Goal: Task Accomplishment & Management: Manage account settings

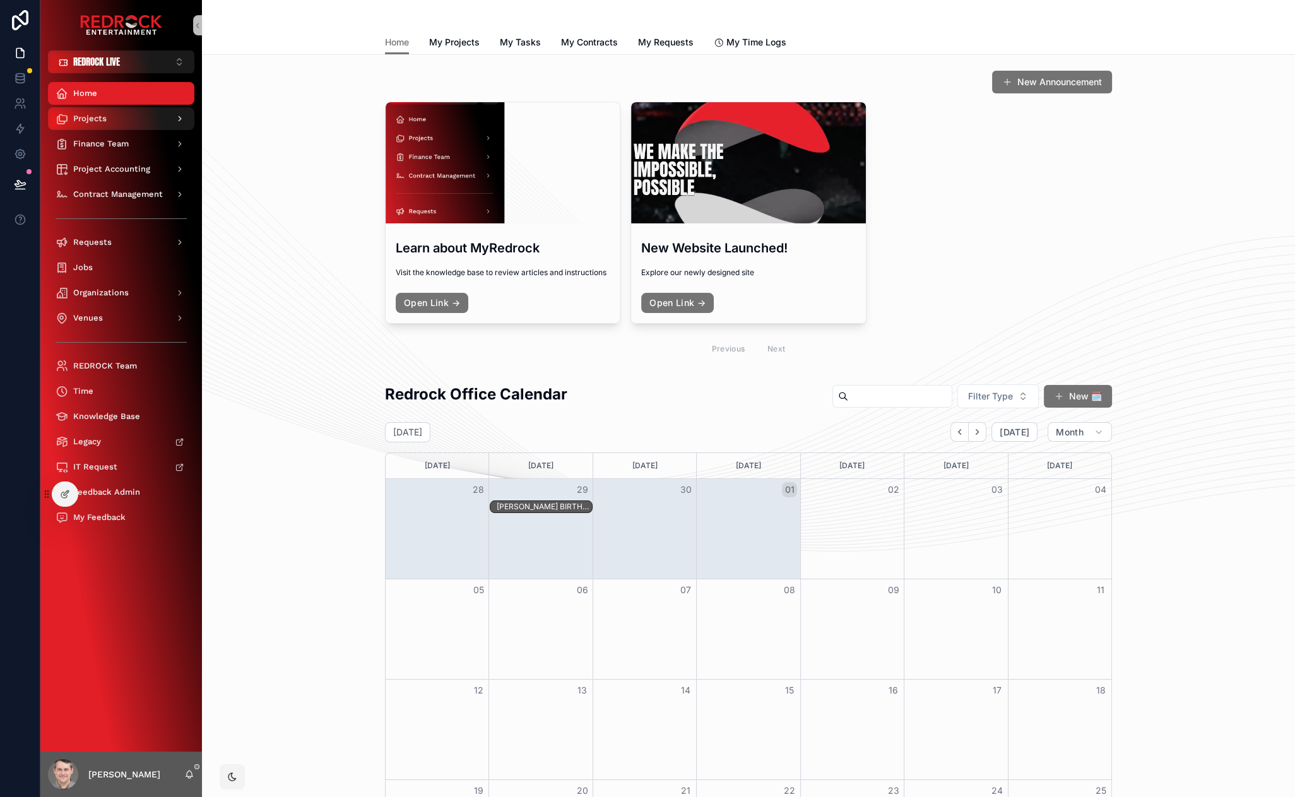
click at [115, 122] on div "Projects" at bounding box center [121, 119] width 131 height 20
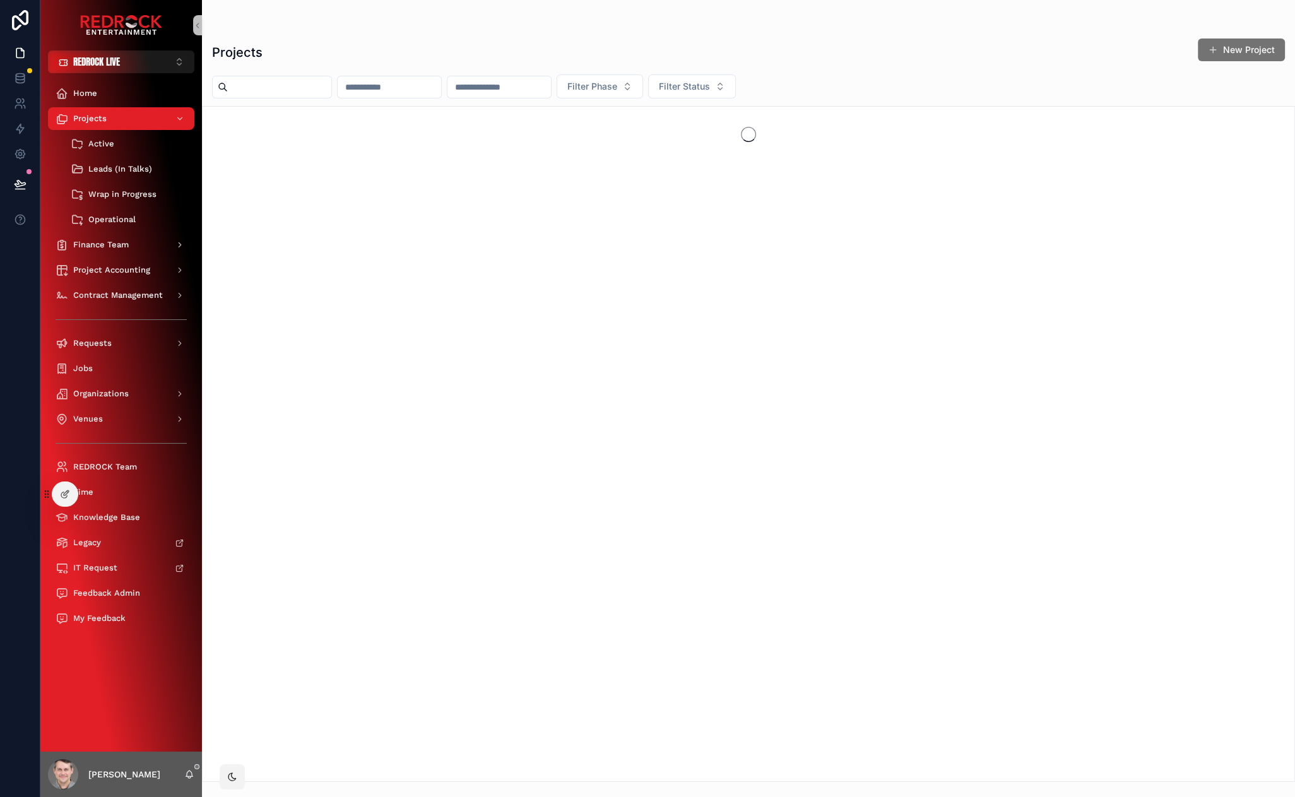
click at [274, 93] on input "scrollable content" at bounding box center [279, 87] width 103 height 18
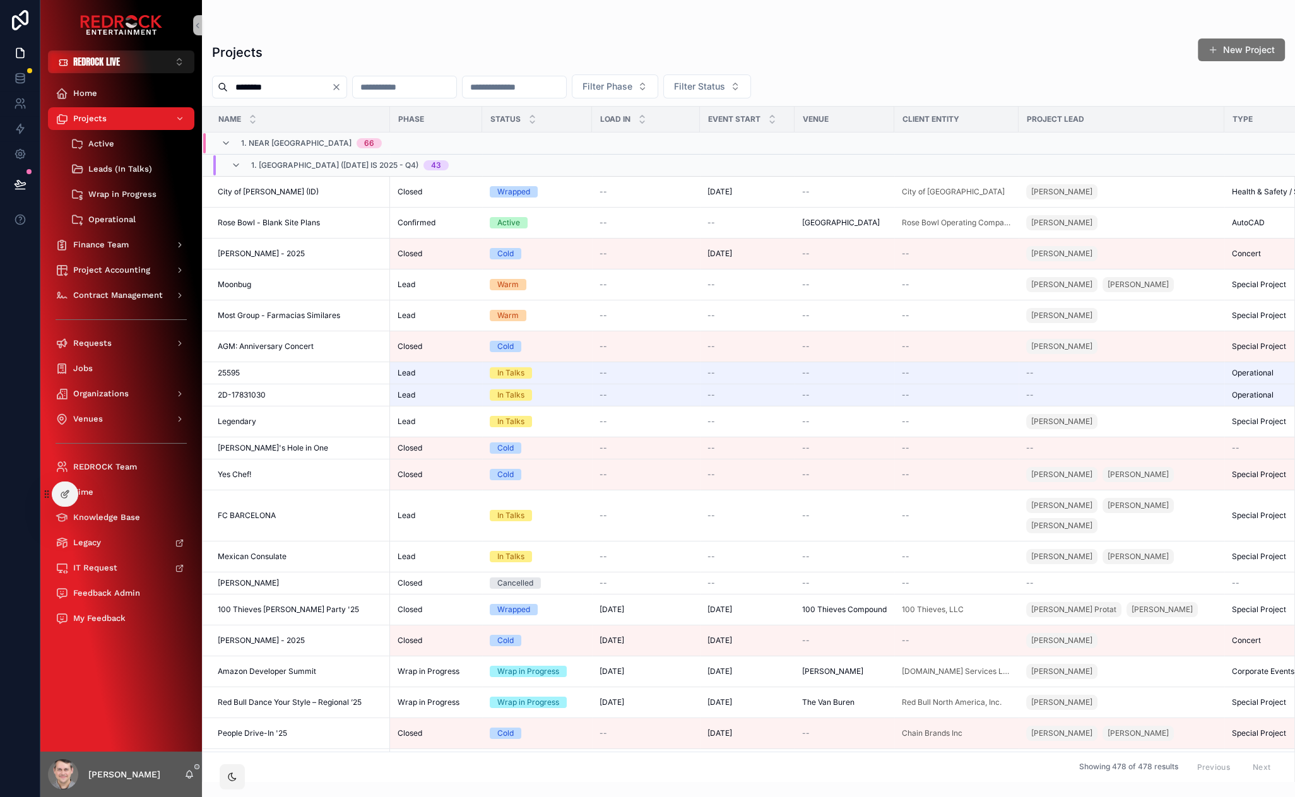
type input "********"
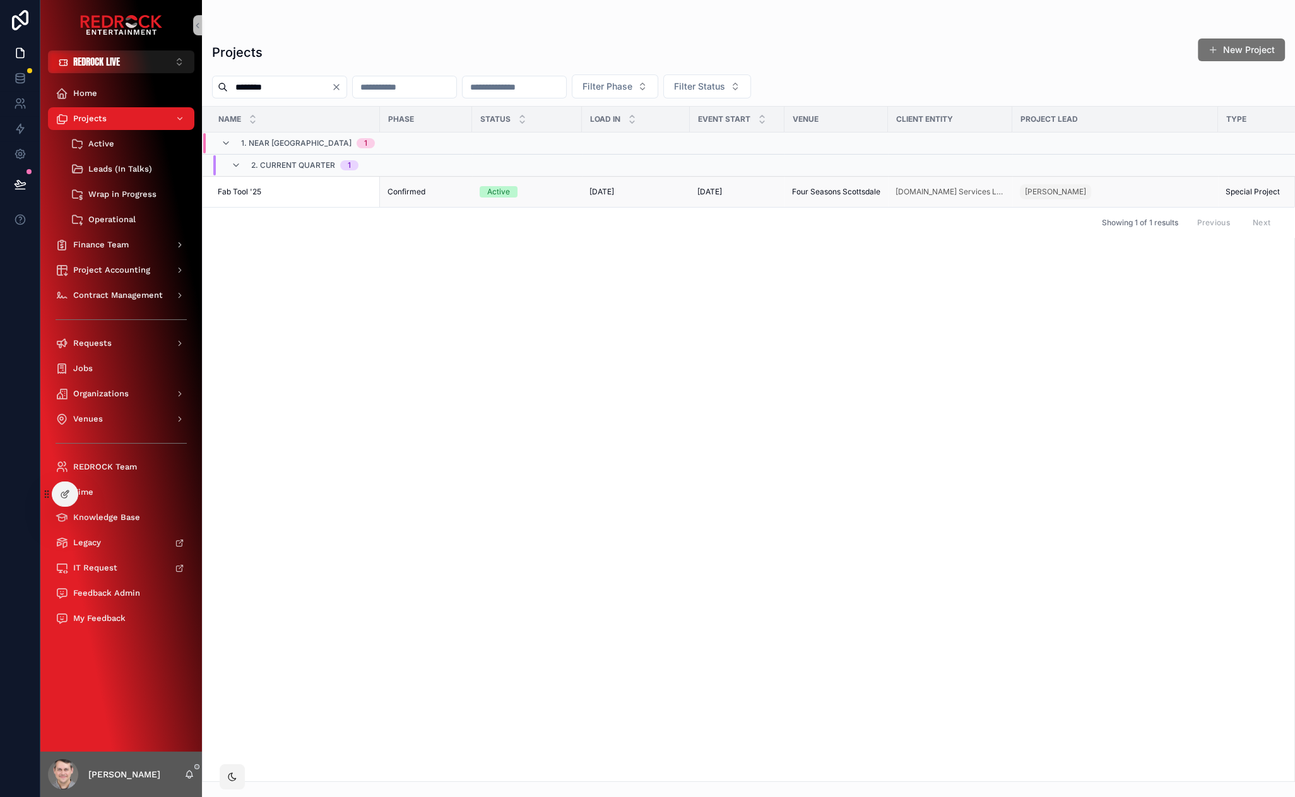
click at [246, 189] on span "Fab Tool '25" at bounding box center [240, 192] width 44 height 10
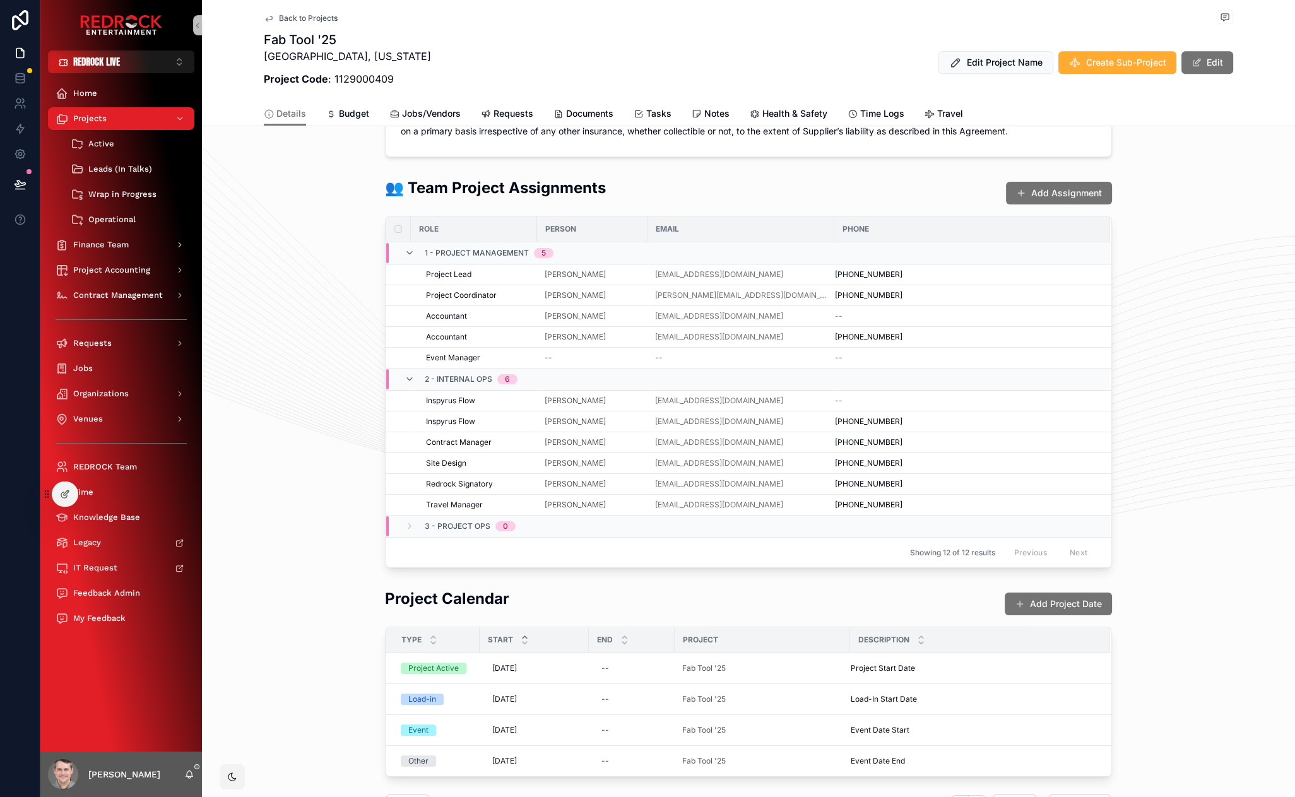
scroll to position [1287, 0]
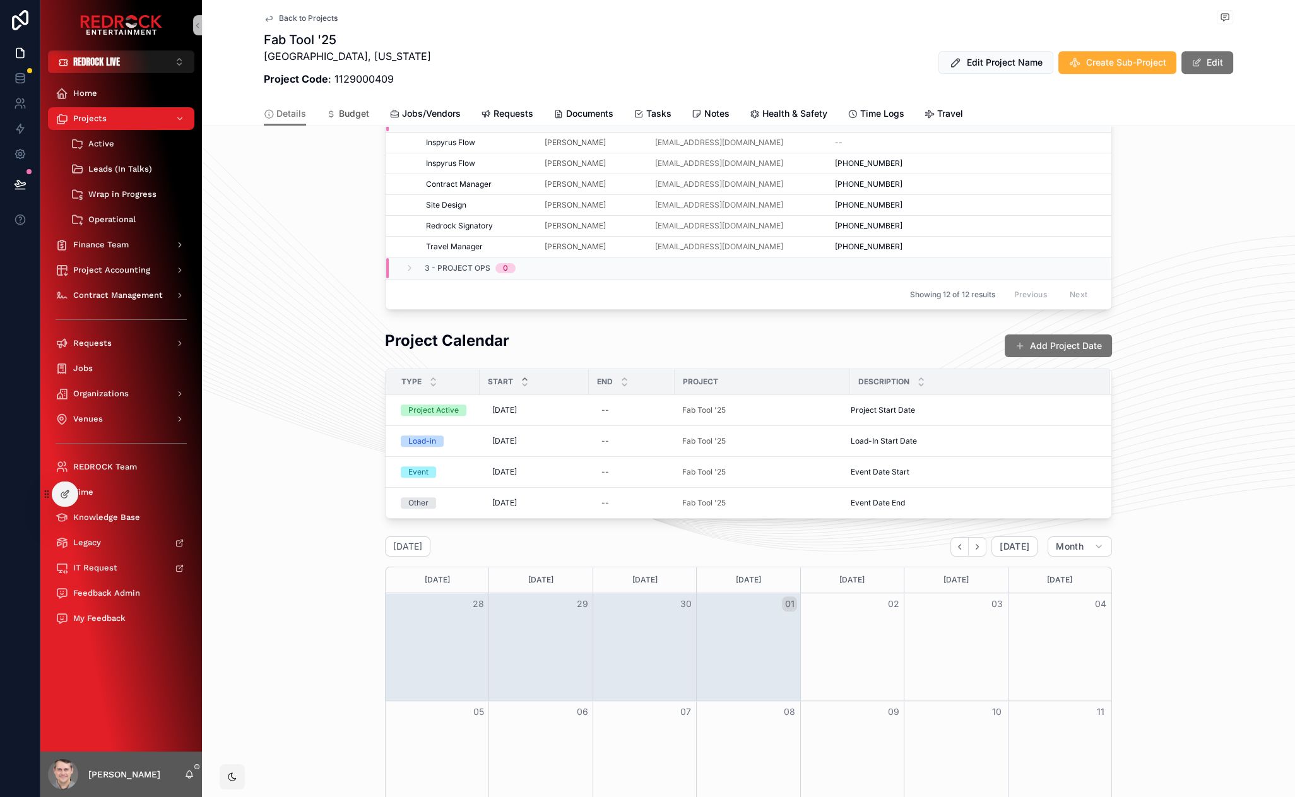
click at [341, 111] on span "Budget" at bounding box center [354, 113] width 30 height 13
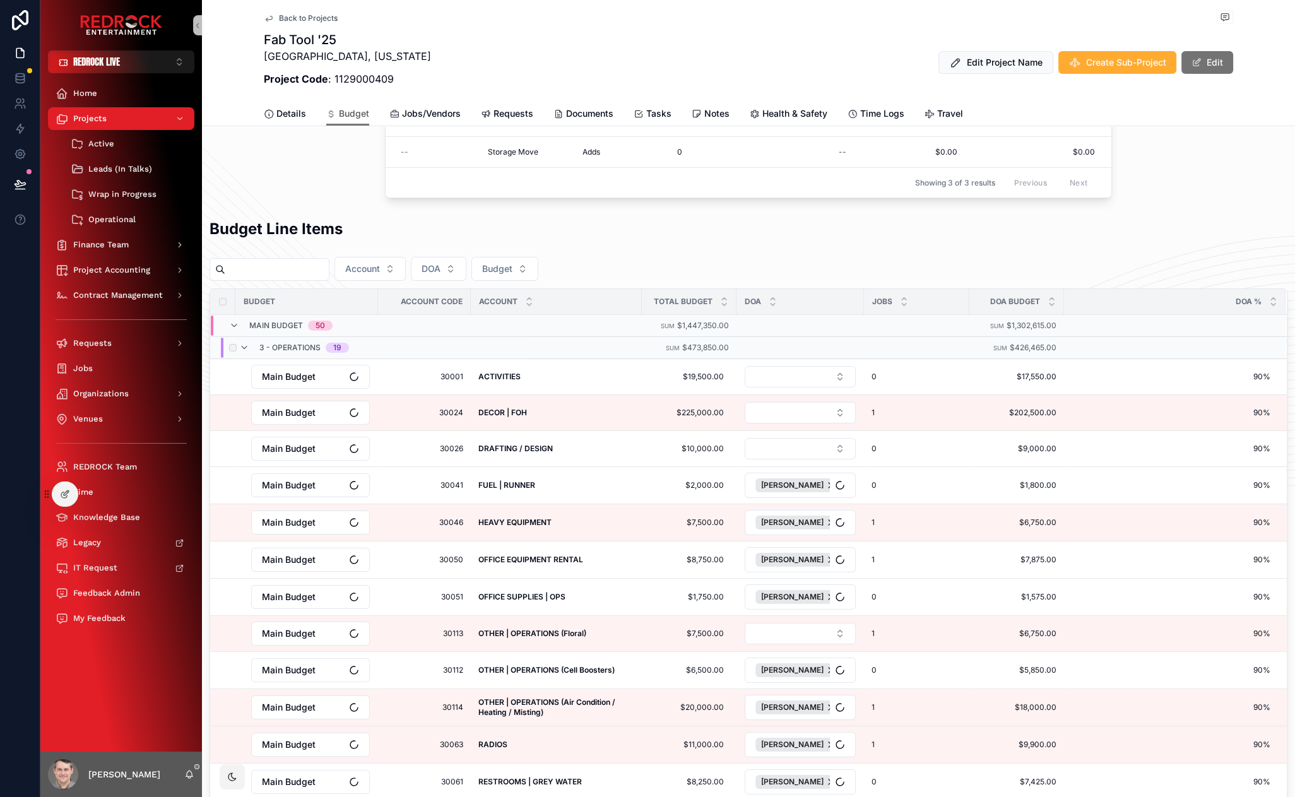
scroll to position [317, 0]
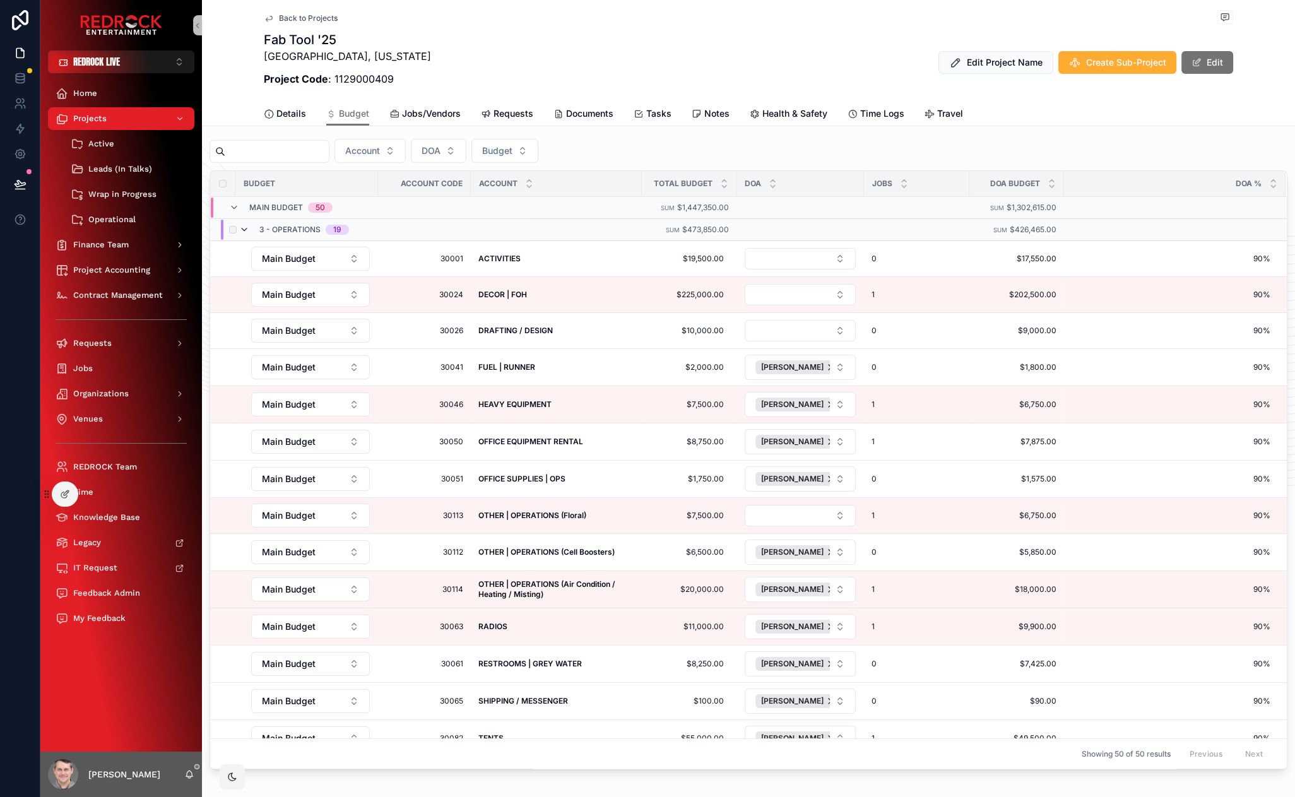
click at [240, 228] on icon "scrollable content" at bounding box center [244, 230] width 10 height 10
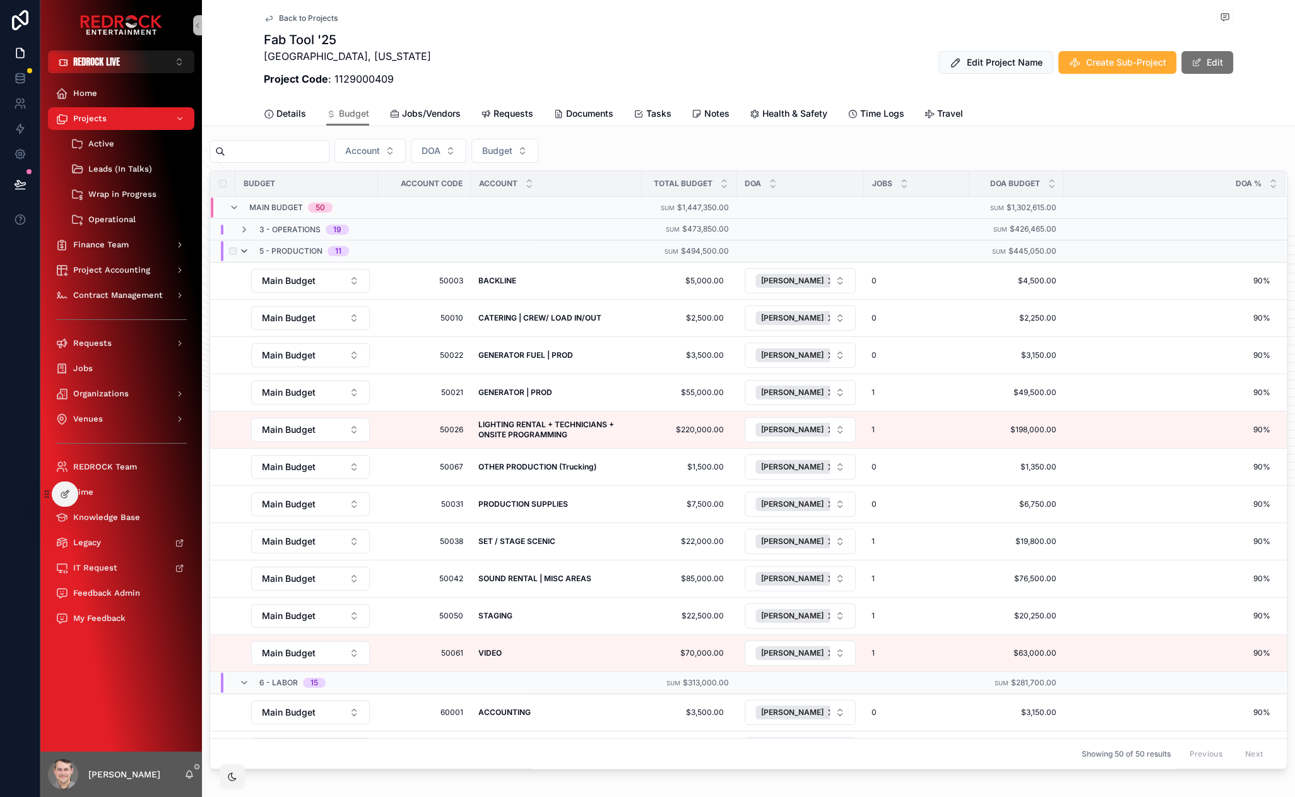
click at [243, 249] on icon "scrollable content" at bounding box center [244, 251] width 10 height 10
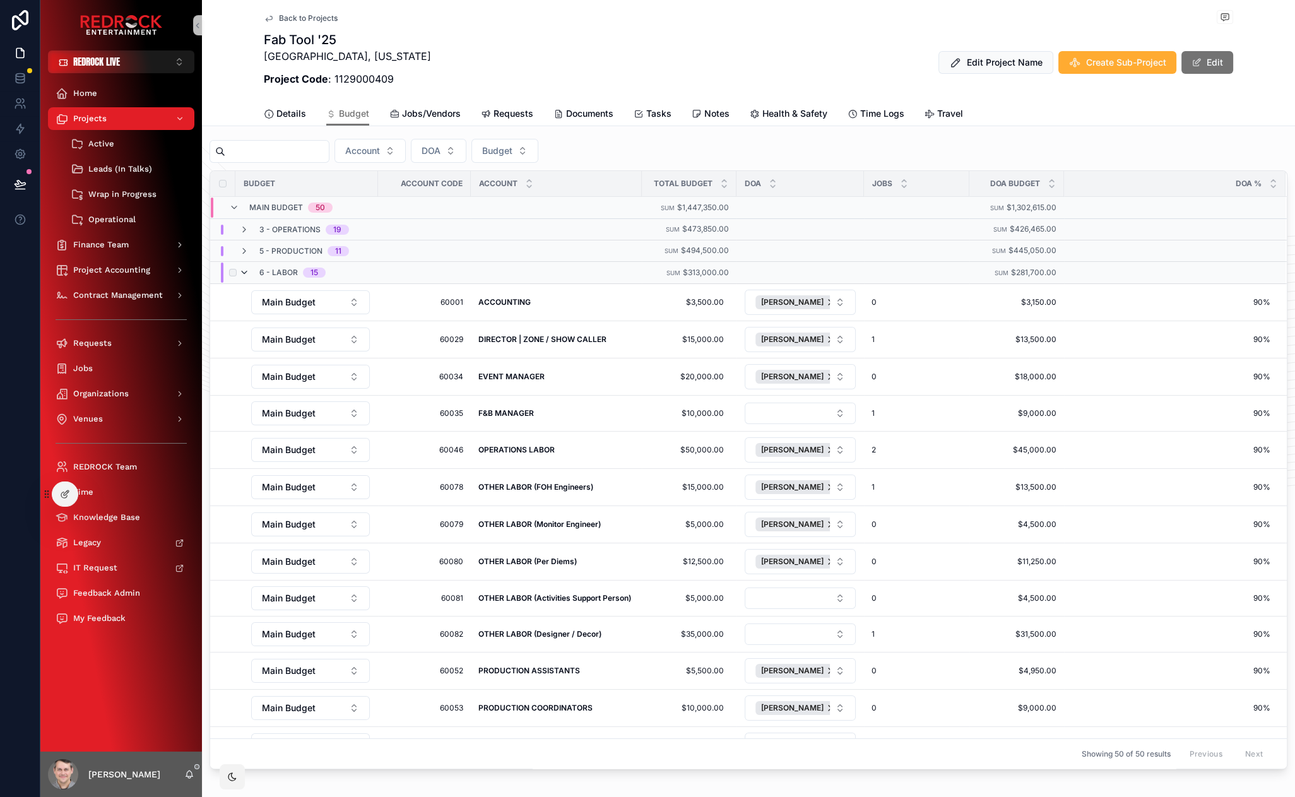
click at [244, 269] on icon "scrollable content" at bounding box center [244, 273] width 10 height 10
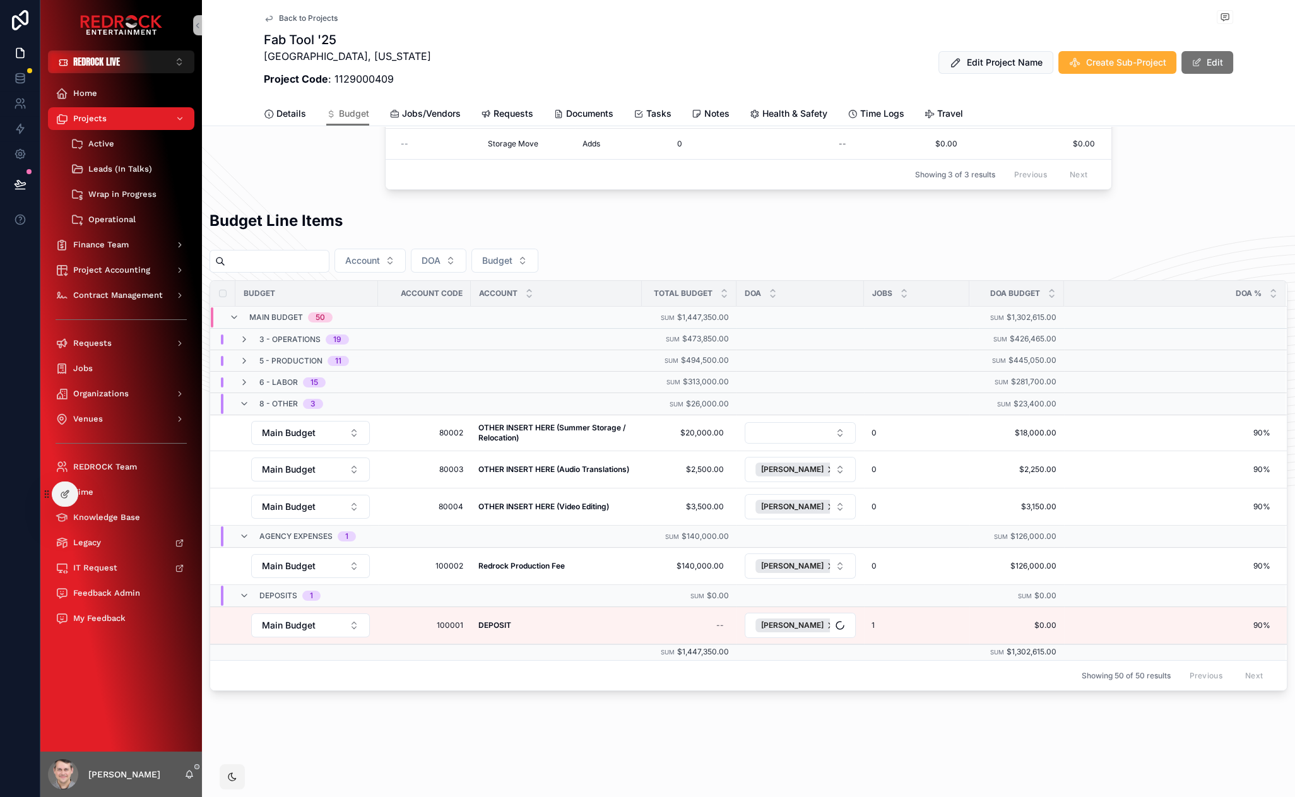
scroll to position [203, 0]
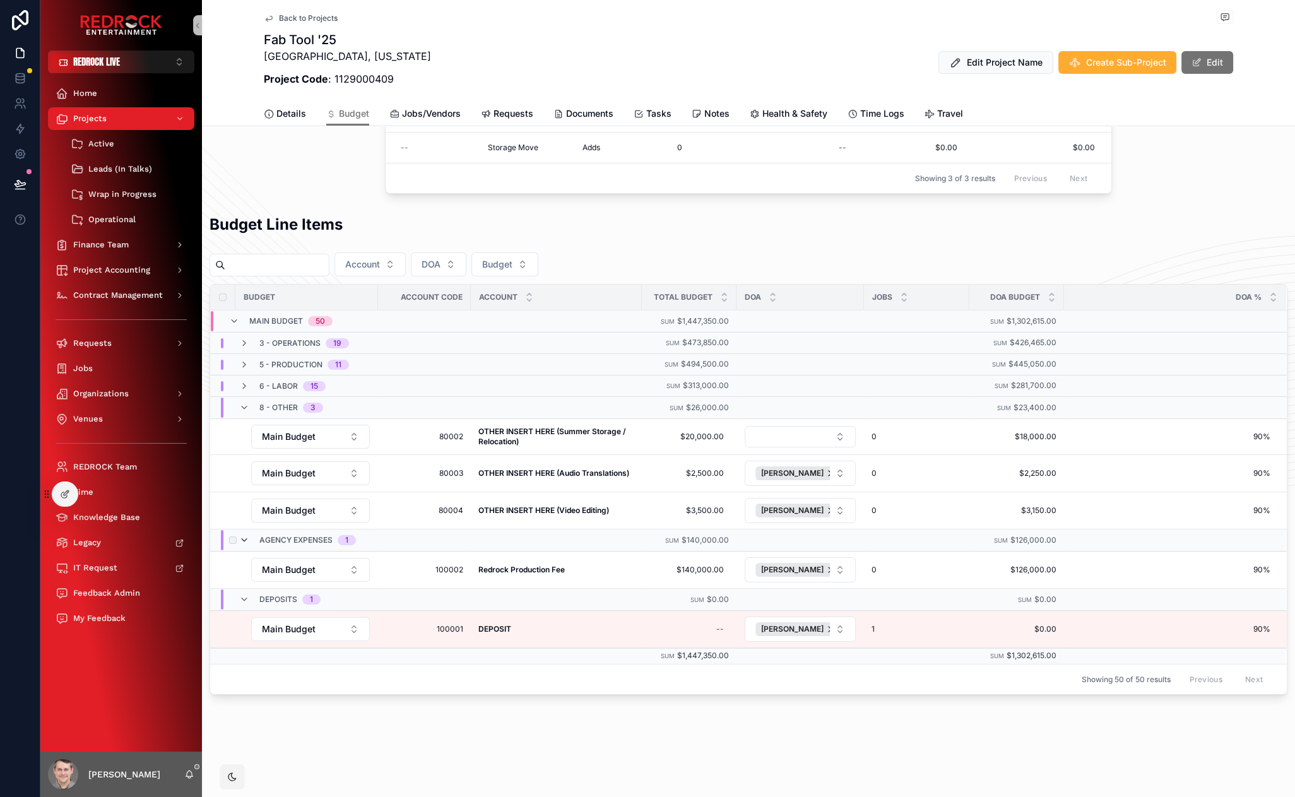
click at [240, 539] on icon "scrollable content" at bounding box center [244, 540] width 10 height 10
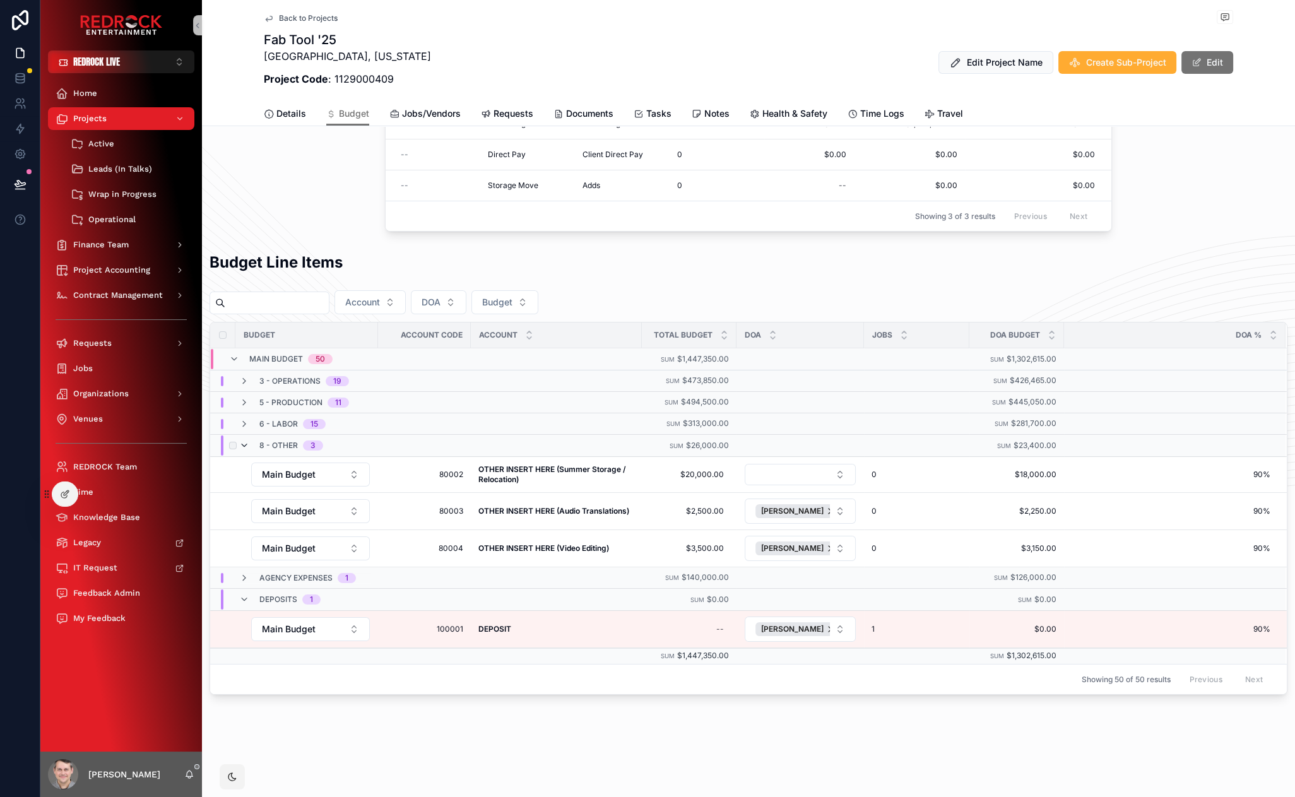
click at [246, 442] on icon "scrollable content" at bounding box center [244, 445] width 10 height 10
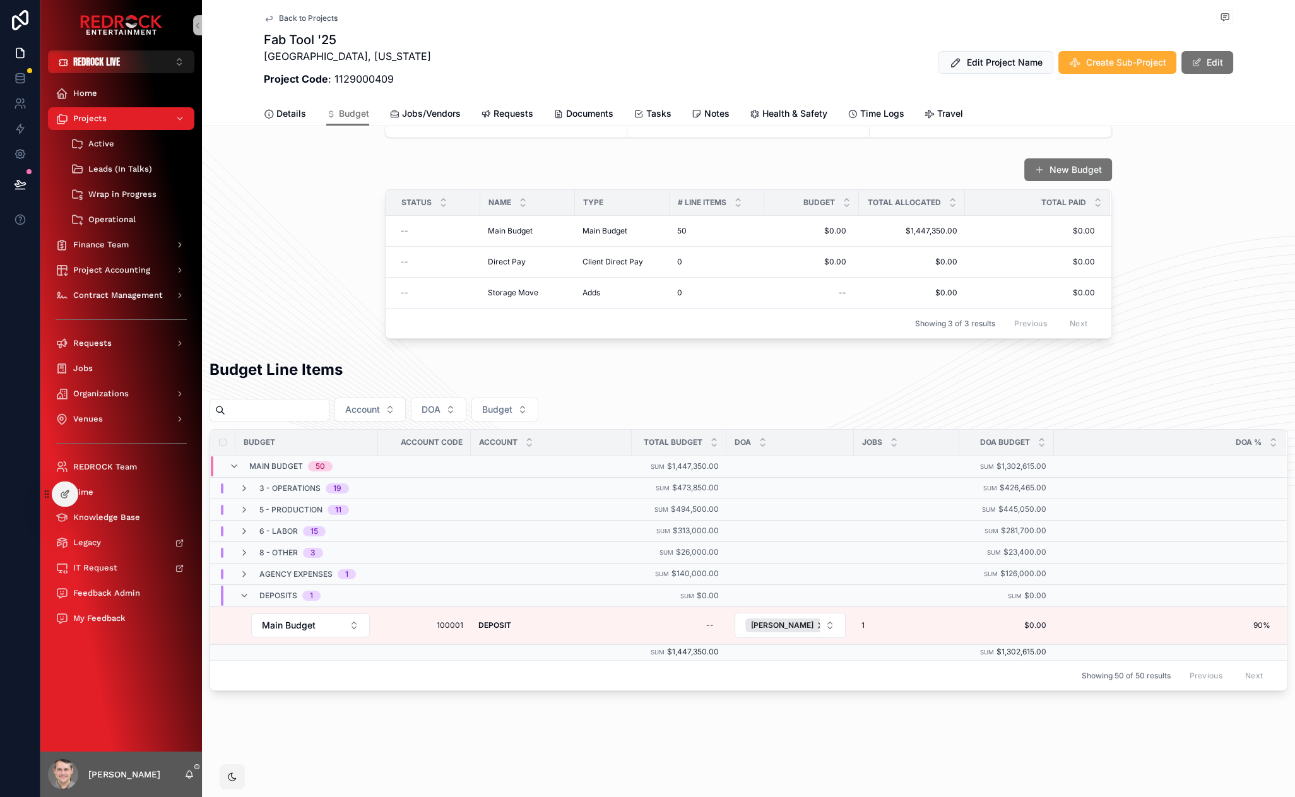
scroll to position [56, 0]
drag, startPoint x: 346, startPoint y: 358, endPoint x: 320, endPoint y: 346, distance: 29.4
drag, startPoint x: 295, startPoint y: 337, endPoint x: 280, endPoint y: 322, distance: 21.4
drag, startPoint x: 341, startPoint y: 350, endPoint x: 323, endPoint y: 331, distance: 25.4
drag, startPoint x: 323, startPoint y: 331, endPoint x: 307, endPoint y: 314, distance: 23.7
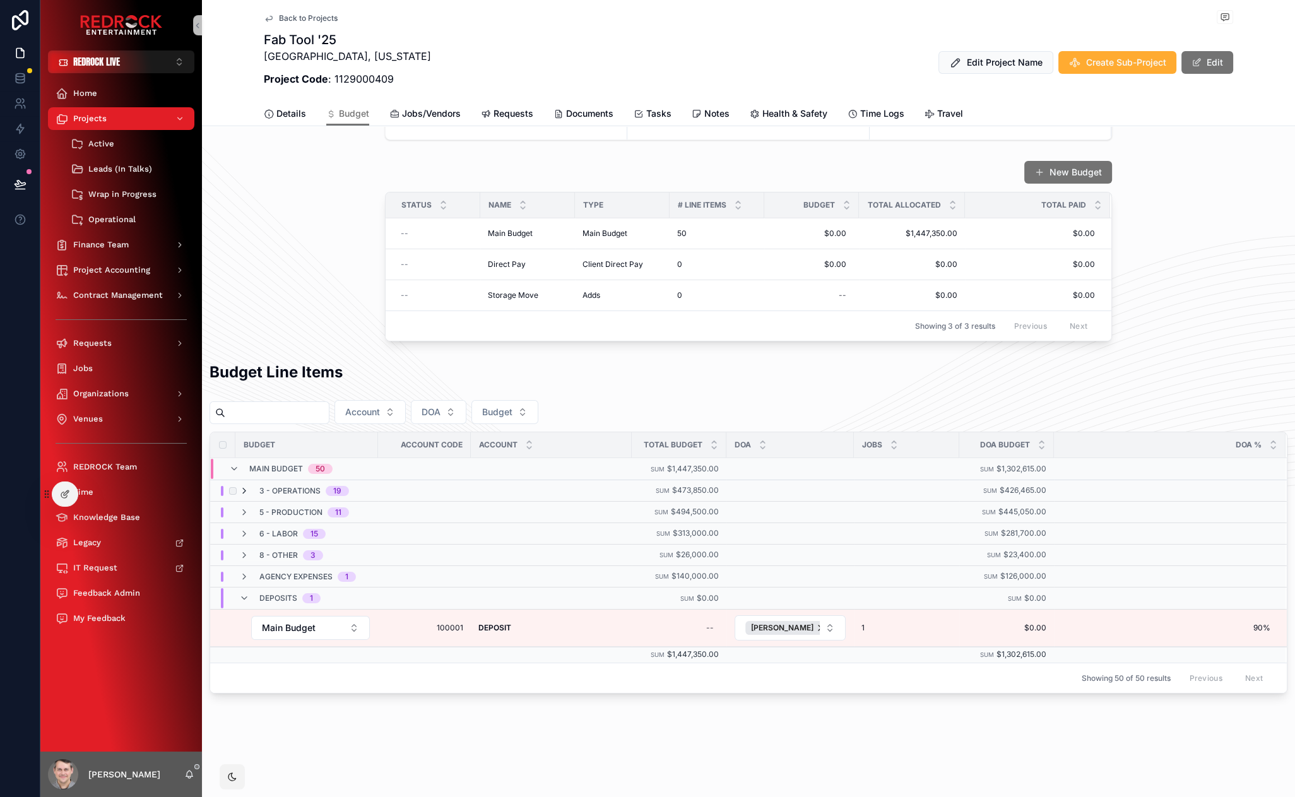
click at [246, 491] on icon "scrollable content" at bounding box center [244, 491] width 10 height 10
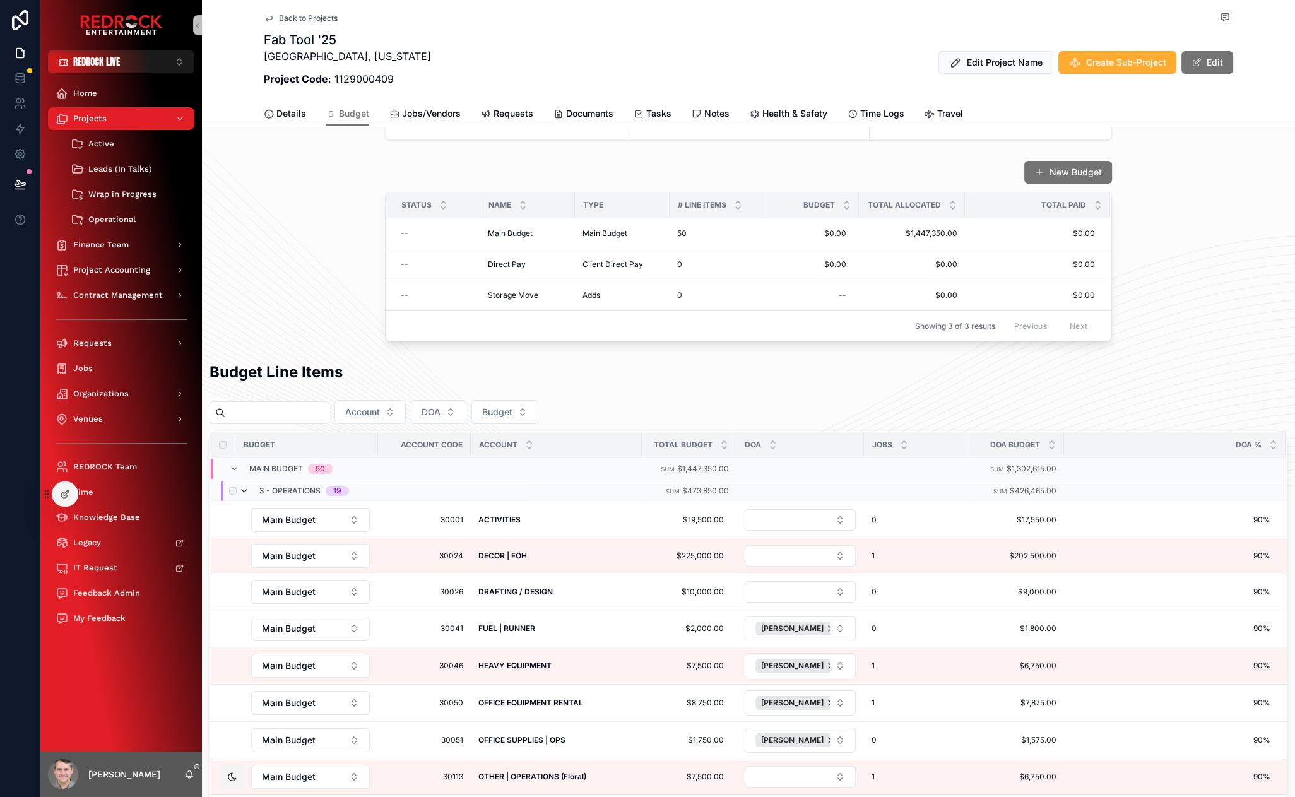
click at [240, 493] on icon "scrollable content" at bounding box center [244, 491] width 10 height 10
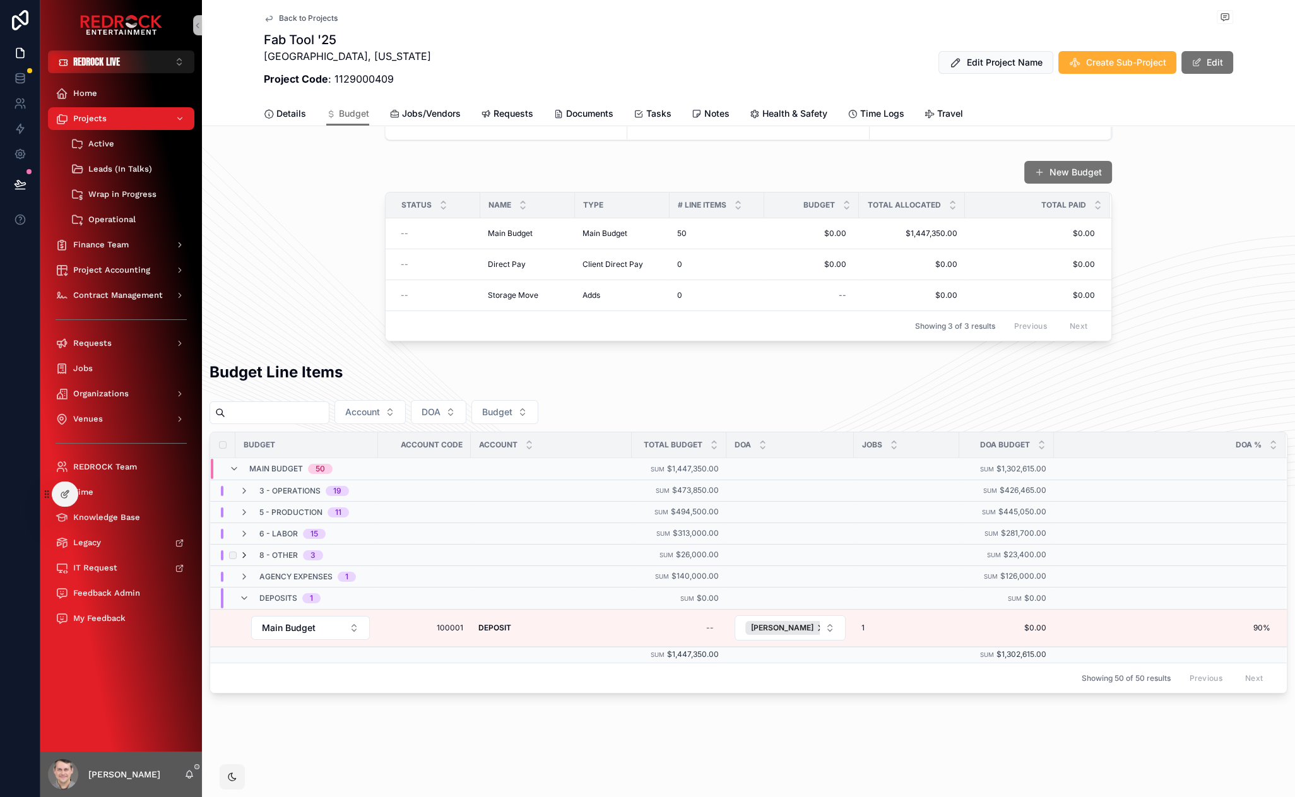
click at [247, 555] on icon "scrollable content" at bounding box center [244, 555] width 10 height 10
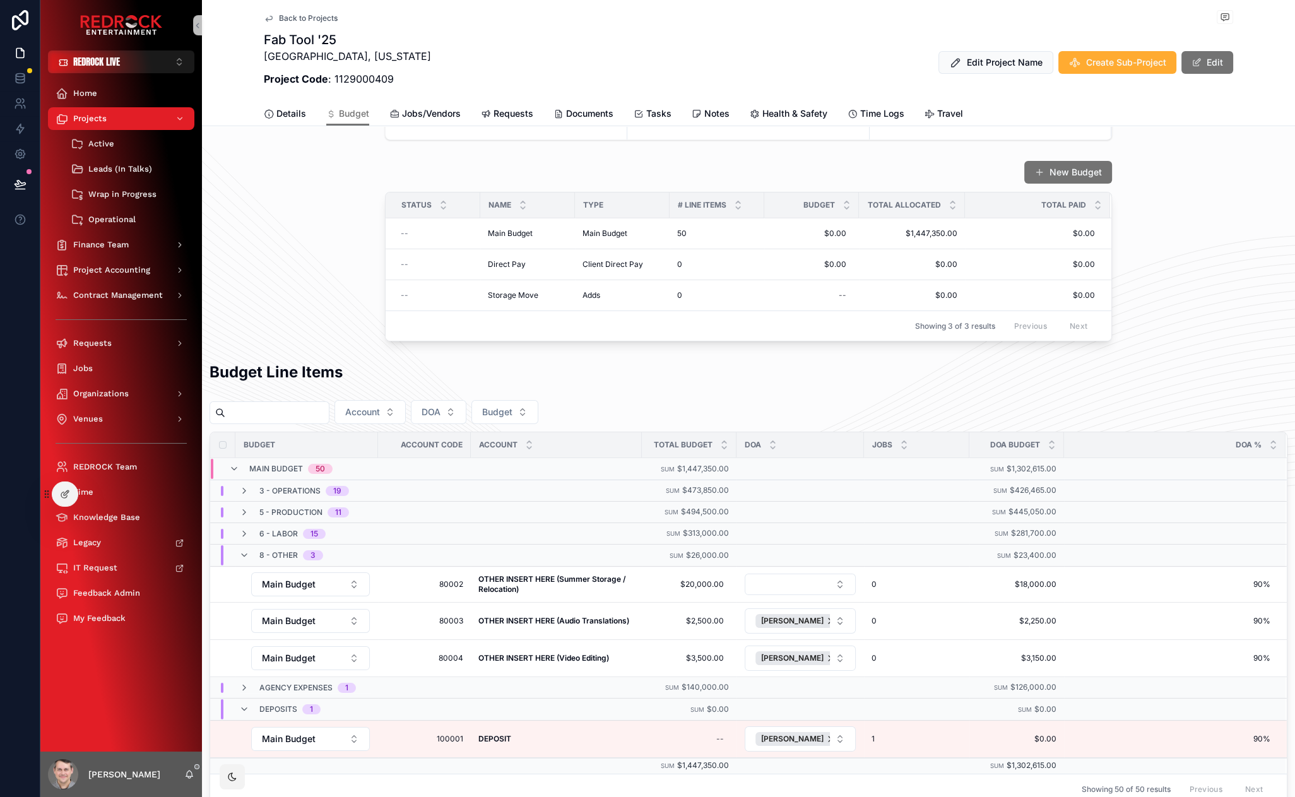
drag, startPoint x: 309, startPoint y: 246, endPoint x: 294, endPoint y: 227, distance: 24.2
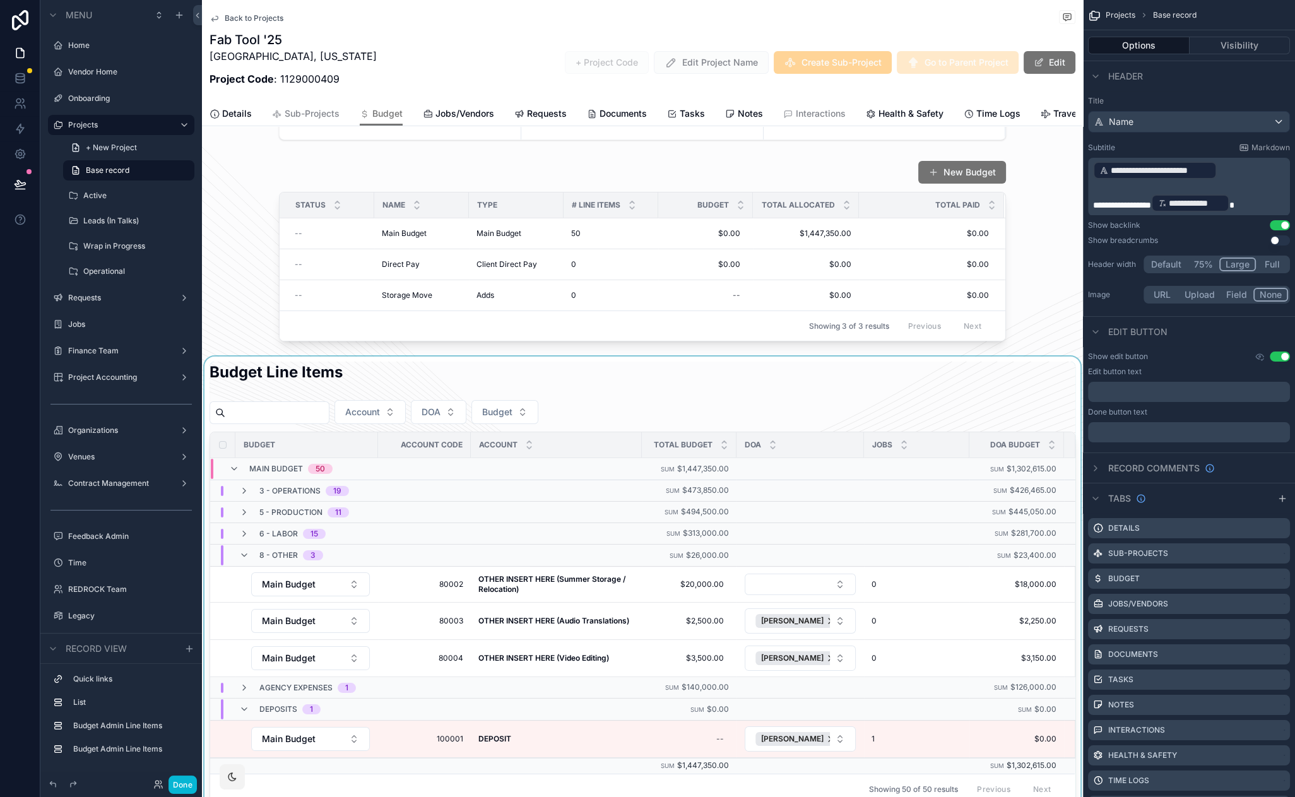
click at [446, 386] on div "scrollable content" at bounding box center [642, 583] width 881 height 453
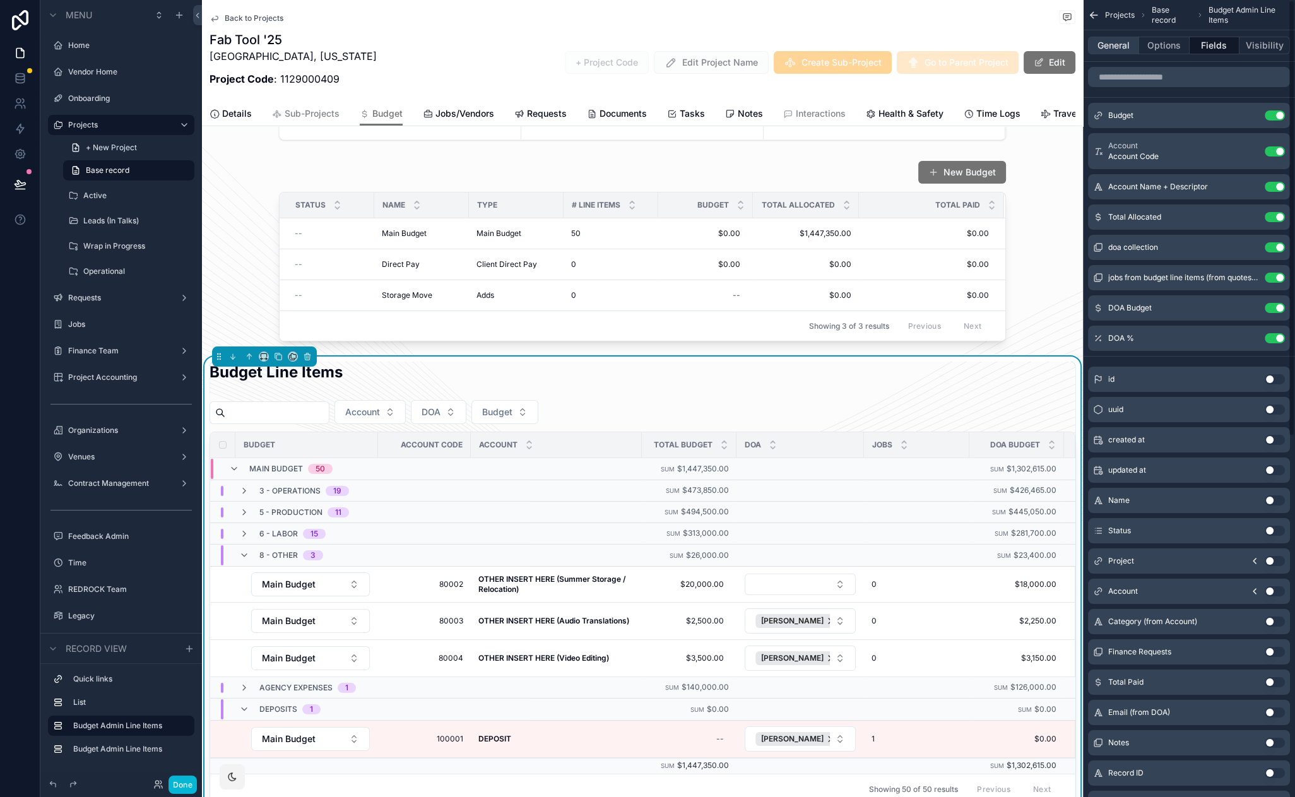
click at [1113, 48] on button "General" at bounding box center [1113, 46] width 51 height 18
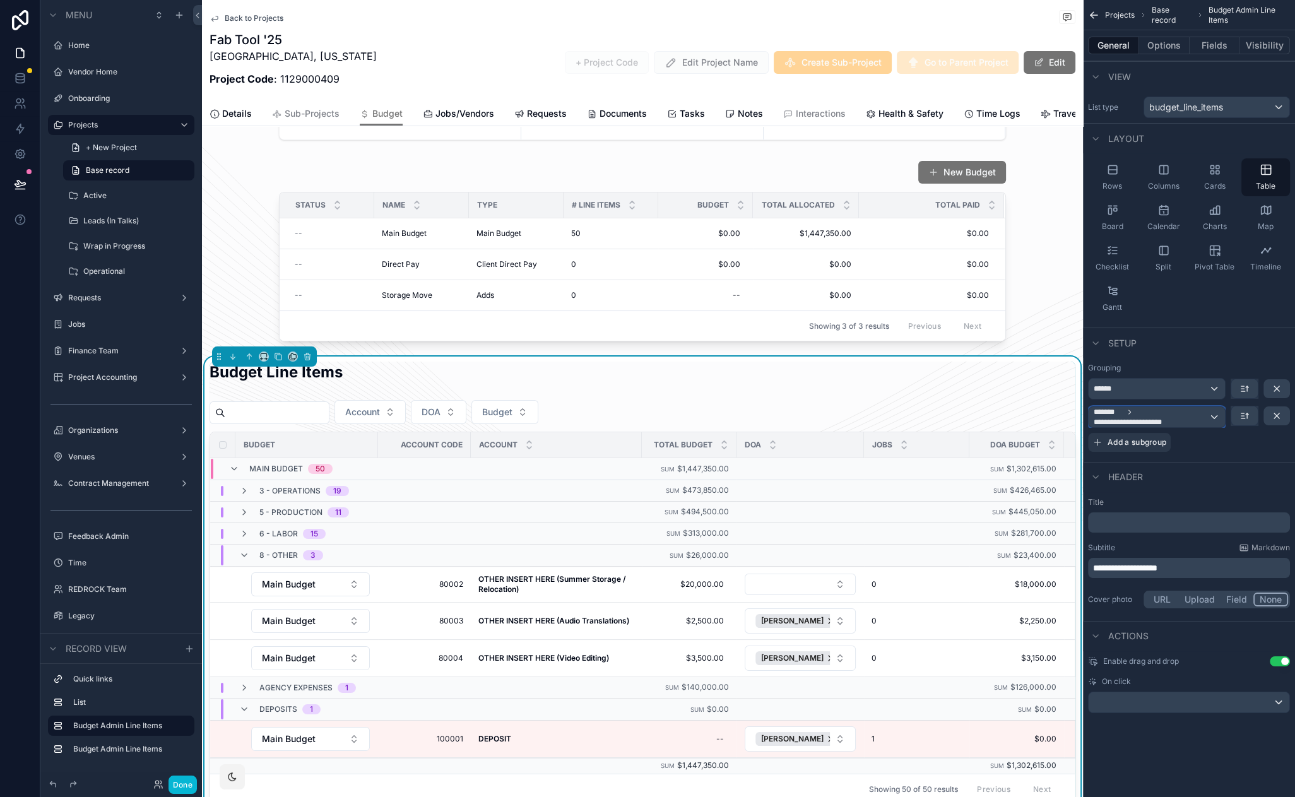
click at [1207, 418] on span "**********" at bounding box center [1151, 417] width 115 height 20
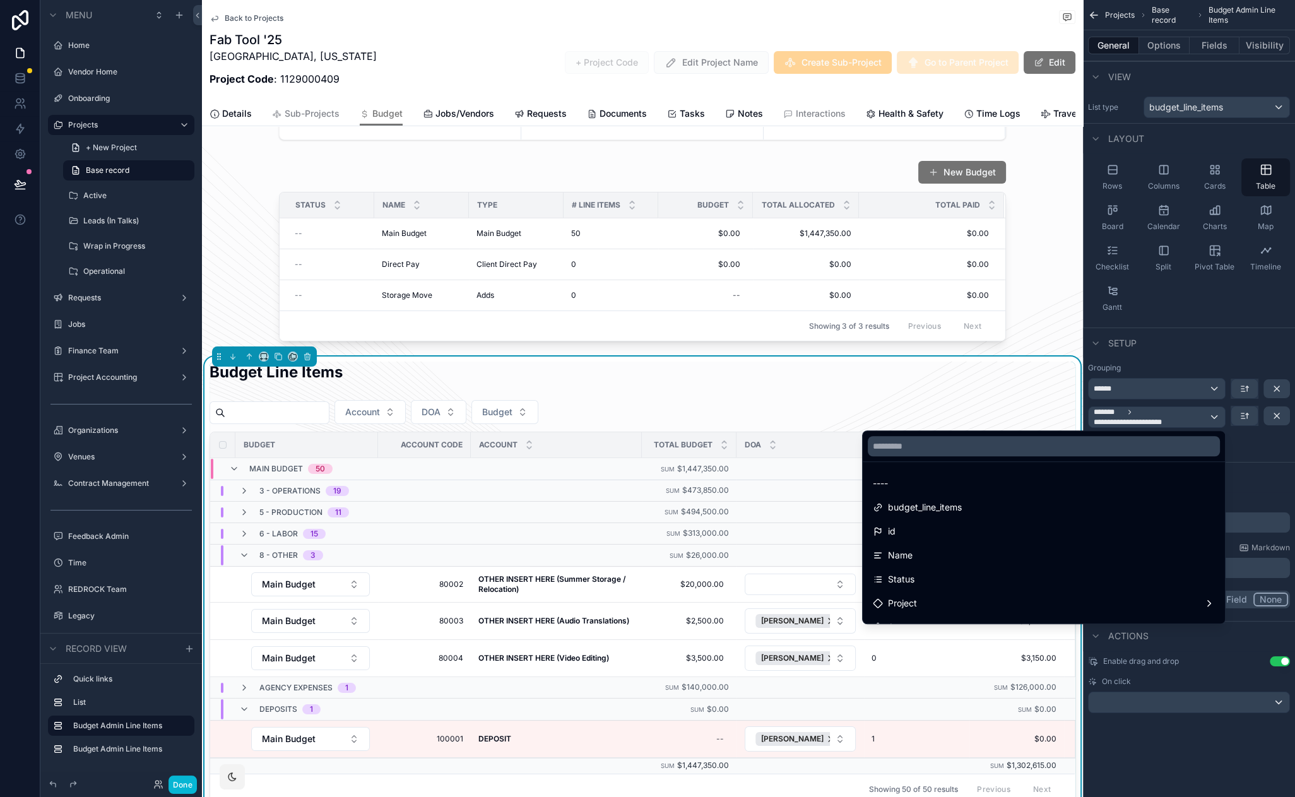
click at [1207, 418] on div "scrollable content" at bounding box center [647, 398] width 1295 height 797
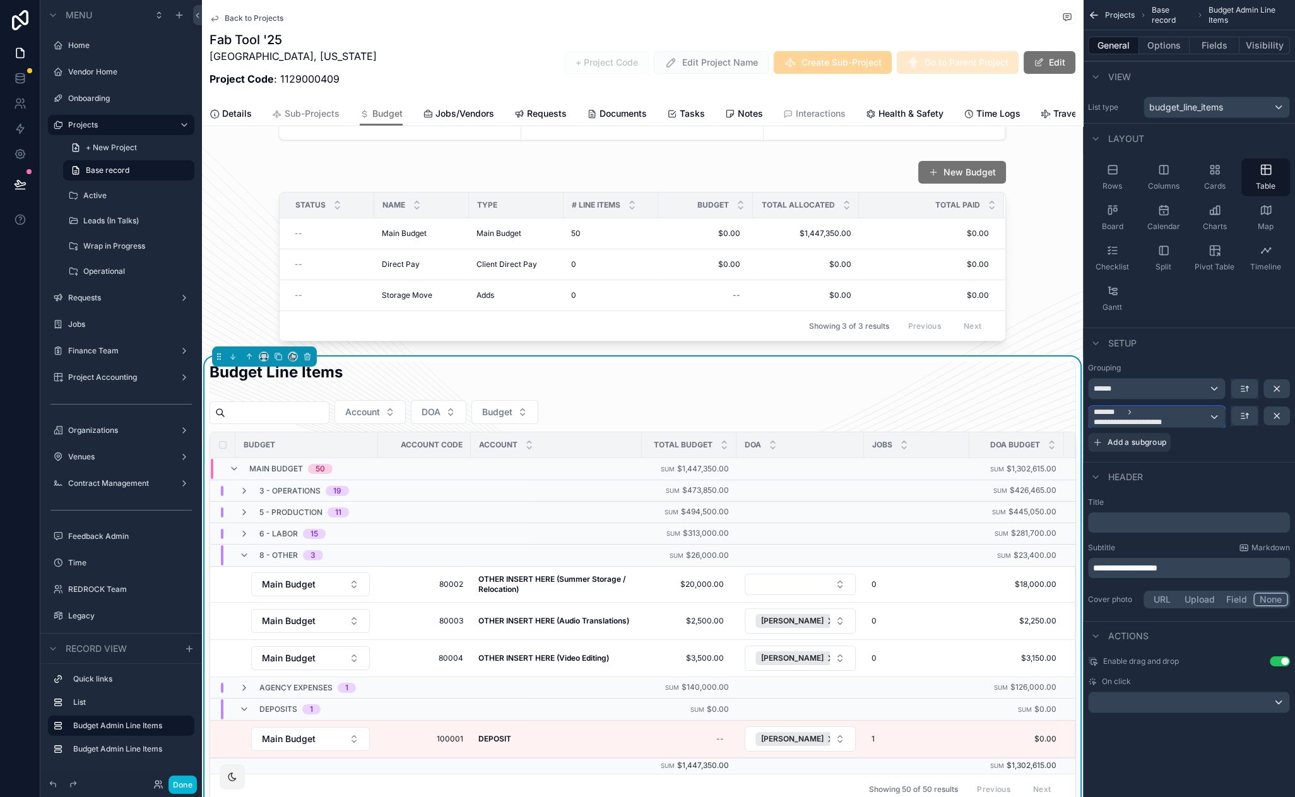
click at [1207, 415] on span "**********" at bounding box center [1151, 417] width 115 height 20
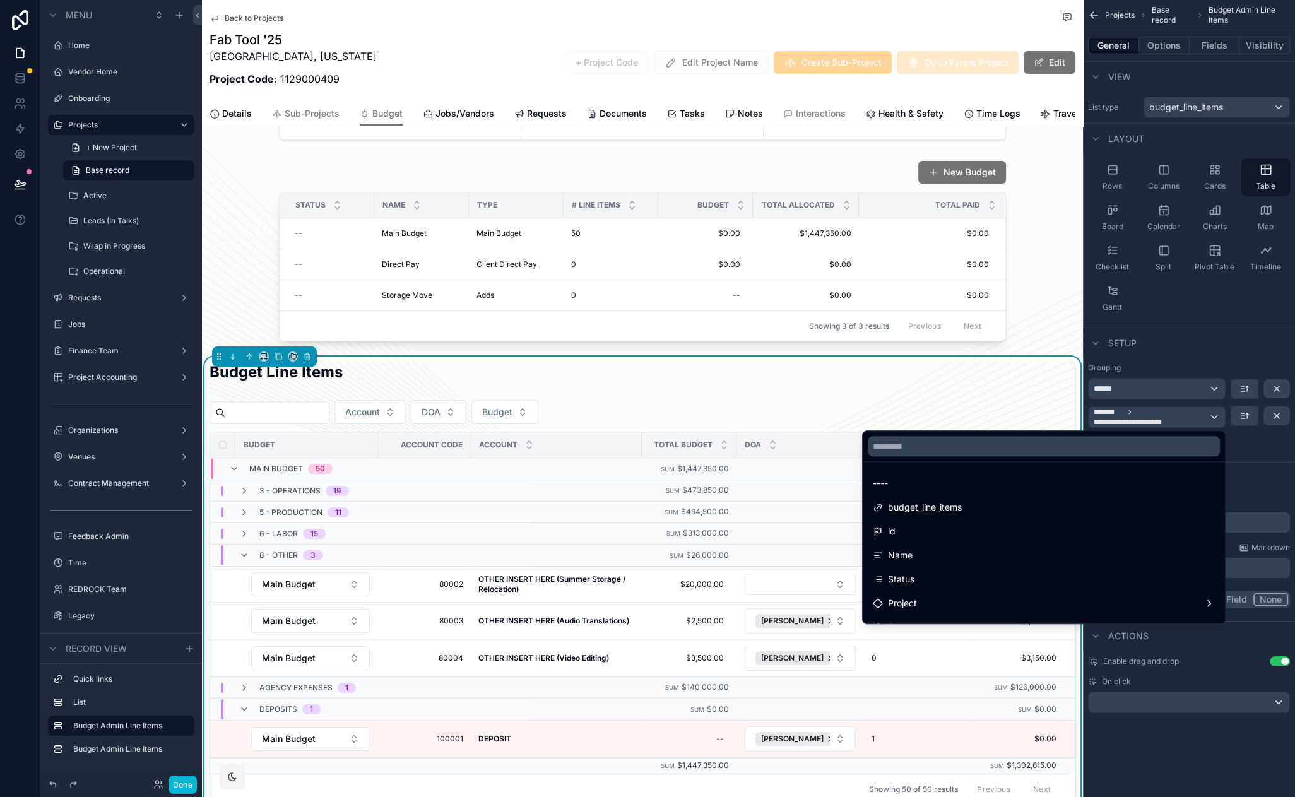
click at [1207, 415] on div "scrollable content" at bounding box center [647, 398] width 1295 height 797
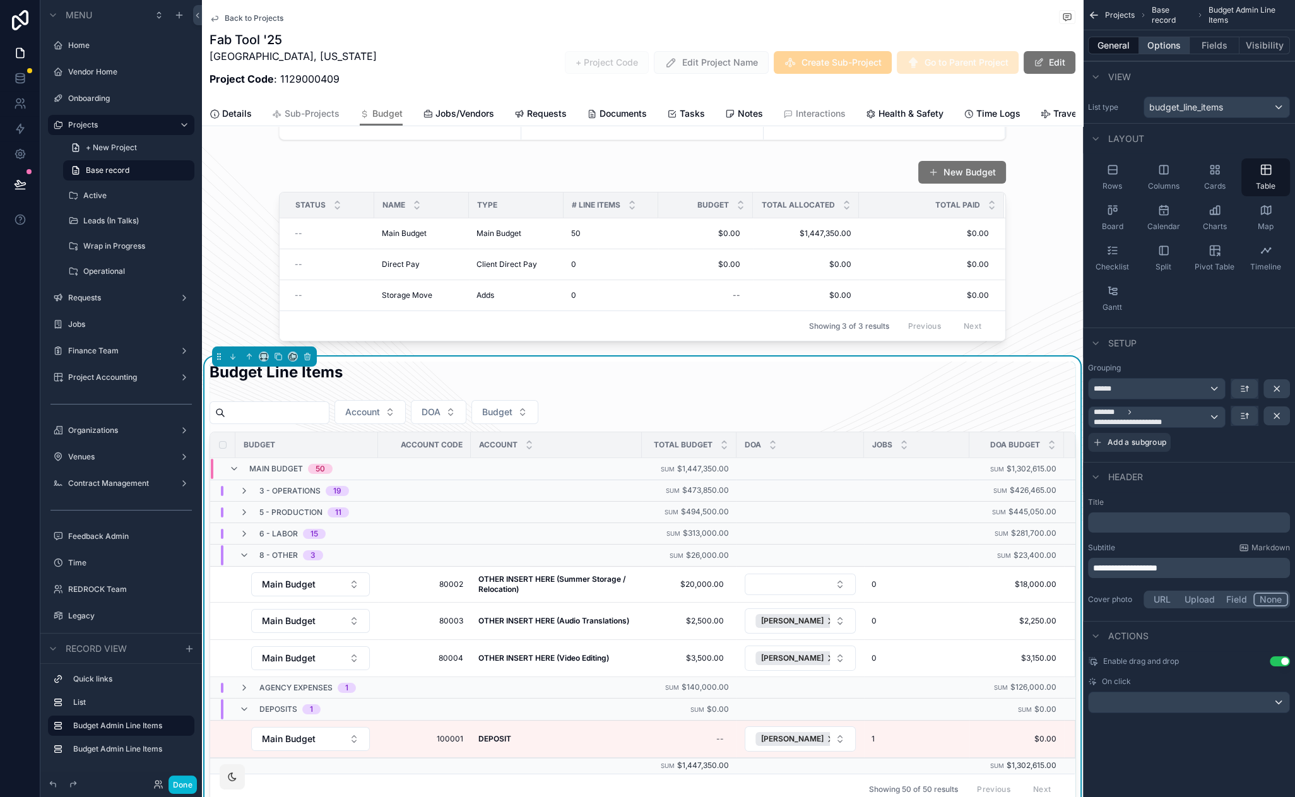
click at [1159, 44] on button "Options" at bounding box center [1164, 46] width 50 height 18
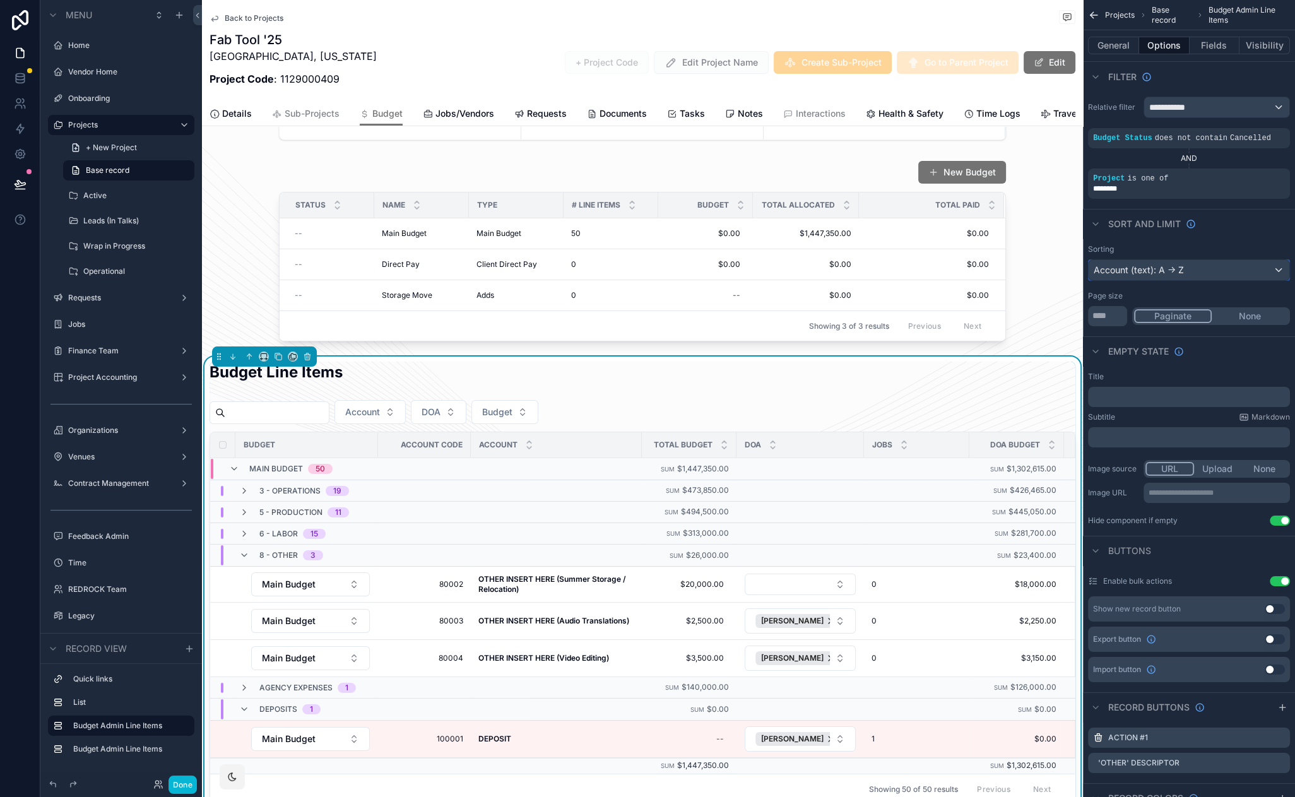
click at [1141, 271] on div "Account (text): A -> Z" at bounding box center [1189, 270] width 201 height 20
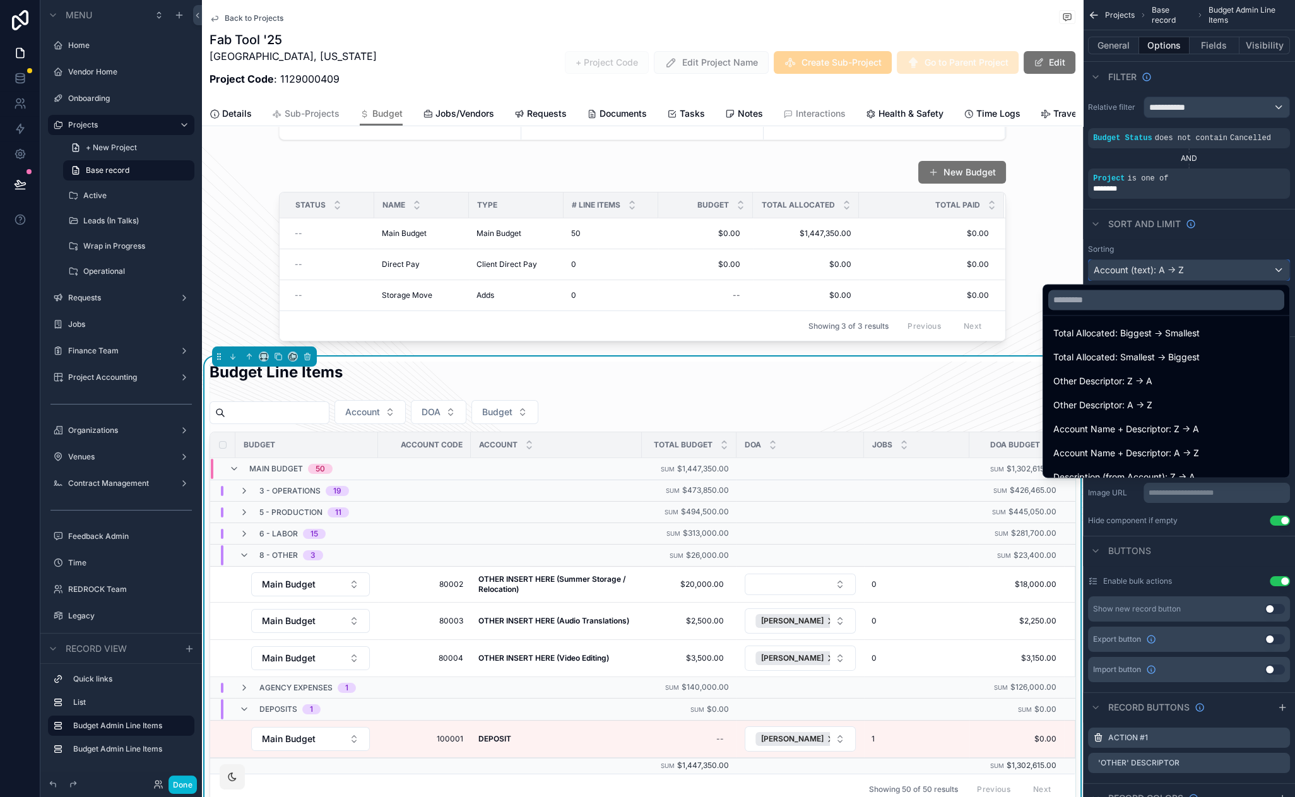
scroll to position [0, 0]
click at [1128, 306] on input "text" at bounding box center [1166, 300] width 236 height 20
type input "**"
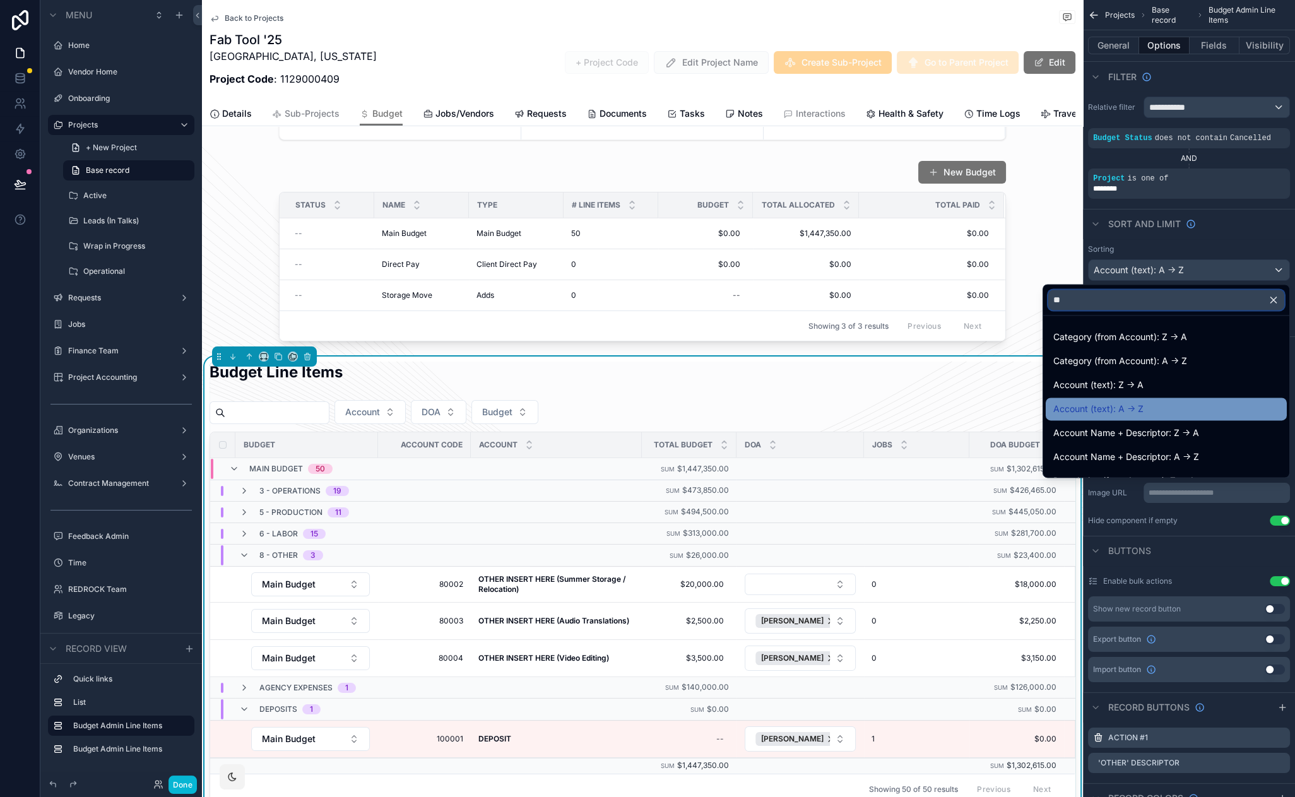
scroll to position [137, 0]
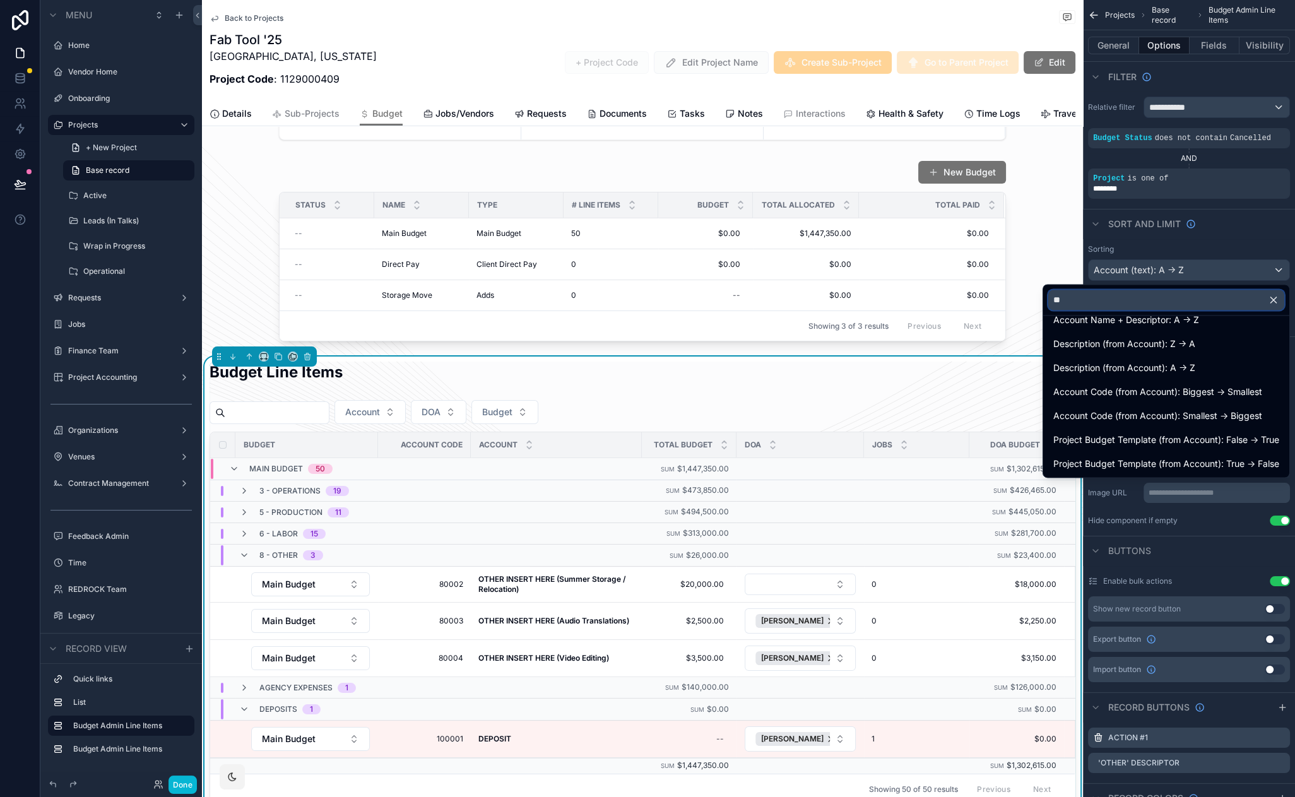
drag, startPoint x: 1068, startPoint y: 296, endPoint x: 1037, endPoint y: 297, distance: 30.3
click at [1048, 297] on input "**" at bounding box center [1166, 300] width 236 height 20
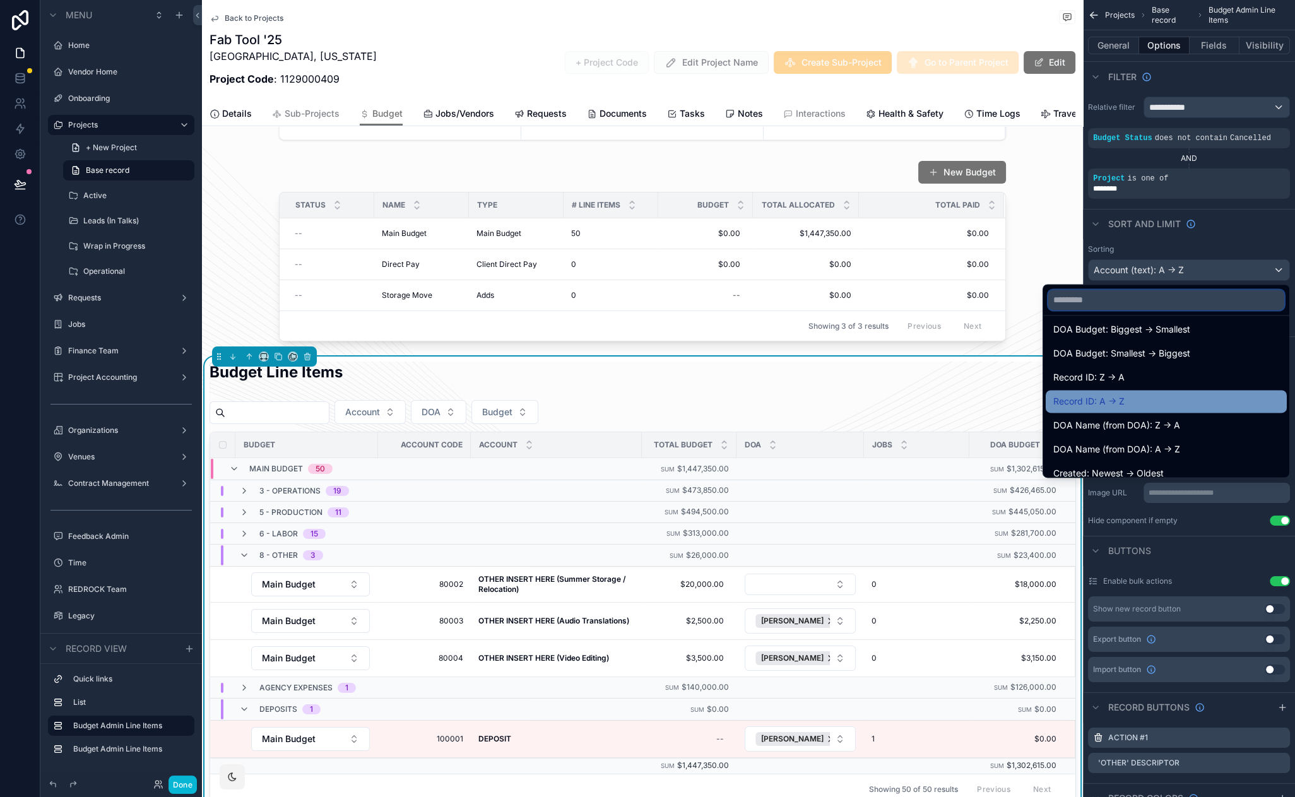
scroll to position [374, 0]
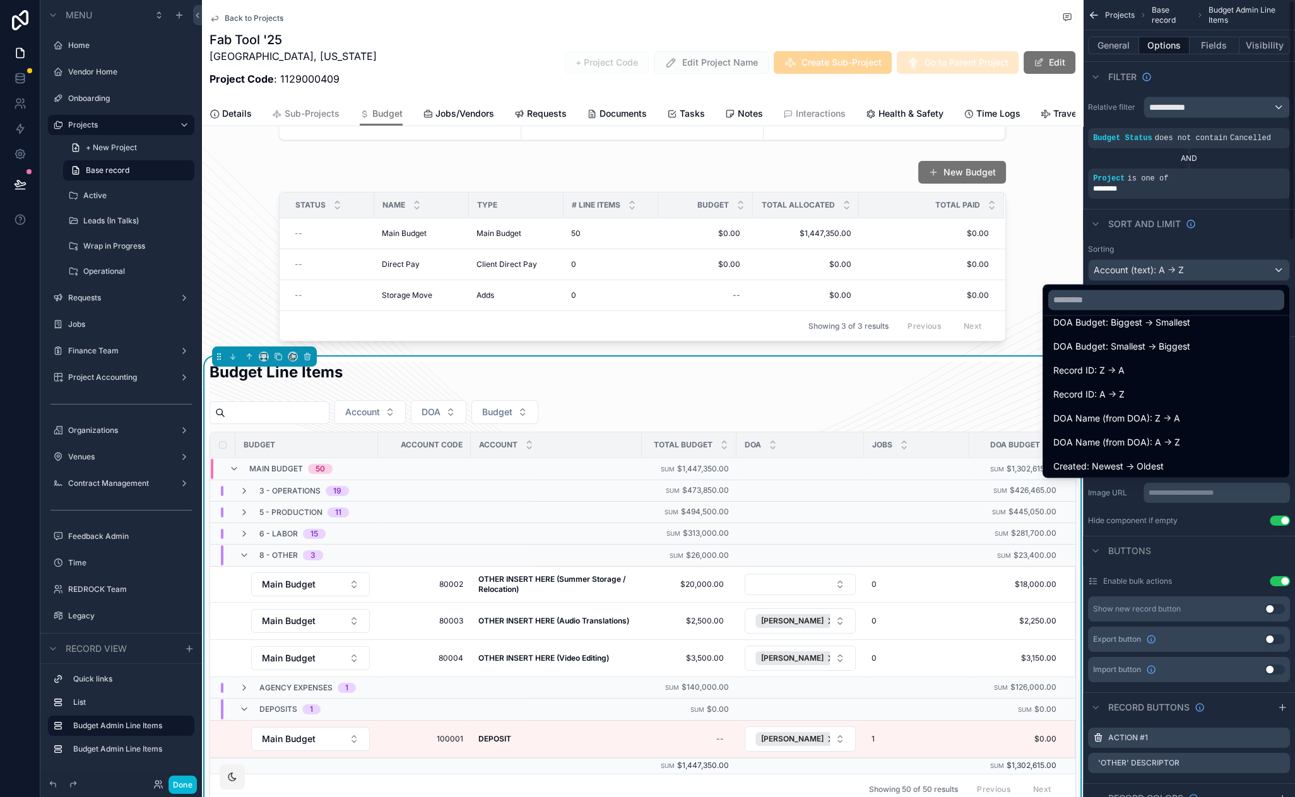
click at [178, 787] on div "scrollable content" at bounding box center [647, 398] width 1295 height 797
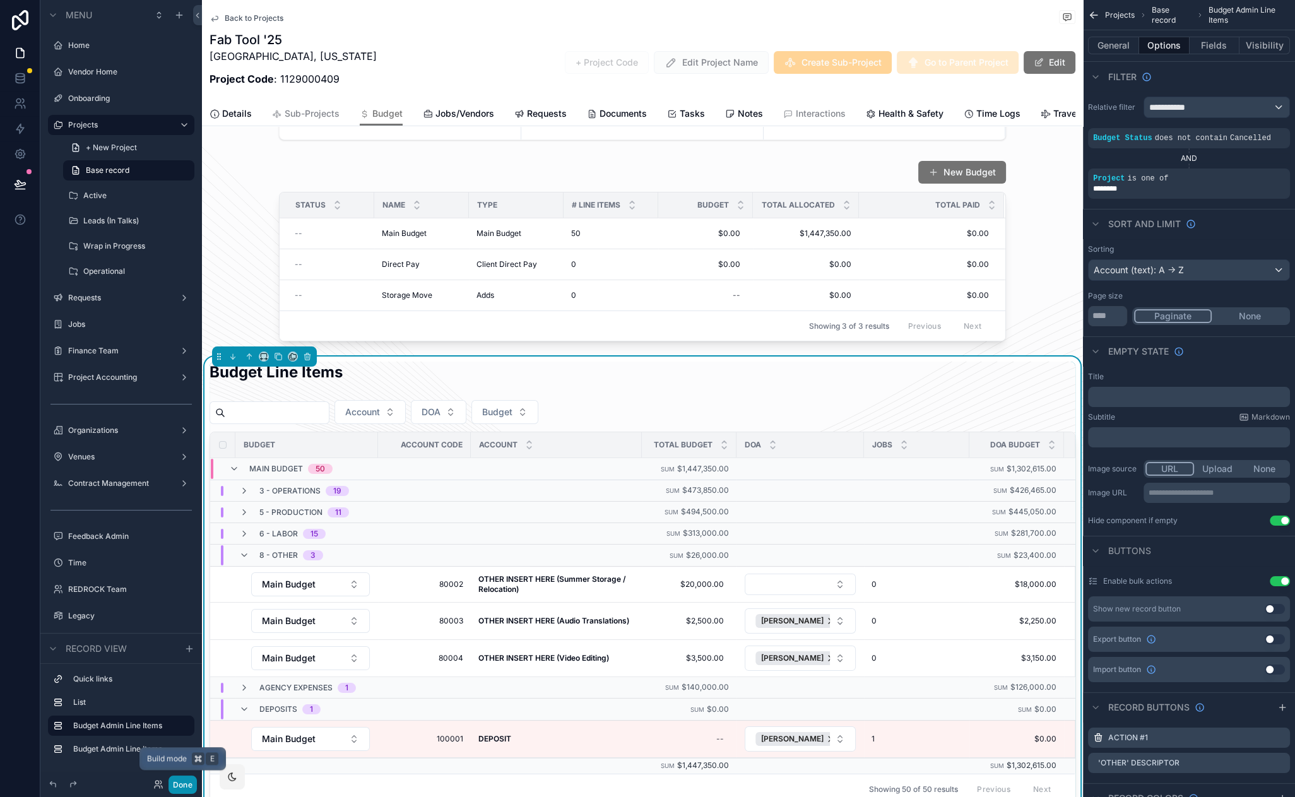
click at [186, 786] on button "Done" at bounding box center [182, 785] width 28 height 18
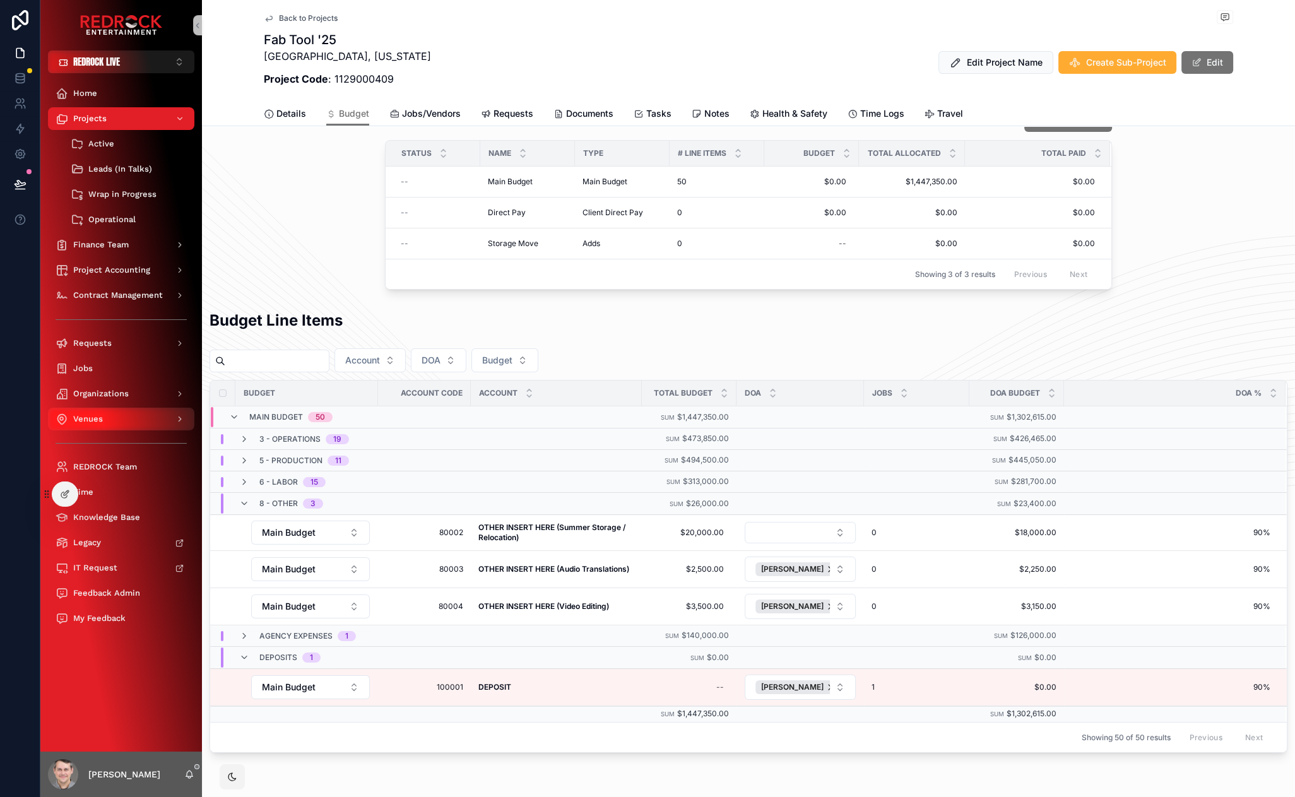
scroll to position [114, 0]
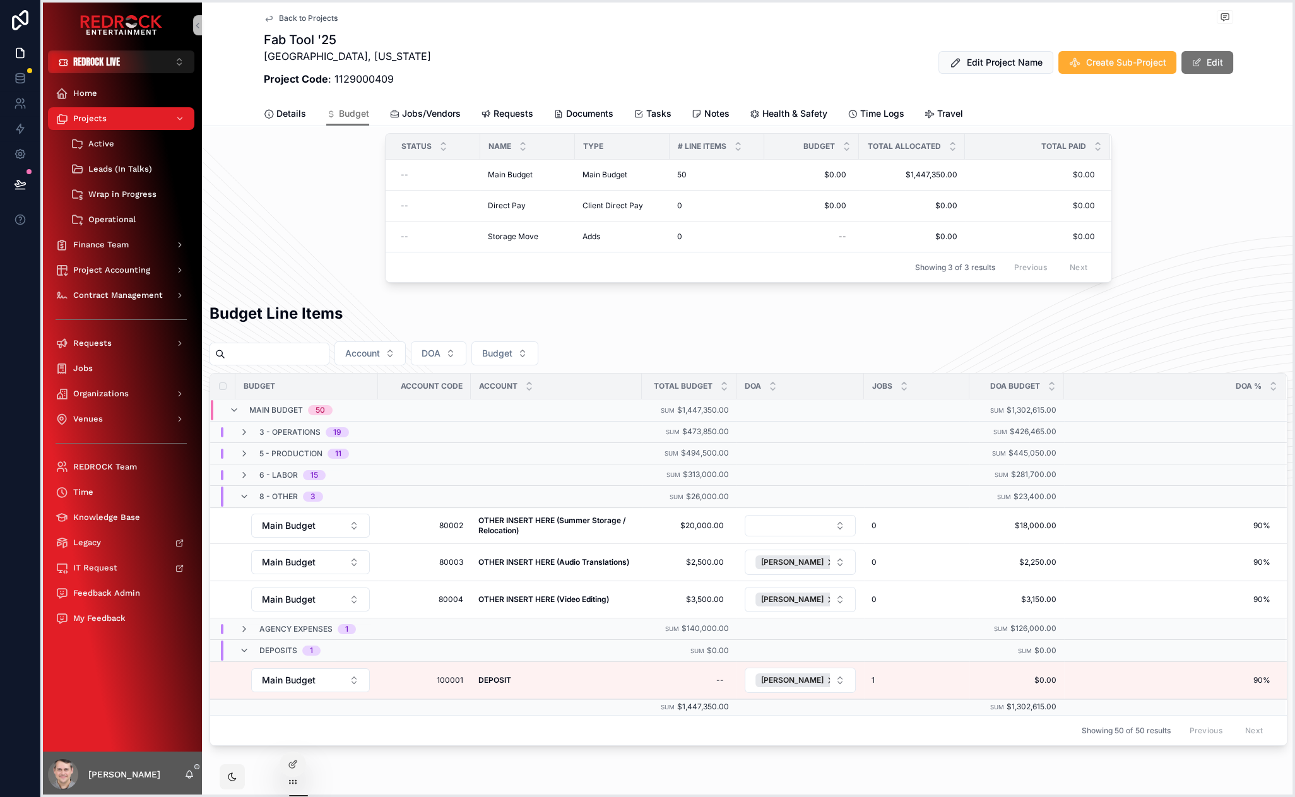
drag, startPoint x: 49, startPoint y: 492, endPoint x: 283, endPoint y: 762, distance: 357.0
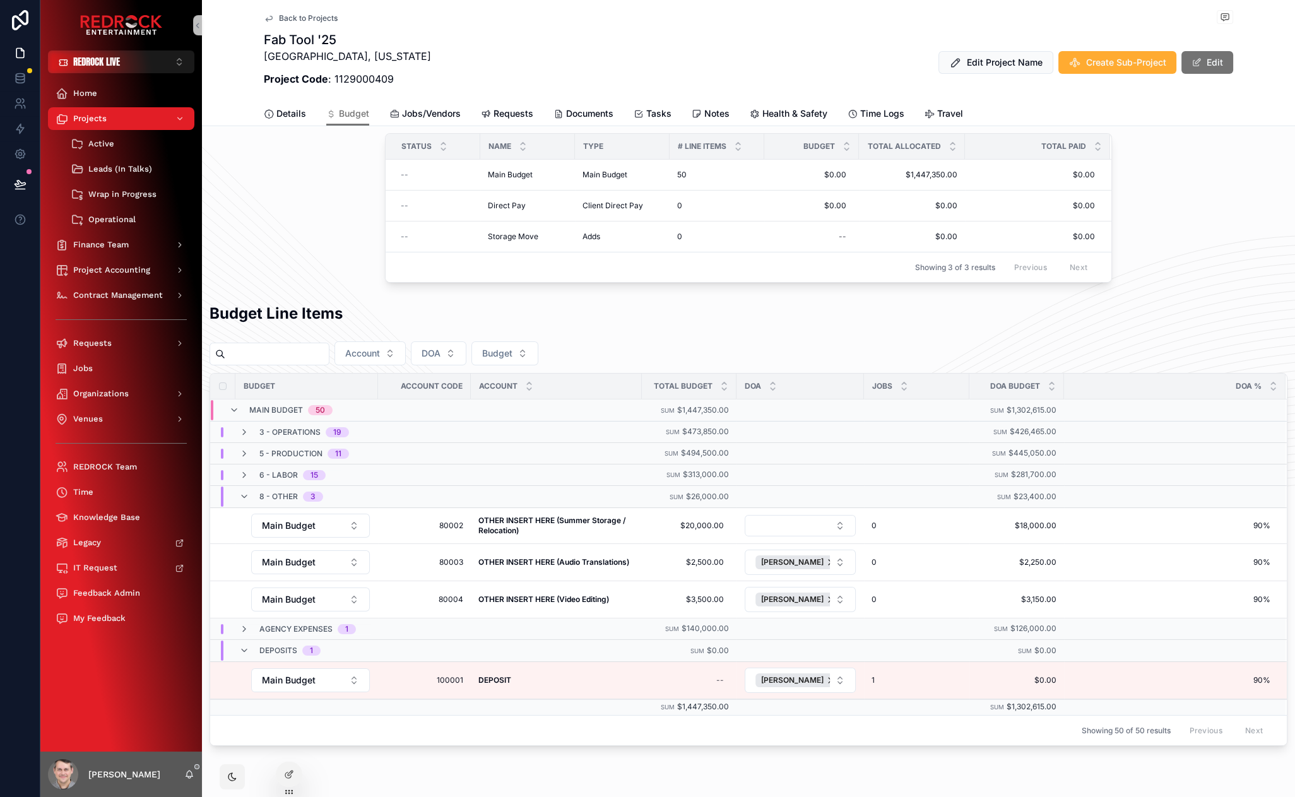
drag, startPoint x: 279, startPoint y: 187, endPoint x: 237, endPoint y: 163, distance: 48.3
click at [205, 133] on div "New Budget Status Name Type # Line Items Budget Total Allocated Total Paid -- M…" at bounding box center [748, 192] width 1093 height 191
drag, startPoint x: 208, startPoint y: 150, endPoint x: 206, endPoint y: 134, distance: 16.5
drag, startPoint x: 475, startPoint y: 43, endPoint x: 424, endPoint y: 29, distance: 52.4
click at [23, 74] on icon at bounding box center [20, 75] width 8 height 3
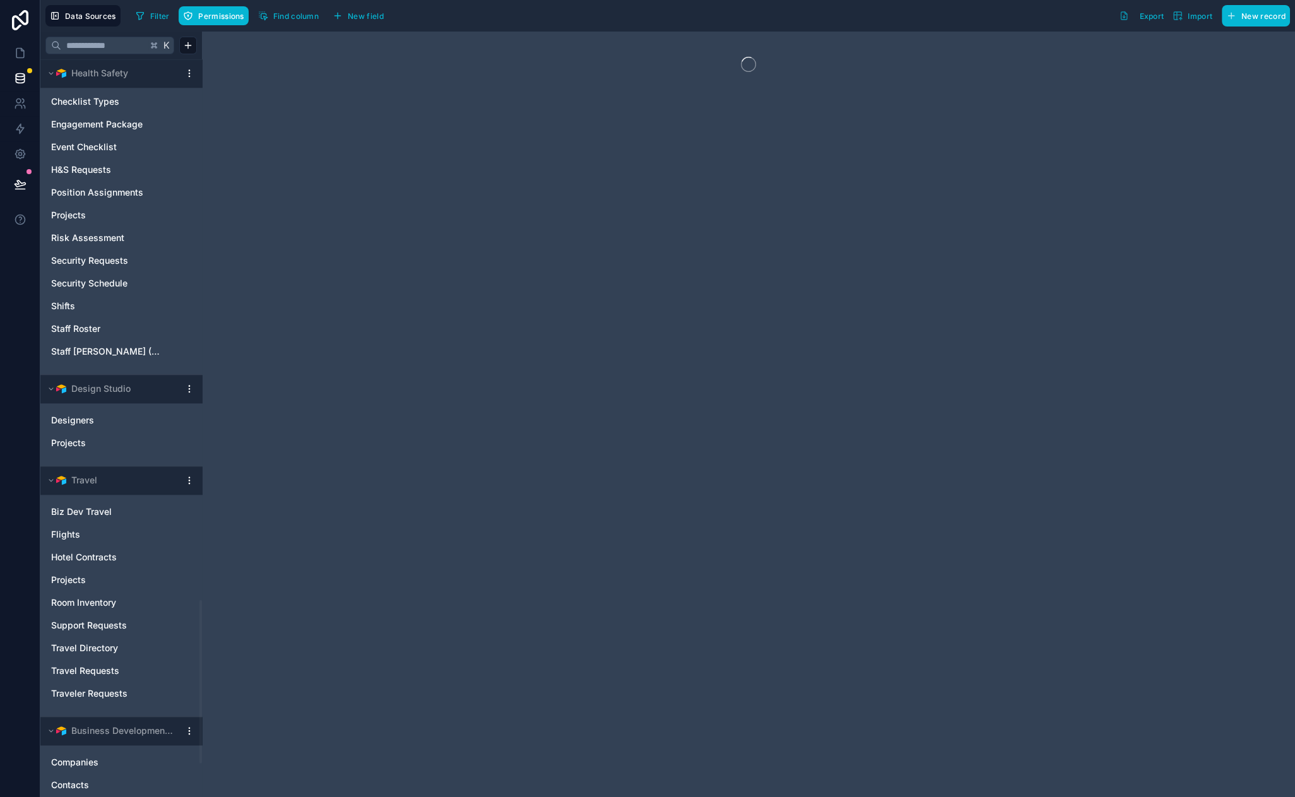
scroll to position [2590, 0]
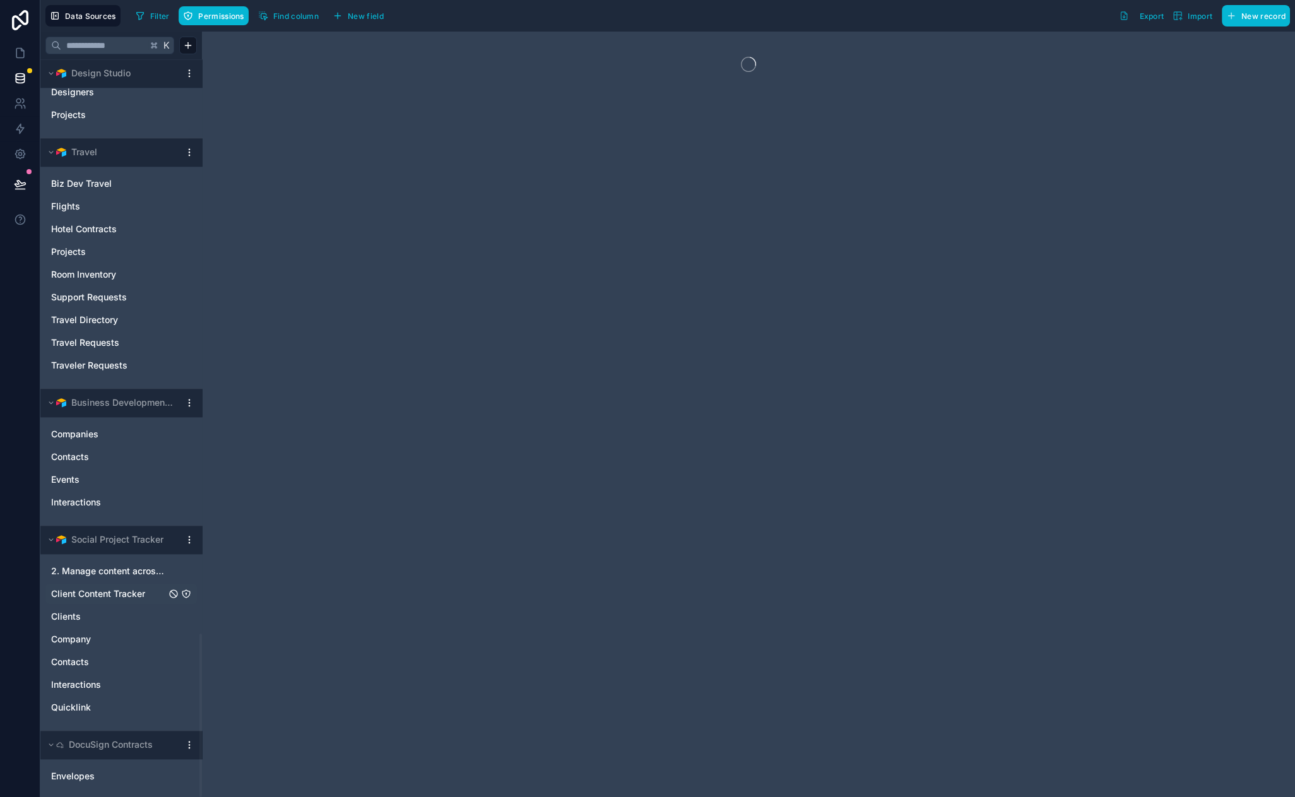
click at [107, 591] on span "Client Content Tracker" at bounding box center [98, 594] width 94 height 13
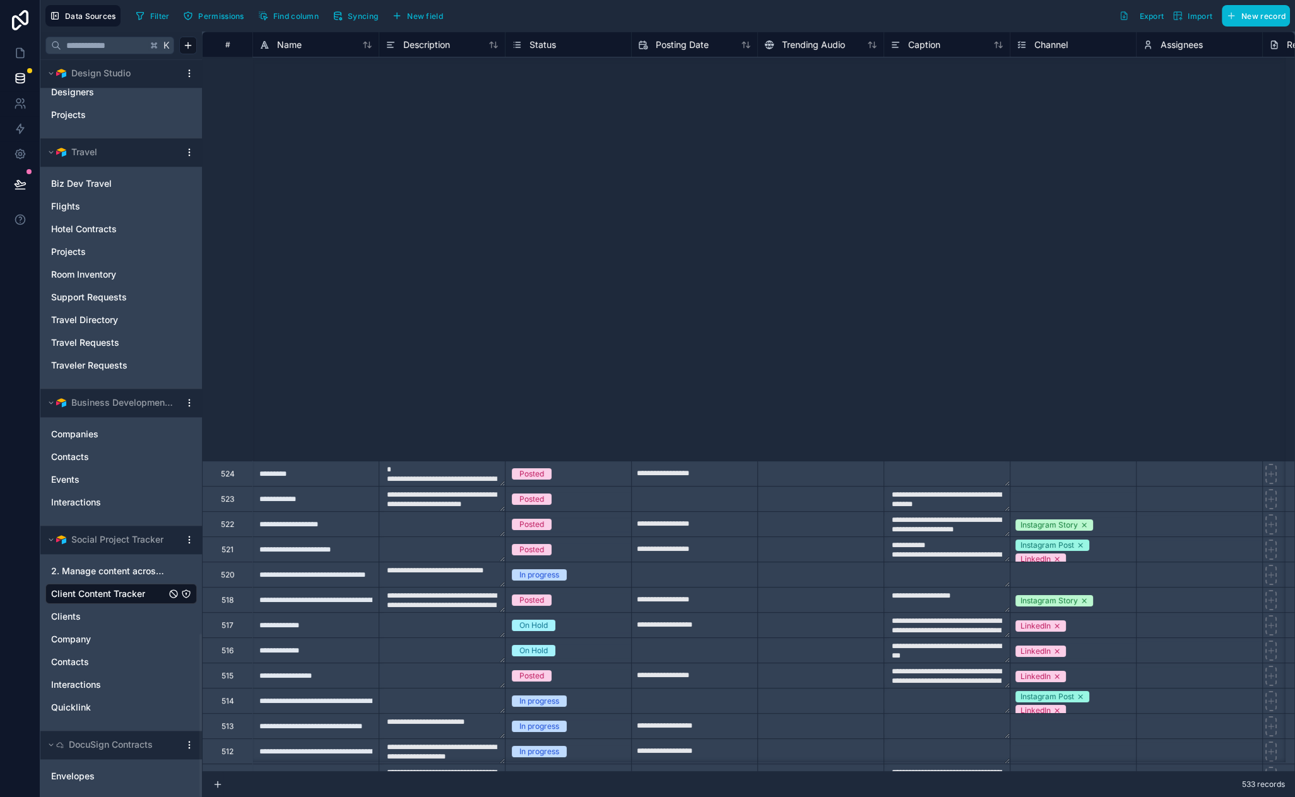
scroll to position [556, 0]
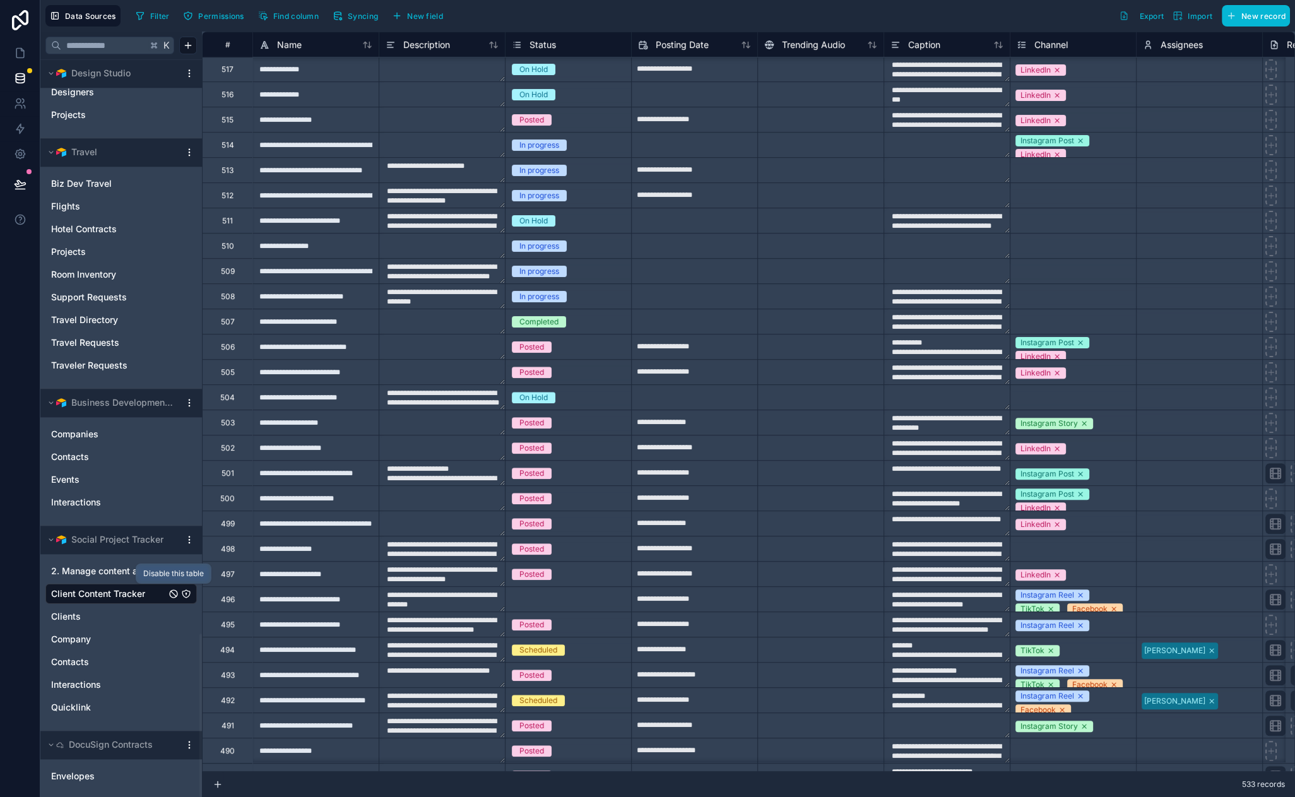
click at [173, 591] on icon "Client Content Tracker" at bounding box center [173, 593] width 5 height 5
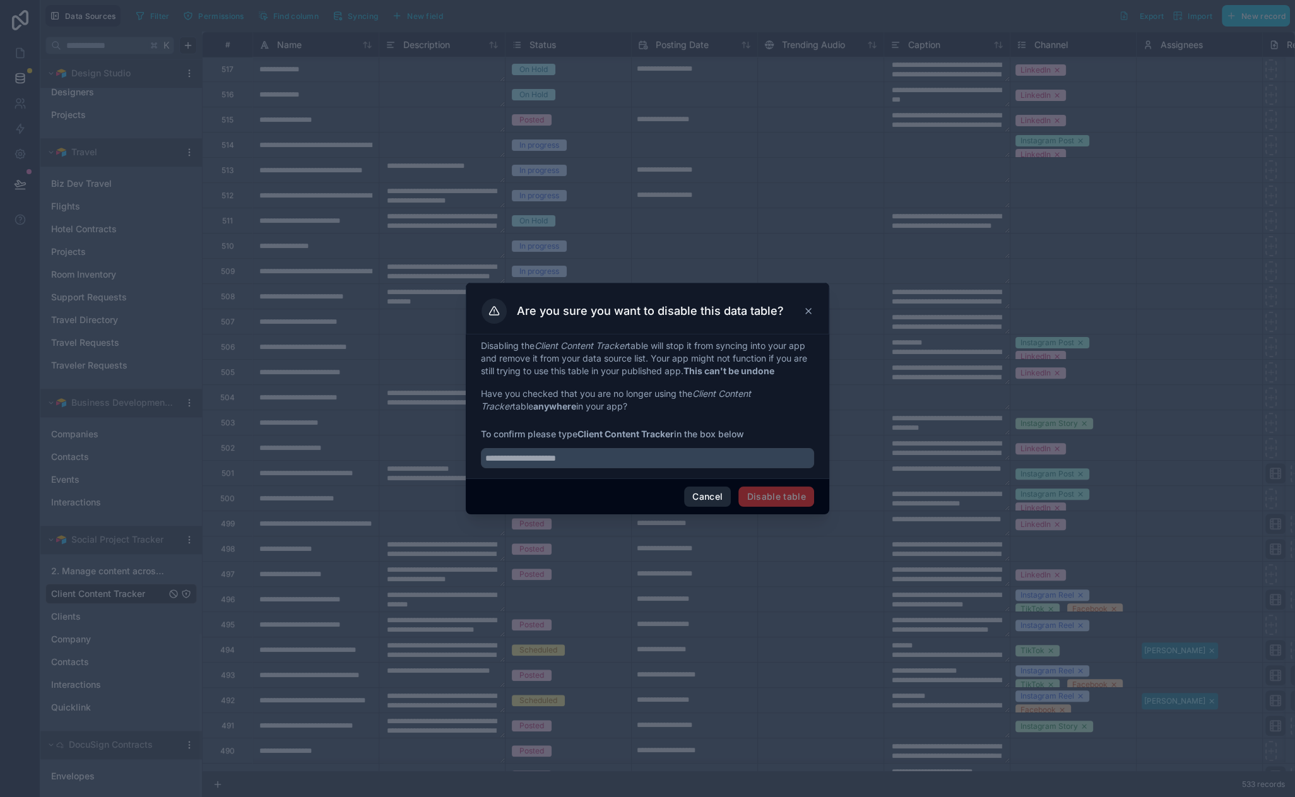
click at [711, 500] on button "Cancel" at bounding box center [707, 497] width 47 height 20
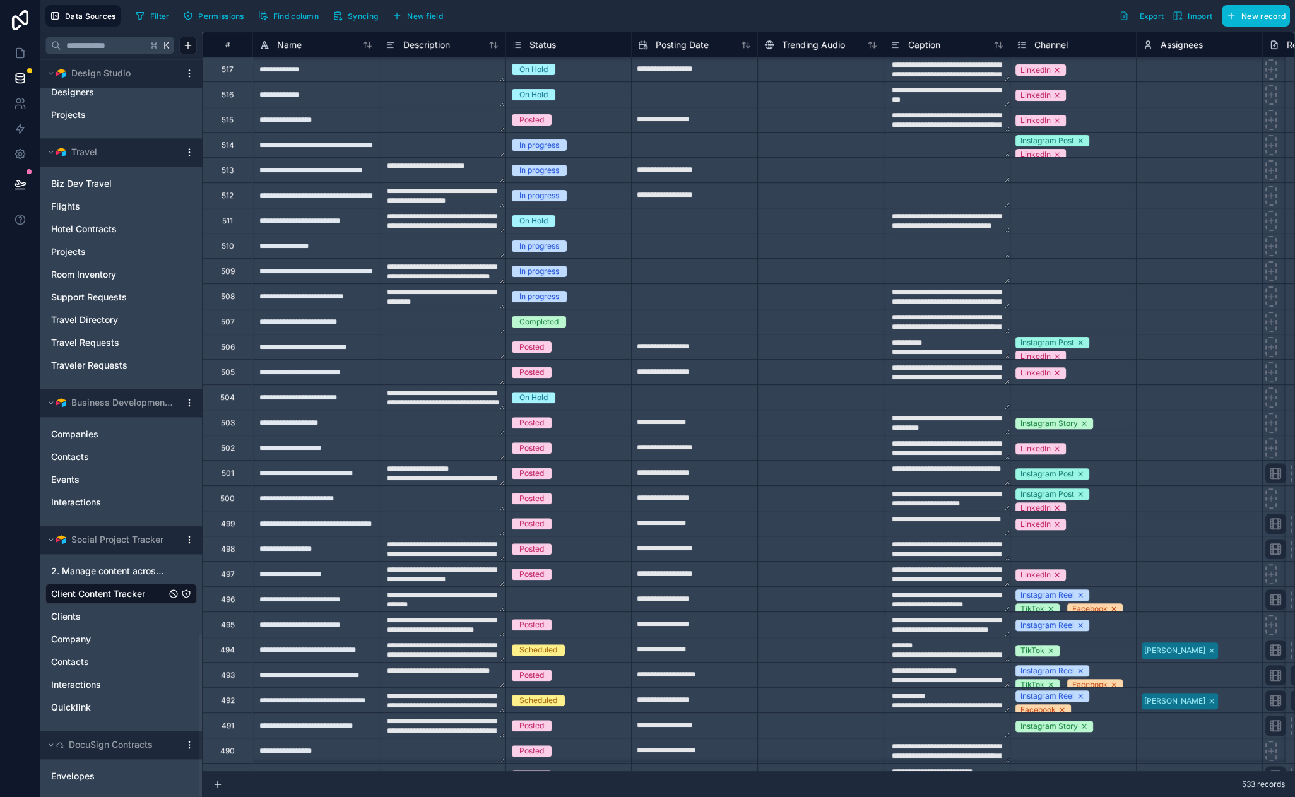
click at [187, 540] on html "Data Sources Filter Permissions Find column Syncing New field Export Import New…" at bounding box center [647, 398] width 1295 height 797
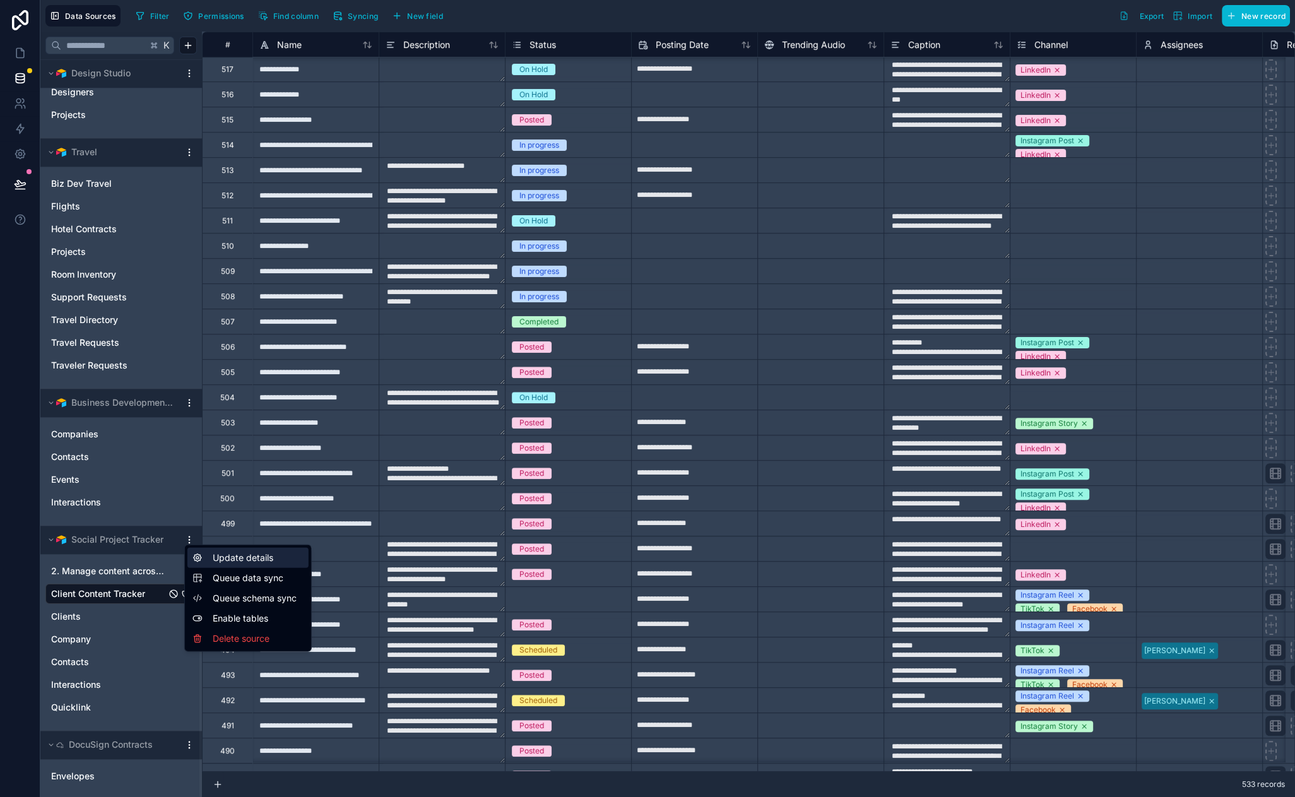
click at [236, 560] on div "Update details" at bounding box center [247, 558] width 121 height 20
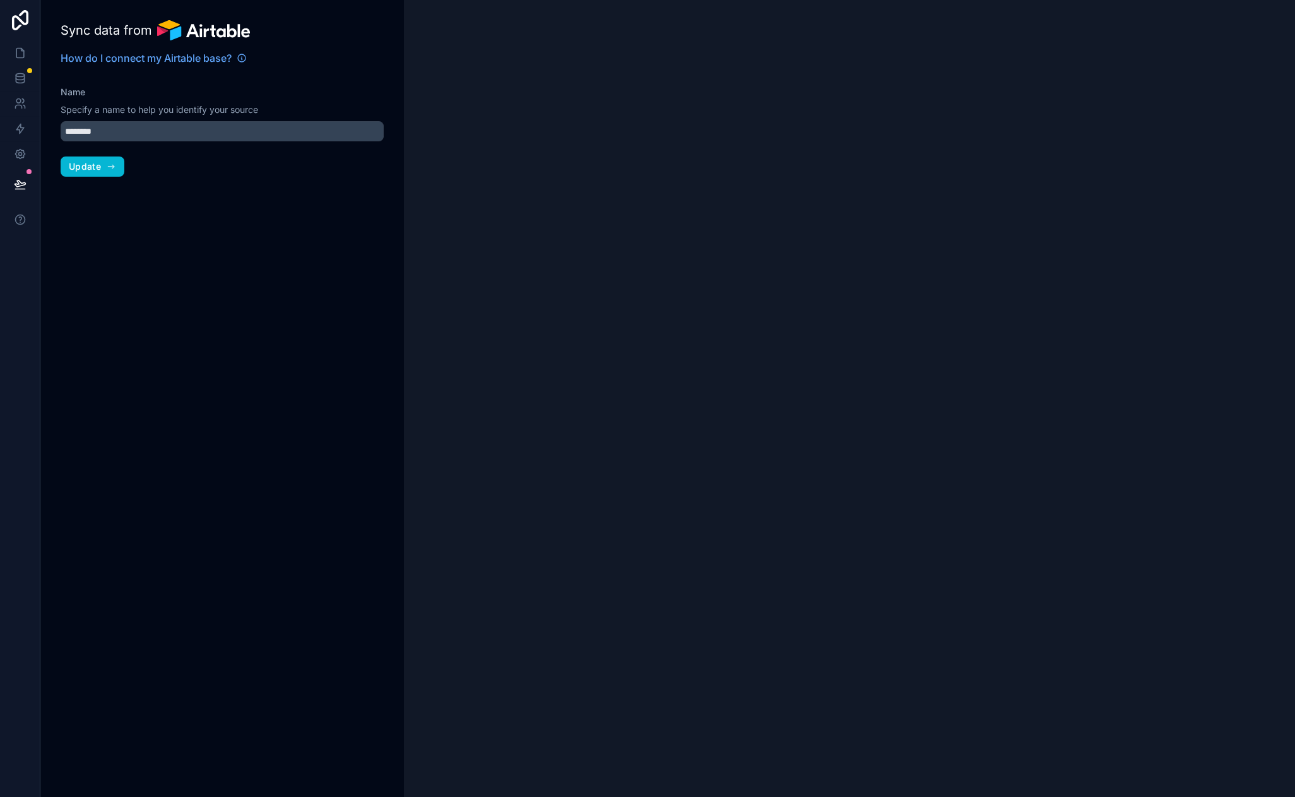
type input "**********"
click at [155, 133] on input "**********" at bounding box center [222, 131] width 323 height 20
click at [123, 166] on button "Update" at bounding box center [93, 167] width 64 height 20
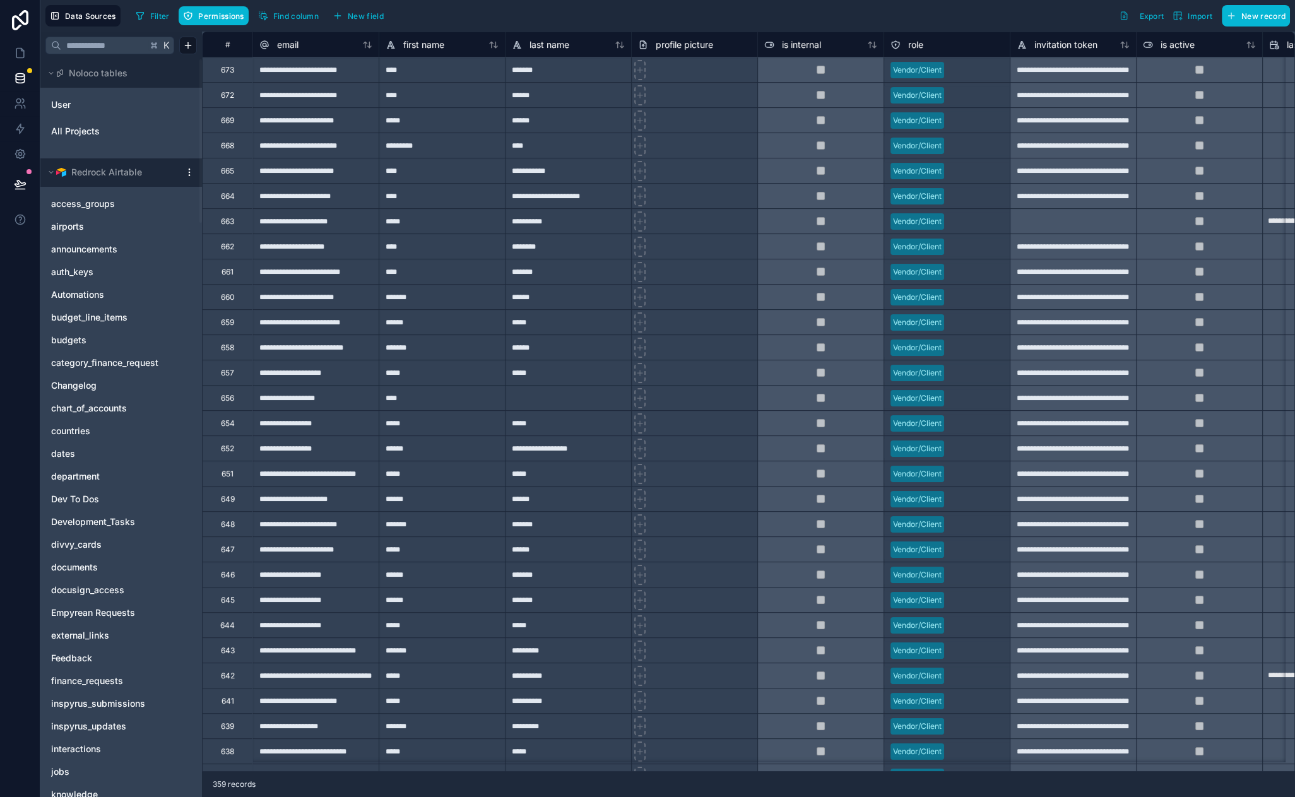
drag, startPoint x: 492, startPoint y: 16, endPoint x: 463, endPoint y: 14, distance: 29.1
drag, startPoint x: 487, startPoint y: 25, endPoint x: 483, endPoint y: 17, distance: 8.5
click at [491, 18] on div "Filter Permissions Find column New field Export Import New record" at bounding box center [710, 15] width 1159 height 21
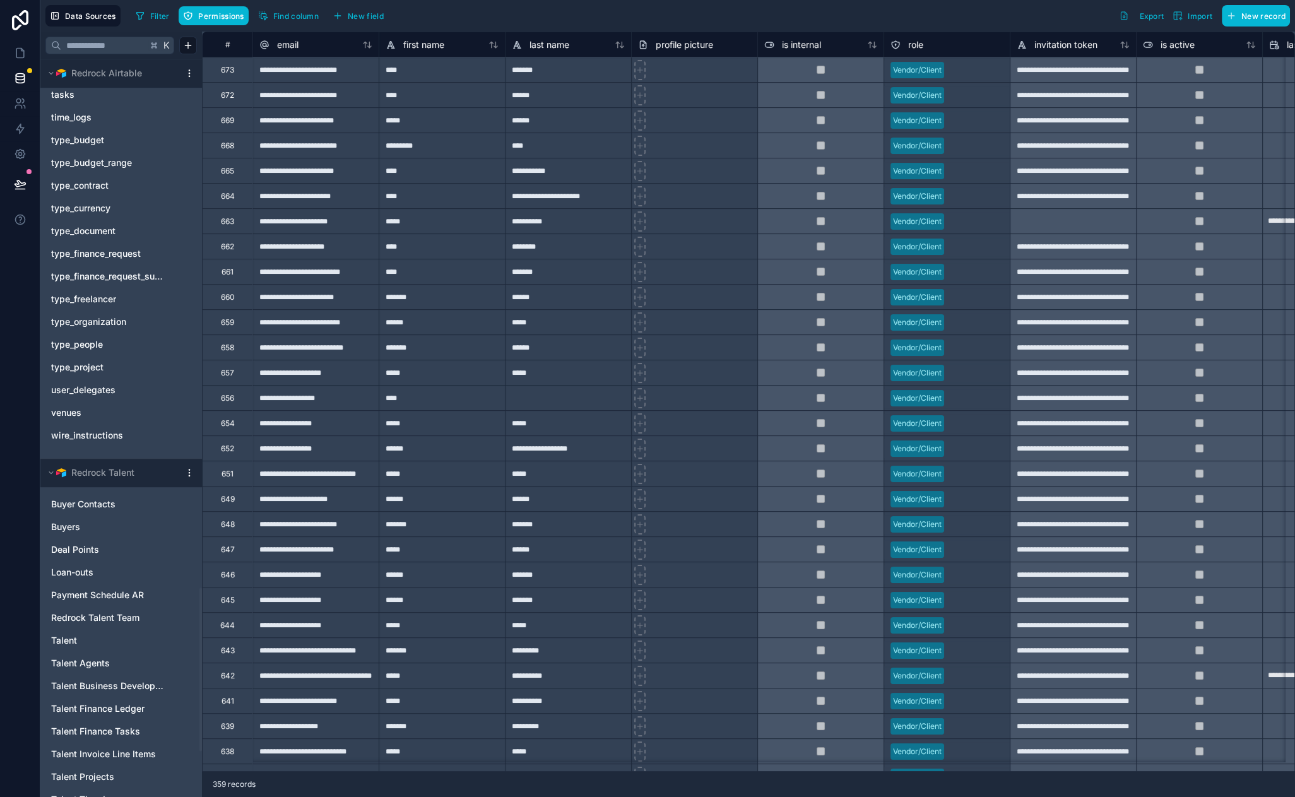
scroll to position [2590, 0]
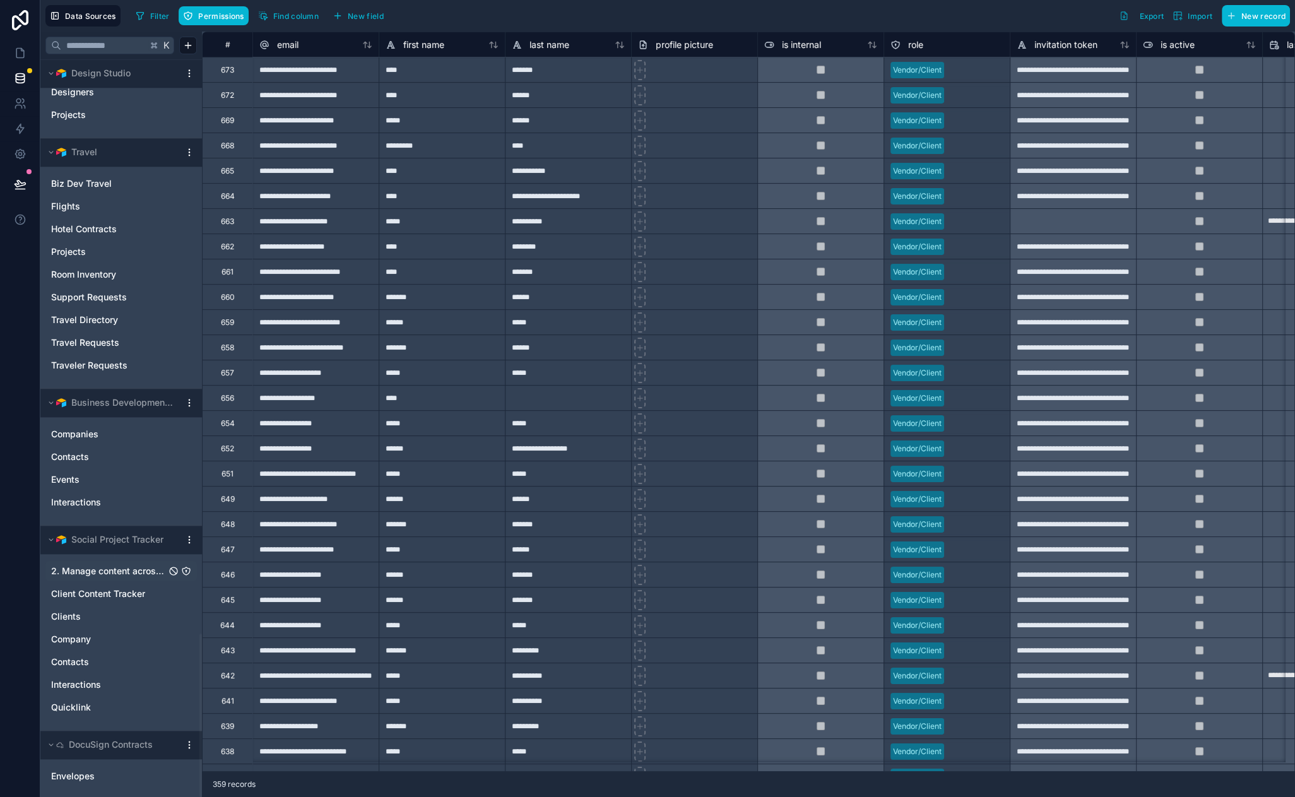
click at [119, 570] on span "2. Manage content across channels" at bounding box center [108, 571] width 115 height 13
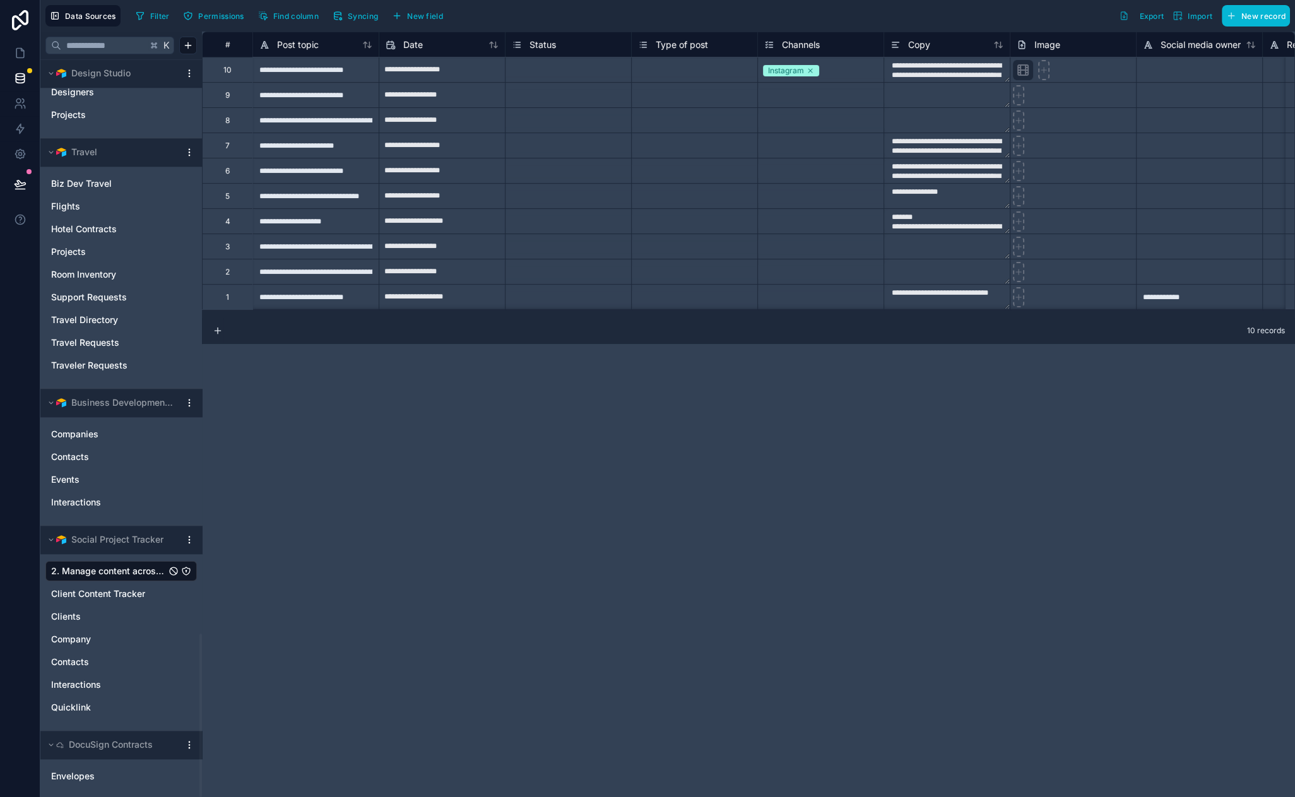
drag, startPoint x: 354, startPoint y: 588, endPoint x: 286, endPoint y: 527, distance: 91.2
click at [117, 593] on span "Client Content Tracker" at bounding box center [98, 594] width 94 height 13
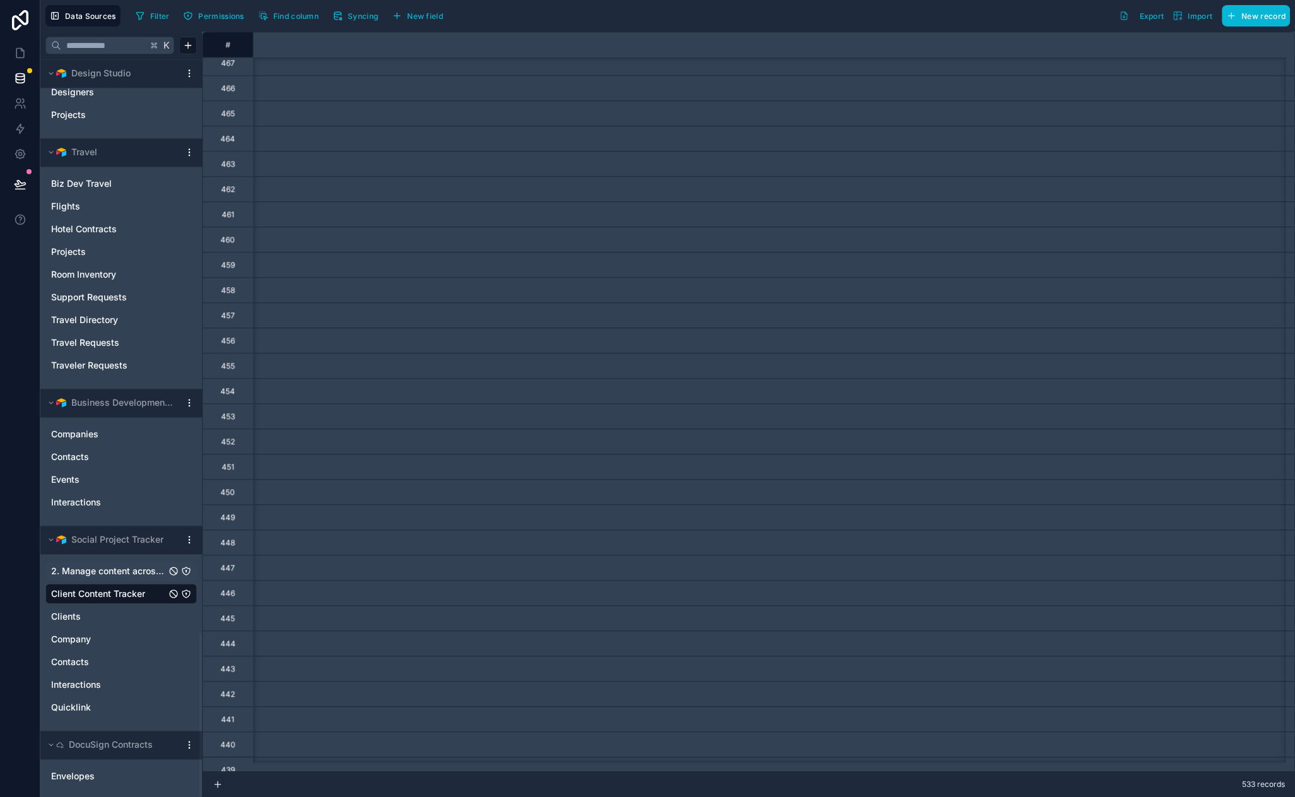
scroll to position [1824, 0]
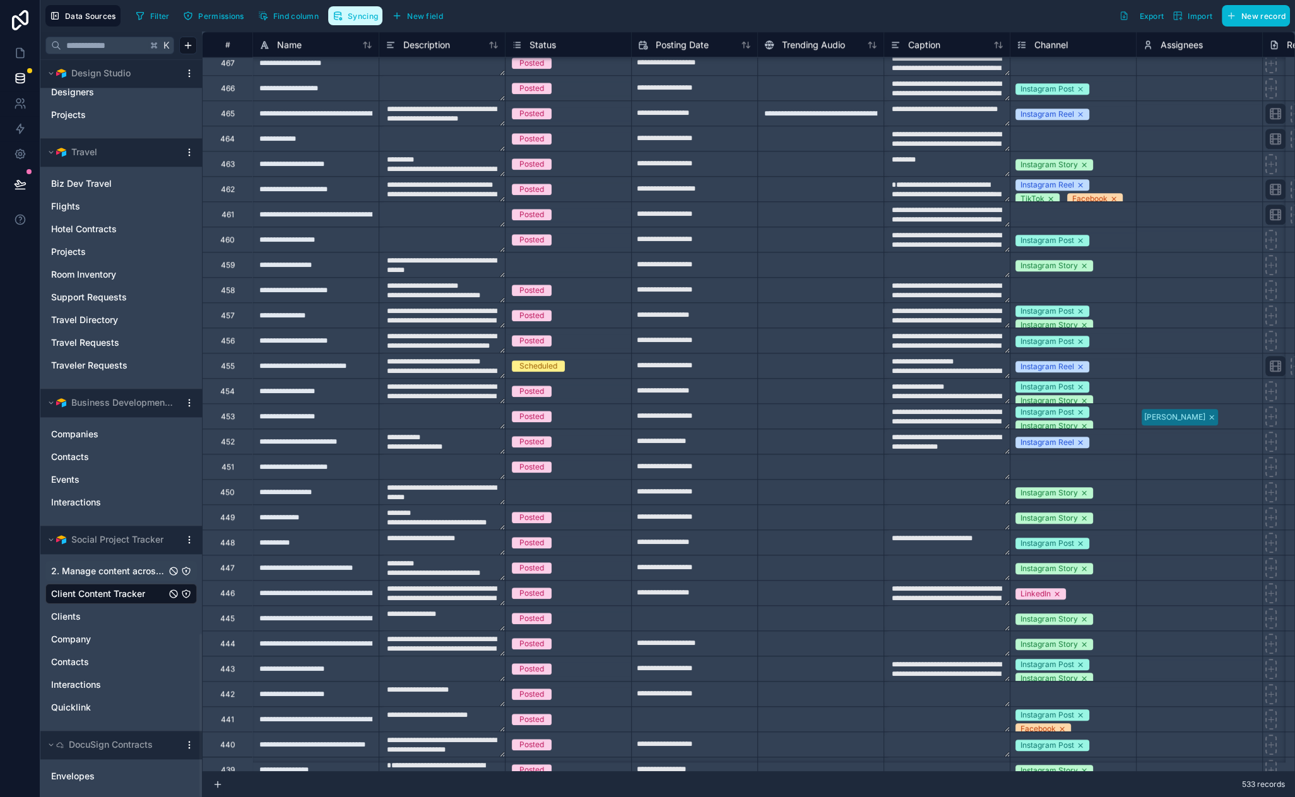
click at [340, 19] on icon "button" at bounding box center [340, 19] width 1 height 1
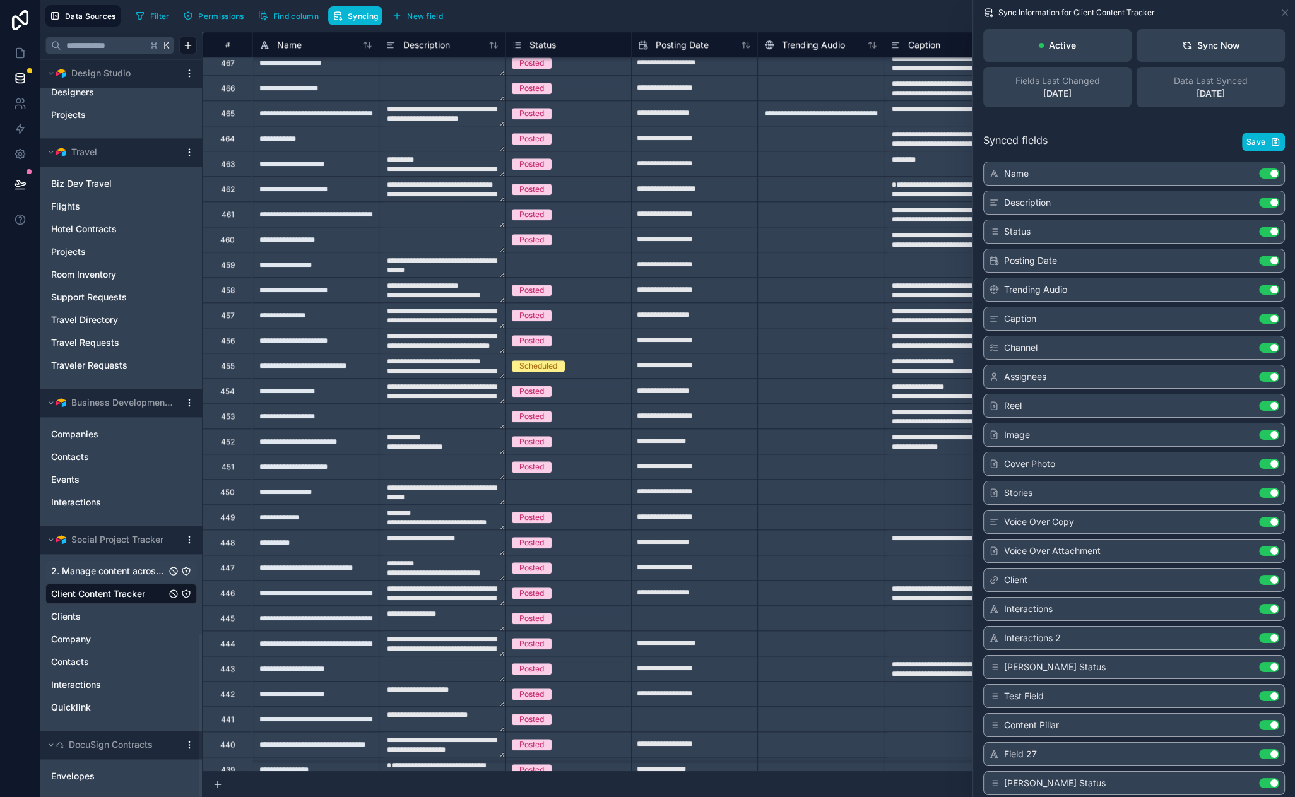
scroll to position [12, 0]
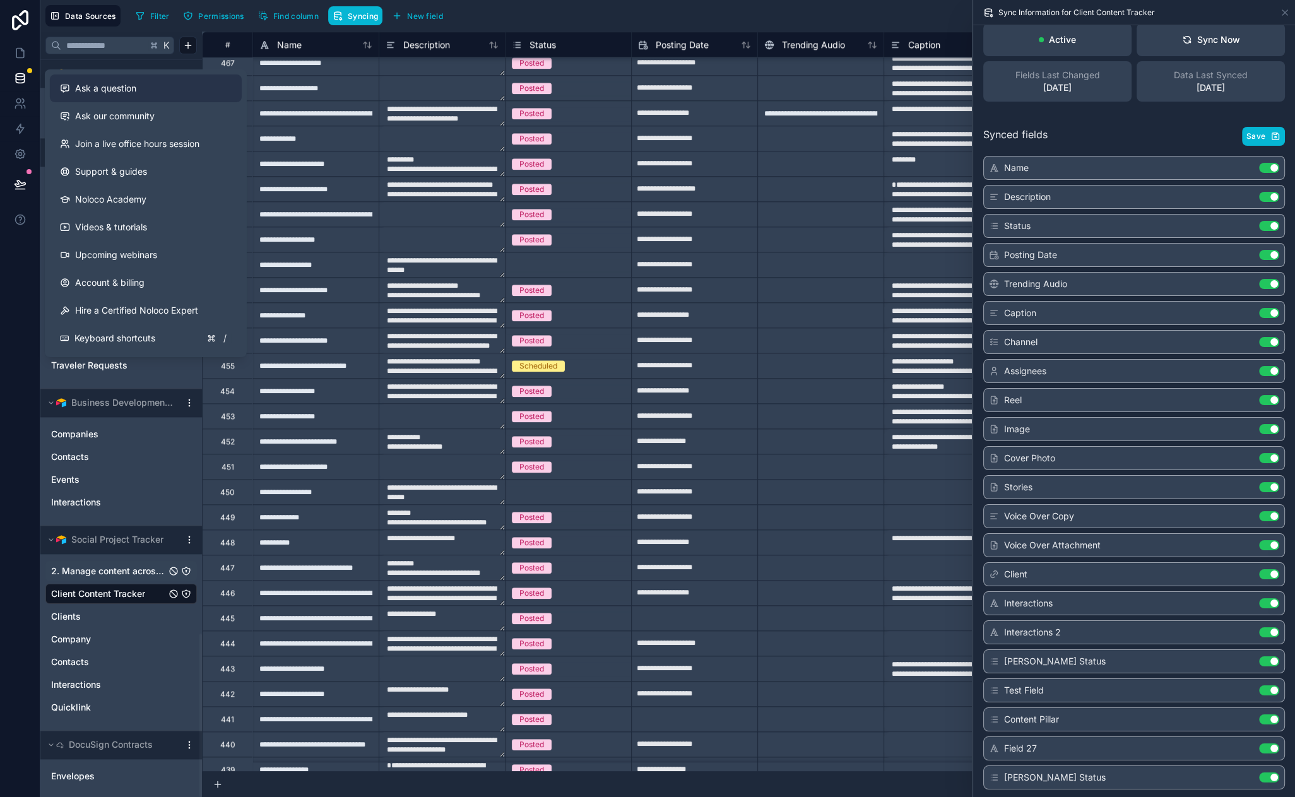
click at [108, 93] on span "Ask a question" at bounding box center [105, 88] width 61 height 13
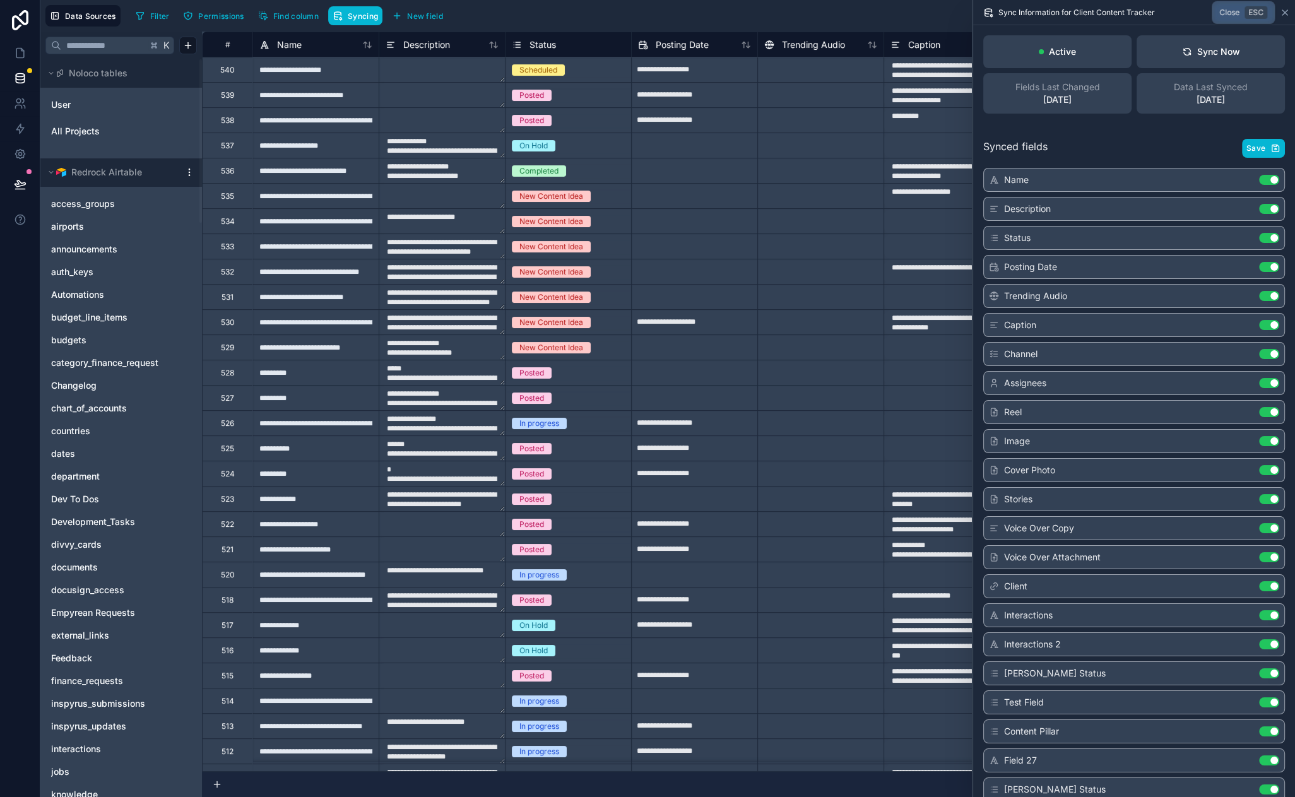
click at [1285, 12] on icon at bounding box center [1285, 13] width 10 height 10
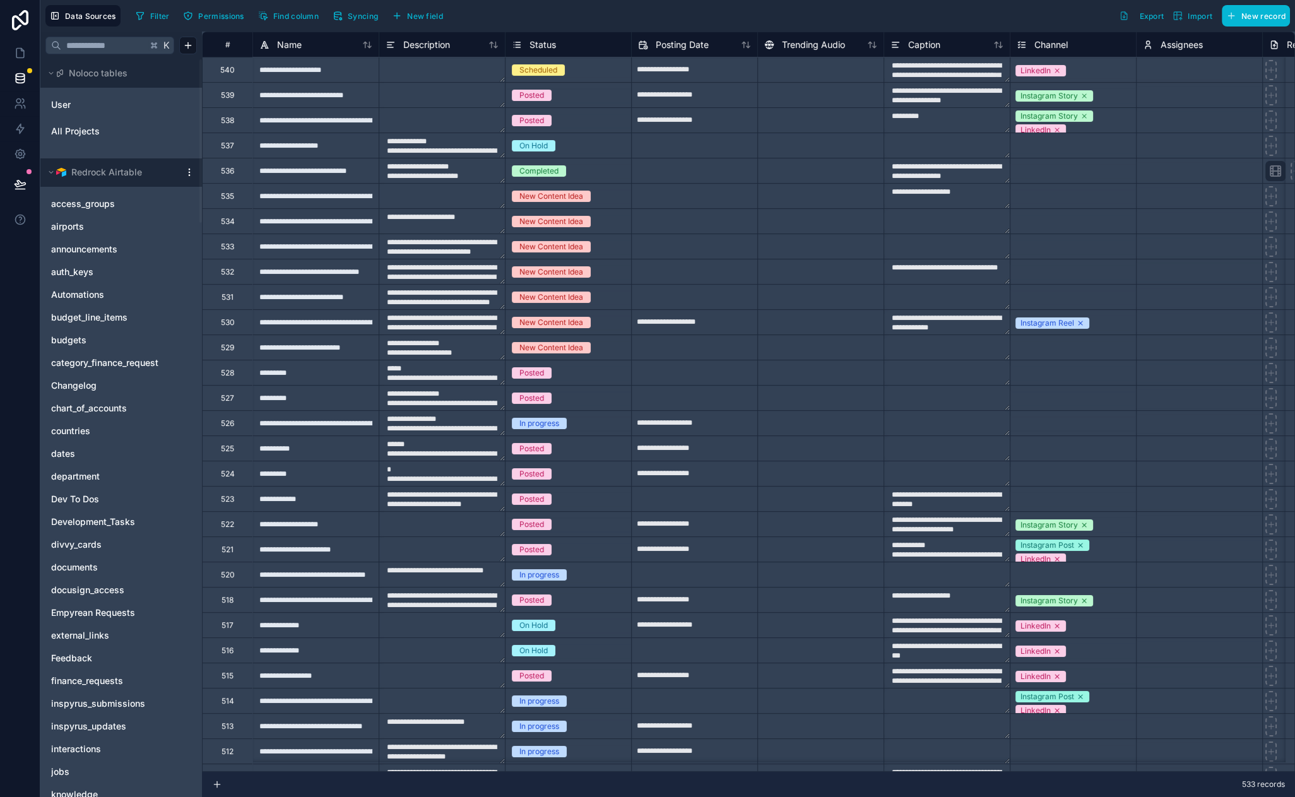
drag, startPoint x: 483, startPoint y: 20, endPoint x: 477, endPoint y: 15, distance: 7.6
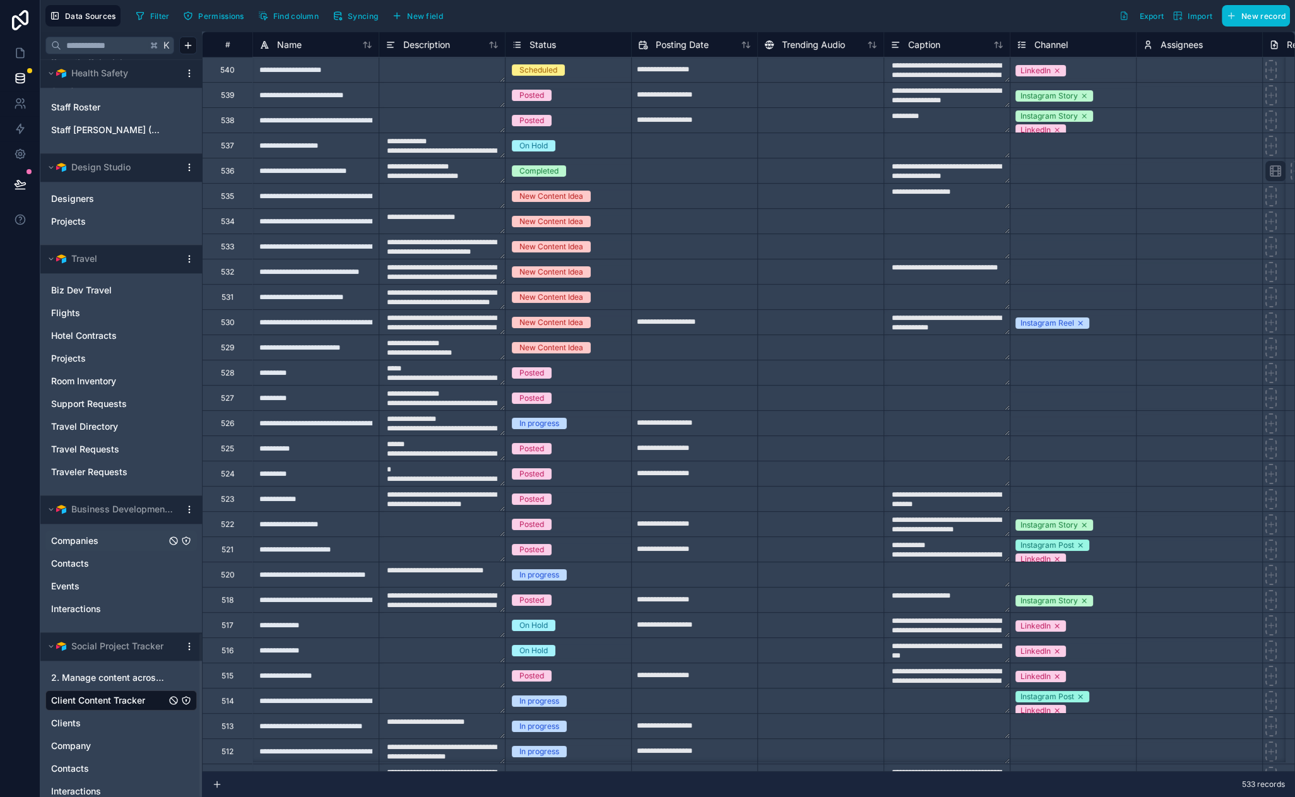
scroll to position [2590, 0]
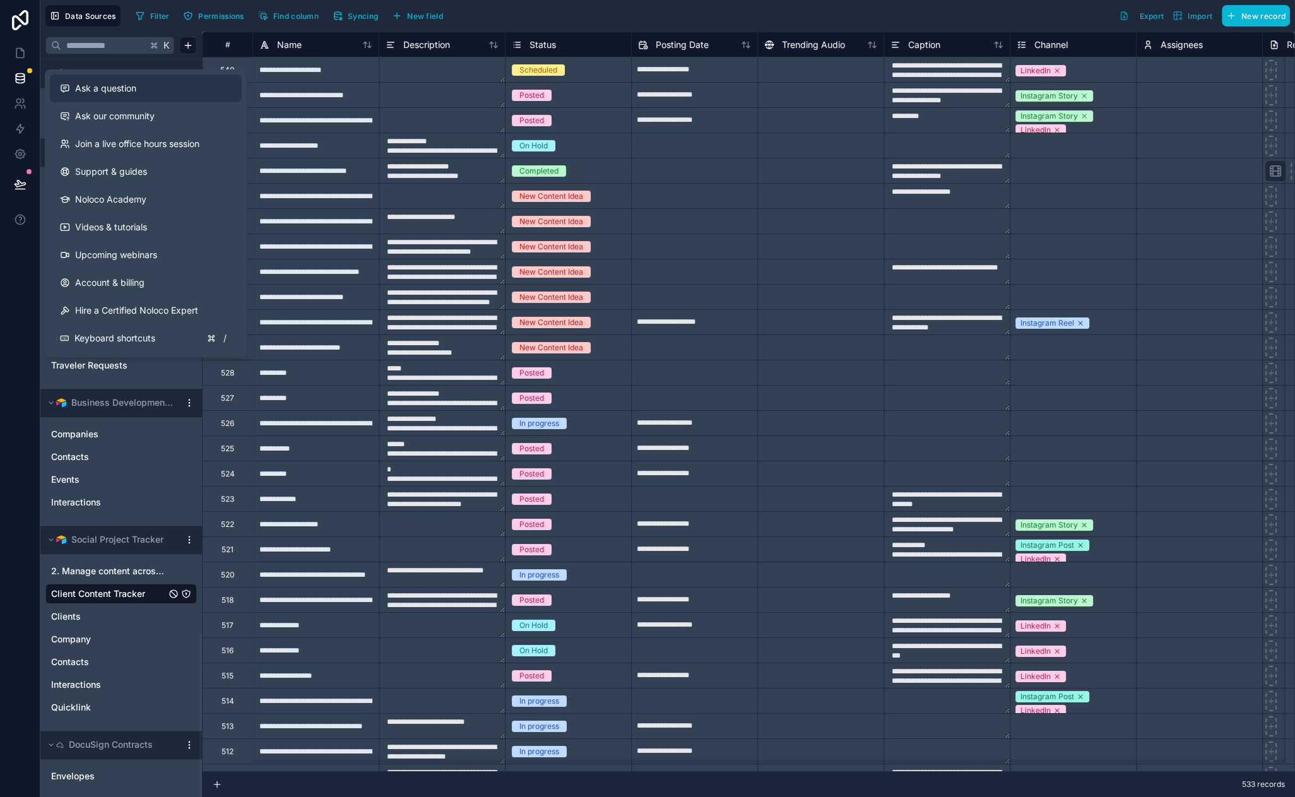
click at [140, 93] on div "Ask a question" at bounding box center [146, 88] width 172 height 13
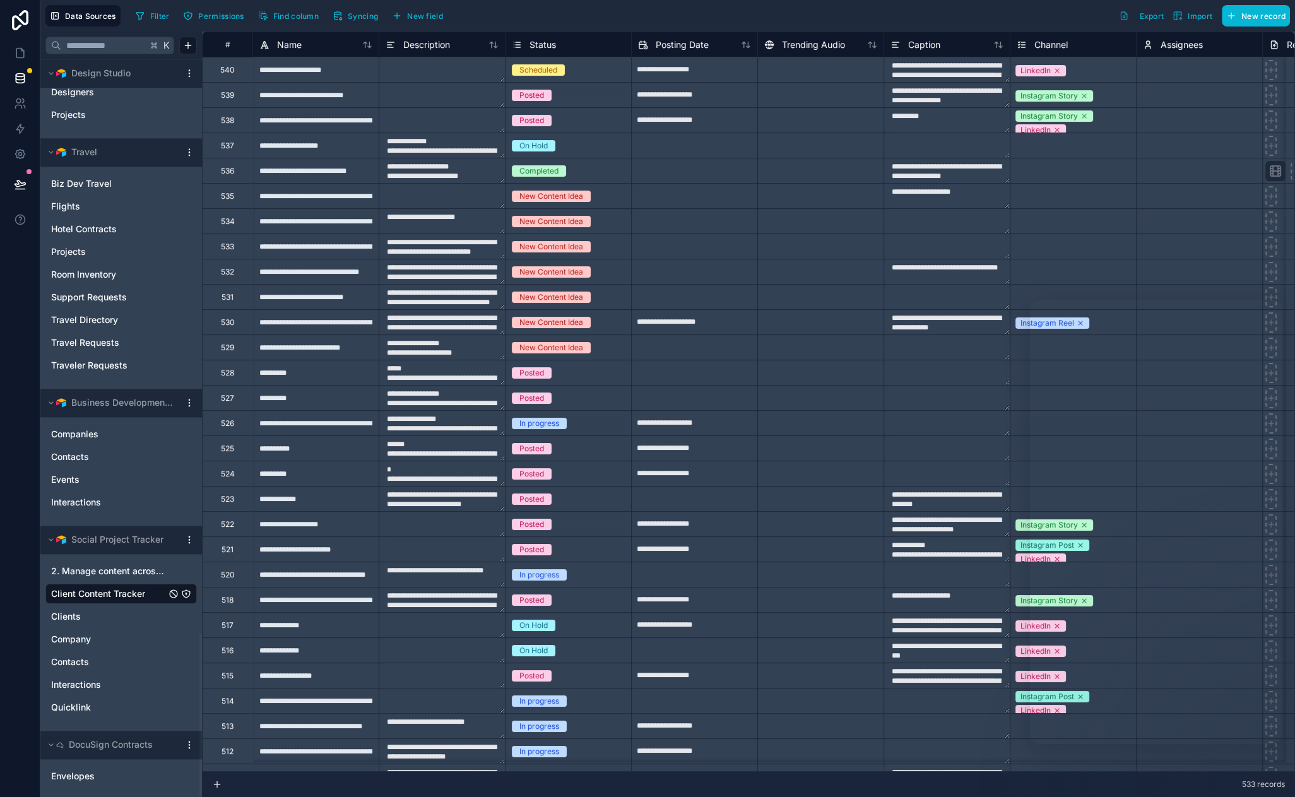
drag, startPoint x: 15, startPoint y: 536, endPoint x: 15, endPoint y: 510, distance: 26.5
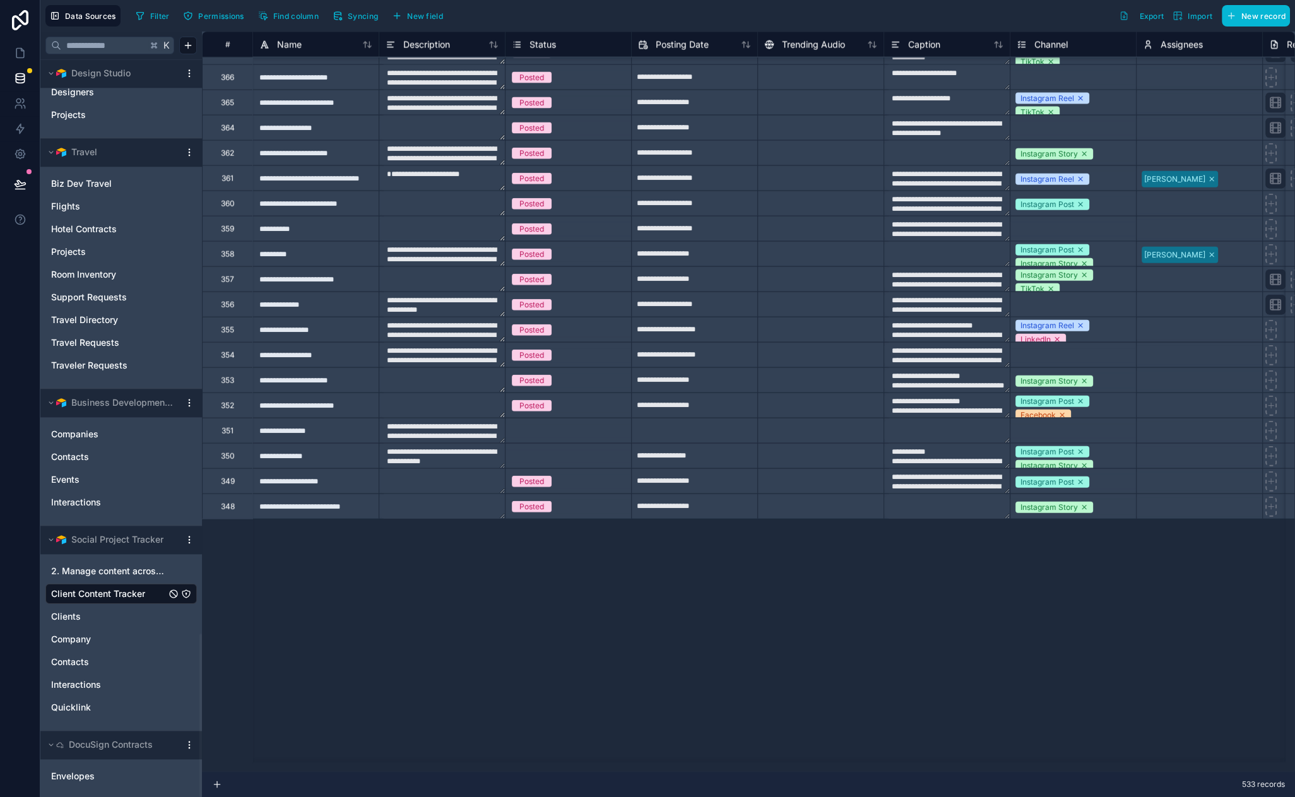
scroll to position [4345, 0]
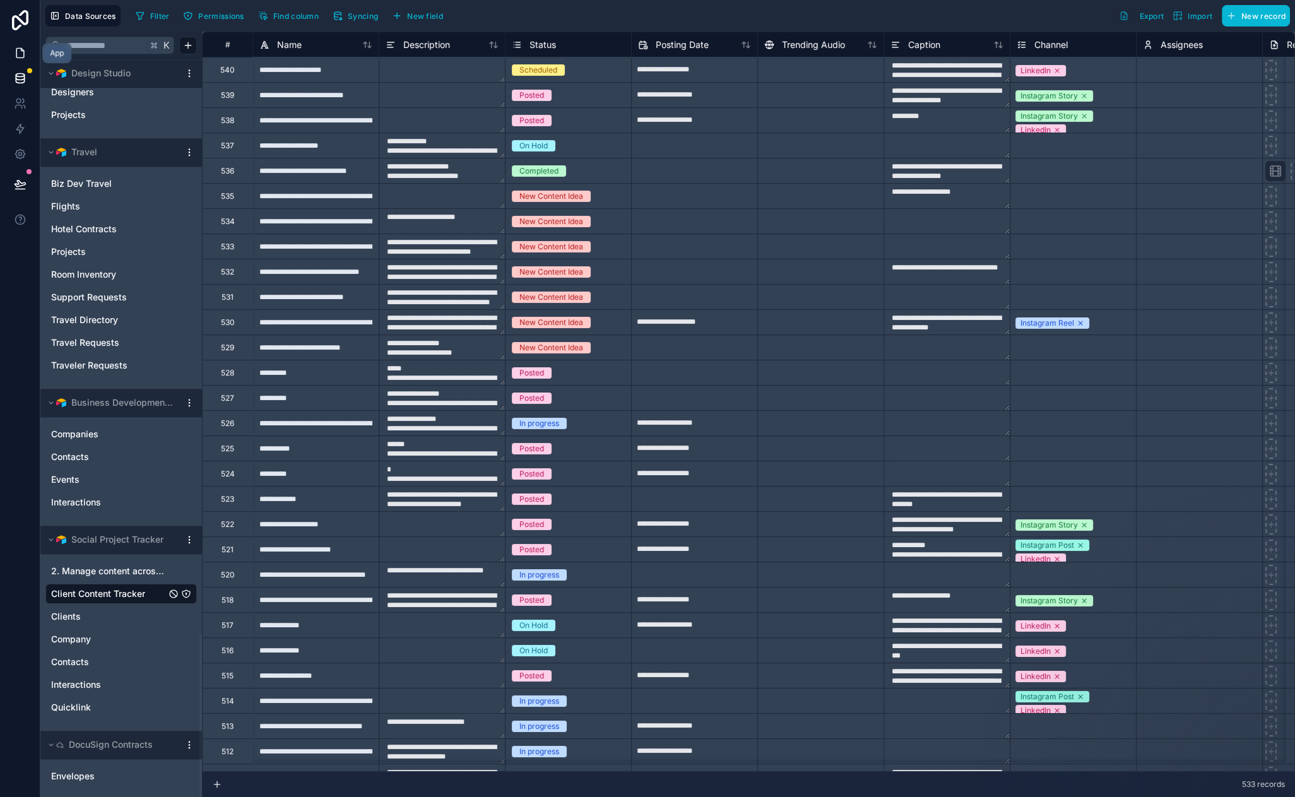
click at [12, 55] on link at bounding box center [20, 52] width 40 height 25
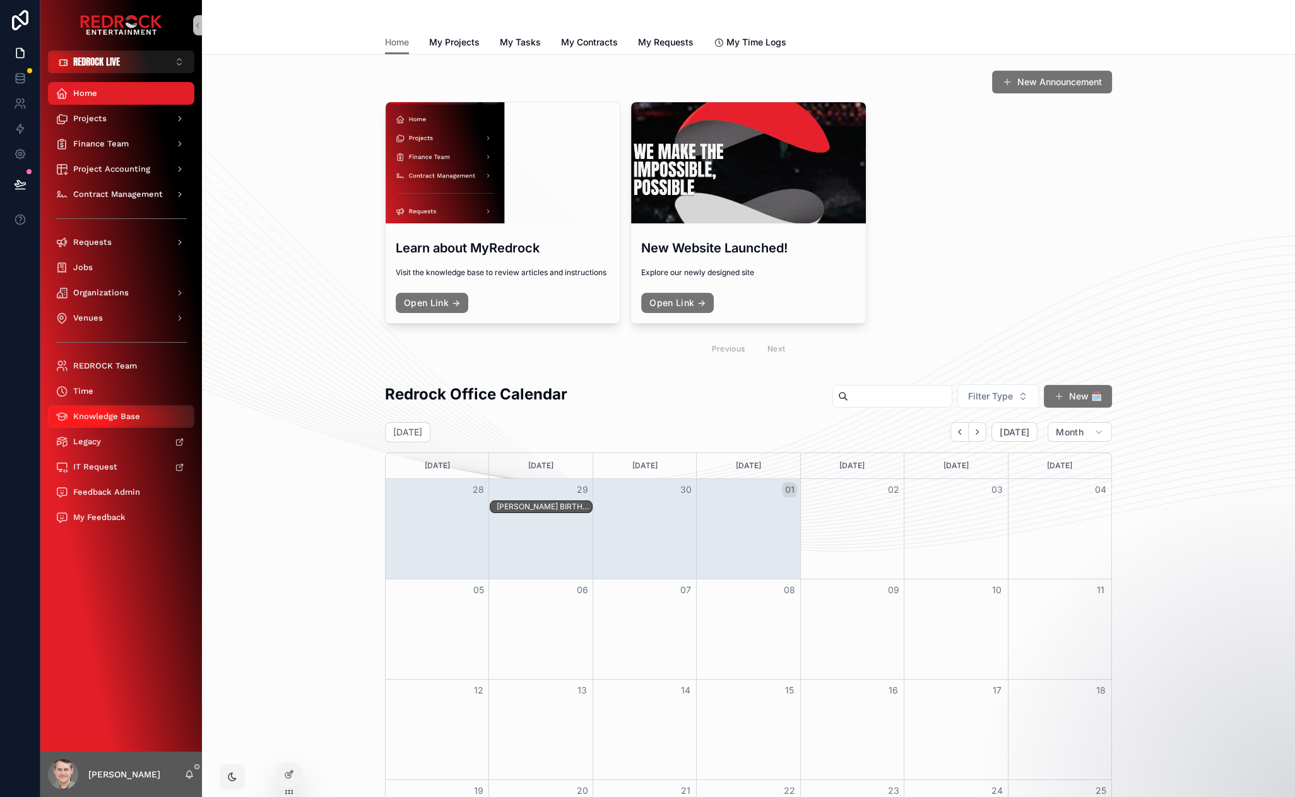
click at [95, 418] on span "Knowledge Base" at bounding box center [106, 416] width 67 height 10
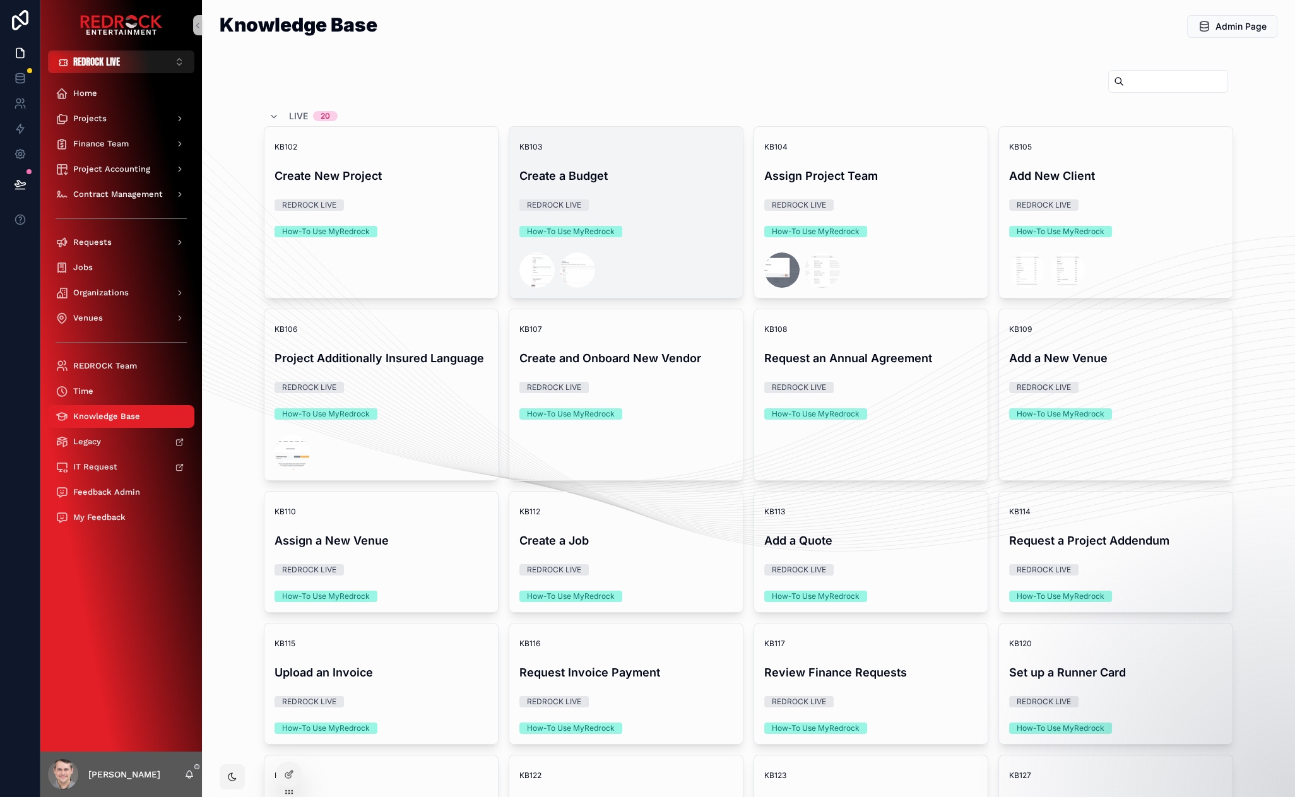
click at [676, 190] on div "KB103 Create a Budget REDROCK LIVE How-To Use MyRedrock" at bounding box center [625, 212] width 233 height 171
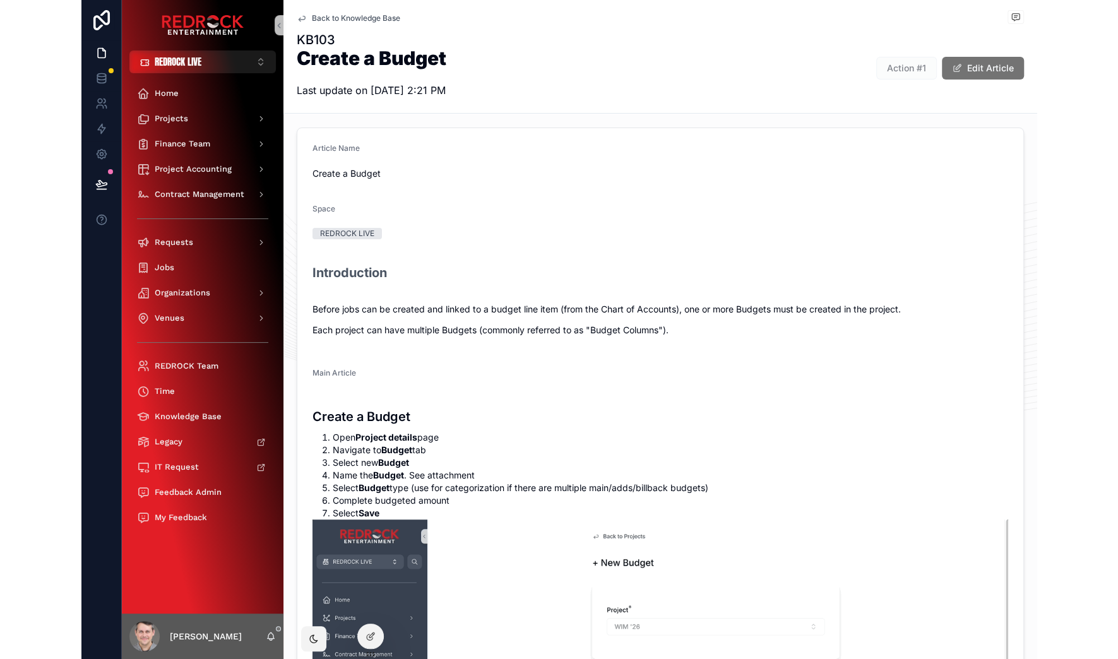
scroll to position [109, 0]
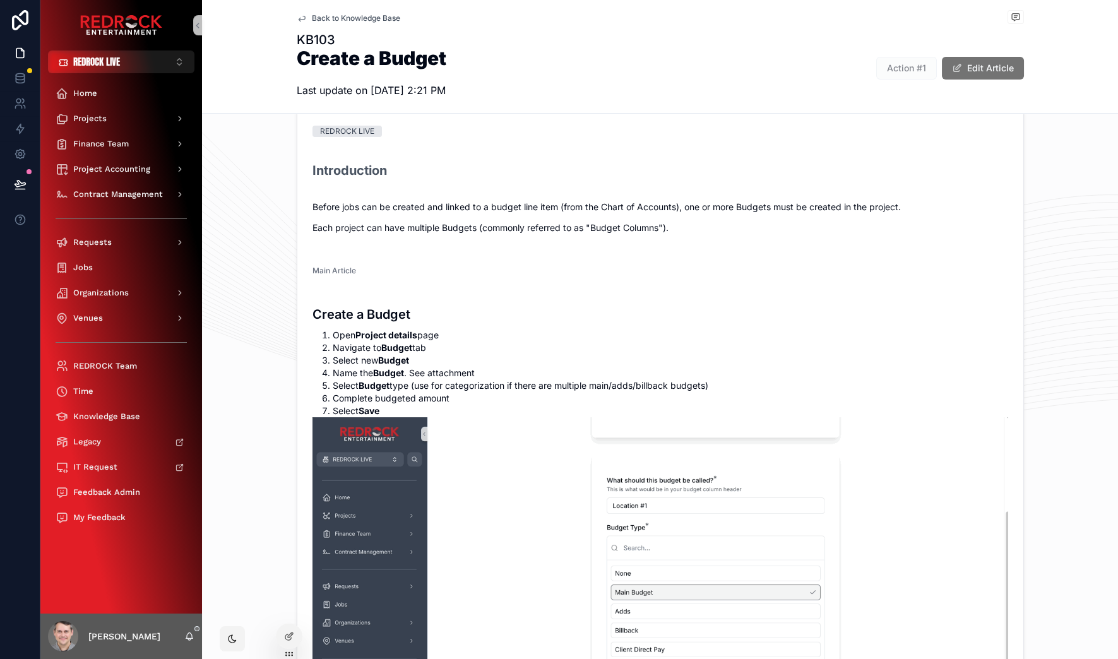
drag, startPoint x: 900, startPoint y: 256, endPoint x: 836, endPoint y: 155, distance: 120.3
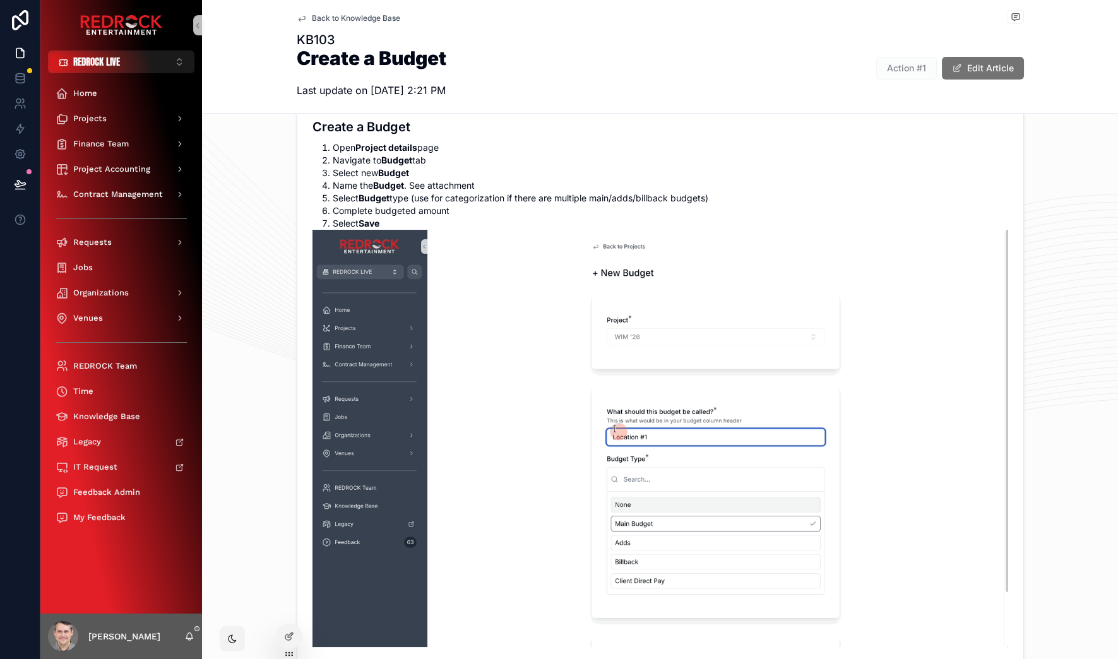
scroll to position [303, 0]
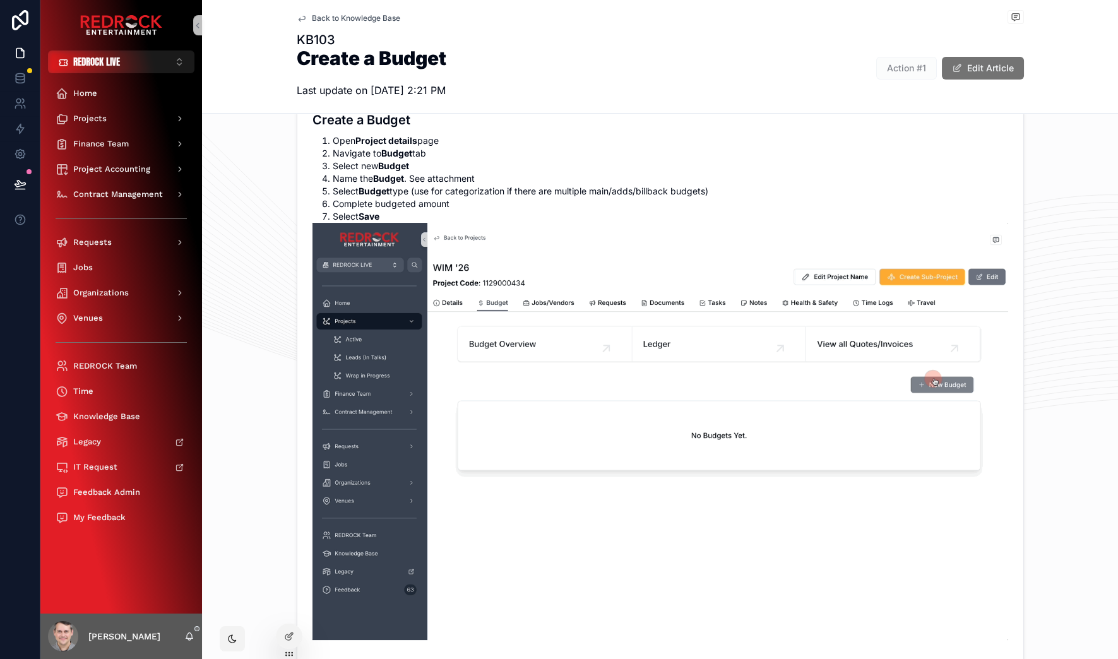
click at [466, 161] on li "Select new Budget" at bounding box center [670, 166] width 675 height 13
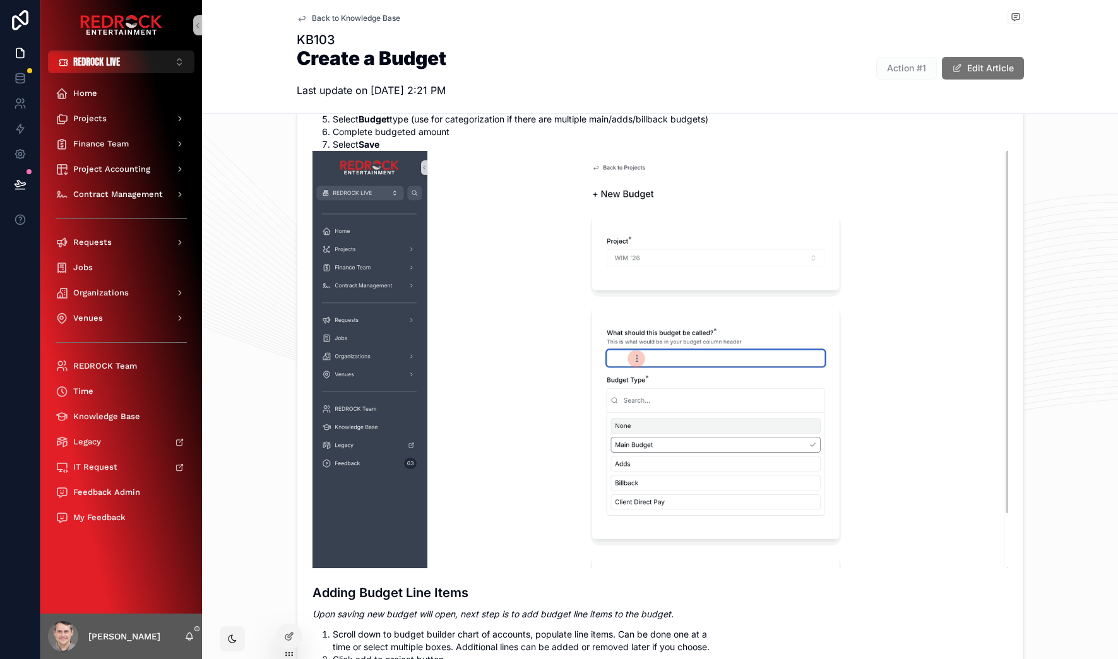
scroll to position [367, 0]
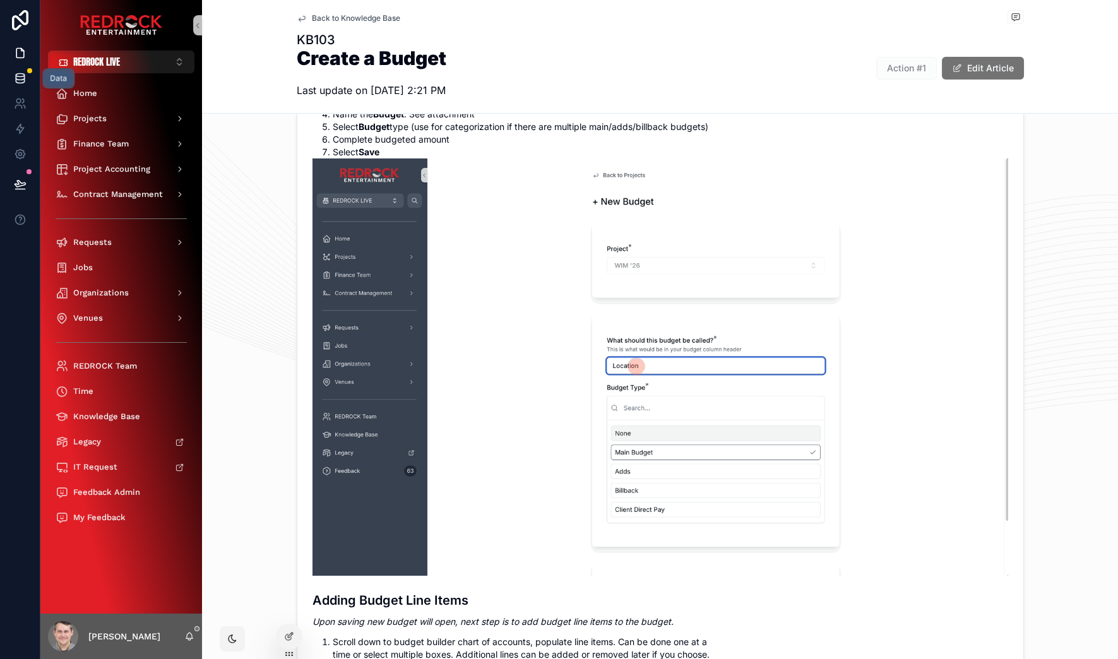
click at [18, 86] on link at bounding box center [20, 78] width 40 height 25
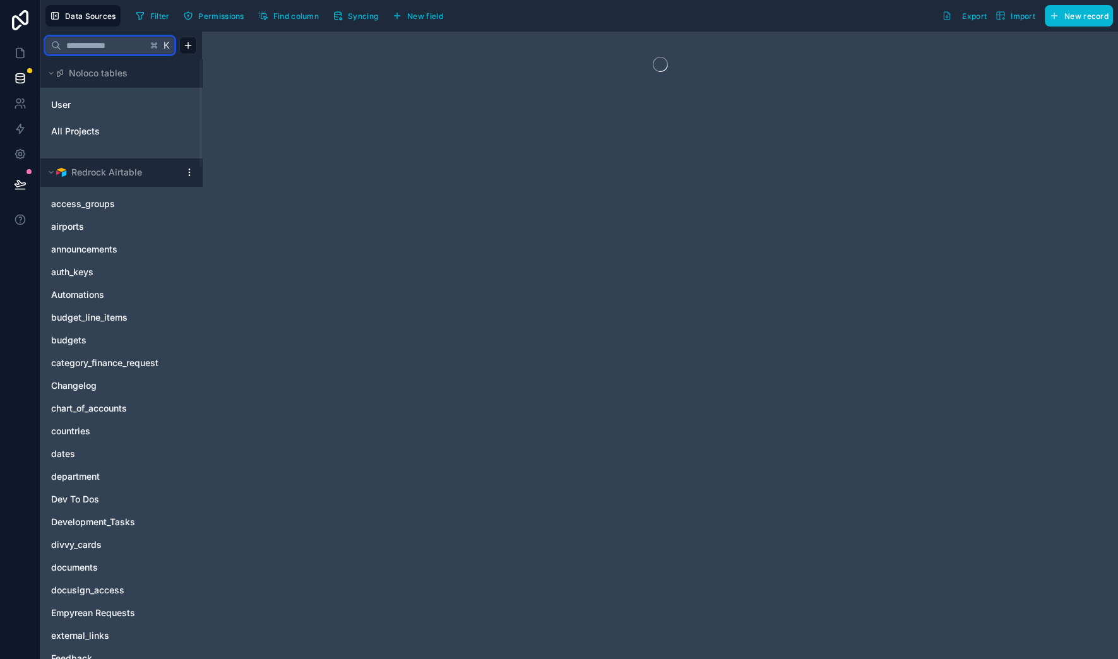
click at [93, 48] on input "text" at bounding box center [104, 45] width 86 height 23
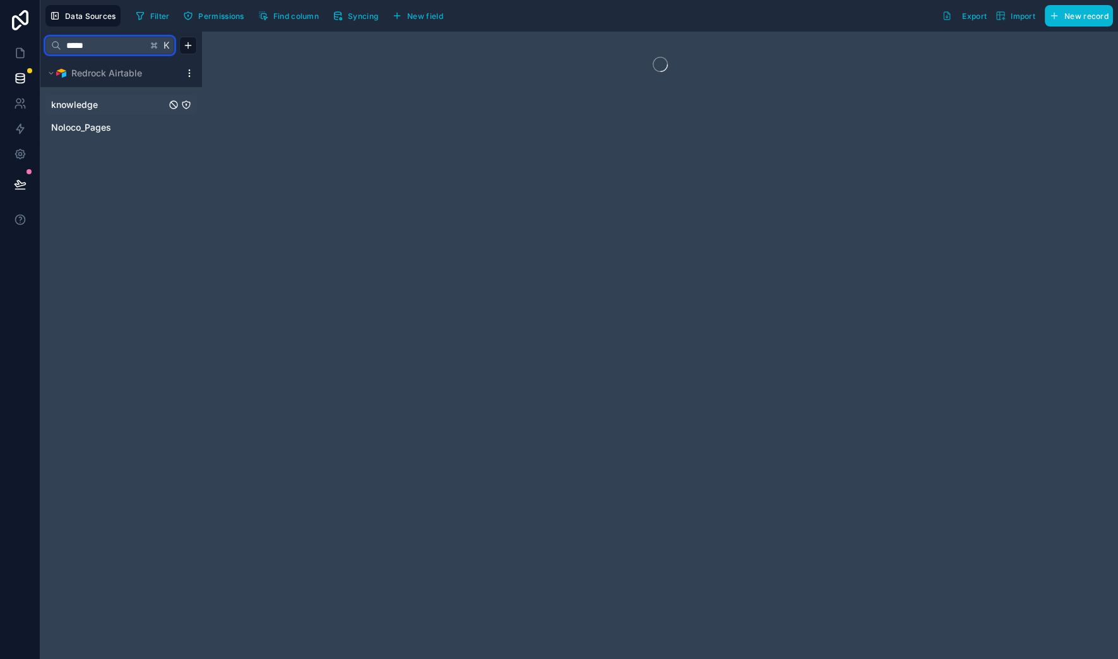
type input "*****"
click at [92, 103] on span "knowledge" at bounding box center [74, 104] width 47 height 13
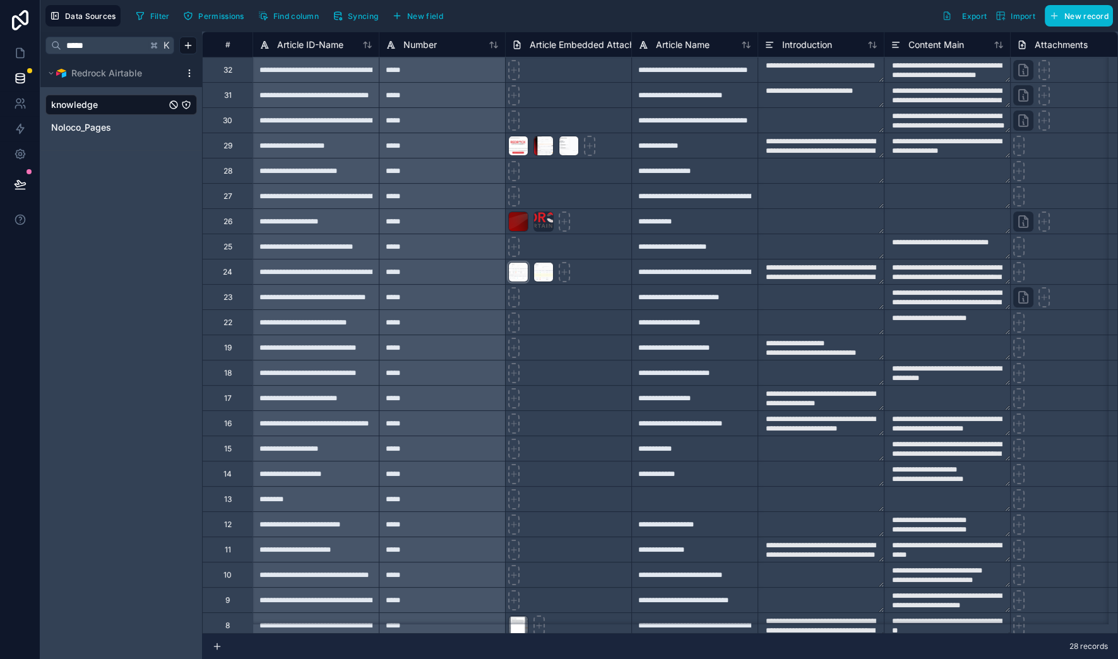
click at [521, 279] on div at bounding box center [518, 272] width 20 height 20
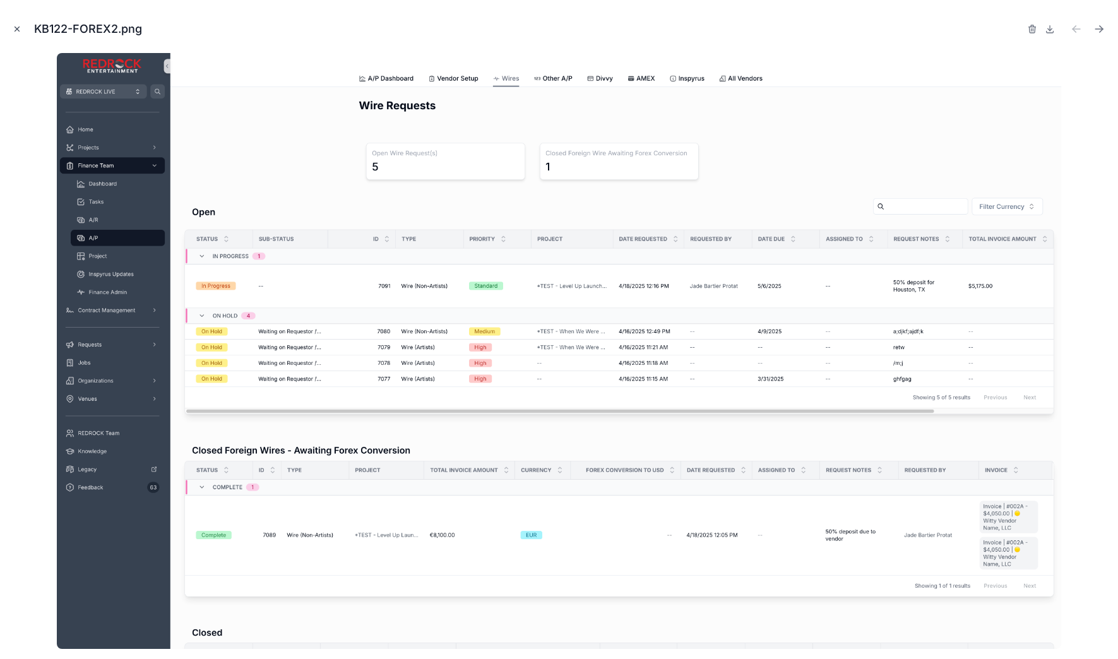
click at [10, 29] on button "Close modal" at bounding box center [17, 29] width 14 height 14
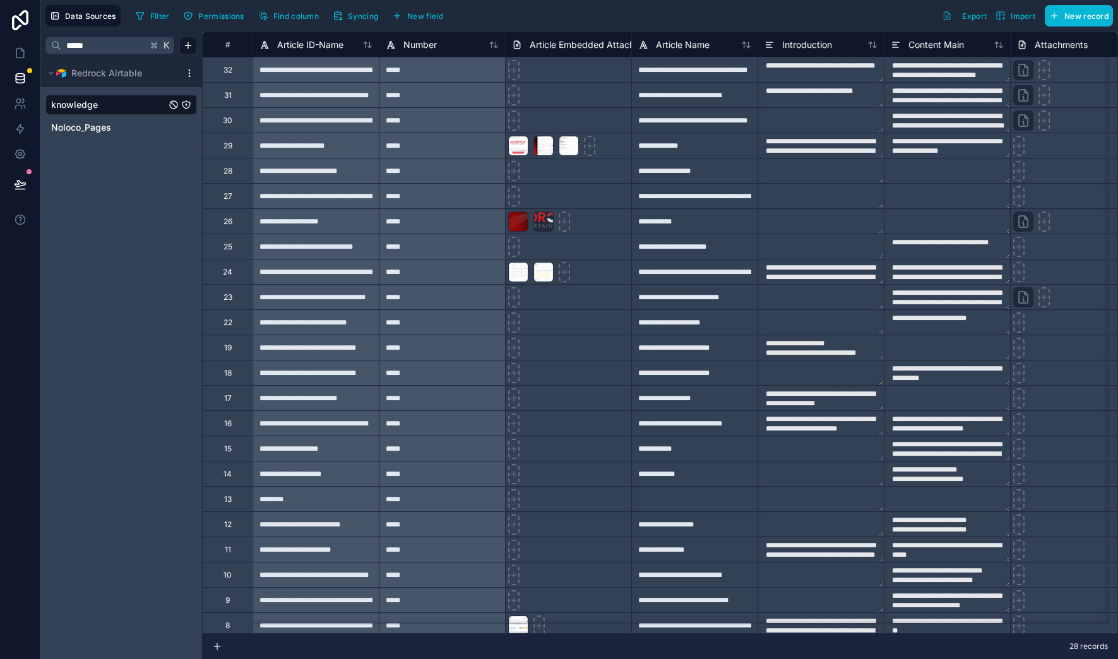
drag, startPoint x: 102, startPoint y: 179, endPoint x: 57, endPoint y: 109, distance: 83.2
click at [102, 177] on div "***** K Redrock Airtable knowledge Noloco_Pages" at bounding box center [121, 345] width 162 height 627
click at [20, 49] on icon at bounding box center [20, 53] width 8 height 9
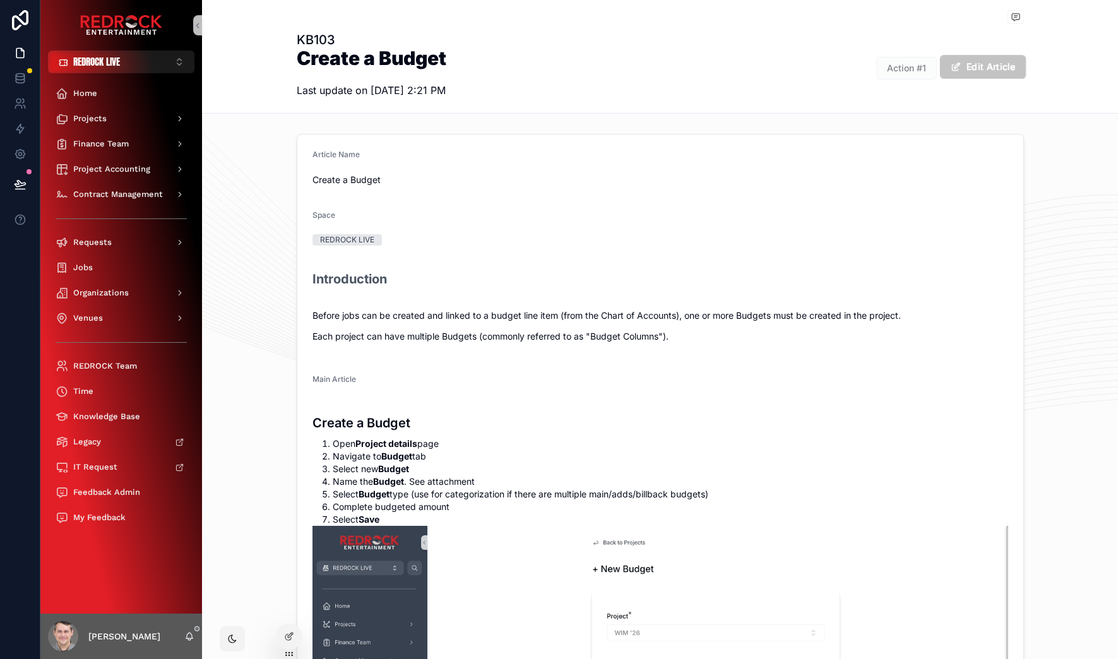
click at [971, 77] on button "Edit Article" at bounding box center [982, 67] width 86 height 24
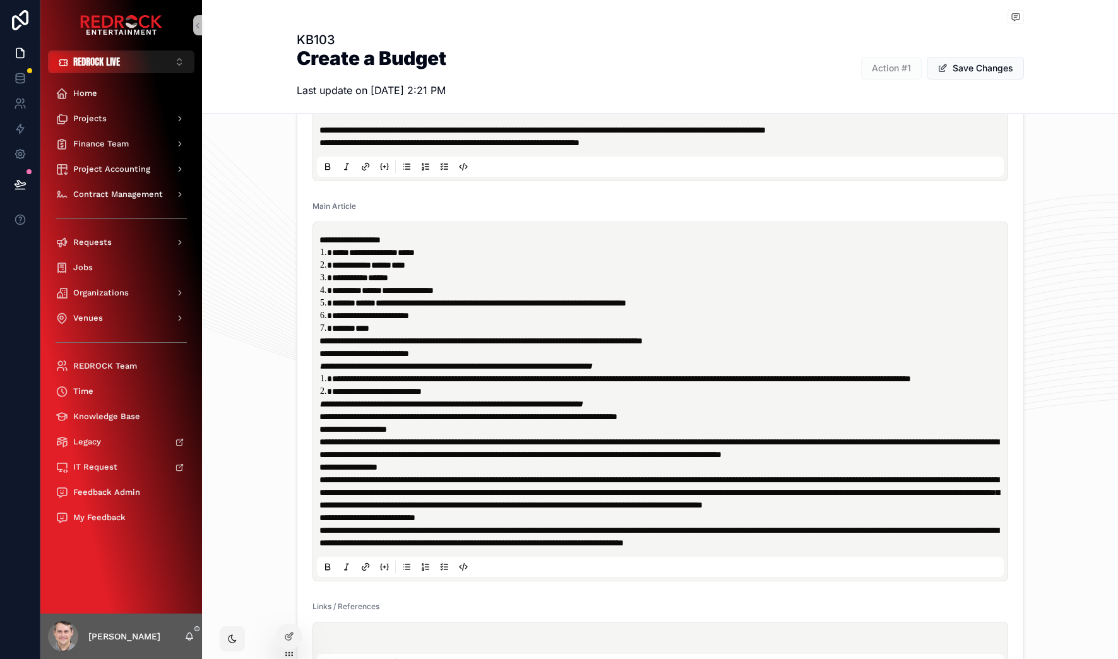
scroll to position [244, 0]
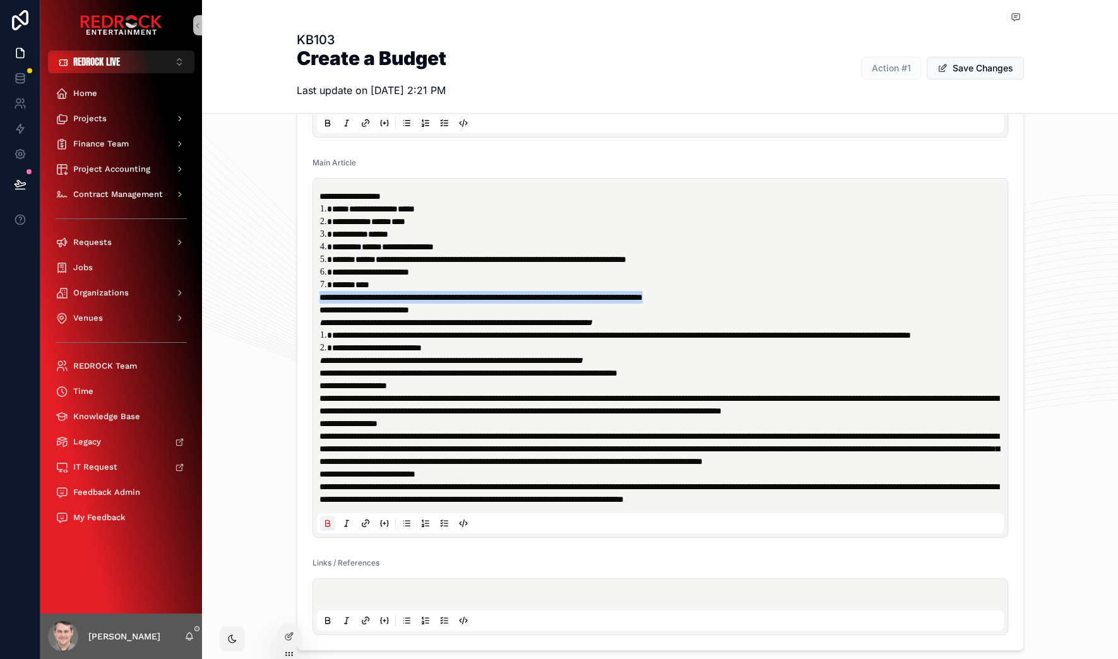
drag, startPoint x: 315, startPoint y: 295, endPoint x: 801, endPoint y: 296, distance: 486.5
click at [801, 296] on p "**********" at bounding box center [662, 297] width 687 height 13
click at [327, 296] on strong "**********" at bounding box center [480, 297] width 323 height 9
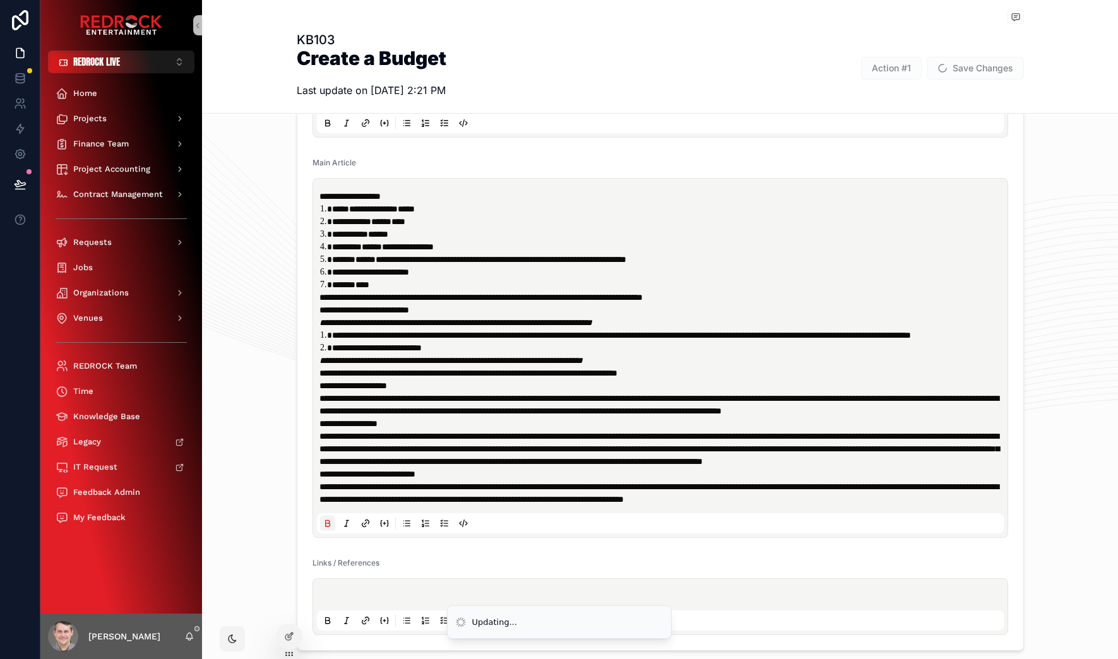
type input "**********"
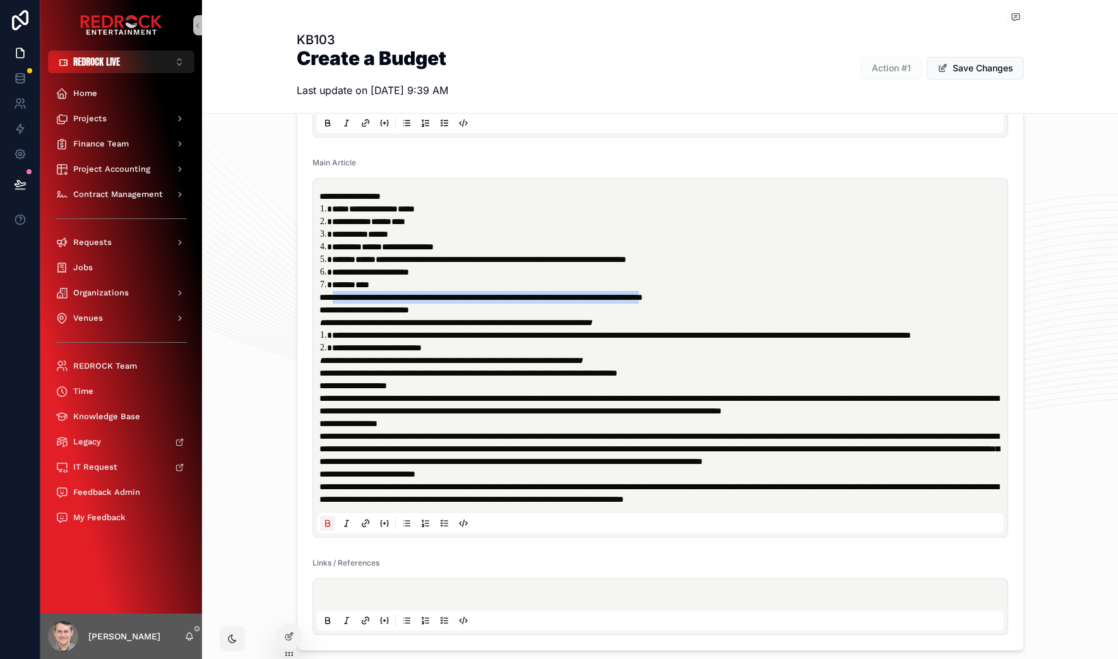
drag, startPoint x: 326, startPoint y: 297, endPoint x: 777, endPoint y: 298, distance: 451.8
click at [642, 298] on strong "**********" at bounding box center [480, 297] width 323 height 9
click at [792, 298] on p "**********" at bounding box center [662, 297] width 687 height 13
drag, startPoint x: 314, startPoint y: 296, endPoint x: 788, endPoint y: 295, distance: 473.9
click at [788, 295] on p "**********" at bounding box center [662, 297] width 687 height 13
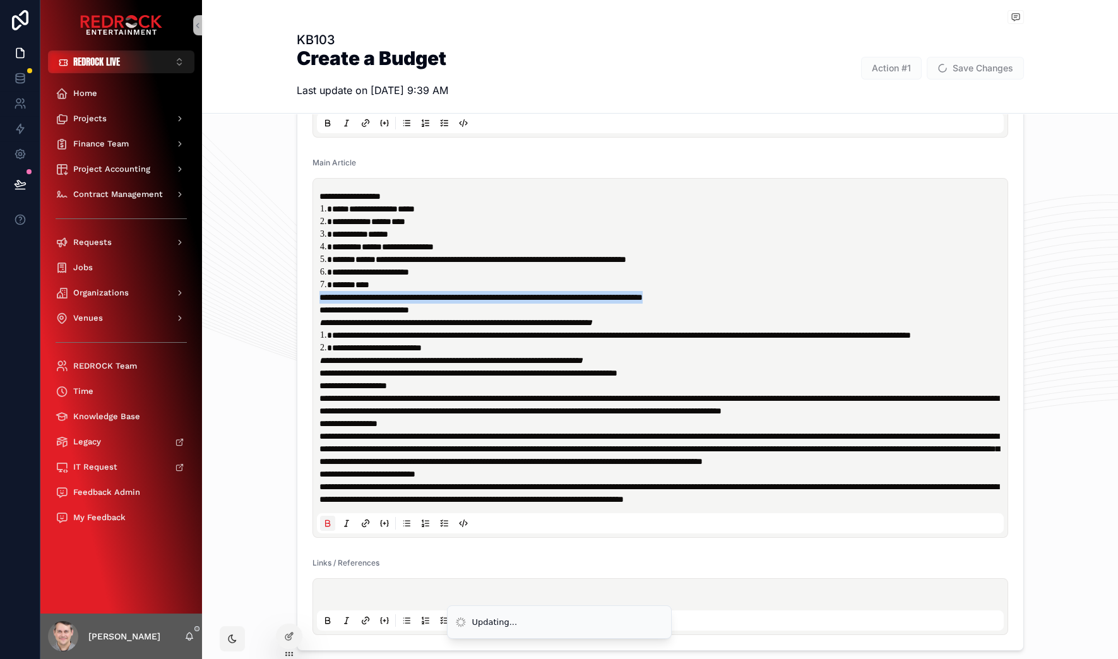
click at [788, 295] on p "**********" at bounding box center [662, 297] width 687 height 13
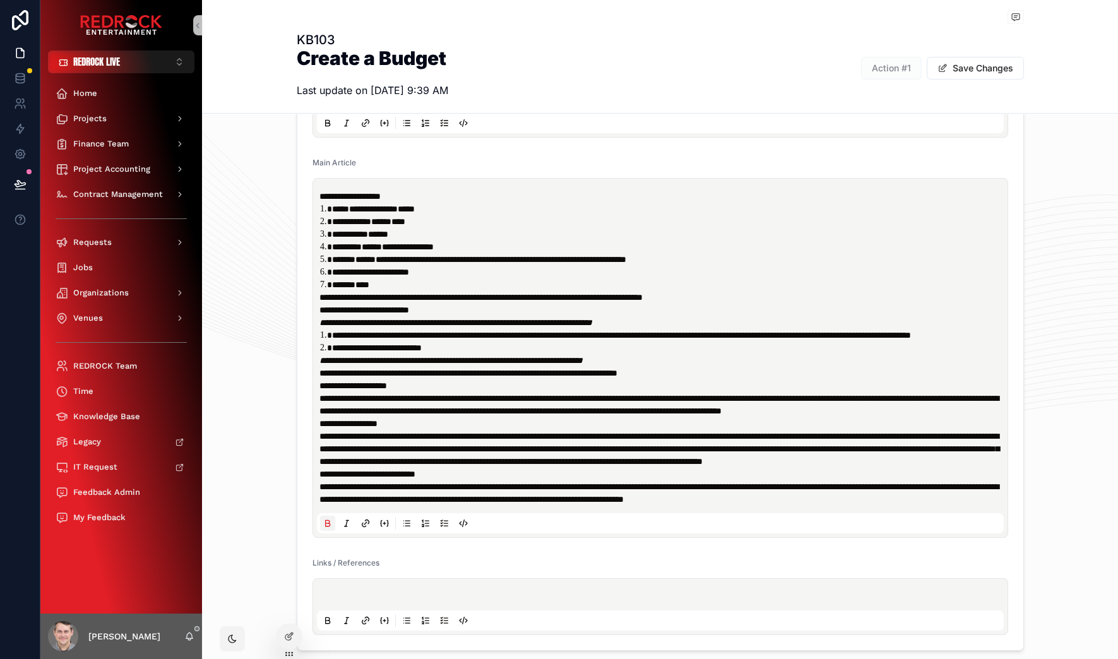
click at [962, 75] on button "Save Changes" at bounding box center [974, 68] width 97 height 23
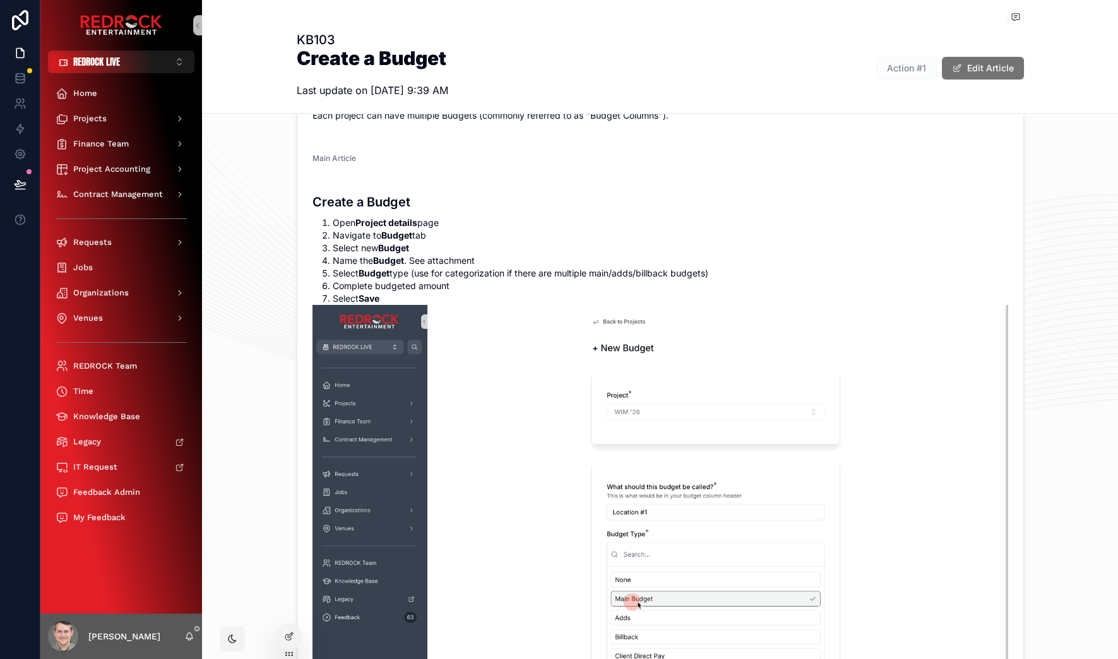
scroll to position [228, 0]
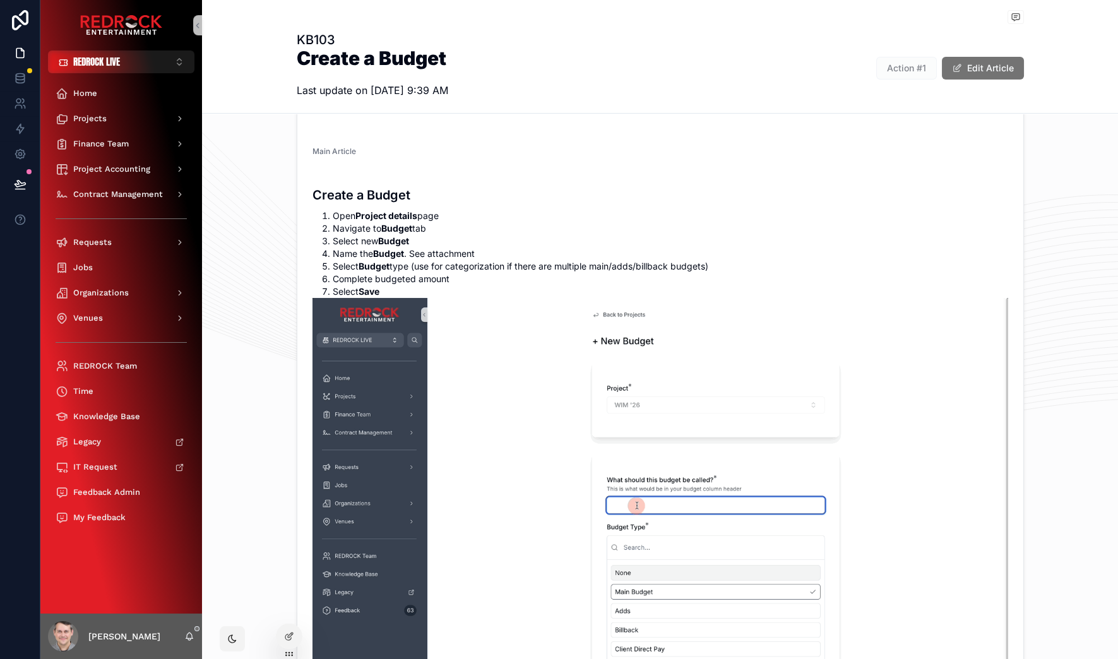
click at [498, 156] on div "Main Article" at bounding box center [659, 153] width 695 height 15
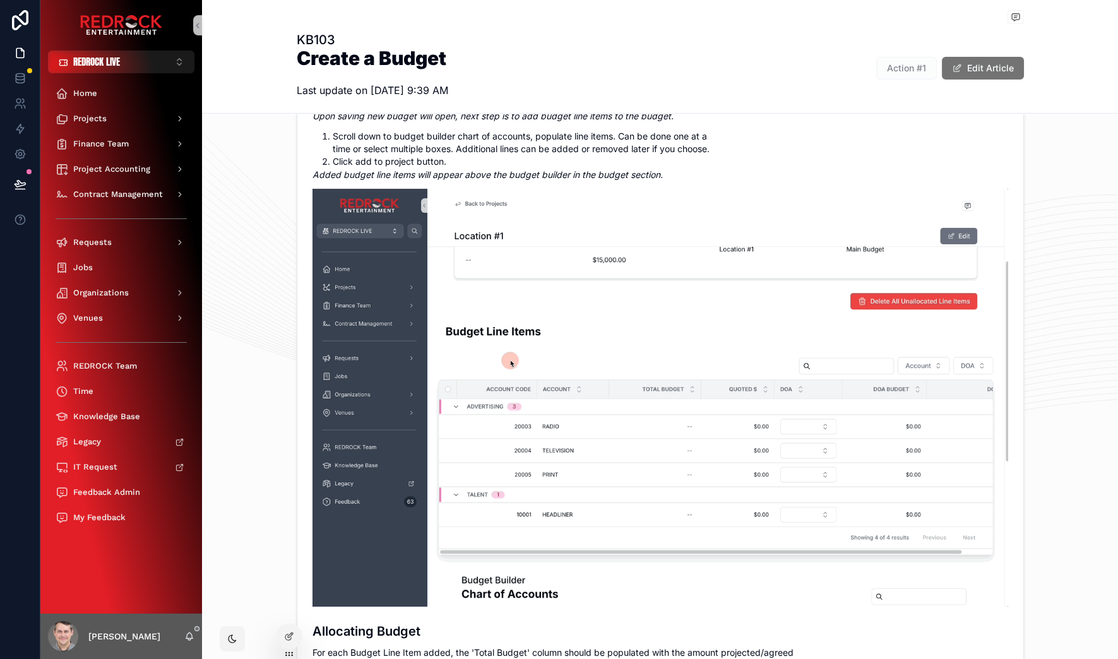
scroll to position [865, 0]
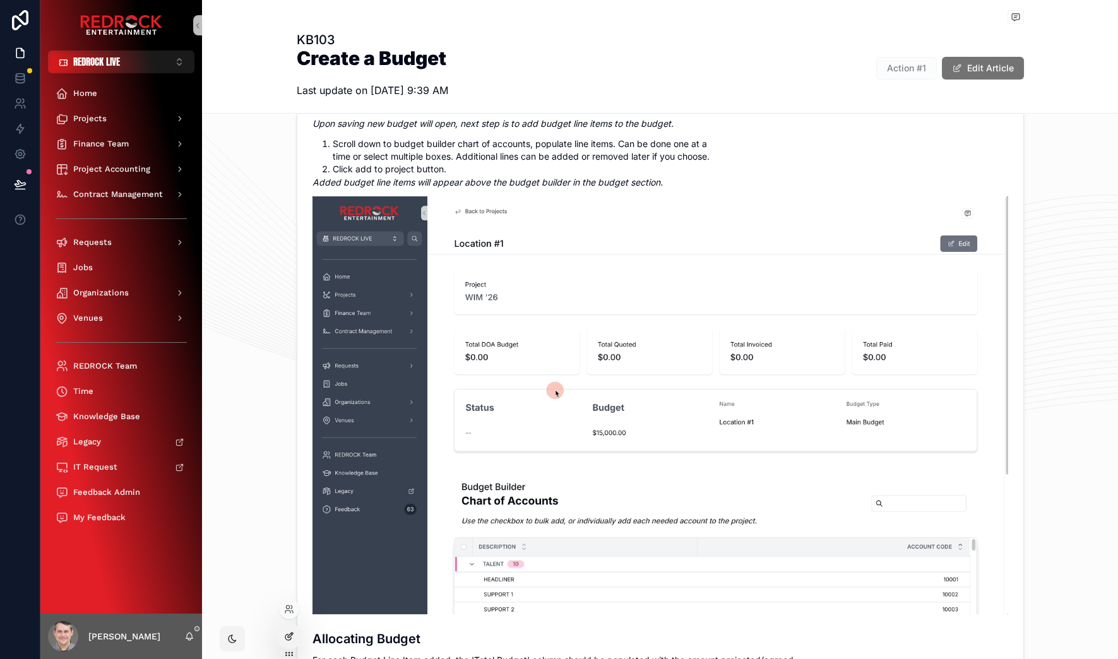
click at [295, 637] on div at bounding box center [288, 636] width 25 height 24
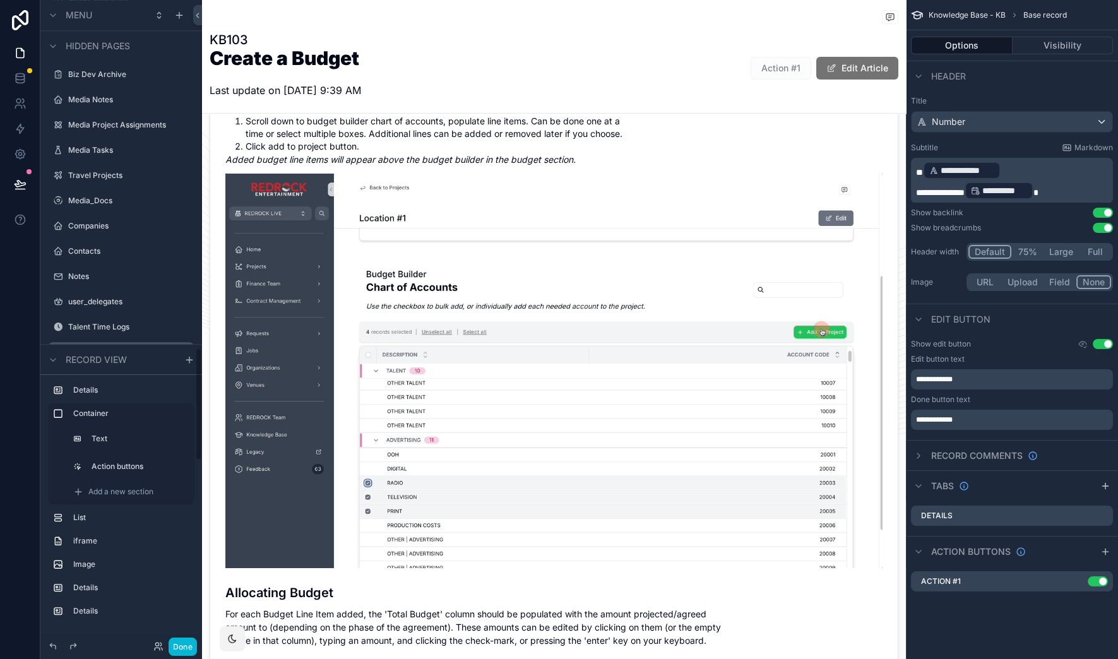
scroll to position [3025, 0]
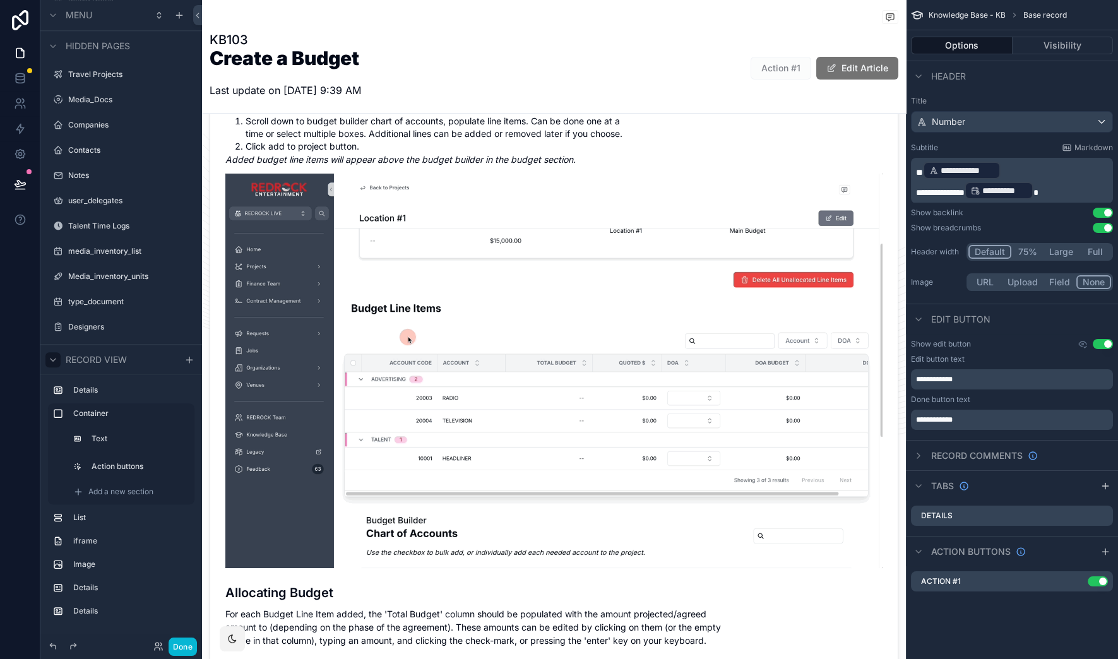
click at [57, 360] on icon "scrollable content" at bounding box center [53, 360] width 10 height 10
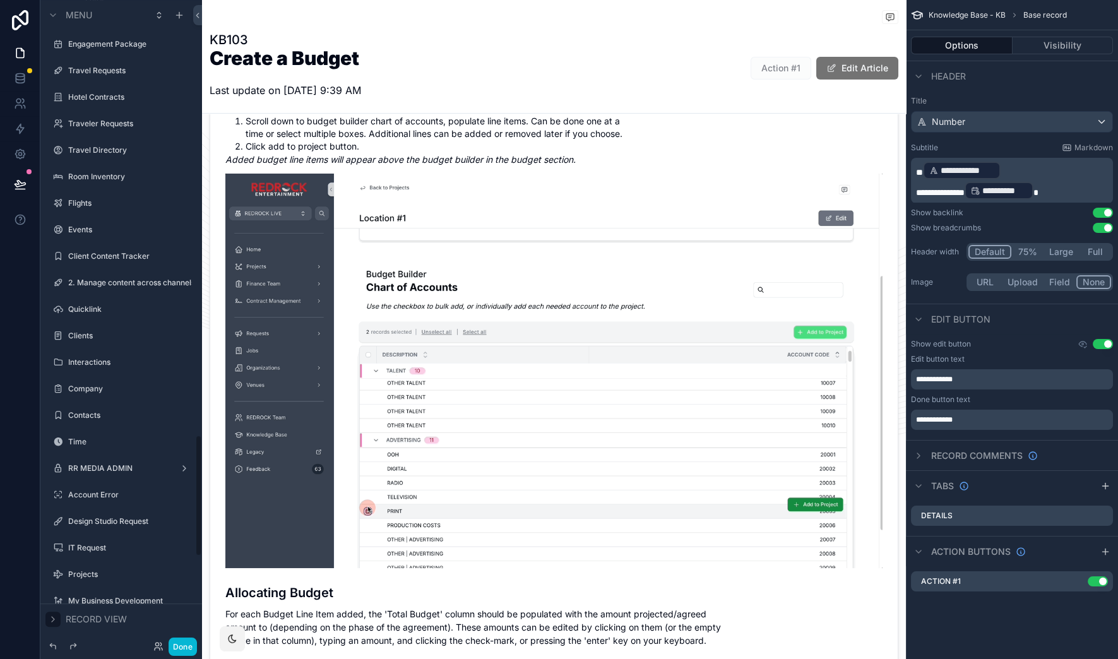
scroll to position [0, 0]
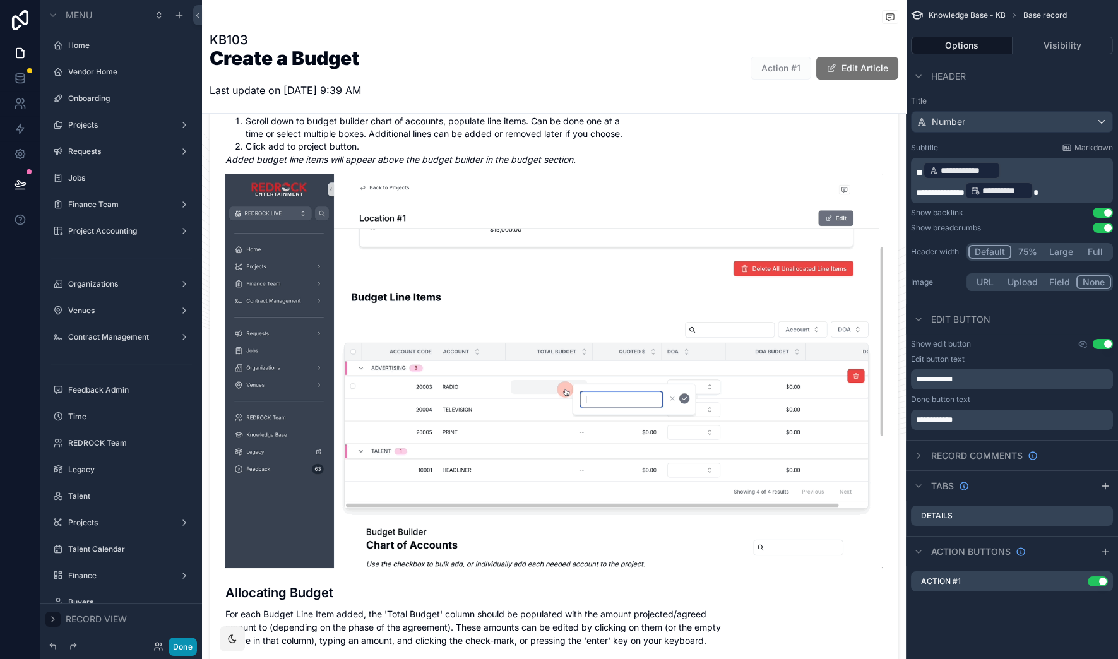
click at [186, 643] on button "Done" at bounding box center [182, 646] width 28 height 18
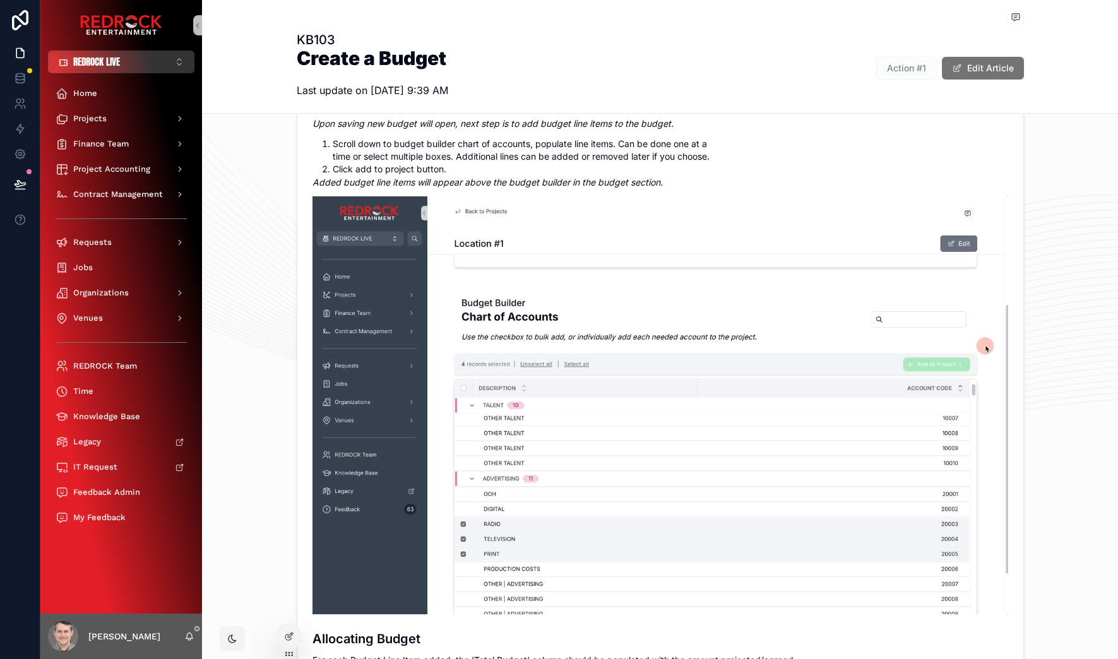
click at [144, 61] on button "REDROCK LIVE ⌥ 1" at bounding box center [121, 61] width 146 height 23
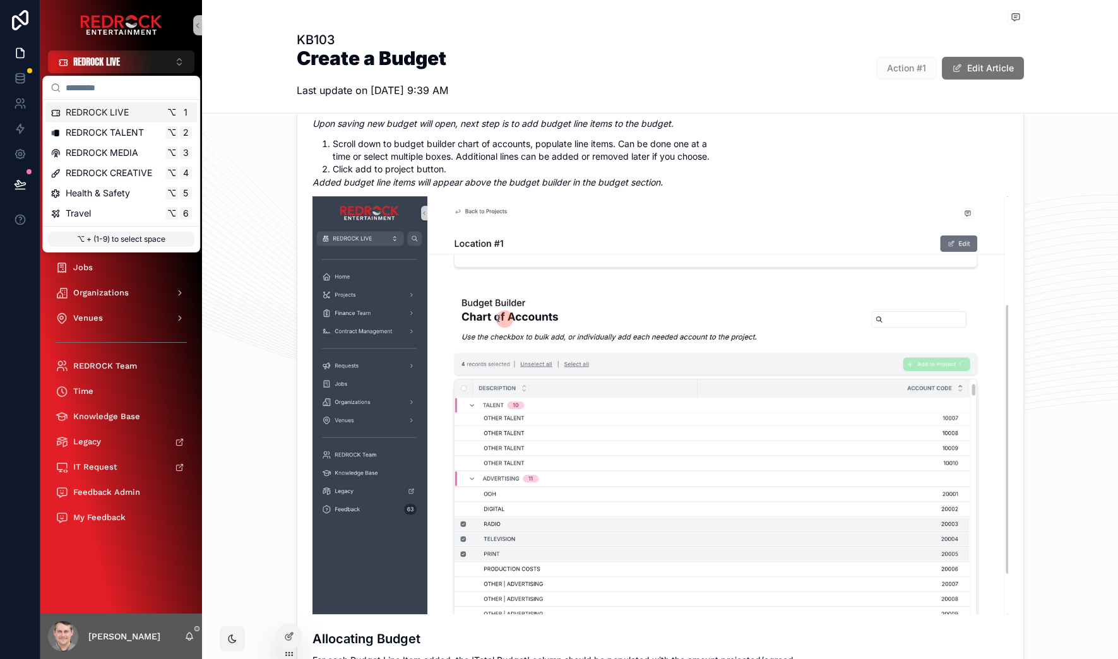
drag, startPoint x: 286, startPoint y: 61, endPoint x: 230, endPoint y: 61, distance: 56.2
click at [284, 59] on div "Knowledge Base - KB KB103 KB103 Create a Budget Last update on 10/1/2025 9:39 A…" at bounding box center [660, 57] width 916 height 114
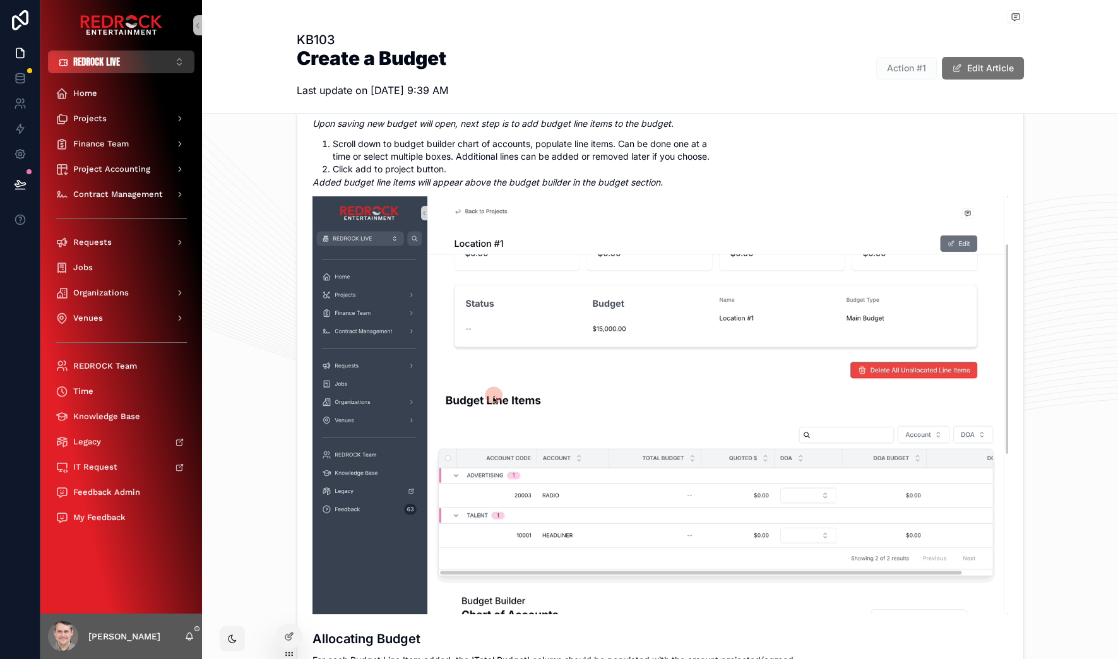
click at [144, 62] on button "REDROCK LIVE ⌥ 1" at bounding box center [121, 61] width 146 height 23
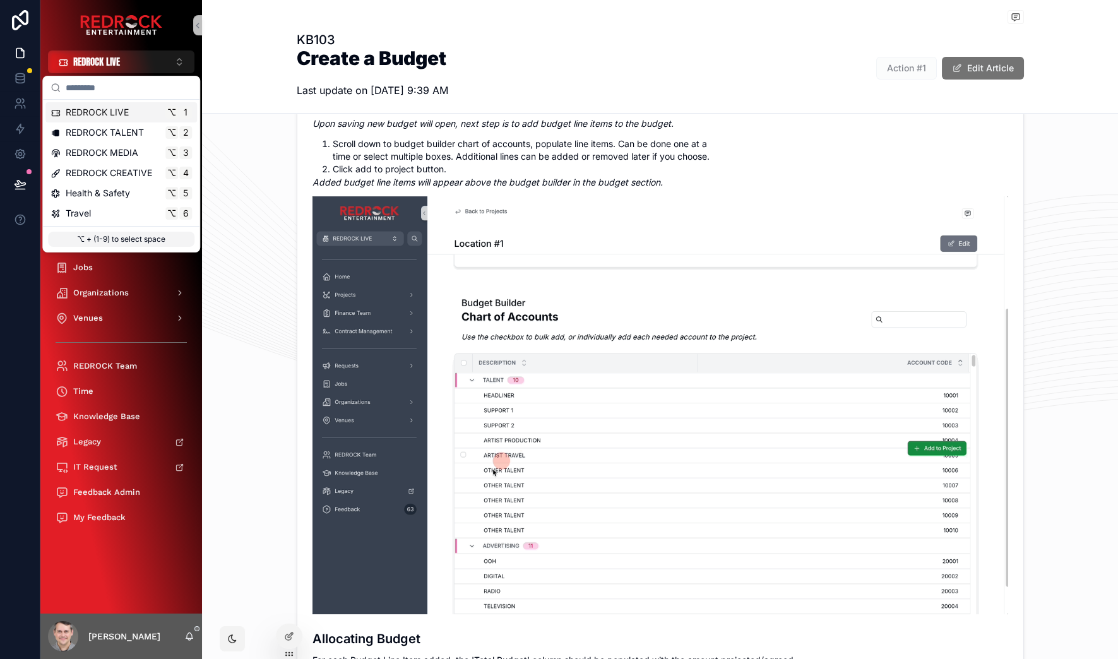
click at [217, 57] on div "Knowledge Base - KB KB103 KB103 Create a Budget Last update on 10/1/2025 9:39 A…" at bounding box center [660, 57] width 916 height 114
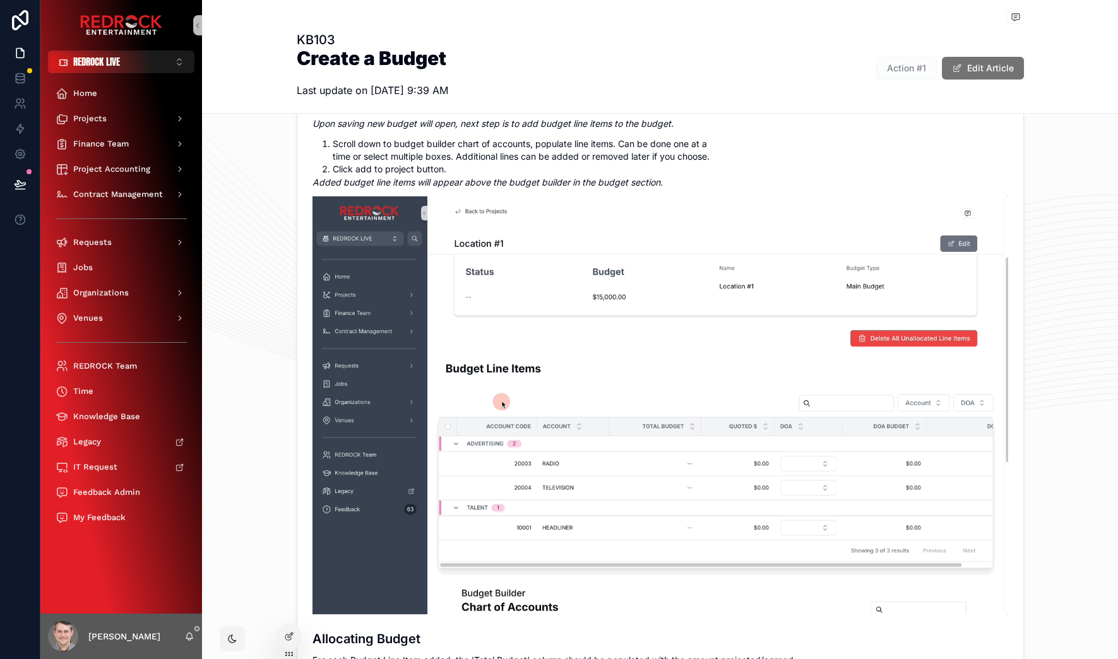
scroll to position [851, 0]
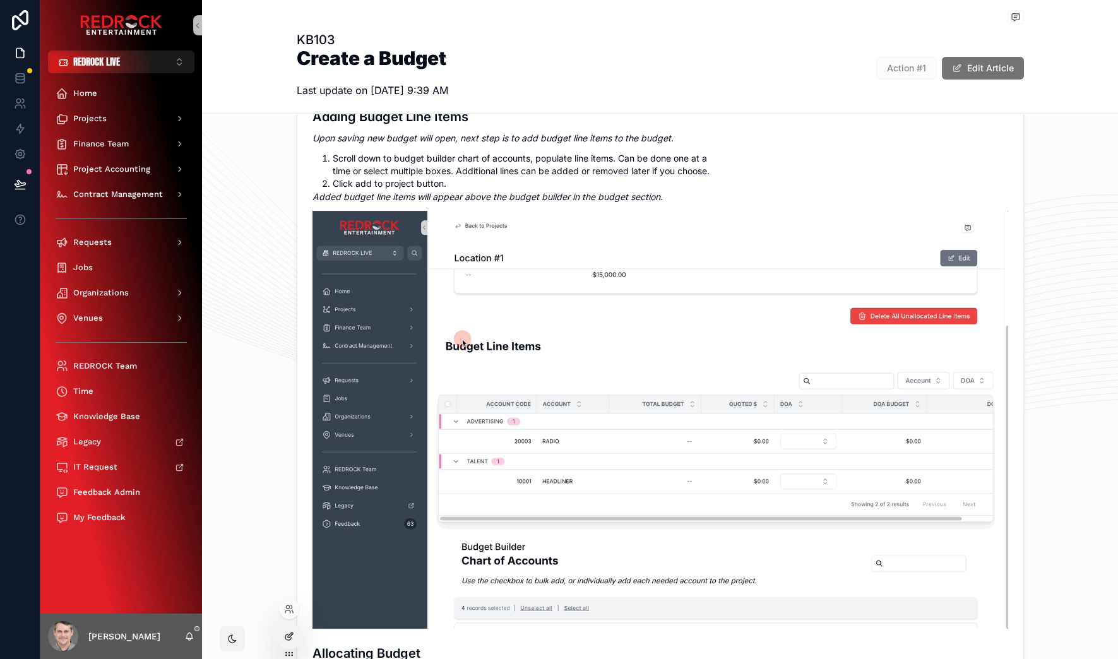
click at [285, 633] on icon at bounding box center [289, 636] width 10 height 10
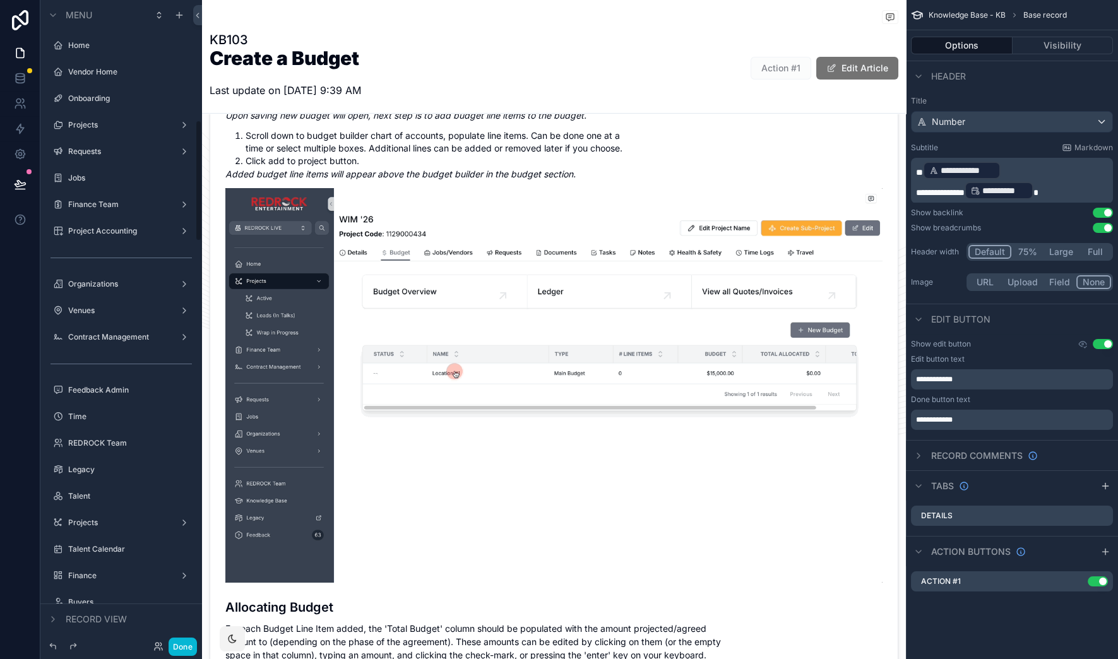
scroll to position [636, 0]
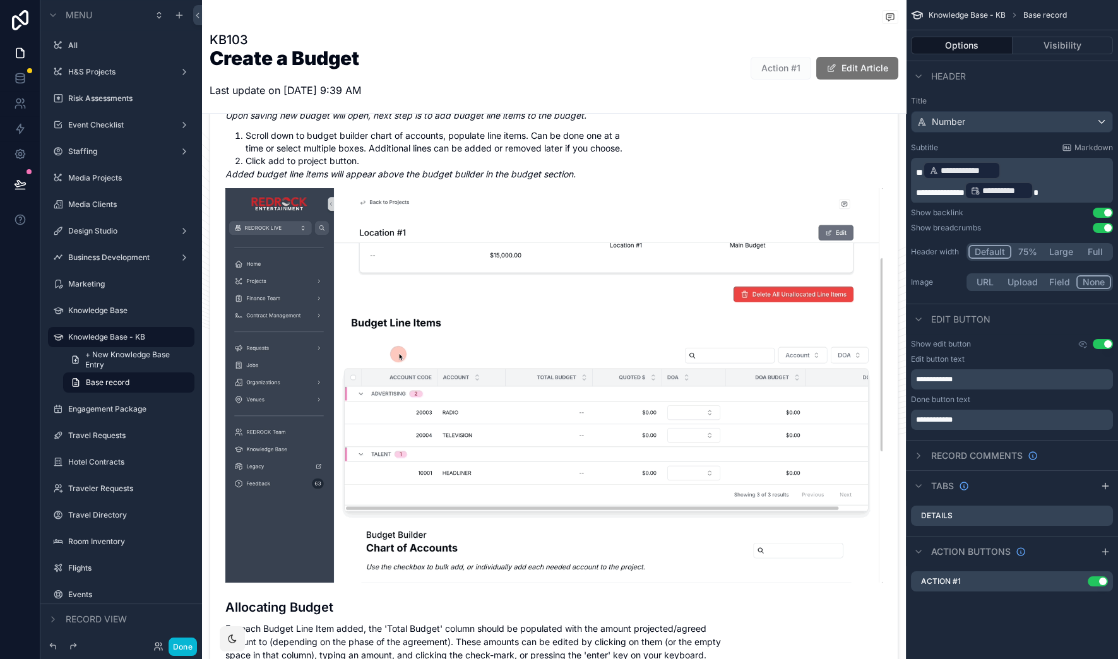
click at [1025, 175] on p "**********" at bounding box center [1013, 170] width 194 height 20
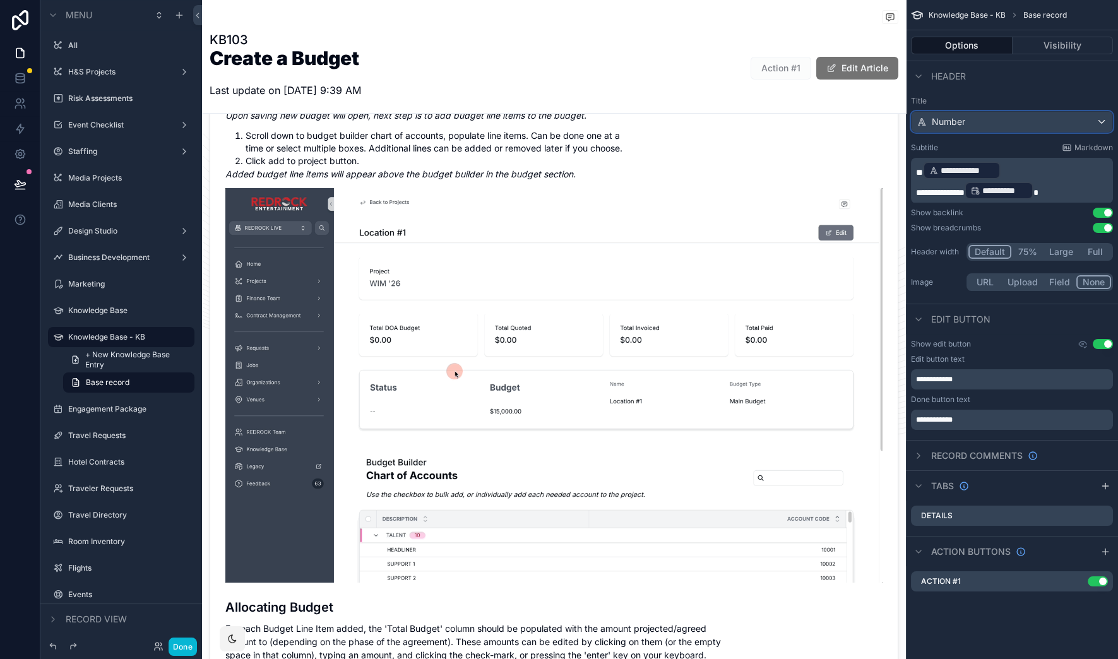
click at [1008, 125] on div "Number" at bounding box center [1011, 122] width 201 height 20
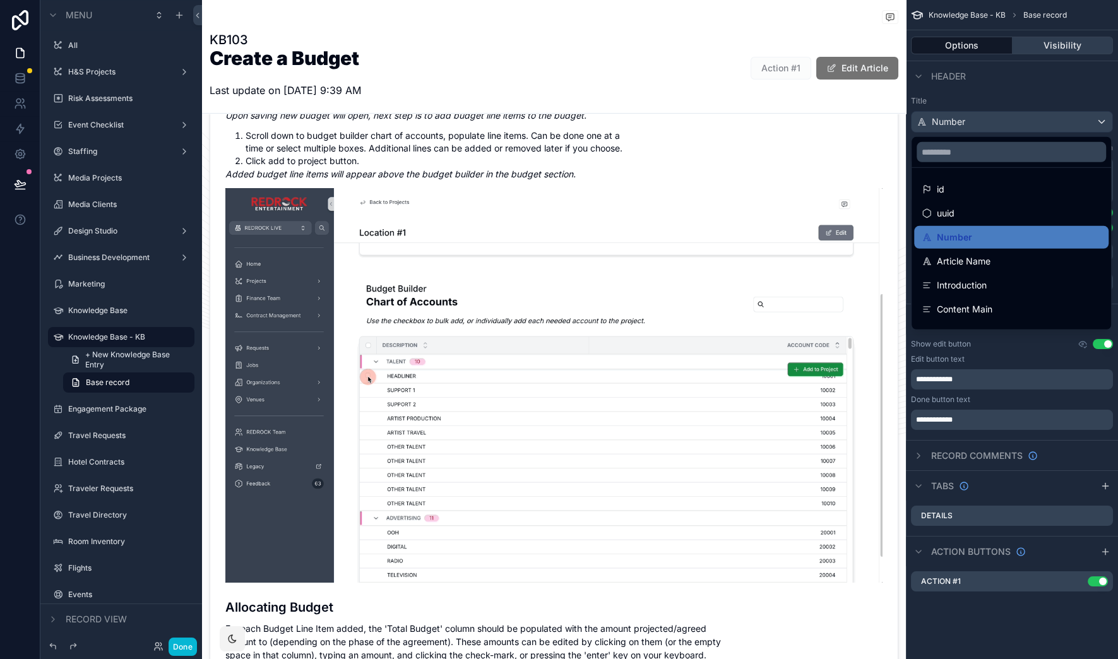
click at [1053, 46] on div "scrollable content" at bounding box center [559, 329] width 1118 height 659
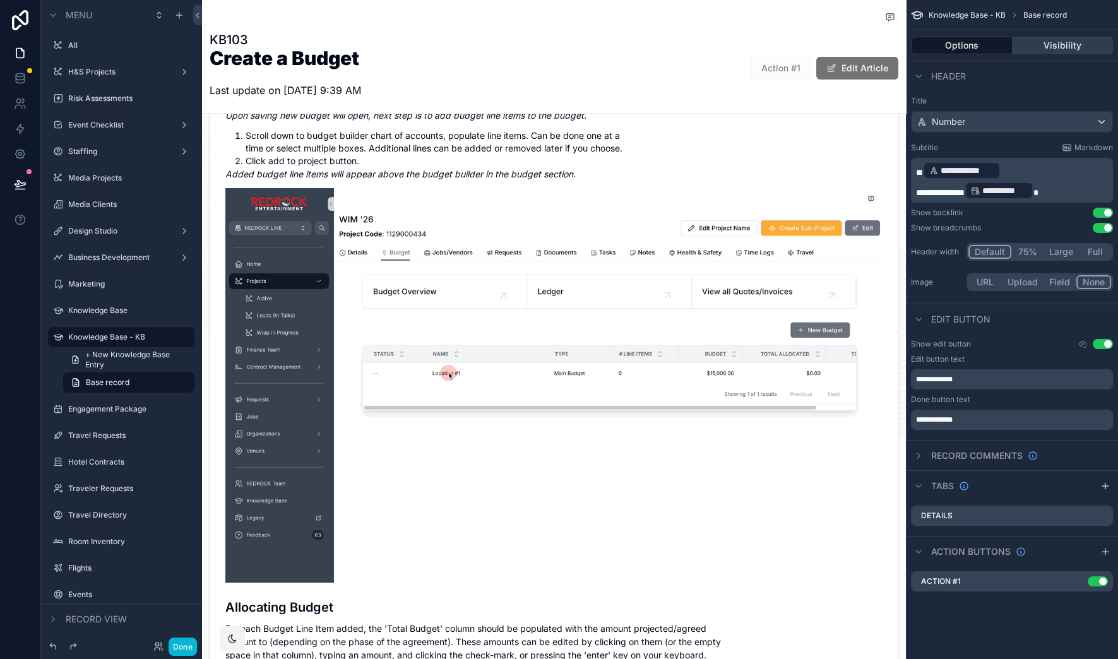
click at [1079, 49] on button "Visibility" at bounding box center [1062, 46] width 101 height 18
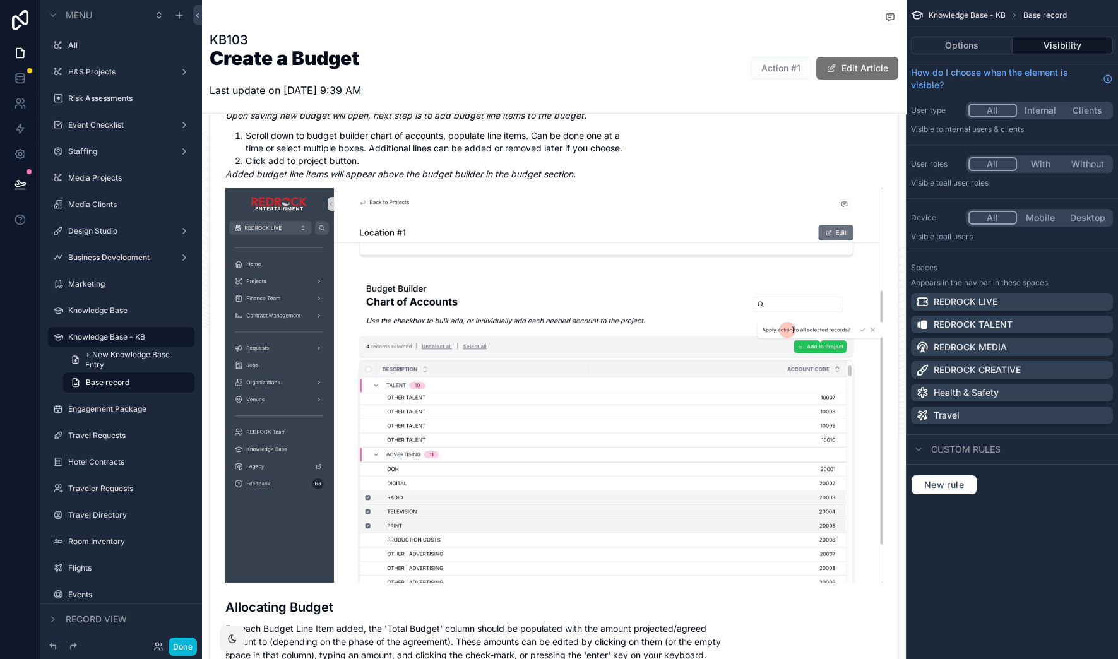
click at [464, 42] on div "KB103 Create a Budget Last update on 10/1/2025 9:39 AM Action #1 Edit Article" at bounding box center [554, 68] width 688 height 74
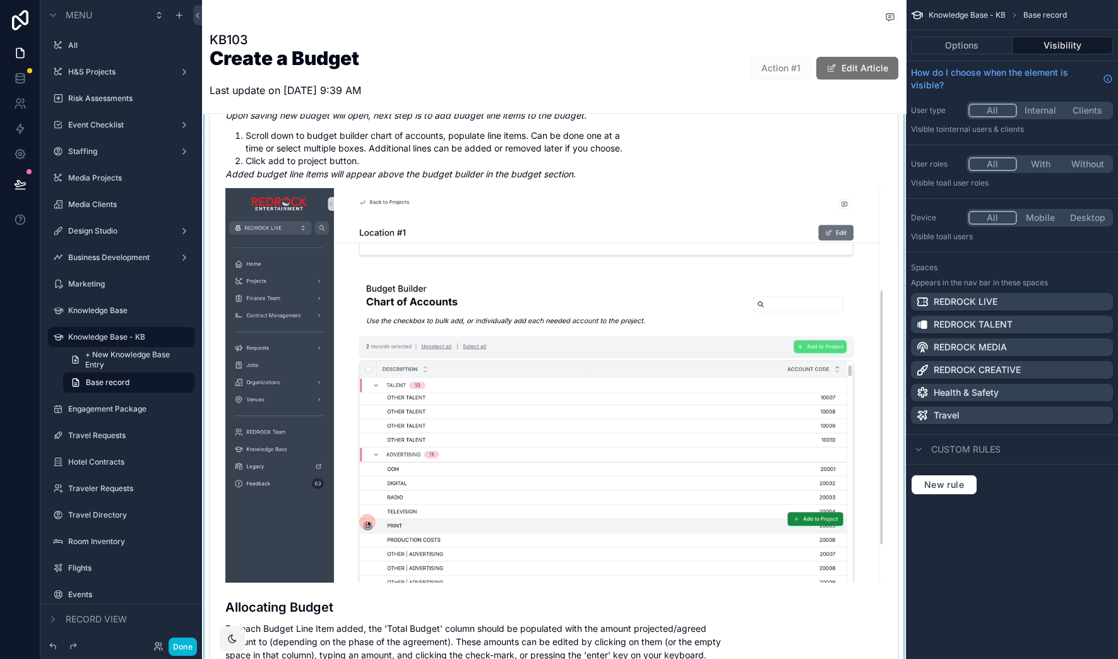
click at [571, 167] on div "scrollable content" at bounding box center [554, 95] width 704 height 1634
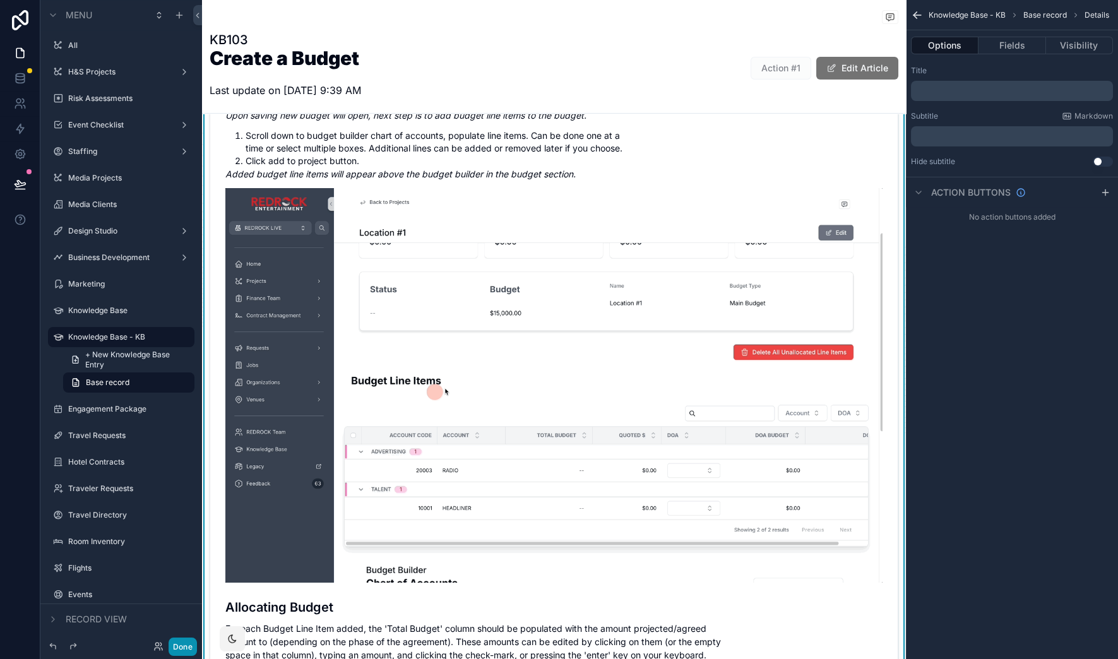
click at [187, 644] on button "Done" at bounding box center [182, 646] width 28 height 18
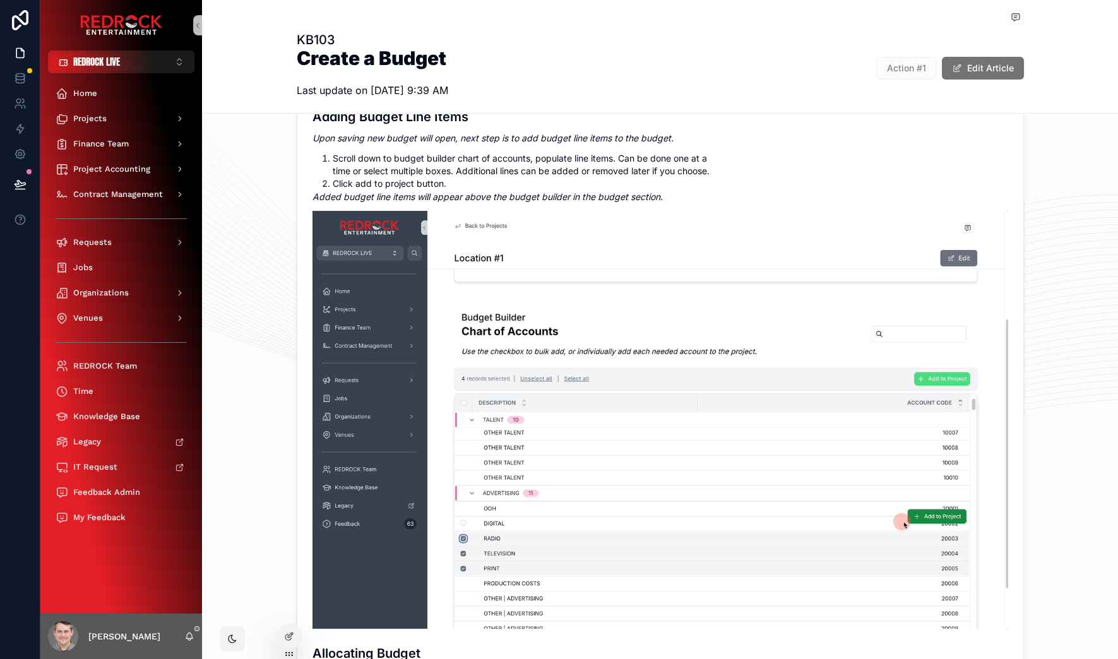
scroll to position [0, 0]
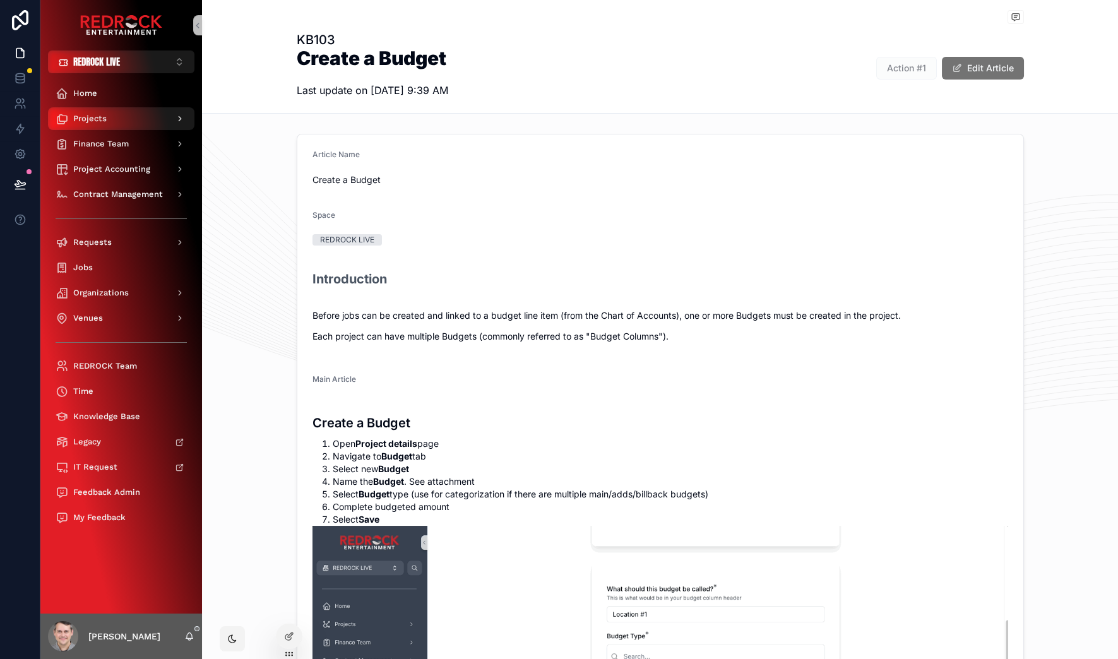
click at [98, 117] on span "Projects" at bounding box center [89, 119] width 33 height 10
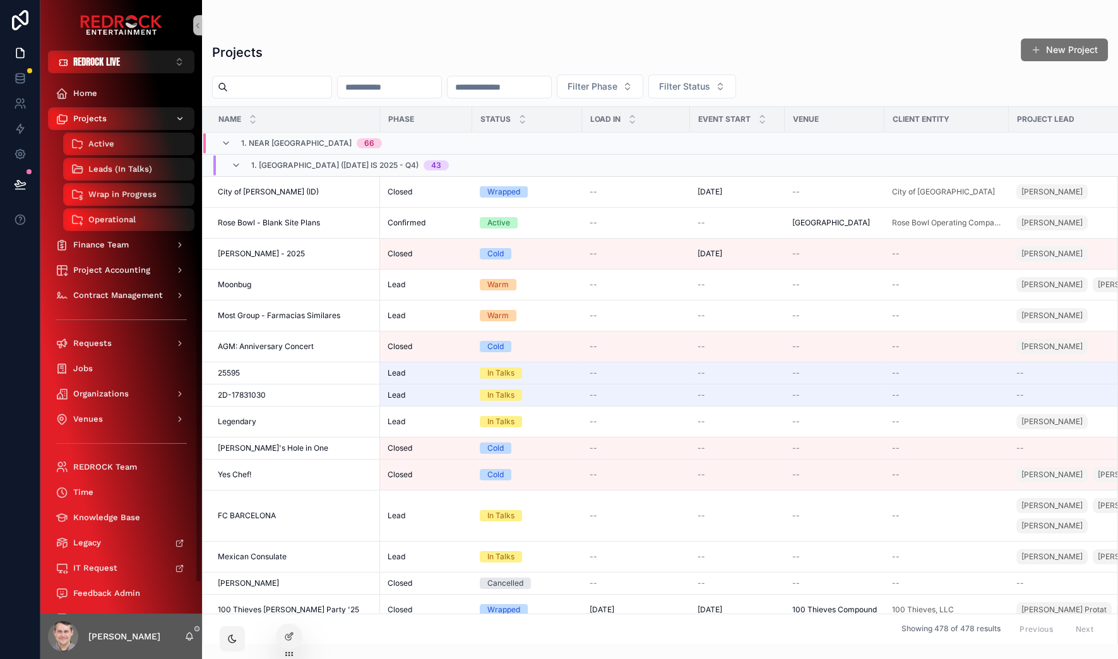
click at [105, 122] on span "Projects" at bounding box center [89, 119] width 33 height 10
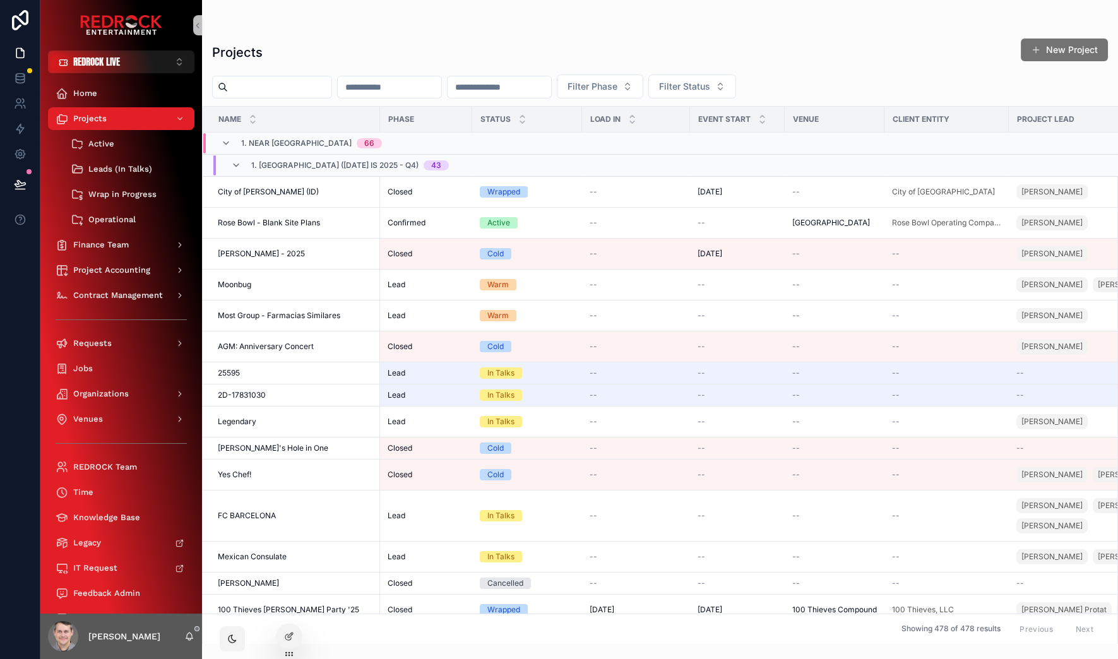
click at [262, 89] on input "scrollable content" at bounding box center [279, 87] width 103 height 18
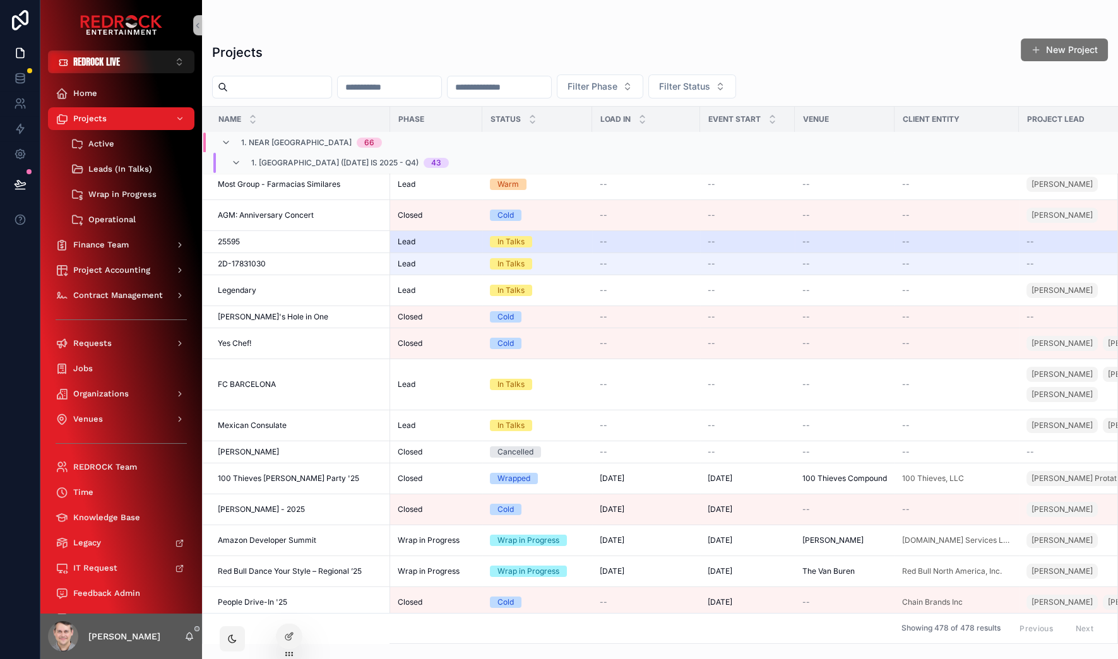
scroll to position [79, 0]
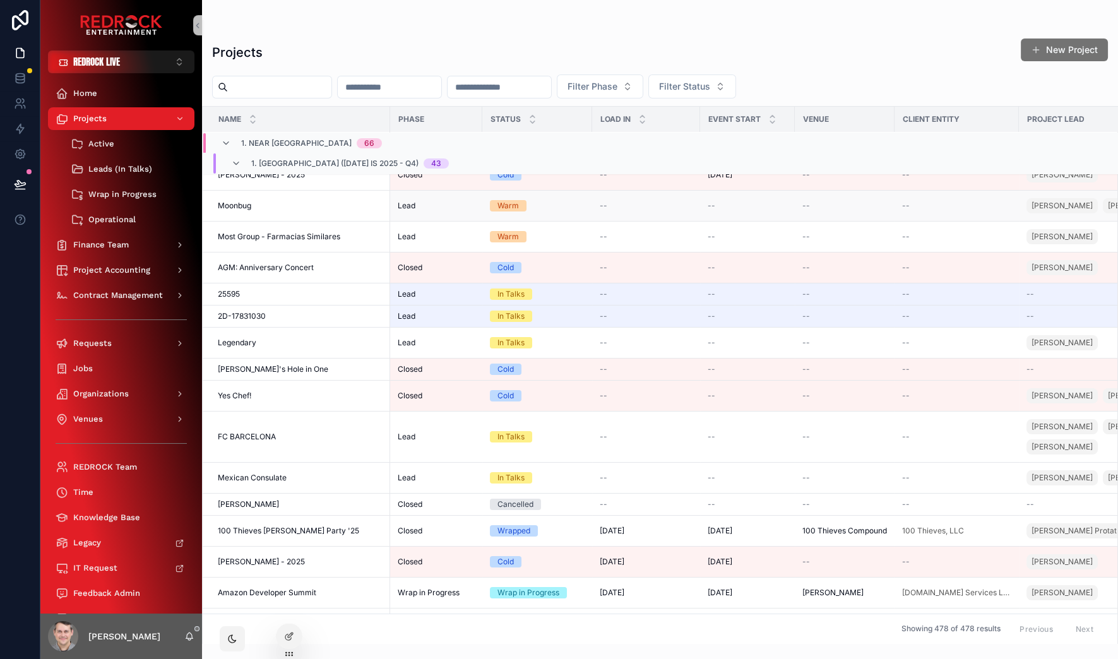
click at [243, 207] on span "Moonbug" at bounding box center [234, 206] width 33 height 10
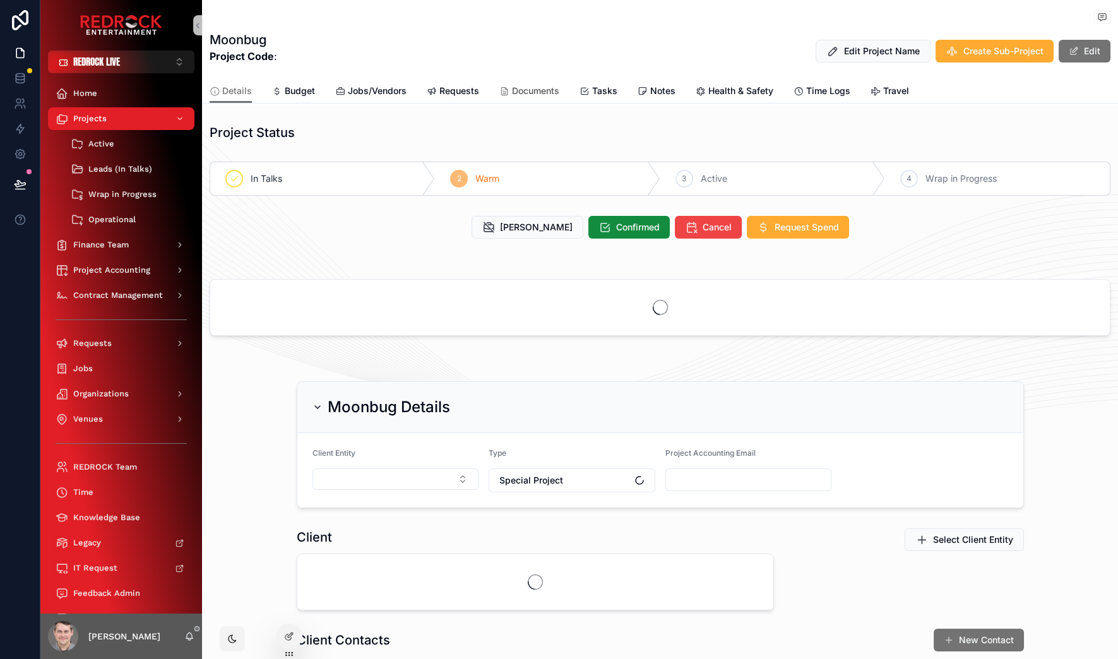
click at [505, 86] on icon "scrollable content" at bounding box center [504, 91] width 10 height 10
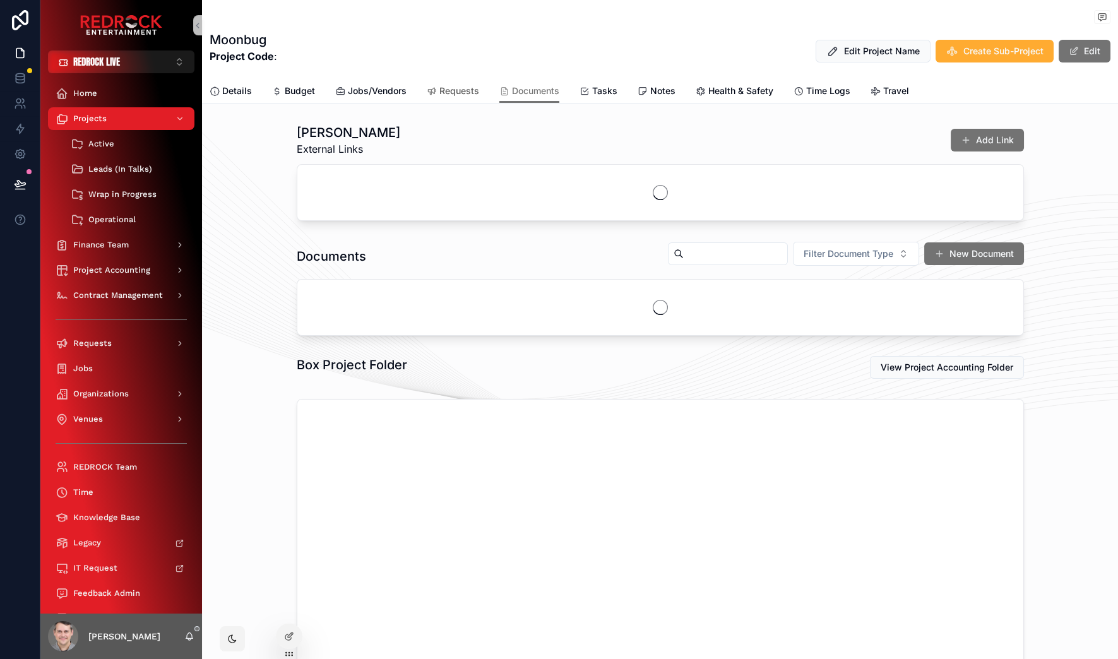
click at [446, 93] on span "Requests" at bounding box center [459, 91] width 40 height 13
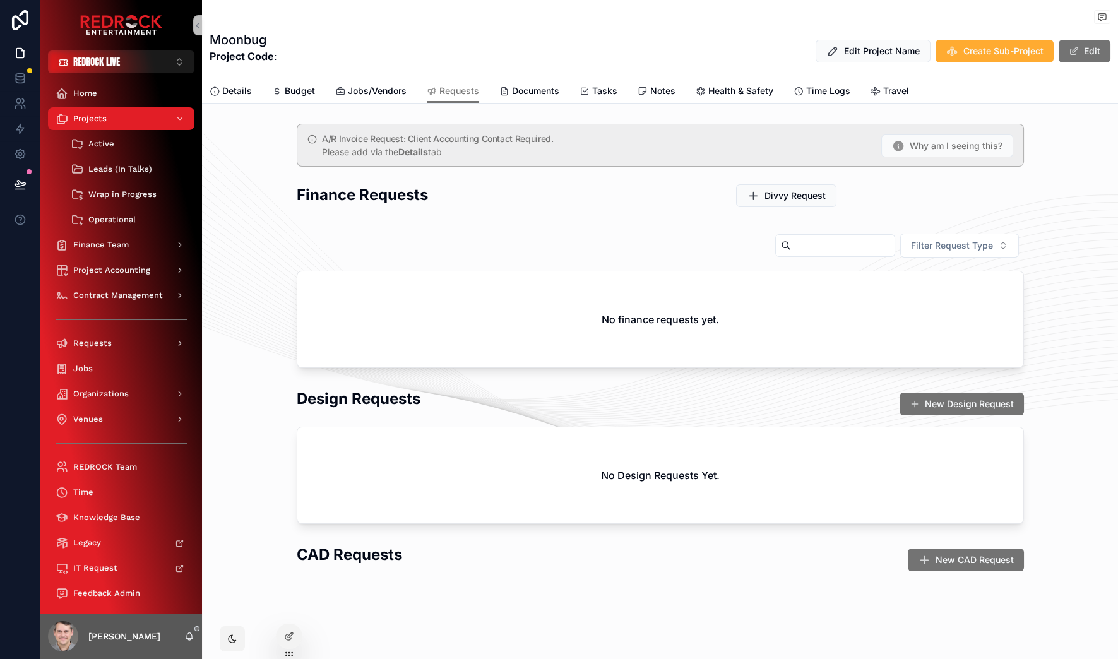
drag, startPoint x: 309, startPoint y: 131, endPoint x: 512, endPoint y: 153, distance: 203.8
click at [512, 153] on div "A/R Invoice Request: Client Accounting Contact Required. Please add via the Det…" at bounding box center [660, 145] width 727 height 43
click at [512, 153] on div "Please add via the Details tab" at bounding box center [596, 152] width 548 height 13
click at [590, 163] on div "A/R Invoice Request: Client Accounting Contact Required. Please add via the Det…" at bounding box center [660, 145] width 727 height 43
drag, startPoint x: 504, startPoint y: 162, endPoint x: 309, endPoint y: 140, distance: 195.6
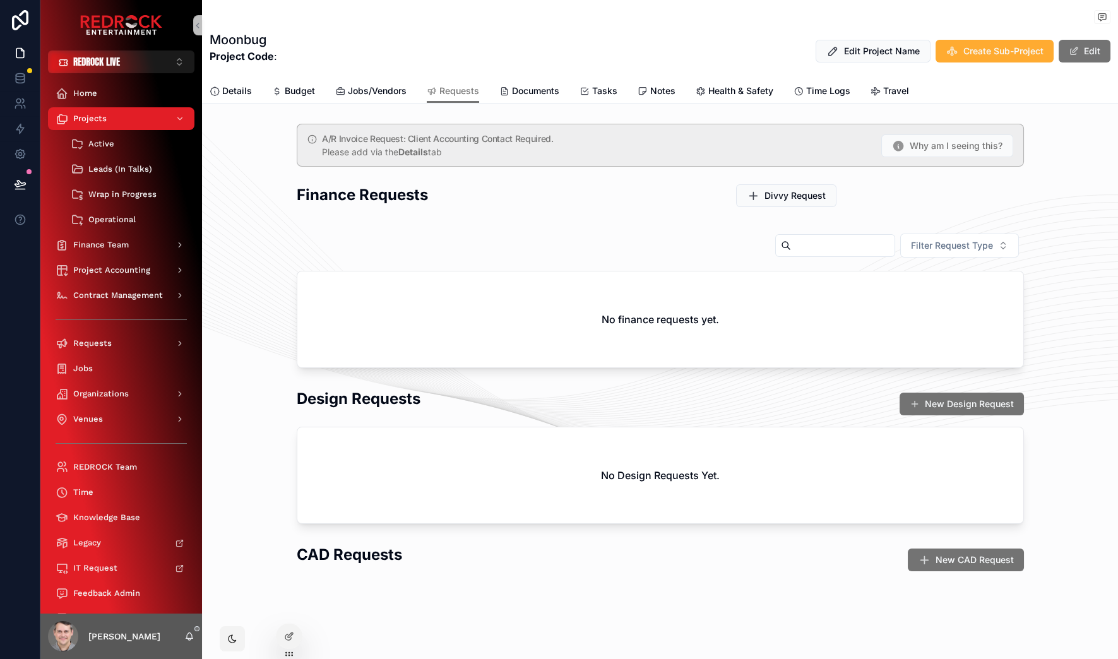
click at [309, 140] on div "A/R Invoice Request: Client Accounting Contact Required. Please add via the Det…" at bounding box center [660, 145] width 727 height 43
drag, startPoint x: 569, startPoint y: 159, endPoint x: 594, endPoint y: 158, distance: 24.6
click at [569, 159] on div "A/R Invoice Request: Client Accounting Contact Required. Please add via the Det…" at bounding box center [660, 145] width 727 height 43
drag, startPoint x: 569, startPoint y: 135, endPoint x: 238, endPoint y: 145, distance: 331.4
click at [238, 145] on div "A/R Invoice Request: Client Accounting Contact Required. Please add via the Det…" at bounding box center [660, 246] width 916 height 254
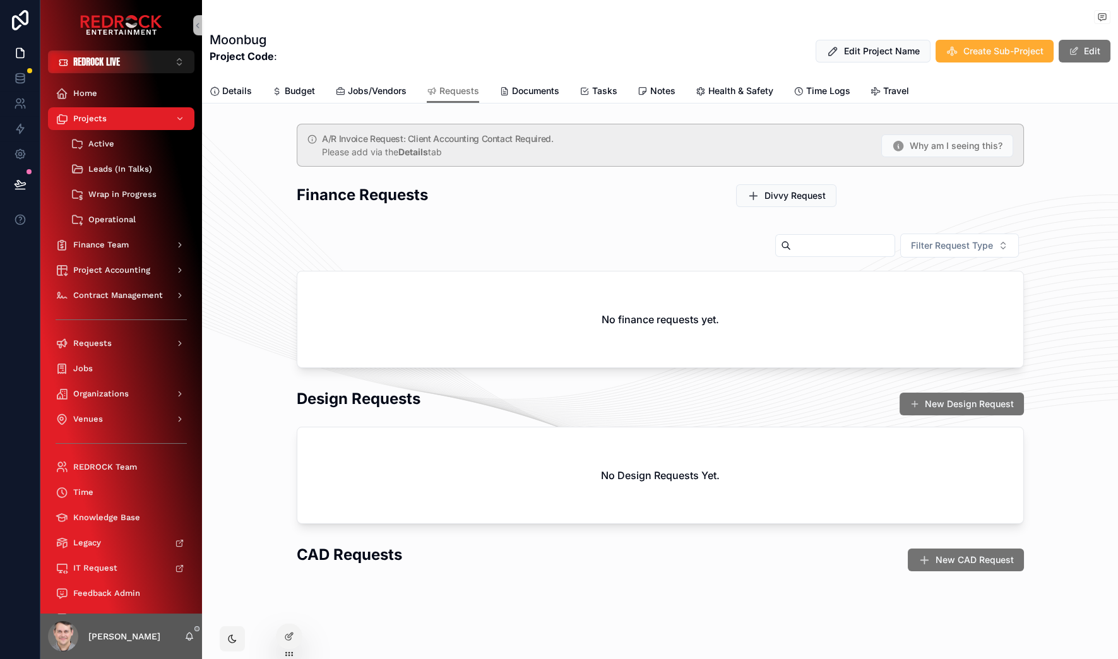
click at [465, 145] on div "A/R Invoice Request: Client Accounting Contact Required. Please add via the Det…" at bounding box center [596, 146] width 548 height 24
click at [928, 148] on span "Why am I seeing this?" at bounding box center [955, 144] width 97 height 13
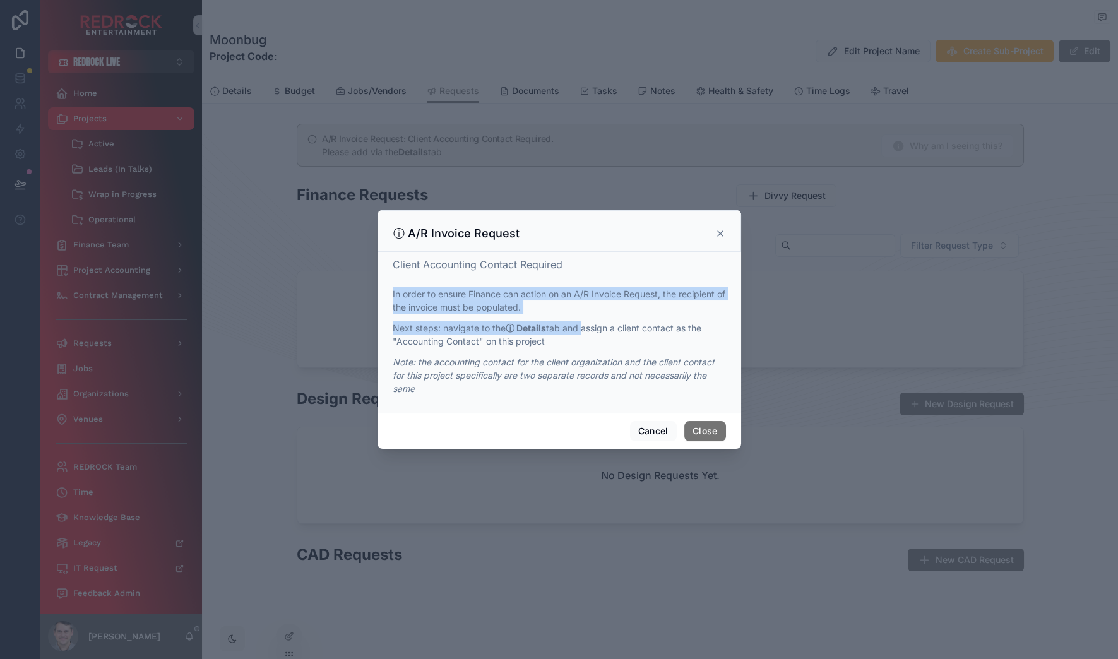
drag, startPoint x: 400, startPoint y: 285, endPoint x: 580, endPoint y: 332, distance: 186.0
click at [580, 332] on div "Client Accounting Contact Required In order to ensure Finance can action on an …" at bounding box center [559, 330] width 333 height 146
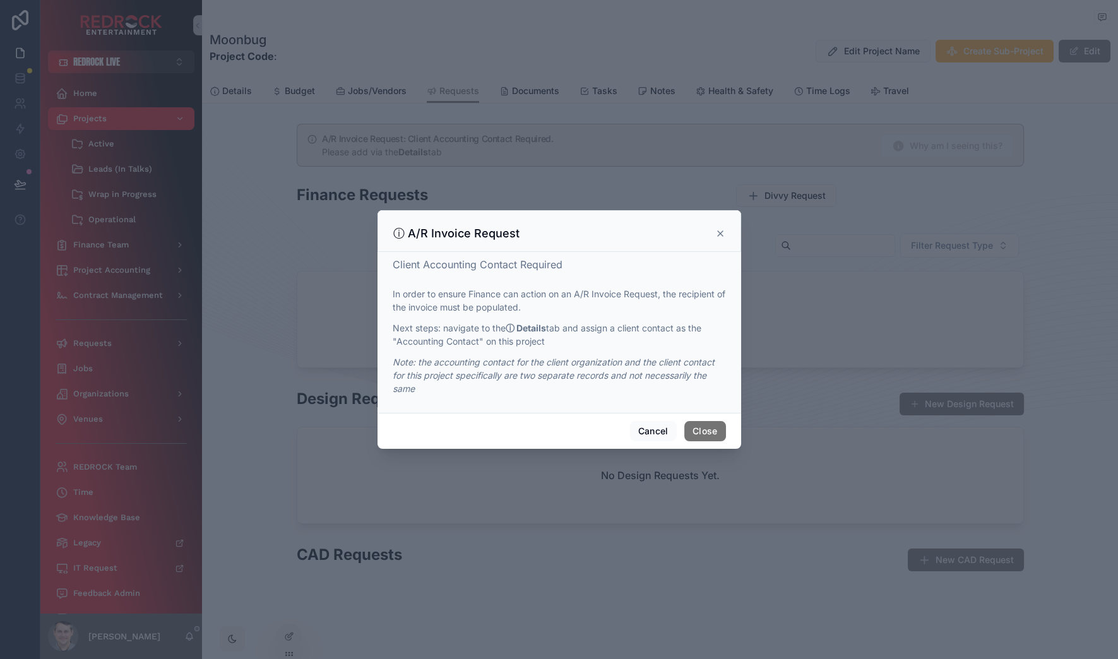
click at [591, 341] on p "Next steps: navigate to the ⓘ Details tab and assign a client contact as the "A…" at bounding box center [559, 334] width 333 height 27
drag, startPoint x: 562, startPoint y: 341, endPoint x: 389, endPoint y: 327, distance: 173.5
click at [389, 327] on div "Client Accounting Contact Required In order to ensure Finance can action on an …" at bounding box center [558, 332] width 363 height 161
click at [721, 234] on icon at bounding box center [720, 233] width 5 height 5
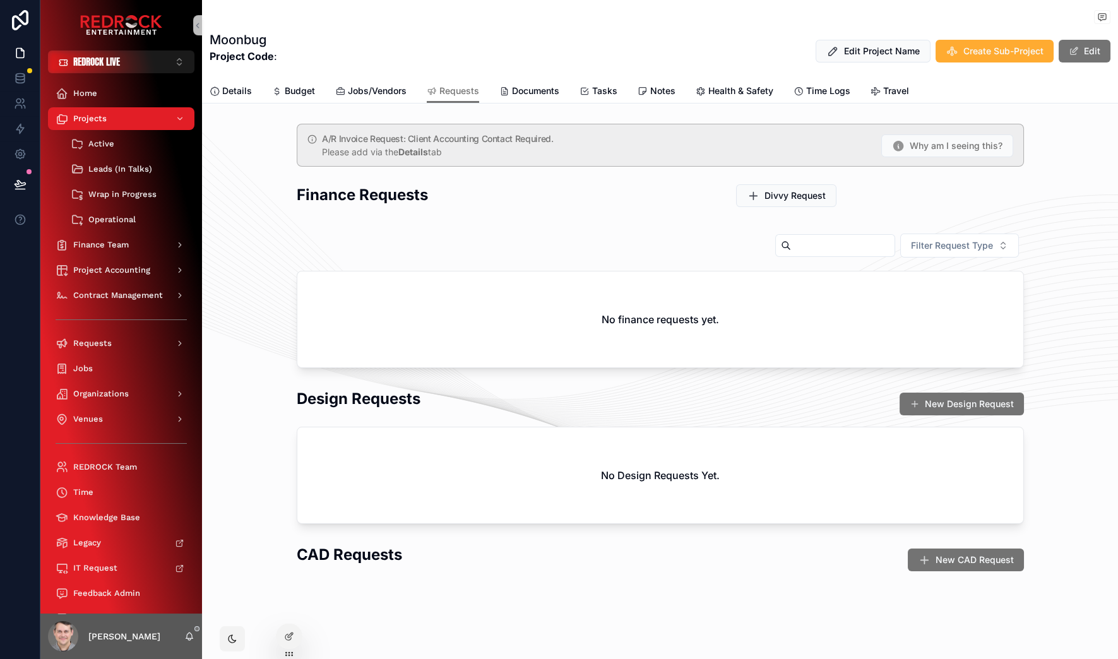
drag, startPoint x: 305, startPoint y: 138, endPoint x: 307, endPoint y: 146, distance: 8.4
click at [307, 138] on icon "scrollable content" at bounding box center [312, 139] width 10 height 10
click at [900, 197] on div "A/R Invoice Request: Client Accounting Contact Required. Please add via the Det…" at bounding box center [660, 246] width 742 height 254
click at [911, 153] on button "Why am I seeing this?" at bounding box center [946, 145] width 138 height 24
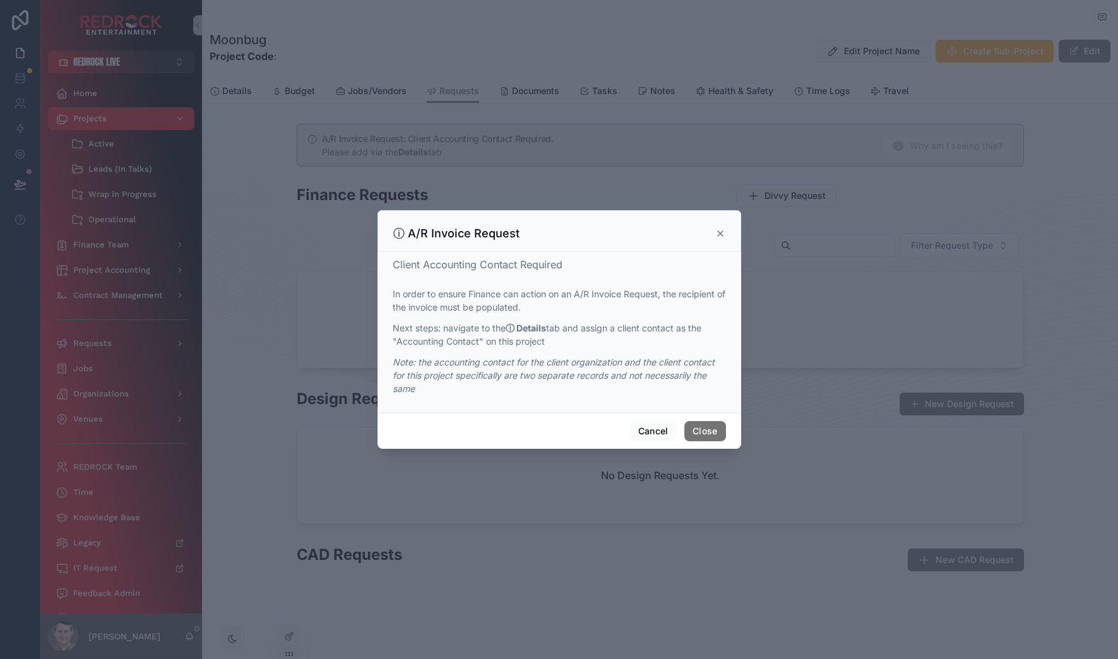
click at [420, 388] on p "Note: the accounting contact for the client organization and the client contact…" at bounding box center [559, 375] width 333 height 40
click at [647, 428] on button "Cancel" at bounding box center [653, 431] width 47 height 20
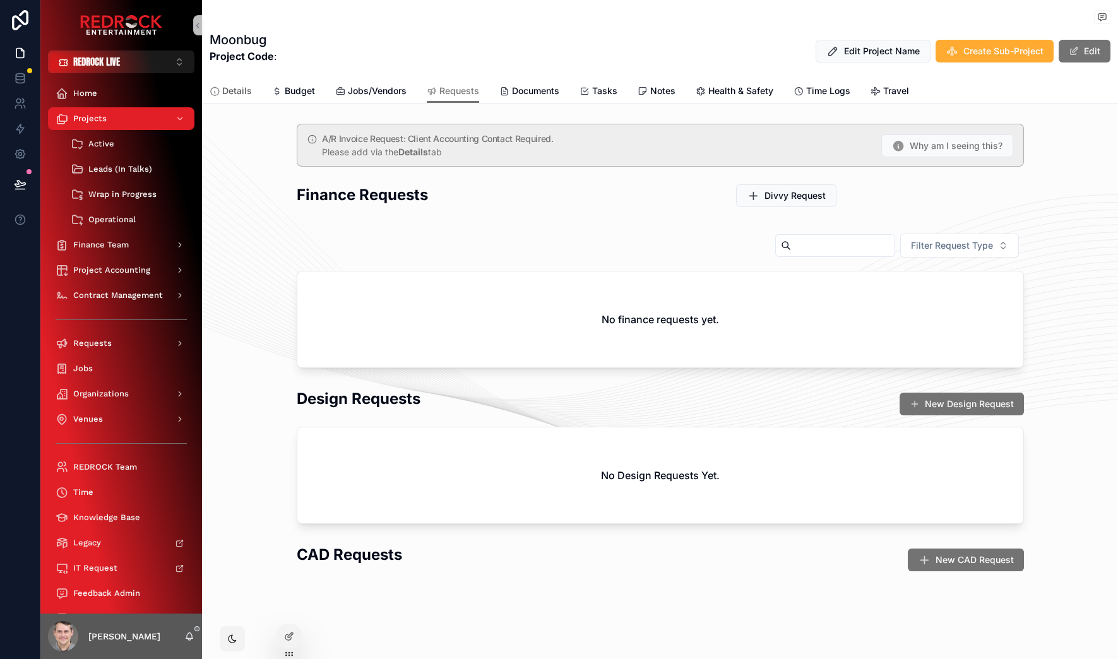
click at [234, 90] on span "Details" at bounding box center [237, 91] width 30 height 13
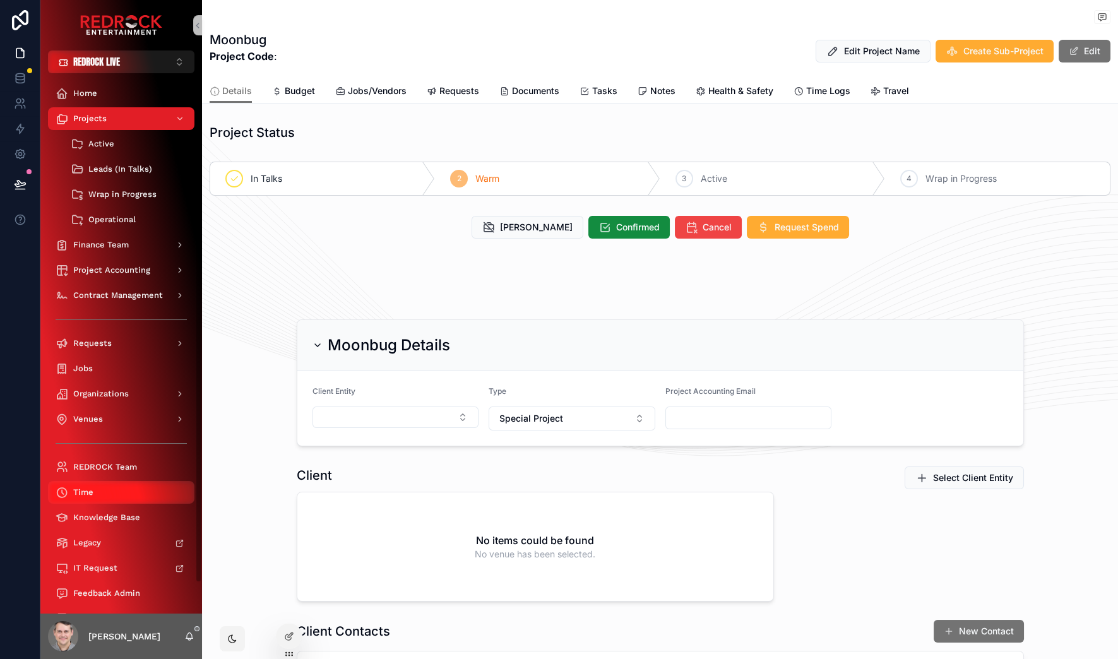
click at [92, 490] on span "Time" at bounding box center [83, 492] width 20 height 10
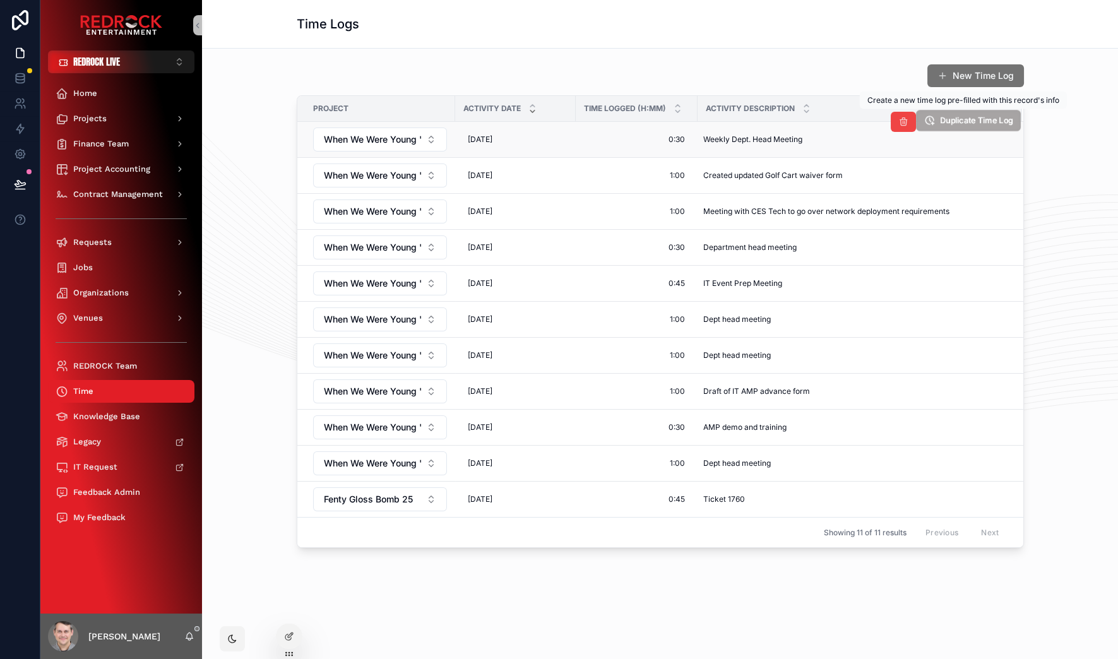
click at [966, 128] on button "Duplicate Time Log" at bounding box center [968, 120] width 105 height 21
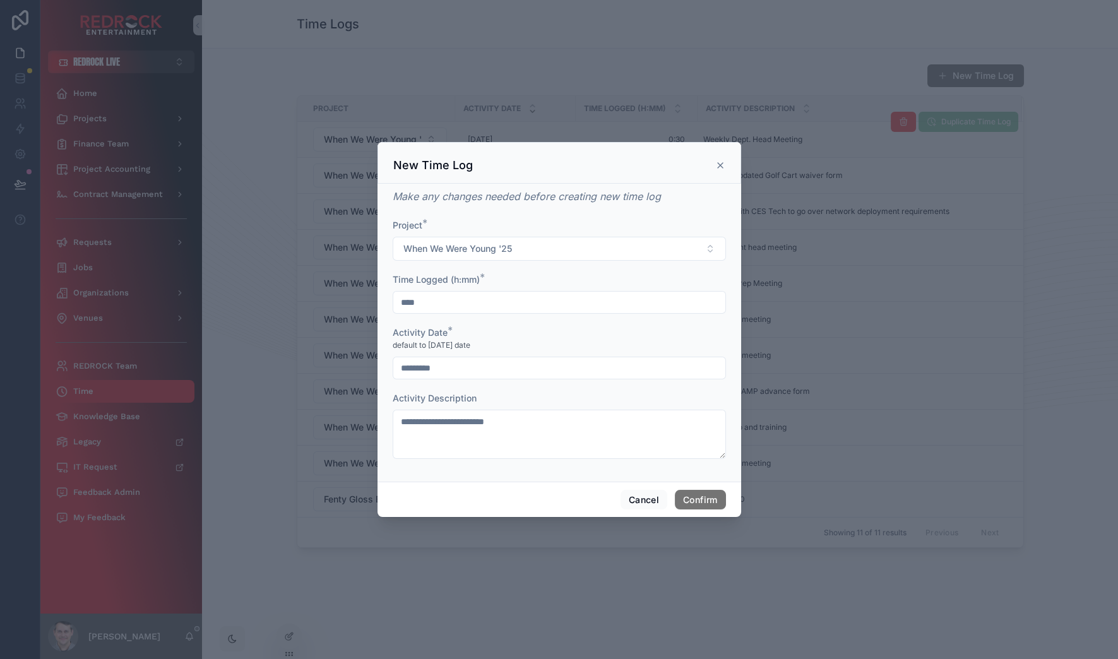
click at [427, 304] on input "****" at bounding box center [559, 302] width 332 height 18
type input "****"
click at [452, 365] on input "*********" at bounding box center [559, 368] width 332 height 18
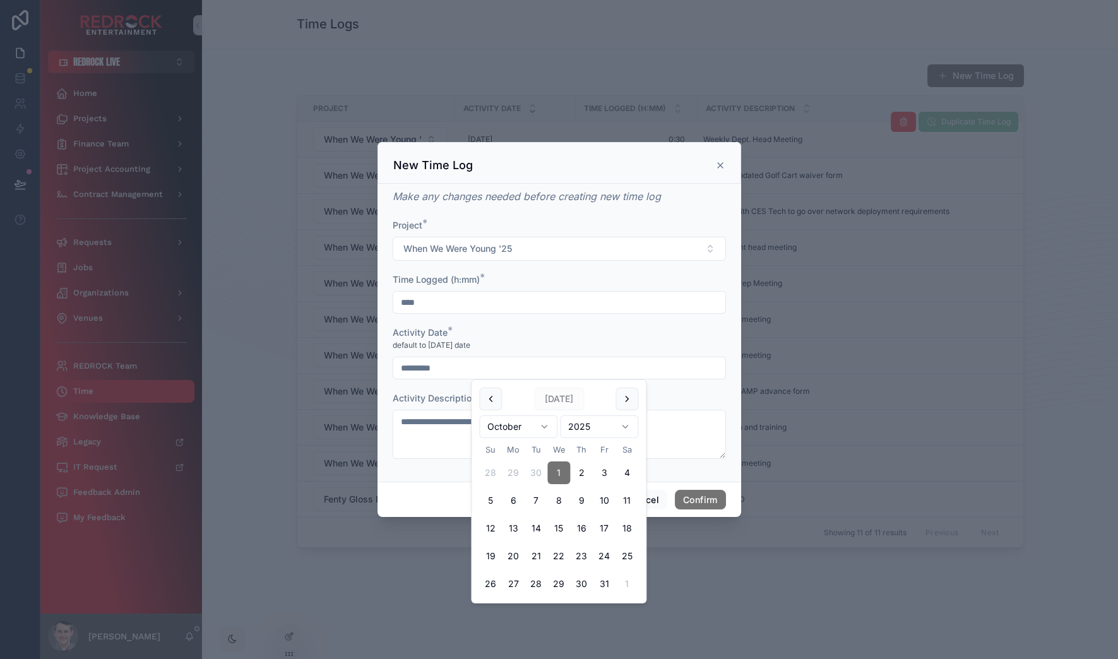
click at [416, 475] on div "**********" at bounding box center [558, 333] width 363 height 298
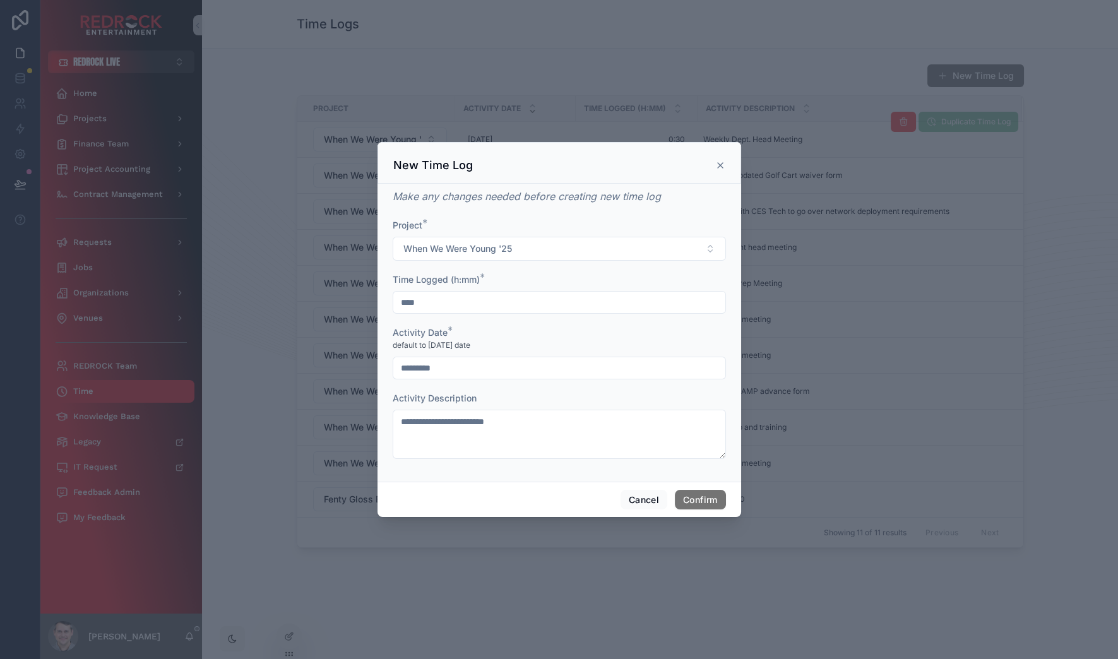
click at [433, 373] on input "*********" at bounding box center [559, 368] width 332 height 18
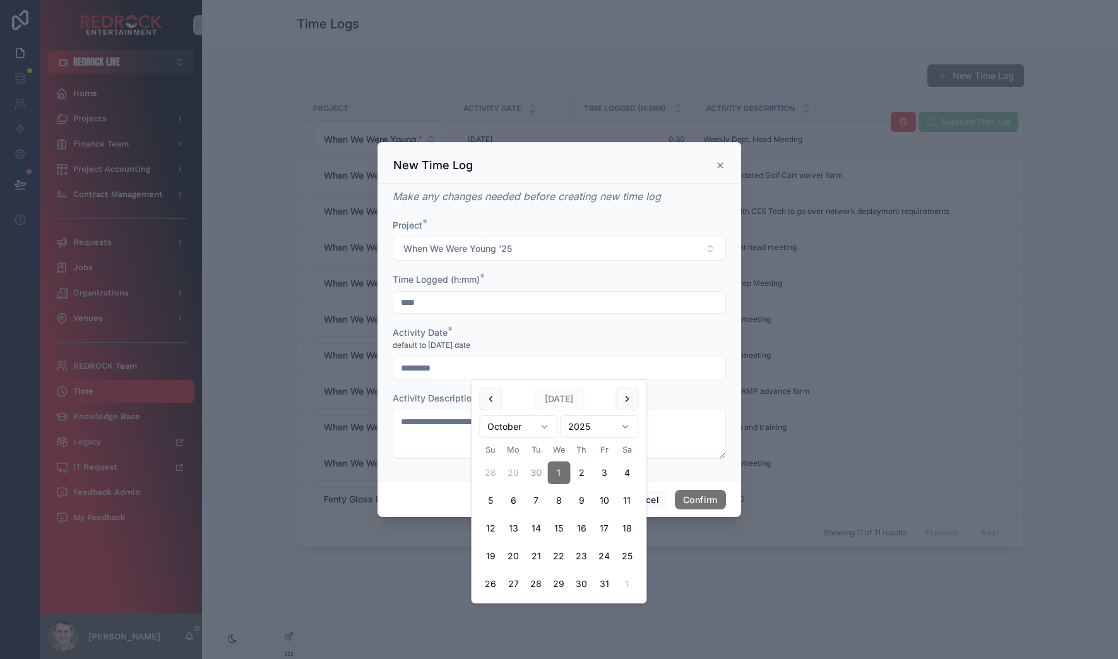
click at [534, 471] on button "30" at bounding box center [535, 472] width 23 height 23
type input "*********"
click at [470, 348] on span "default to today's date" at bounding box center [432, 345] width 78 height 10
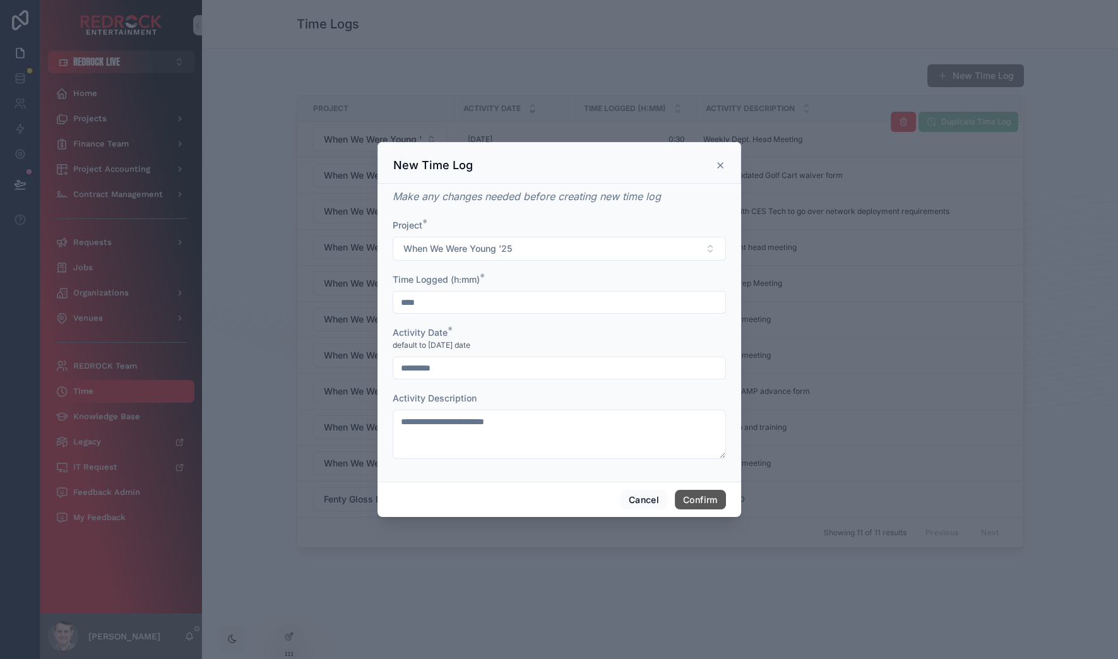
click at [687, 493] on button "Confirm" at bounding box center [700, 500] width 50 height 20
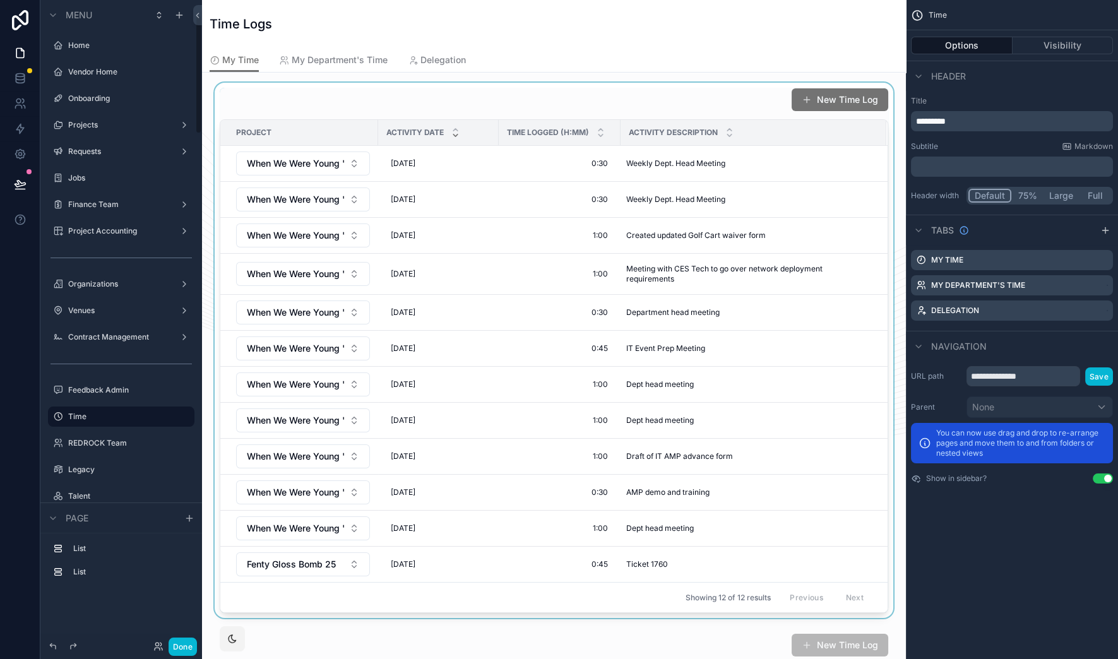
scroll to position [80, 0]
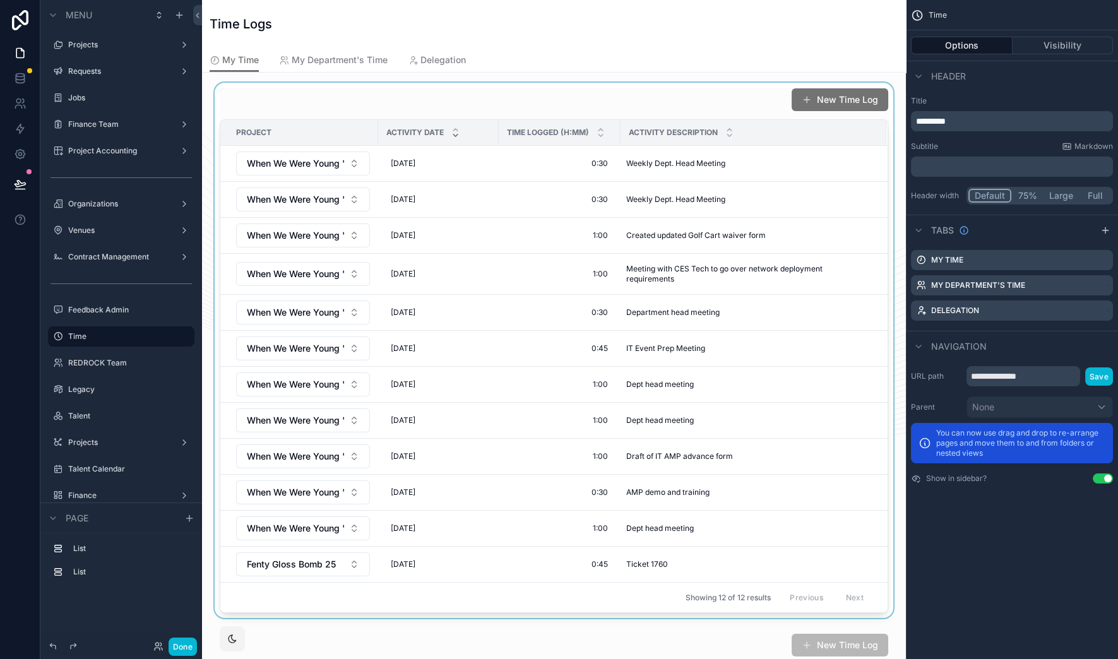
click at [716, 83] on div "scrollable content" at bounding box center [553, 350] width 683 height 535
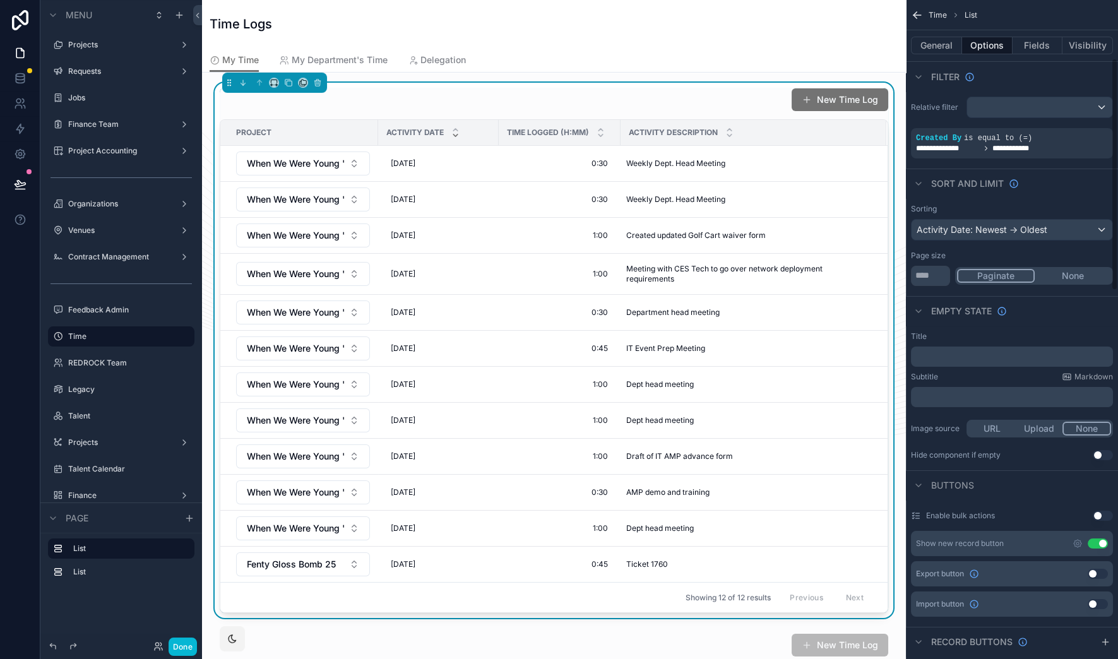
scroll to position [283, 0]
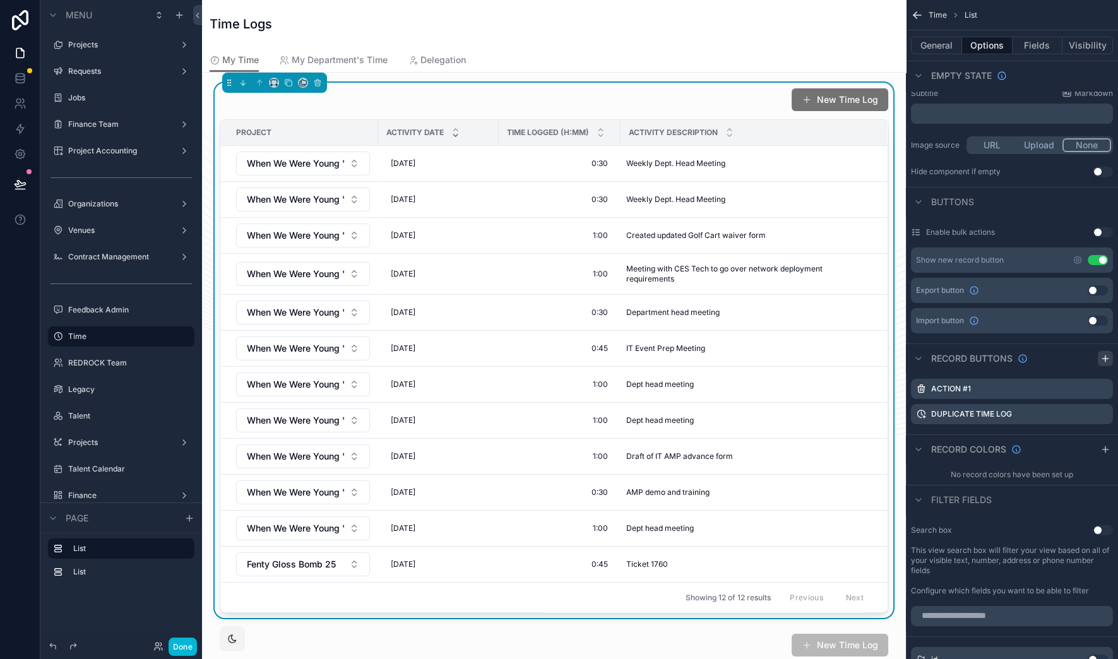
click at [1102, 359] on icon "scrollable content" at bounding box center [1105, 358] width 10 height 10
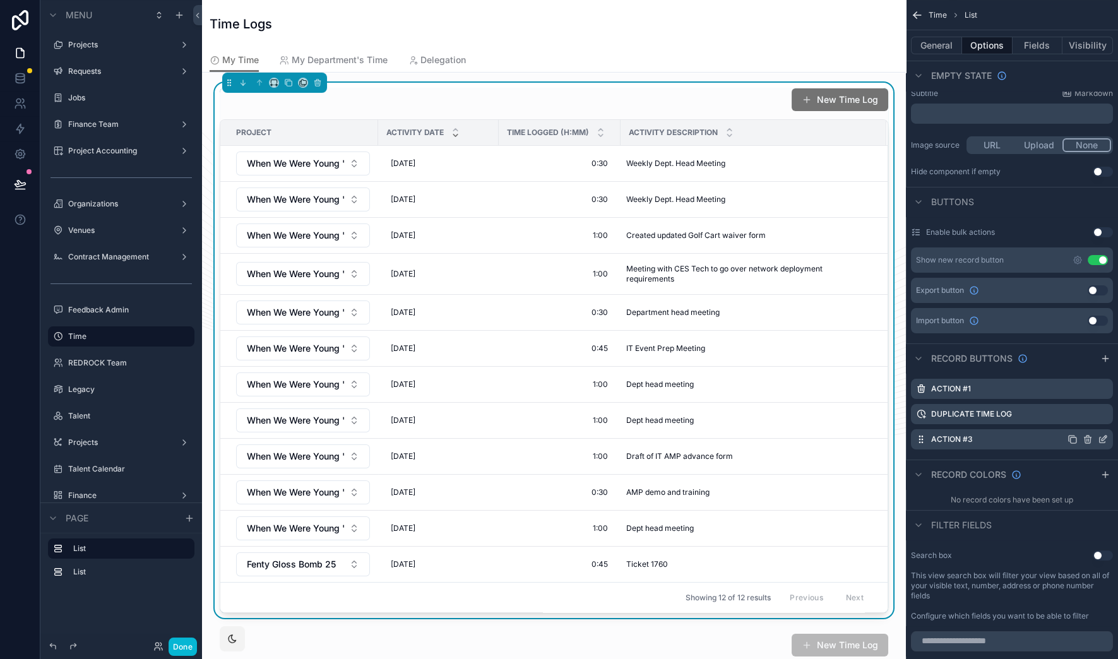
click at [1099, 438] on icon "scrollable content" at bounding box center [1102, 440] width 6 height 6
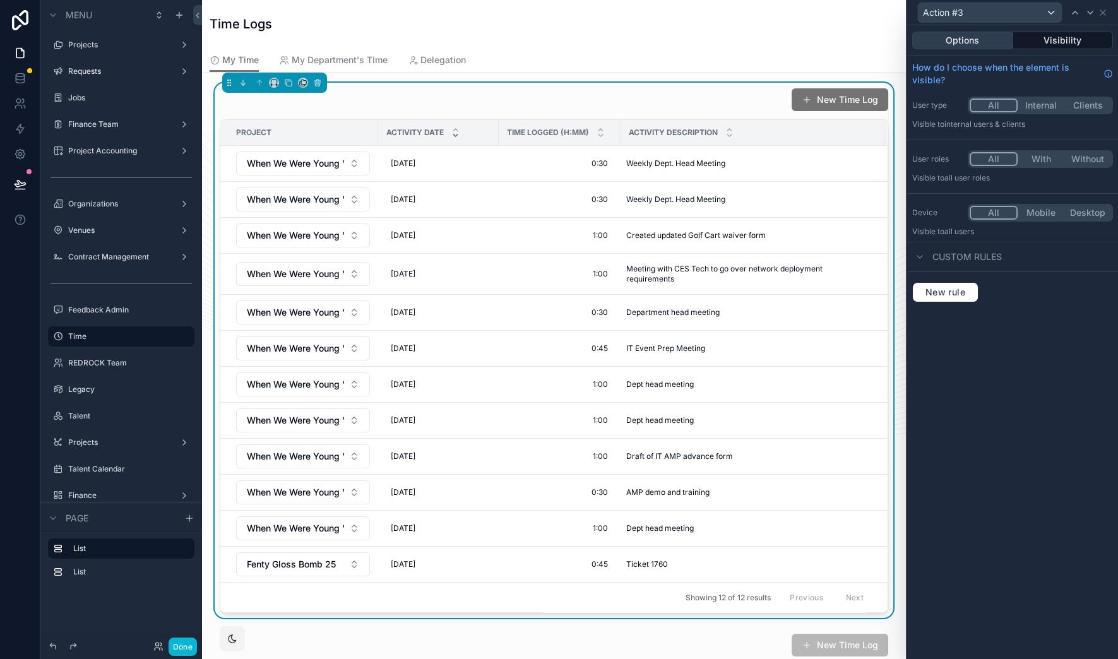
click at [979, 43] on button "Options" at bounding box center [962, 41] width 101 height 18
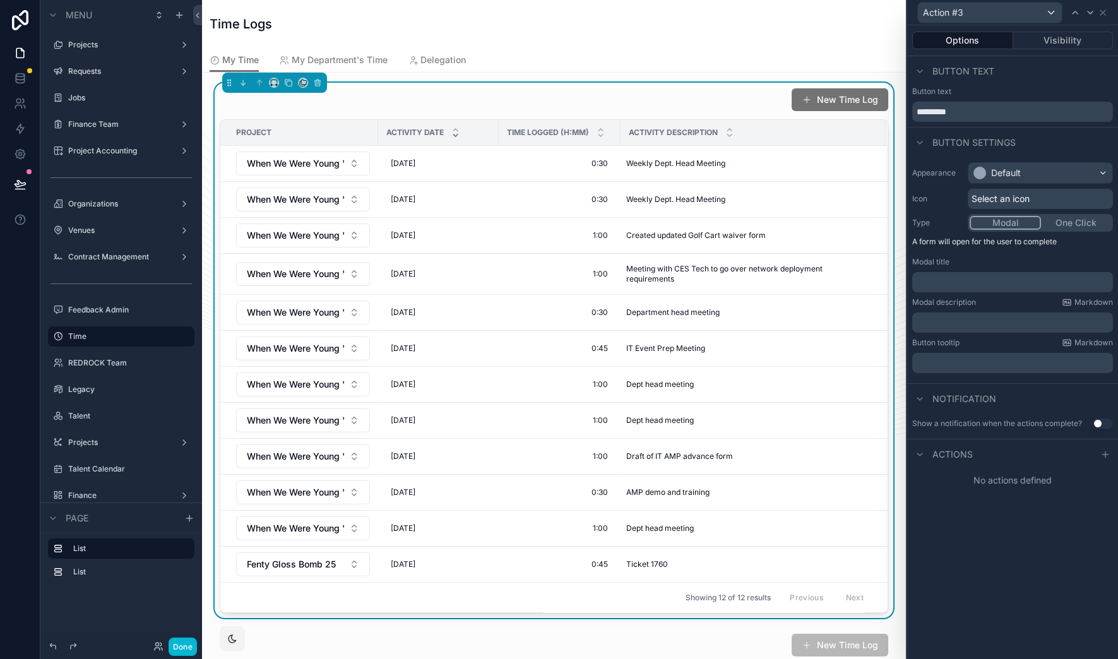
drag, startPoint x: 1110, startPoint y: 452, endPoint x: 1096, endPoint y: 459, distance: 16.1
click at [1110, 452] on div at bounding box center [1104, 454] width 15 height 15
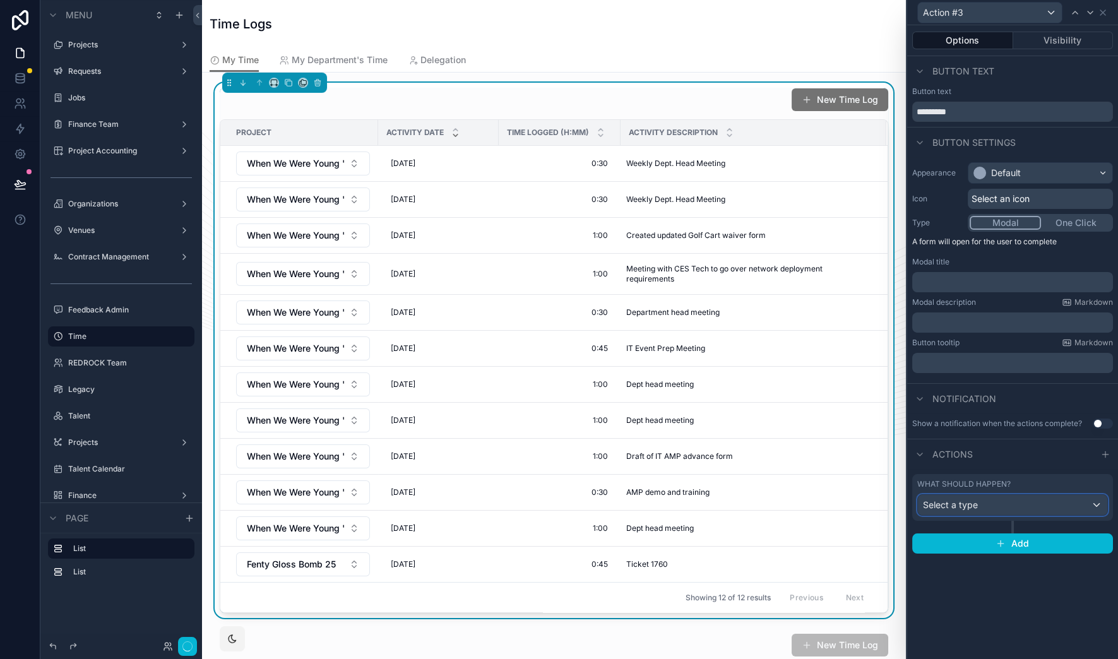
click at [1003, 502] on div "Select a type" at bounding box center [1012, 505] width 189 height 20
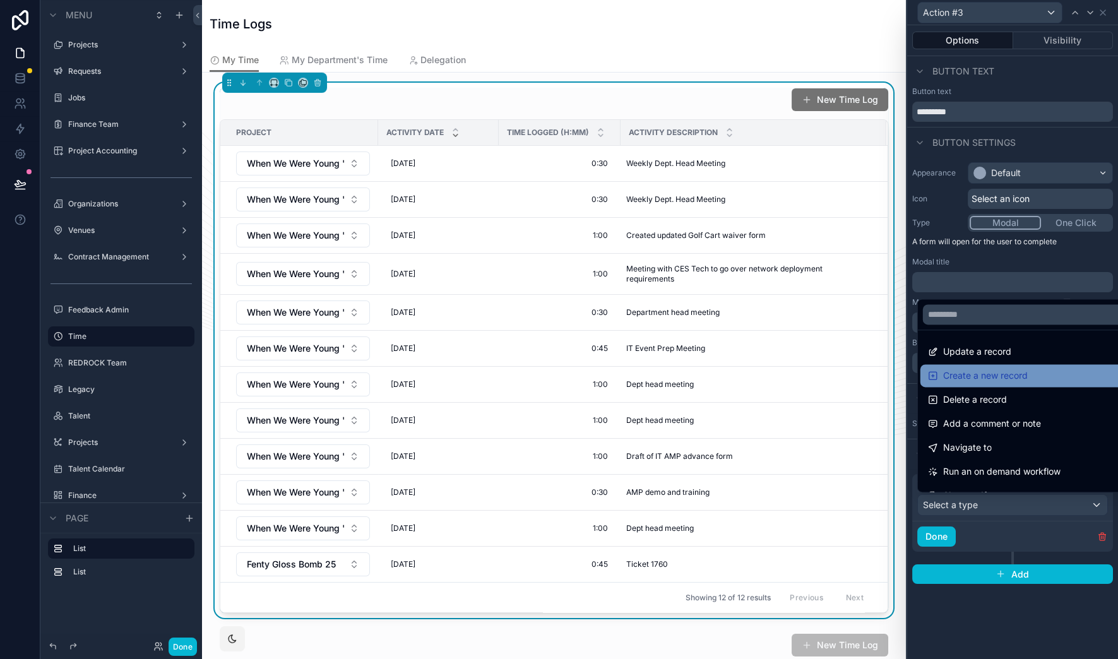
click at [994, 380] on span "Create a new record" at bounding box center [985, 375] width 85 height 15
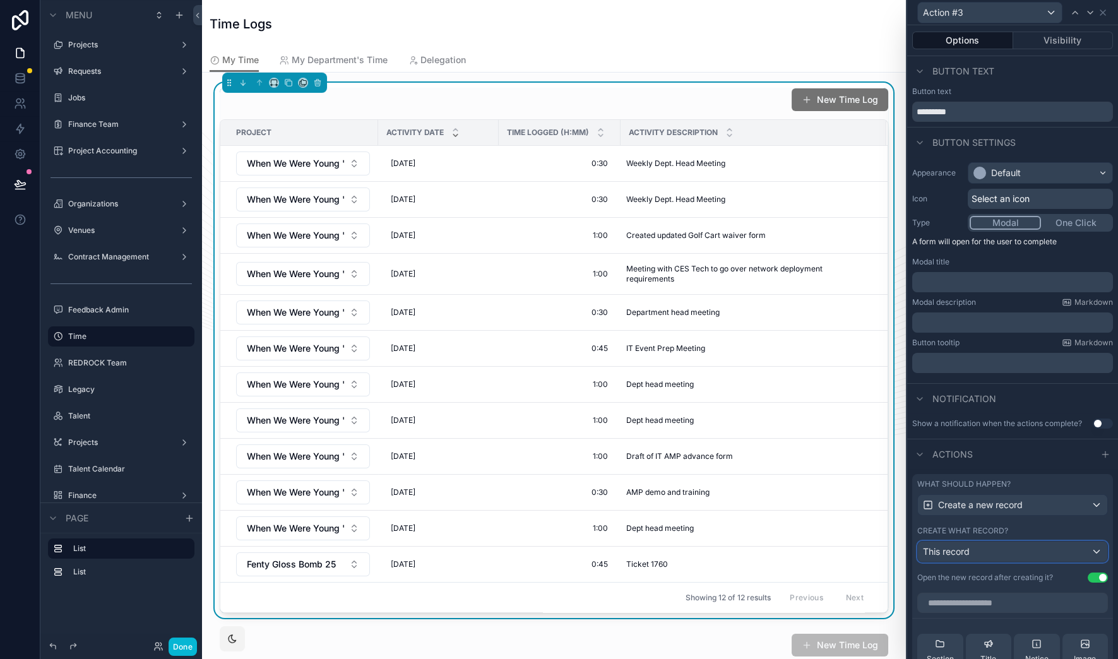
click at [969, 553] on span "This record" at bounding box center [946, 551] width 47 height 11
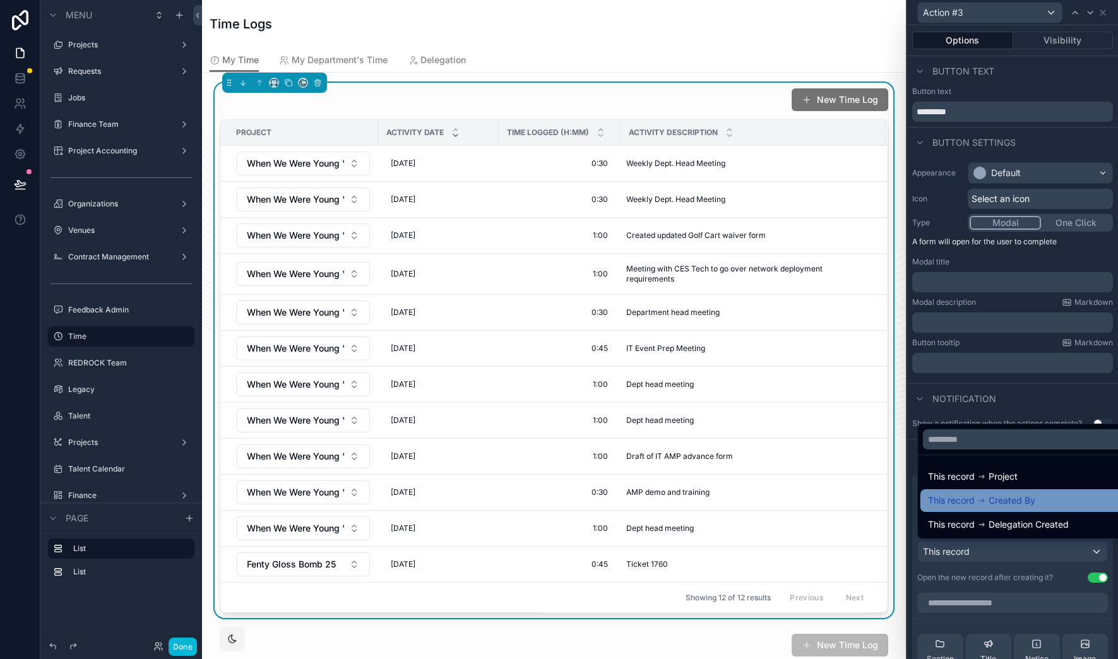
click at [1024, 489] on div "This record Created By" at bounding box center [1022, 500] width 205 height 23
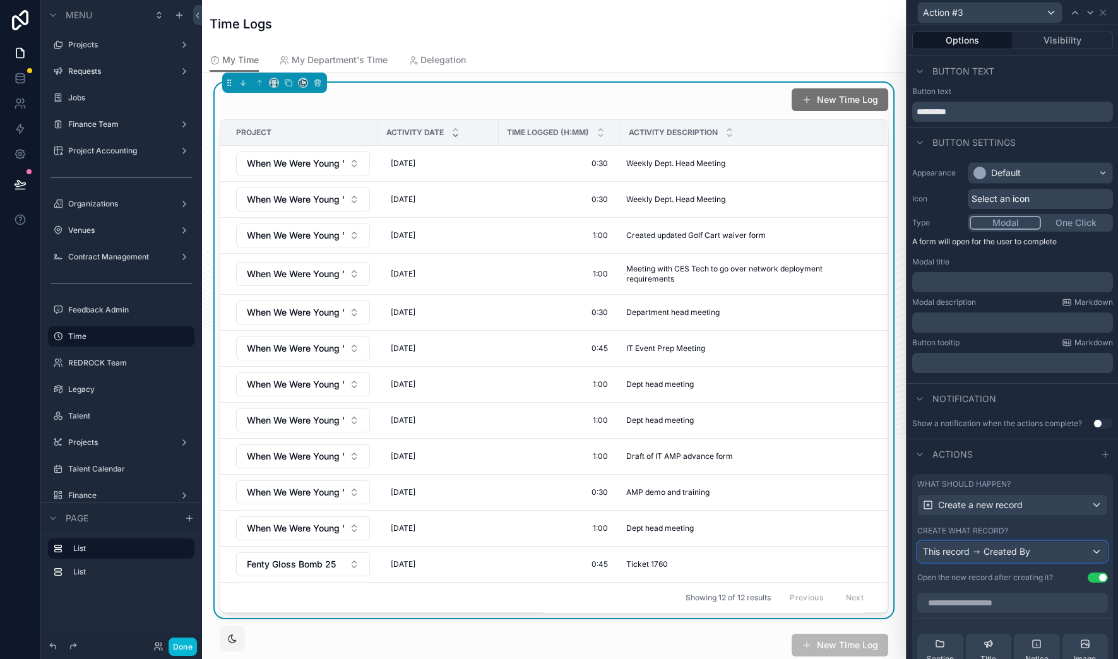
click at [1025, 552] on span "Created By" at bounding box center [1006, 551] width 47 height 13
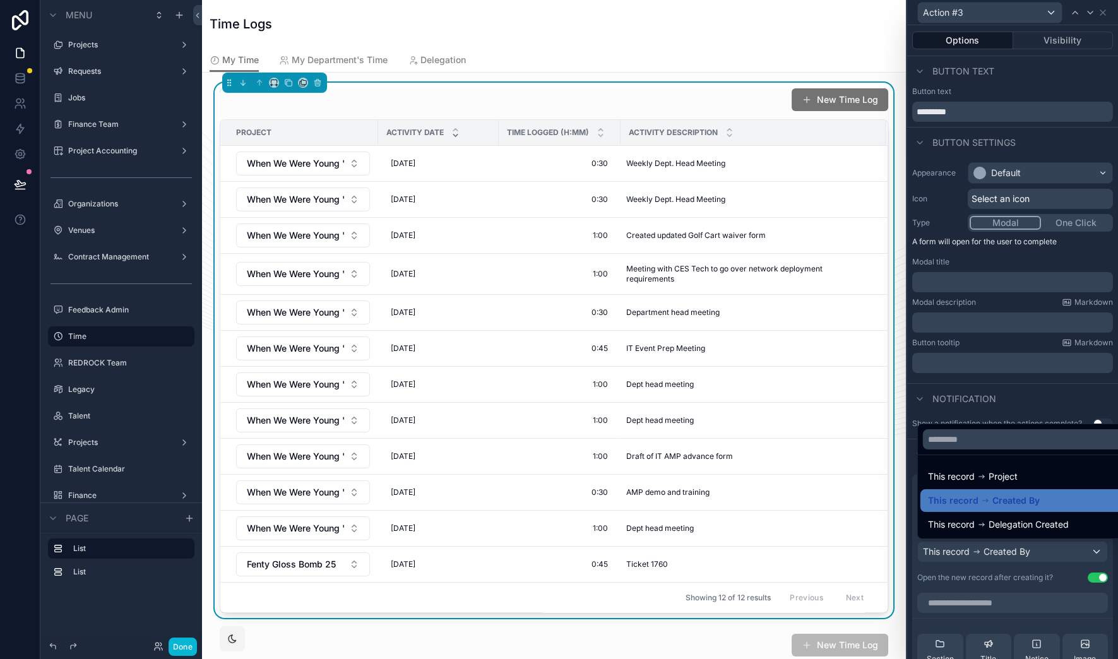
click at [1042, 393] on div at bounding box center [1012, 329] width 211 height 659
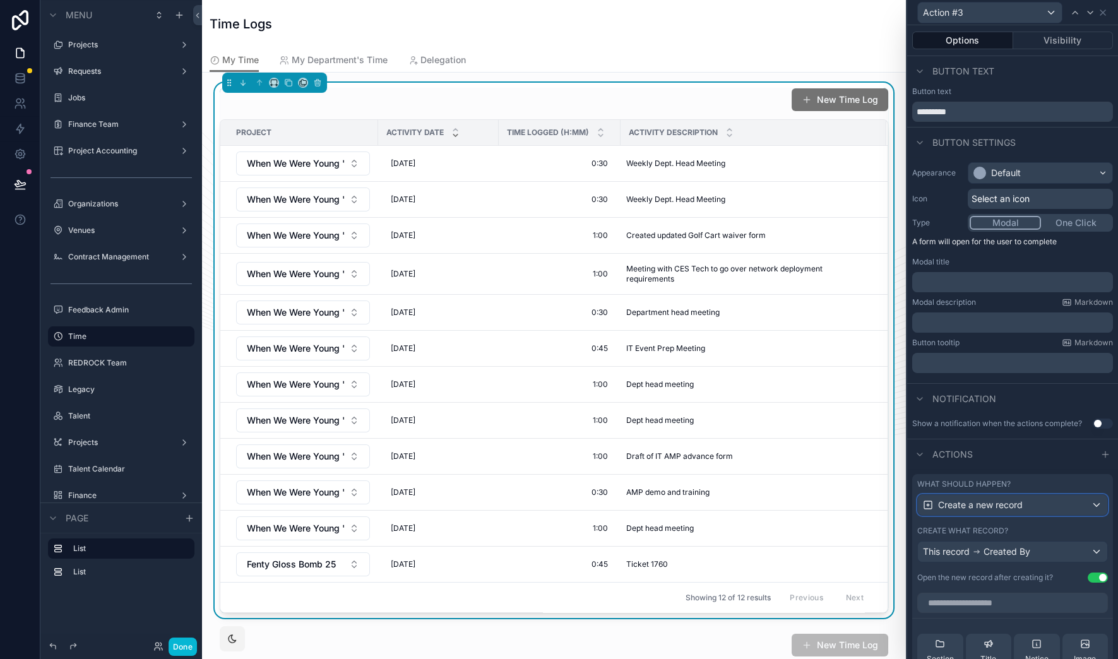
click at [1031, 513] on div "Create a new record" at bounding box center [1012, 505] width 189 height 20
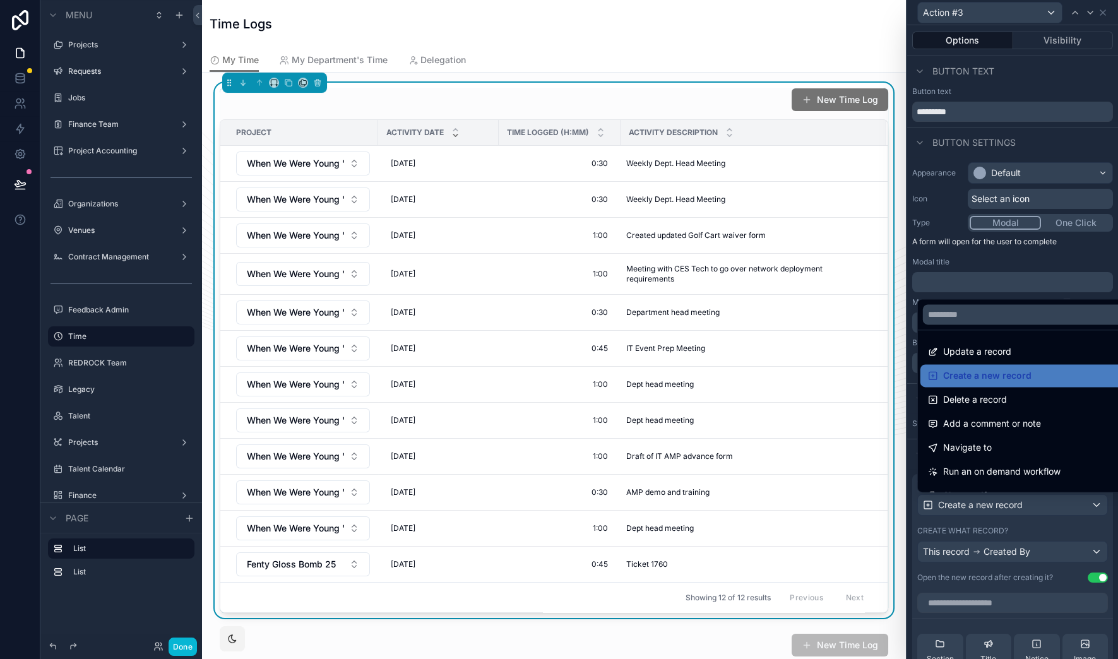
click at [1031, 513] on div at bounding box center [1012, 329] width 211 height 659
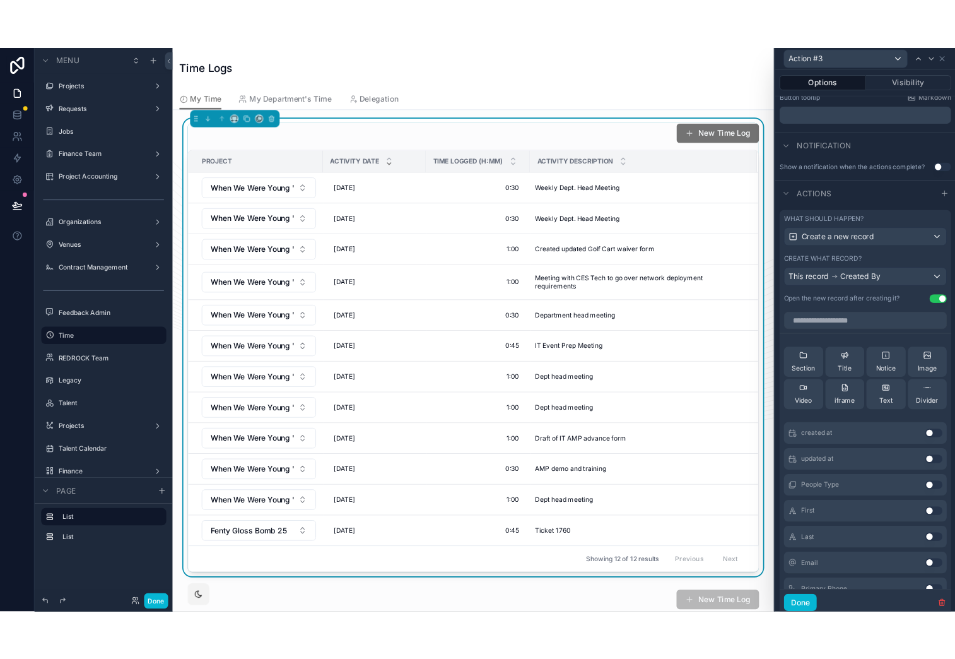
scroll to position [235, 0]
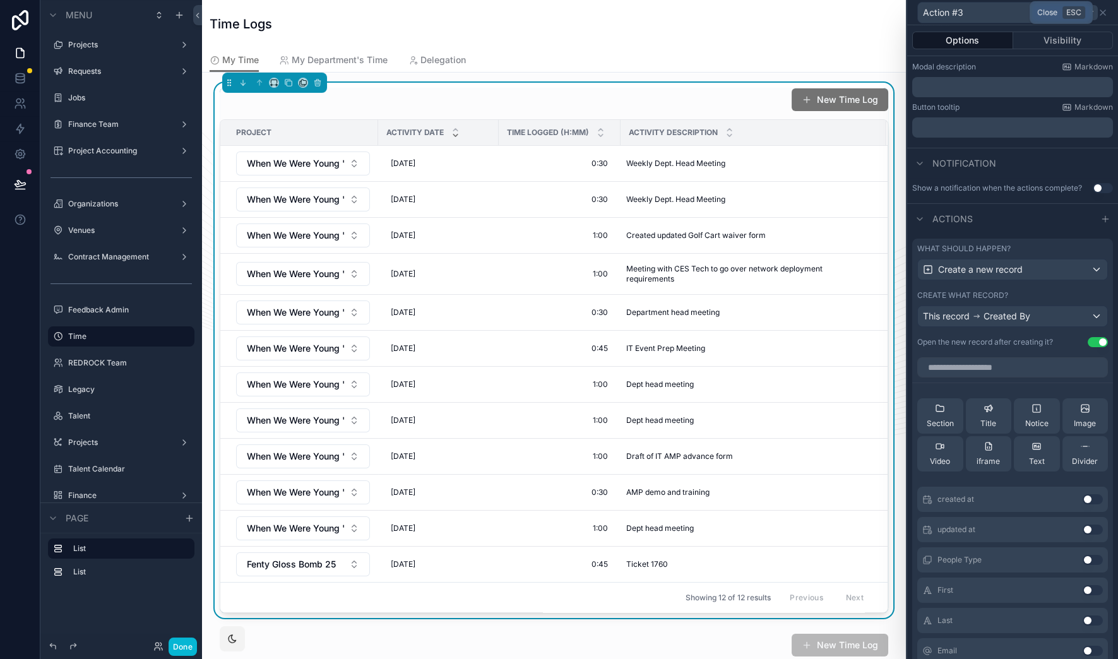
click at [1102, 14] on icon at bounding box center [1102, 13] width 10 height 10
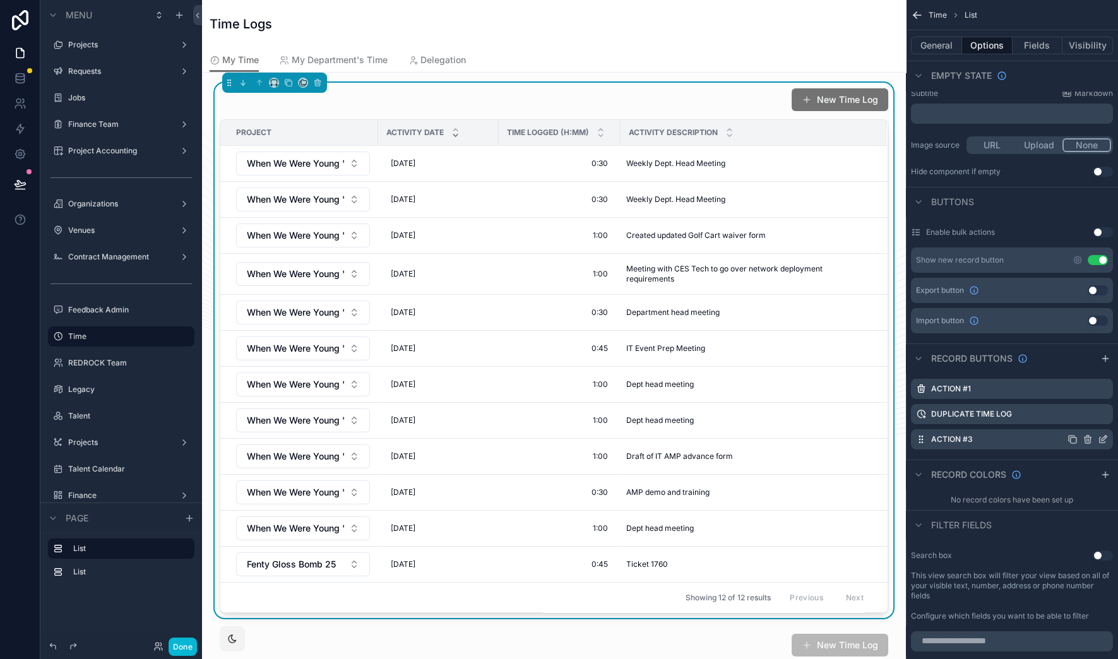
click at [1088, 440] on icon "scrollable content" at bounding box center [1088, 440] width 0 height 3
click at [1084, 421] on icon at bounding box center [1082, 419] width 6 height 6
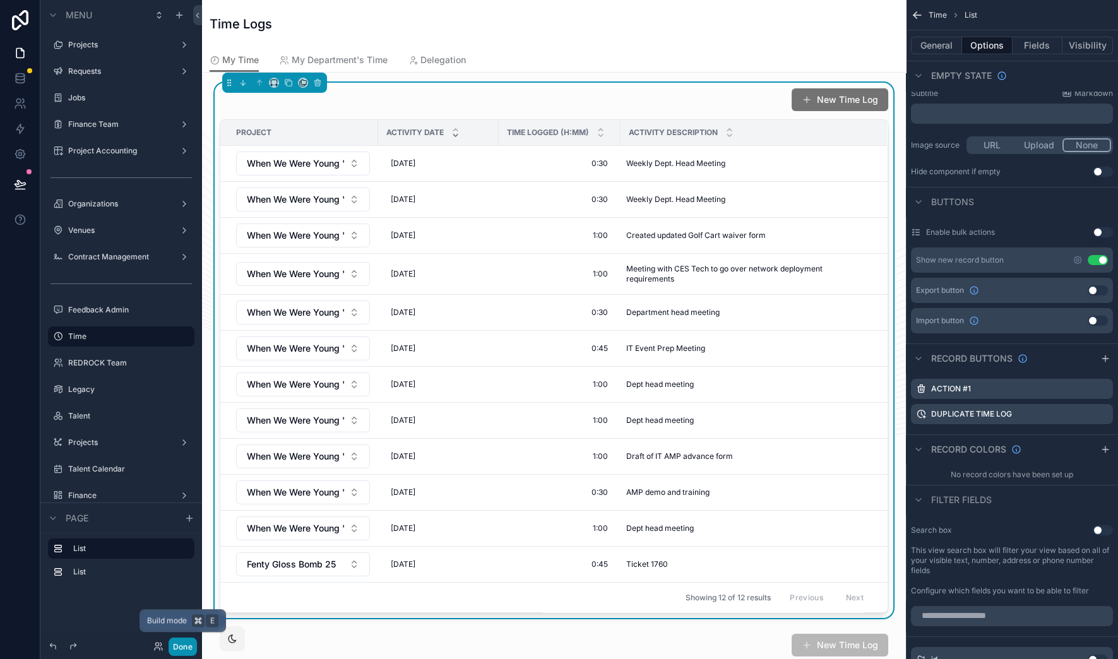
click at [184, 646] on button "Done" at bounding box center [182, 646] width 28 height 18
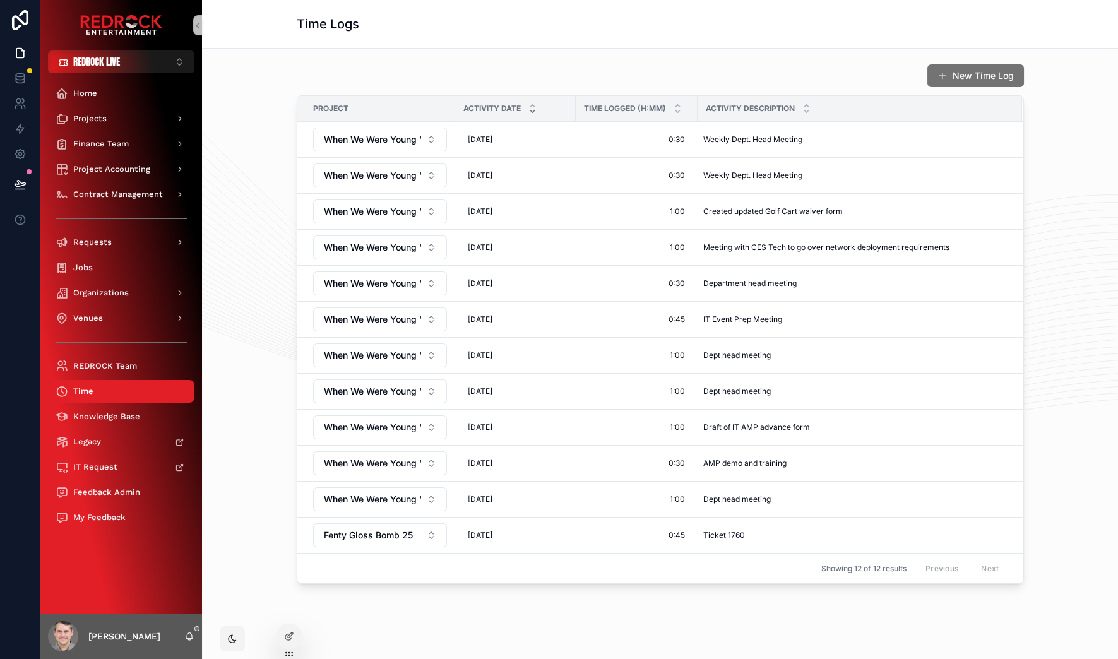
click at [446, 37] on div "Time Logs" at bounding box center [660, 24] width 727 height 48
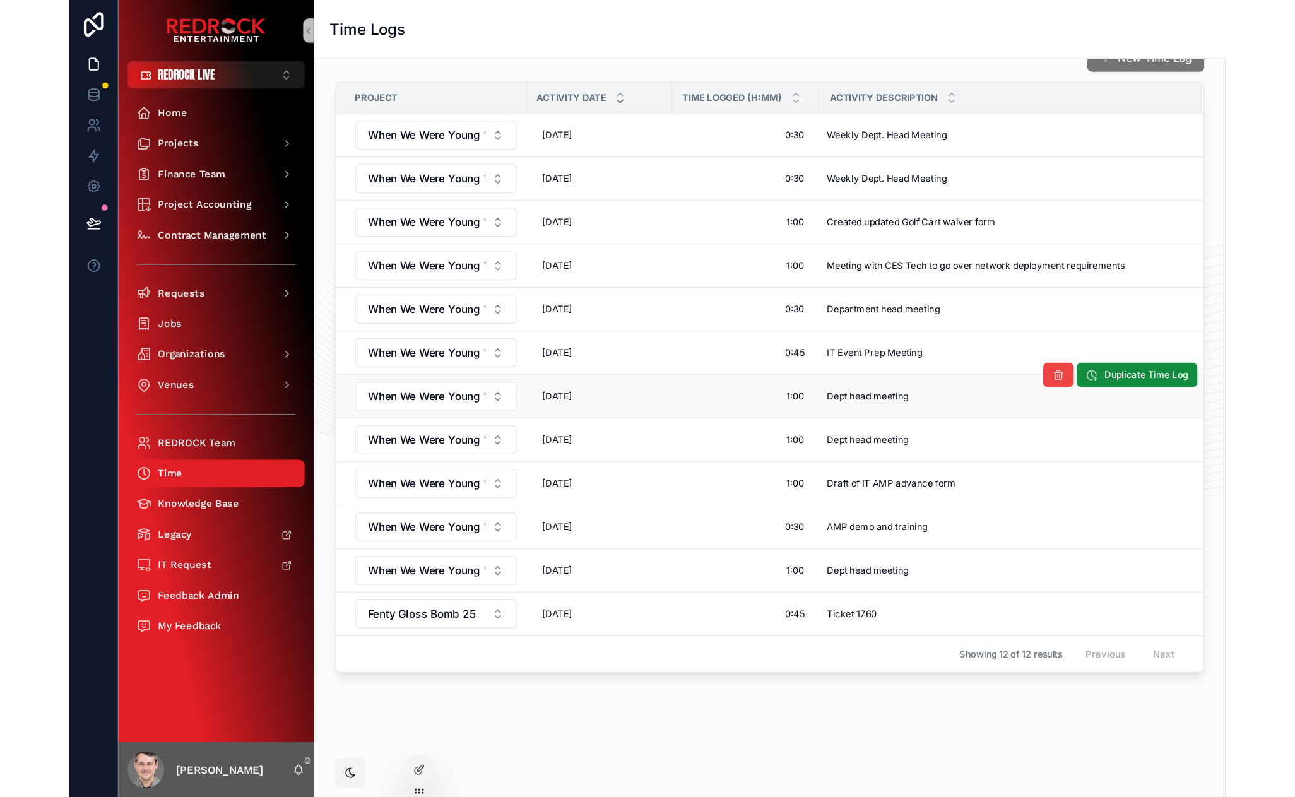
scroll to position [0, 0]
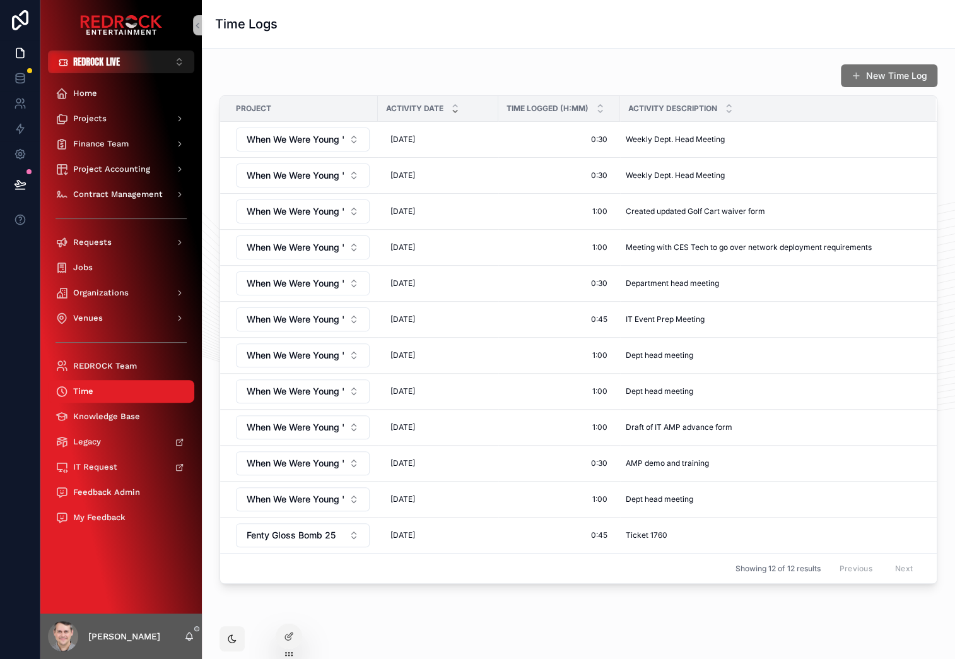
click at [404, 78] on div "New Time Log" at bounding box center [579, 76] width 718 height 24
drag, startPoint x: 342, startPoint y: 74, endPoint x: 297, endPoint y: 75, distance: 44.8
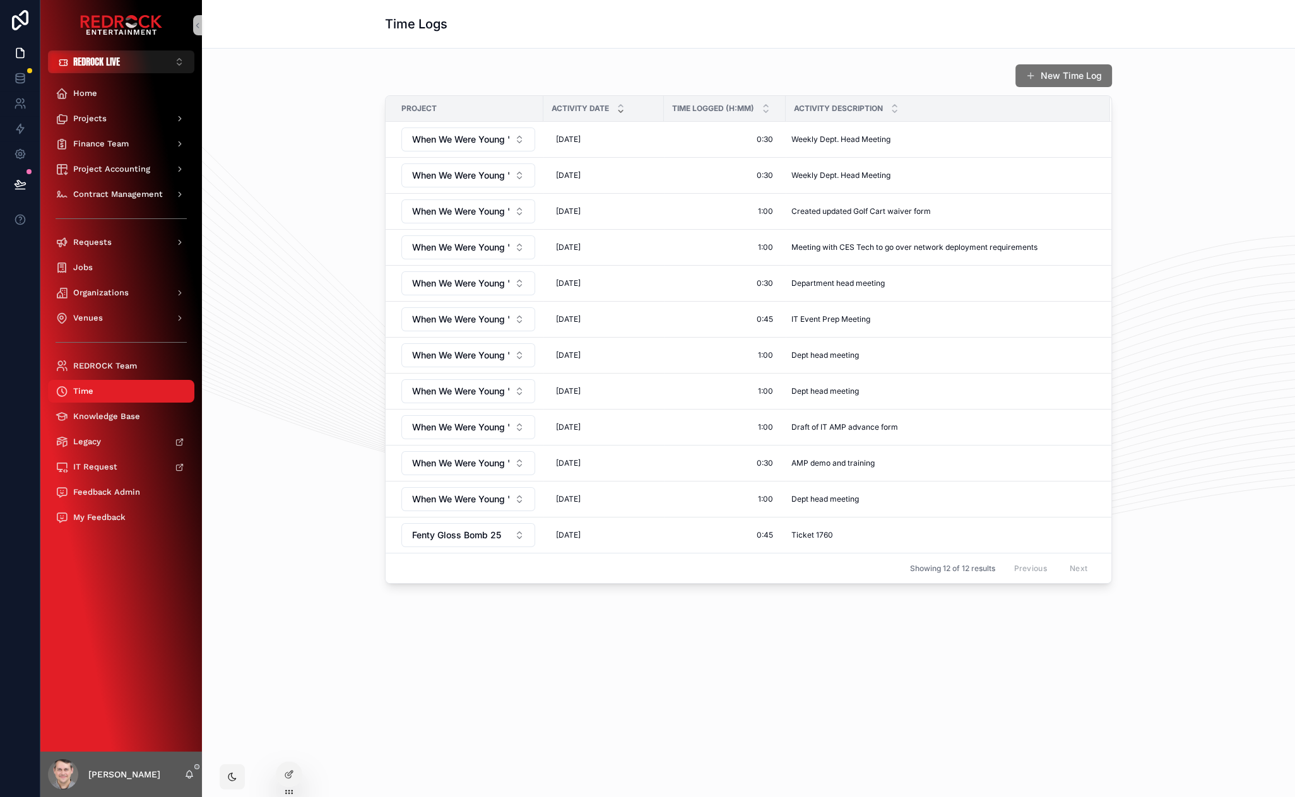
drag, startPoint x: 102, startPoint y: 598, endPoint x: 93, endPoint y: 575, distance: 25.2
click at [16, 79] on icon at bounding box center [20, 77] width 8 height 5
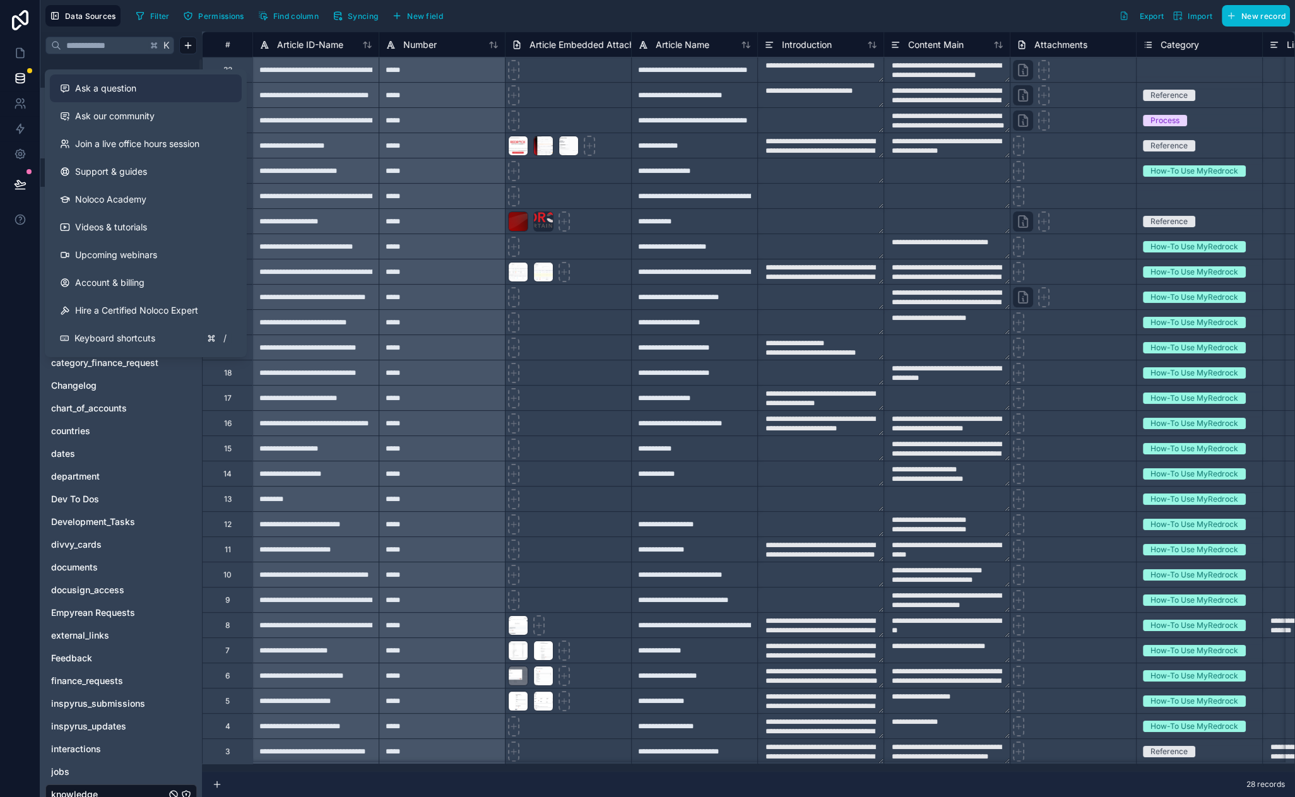
click at [111, 95] on button "Ask a question" at bounding box center [146, 88] width 192 height 28
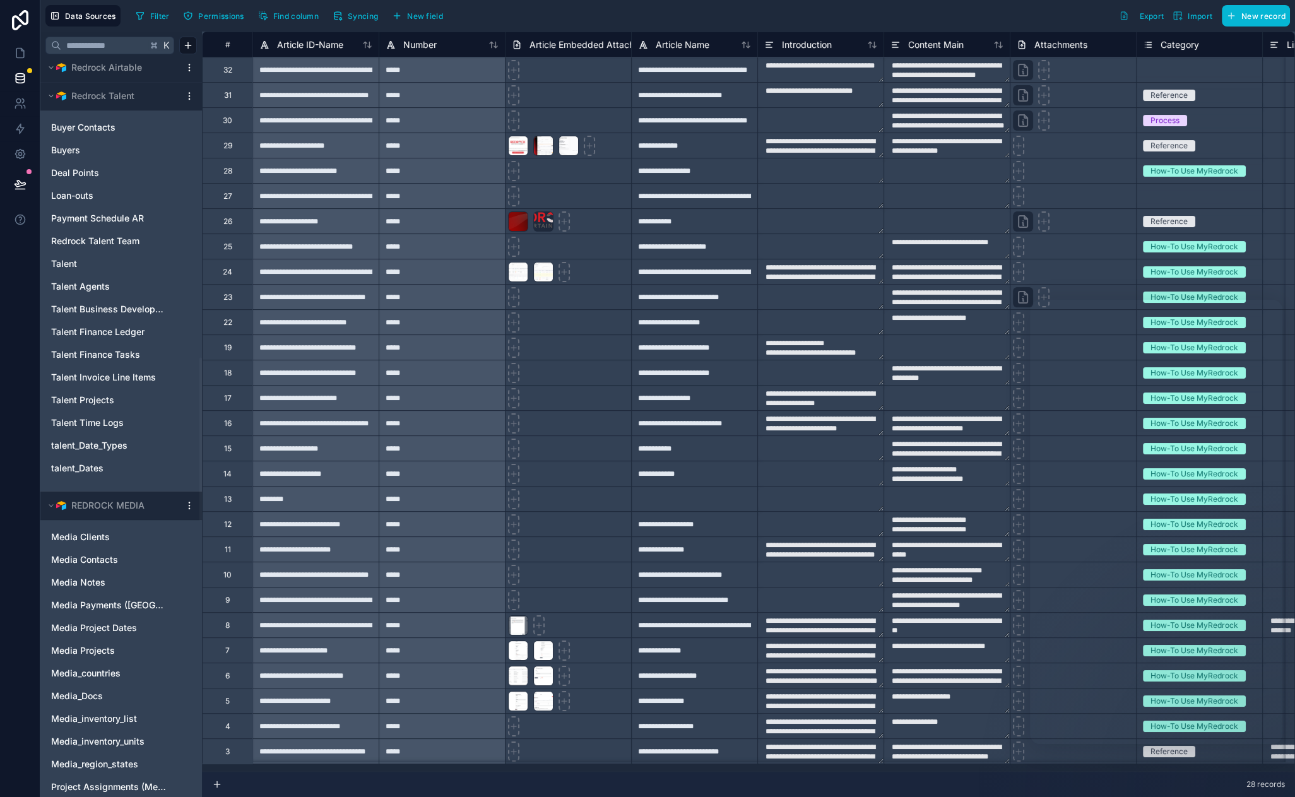
scroll to position [2590, 0]
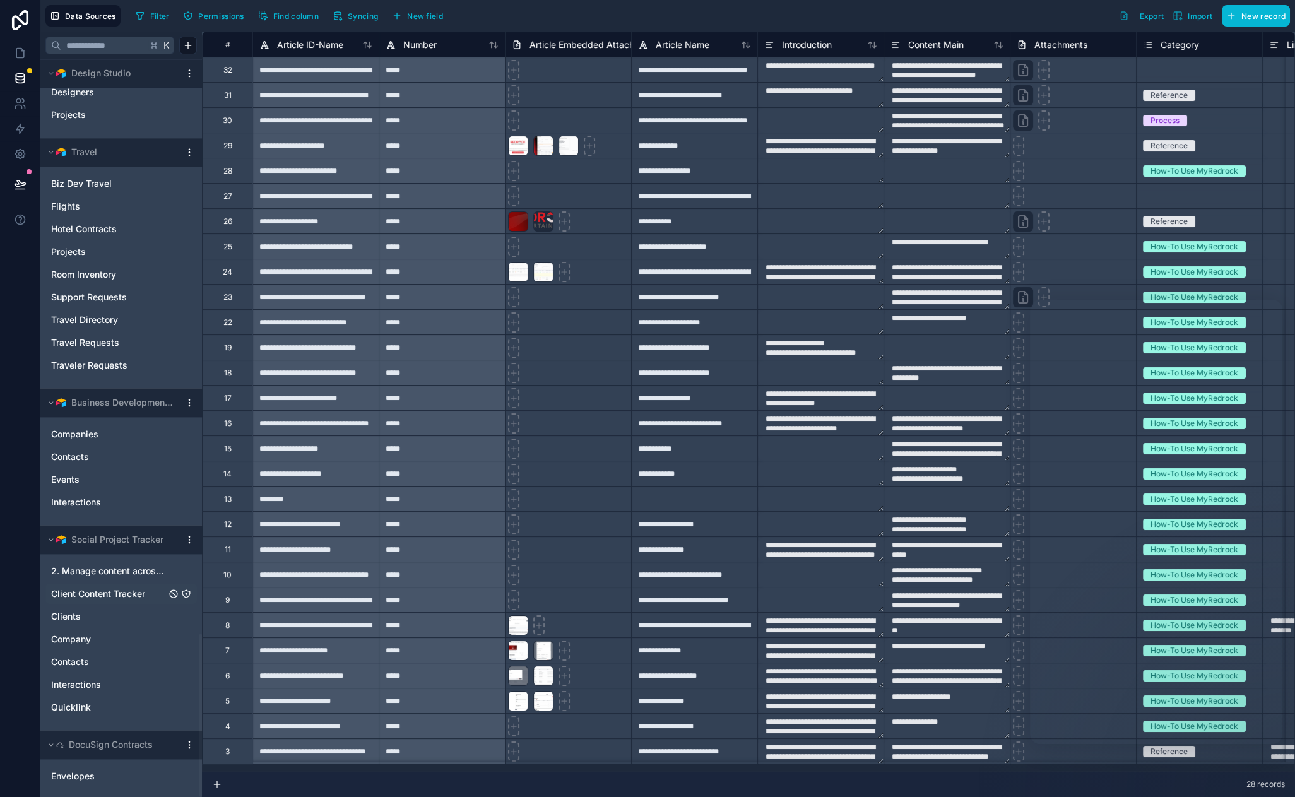
click at [136, 596] on span "Client Content Tracker" at bounding box center [98, 594] width 94 height 13
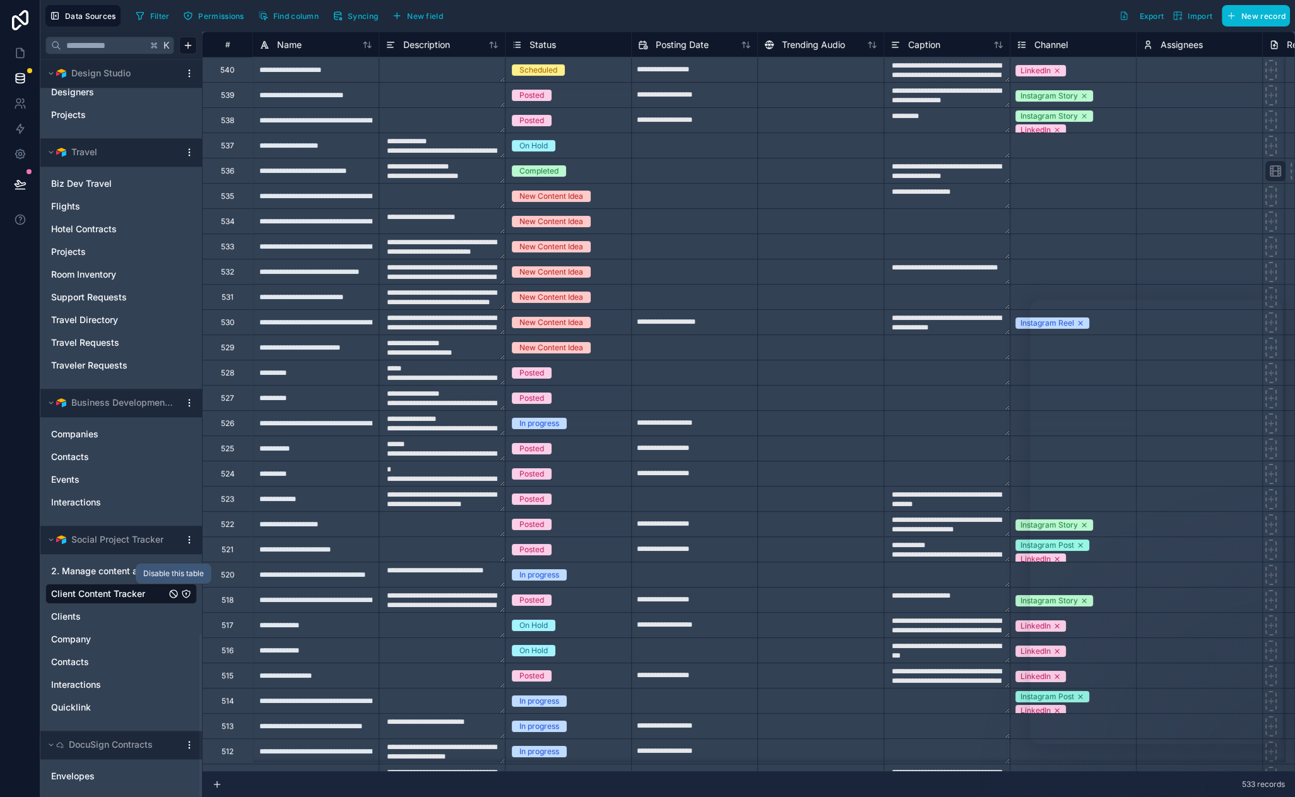
click at [176, 591] on icon "Client Content Tracker" at bounding box center [173, 594] width 10 height 10
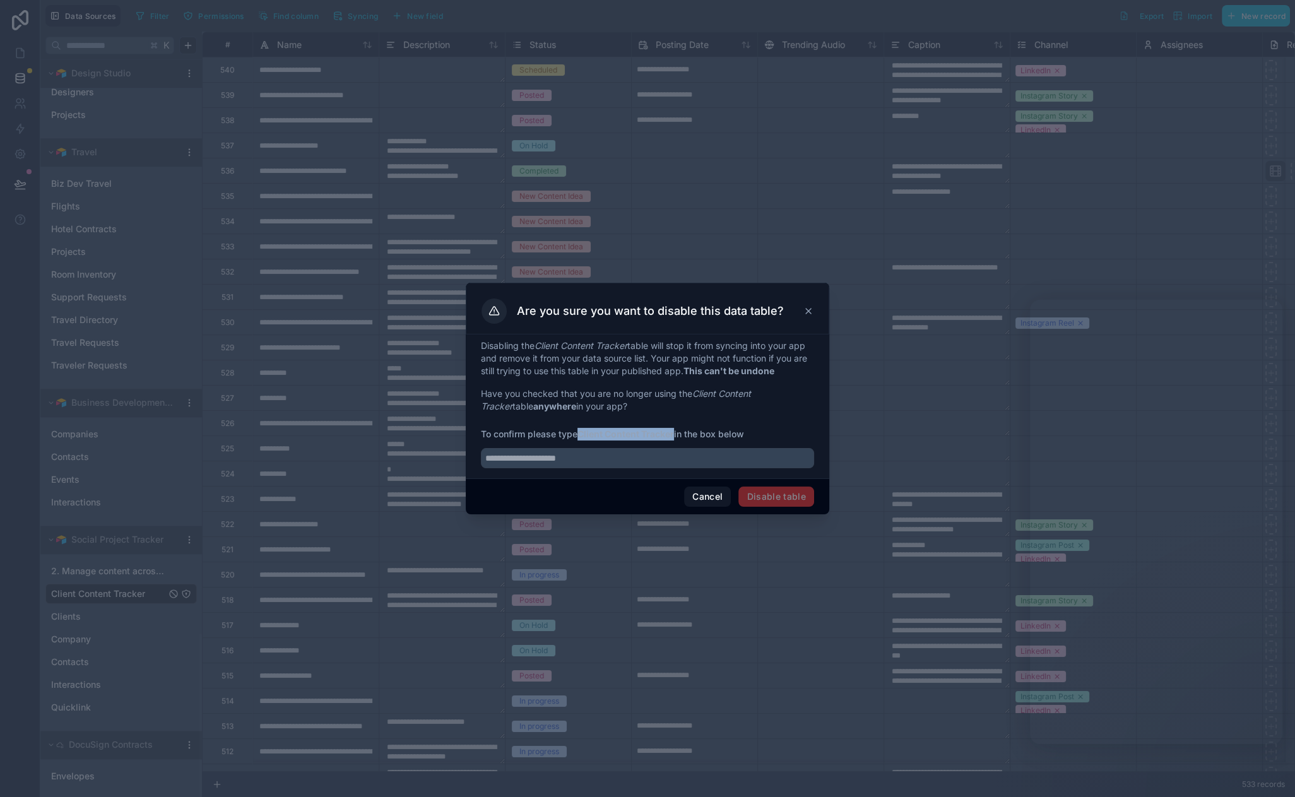
drag, startPoint x: 582, startPoint y: 435, endPoint x: 678, endPoint y: 436, distance: 95.9
click at [678, 436] on span "To confirm please type Client Content Tracker in the box below" at bounding box center [647, 434] width 333 height 13
copy strong "Client Content Tracker"
click at [594, 459] on input "text" at bounding box center [647, 458] width 333 height 20
paste input "**********"
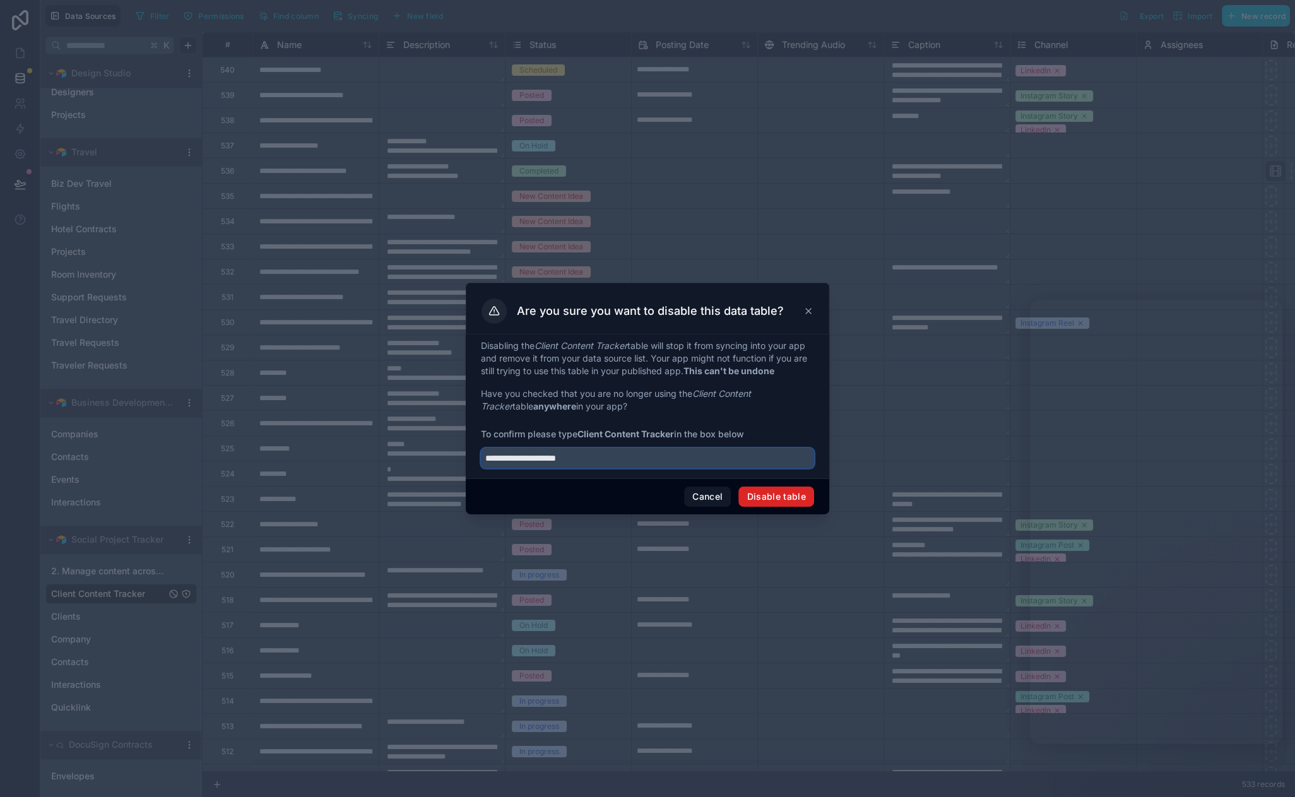
type input "**********"
click at [765, 502] on button "Disable table" at bounding box center [776, 497] width 76 height 20
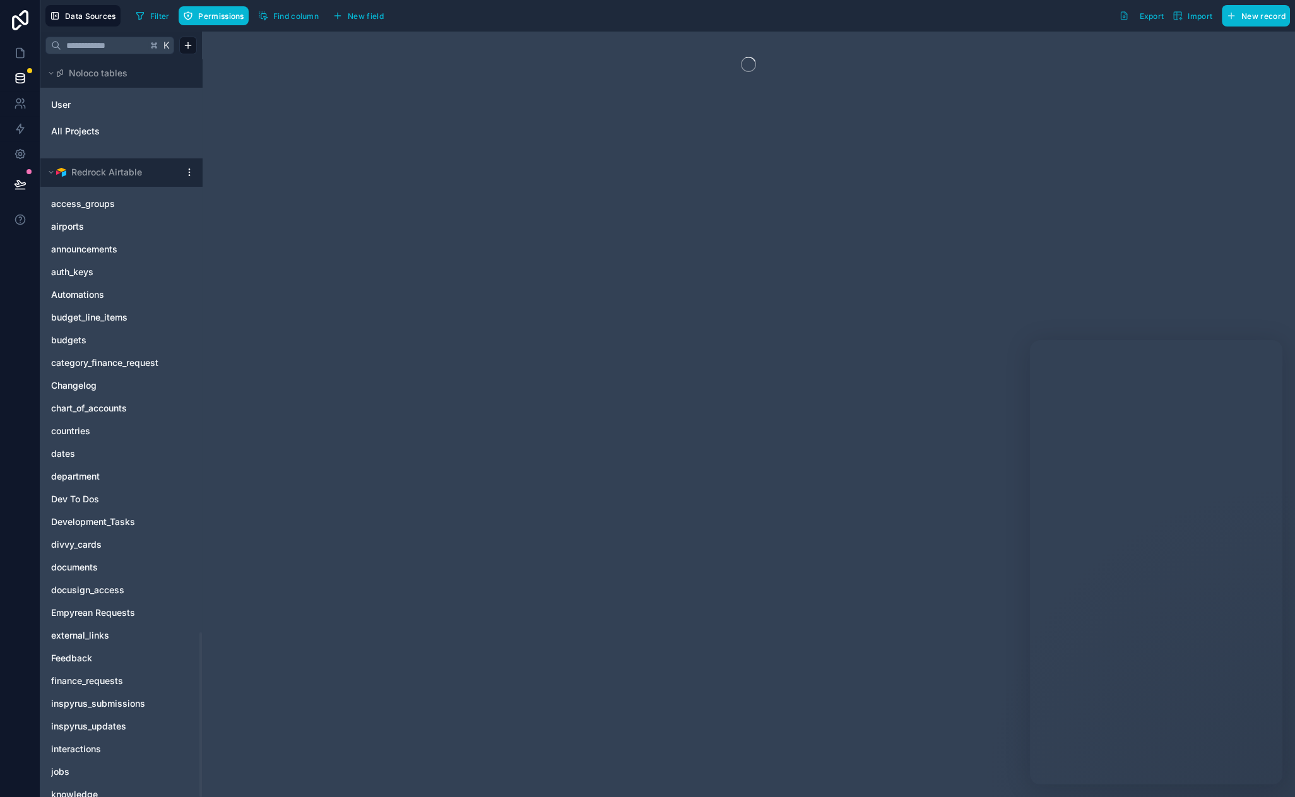
scroll to position [2568, 0]
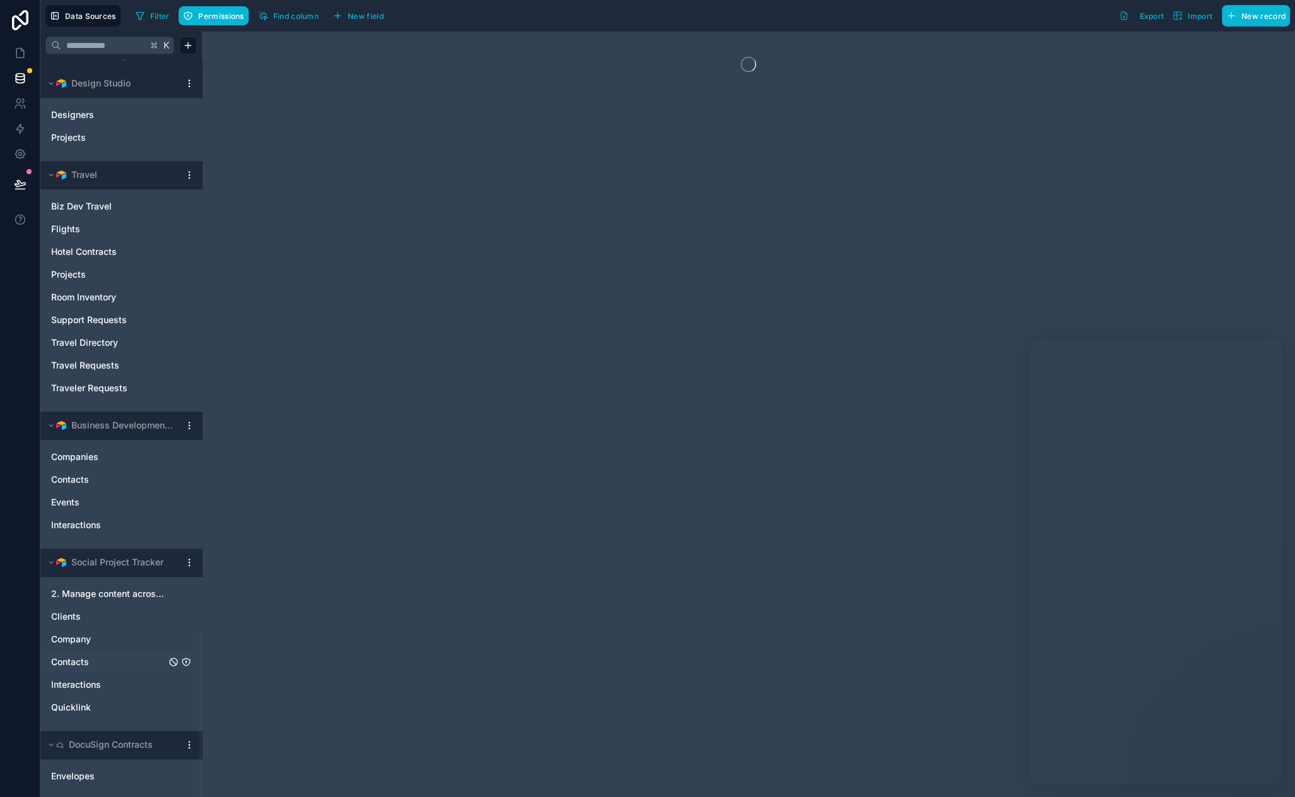
click at [191, 558] on html "Data Sources Filter Permissions Find column New field Export Import New record …" at bounding box center [647, 398] width 1295 height 797
drag, startPoint x: 439, startPoint y: 542, endPoint x: 343, endPoint y: 531, distance: 95.9
click at [343, 531] on div at bounding box center [748, 414] width 1093 height 765
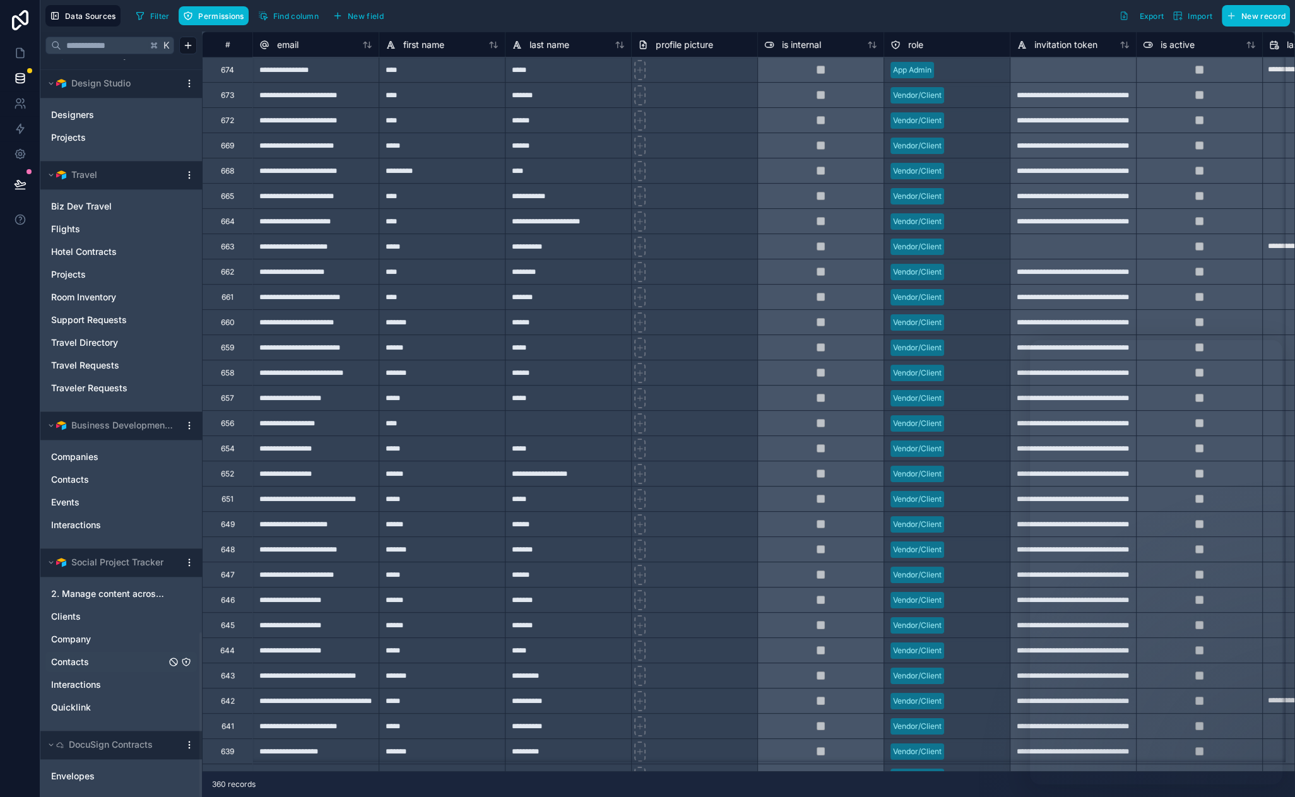
click at [192, 563] on html "Data Sources Filter Permissions Find column New field Export Import New record …" at bounding box center [647, 398] width 1295 height 797
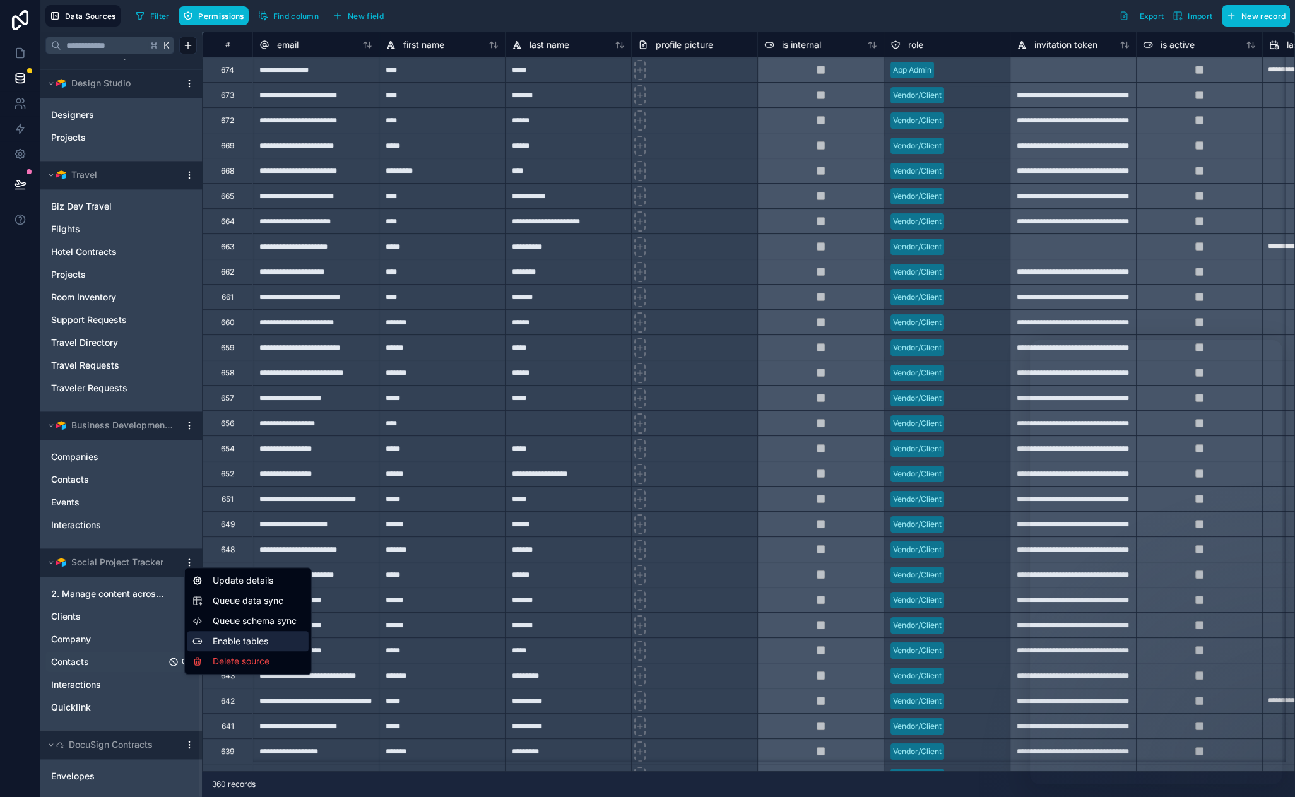
click at [256, 640] on div "Enable tables" at bounding box center [247, 641] width 121 height 20
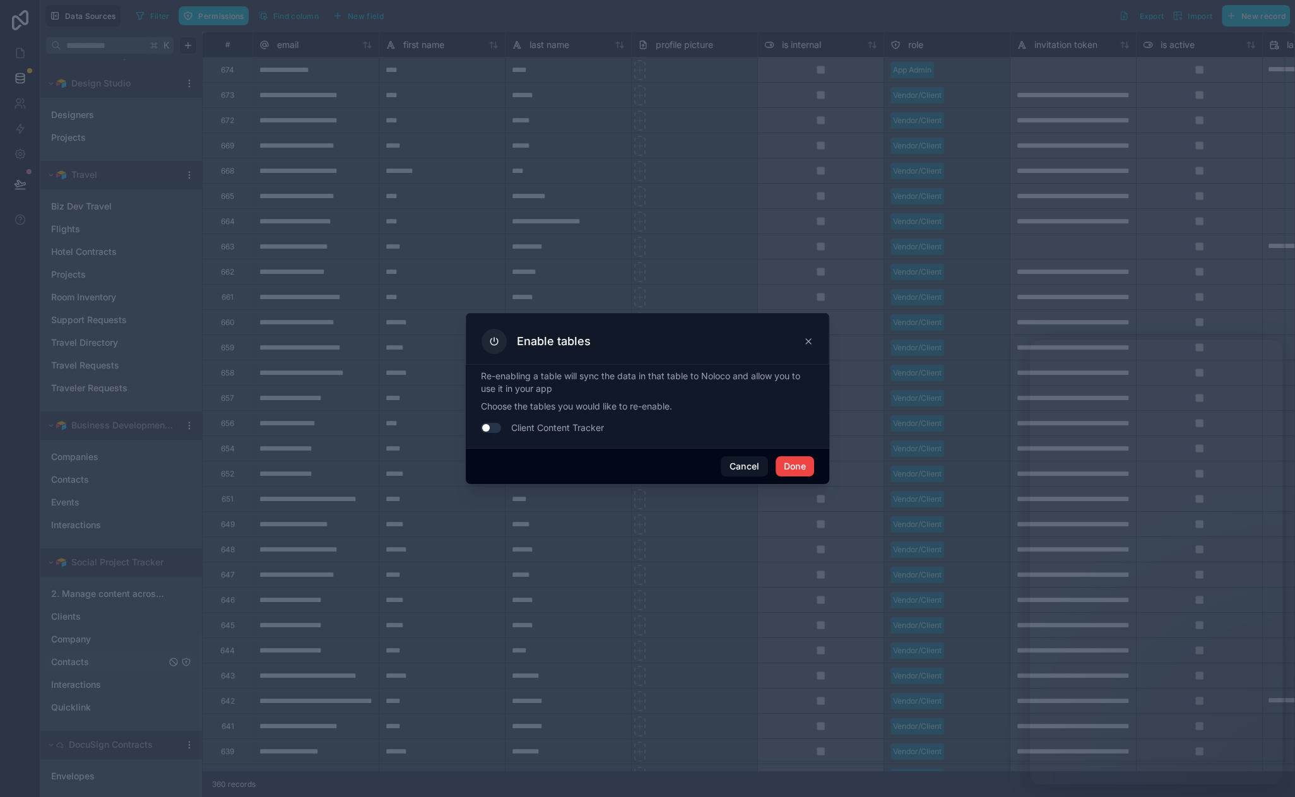
click at [490, 425] on button "Use setting" at bounding box center [491, 428] width 20 height 10
click at [786, 463] on button "Done" at bounding box center [795, 466] width 38 height 20
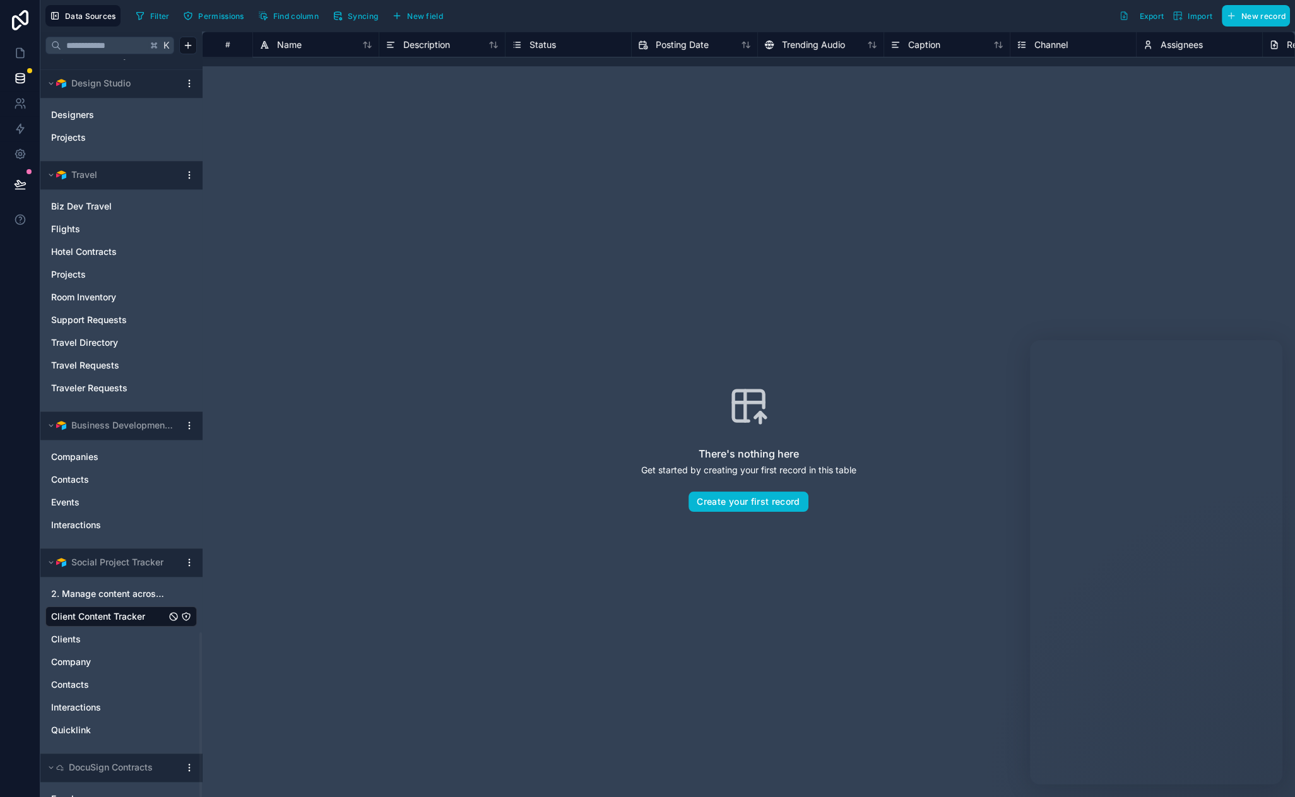
click at [191, 557] on html "Data Sources Filter Permissions Find column Syncing New field Export Import New…" at bounding box center [647, 398] width 1295 height 797
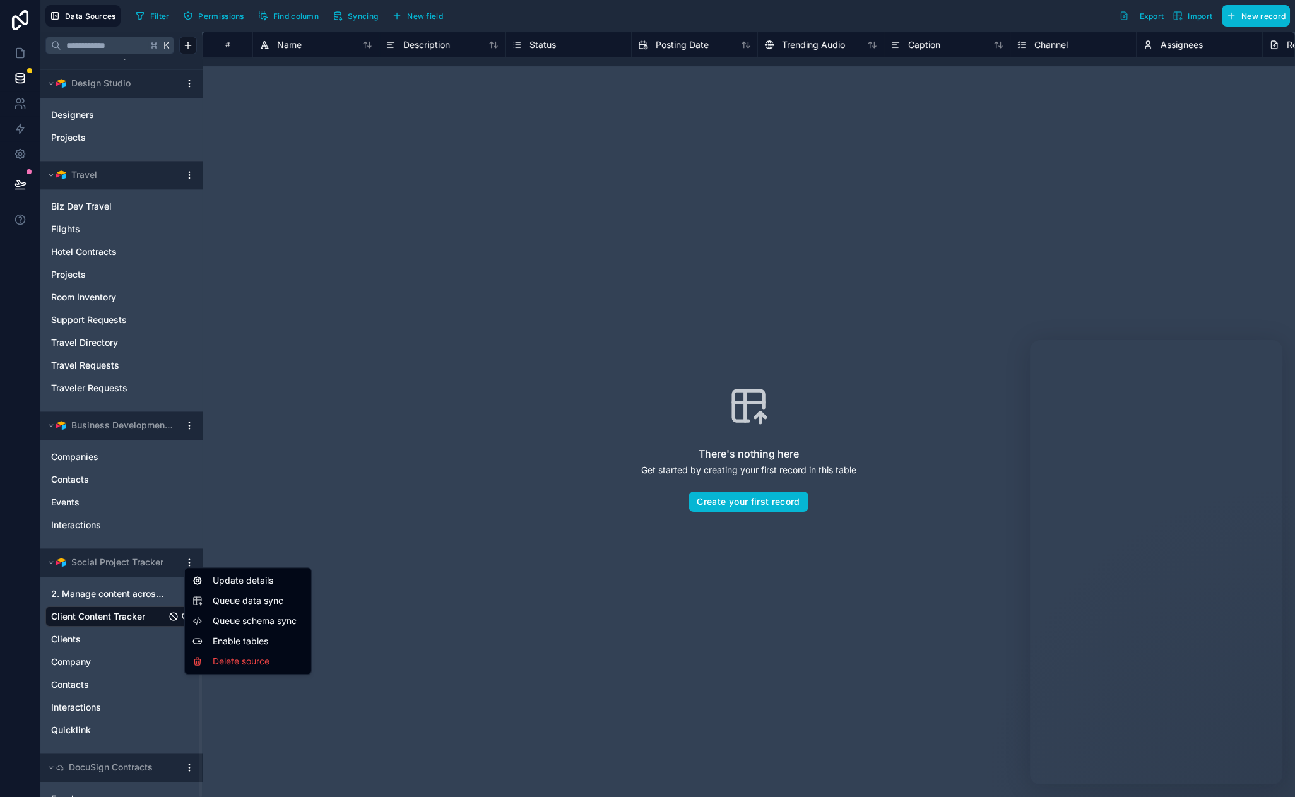
click at [243, 621] on span "Queue schema sync" at bounding box center [258, 621] width 91 height 13
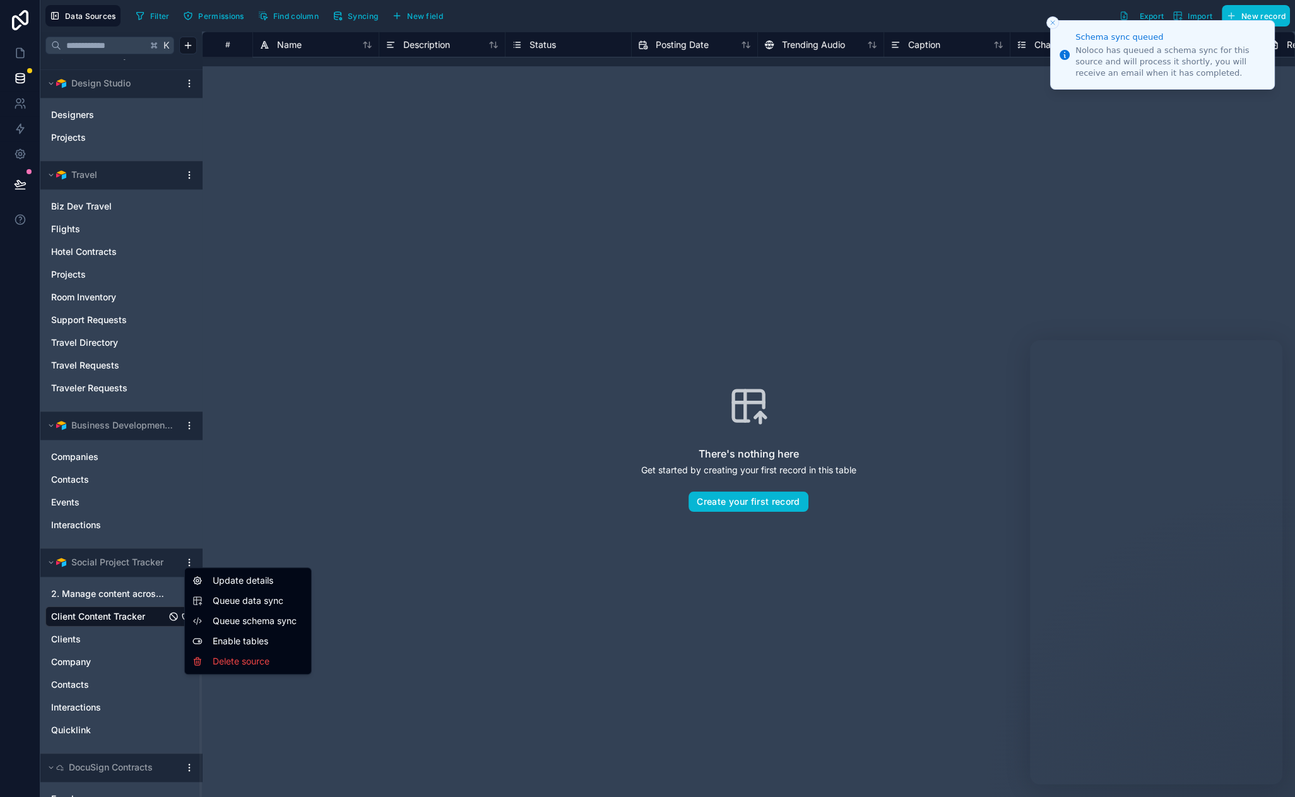
click at [189, 560] on html "Schema sync queued Noloco has queued a schema sync for this source and will pro…" at bounding box center [647, 398] width 1295 height 797
click at [251, 602] on span "Queue data sync" at bounding box center [258, 600] width 91 height 13
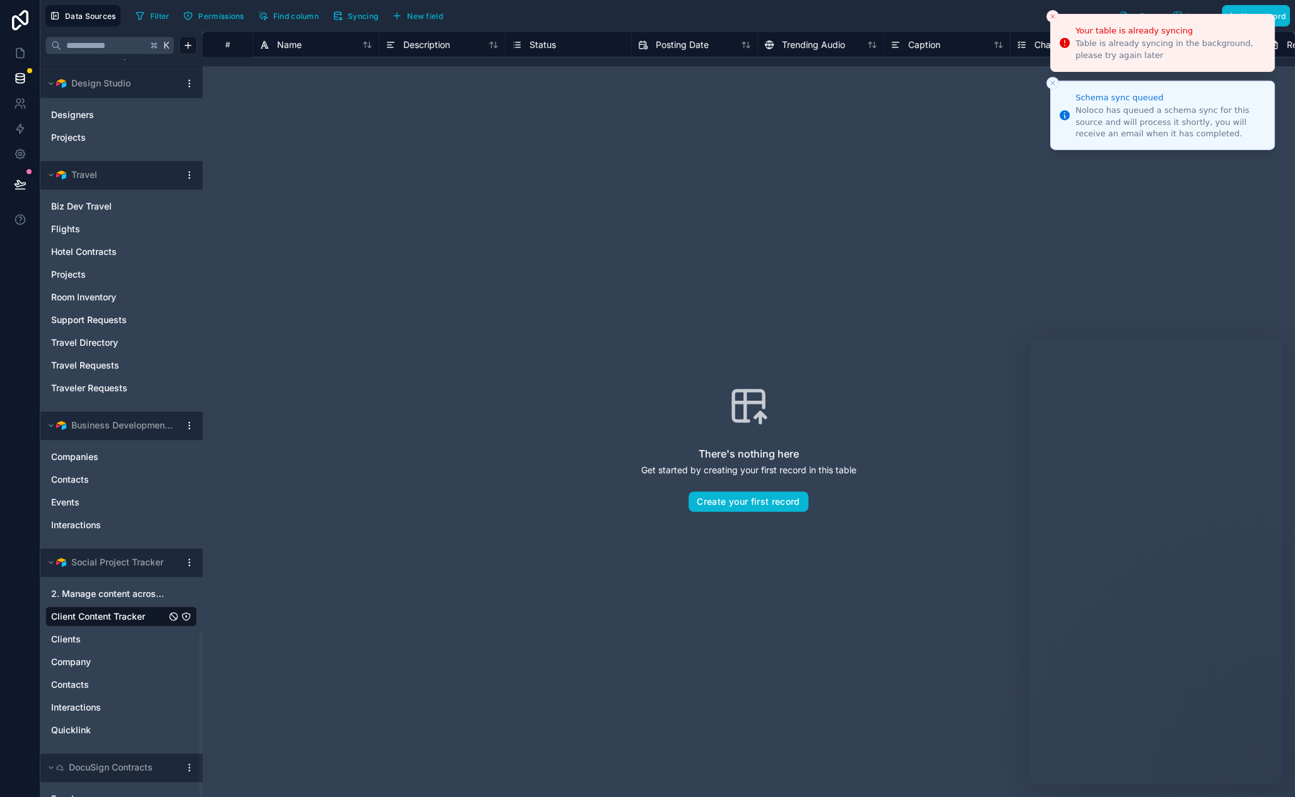
click at [1055, 16] on icon "Close toast" at bounding box center [1053, 17] width 8 height 8
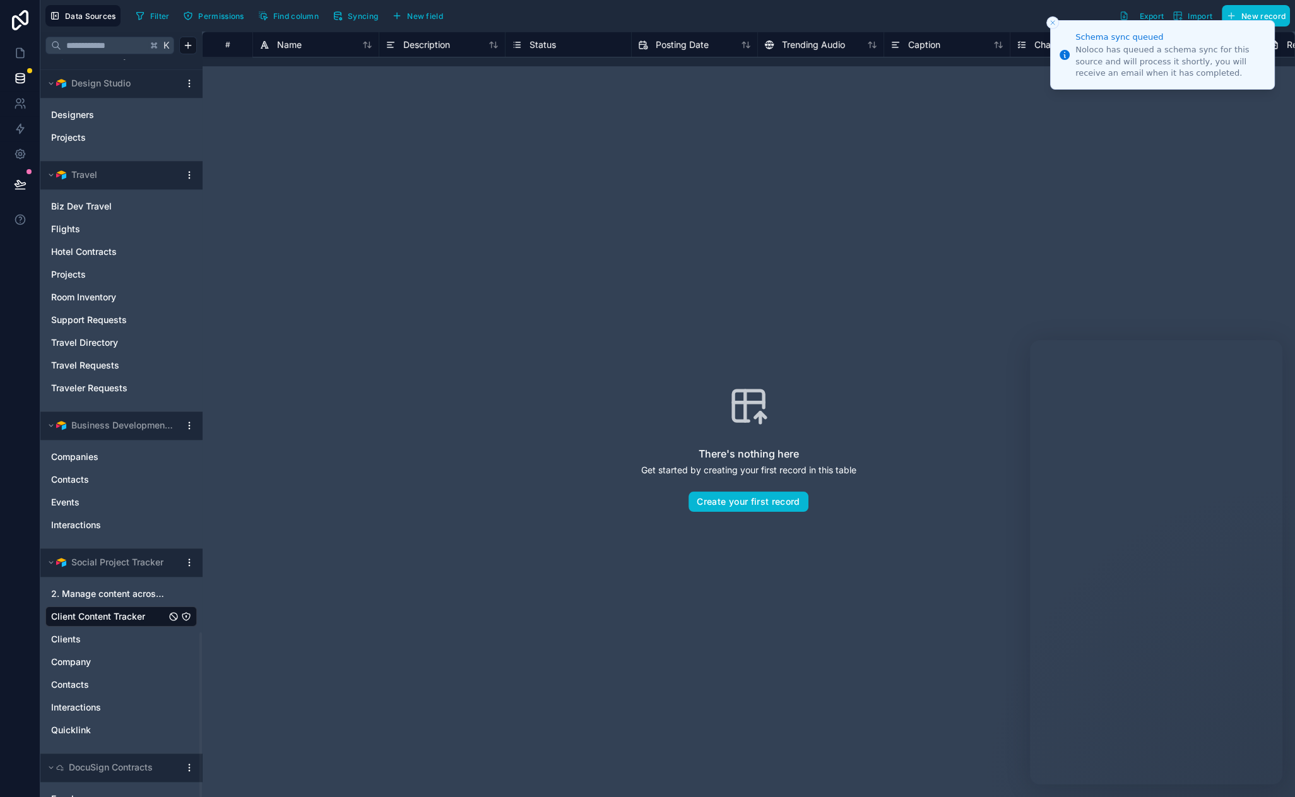
click at [1050, 21] on icon "Close toast" at bounding box center [1053, 23] width 8 height 8
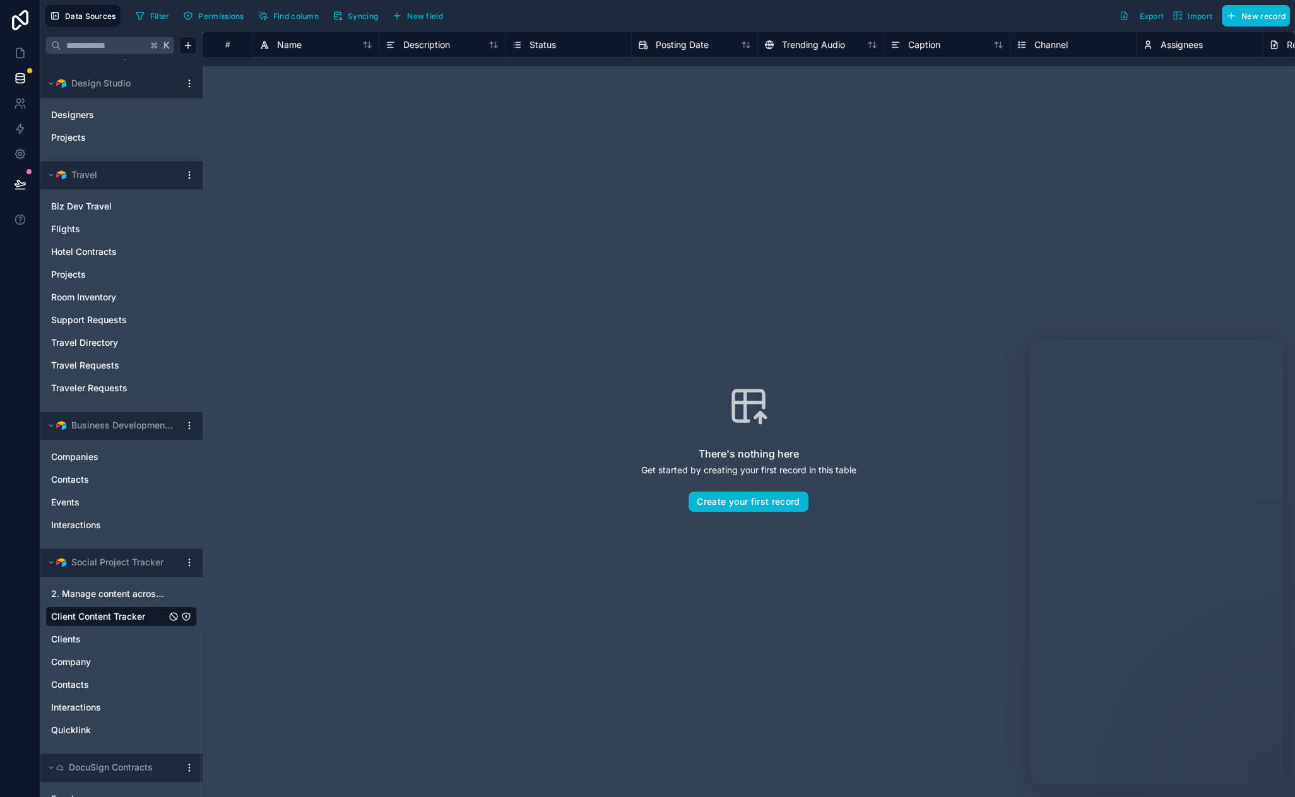
drag, startPoint x: 690, startPoint y: 19, endPoint x: 584, endPoint y: 20, distance: 106.6
drag, startPoint x: 569, startPoint y: 21, endPoint x: 519, endPoint y: 14, distance: 49.7
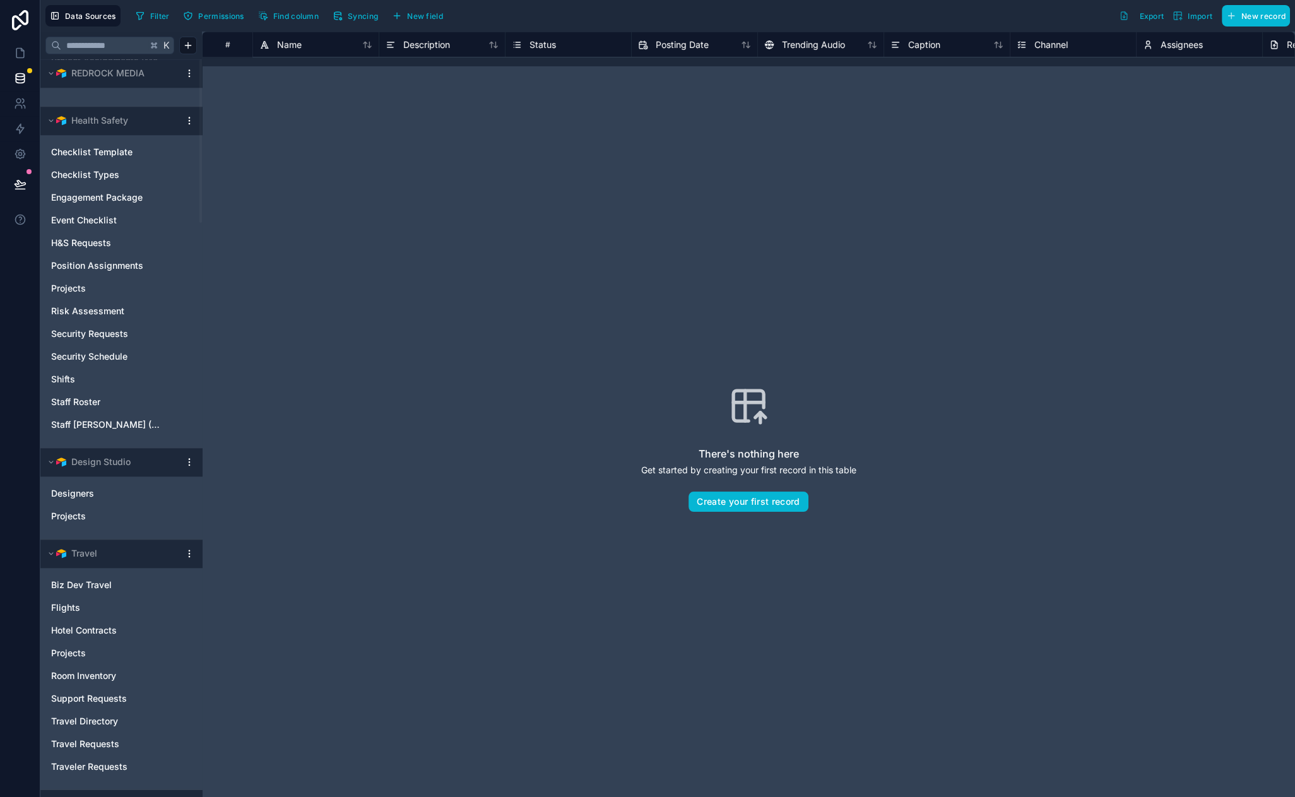
scroll to position [2590, 0]
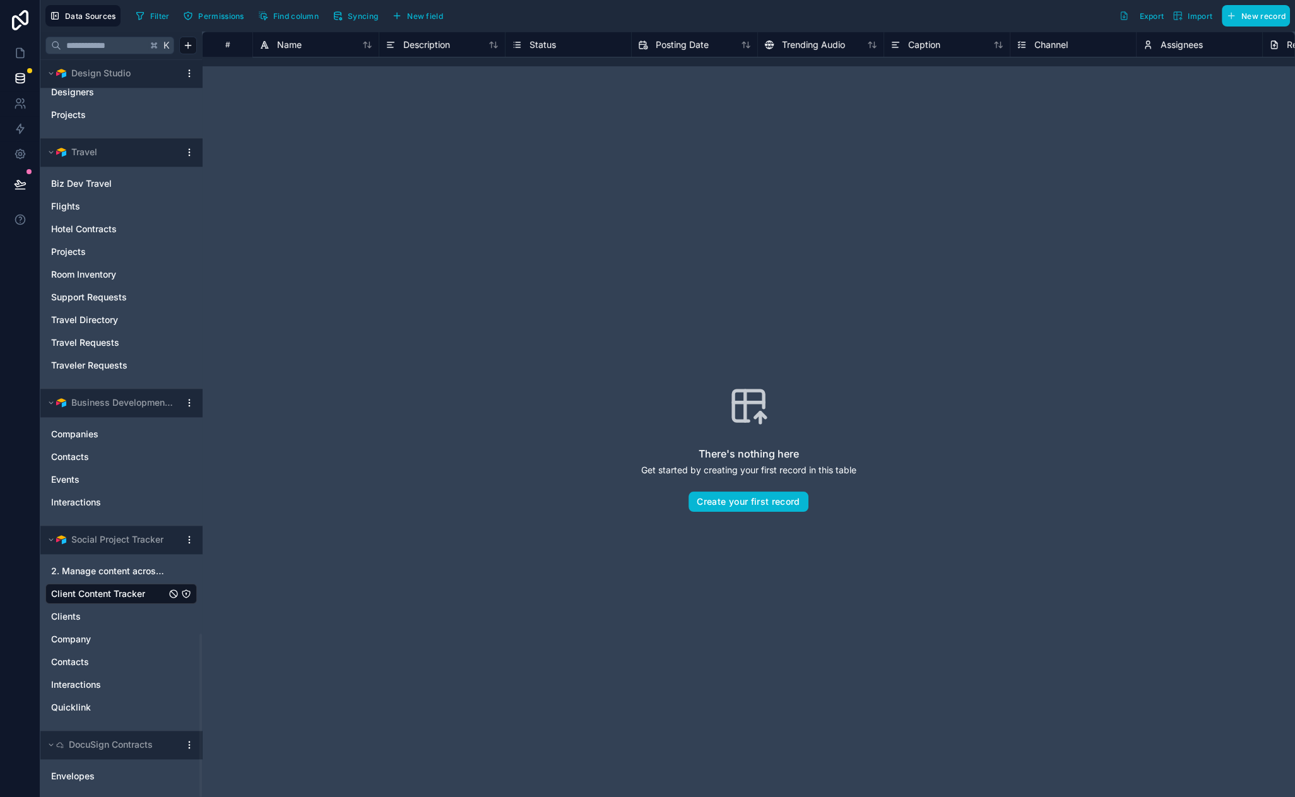
click at [84, 589] on span "Client Content Tracker" at bounding box center [98, 594] width 94 height 13
drag, startPoint x: 483, startPoint y: 195, endPoint x: 297, endPoint y: 172, distance: 186.9
drag, startPoint x: 297, startPoint y: 172, endPoint x: 252, endPoint y: 158, distance: 47.1
click at [252, 158] on div "There's nothing here Get started by creating your first record in this table Cr…" at bounding box center [748, 449] width 1012 height 685
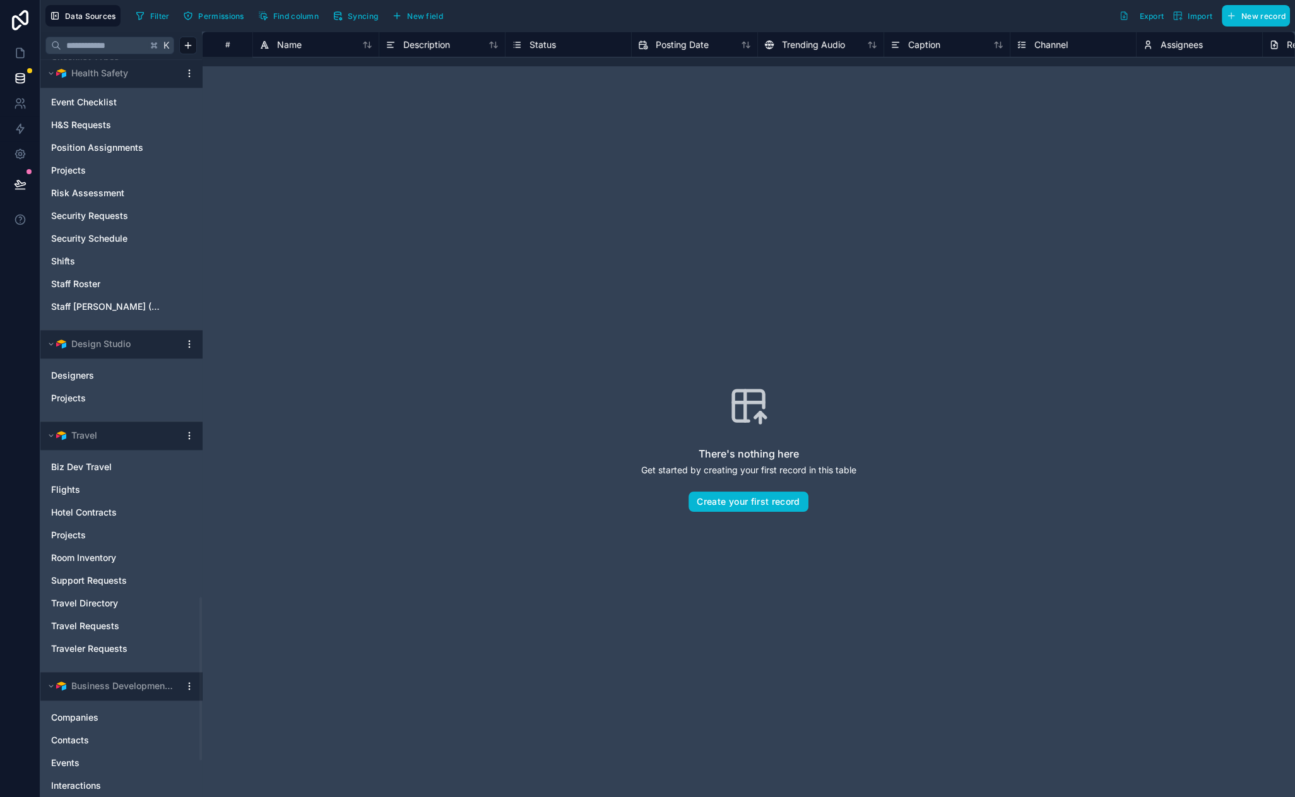
scroll to position [2590, 0]
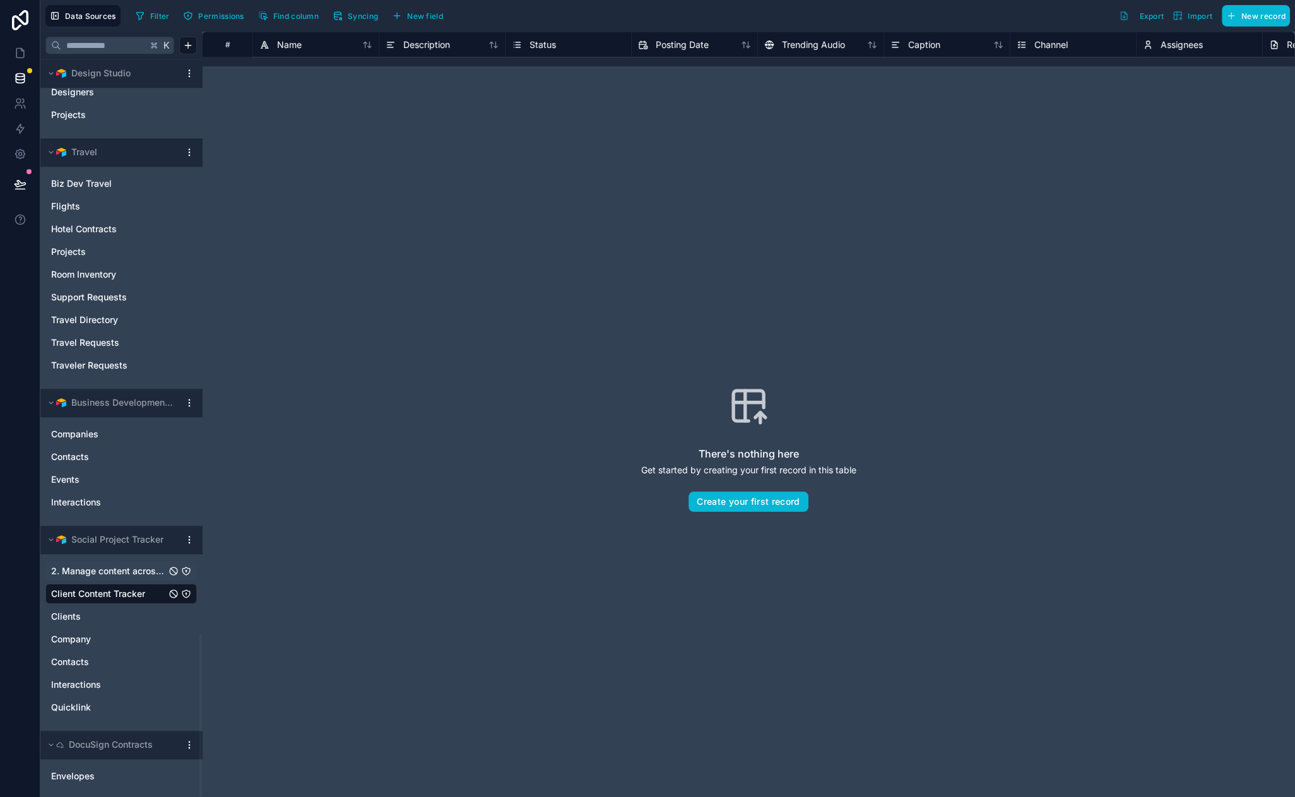
click at [124, 570] on span "2. Manage content across channels" at bounding box center [108, 571] width 115 height 13
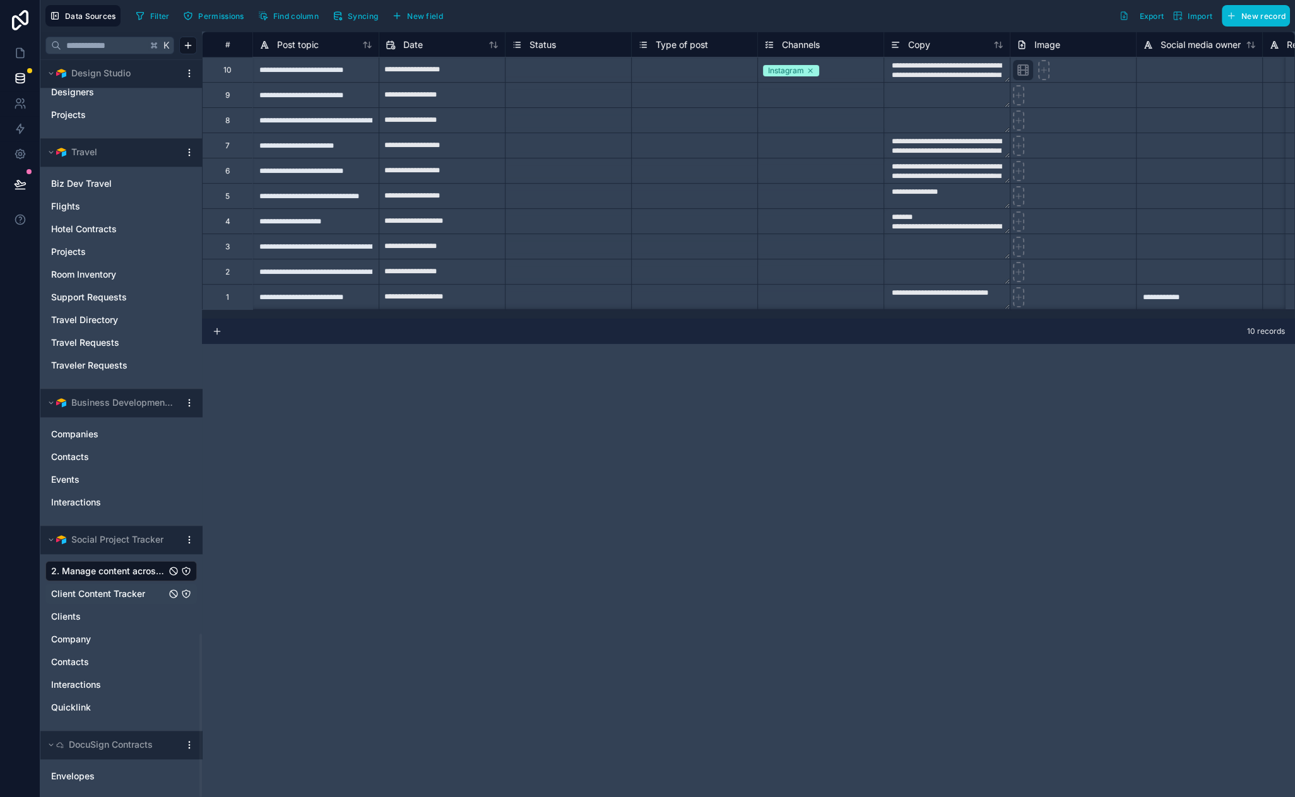
click at [127, 588] on span "Client Content Tracker" at bounding box center [98, 594] width 94 height 13
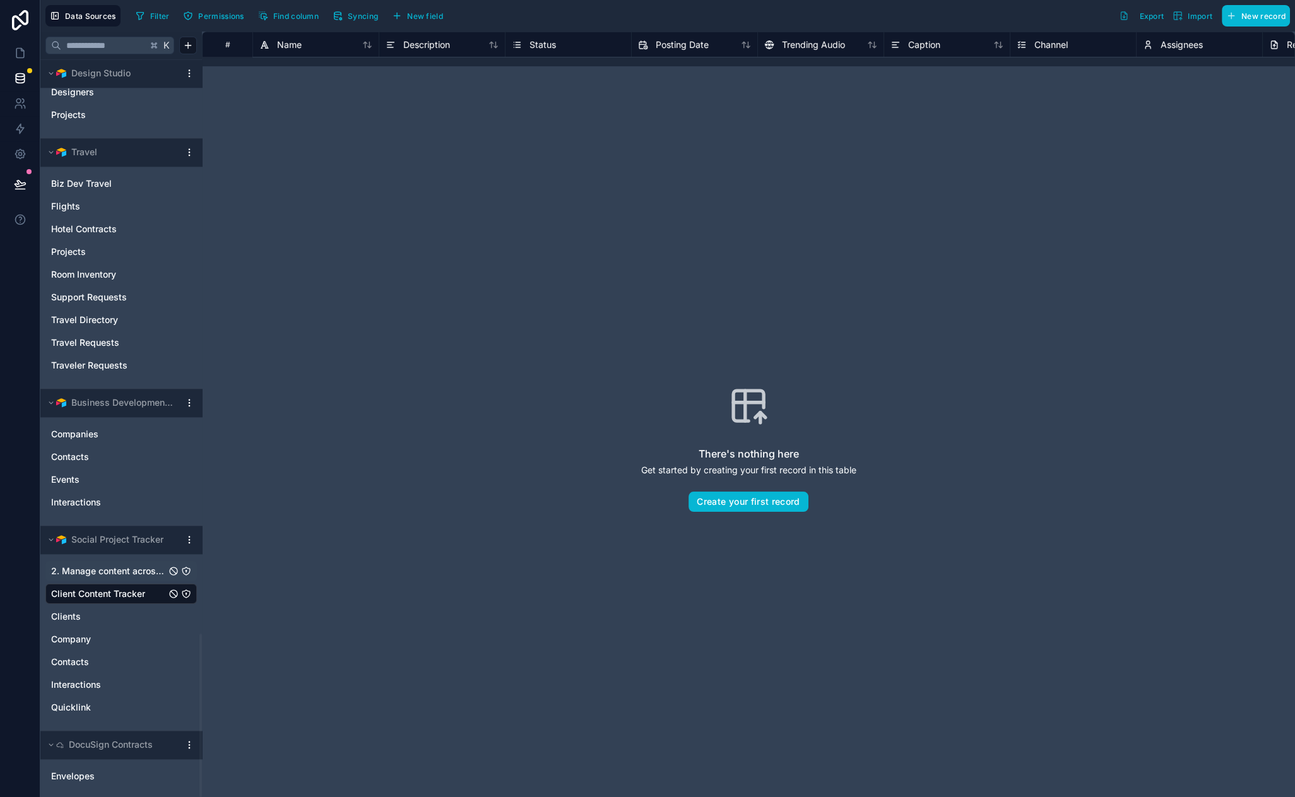
drag, startPoint x: 479, startPoint y: 570, endPoint x: 403, endPoint y: 560, distance: 76.4
drag, startPoint x: 395, startPoint y: 558, endPoint x: 372, endPoint y: 553, distance: 24.0
click at [190, 538] on html "Data Sources Filter Permissions Find column Syncing New field Export Import New…" at bounding box center [647, 398] width 1295 height 797
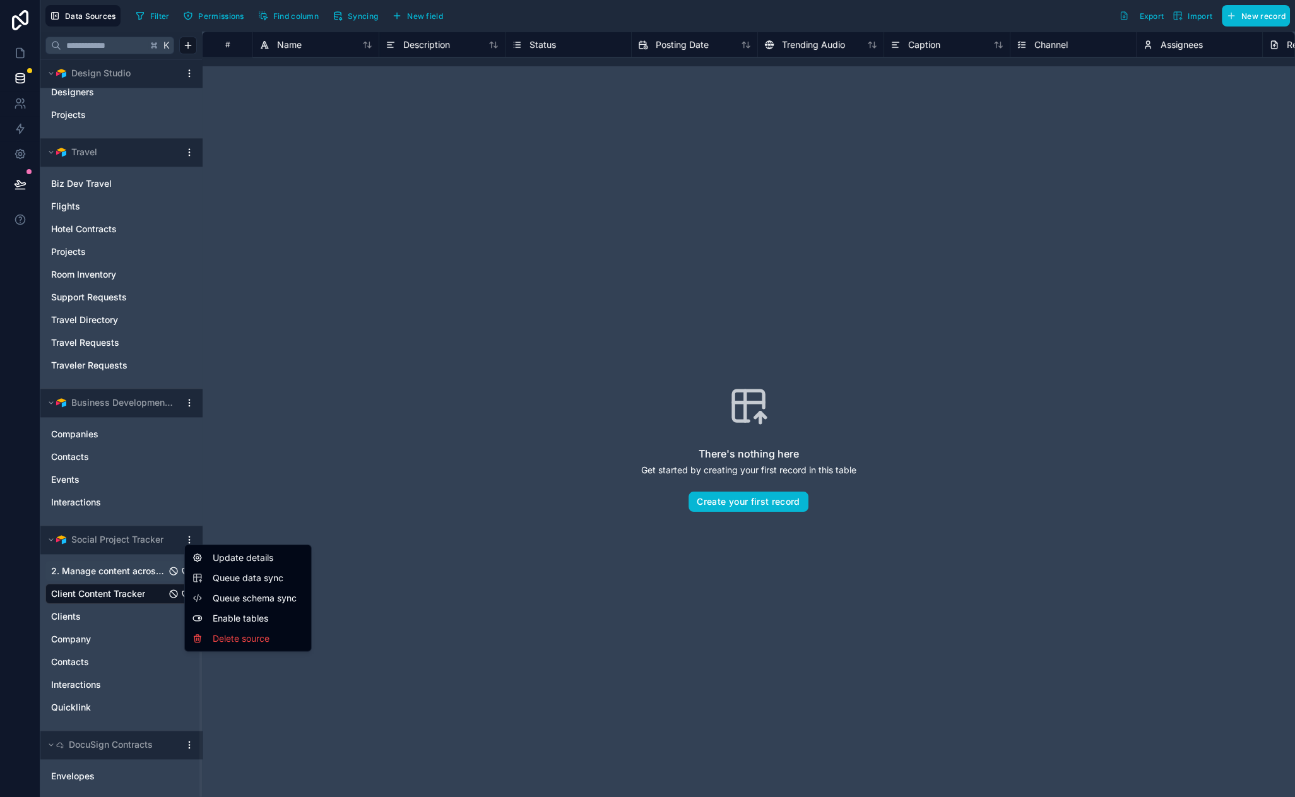
click at [233, 574] on span "Queue data sync" at bounding box center [258, 578] width 91 height 13
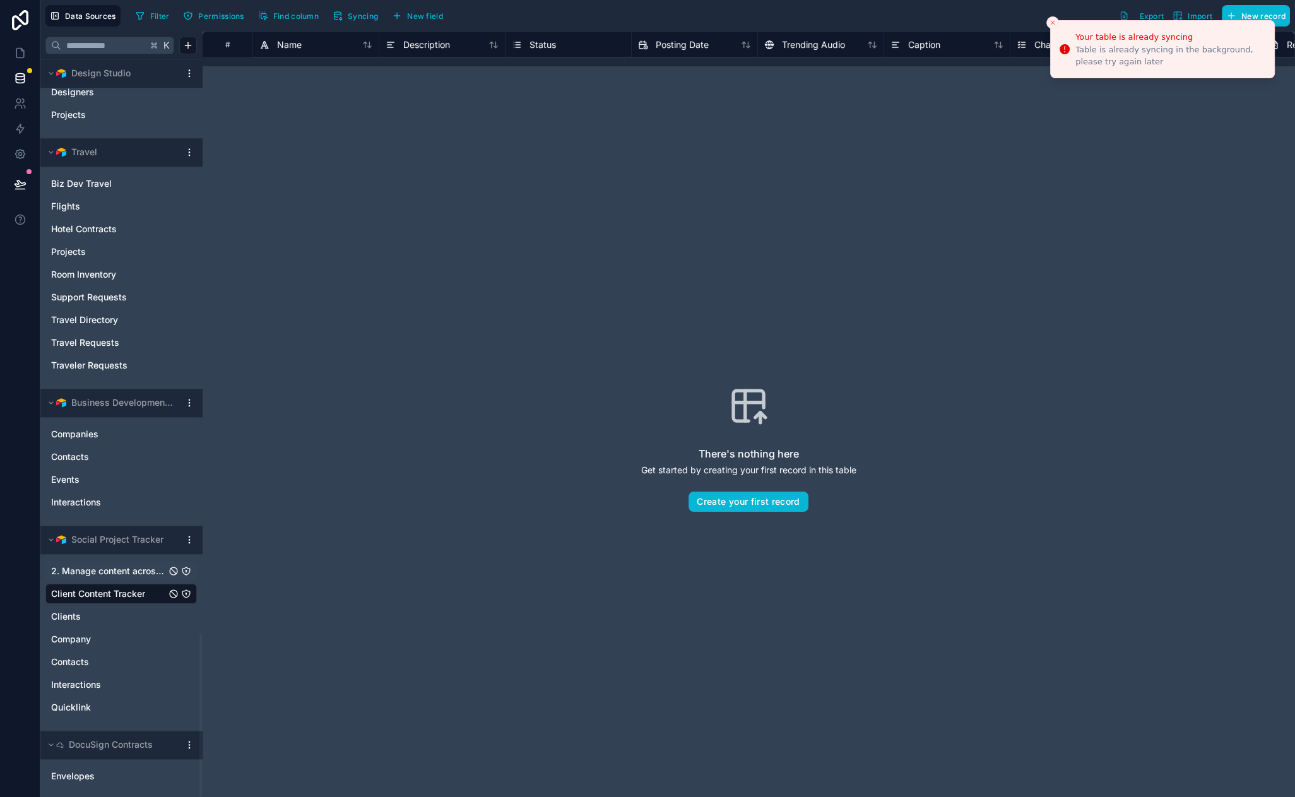
click at [1054, 23] on icon "Close toast" at bounding box center [1053, 23] width 8 height 8
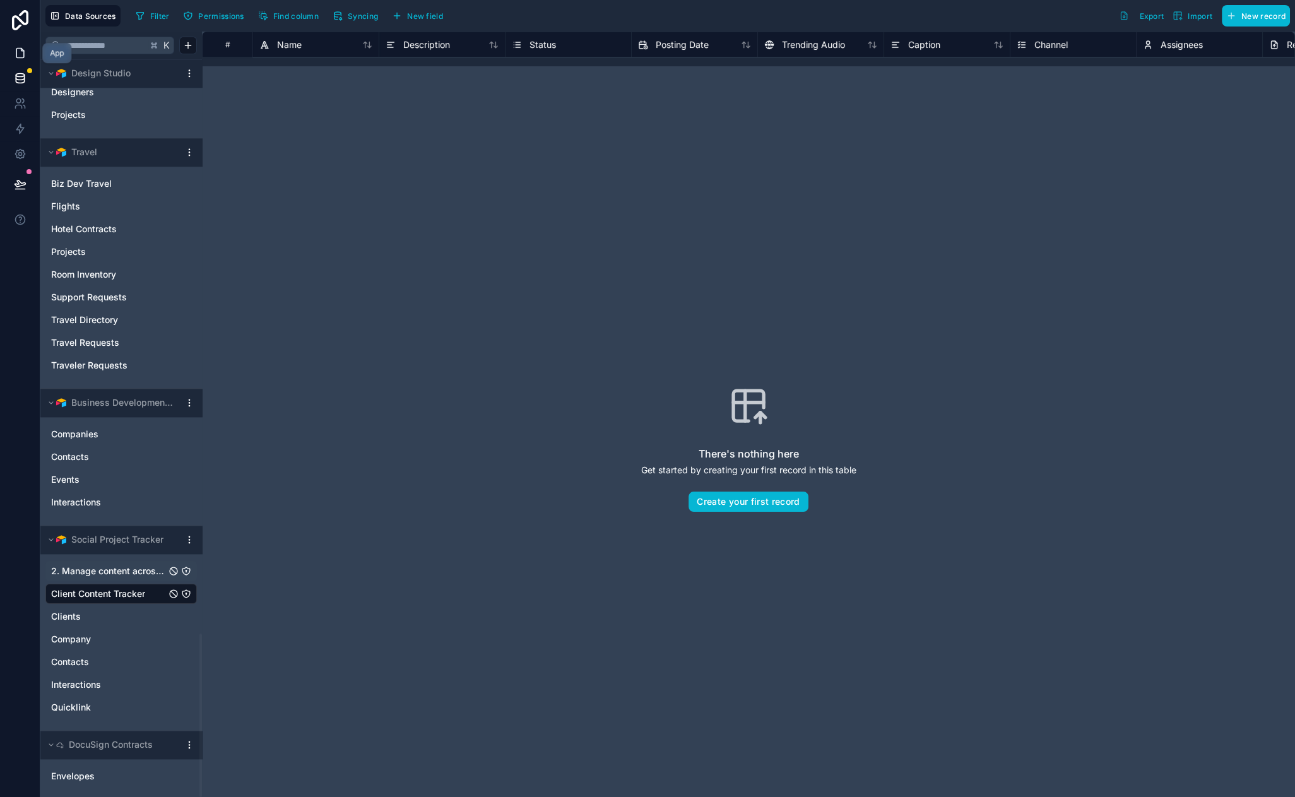
click at [25, 52] on icon at bounding box center [20, 53] width 13 height 13
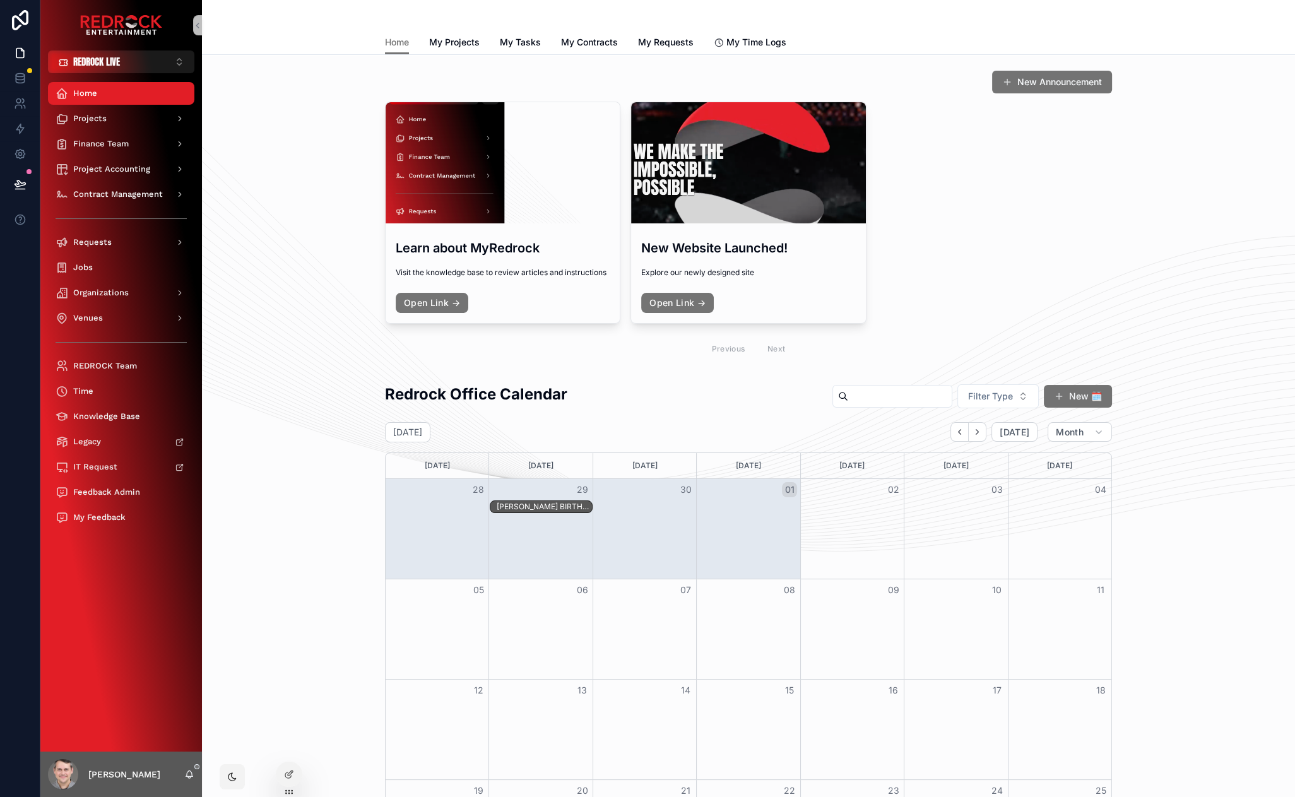
click at [244, 167] on div "New Announcement Learn about MyRedrock Visit the knowledge base to review artic…" at bounding box center [748, 217] width 1073 height 304
drag, startPoint x: 333, startPoint y: 343, endPoint x: 313, endPoint y: 311, distance: 38.0
drag, startPoint x: 312, startPoint y: 310, endPoint x: 296, endPoint y: 283, distance: 31.7
click at [296, 283] on div "New Announcement Learn about MyRedrock Visit the knowledge base to review artic…" at bounding box center [748, 217] width 1073 height 304
drag, startPoint x: 472, startPoint y: 370, endPoint x: 329, endPoint y: 346, distance: 145.2
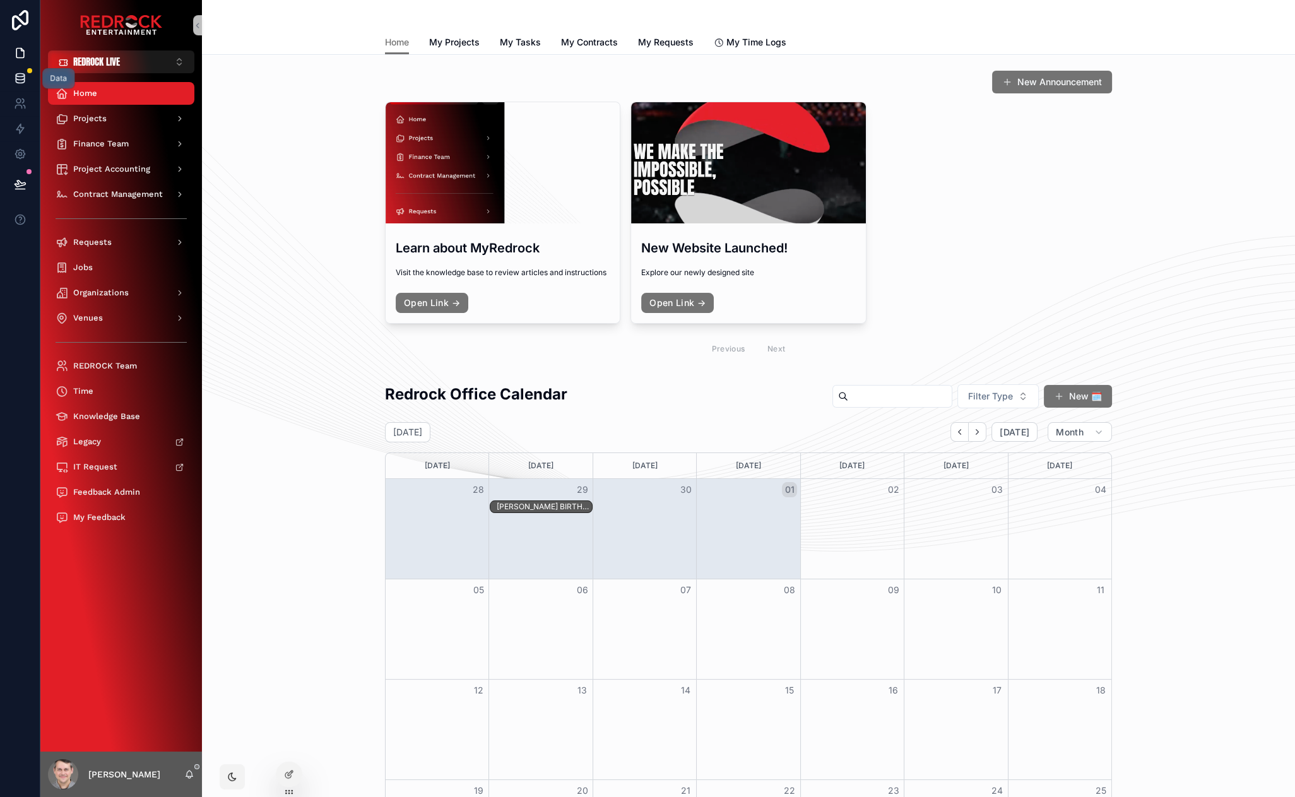
click at [25, 84] on icon at bounding box center [20, 78] width 13 height 13
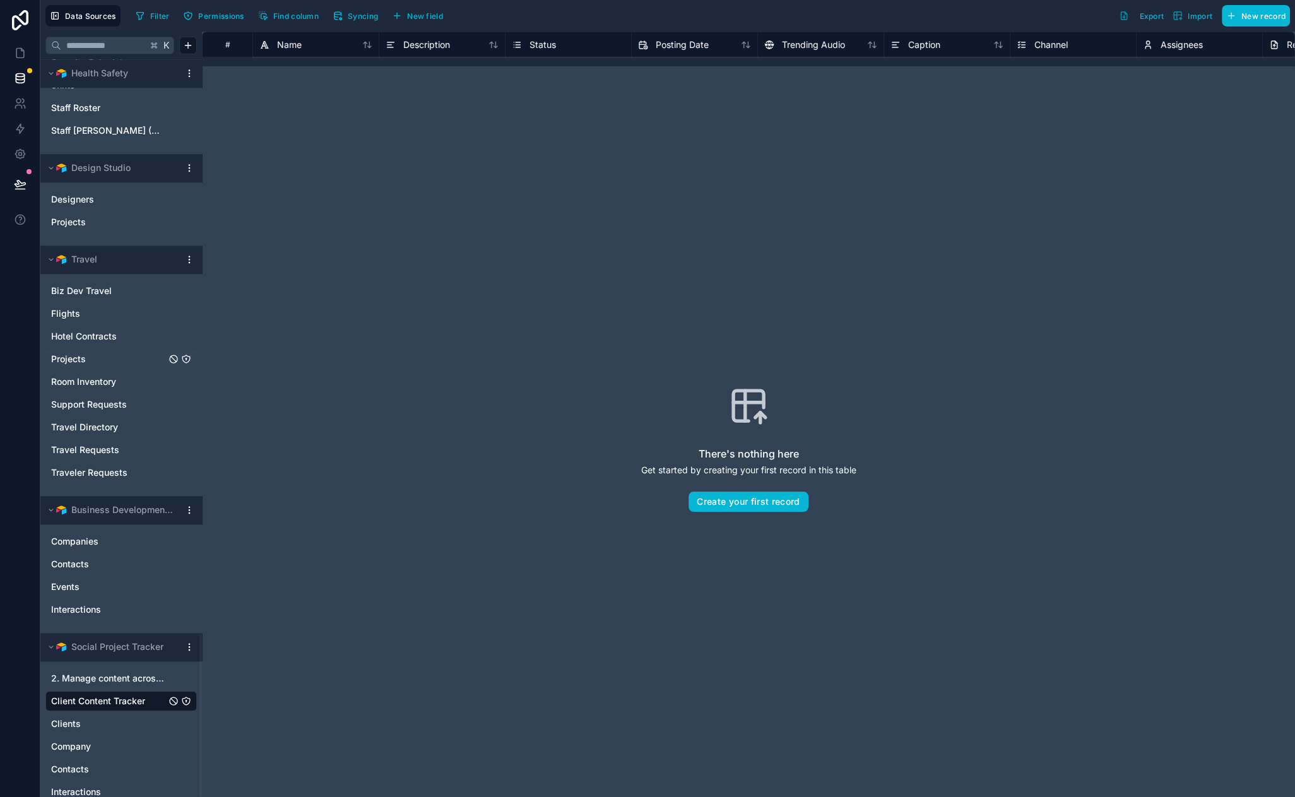
scroll to position [2590, 0]
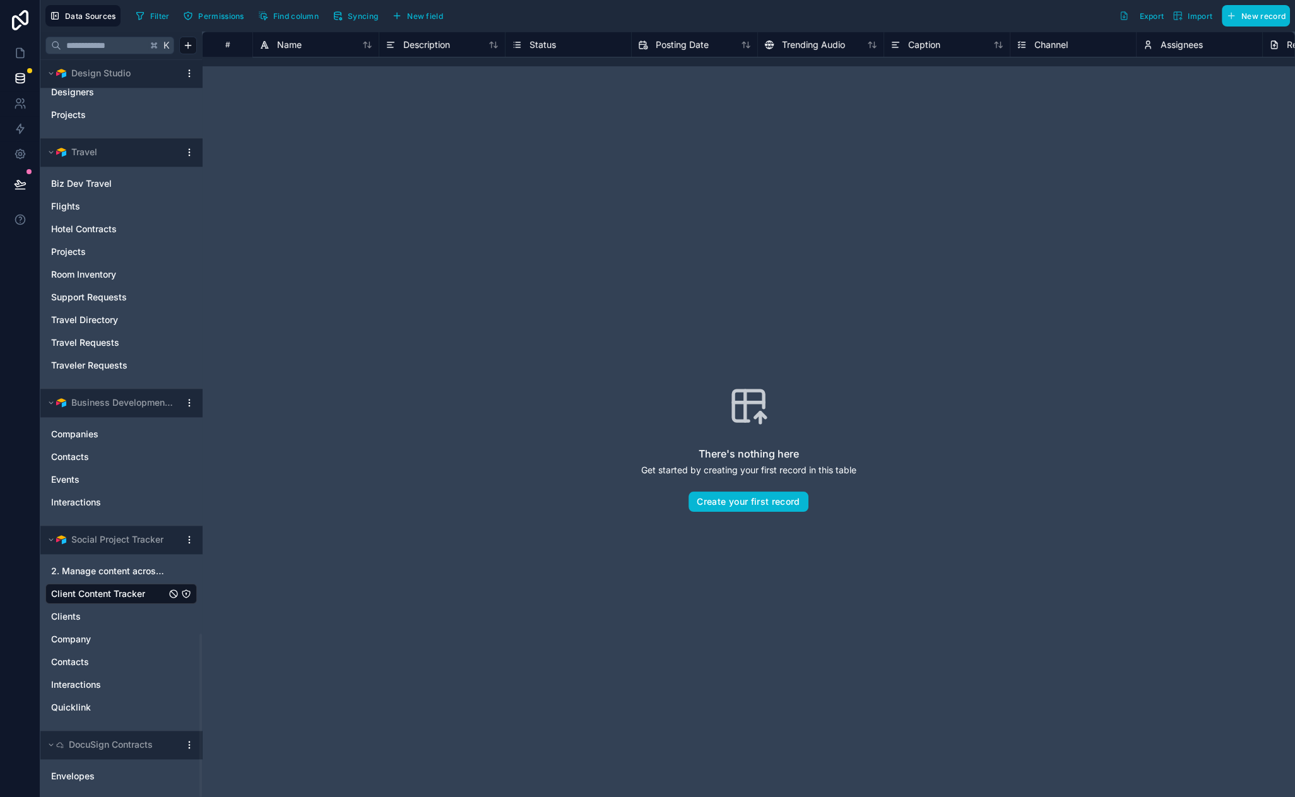
click at [105, 594] on span "Client Content Tracker" at bounding box center [98, 594] width 94 height 13
click at [97, 180] on span "Biz Dev Travel" at bounding box center [81, 183] width 61 height 13
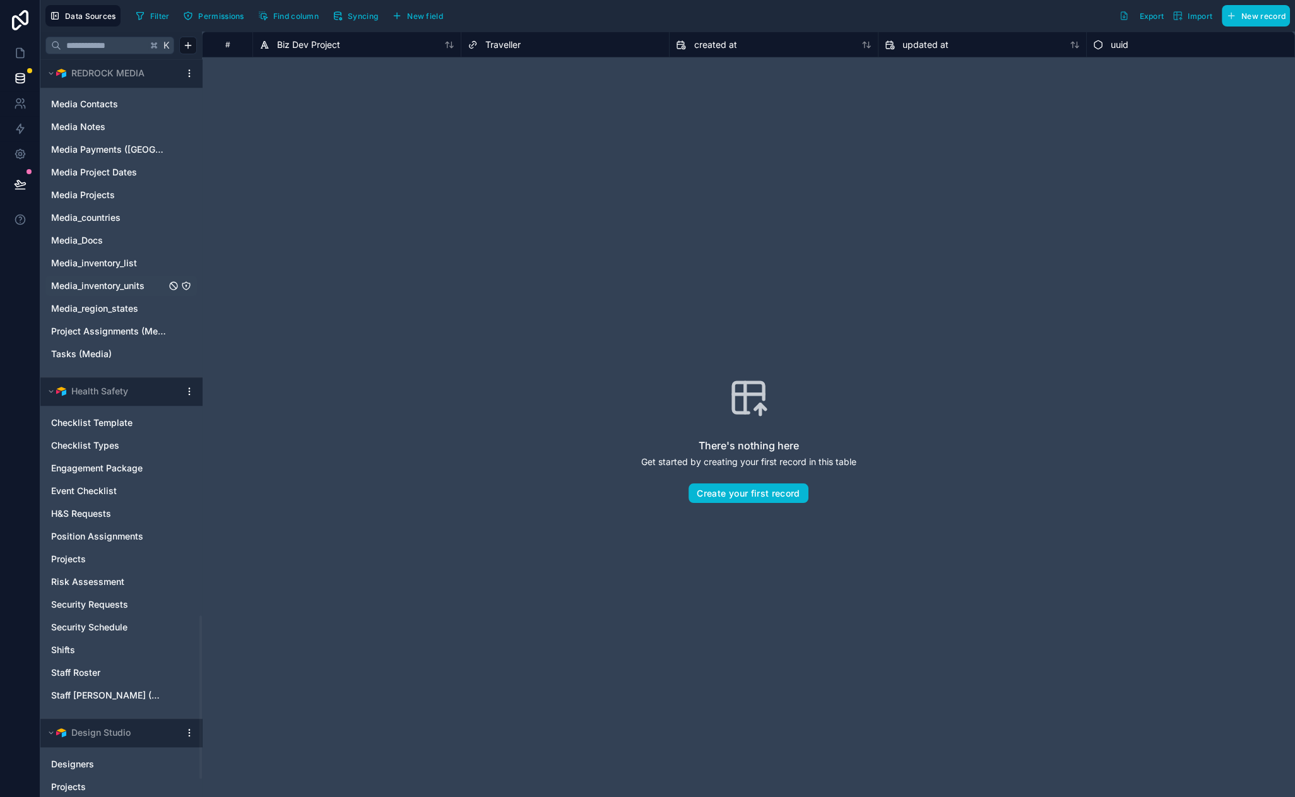
scroll to position [2590, 0]
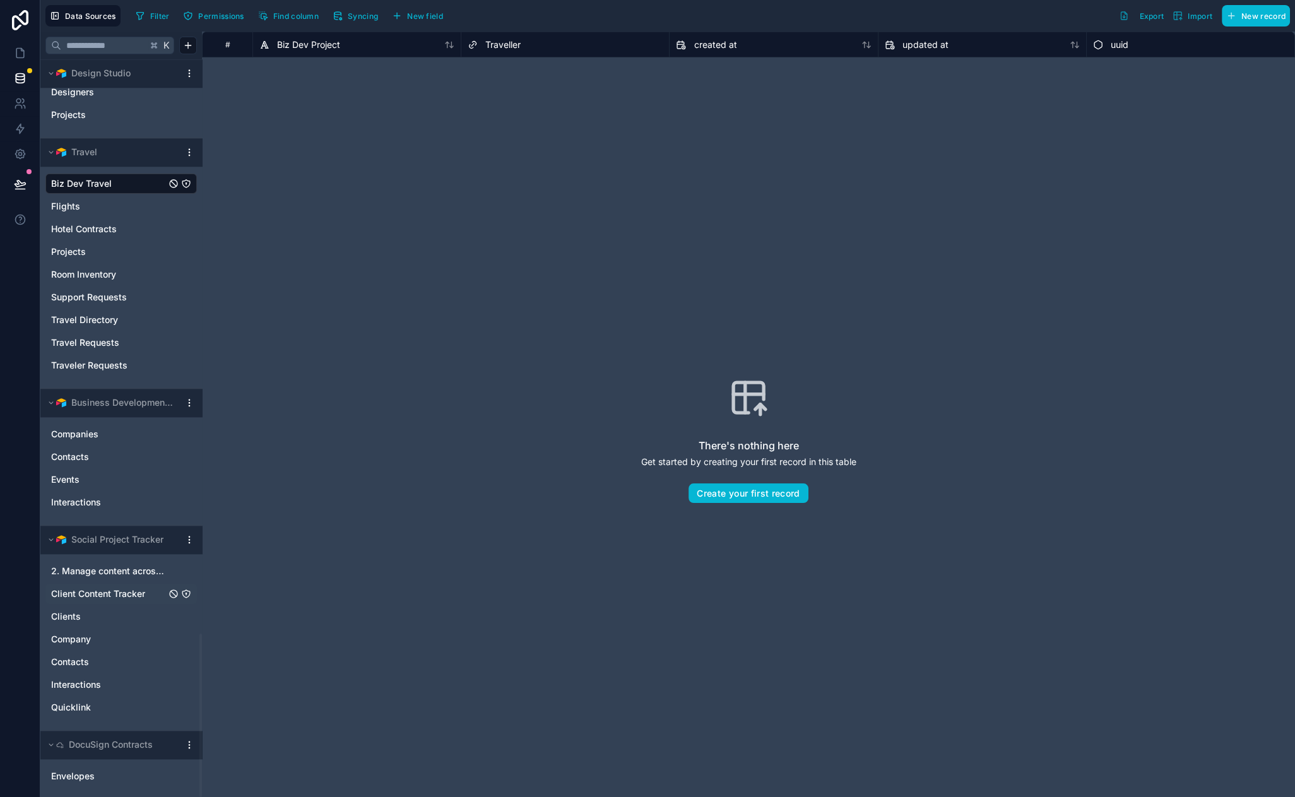
click at [127, 591] on span "Client Content Tracker" at bounding box center [98, 594] width 94 height 13
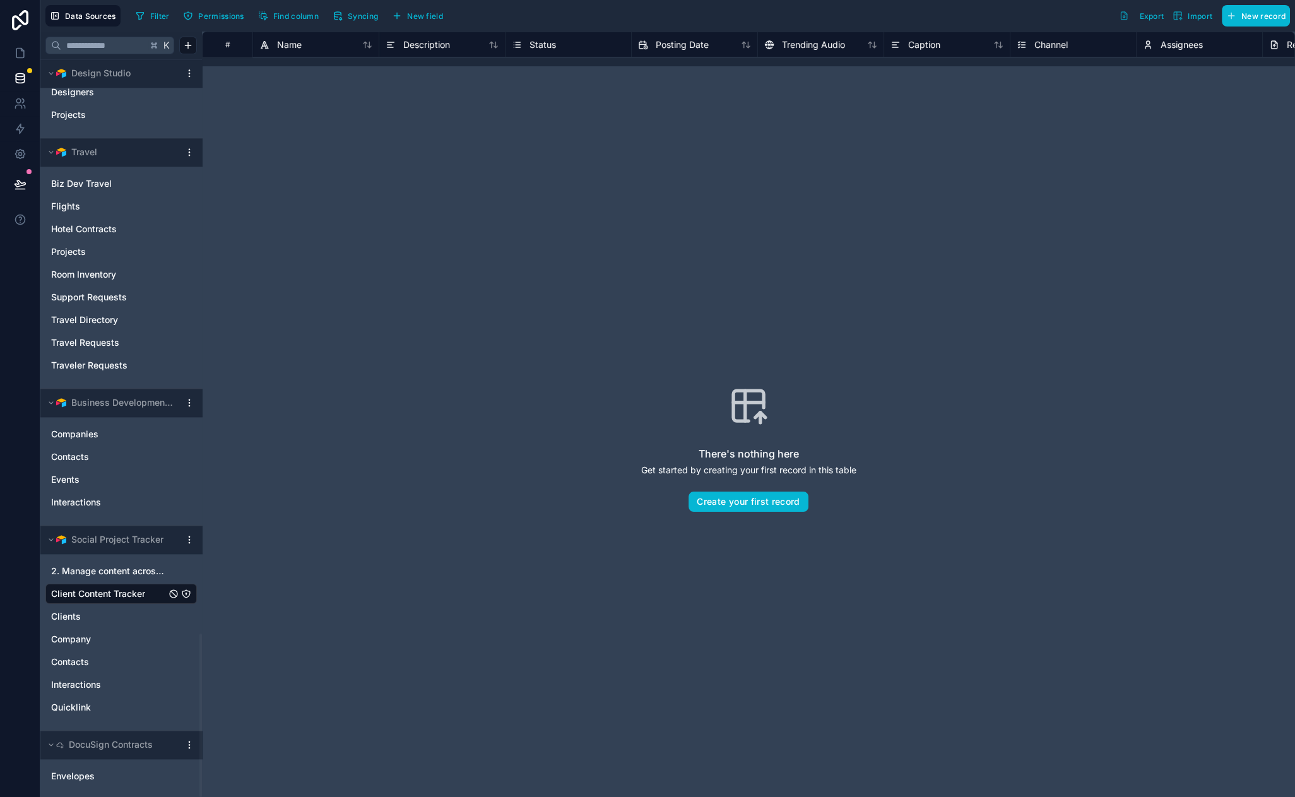
drag, startPoint x: 445, startPoint y: 384, endPoint x: 403, endPoint y: 374, distance: 42.7
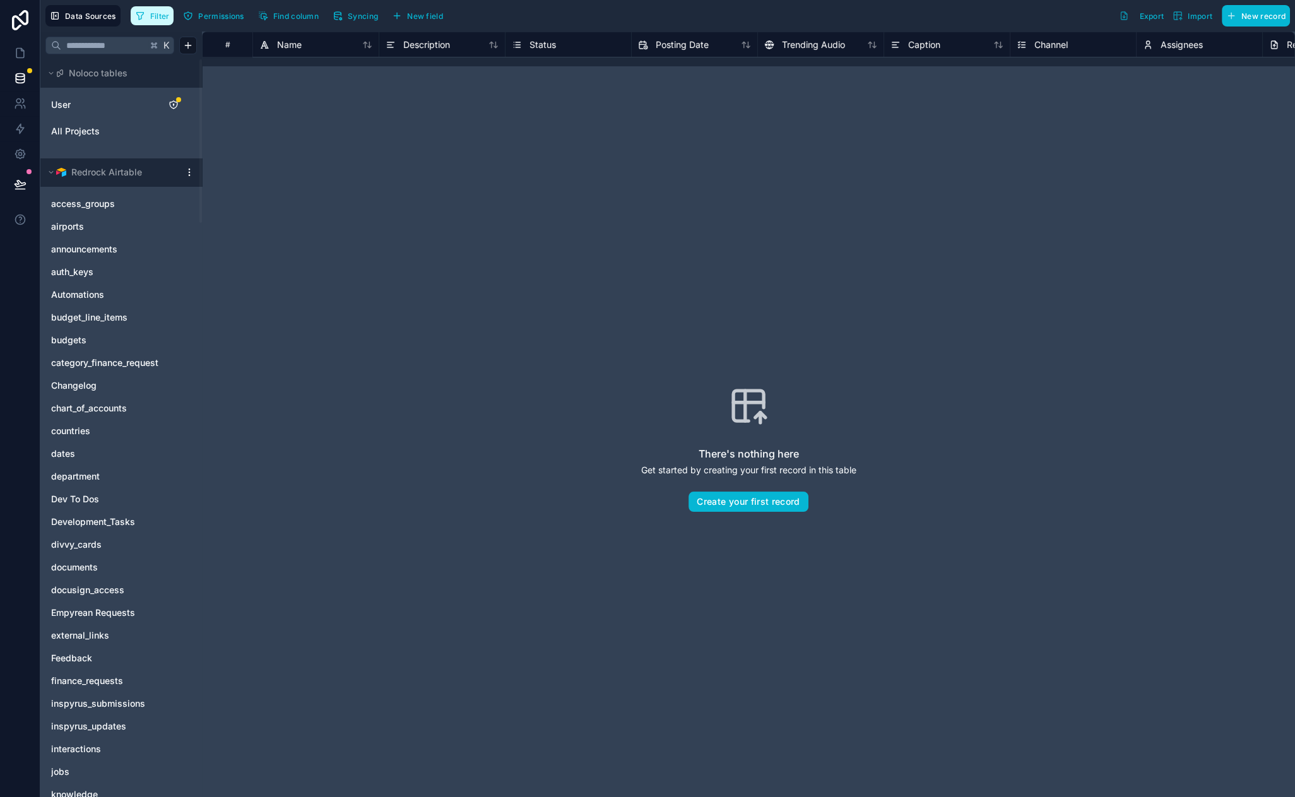
click at [159, 14] on span "Filter" at bounding box center [160, 15] width 20 height 9
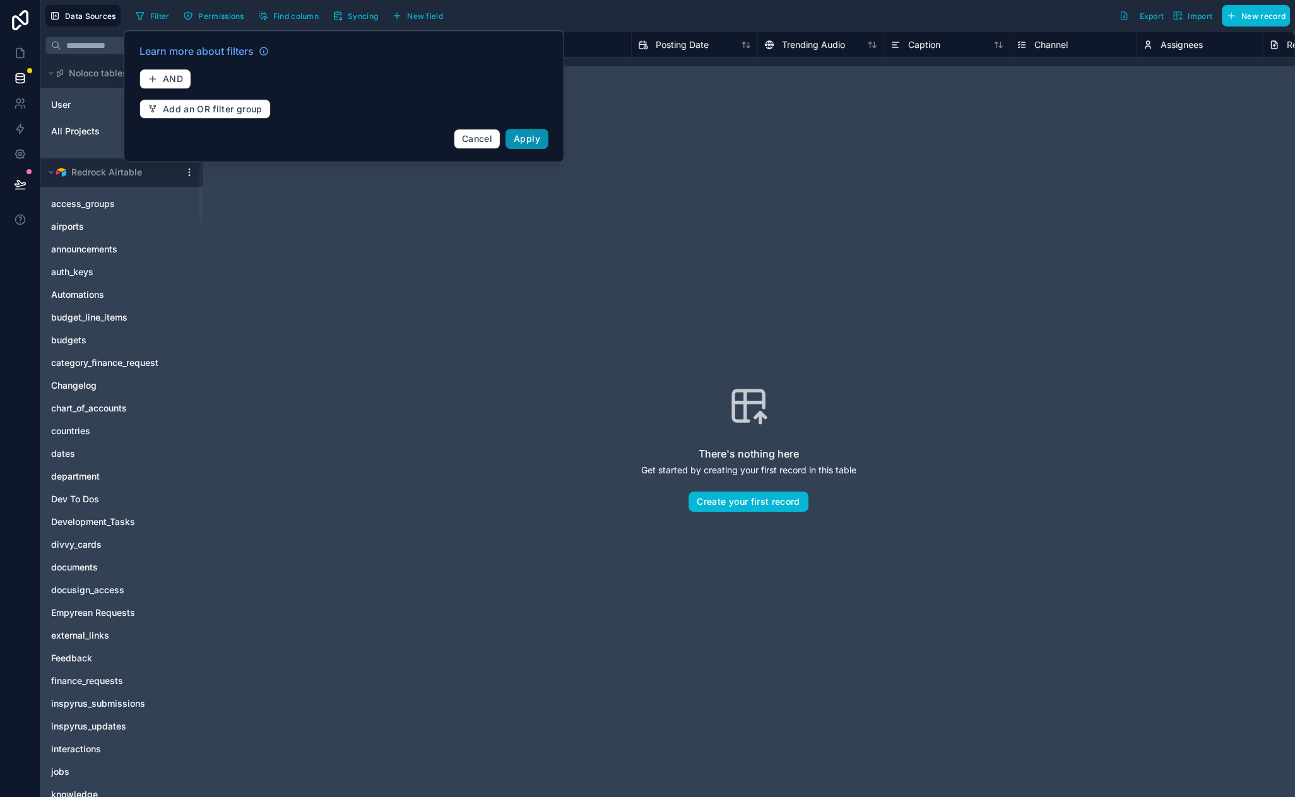
click at [531, 138] on span "Apply" at bounding box center [527, 138] width 27 height 11
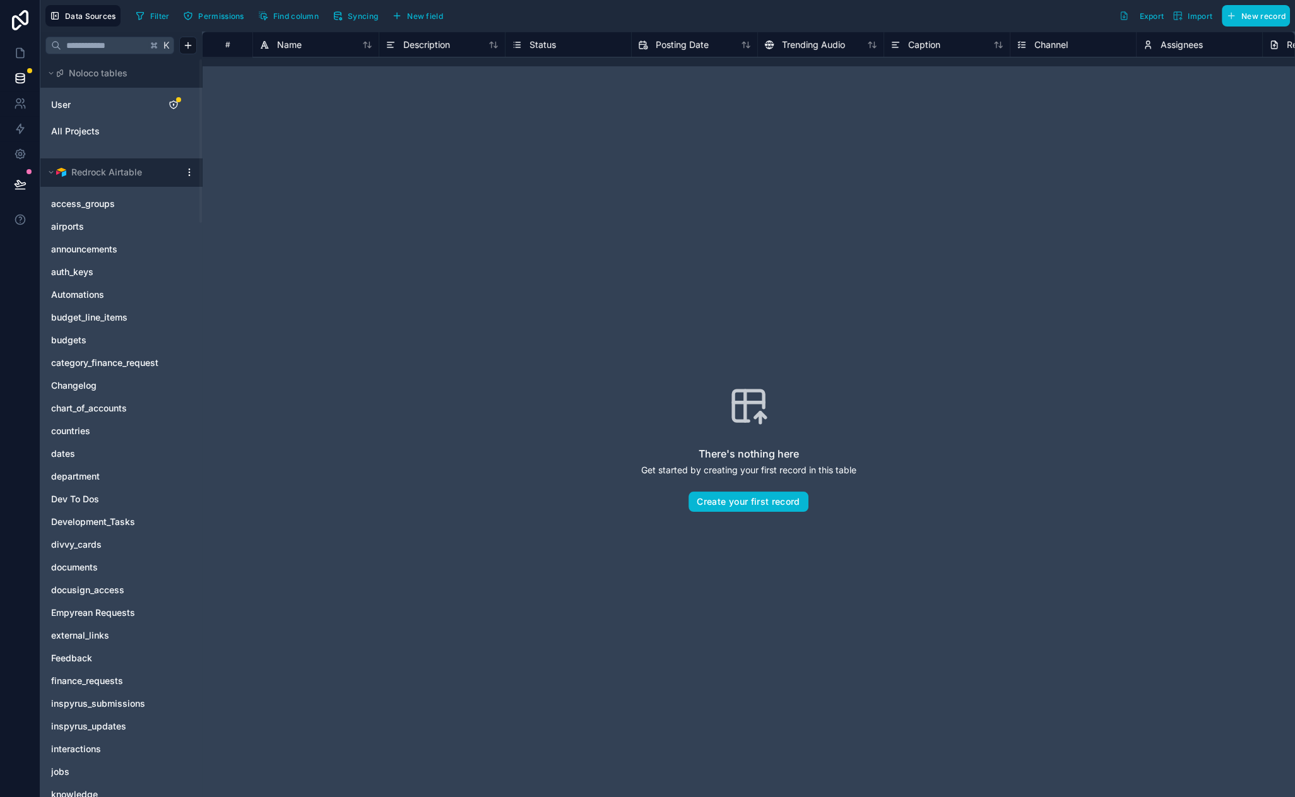
drag, startPoint x: 400, startPoint y: 225, endPoint x: 337, endPoint y: 181, distance: 76.7
click at [109, 102] on link "User" at bounding box center [102, 104] width 102 height 13
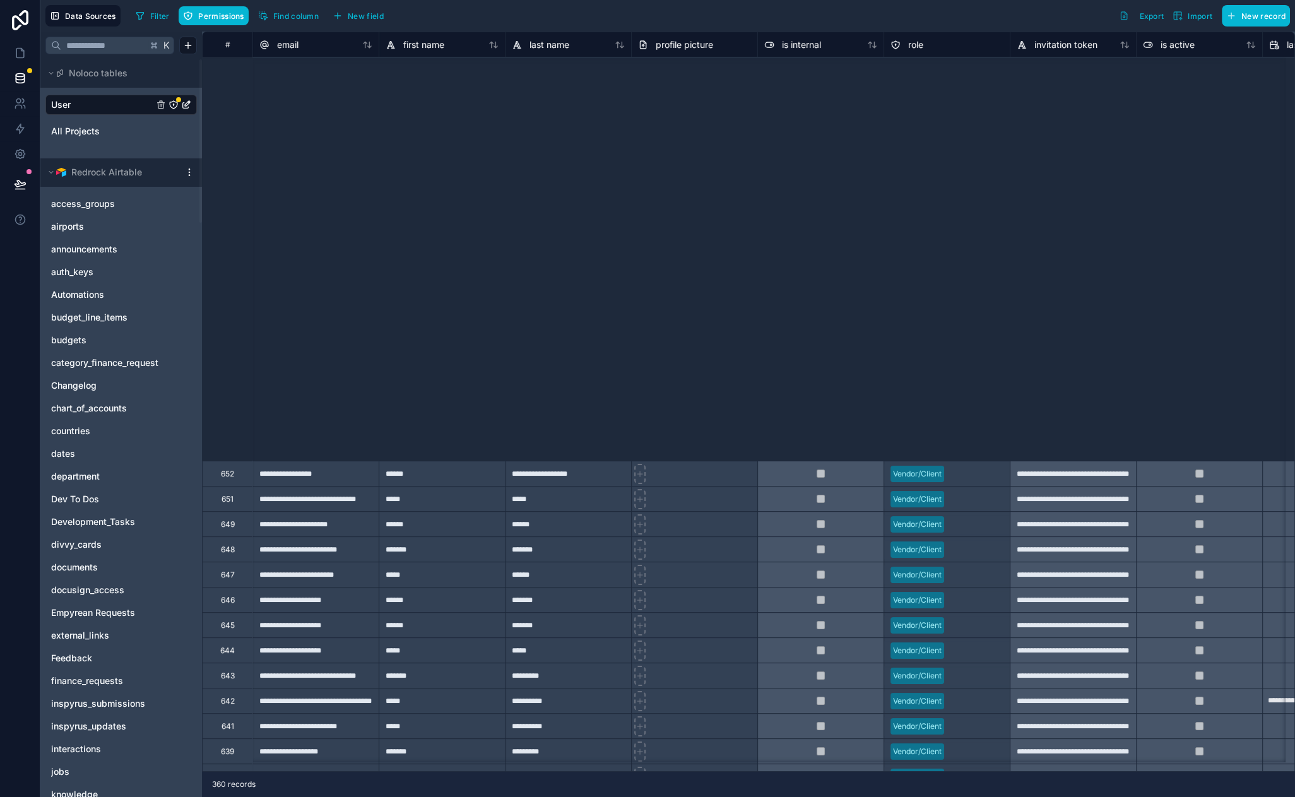
scroll to position [556, 0]
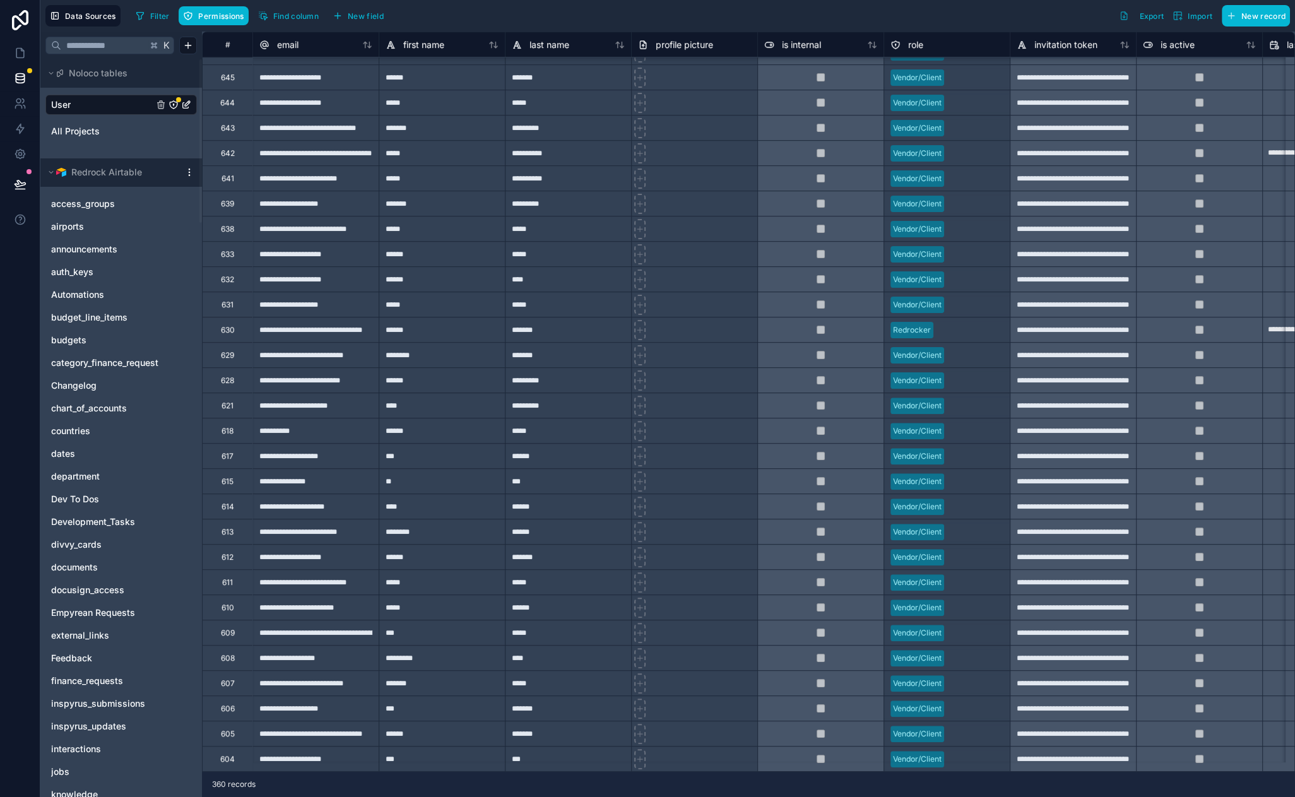
click at [175, 103] on icon "User" at bounding box center [173, 105] width 10 height 10
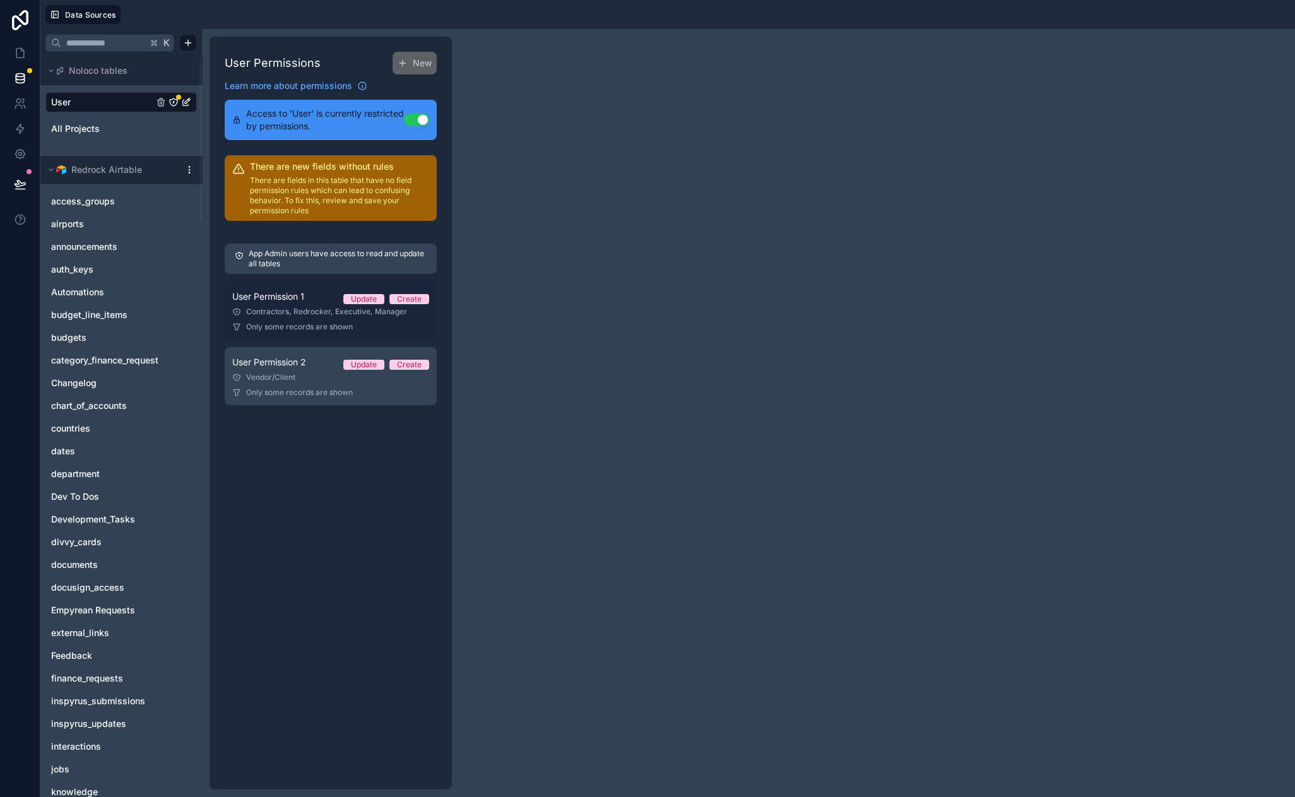
click at [301, 314] on div "Contractors, Redrocker, Executive, Manager" at bounding box center [330, 312] width 197 height 10
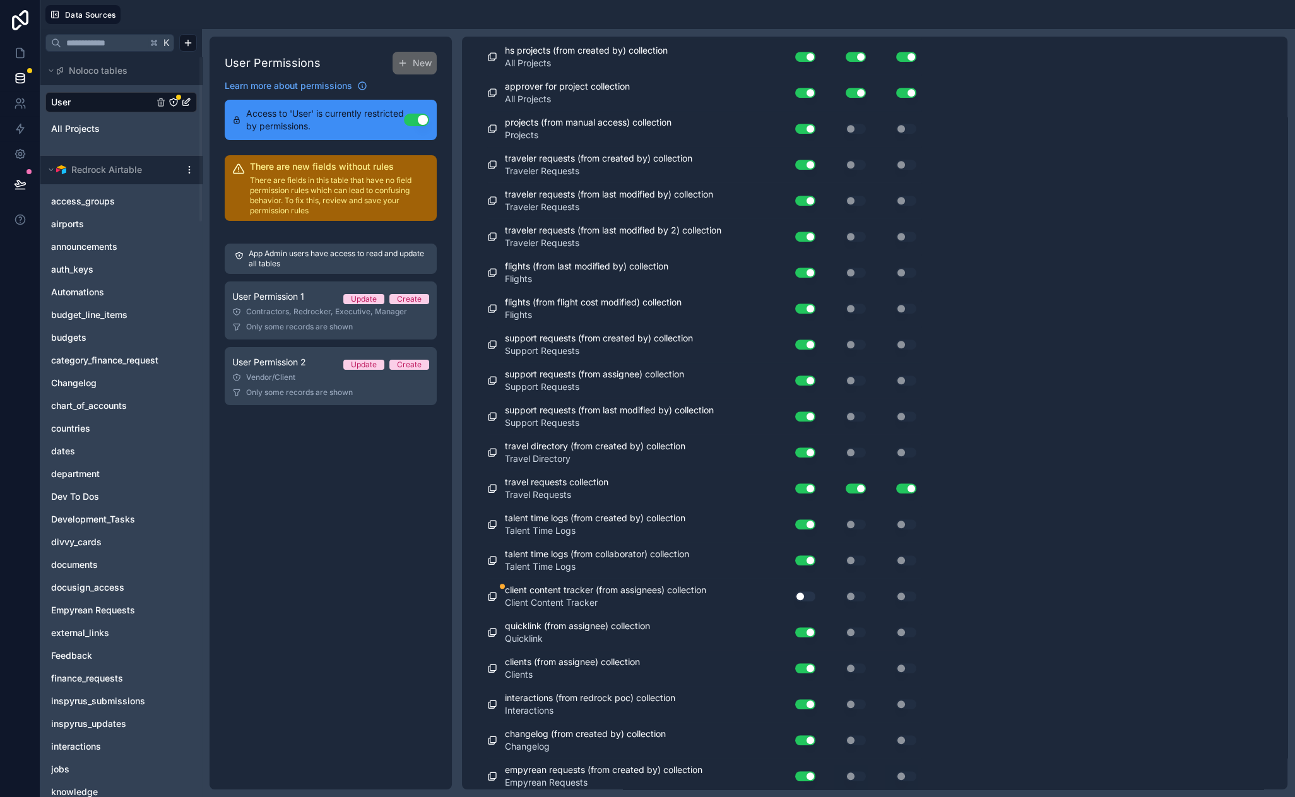
scroll to position [1042, 0]
click at [812, 593] on button "Use setting" at bounding box center [805, 596] width 20 height 10
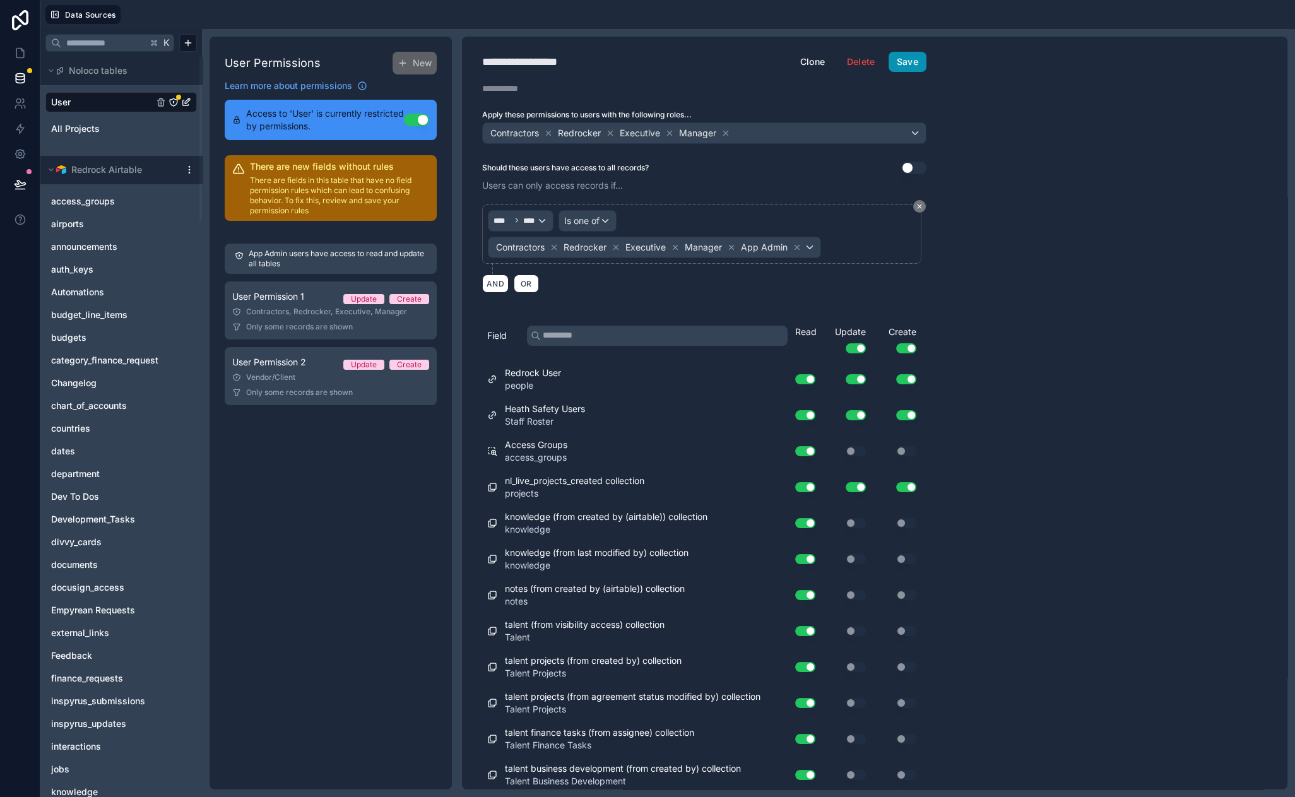
click at [916, 61] on button "Save" at bounding box center [908, 62] width 38 height 20
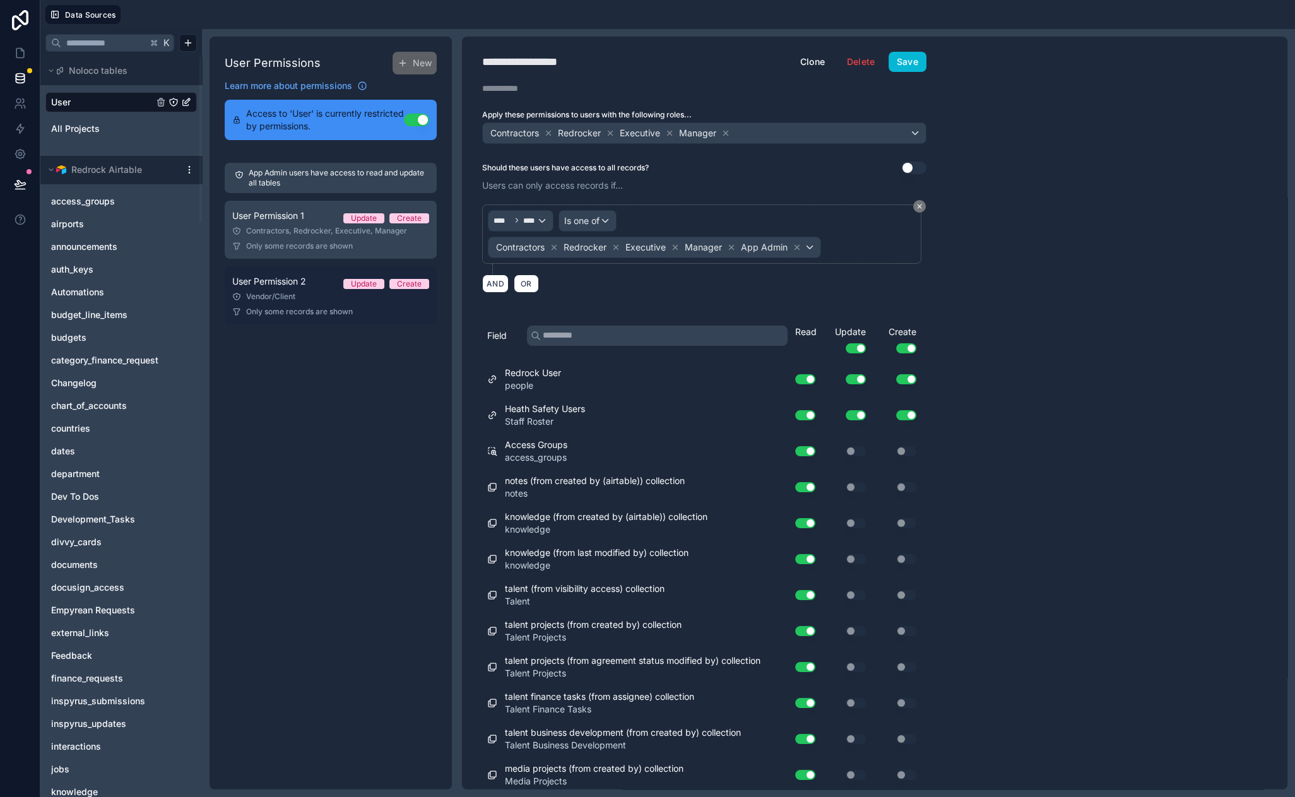
click at [293, 298] on div "Vendor/Client" at bounding box center [330, 297] width 197 height 10
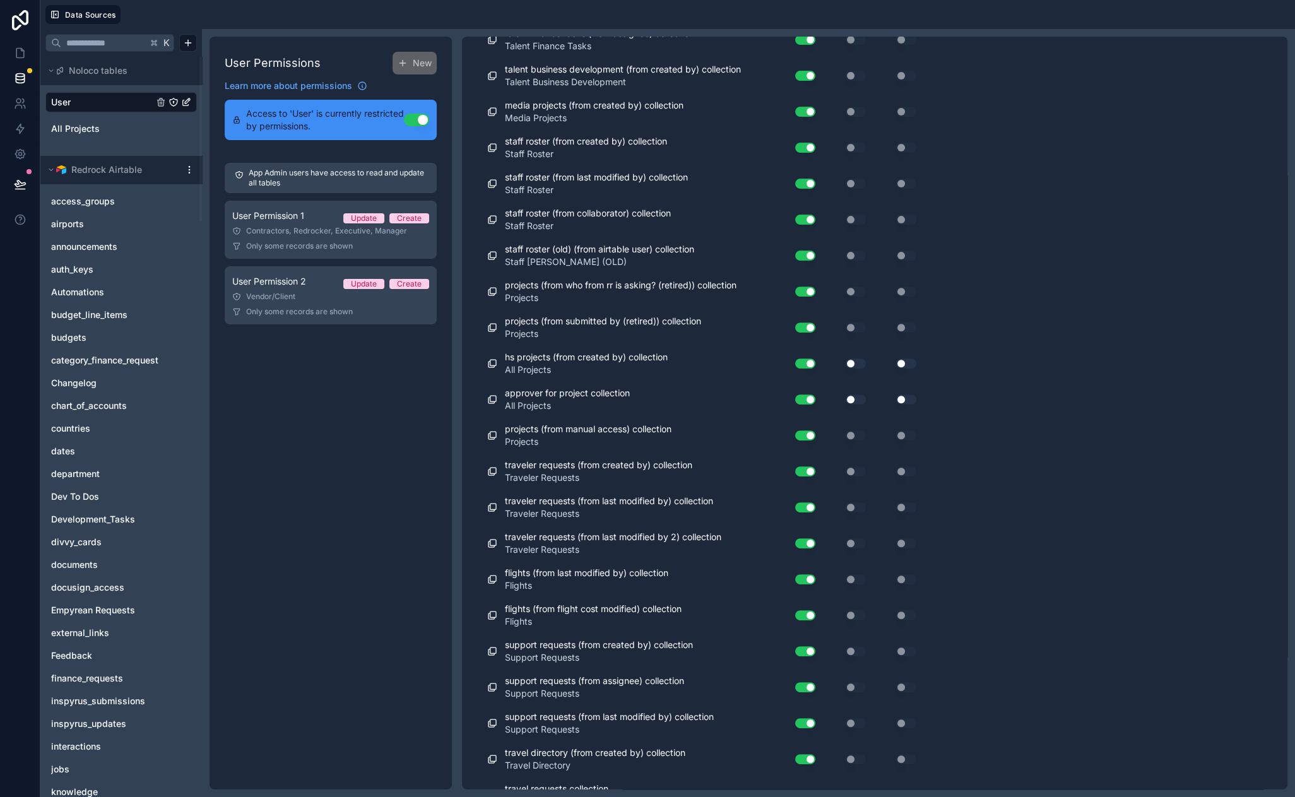
scroll to position [1041, 0]
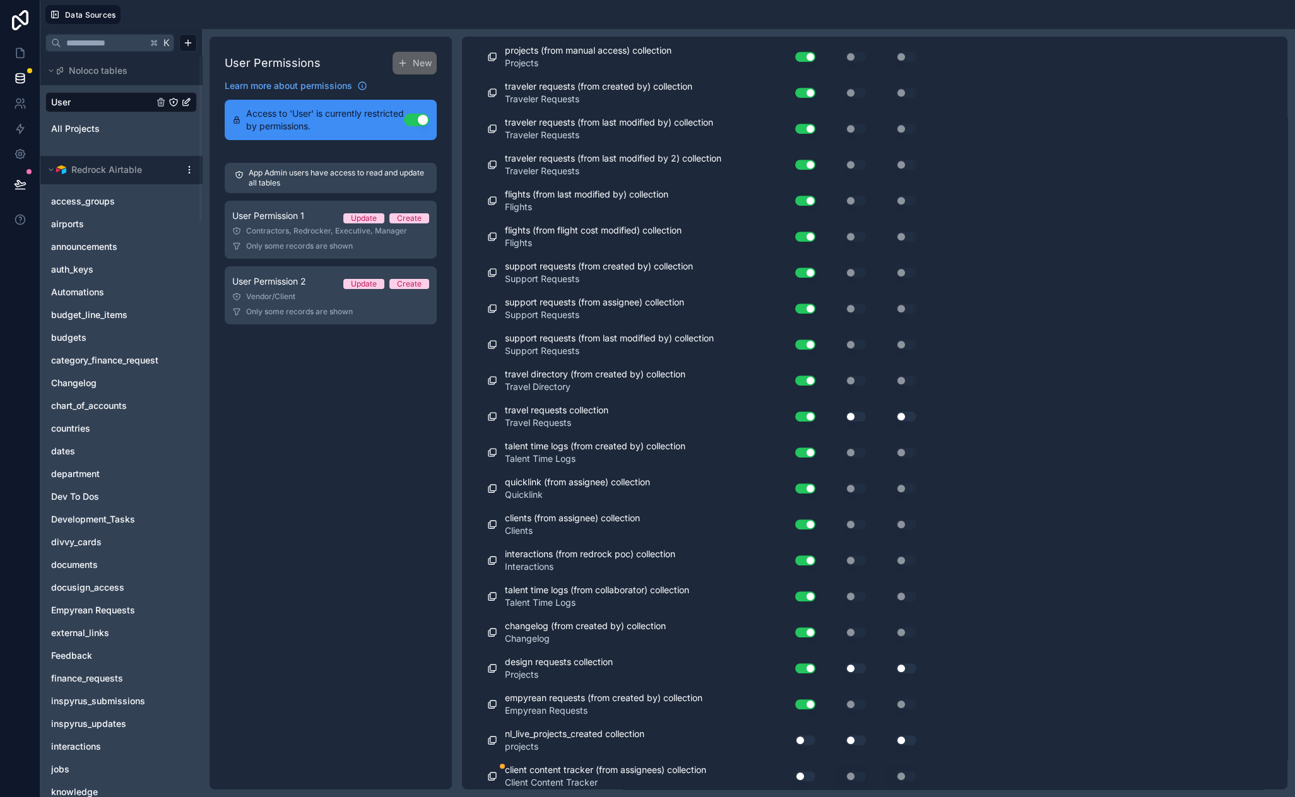
click at [804, 772] on button "Use setting" at bounding box center [805, 776] width 20 height 10
click at [804, 771] on button "Use setting" at bounding box center [805, 776] width 20 height 10
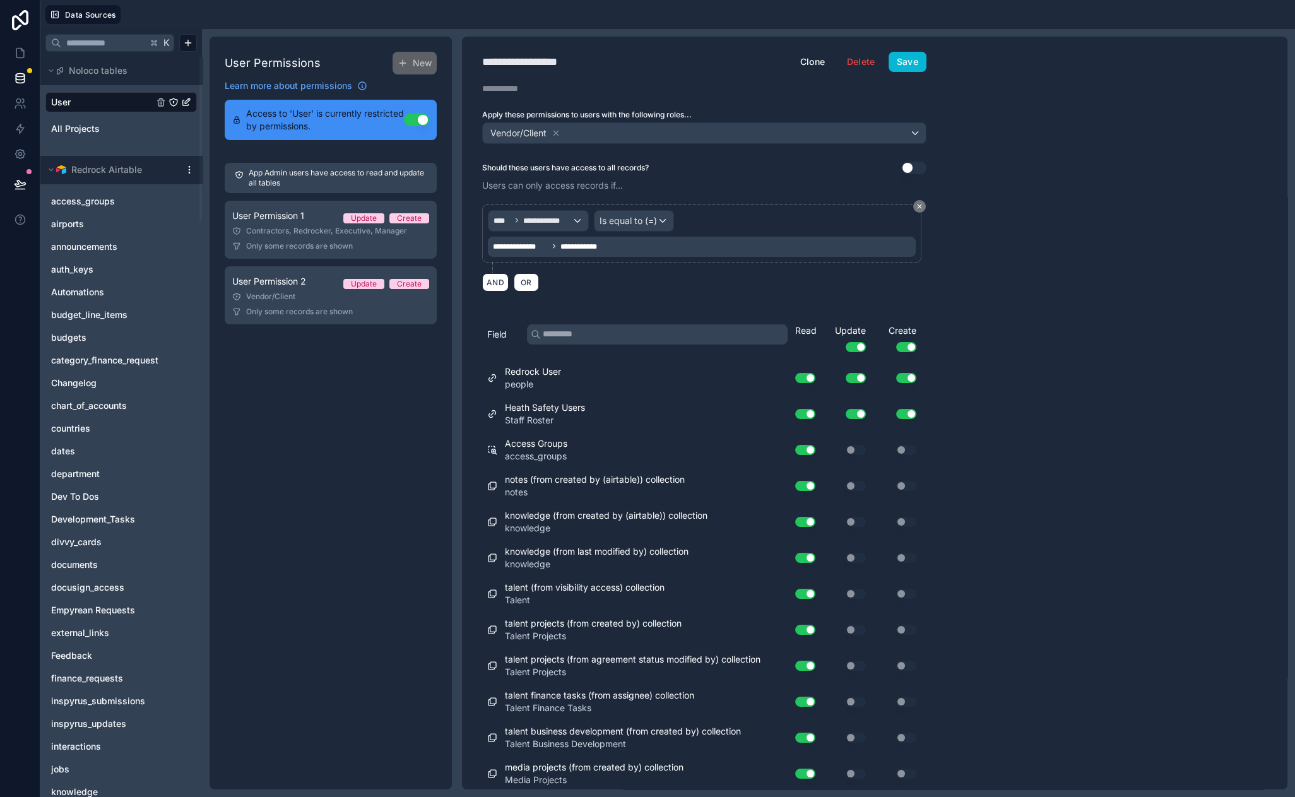
drag, startPoint x: 993, startPoint y: 80, endPoint x: 977, endPoint y: 76, distance: 16.2
drag, startPoint x: 1005, startPoint y: 127, endPoint x: 986, endPoint y: 107, distance: 27.7
click at [986, 107] on div "**********" at bounding box center [874, 413] width 825 height 753
drag, startPoint x: 982, startPoint y: 98, endPoint x: 974, endPoint y: 88, distance: 13.1
click at [911, 68] on button "Save" at bounding box center [908, 62] width 38 height 20
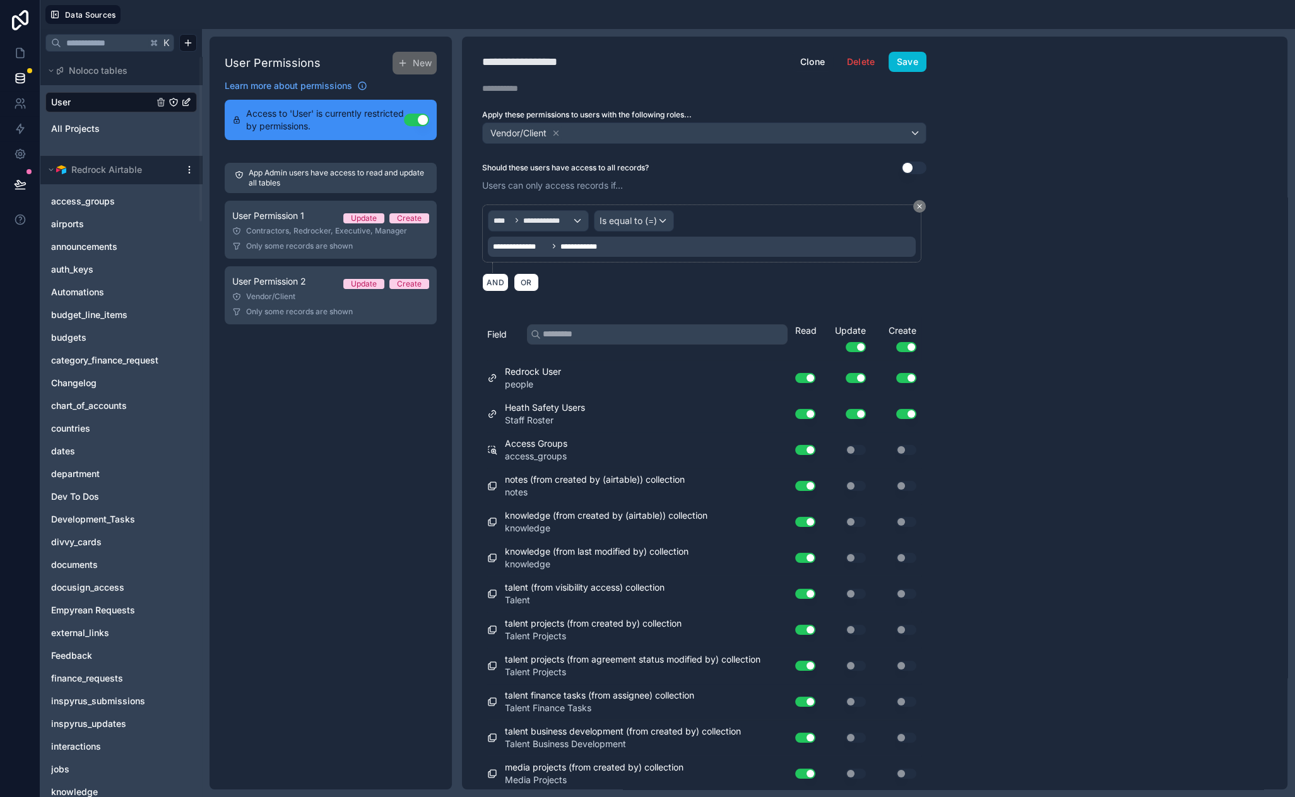
click at [305, 386] on div "User Permissions New Learn more about permissions Access to 'User' is currently…" at bounding box center [331, 413] width 242 height 753
click at [304, 288] on div "User Permission 2 Update Create" at bounding box center [330, 281] width 197 height 15
click at [26, 82] on link at bounding box center [20, 78] width 40 height 25
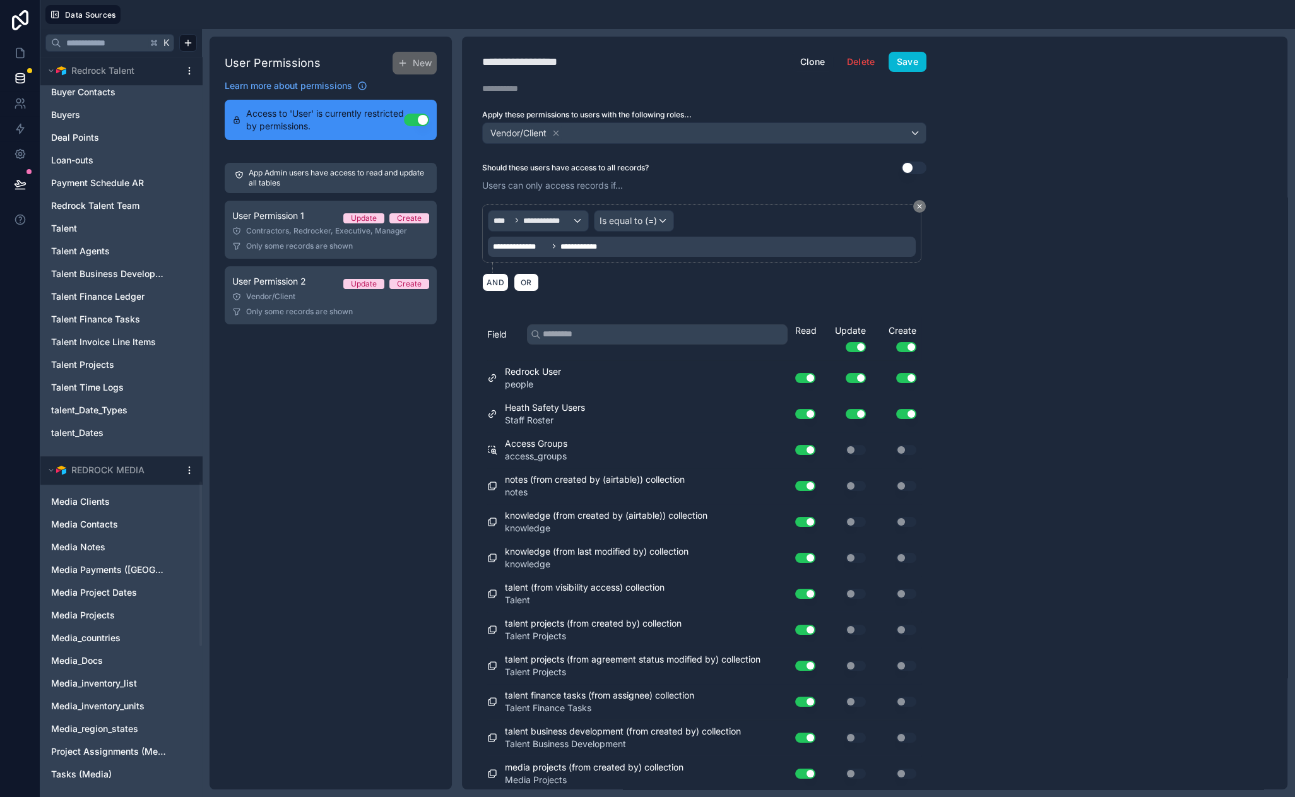
scroll to position [2588, 0]
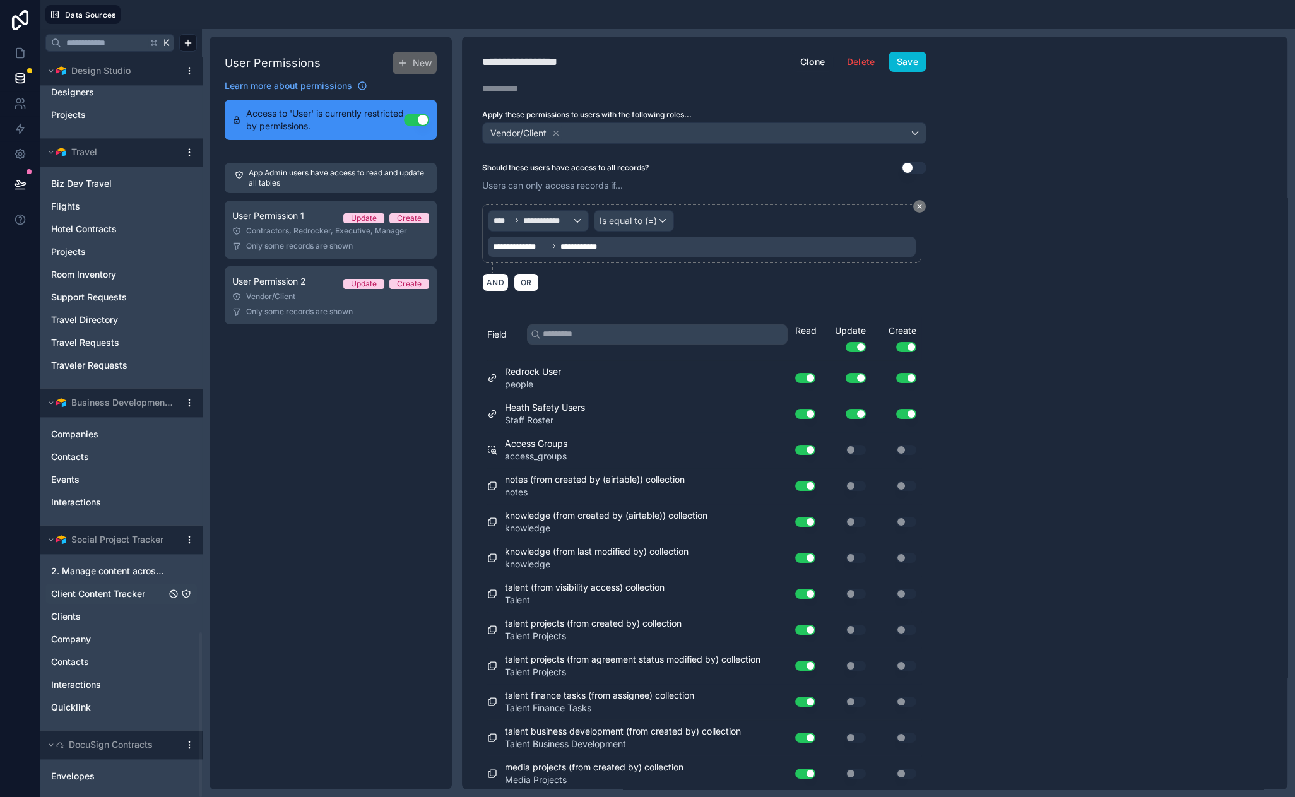
click at [125, 588] on span "Client Content Tracker" at bounding box center [98, 594] width 94 height 13
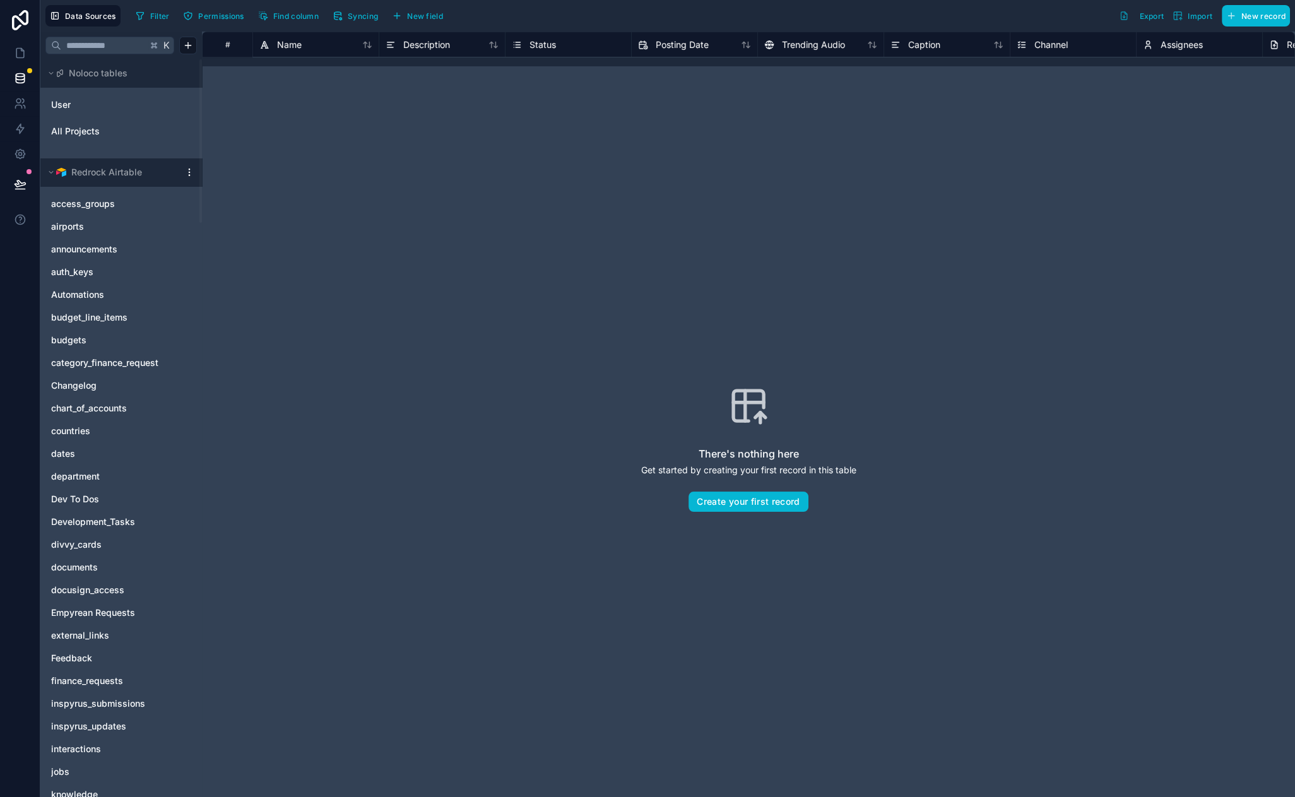
drag, startPoint x: 471, startPoint y: 589, endPoint x: 415, endPoint y: 560, distance: 64.1
drag, startPoint x: 411, startPoint y: 556, endPoint x: 375, endPoint y: 522, distance: 49.5
click at [450, 282] on div "There's nothing here Get started by creating your first record in this table Cr…" at bounding box center [748, 449] width 1012 height 685
drag, startPoint x: 413, startPoint y: 269, endPoint x: 370, endPoint y: 256, distance: 45.7
click at [369, 256] on div "There's nothing here Get started by creating your first record in this table Cr…" at bounding box center [748, 449] width 1012 height 685
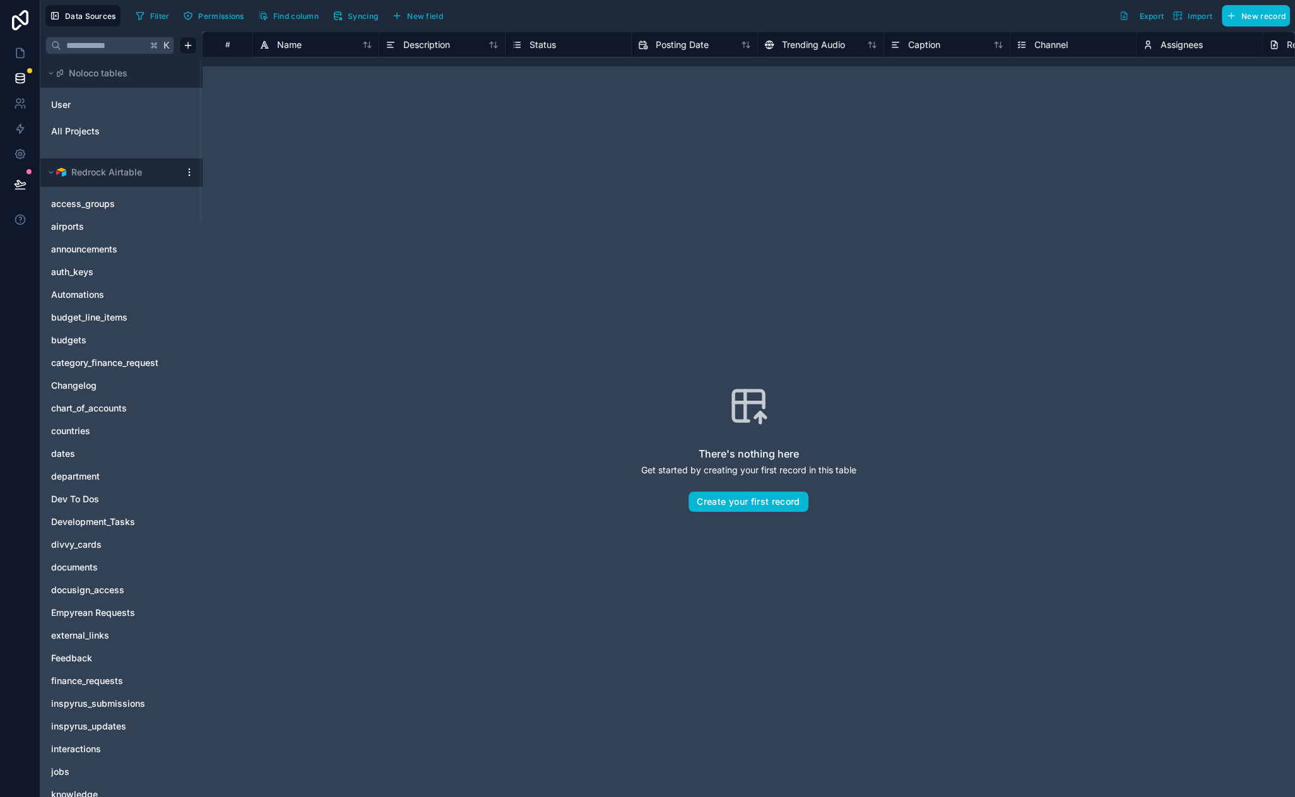
click at [722, 196] on div "There's nothing here Get started by creating your first record in this table Cr…" at bounding box center [748, 449] width 1012 height 685
click at [92, 198] on span "access_groups" at bounding box center [83, 204] width 64 height 13
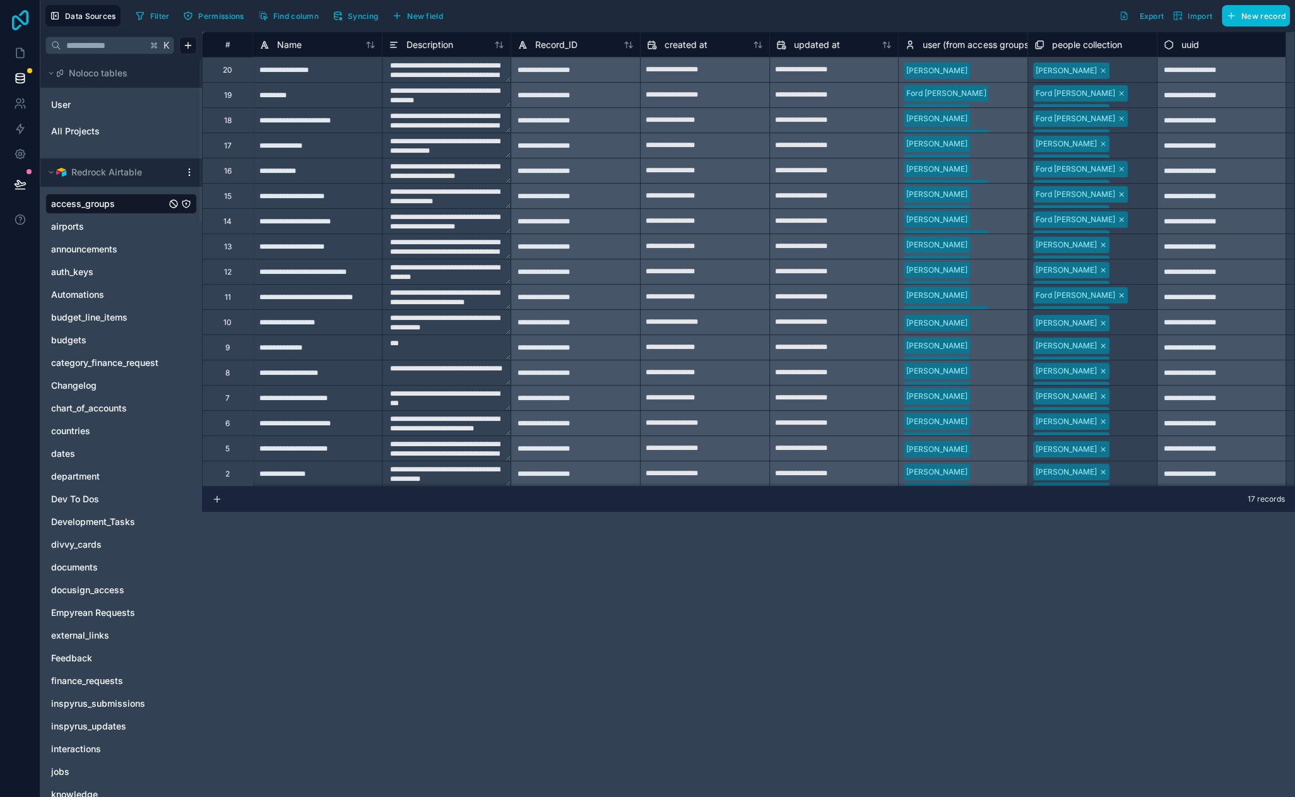
click at [18, 22] on icon at bounding box center [20, 20] width 25 height 20
drag, startPoint x: 398, startPoint y: 589, endPoint x: 335, endPoint y: 581, distance: 62.9
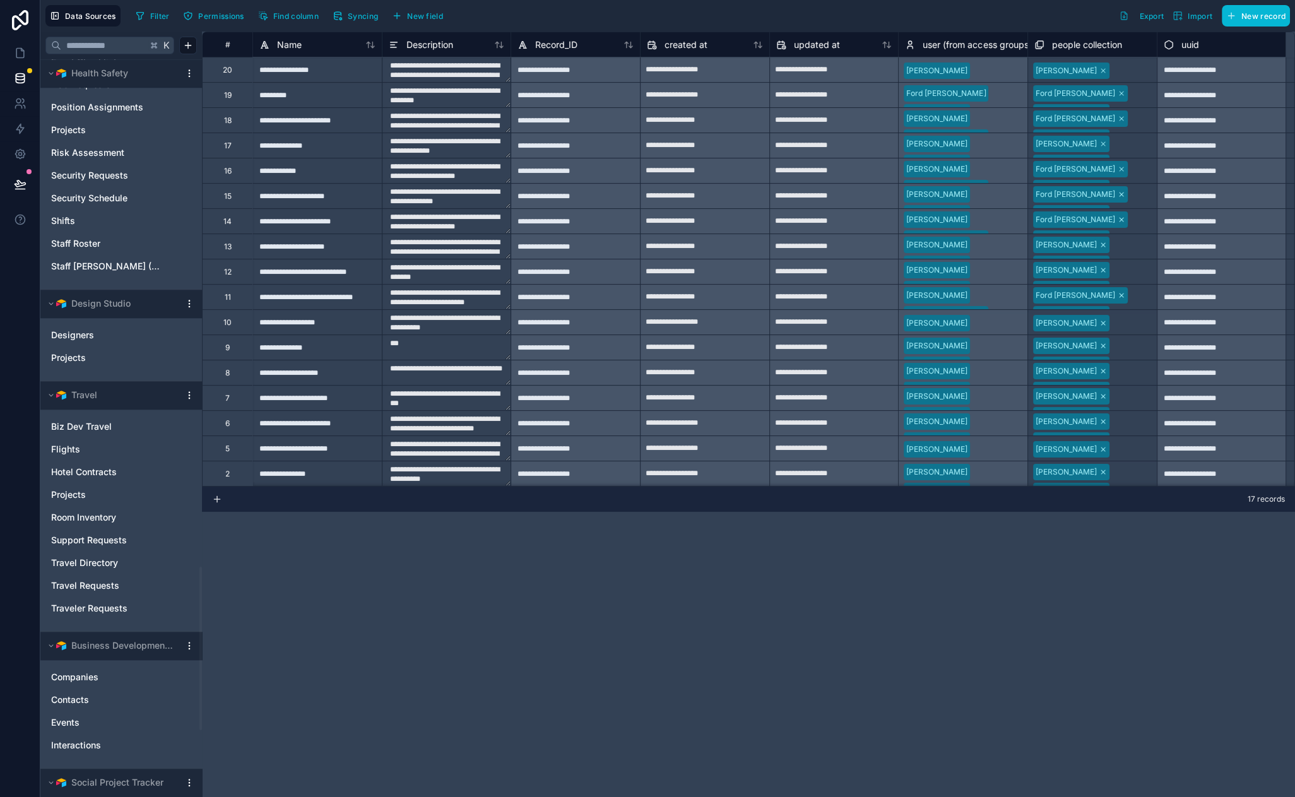
scroll to position [2590, 0]
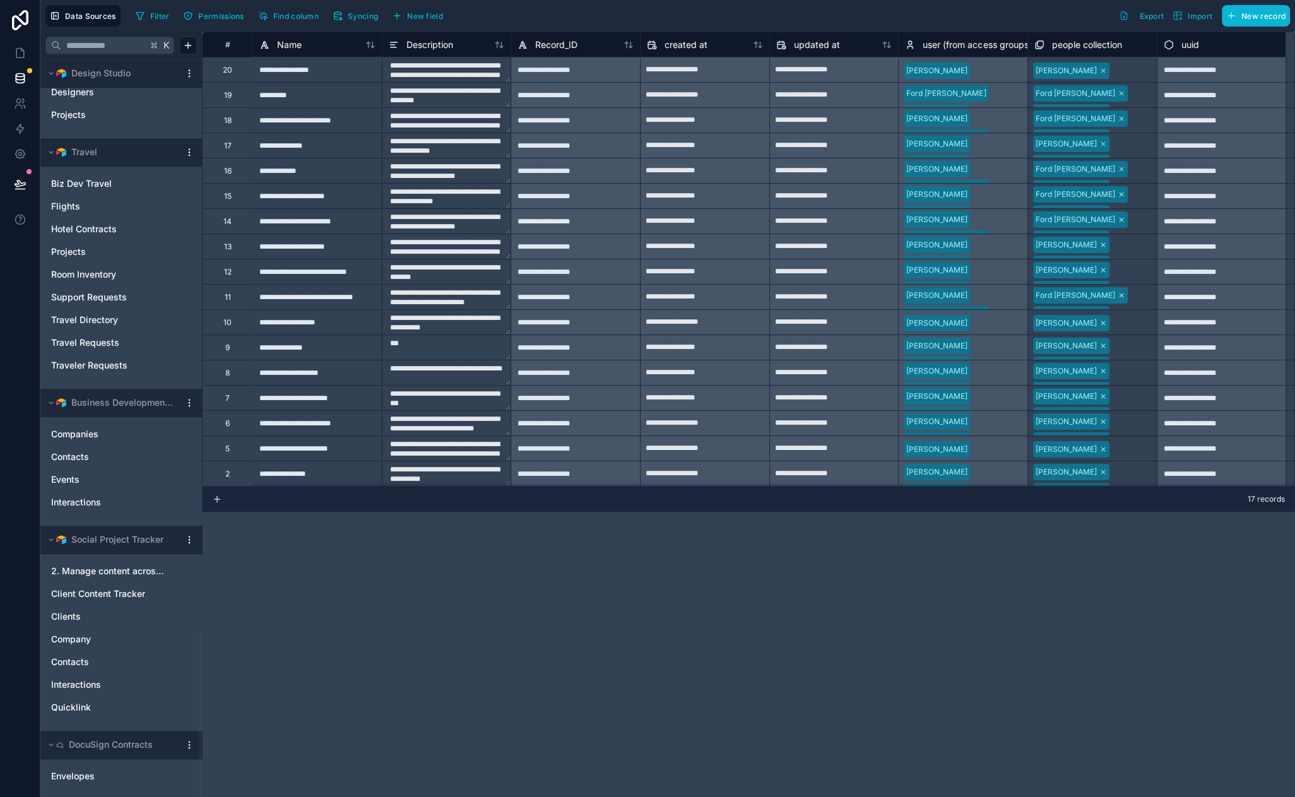
click at [187, 538] on html "Data Sources Filter Permissions Find column Syncing New field Export Import New…" at bounding box center [647, 398] width 1295 height 797
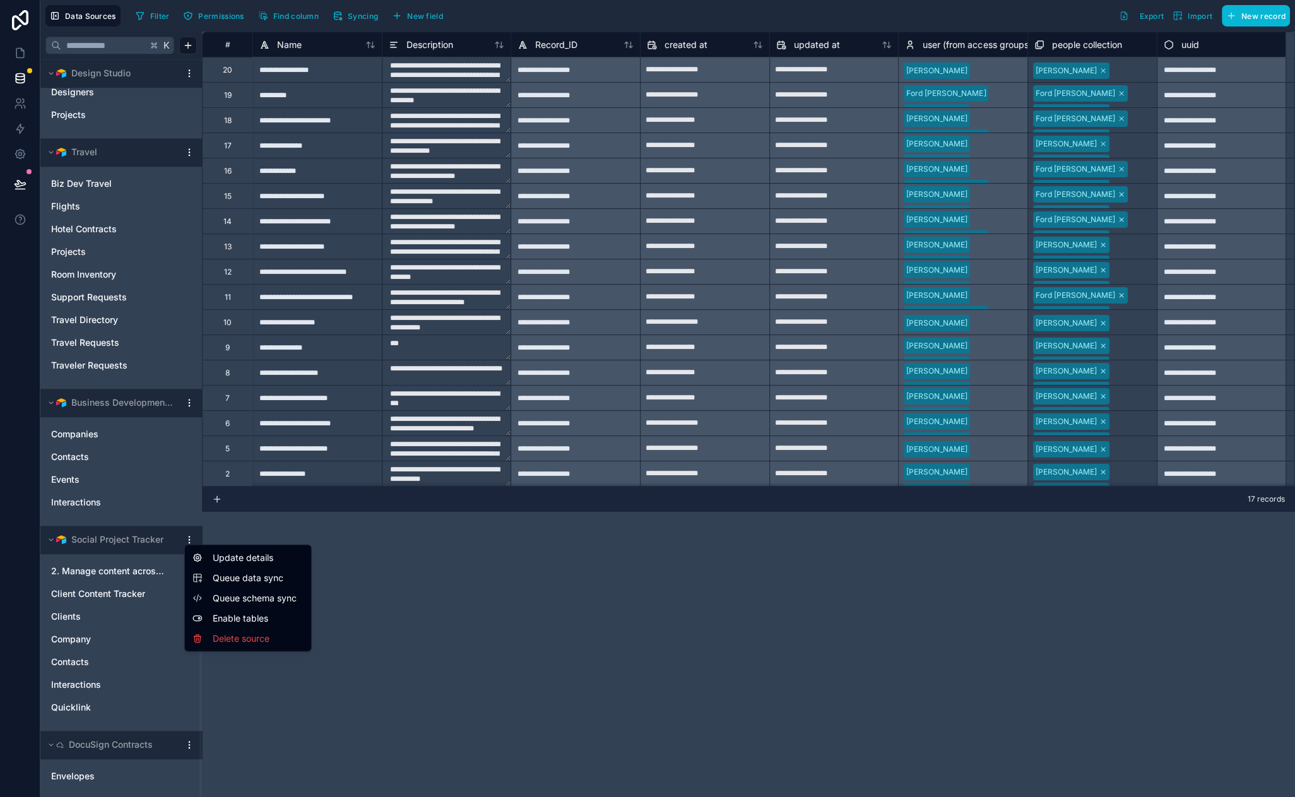
click at [257, 576] on span "Queue data sync" at bounding box center [258, 578] width 91 height 13
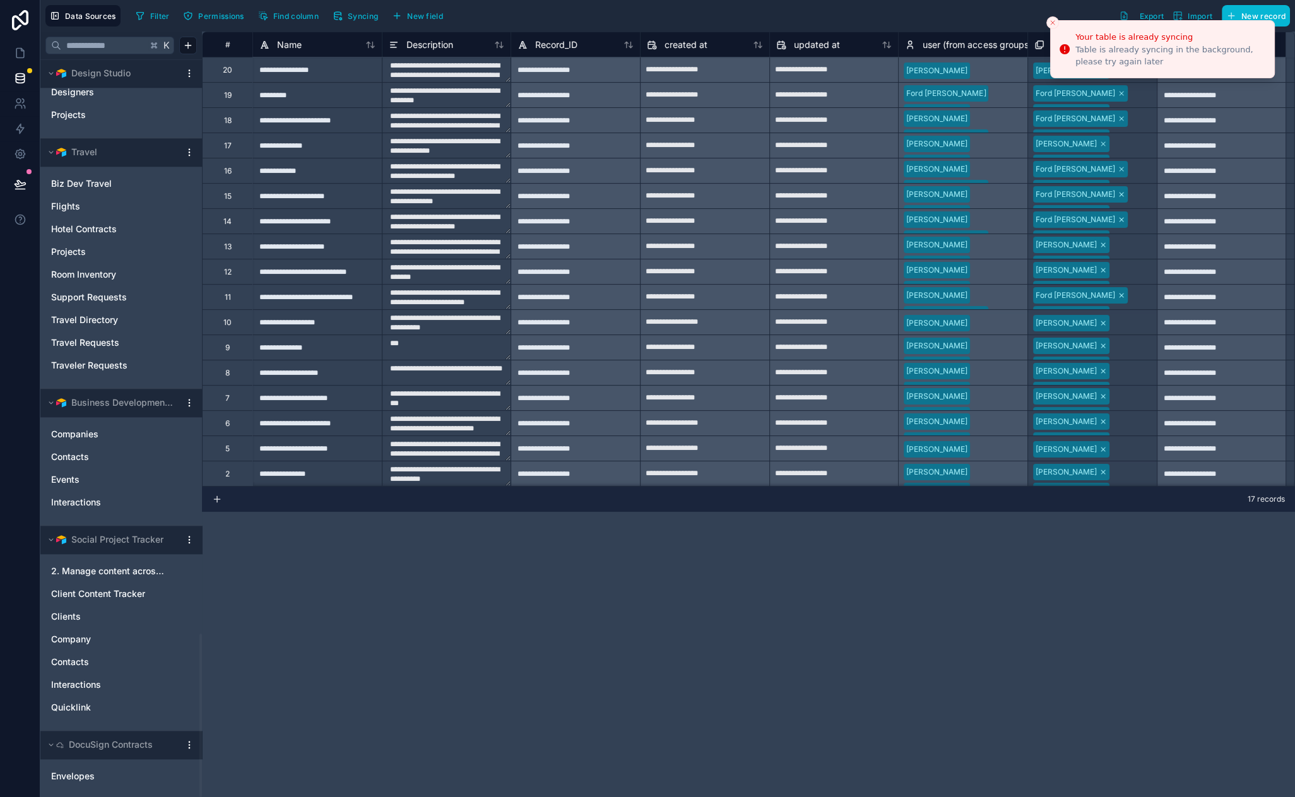
click at [1049, 23] on icon "Close toast" at bounding box center [1053, 23] width 8 height 8
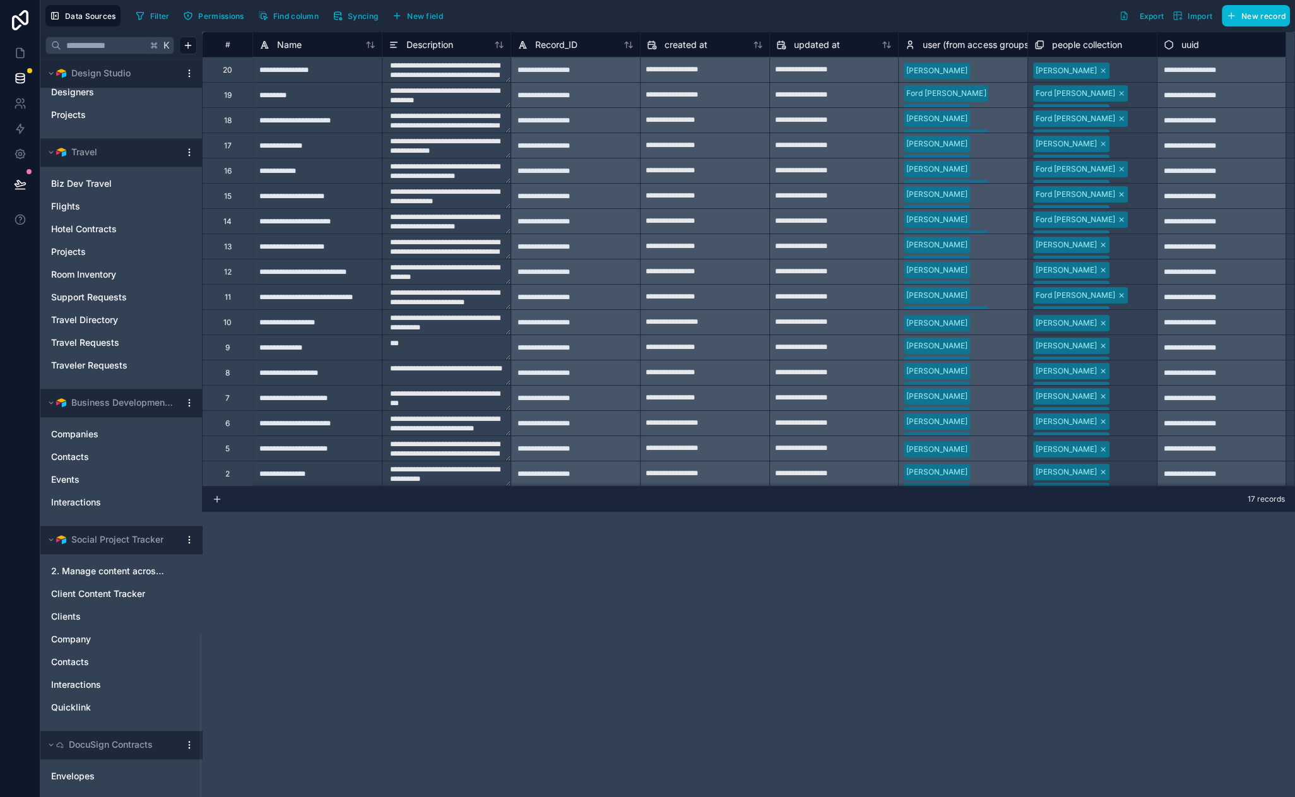
drag, startPoint x: 870, startPoint y: 25, endPoint x: 830, endPoint y: 22, distance: 40.5
click at [185, 591] on icon "Client Content Tracker" at bounding box center [186, 594] width 10 height 10
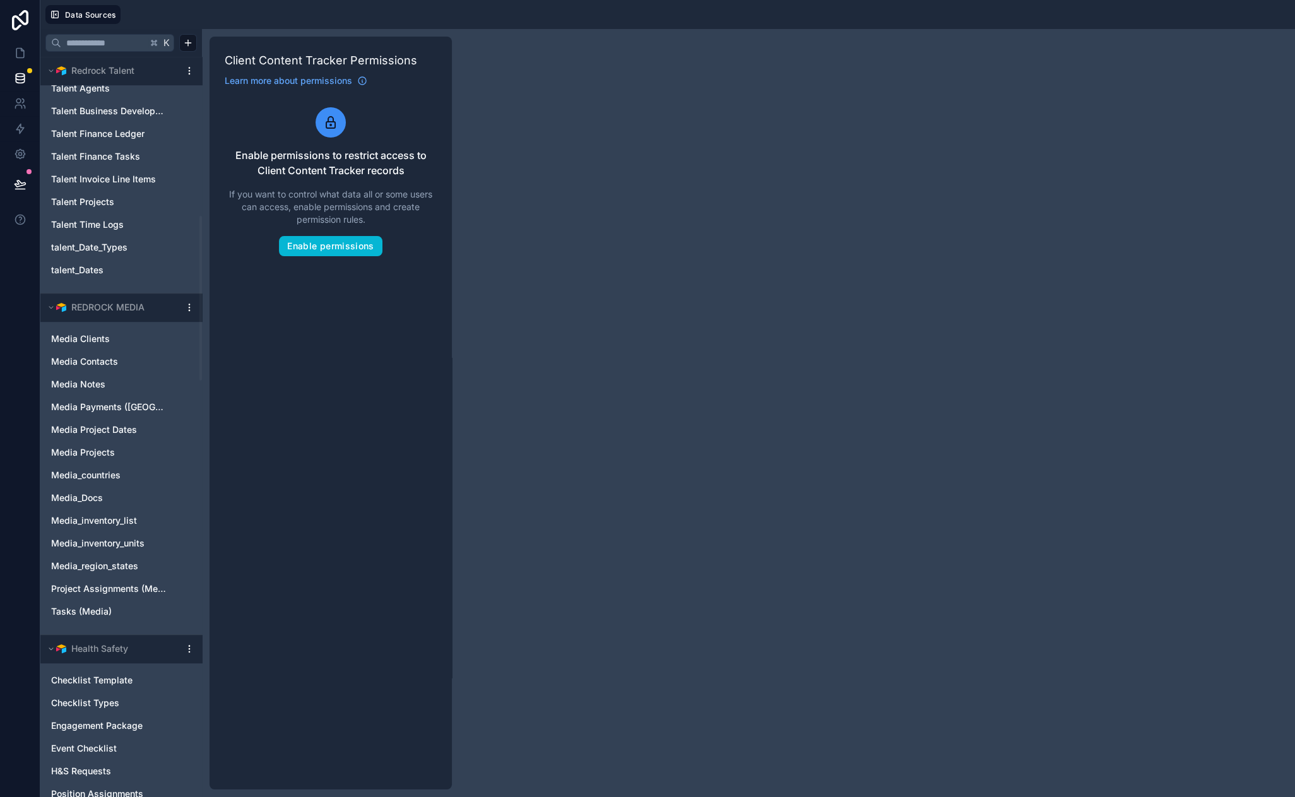
scroll to position [2588, 0]
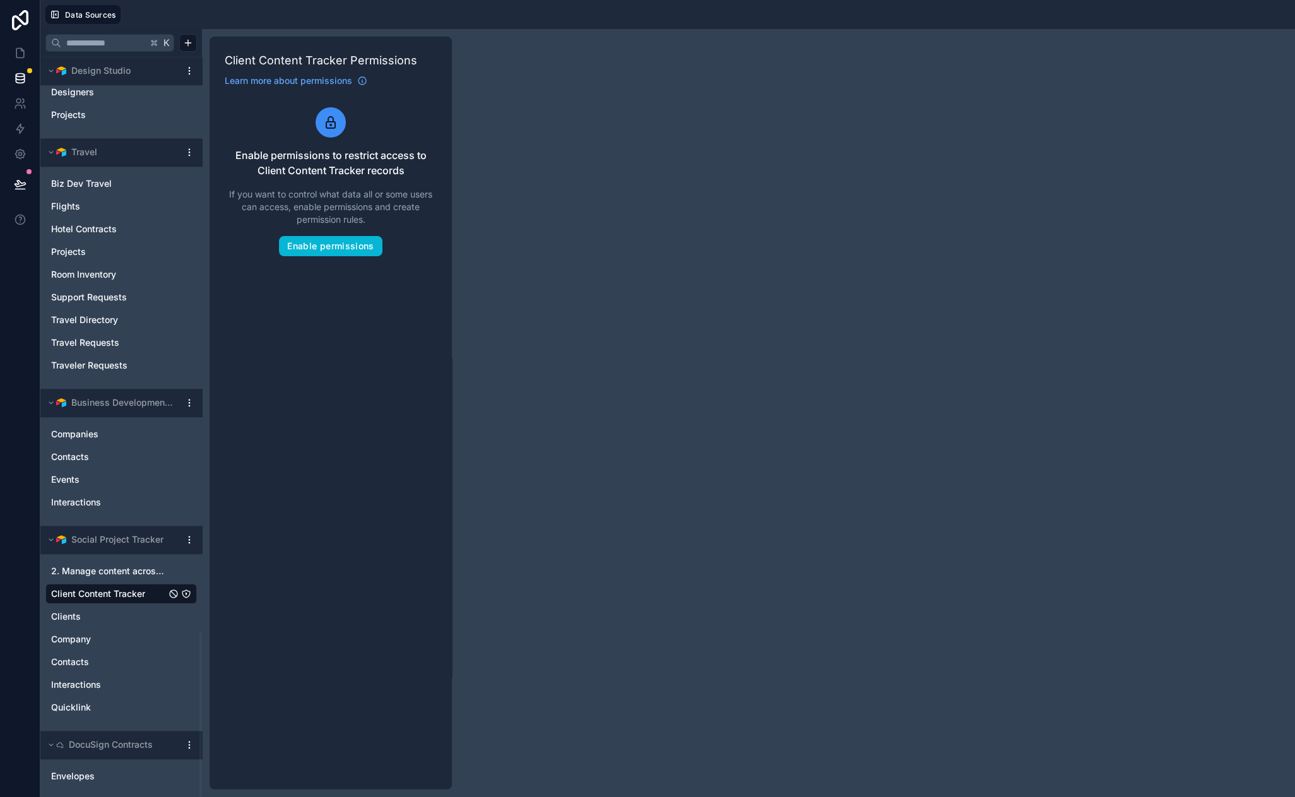
click at [131, 590] on span "Client Content Tracker" at bounding box center [98, 594] width 94 height 13
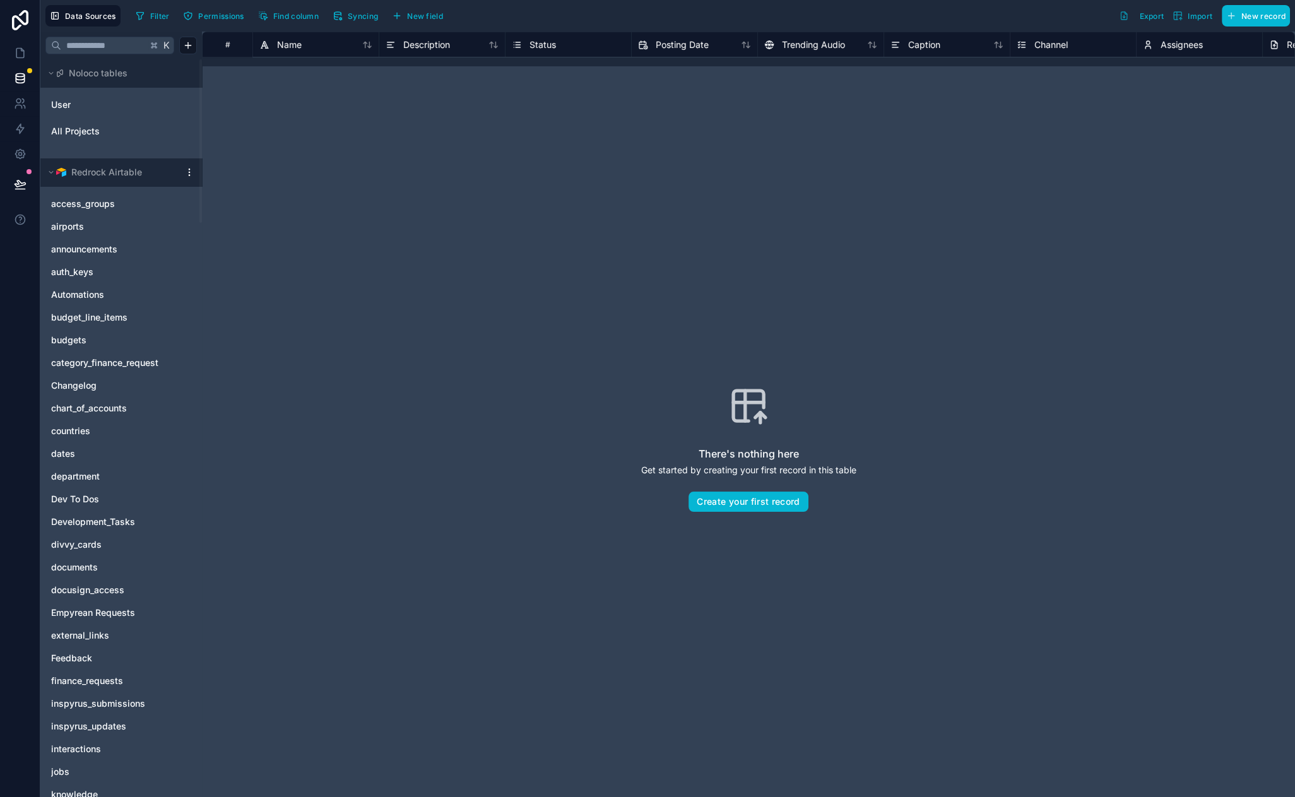
drag, startPoint x: 660, startPoint y: 265, endPoint x: 657, endPoint y: 213, distance: 51.8
drag, startPoint x: 652, startPoint y: 196, endPoint x: 649, endPoint y: 175, distance: 20.4
click at [366, 16] on span "Syncing" at bounding box center [363, 15] width 30 height 9
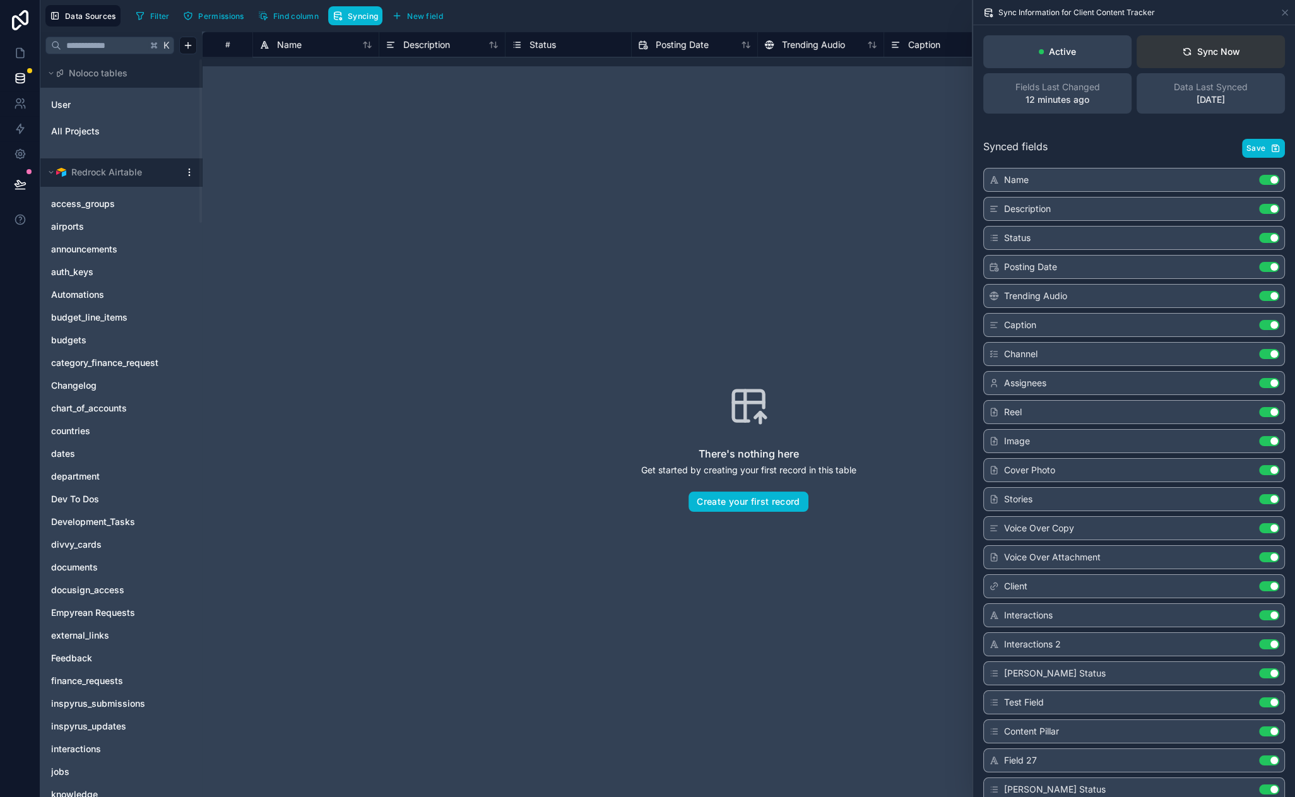
click at [1199, 50] on div "Sync Now" at bounding box center [1211, 51] width 58 height 13
drag, startPoint x: 377, startPoint y: 224, endPoint x: 288, endPoint y: 215, distance: 89.5
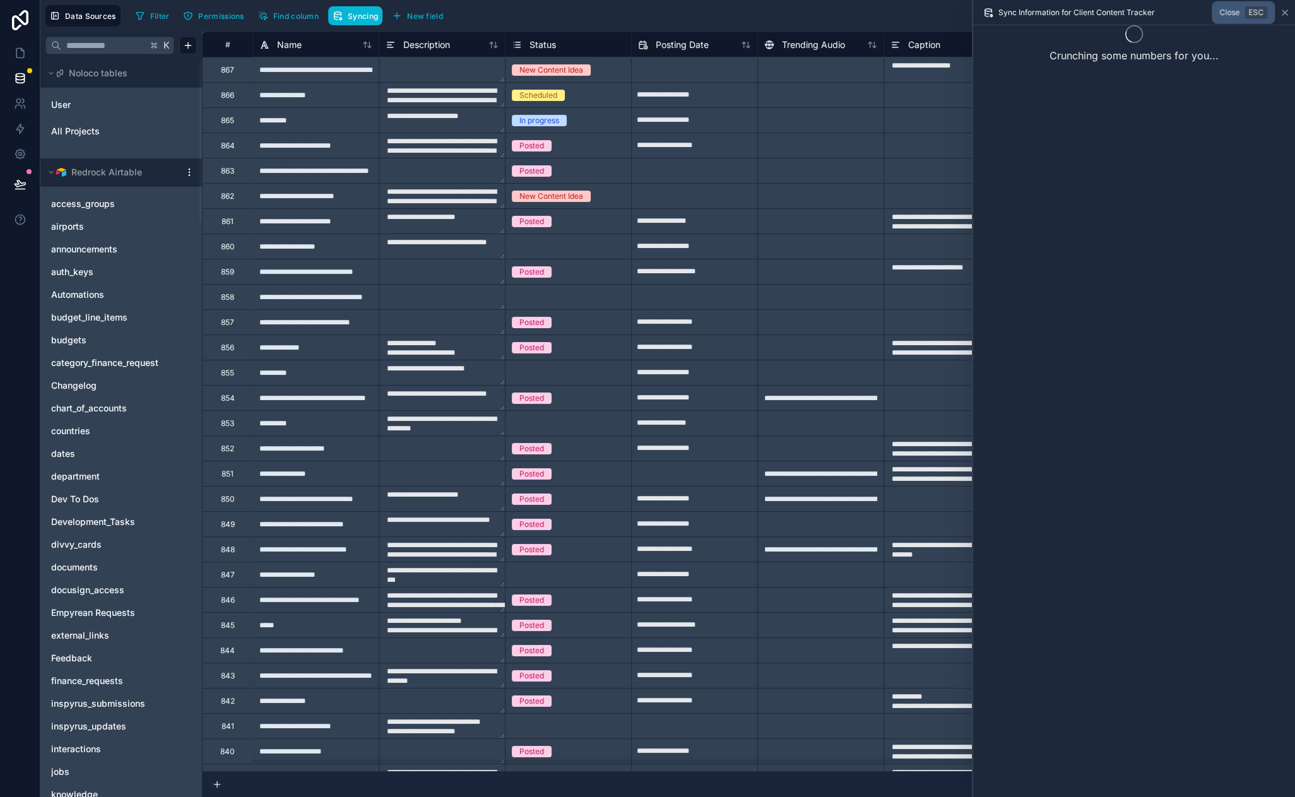
click at [1285, 11] on icon at bounding box center [1285, 13] width 10 height 10
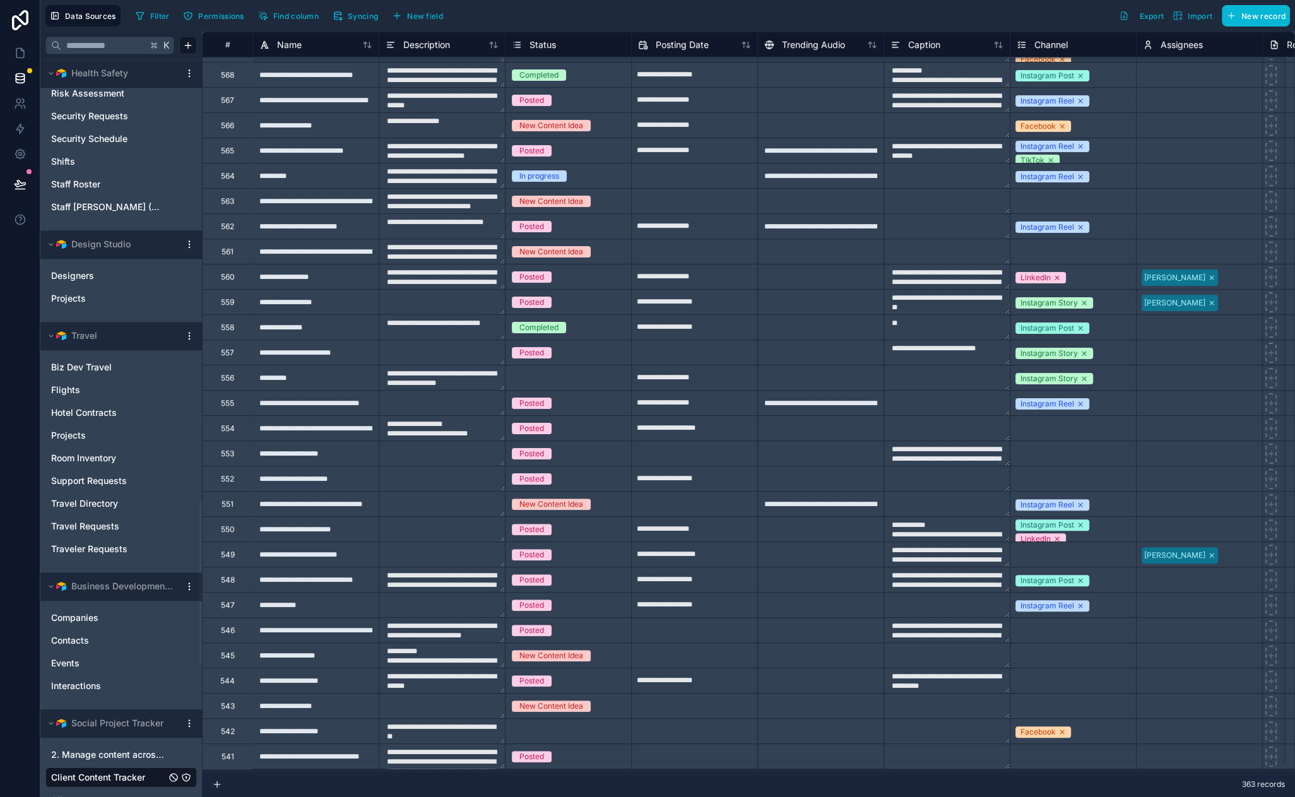
scroll to position [2590, 0]
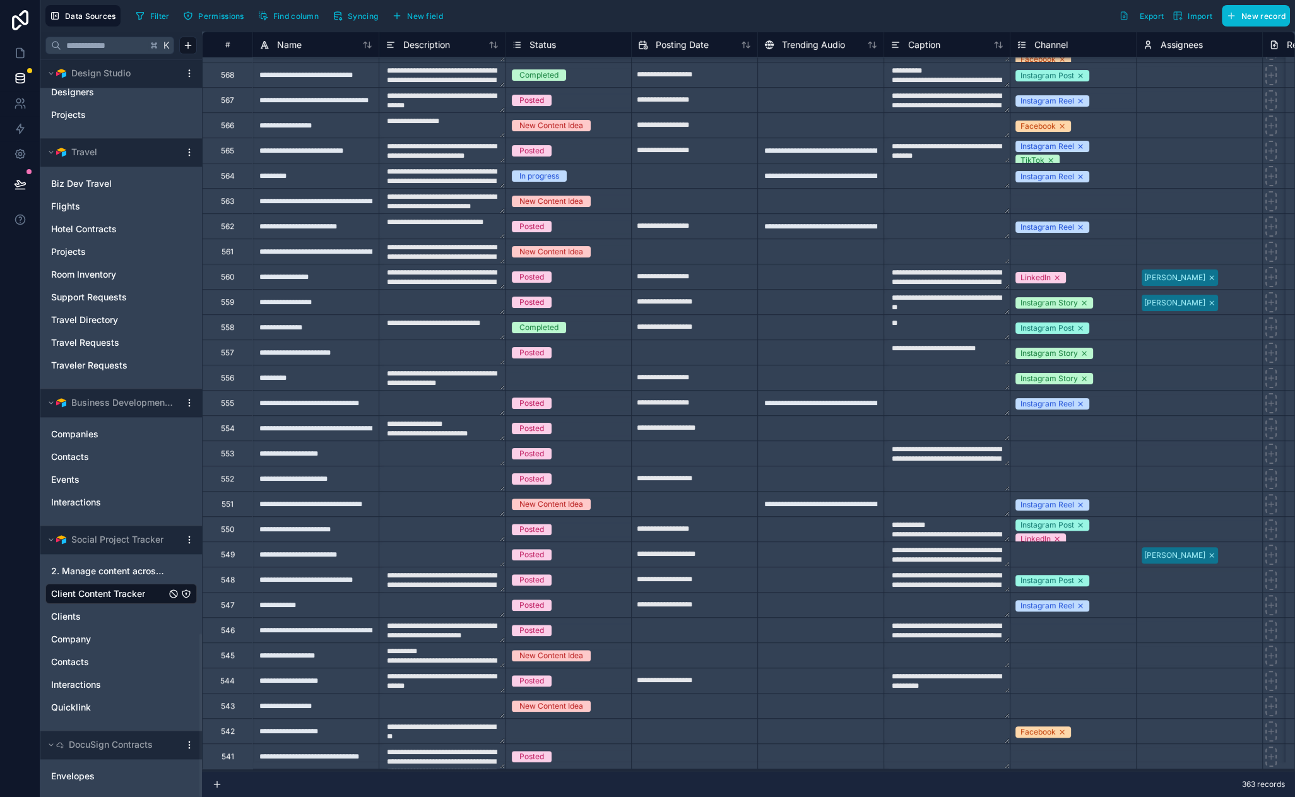
click at [124, 594] on span "Client Content Tracker" at bounding box center [98, 594] width 94 height 13
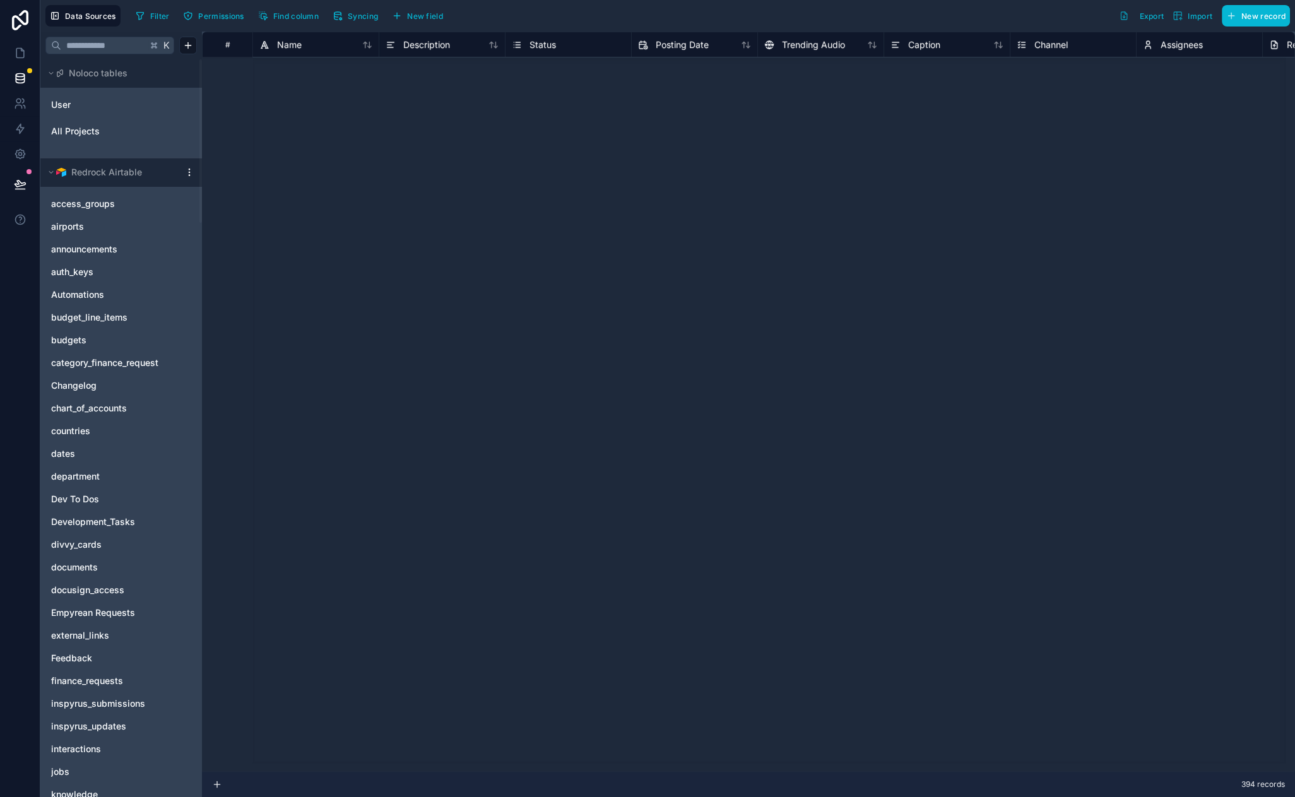
scroll to position [3083, 0]
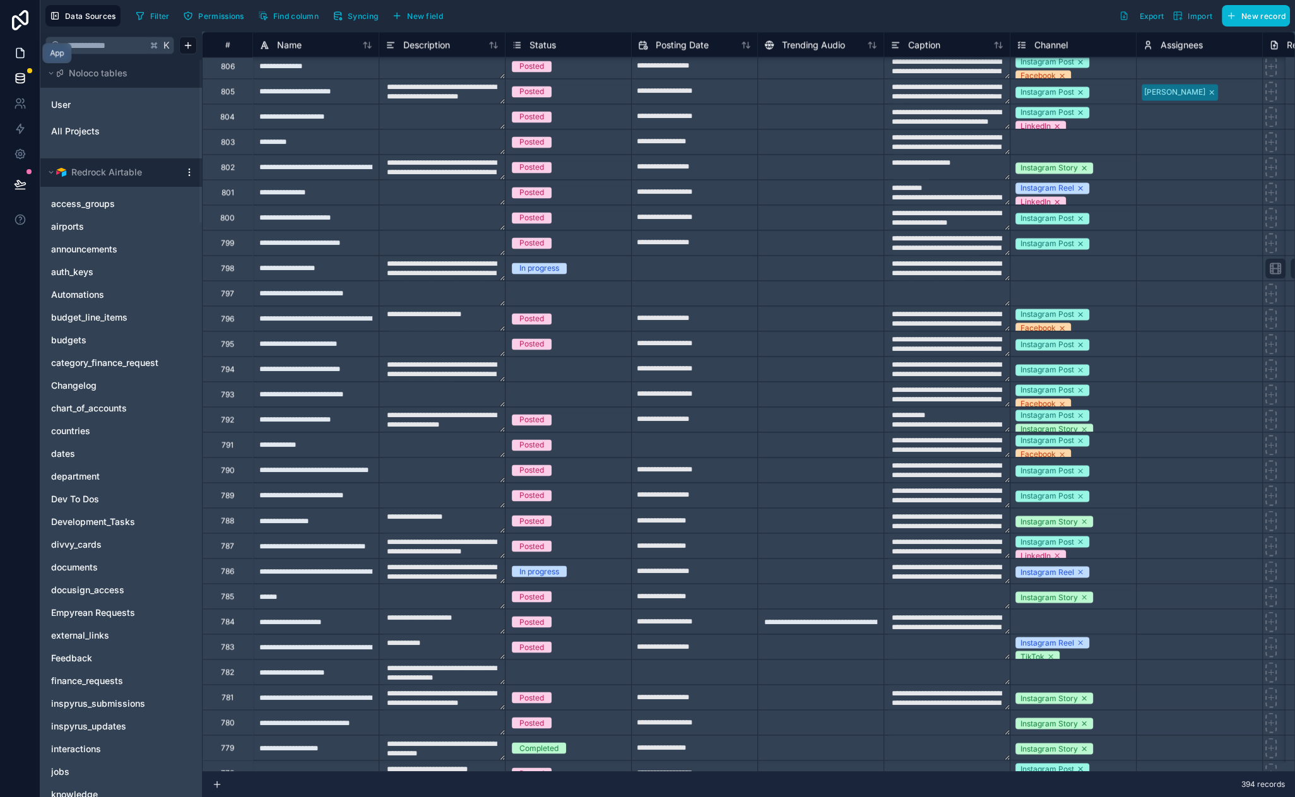
click at [20, 50] on icon at bounding box center [20, 53] width 13 height 13
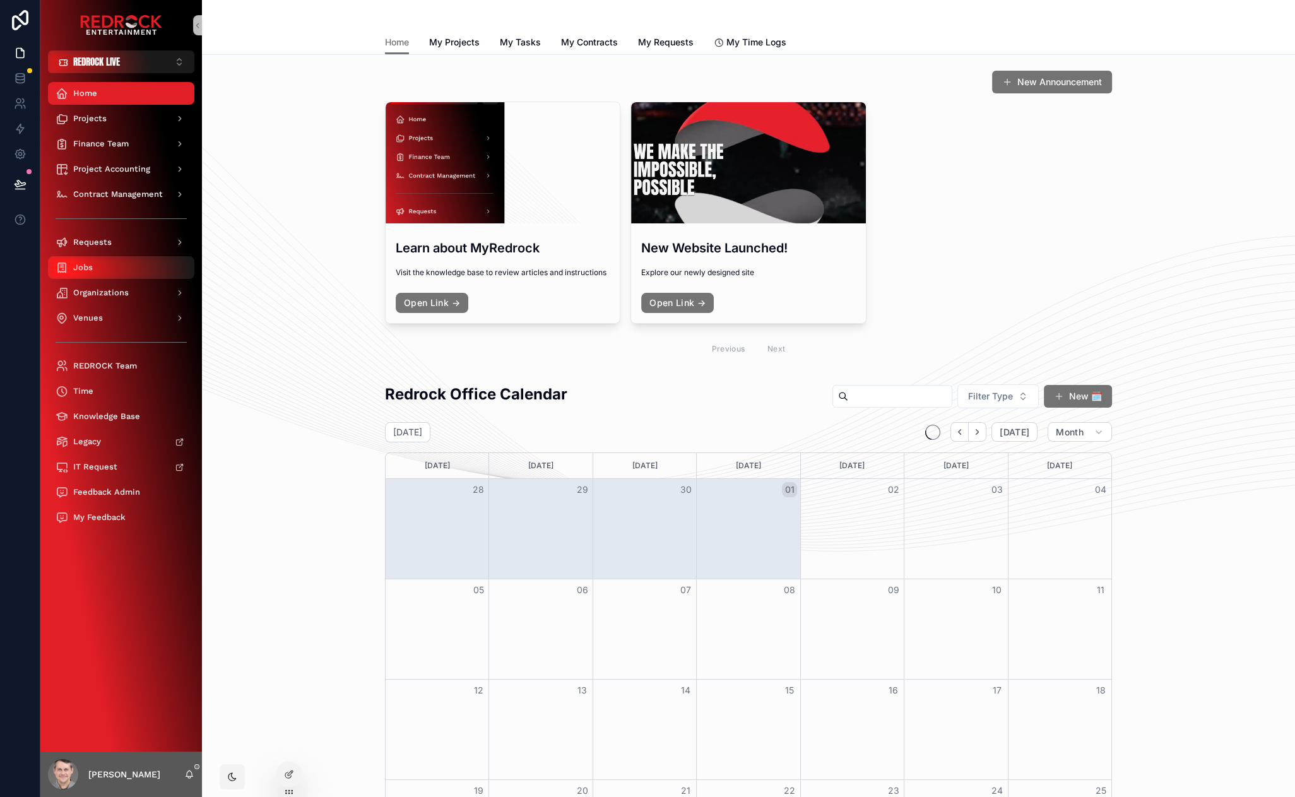
click at [129, 258] on div "Jobs" at bounding box center [121, 267] width 131 height 20
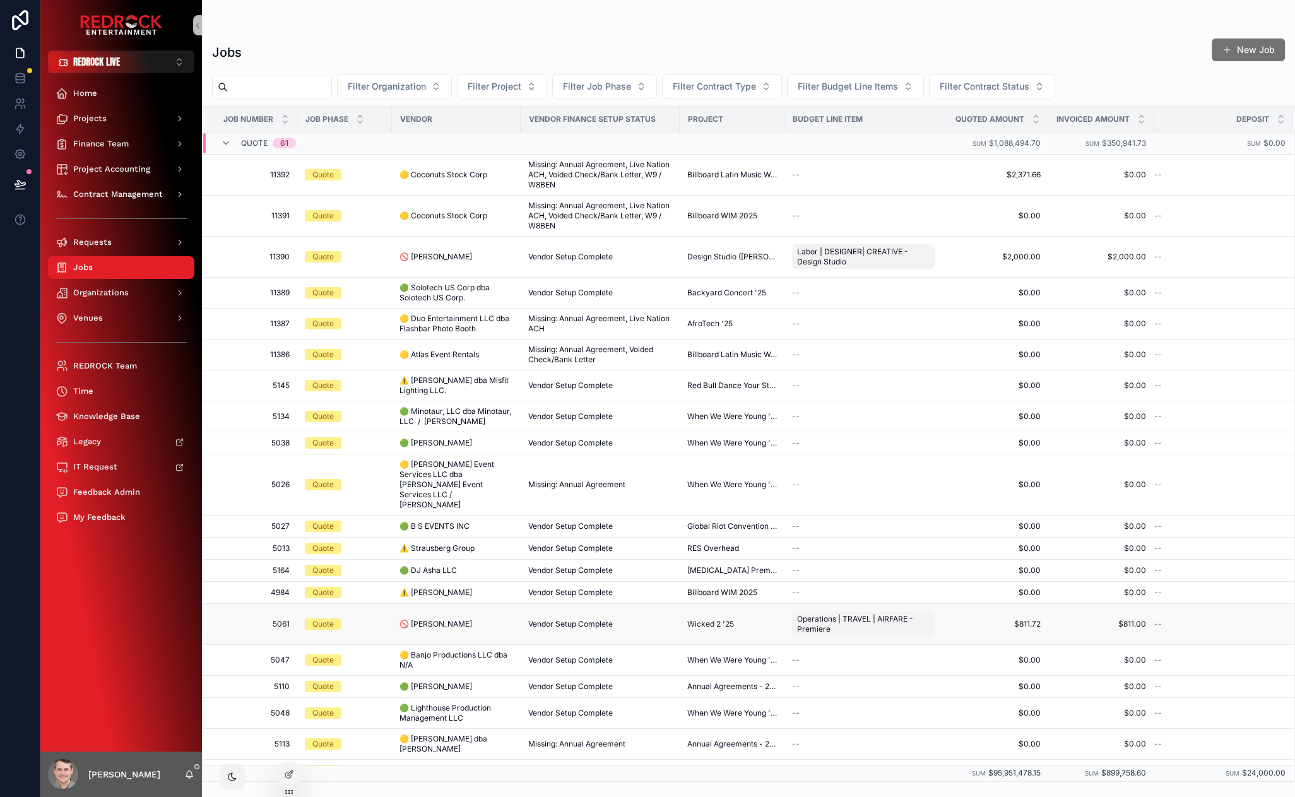
click at [279, 619] on span "5061" at bounding box center [254, 624] width 72 height 10
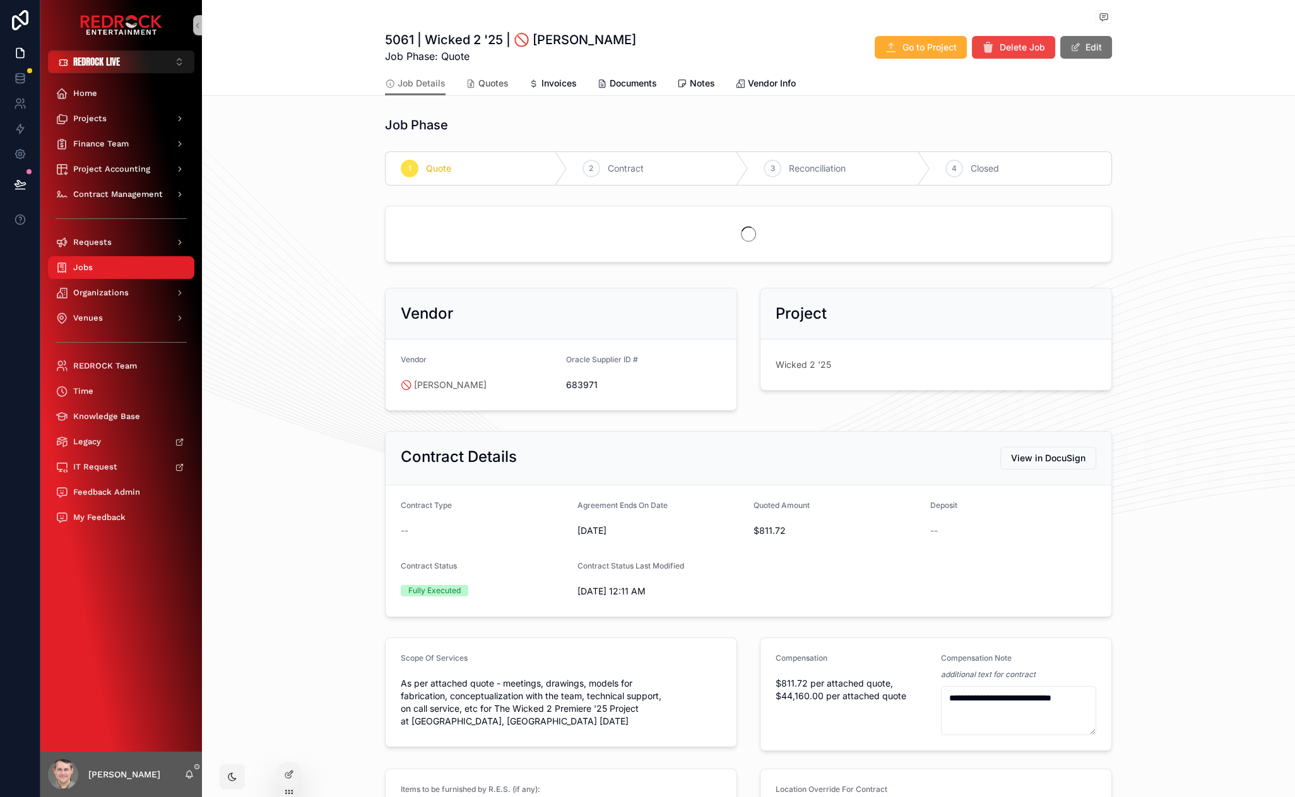
click at [479, 88] on span "Quotes" at bounding box center [493, 83] width 30 height 13
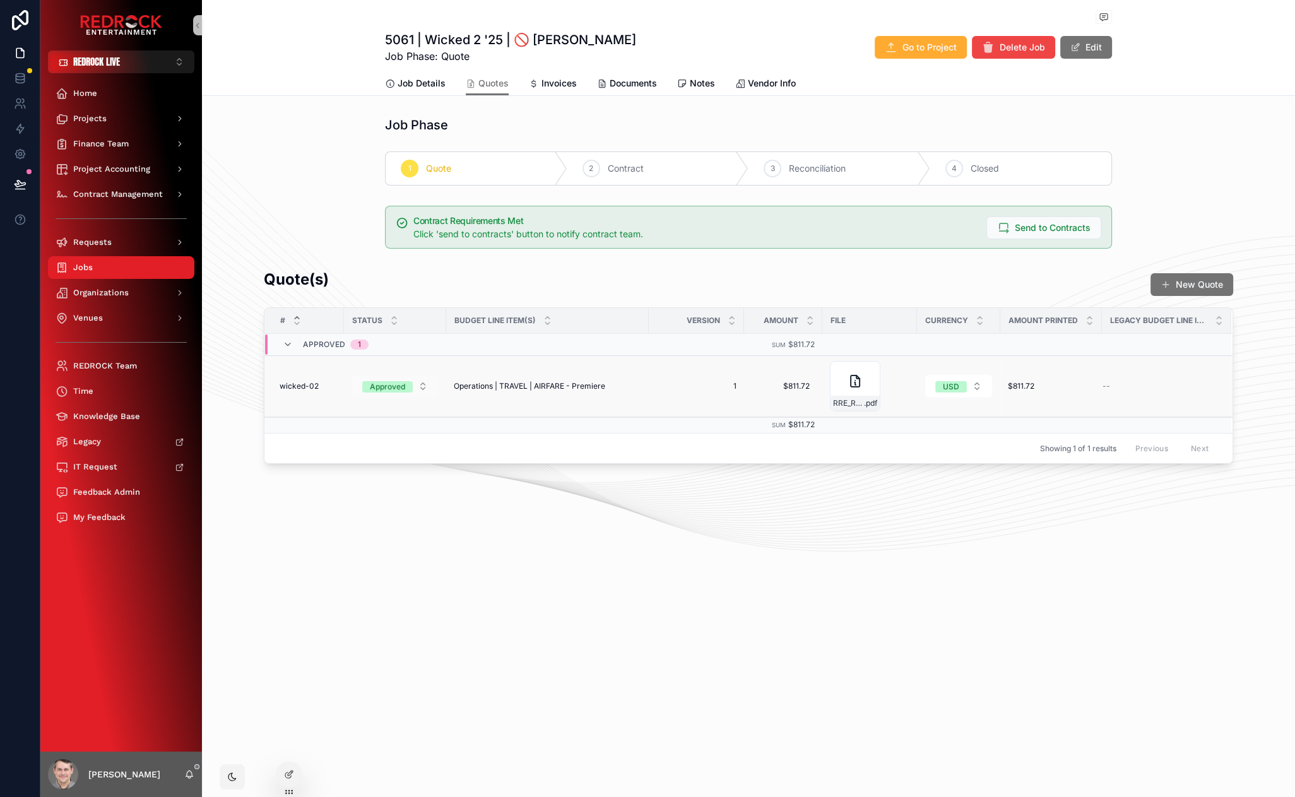
click at [425, 387] on button "Approved" at bounding box center [395, 386] width 86 height 23
click at [642, 601] on div "5061 | Wicked 2 '25 | 🚫 Brett Norton Job Phase: Quote Go to Project Delete Job …" at bounding box center [748, 398] width 1093 height 797
drag, startPoint x: 477, startPoint y: 564, endPoint x: 399, endPoint y: 536, distance: 82.7
click at [399, 536] on div "5061 | Wicked 2 '25 | 🚫 Brett Norton Job Phase: Quote Go to Project Delete Job …" at bounding box center [748, 275] width 1093 height 550
drag, startPoint x: 260, startPoint y: 507, endPoint x: 253, endPoint y: 500, distance: 9.8
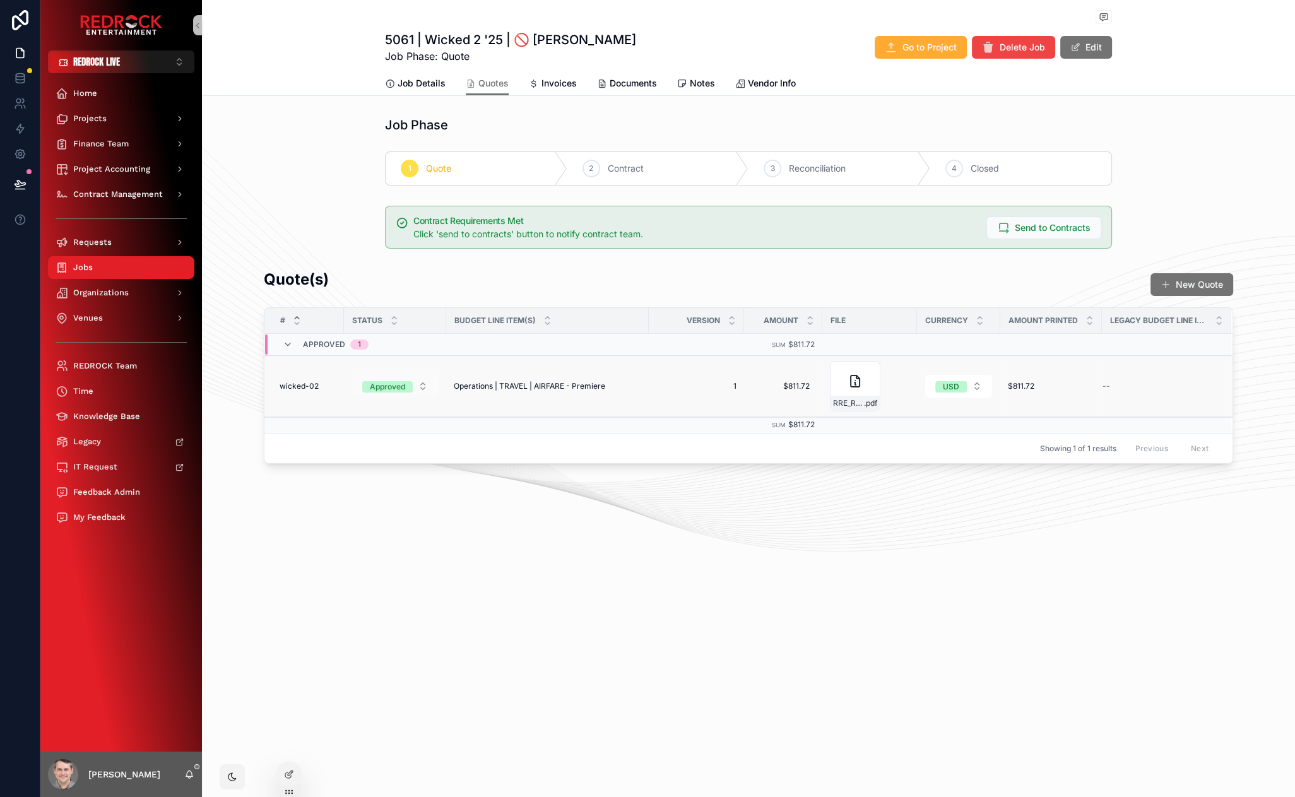
click at [420, 385] on button "Approved" at bounding box center [395, 386] width 86 height 23
drag, startPoint x: 271, startPoint y: 519, endPoint x: 260, endPoint y: 513, distance: 12.1
click at [260, 513] on div "5061 | Wicked 2 '25 | 🚫 Brett Norton Job Phase: Quote Go to Project Delete Job …" at bounding box center [748, 275] width 1093 height 550
click at [513, 377] on td "Operations | TRAVEL | AIRFARE - Premiere Operations | TRAVEL | AIRFARE - Premie…" at bounding box center [547, 386] width 203 height 61
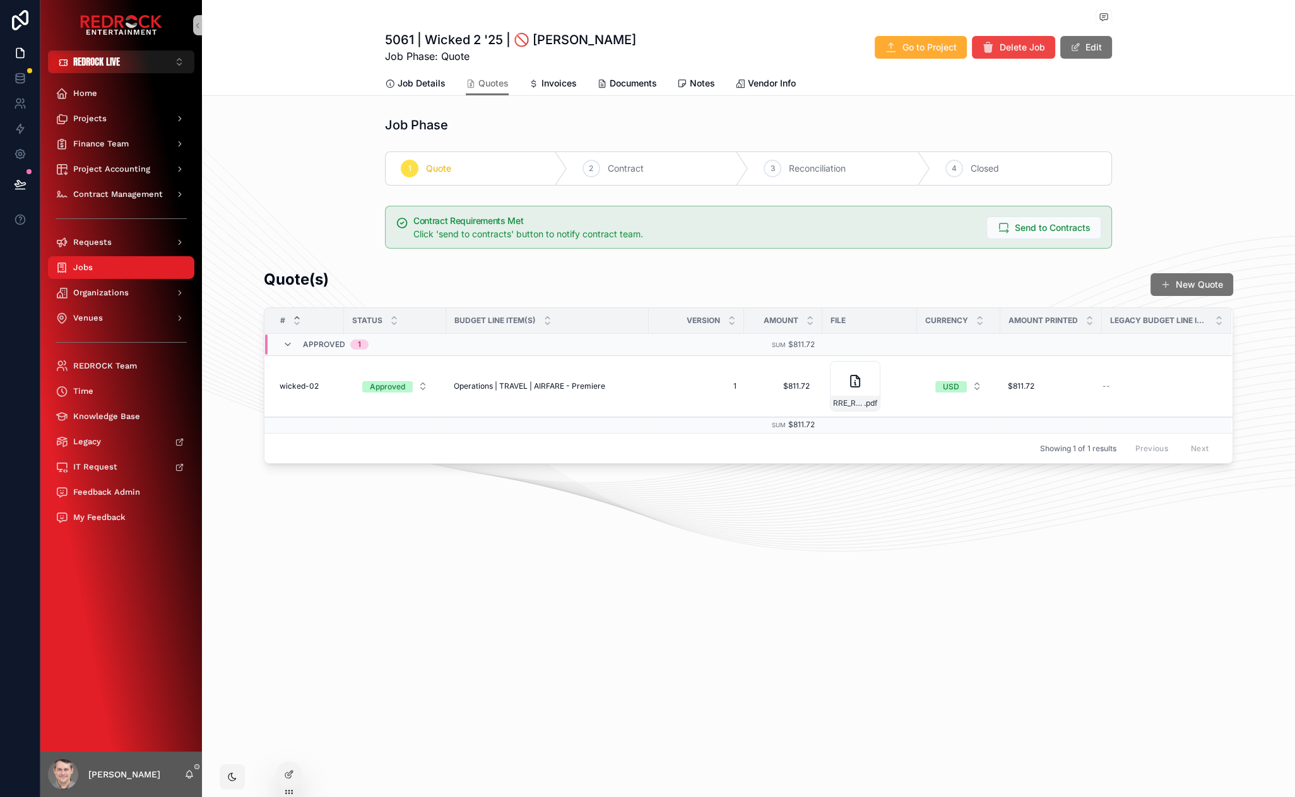
click at [519, 388] on span "Operations | TRAVEL | AIRFARE - Premiere" at bounding box center [529, 386] width 151 height 10
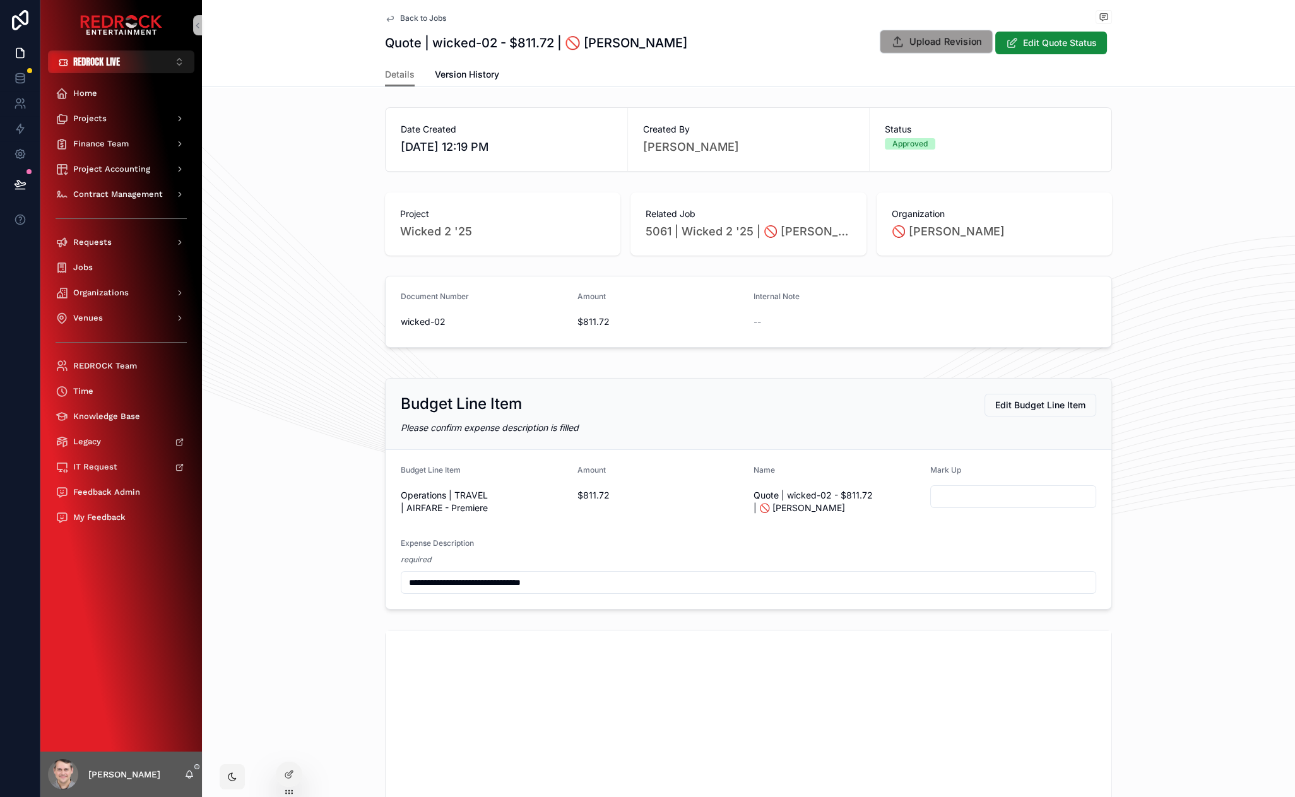
click at [918, 46] on span "Upload Revision" at bounding box center [945, 41] width 72 height 13
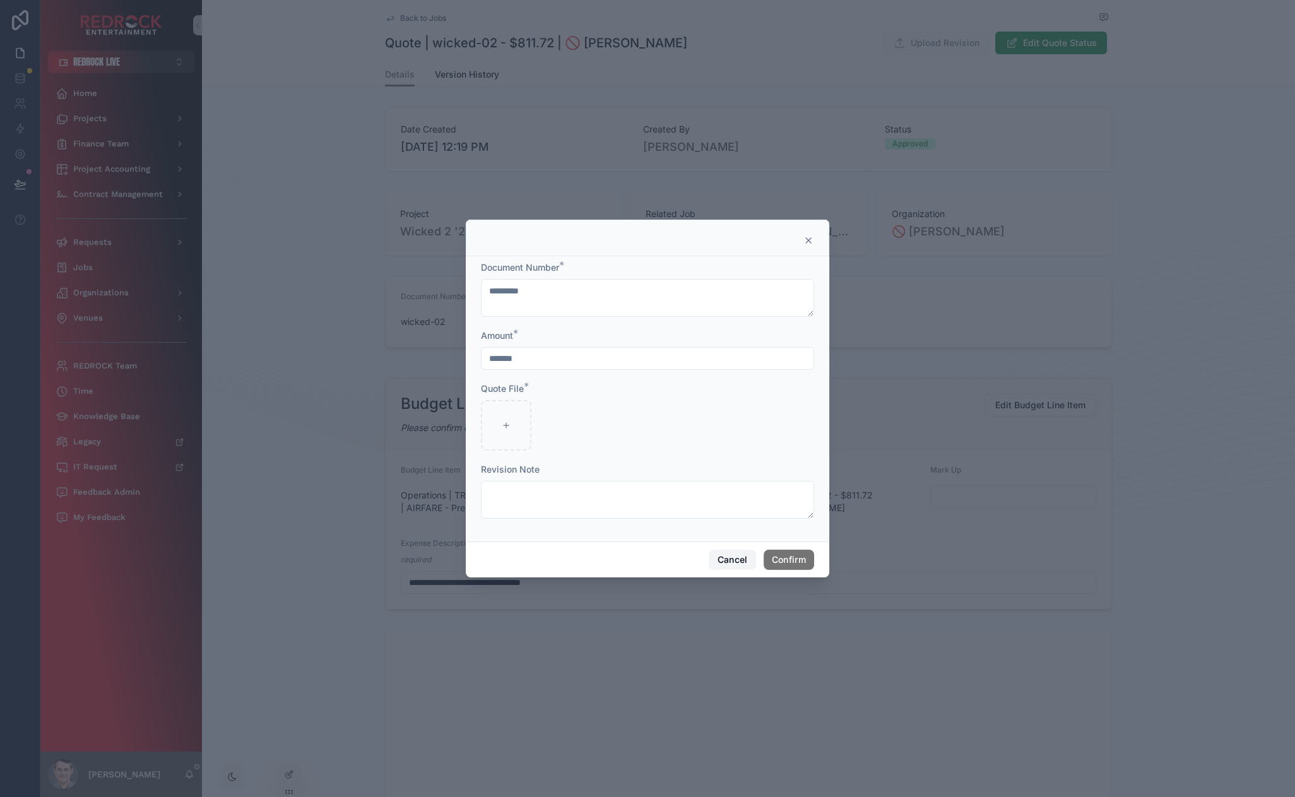
click at [711, 561] on button "Cancel" at bounding box center [732, 560] width 47 height 20
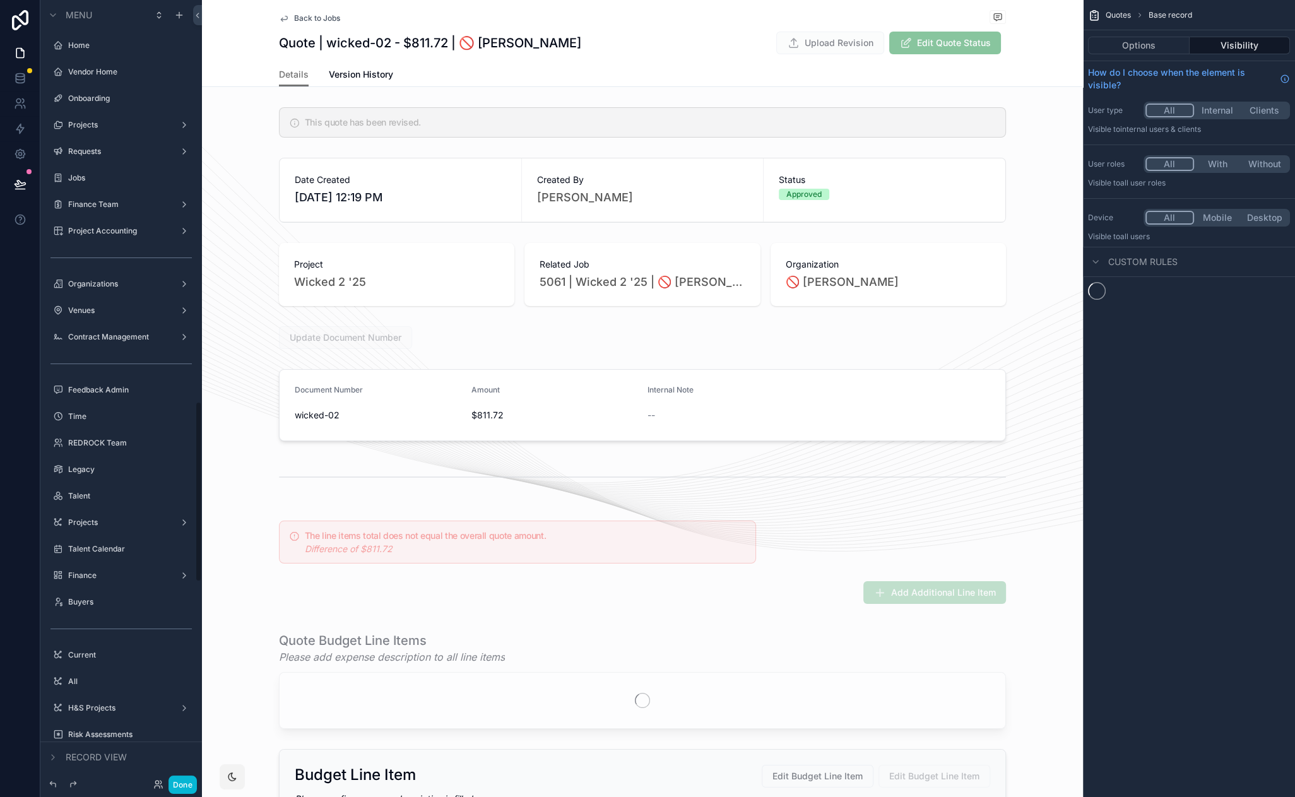
scroll to position [1738, 0]
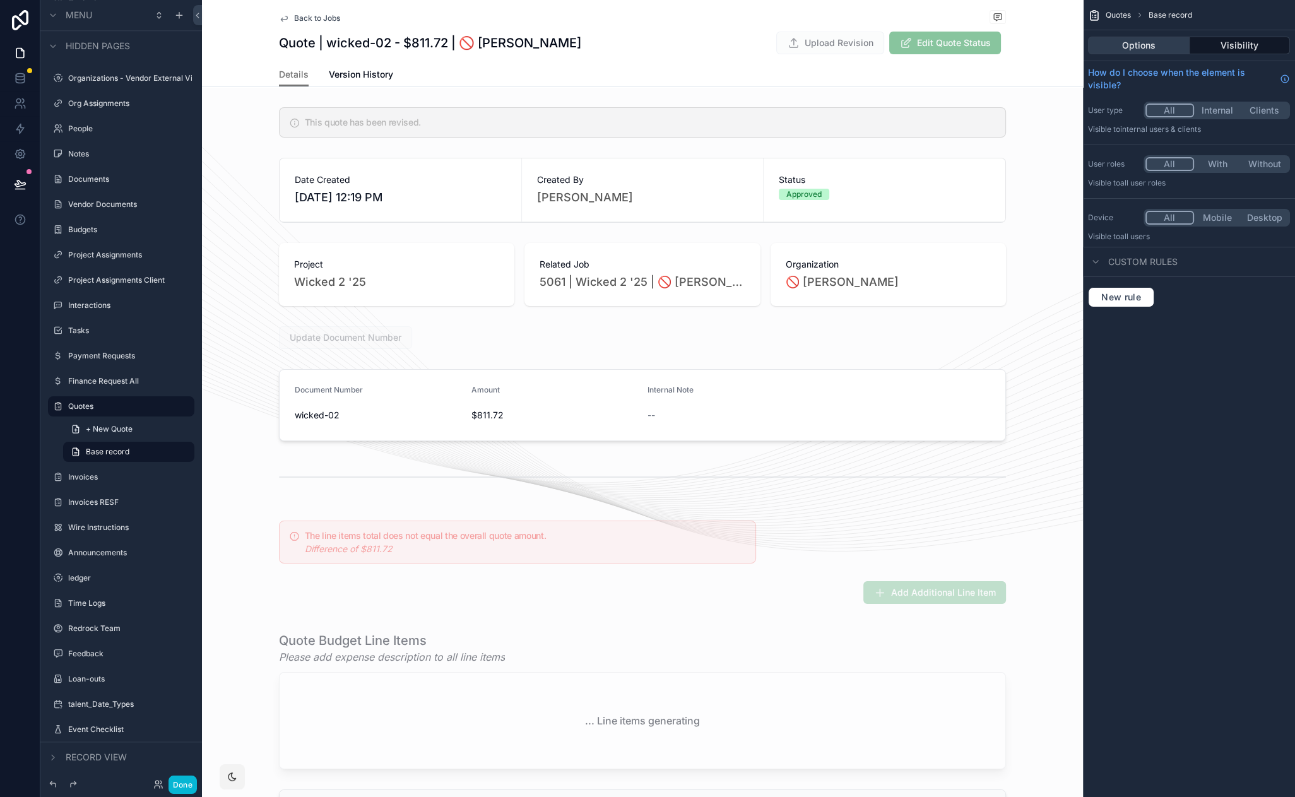
click at [1142, 44] on button "Options" at bounding box center [1139, 46] width 102 height 18
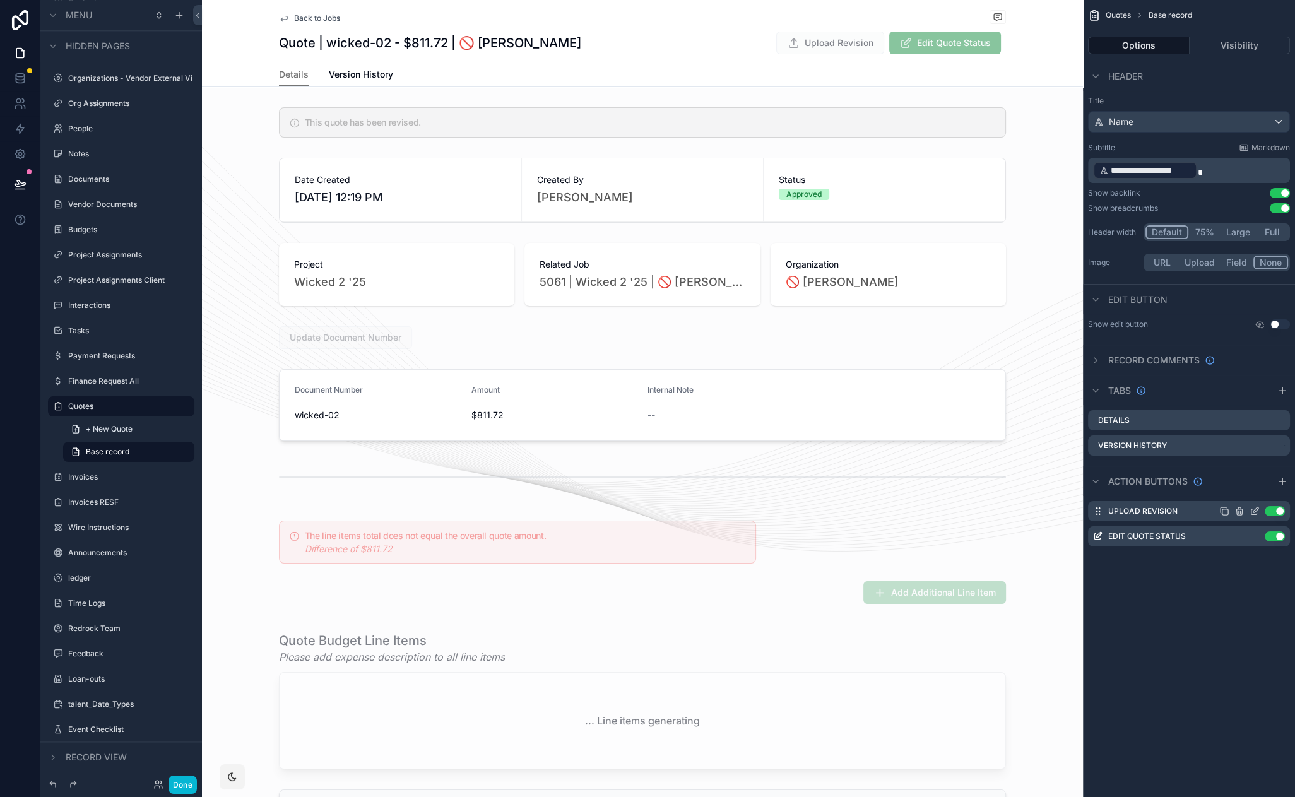
click at [1251, 509] on icon "scrollable content" at bounding box center [1254, 511] width 10 height 10
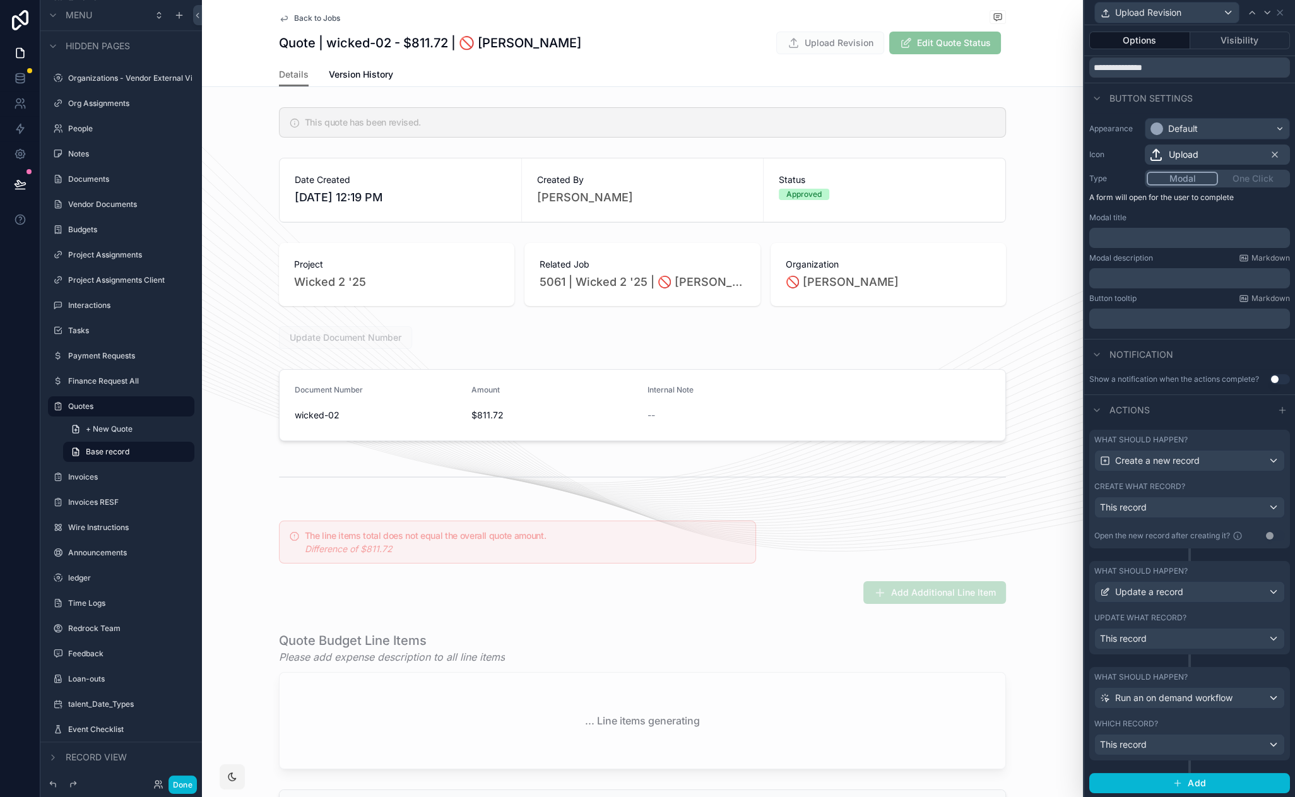
scroll to position [0, 0]
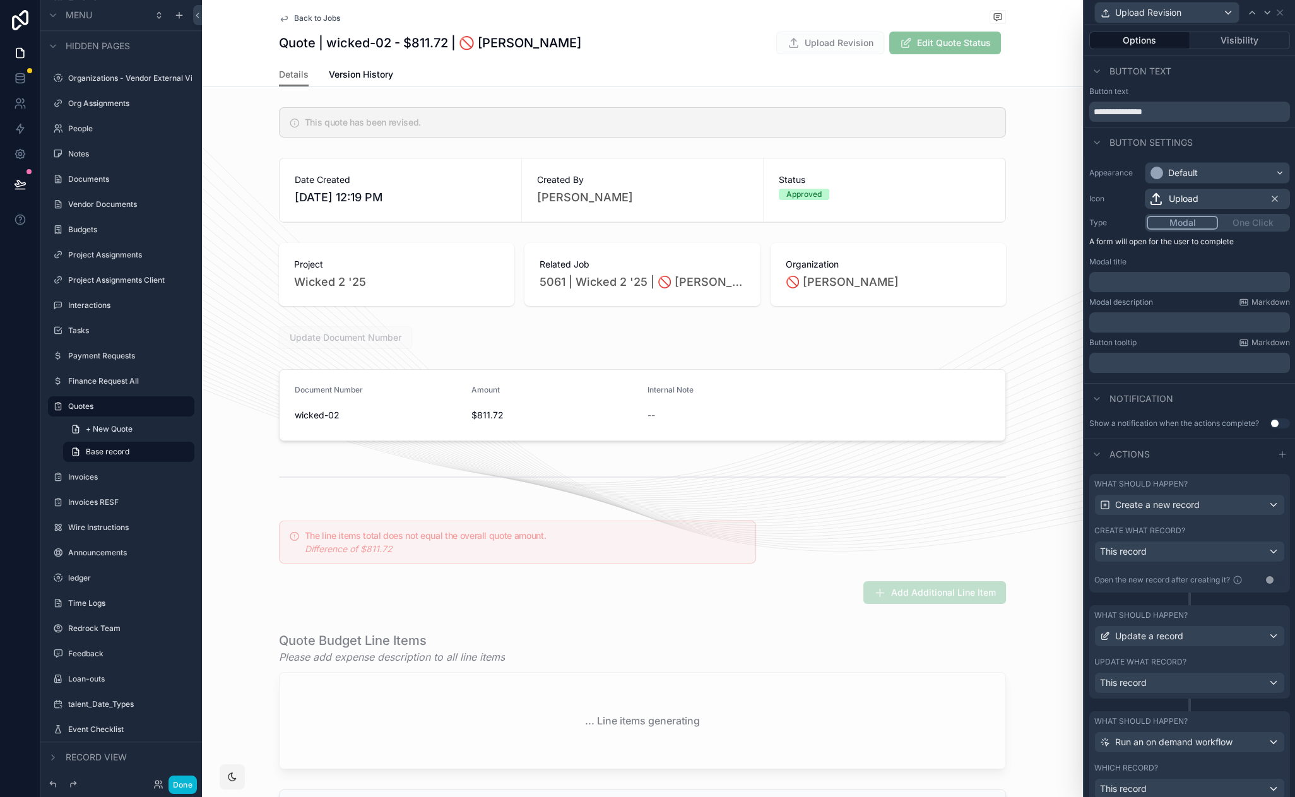
click at [1196, 485] on div "What should happen?" at bounding box center [1189, 484] width 191 height 10
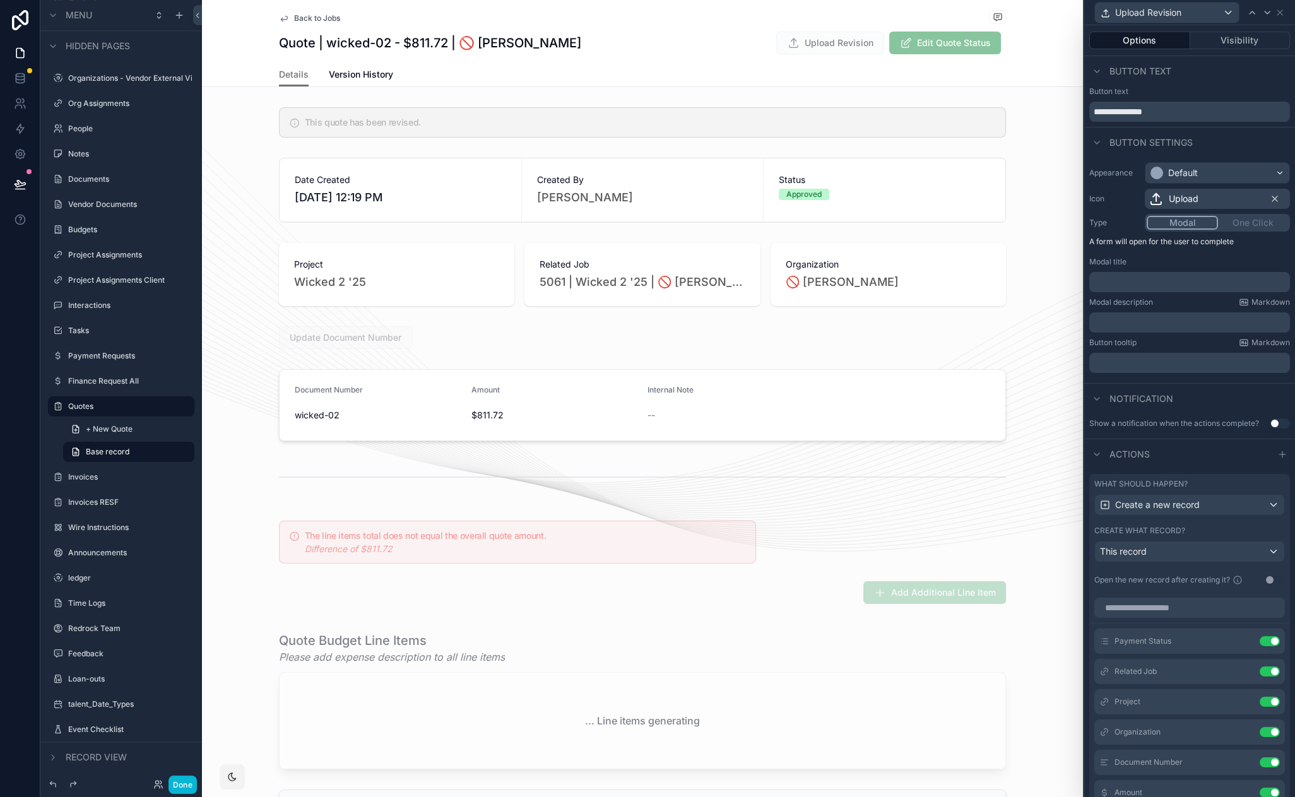
scroll to position [259, 0]
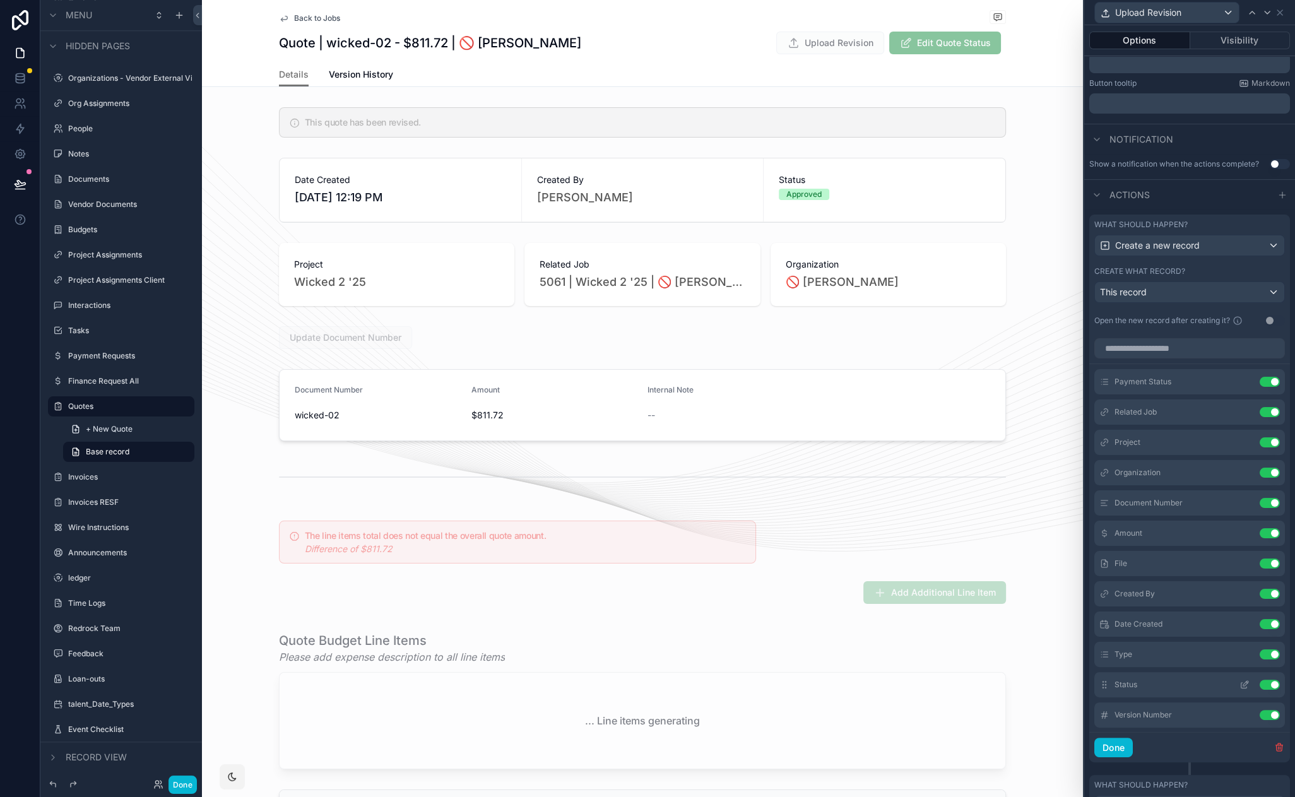
click at [1241, 683] on icon at bounding box center [1244, 686] width 6 height 6
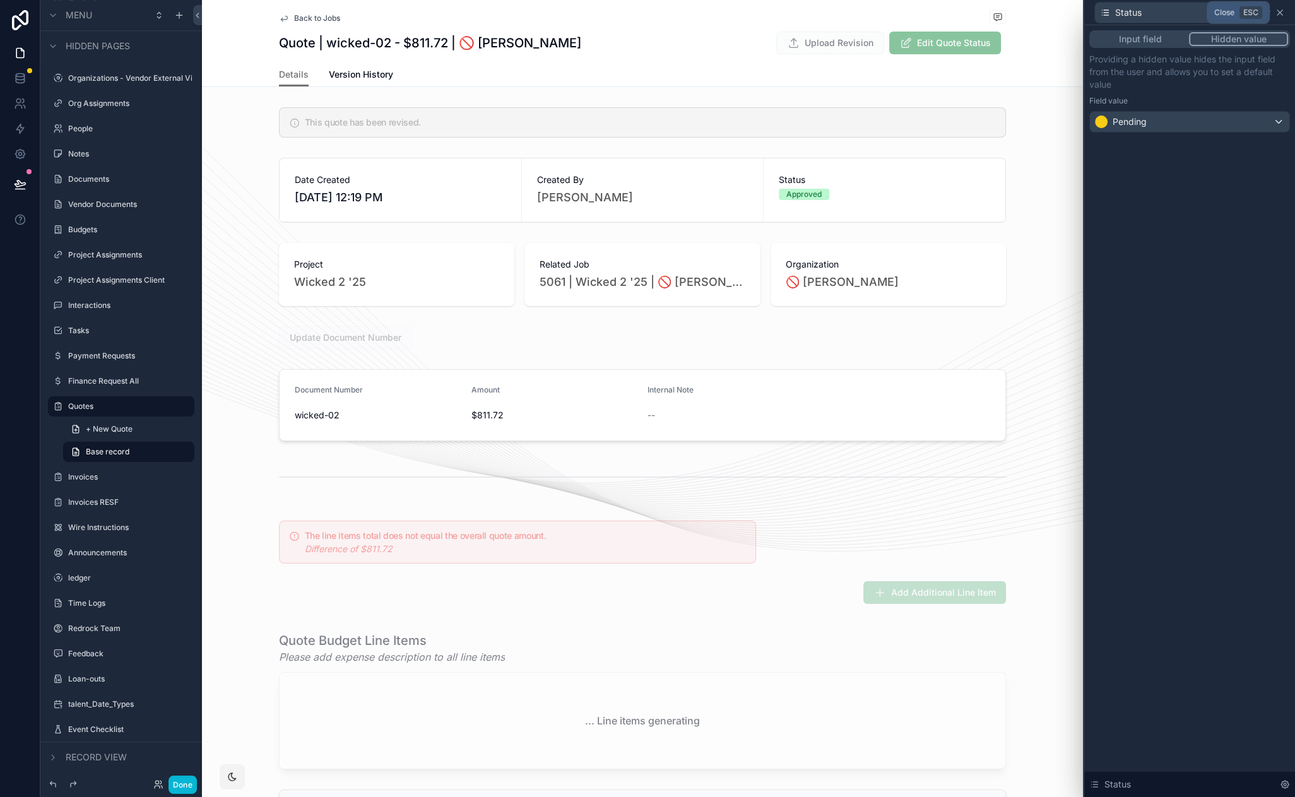
click at [1279, 15] on icon at bounding box center [1280, 13] width 10 height 10
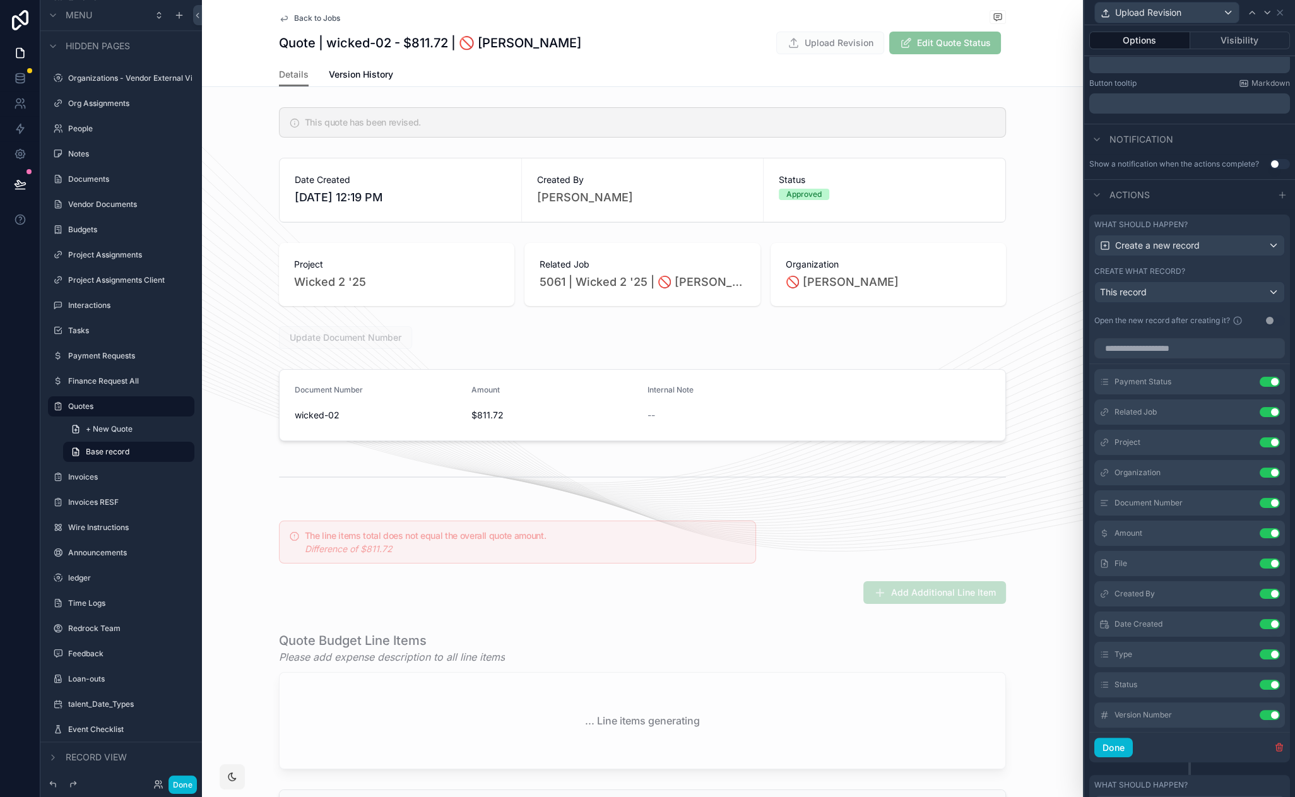
drag, startPoint x: 659, startPoint y: 27, endPoint x: 569, endPoint y: 32, distance: 91.0
click at [323, 20] on span "Back to Jobs" at bounding box center [317, 18] width 46 height 10
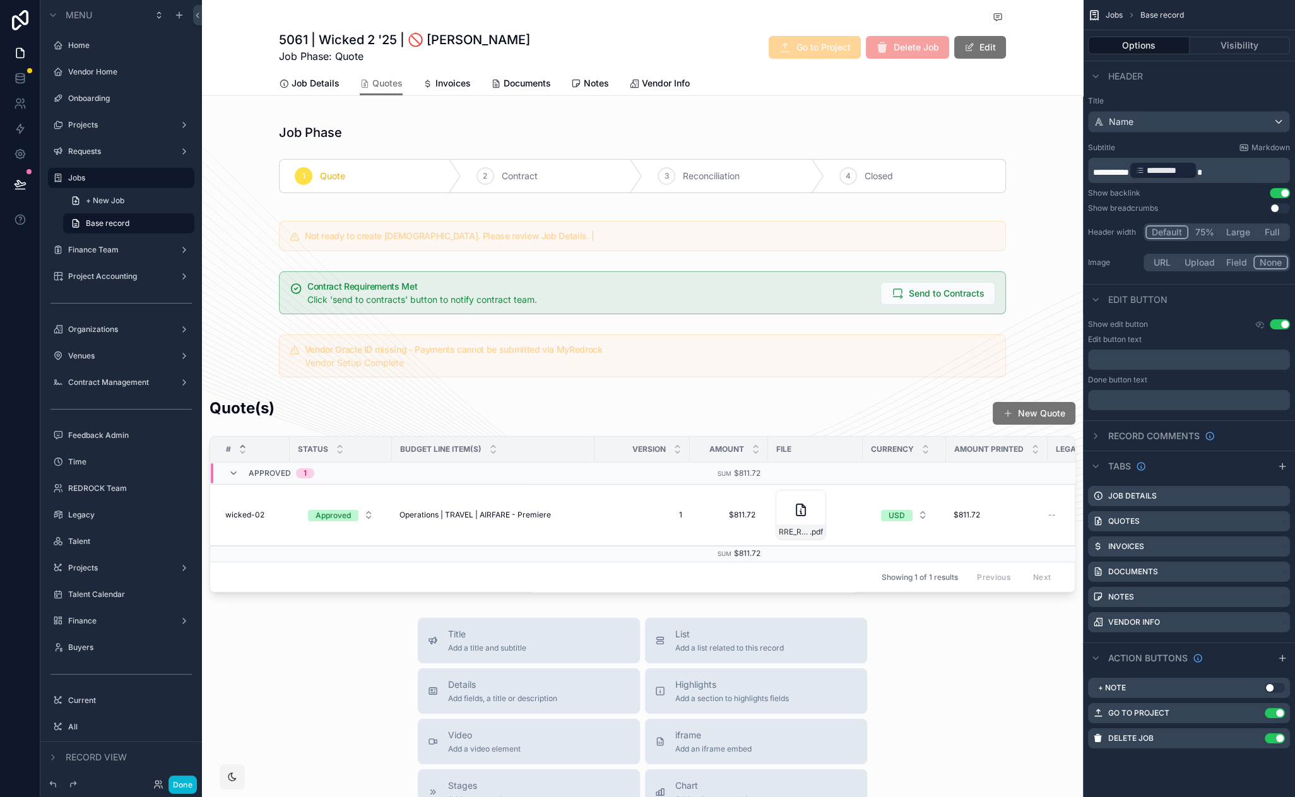
drag, startPoint x: 261, startPoint y: 21, endPoint x: 229, endPoint y: 16, distance: 32.6
drag, startPoint x: 268, startPoint y: 26, endPoint x: 233, endPoint y: 18, distance: 35.7
click at [23, 81] on icon at bounding box center [20, 80] width 8 height 5
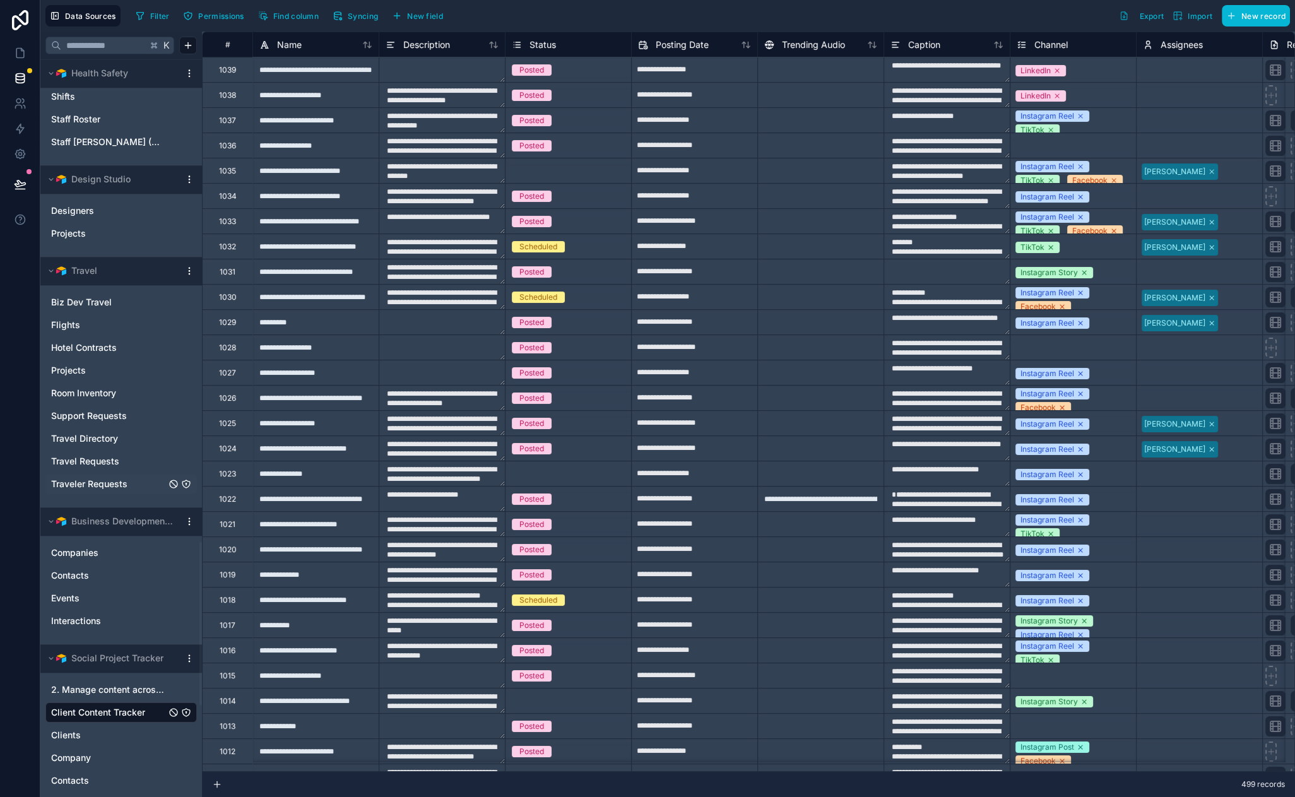
scroll to position [2590, 0]
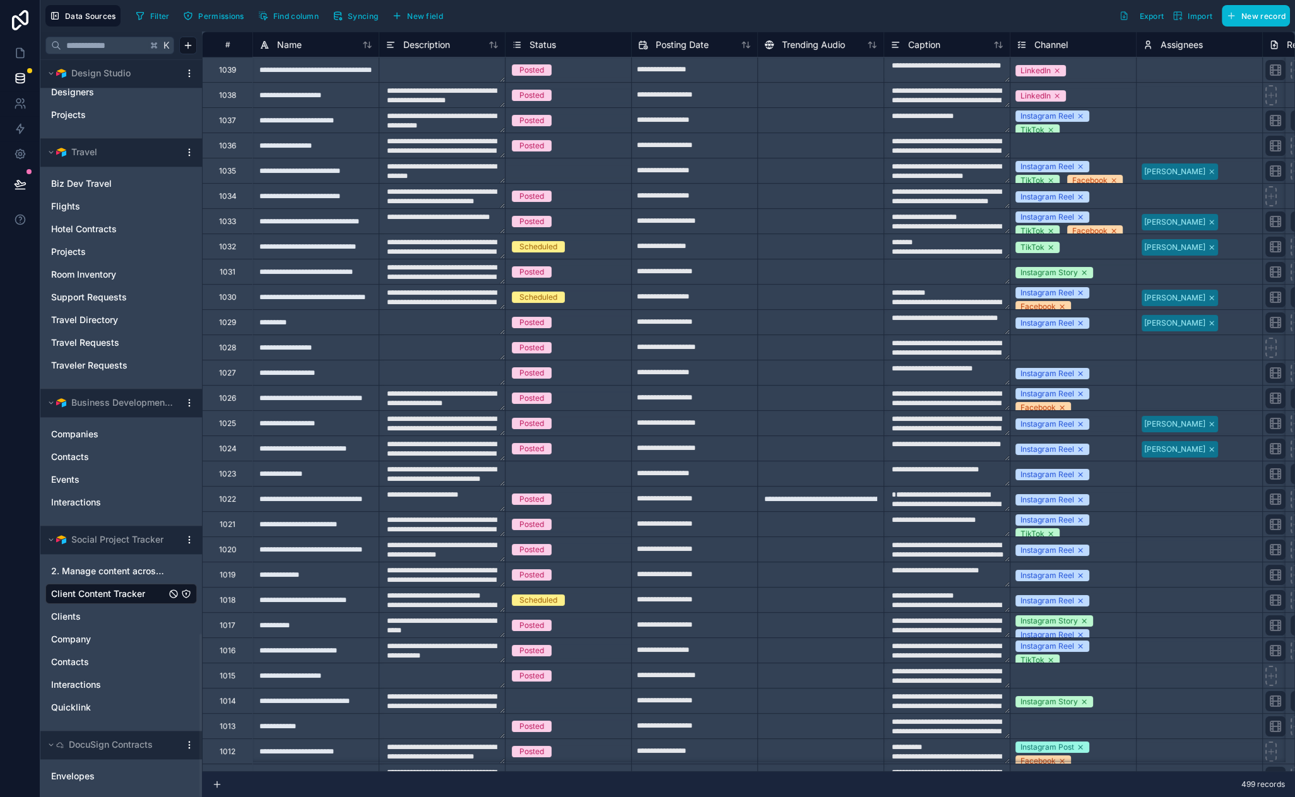
drag, startPoint x: 494, startPoint y: 21, endPoint x: 470, endPoint y: 13, distance: 25.3
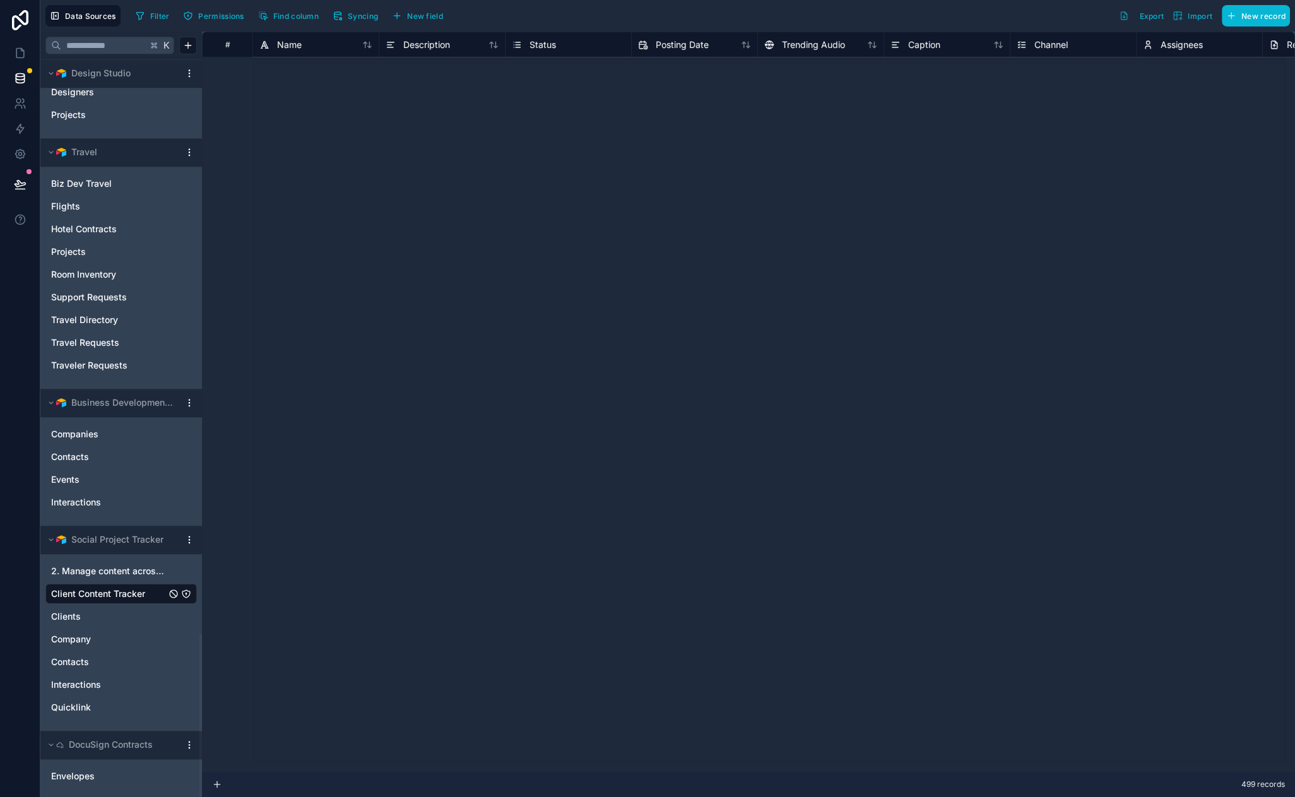
scroll to position [8129, 0]
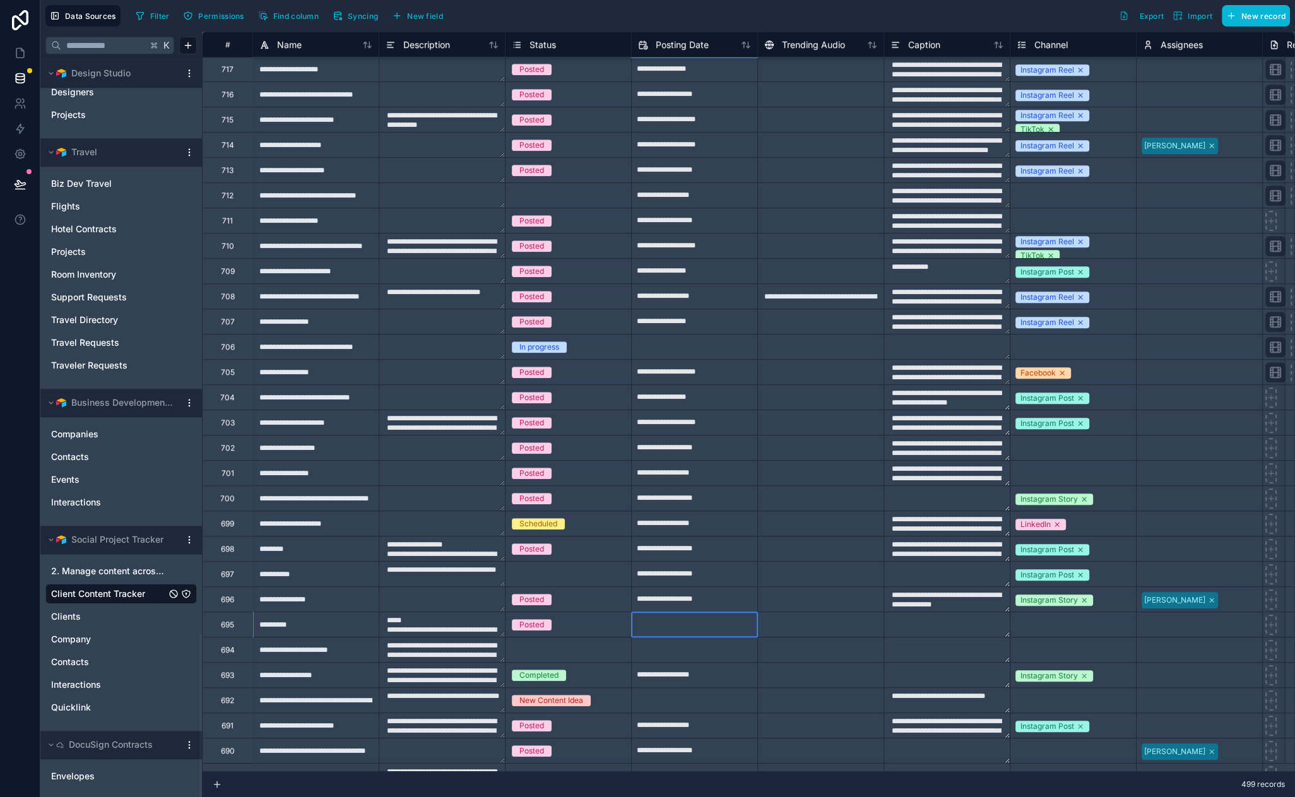
click at [728, 620] on input "text" at bounding box center [695, 625] width 126 height 20
select select "****"
select select "*"
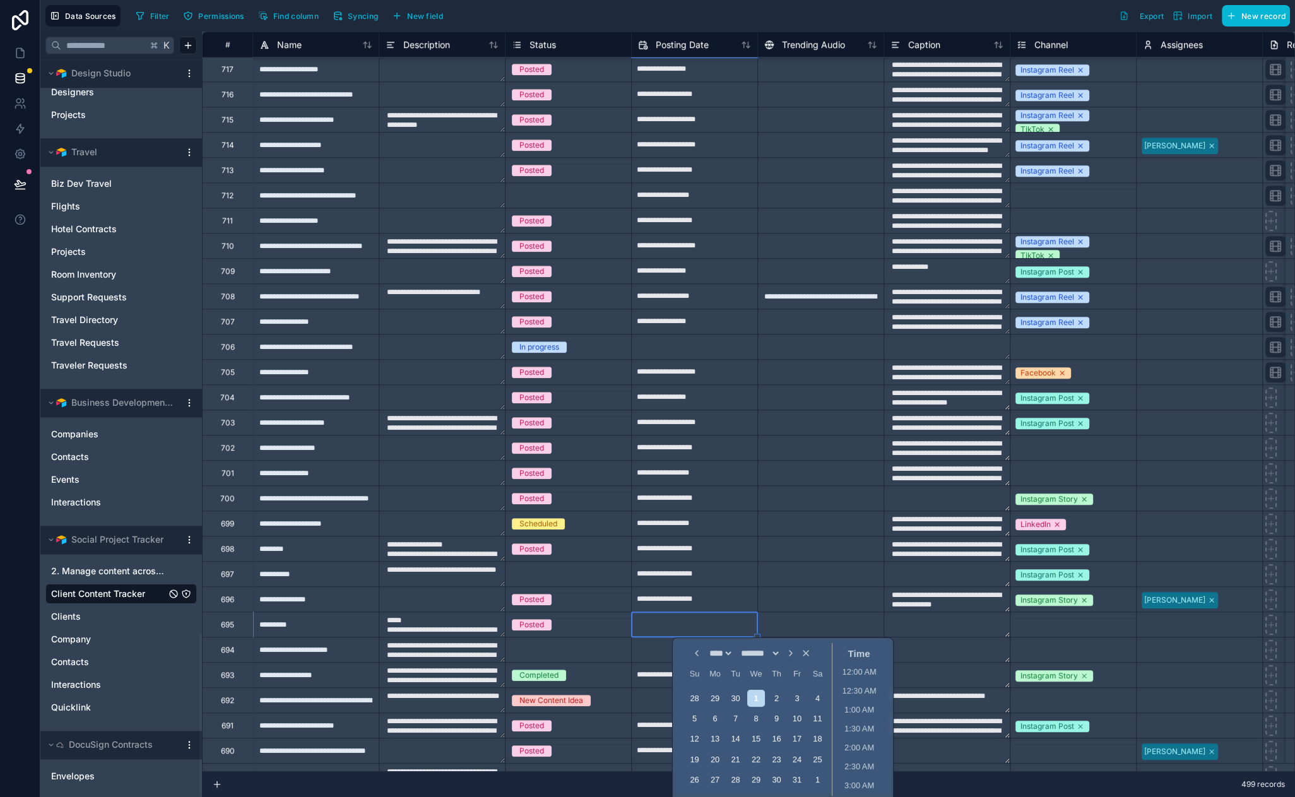
click at [642, 654] on input "text" at bounding box center [695, 650] width 126 height 20
select select "****"
select select "*"
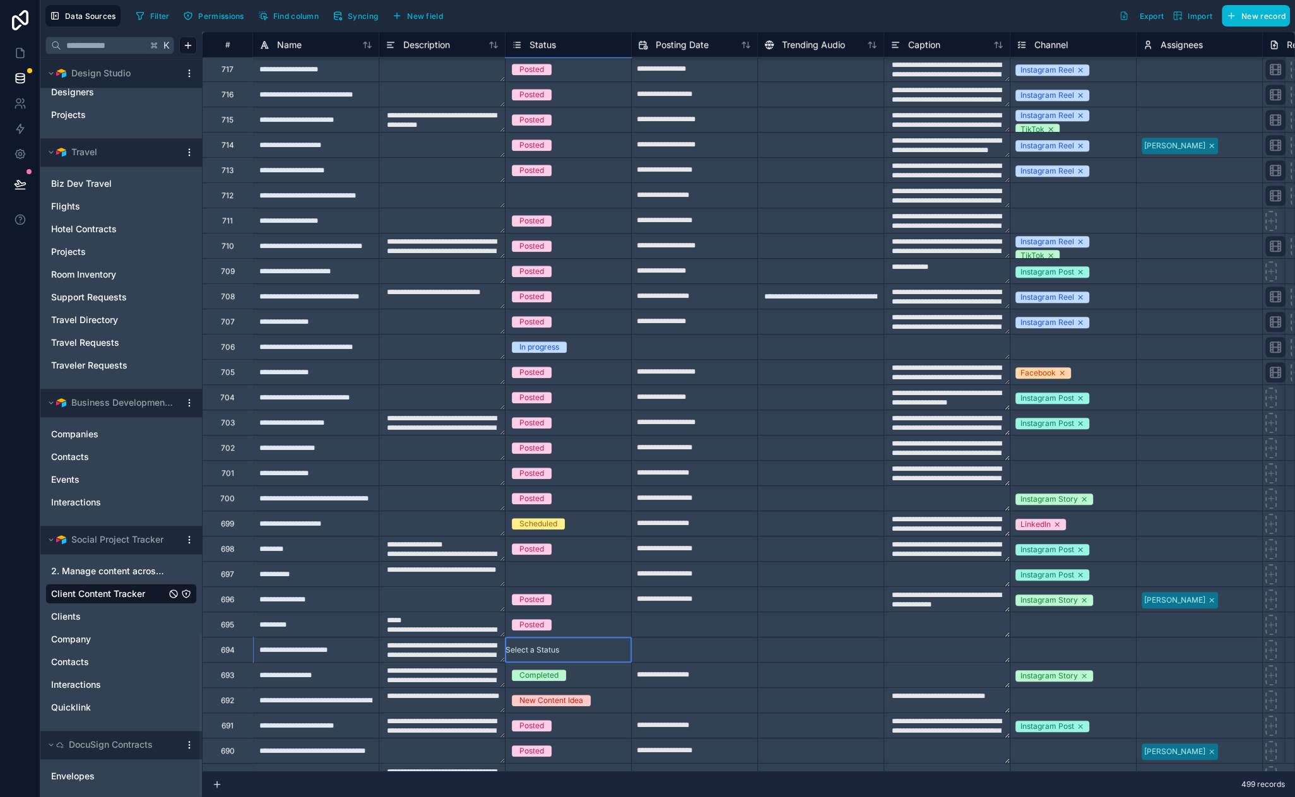
click at [579, 656] on div "Select a Status" at bounding box center [568, 649] width 126 height 25
click at [796, 646] on div at bounding box center [820, 649] width 126 height 25
click at [550, 647] on div "Select a Status" at bounding box center [532, 650] width 54 height 10
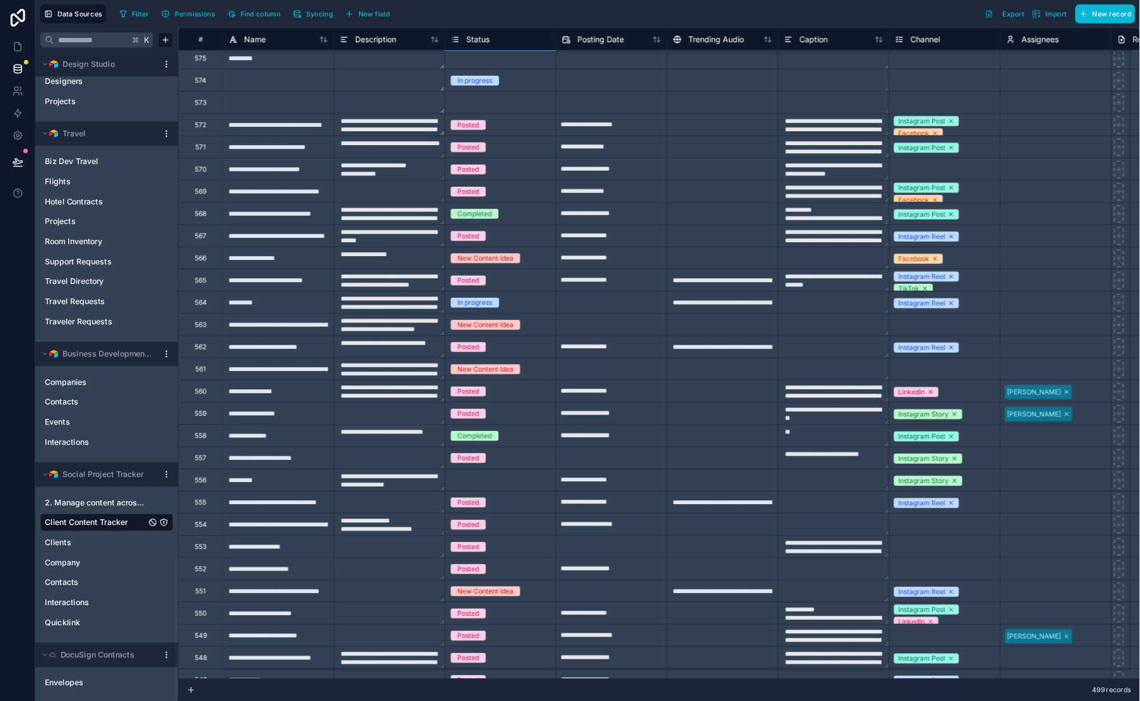
scroll to position [11893, 0]
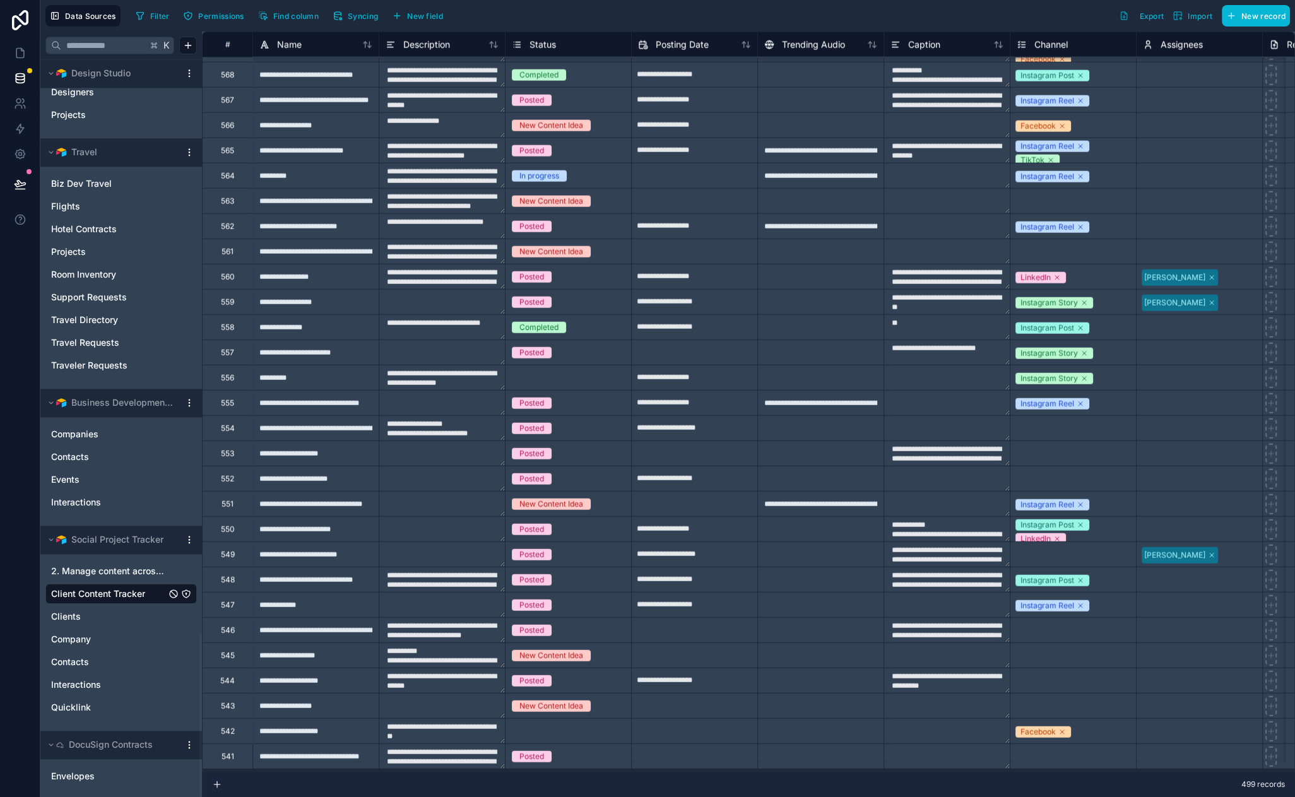
drag, startPoint x: 547, startPoint y: 11, endPoint x: 495, endPoint y: 15, distance: 51.9
click at [15, 57] on icon at bounding box center [20, 53] width 13 height 13
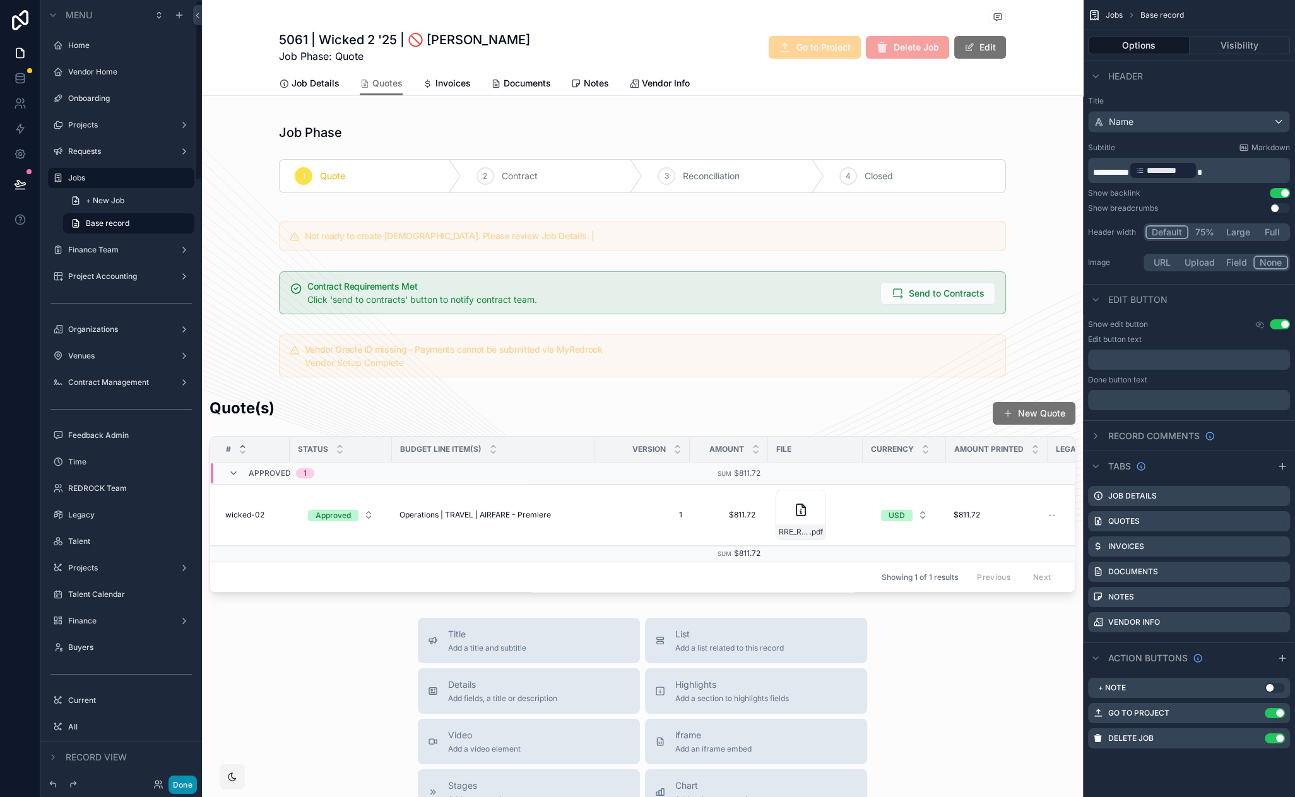
click at [187, 788] on button "Done" at bounding box center [182, 785] width 28 height 18
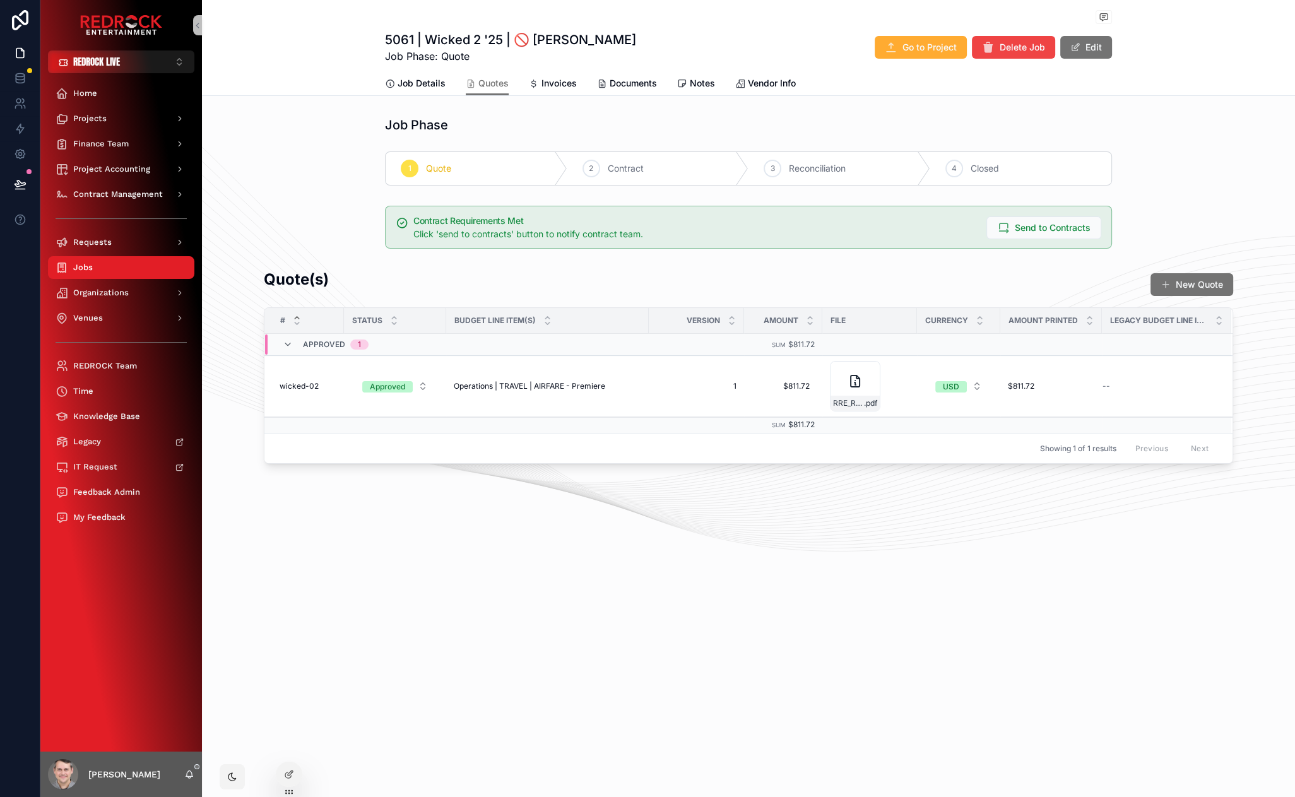
click at [320, 78] on div "Job Details Quotes Invoices Documents Notes Vendor Info" at bounding box center [749, 83] width 1078 height 24
click at [305, 71] on div "Job Details Quotes Invoices Documents Notes Vendor Info" at bounding box center [749, 83] width 1078 height 24
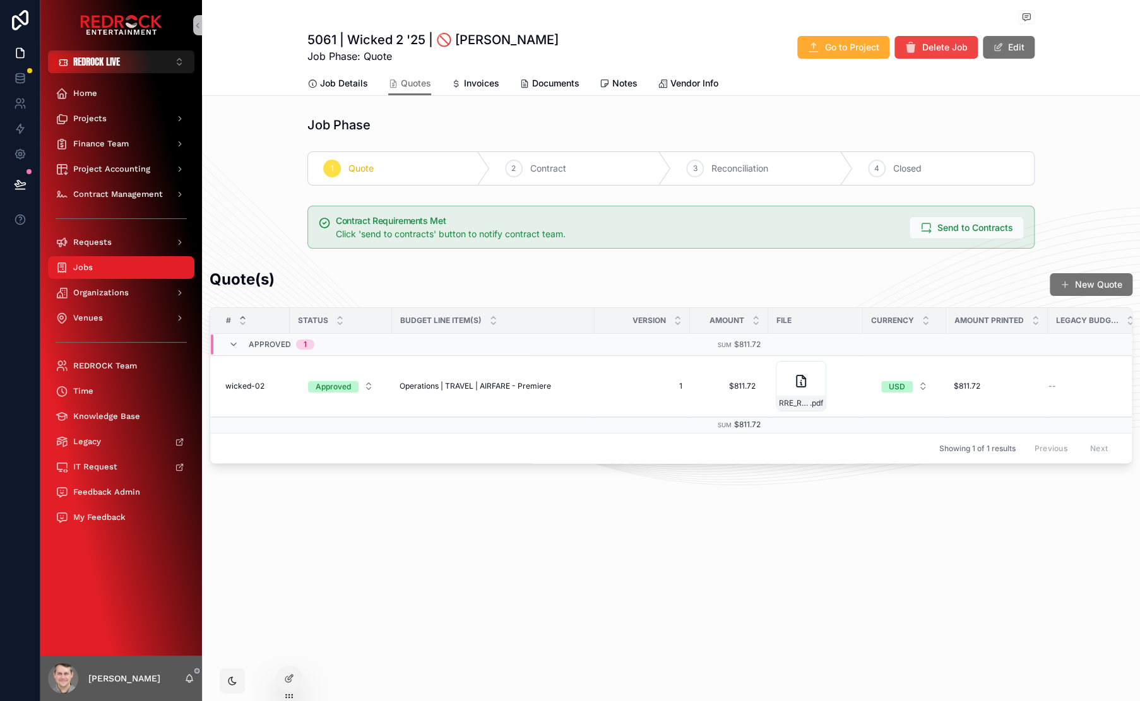
click at [257, 116] on div "Job Phase 1 Quote 2 Contract 3 Reconciliation 4 Closed" at bounding box center [671, 151] width 938 height 80
click at [102, 117] on span "Projects" at bounding box center [89, 119] width 33 height 10
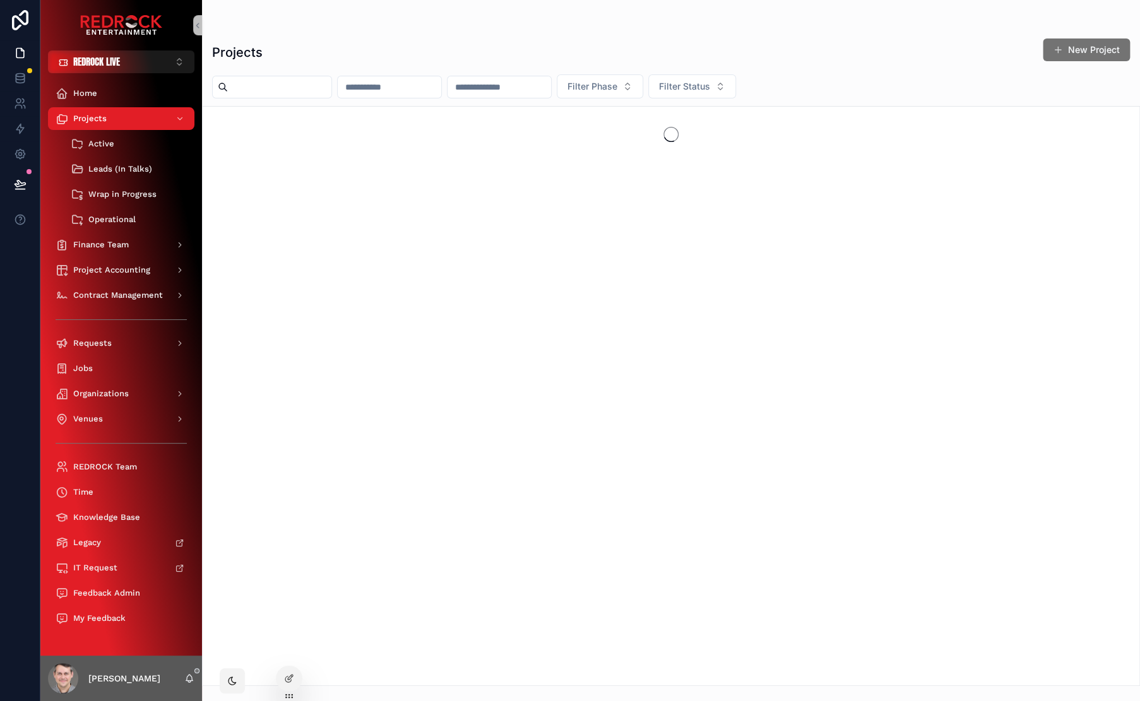
click at [274, 92] on input "scrollable content" at bounding box center [279, 87] width 103 height 18
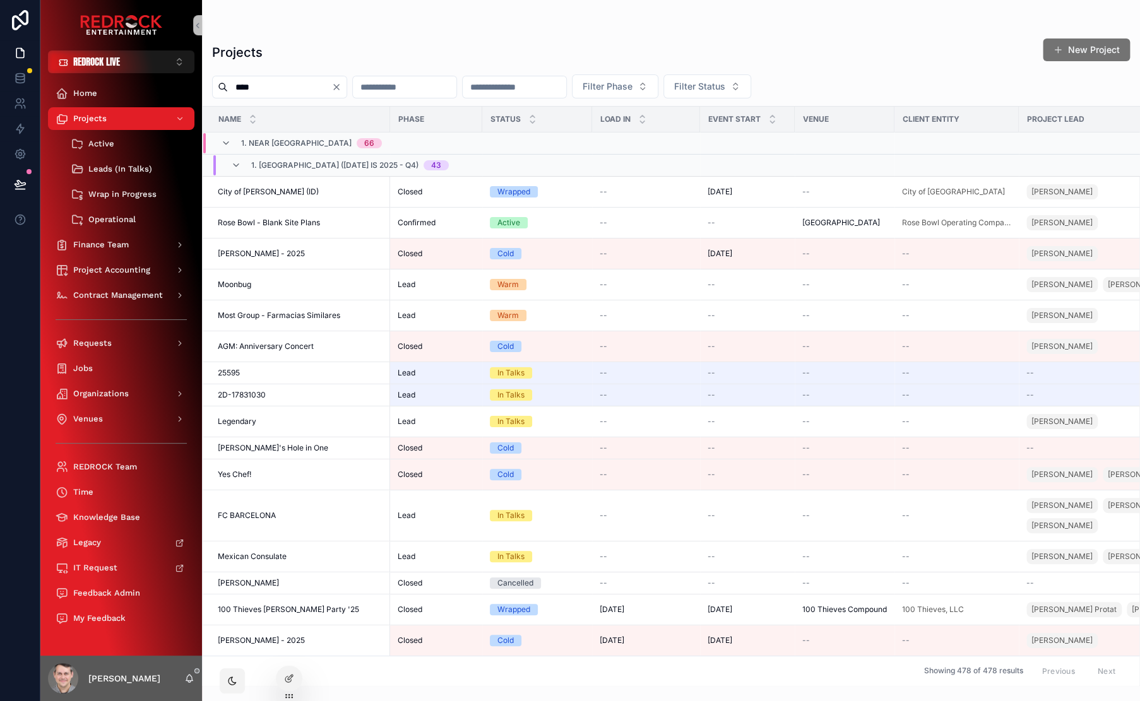
type input "****"
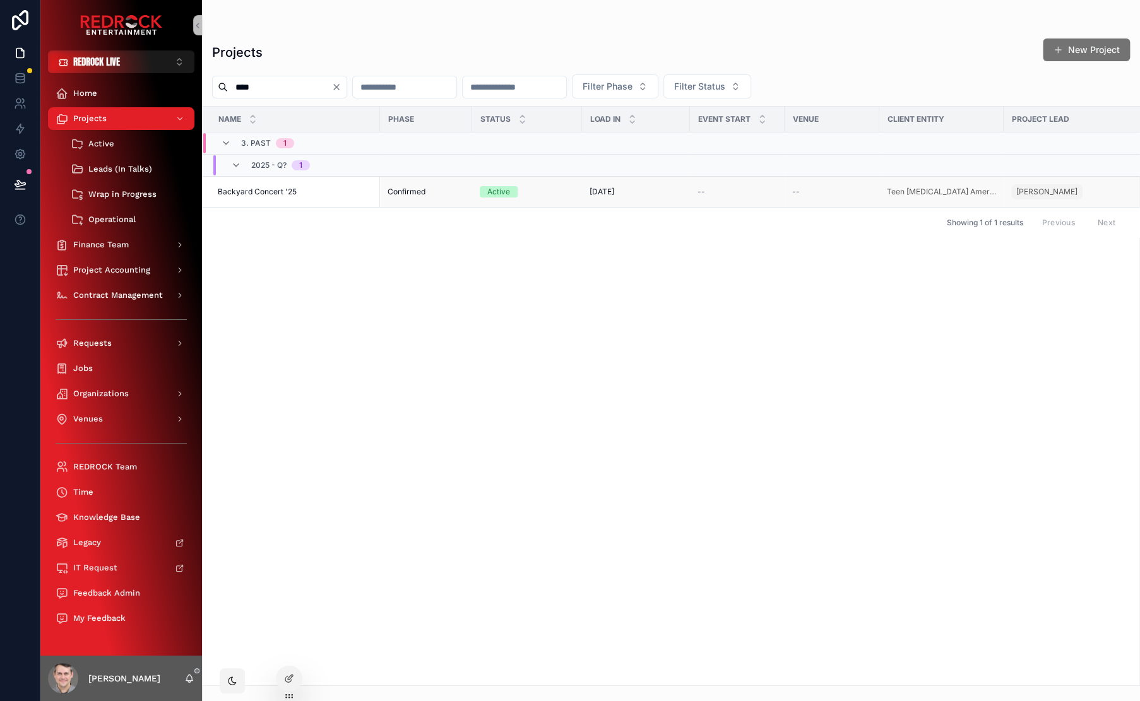
click at [273, 191] on span "Backyard Concert '25" at bounding box center [257, 192] width 79 height 10
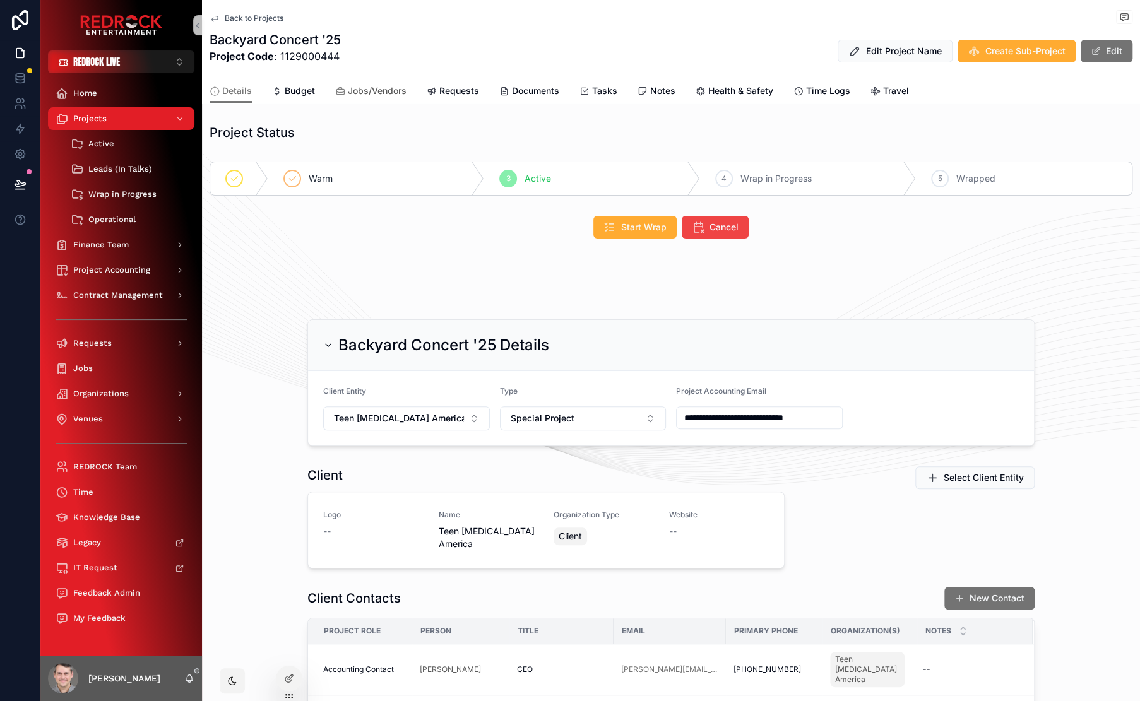
click at [379, 96] on span "Jobs/Vendors" at bounding box center [377, 91] width 59 height 13
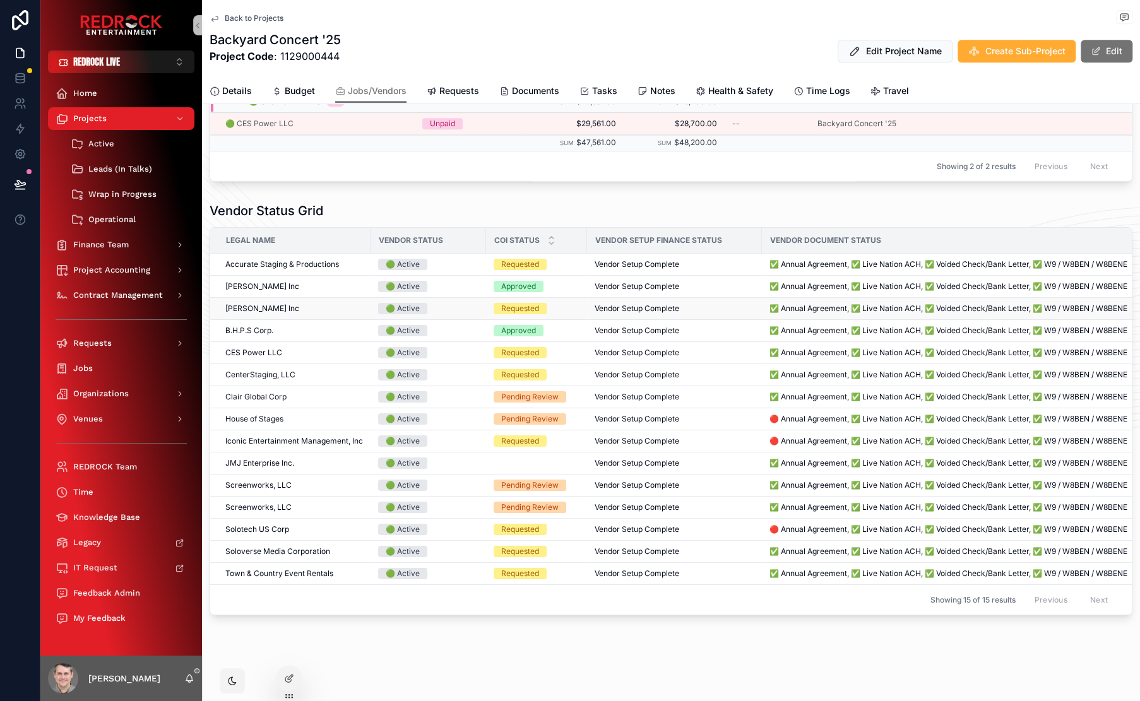
click at [261, 304] on span "[PERSON_NAME] Inc" at bounding box center [262, 309] width 74 height 10
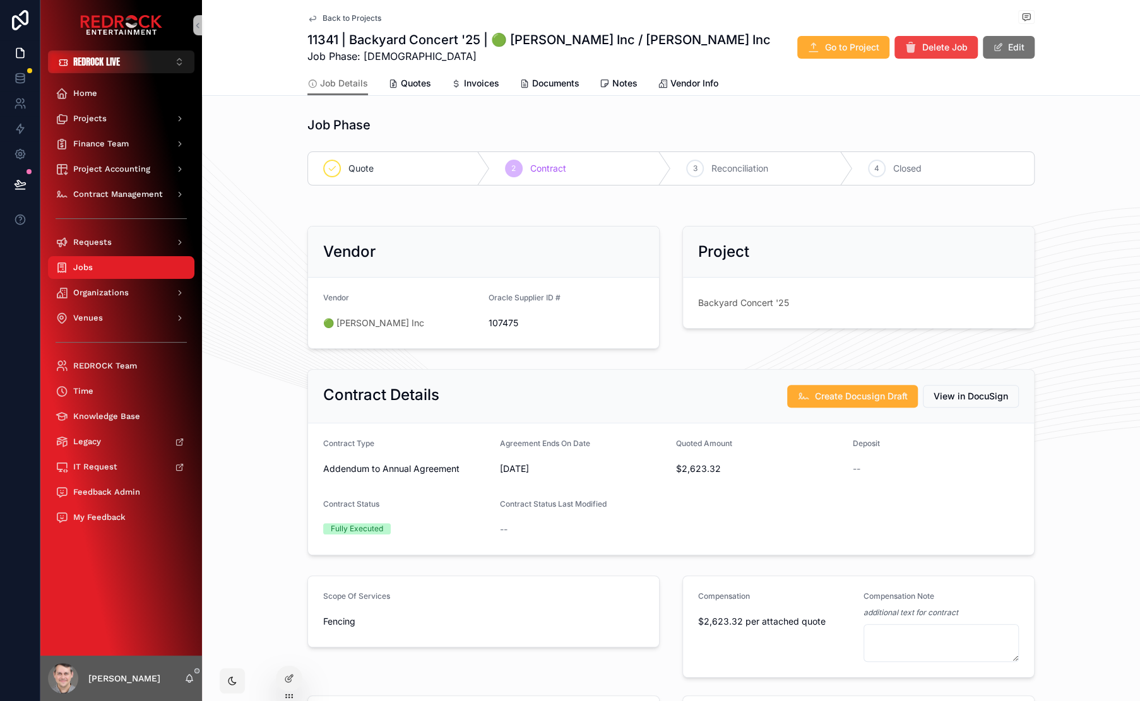
click at [254, 232] on div "Vendor Vendor 🟢 Andy Gump Inc Oracle Supplier ID # 107475 Project Backyard Conc…" at bounding box center [671, 287] width 938 height 133
click at [616, 213] on div "Job Phase Quote 2 Contract 3 Reconciliation 4 Closed Vendor Vendor 🟢 Andy Gump …" at bounding box center [671, 575] width 938 height 929
click at [376, 511] on div "Contract Status" at bounding box center [406, 506] width 167 height 15
click at [405, 83] on span "Quotes" at bounding box center [416, 83] width 30 height 13
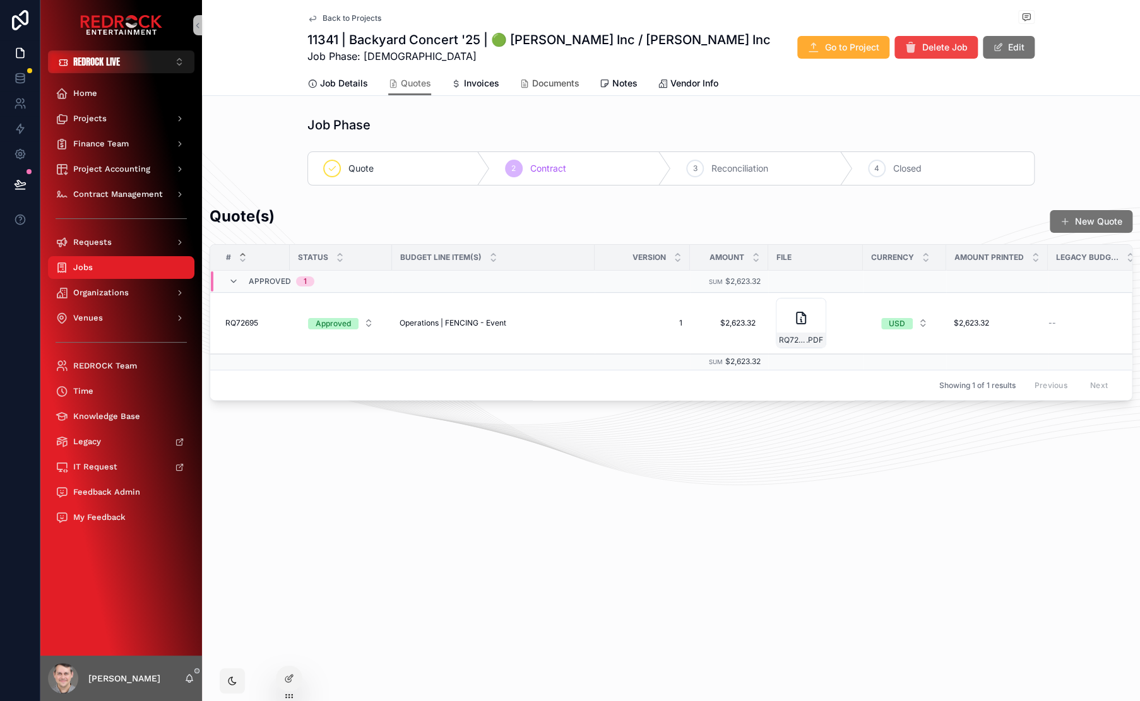
click at [534, 83] on span "Documents" at bounding box center [555, 83] width 47 height 13
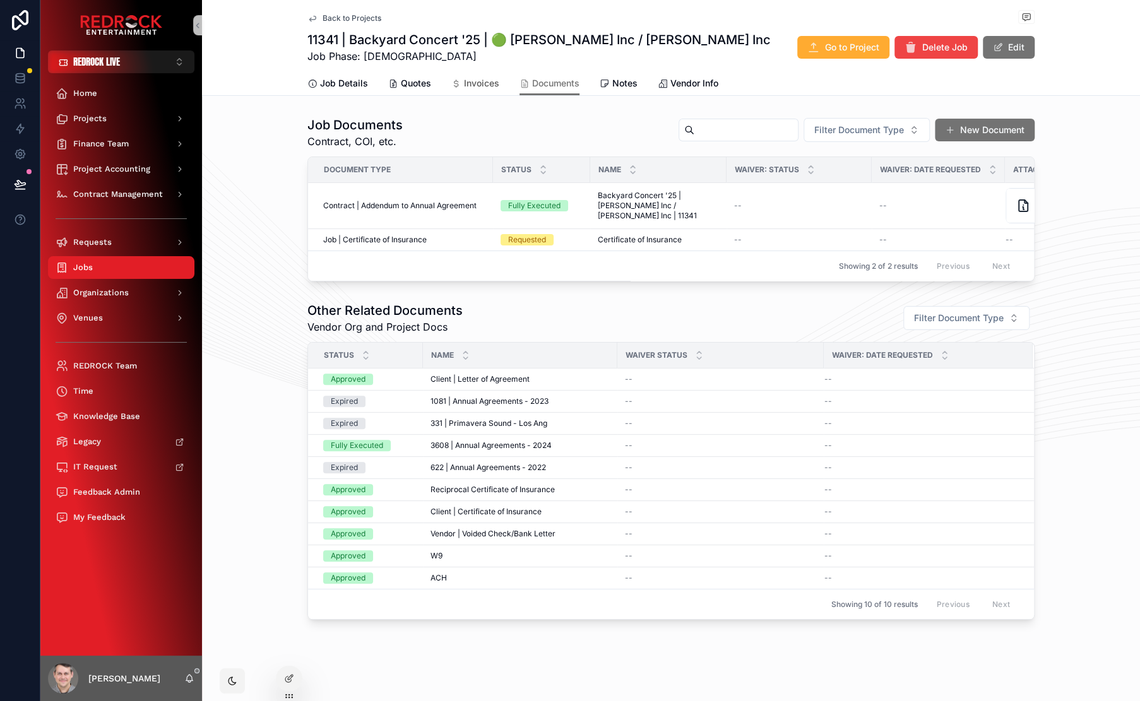
click at [477, 84] on span "Invoices" at bounding box center [481, 83] width 35 height 13
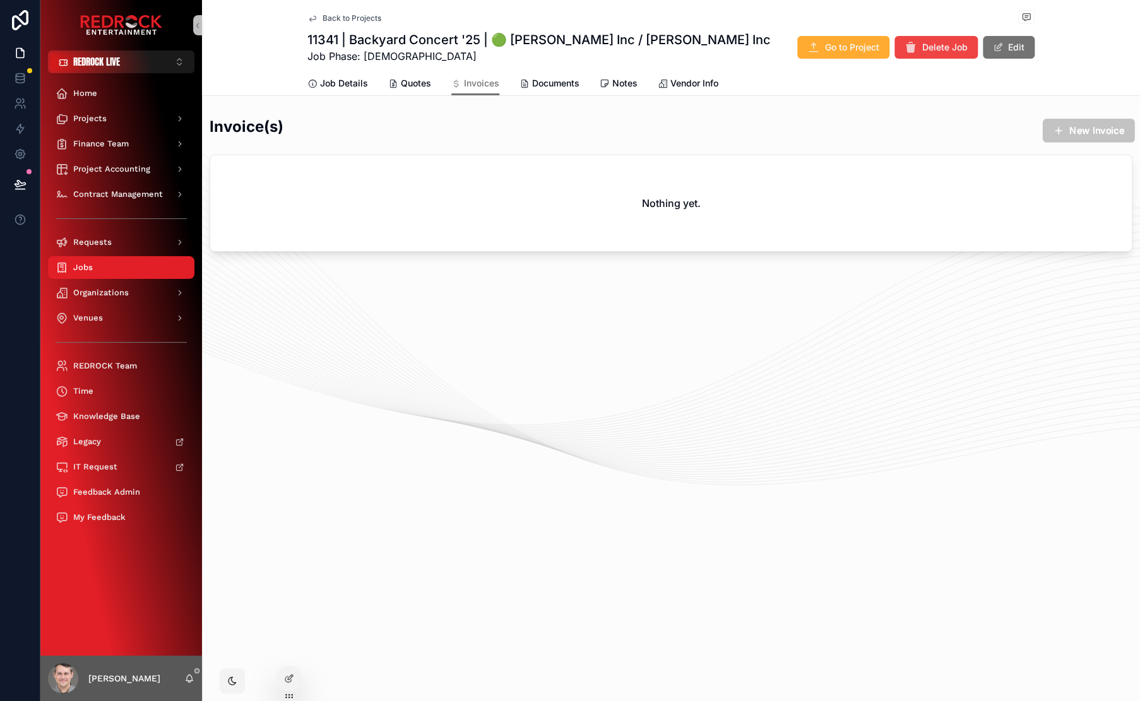
click at [1085, 131] on button "New Invoice" at bounding box center [1088, 131] width 92 height 24
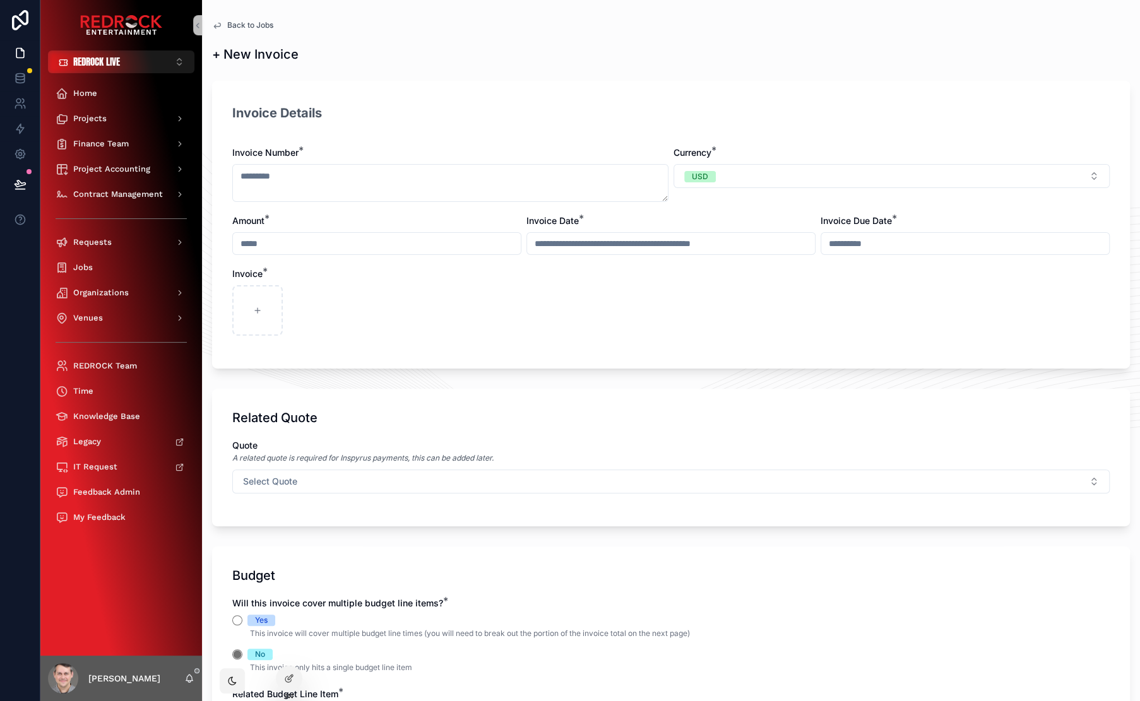
click at [258, 25] on span "Back to Jobs" at bounding box center [250, 25] width 46 height 10
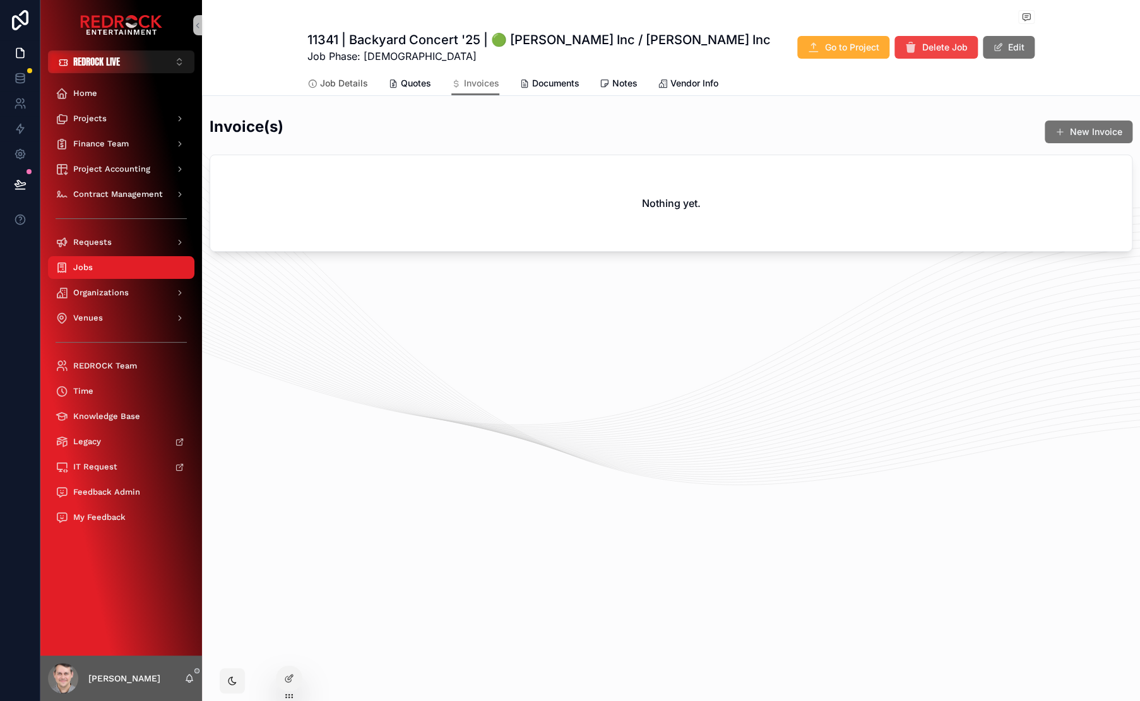
click at [336, 81] on span "Job Details" at bounding box center [344, 83] width 48 height 13
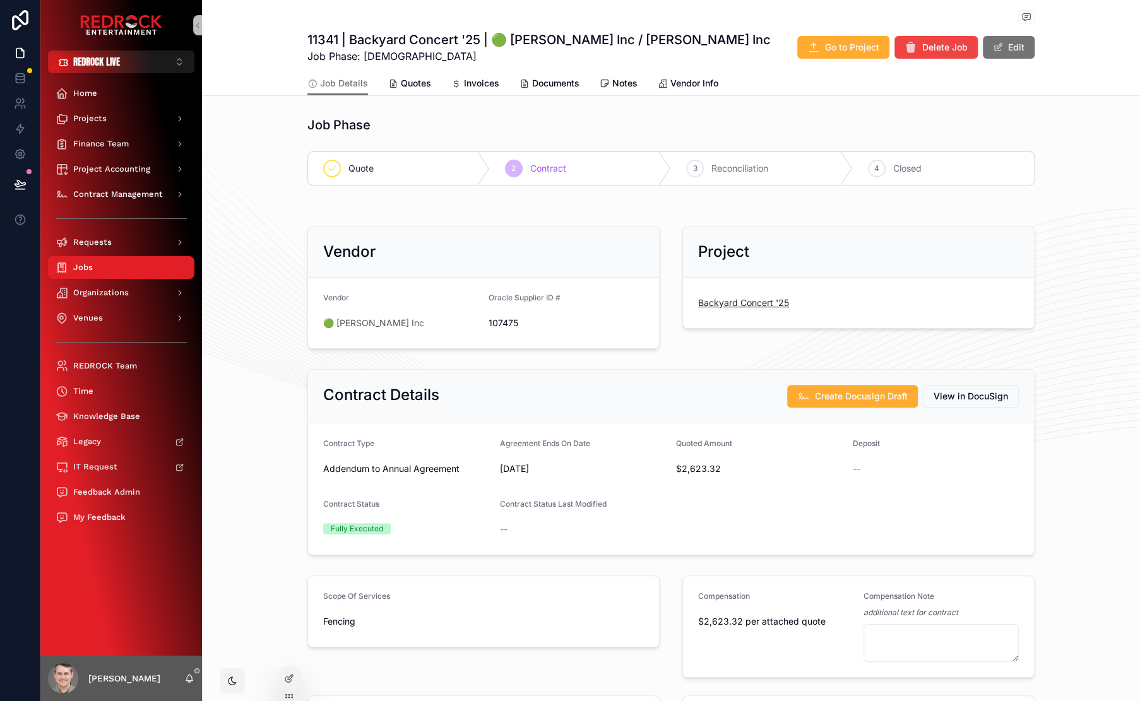
click at [757, 305] on span "Backyard Concert '25" at bounding box center [743, 303] width 91 height 13
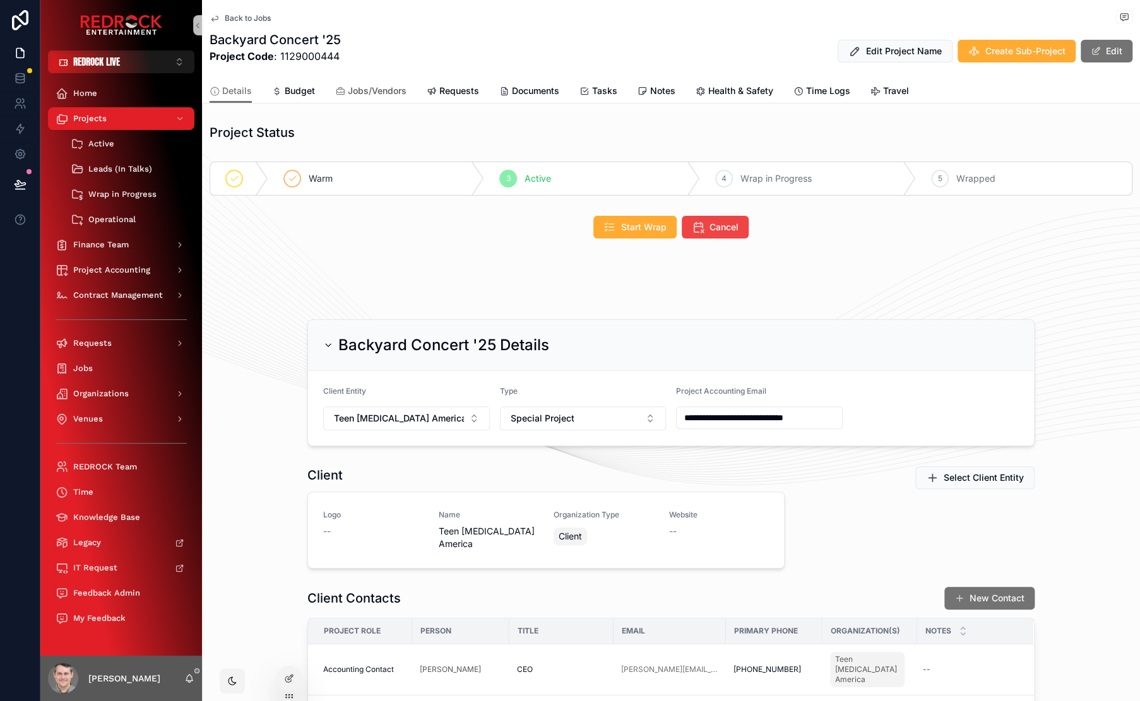
click at [375, 96] on span "Jobs/Vendors" at bounding box center [377, 91] width 59 height 13
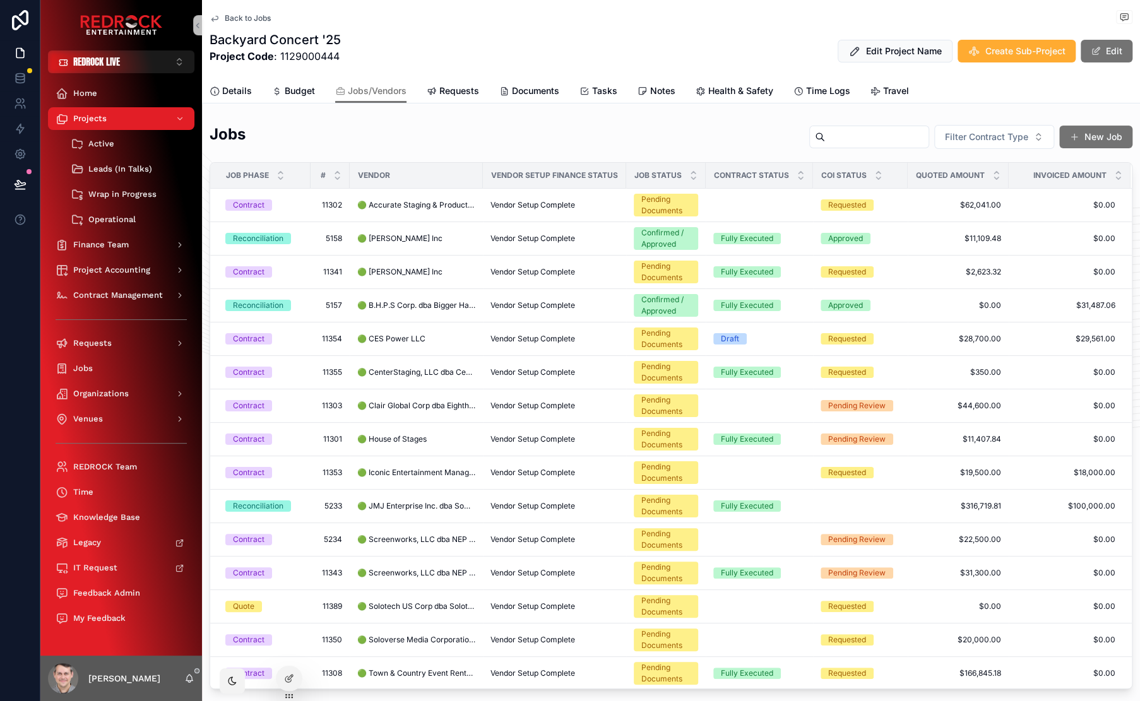
click at [476, 150] on div "Jobs Filter Contract Type New Job" at bounding box center [671, 139] width 923 height 31
click at [551, 267] on span "Vendor Setup Complete" at bounding box center [532, 272] width 85 height 10
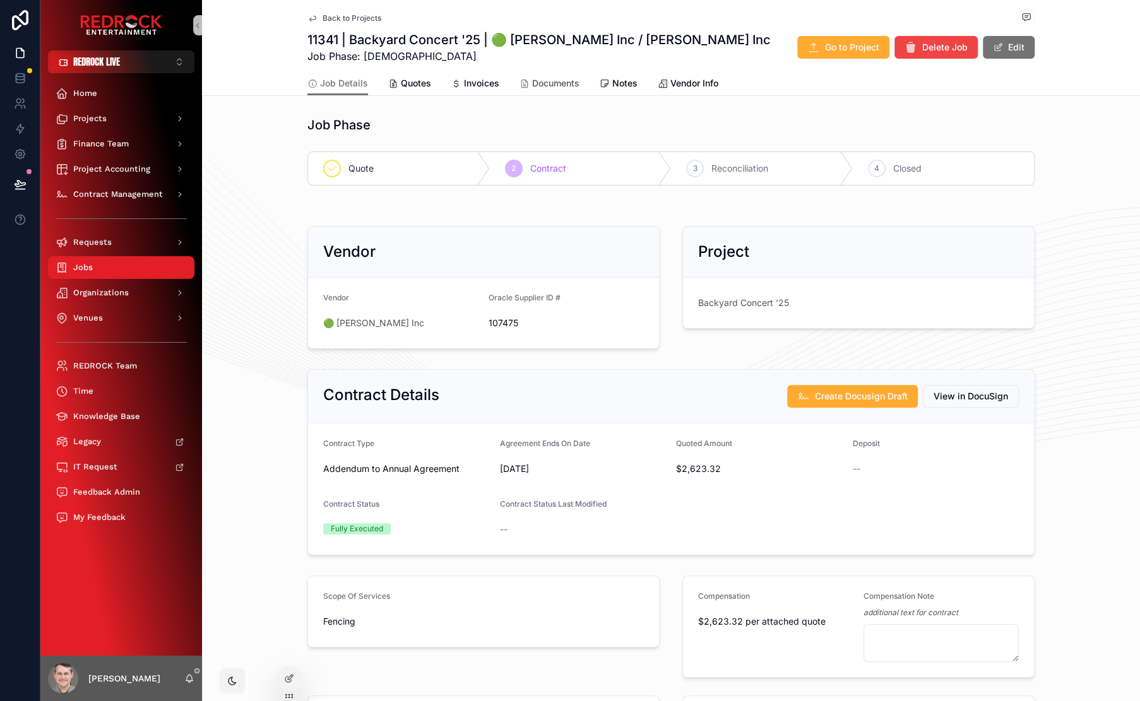
click at [525, 80] on div "Documents" at bounding box center [549, 83] width 60 height 13
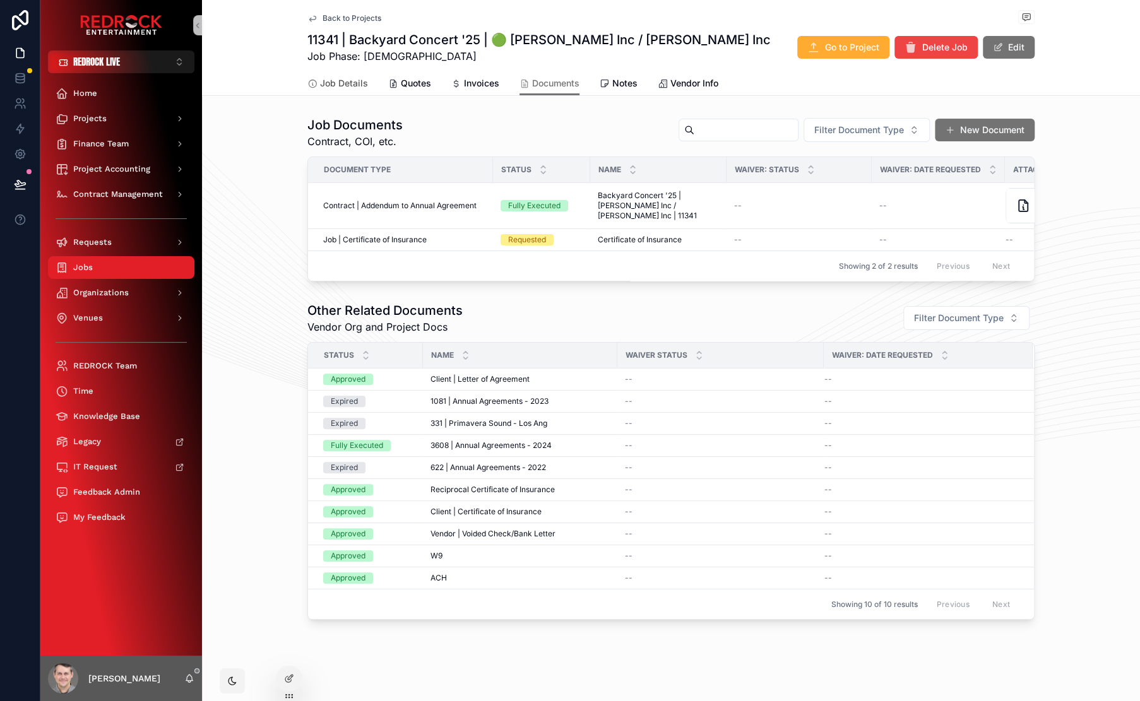
click at [320, 88] on span "Job Details" at bounding box center [344, 83] width 48 height 13
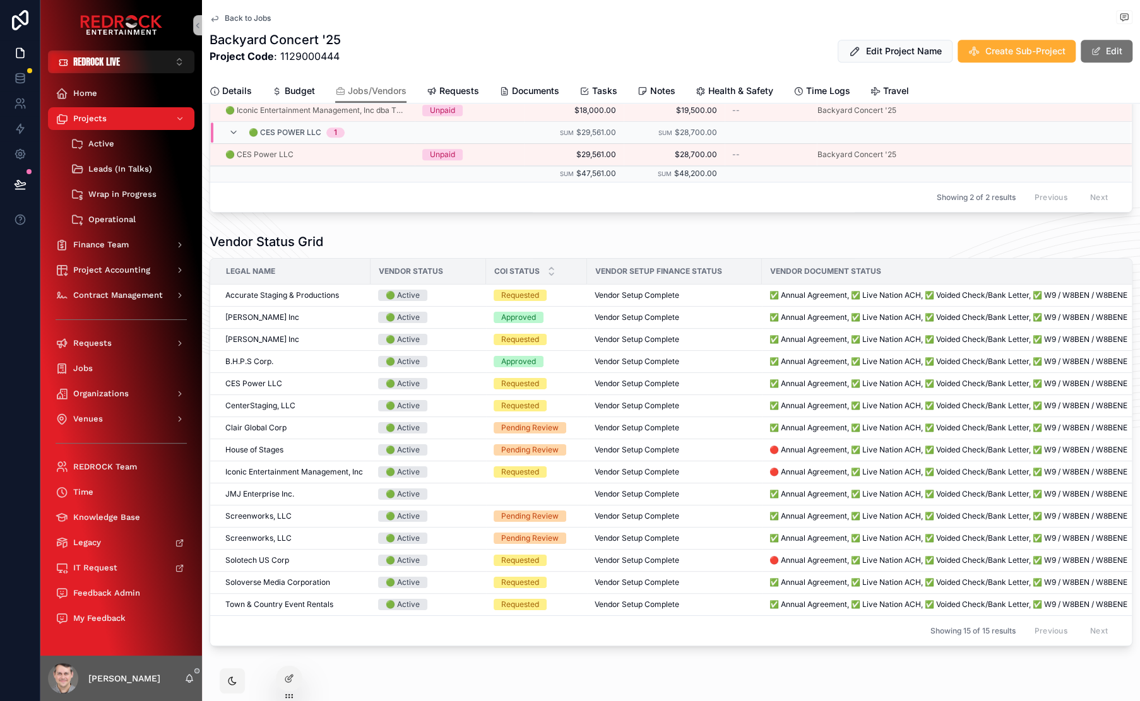
click at [485, 228] on div "Vendor Status Grid Legal Name Vendor Status COI Status Vendor Setup Finance Sta…" at bounding box center [671, 439] width 938 height 423
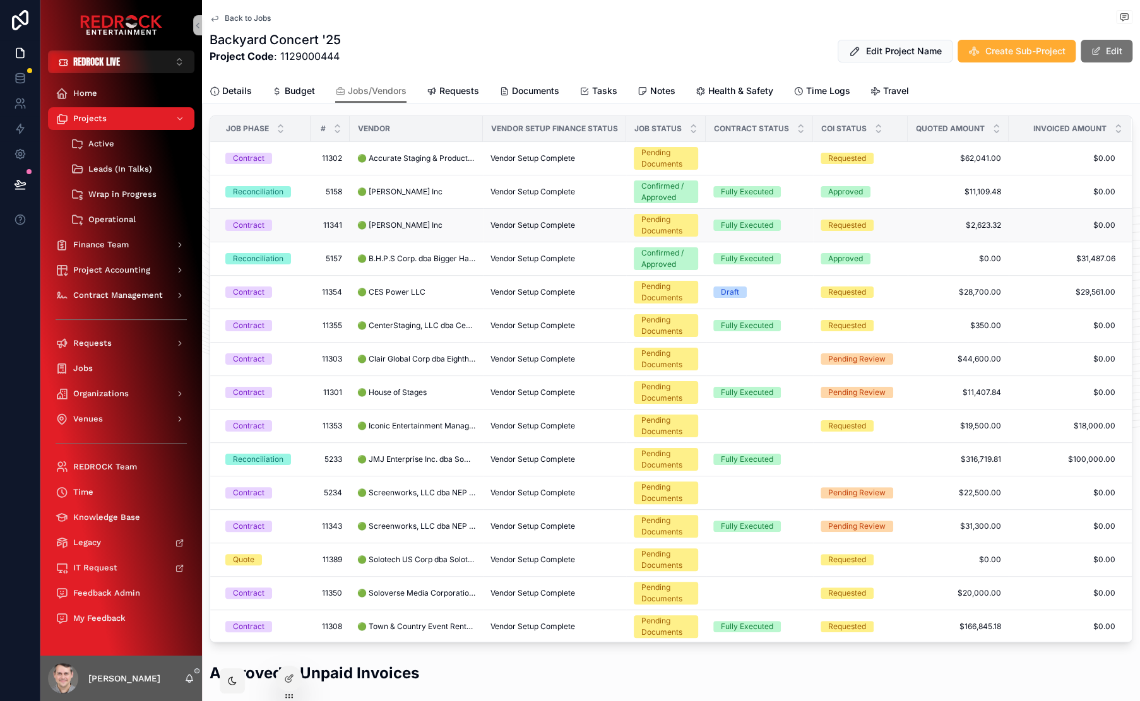
scroll to position [33, 0]
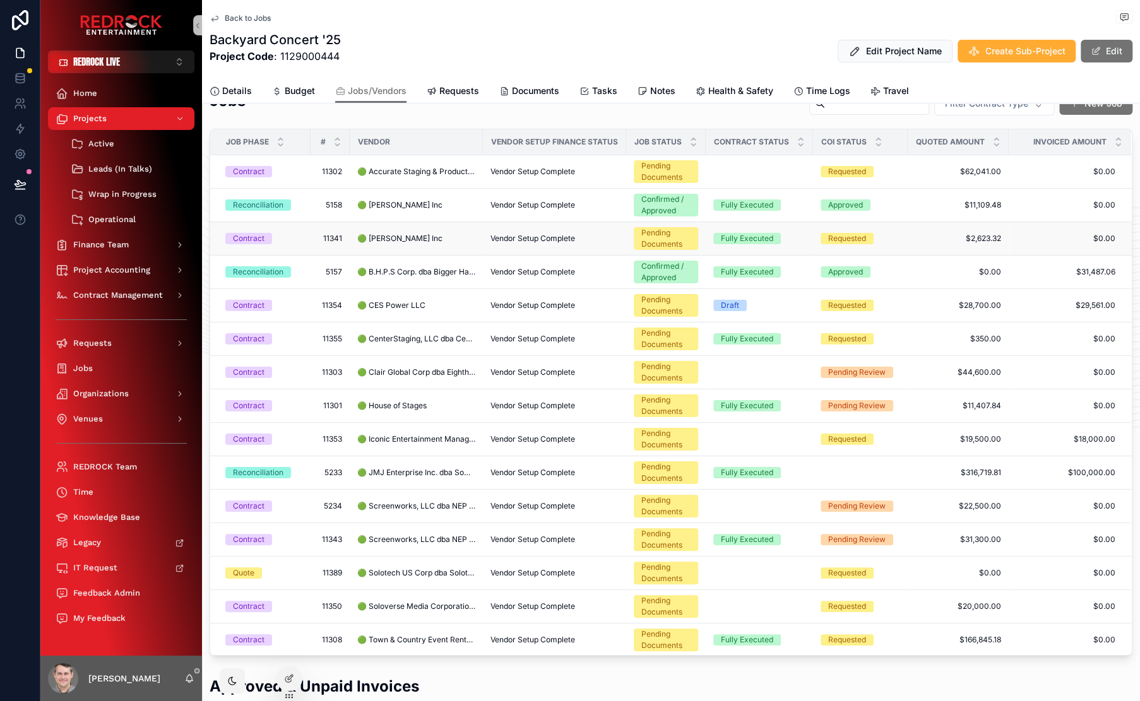
click at [502, 237] on span "Vendor Setup Complete" at bounding box center [532, 238] width 85 height 10
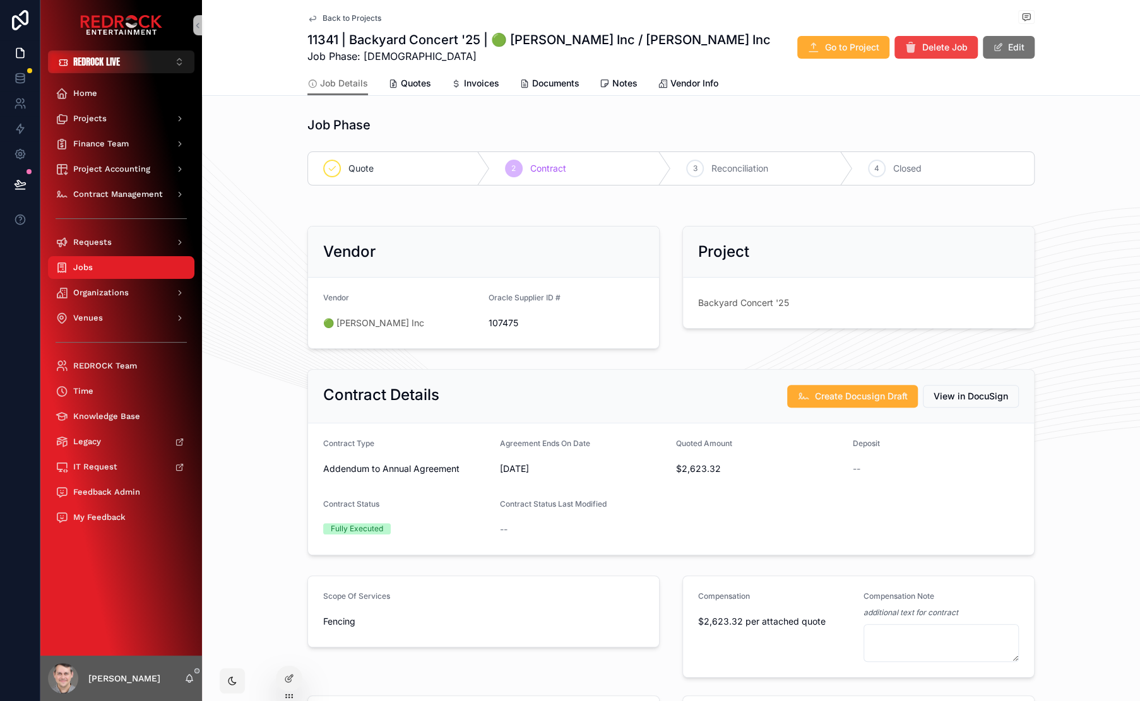
click at [329, 20] on span "Back to Projects" at bounding box center [351, 18] width 59 height 10
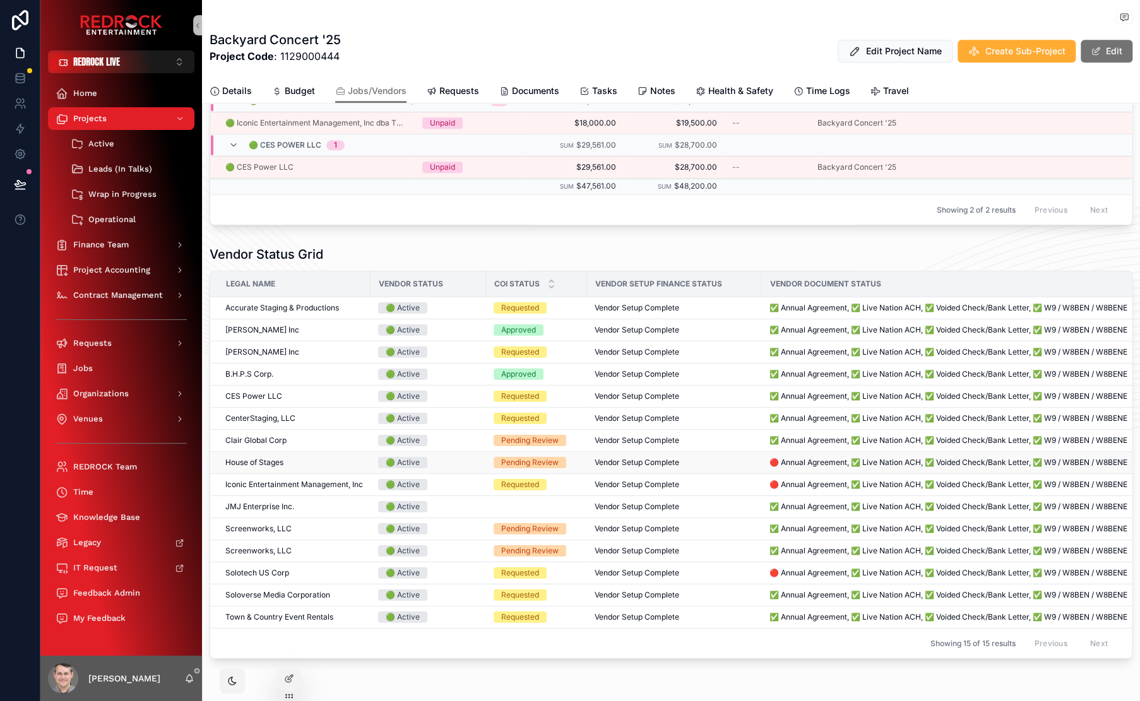
scroll to position [738, 0]
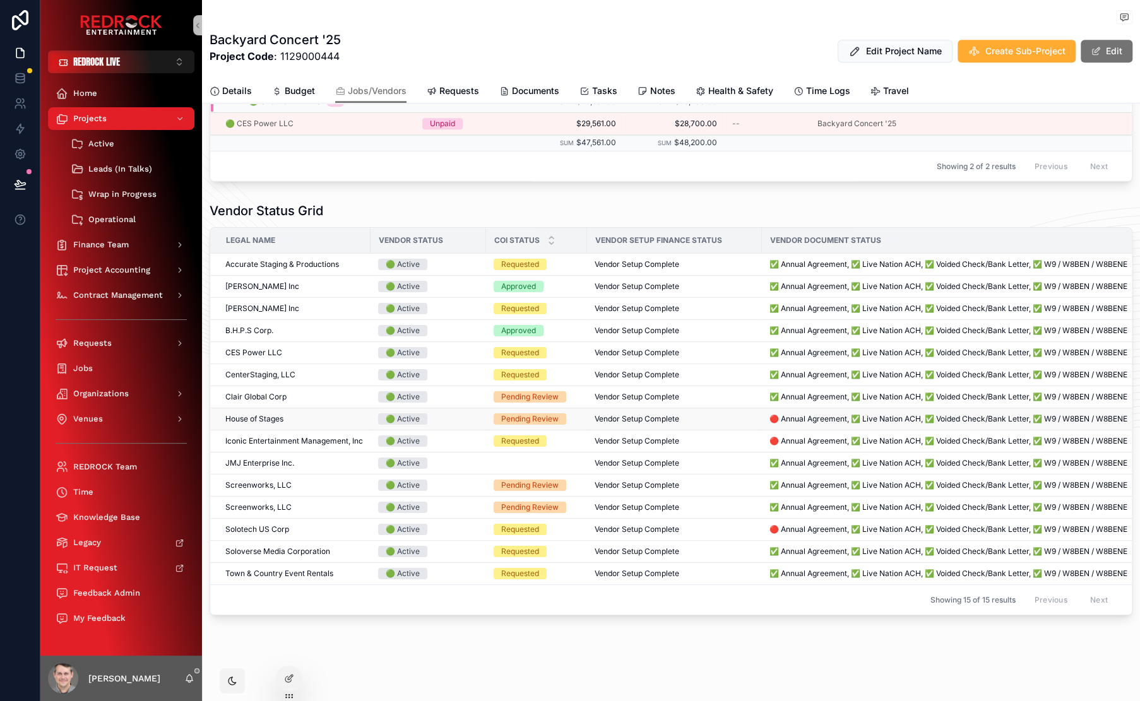
click at [626, 414] on span "Vendor Setup Complete" at bounding box center [636, 419] width 85 height 10
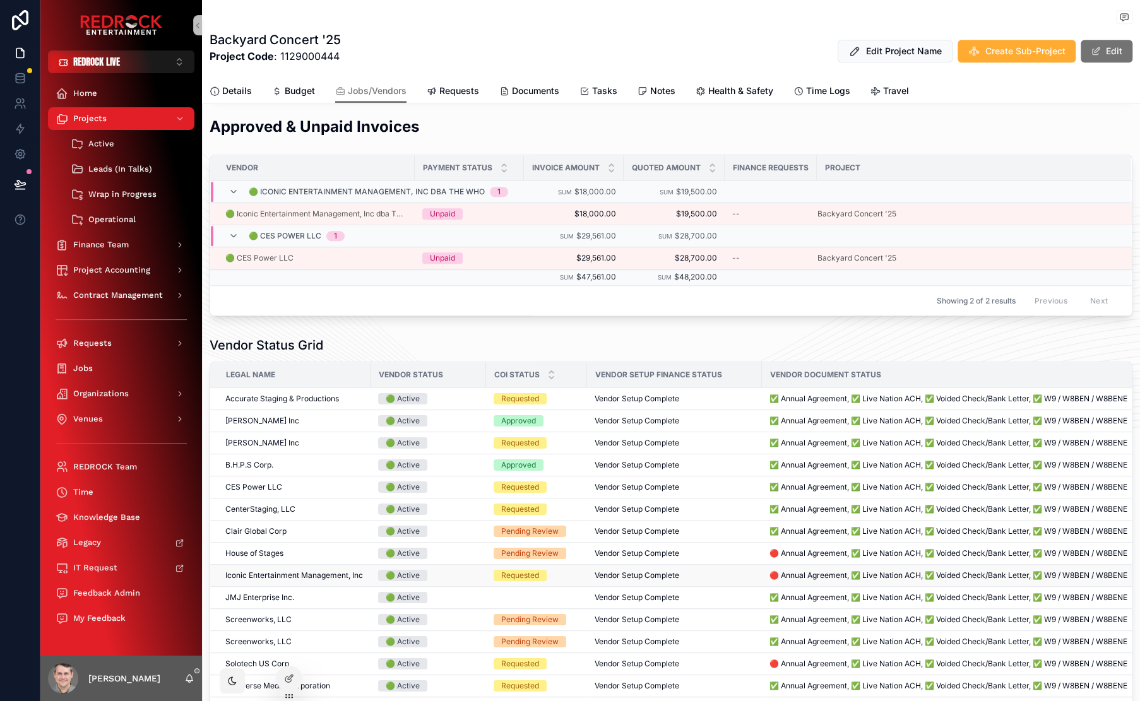
scroll to position [646, 0]
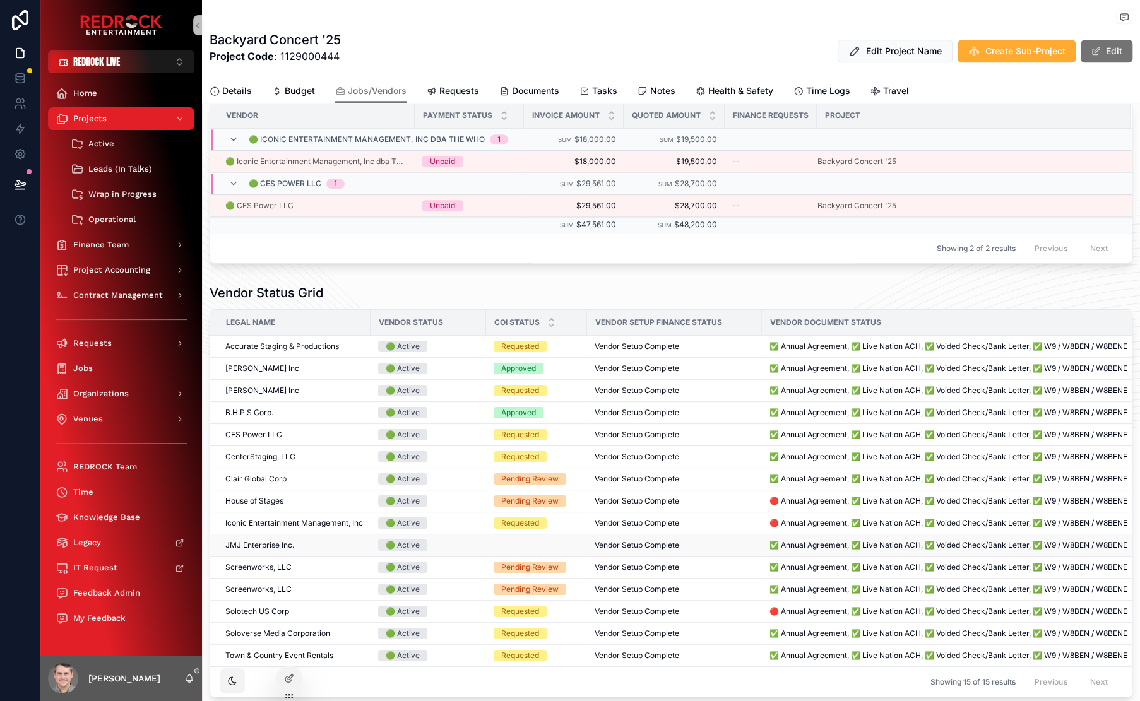
click at [539, 553] on td "scrollable content" at bounding box center [536, 545] width 101 height 22
click at [269, 557] on td "JMJ Enterprise Inc. JMJ Enterprise Inc." at bounding box center [290, 545] width 160 height 22
click at [281, 550] on span "JMJ Enterprise Inc." at bounding box center [259, 545] width 69 height 10
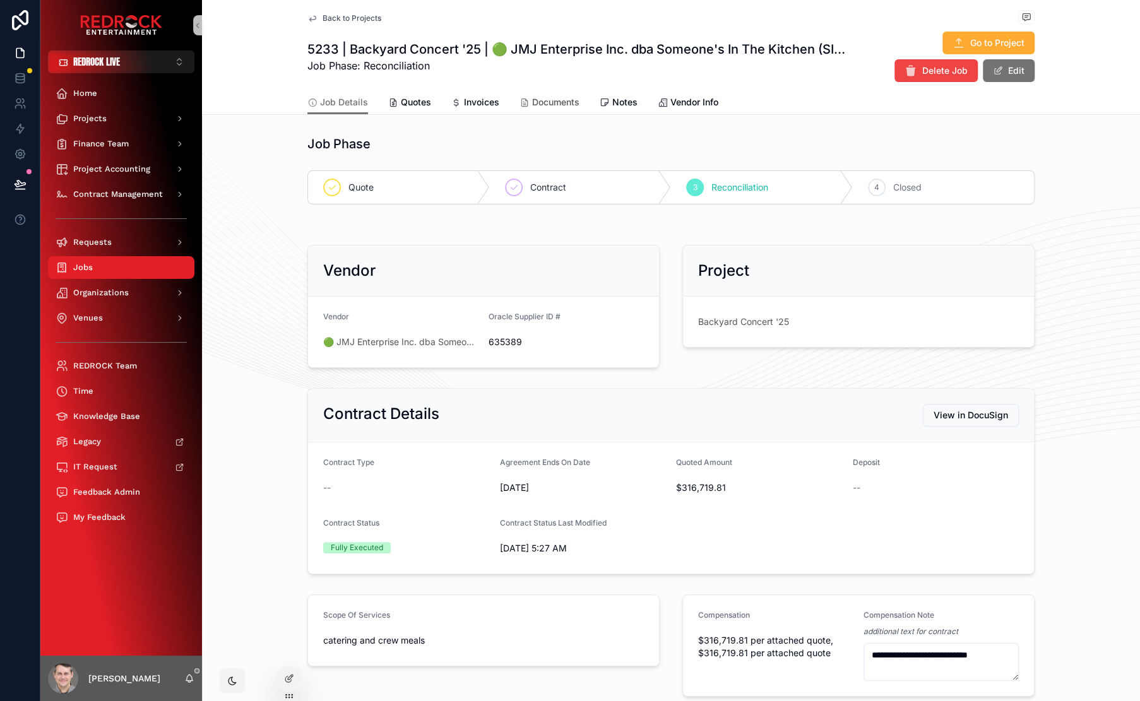
click at [546, 98] on span "Documents" at bounding box center [555, 102] width 47 height 13
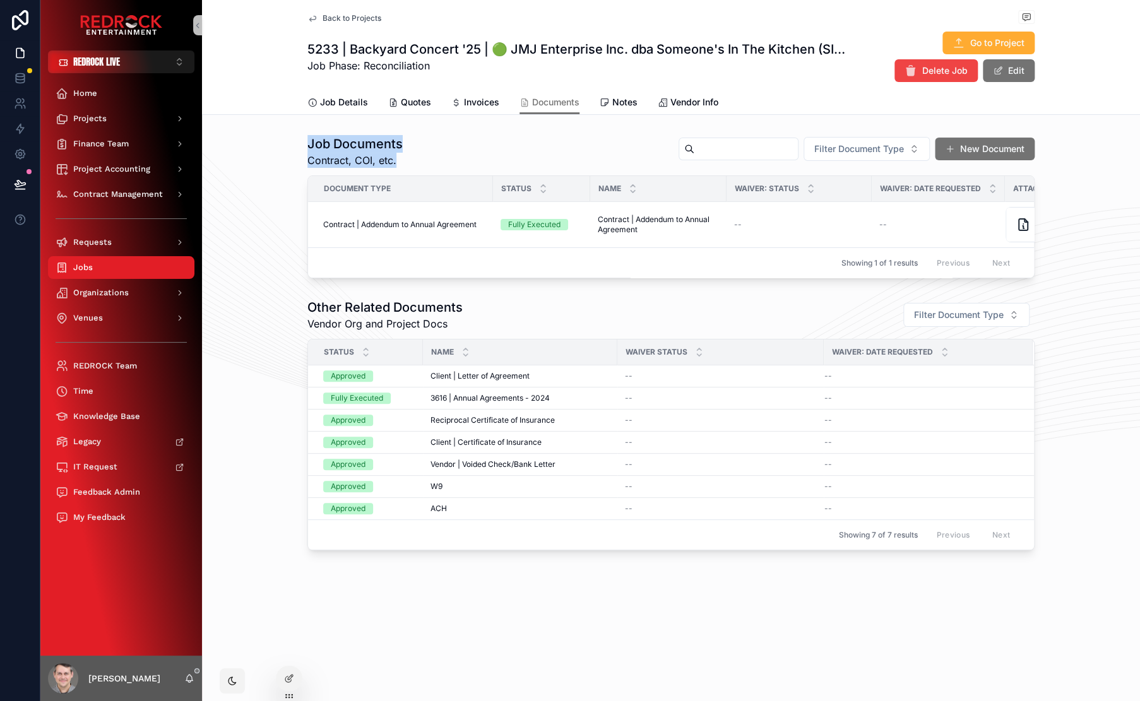
drag, startPoint x: 309, startPoint y: 141, endPoint x: 403, endPoint y: 163, distance: 95.8
click at [403, 163] on div "Job Documents Contract, COI, etc. Filter Document Type New Document Document Ty…" at bounding box center [671, 206] width 938 height 153
click at [363, 139] on h1 "Job Documents" at bounding box center [354, 144] width 95 height 18
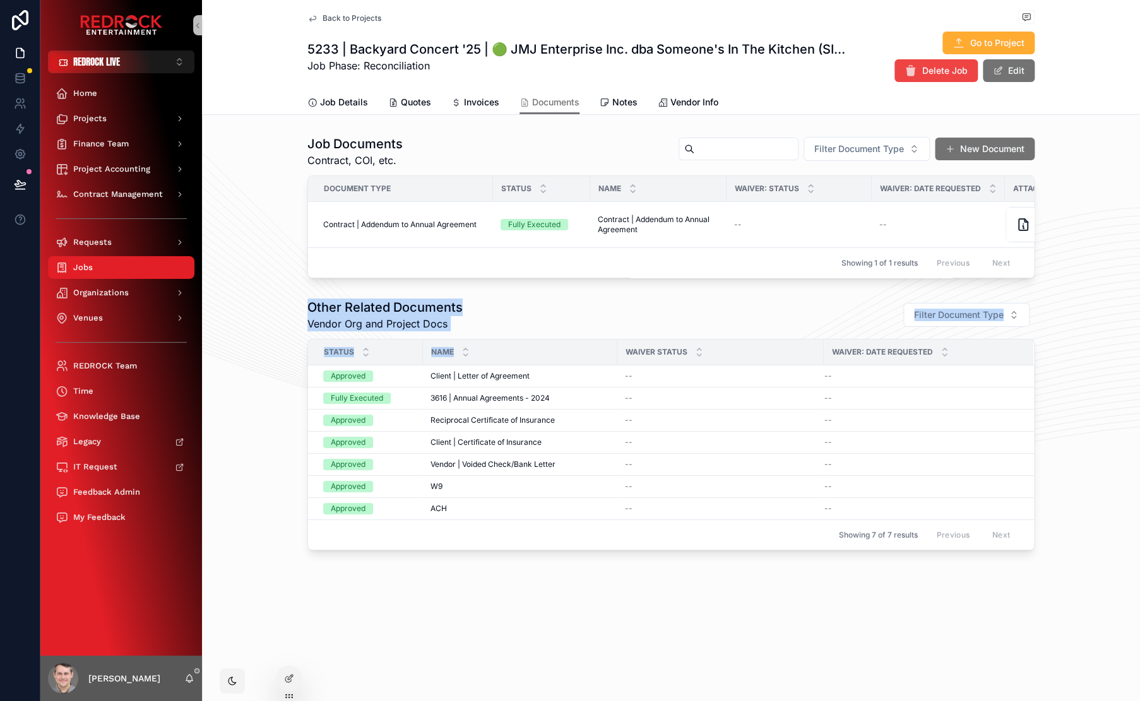
drag, startPoint x: 311, startPoint y: 306, endPoint x: 485, endPoint y: 347, distance: 178.9
click at [485, 347] on div "Other Related Documents Vendor Org and Project Docs Filter Document Type Status…" at bounding box center [670, 424] width 727 height 252
click at [474, 331] on div "Other Related Documents Vendor Org and Project Docs Filter Document Type" at bounding box center [670, 314] width 727 height 33
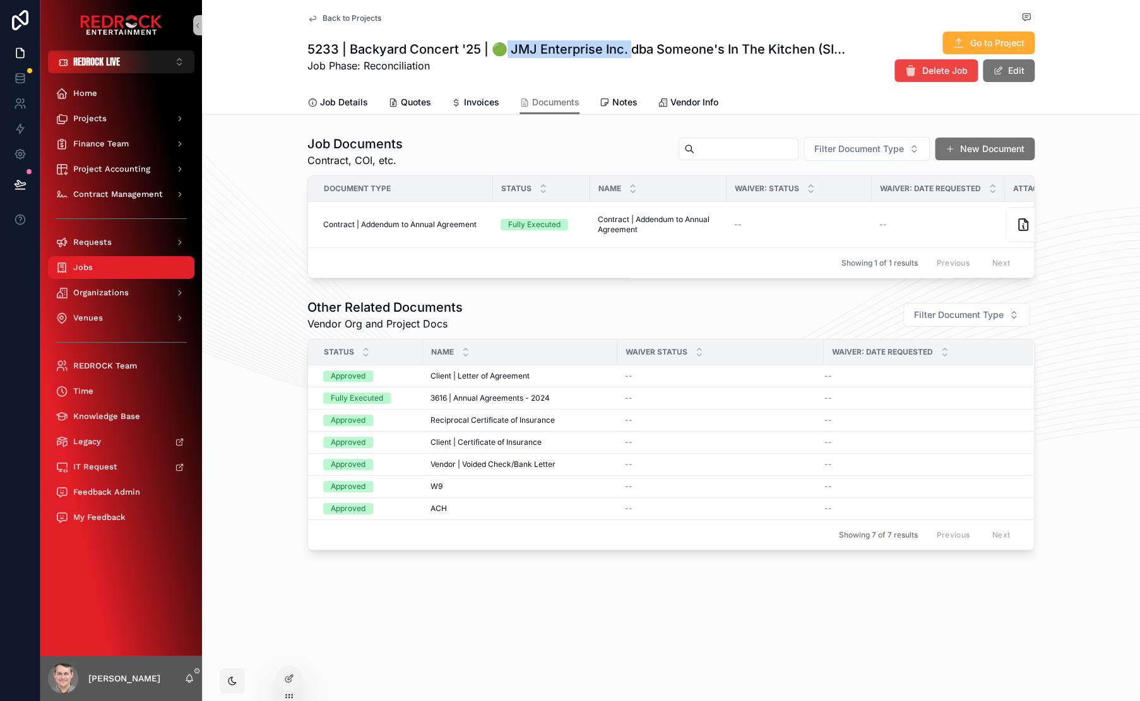
drag, startPoint x: 505, startPoint y: 50, endPoint x: 631, endPoint y: 57, distance: 125.8
click at [631, 57] on h1 "5233 | Backyard Concert '25 | 🟢 JMJ Enterprise Inc. dba Someone's In The Kitche…" at bounding box center [580, 49] width 546 height 18
click at [240, 377] on div "Other Related Documents Vendor Org and Project Docs Filter Document Type Status…" at bounding box center [671, 424] width 938 height 262
click at [965, 153] on button "New Document" at bounding box center [984, 148] width 105 height 24
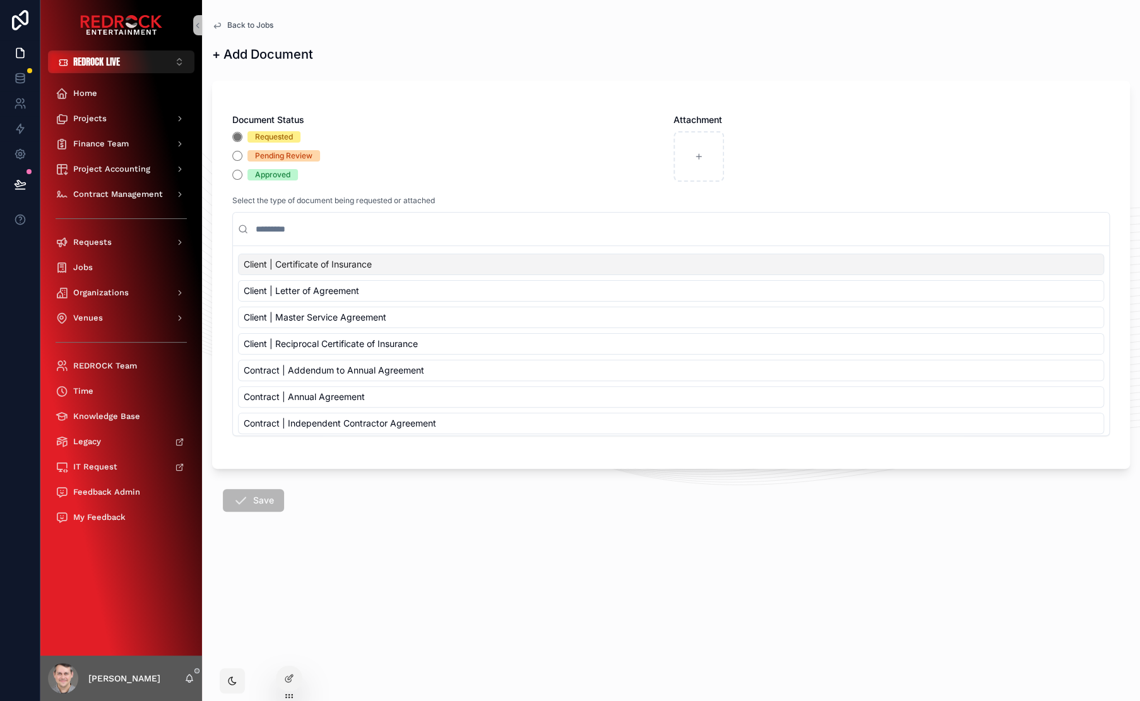
click at [312, 231] on input "scrollable content" at bounding box center [678, 229] width 851 height 23
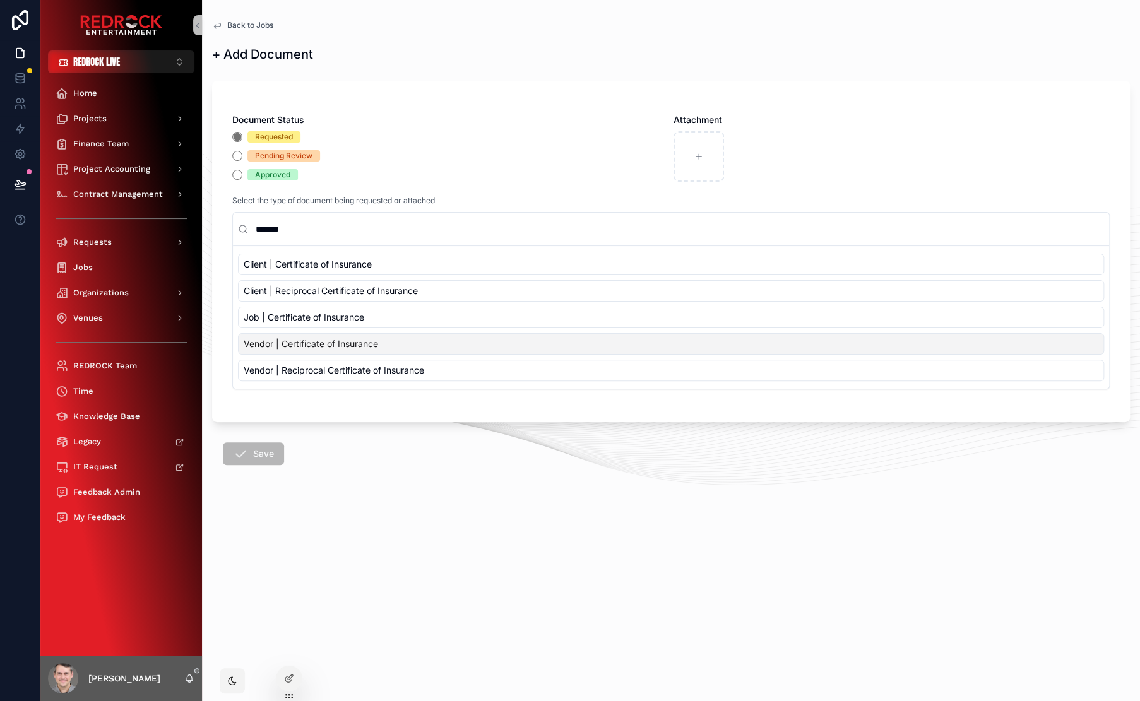
type input "*******"
click at [285, 343] on span "Vendor | Certificate of Insurance" at bounding box center [311, 344] width 134 height 13
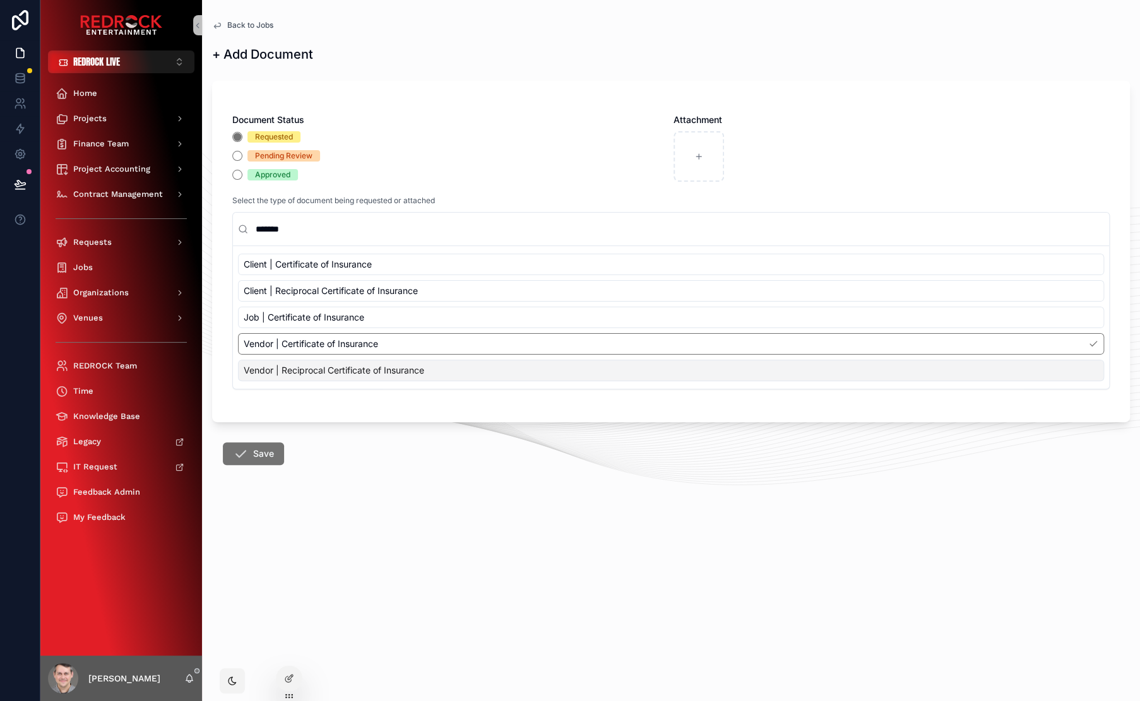
click at [418, 483] on form "Document Status Requested Pending Review Approved Attachment Select the type of…" at bounding box center [671, 309] width 918 height 473
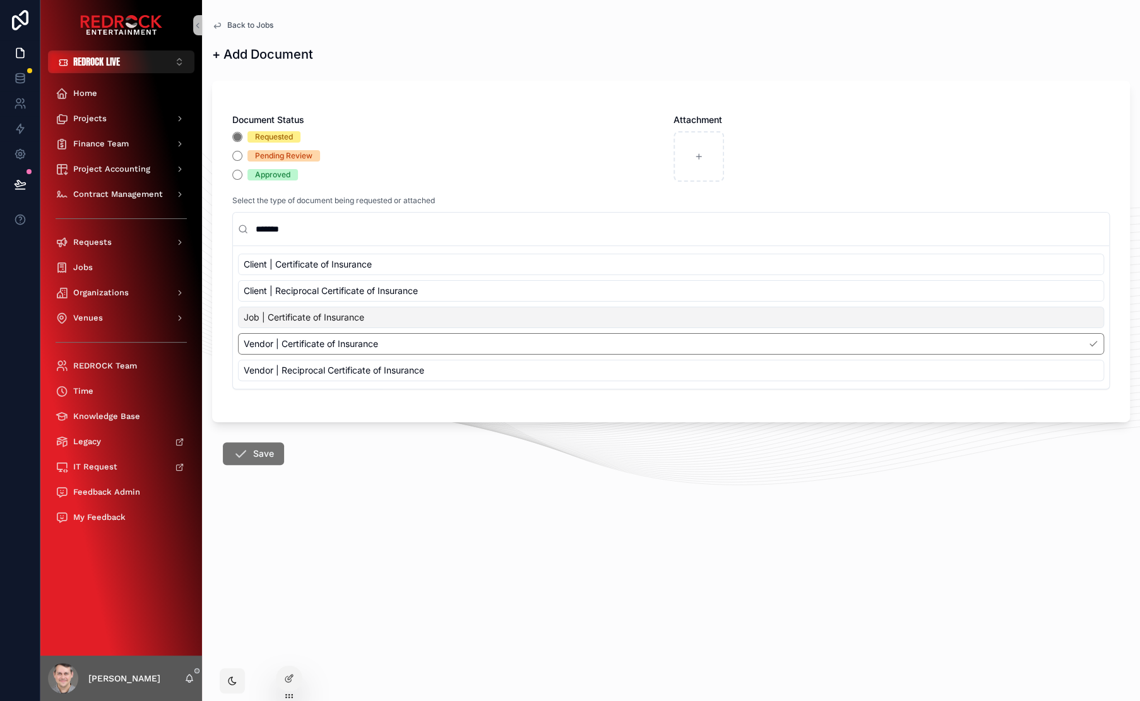
click at [293, 316] on span "Job | Certificate of Insurance" at bounding box center [304, 317] width 121 height 13
click at [295, 338] on span "Vendor | Certificate of Insurance" at bounding box center [311, 344] width 134 height 13
click at [295, 317] on span "Job | Certificate of Insurance" at bounding box center [304, 317] width 121 height 13
drag, startPoint x: 296, startPoint y: 341, endPoint x: 293, endPoint y: 318, distance: 23.6
click at [296, 341] on span "Vendor | Certificate of Insurance" at bounding box center [311, 344] width 134 height 13
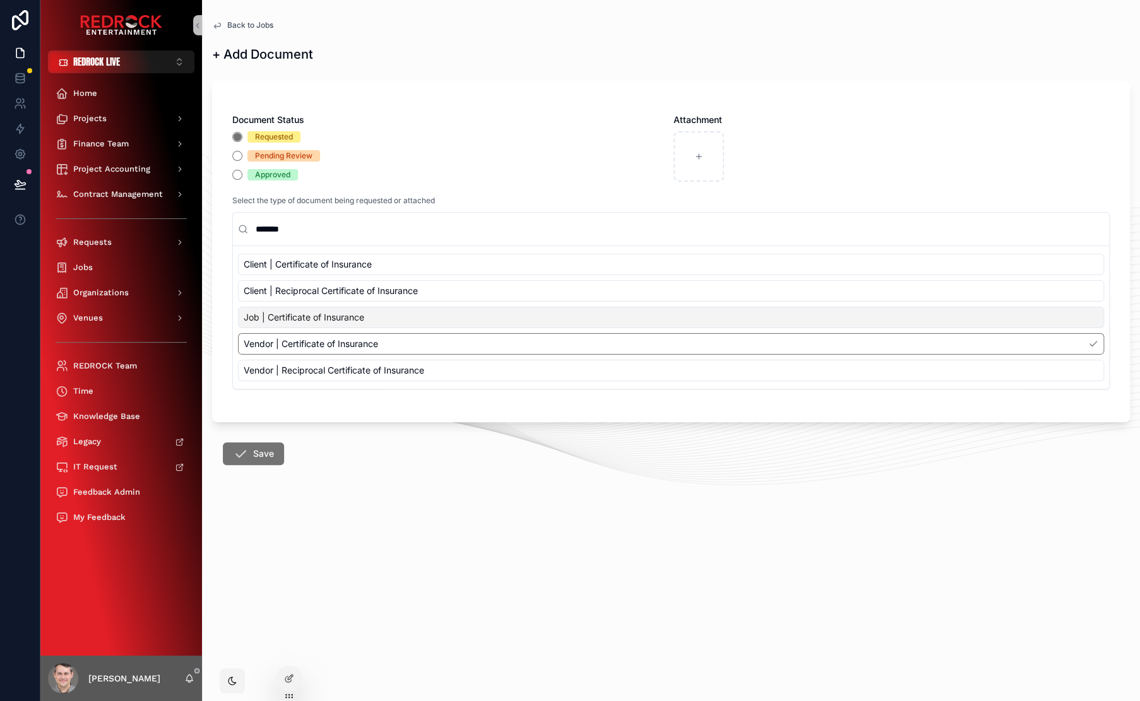
click at [293, 317] on span "Job | Certificate of Insurance" at bounding box center [304, 317] width 121 height 13
click at [292, 346] on span "Vendor | Certificate of Insurance" at bounding box center [311, 344] width 134 height 13
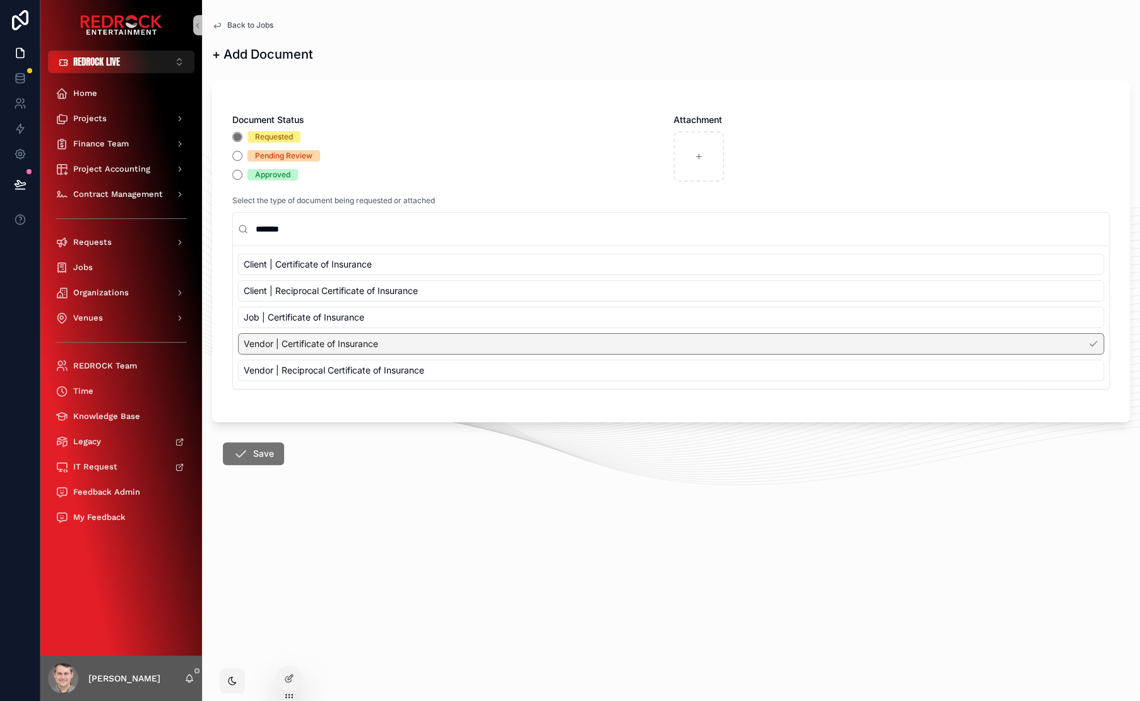
click at [293, 313] on span "Job | Certificate of Insurance" at bounding box center [304, 317] width 121 height 13
click at [314, 336] on div "Vendor | Certificate of Insurance" at bounding box center [671, 343] width 866 height 21
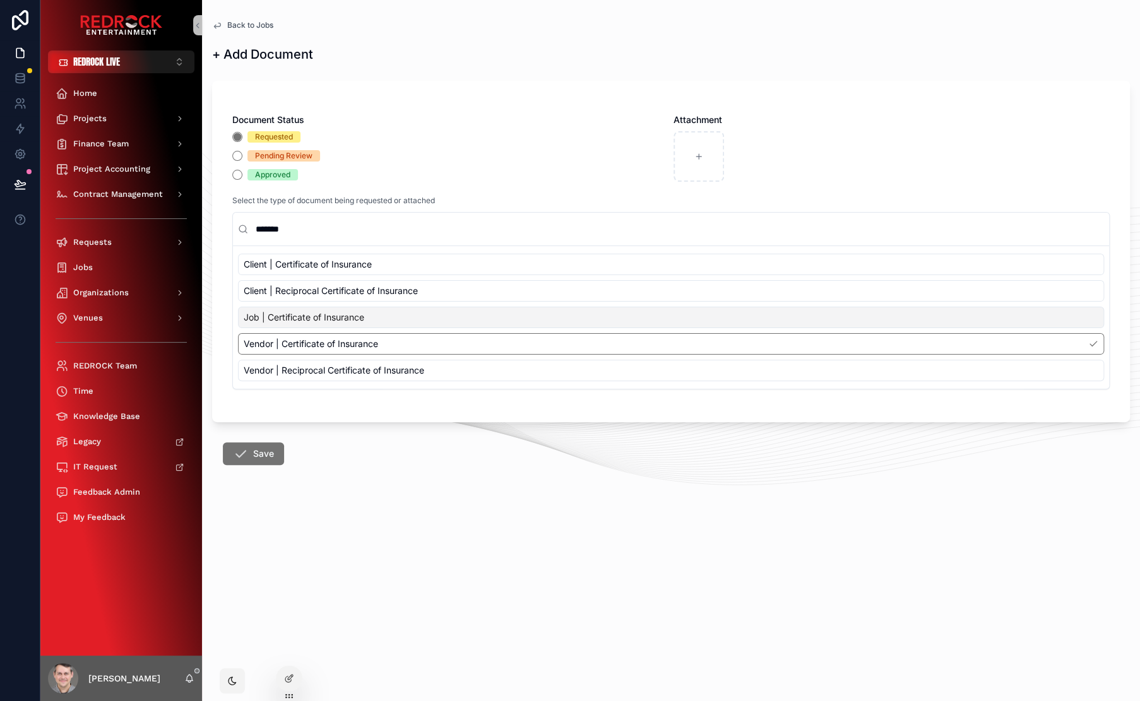
click at [305, 322] on span "Job | Certificate of Insurance" at bounding box center [304, 317] width 121 height 13
click at [558, 160] on div "Pending Review" at bounding box center [450, 155] width 436 height 11
click at [265, 454] on button "Save" at bounding box center [253, 453] width 61 height 23
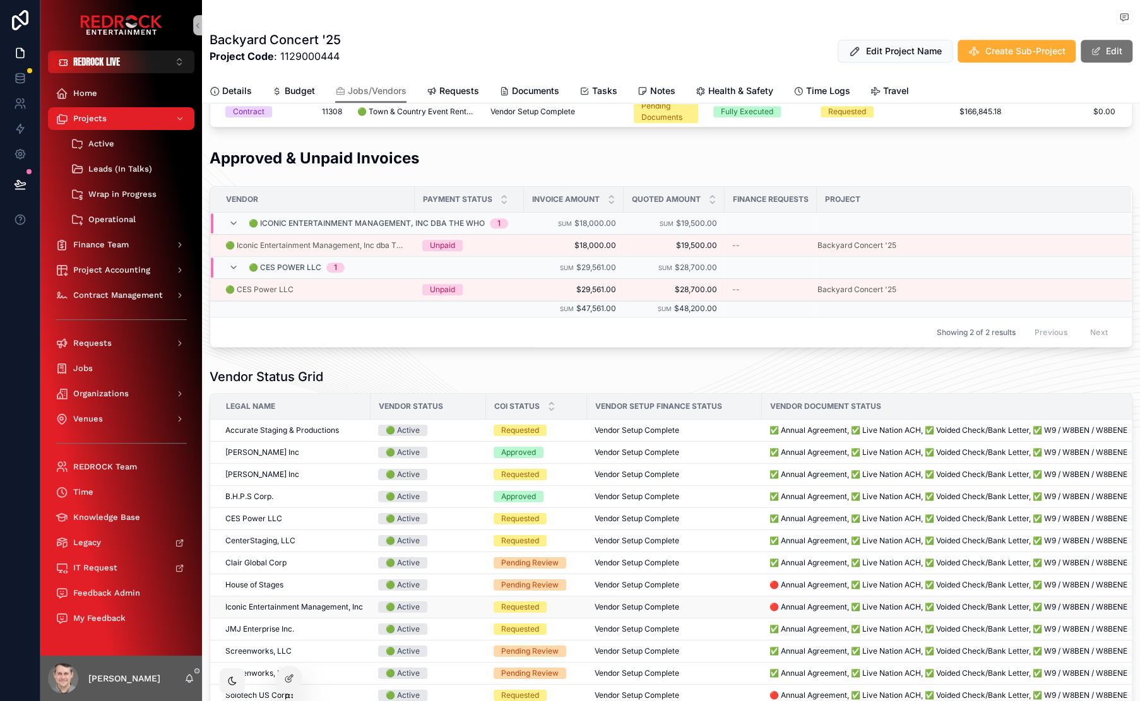
scroll to position [738, 0]
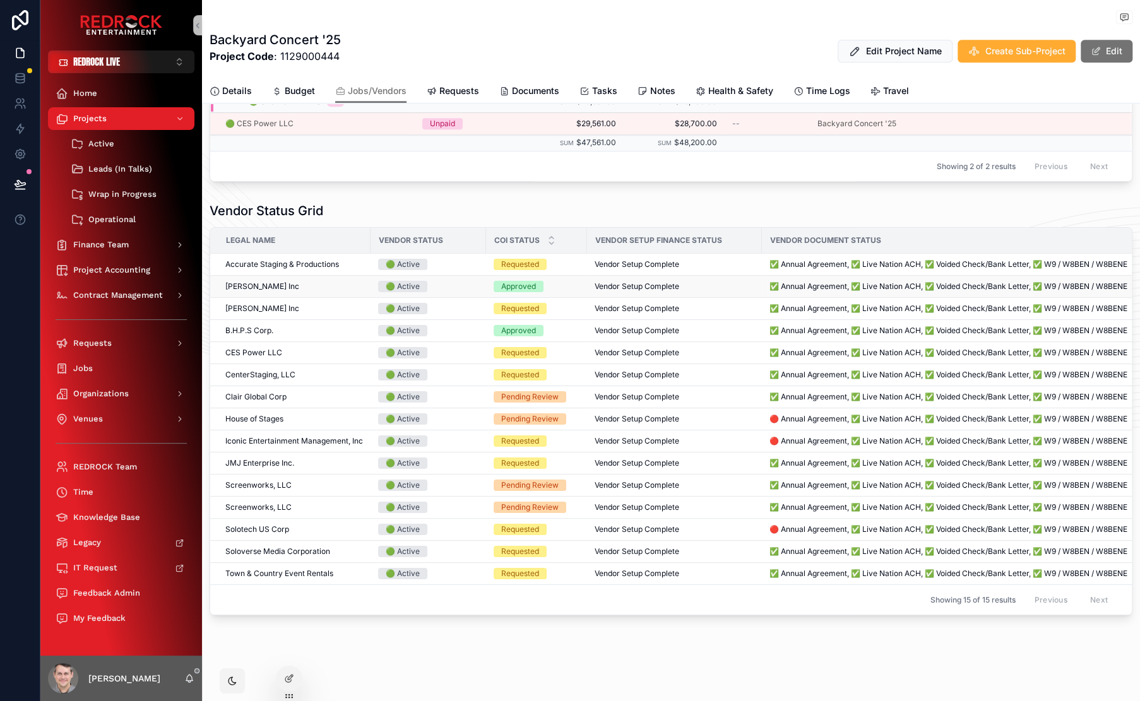
click at [613, 281] on span "Vendor Setup Complete" at bounding box center [636, 286] width 85 height 10
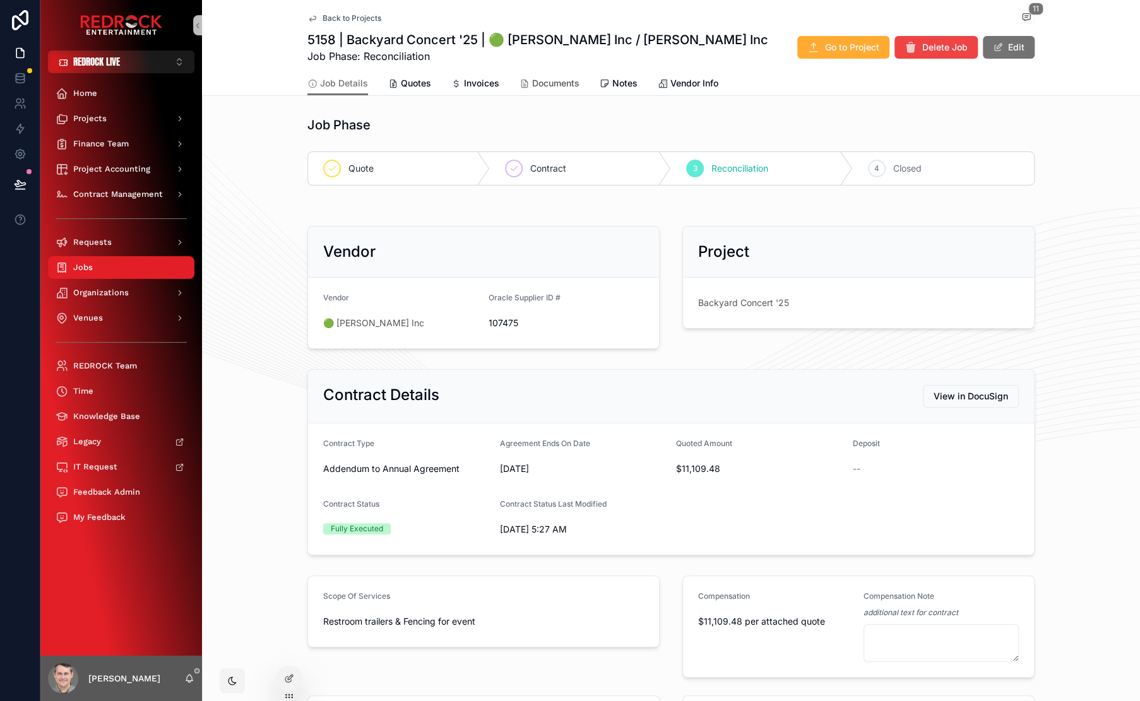
click at [546, 84] on span "Documents" at bounding box center [555, 83] width 47 height 13
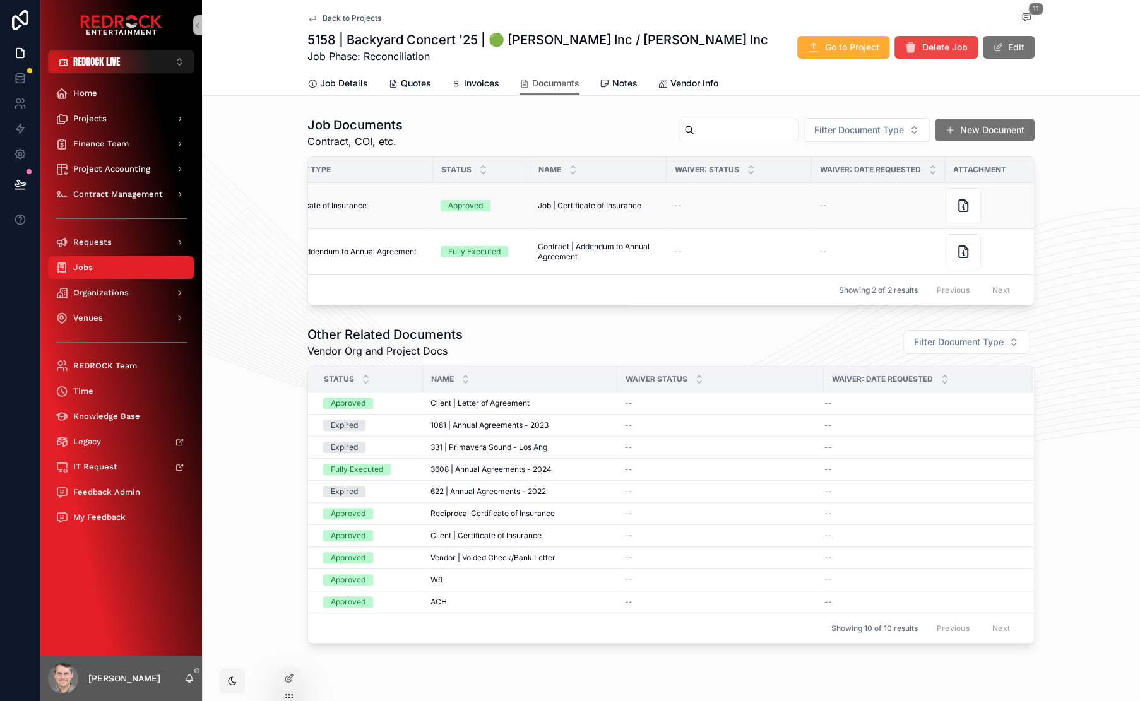
scroll to position [0, 68]
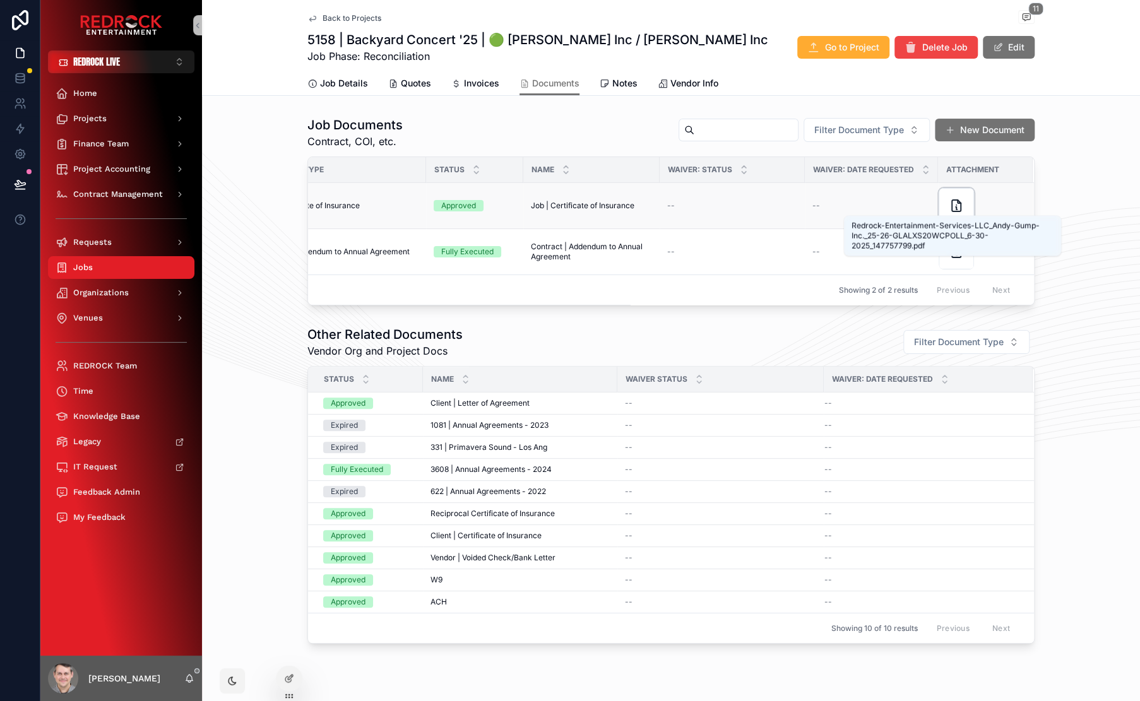
click at [950, 203] on icon "scrollable content" at bounding box center [955, 205] width 15 height 15
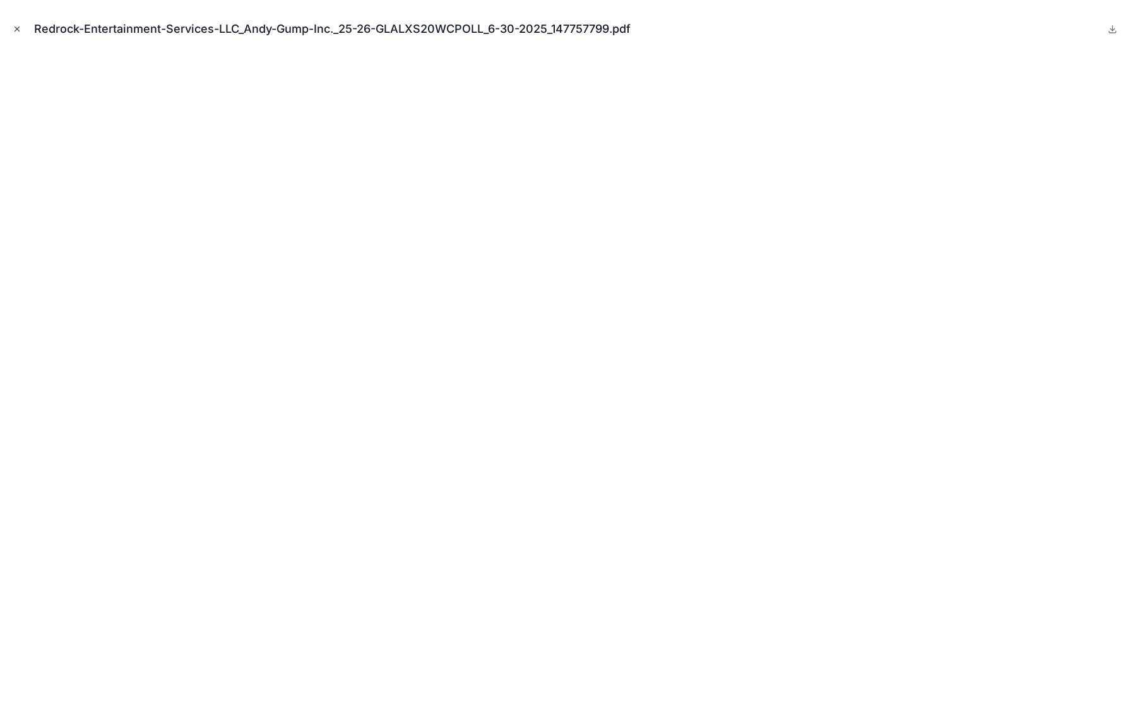
click at [16, 31] on icon "Close modal" at bounding box center [17, 29] width 9 height 9
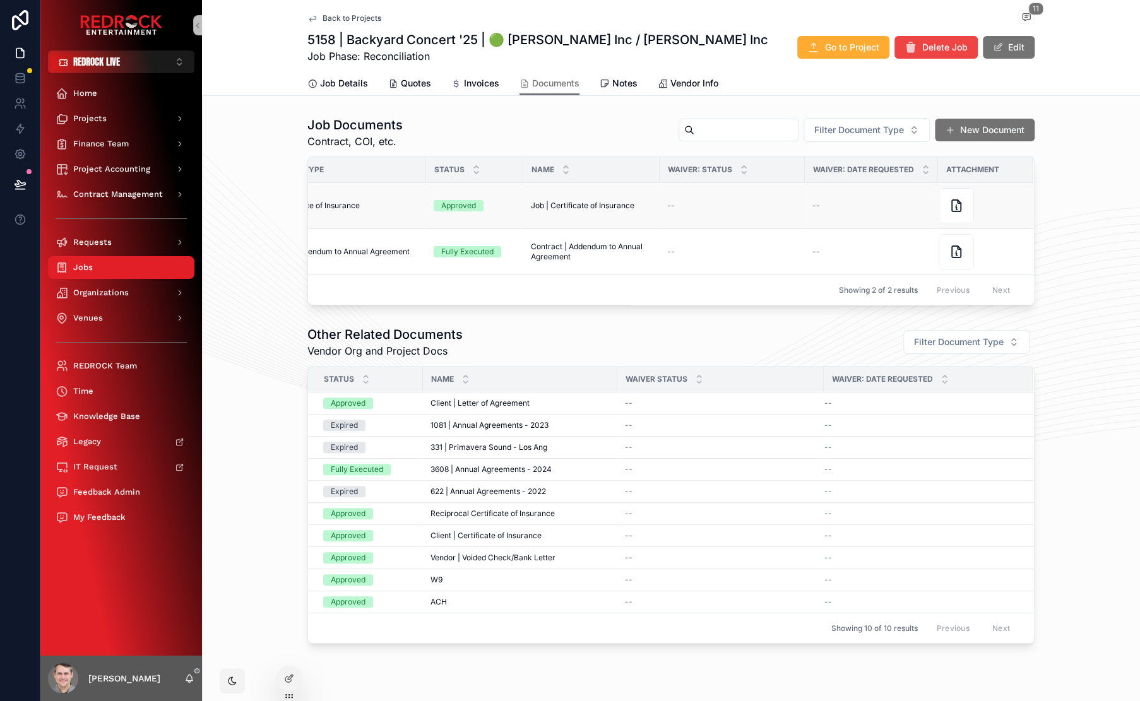
scroll to position [0, 26]
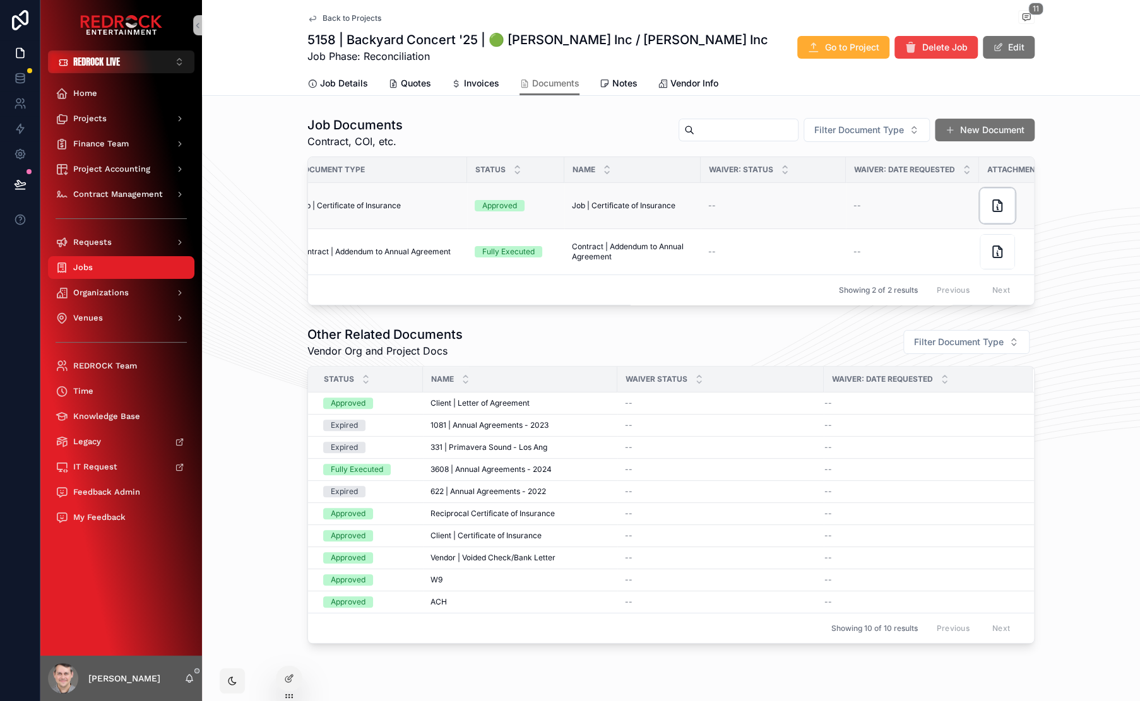
click at [983, 206] on div "scrollable content" at bounding box center [996, 205] width 35 height 35
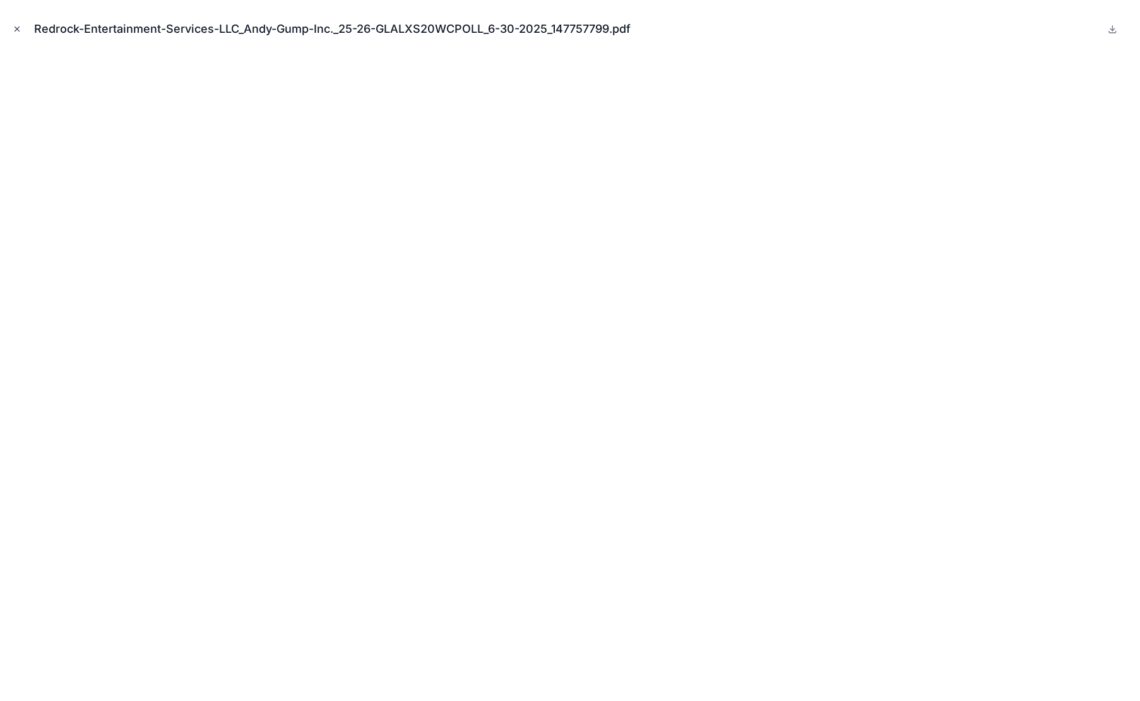
click at [20, 28] on icon "Close modal" at bounding box center [17, 29] width 9 height 9
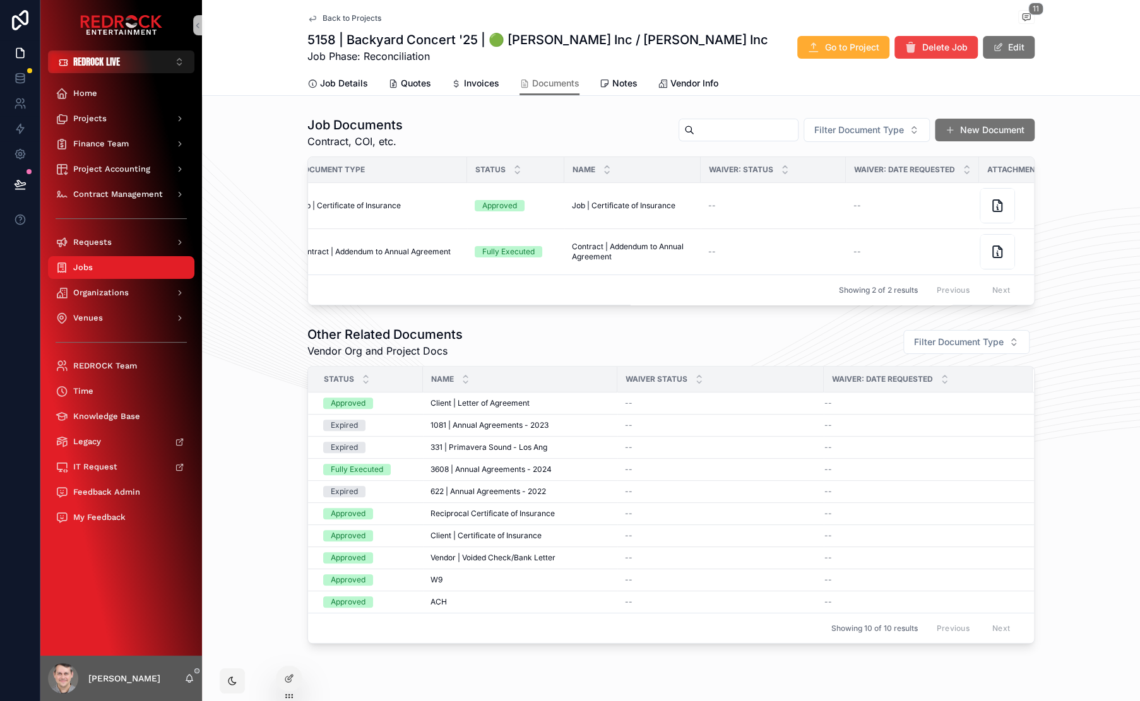
click at [437, 119] on div "Job Documents Contract, COI, etc. Filter Document Type New Document" at bounding box center [670, 132] width 727 height 33
click at [437, 118] on div "Job Documents Contract, COI, etc. Filter Document Type New Document" at bounding box center [670, 132] width 727 height 33
click at [452, 143] on div "Job Documents Contract, COI, etc. Filter Document Type New Document" at bounding box center [670, 132] width 727 height 33
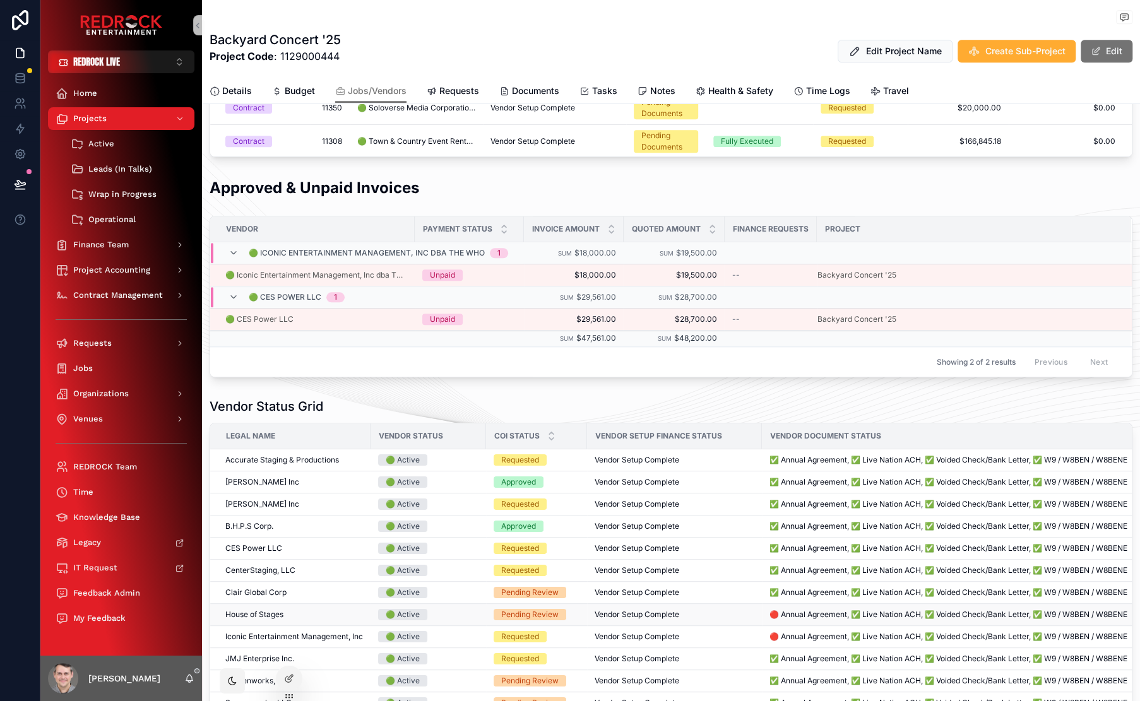
scroll to position [738, 0]
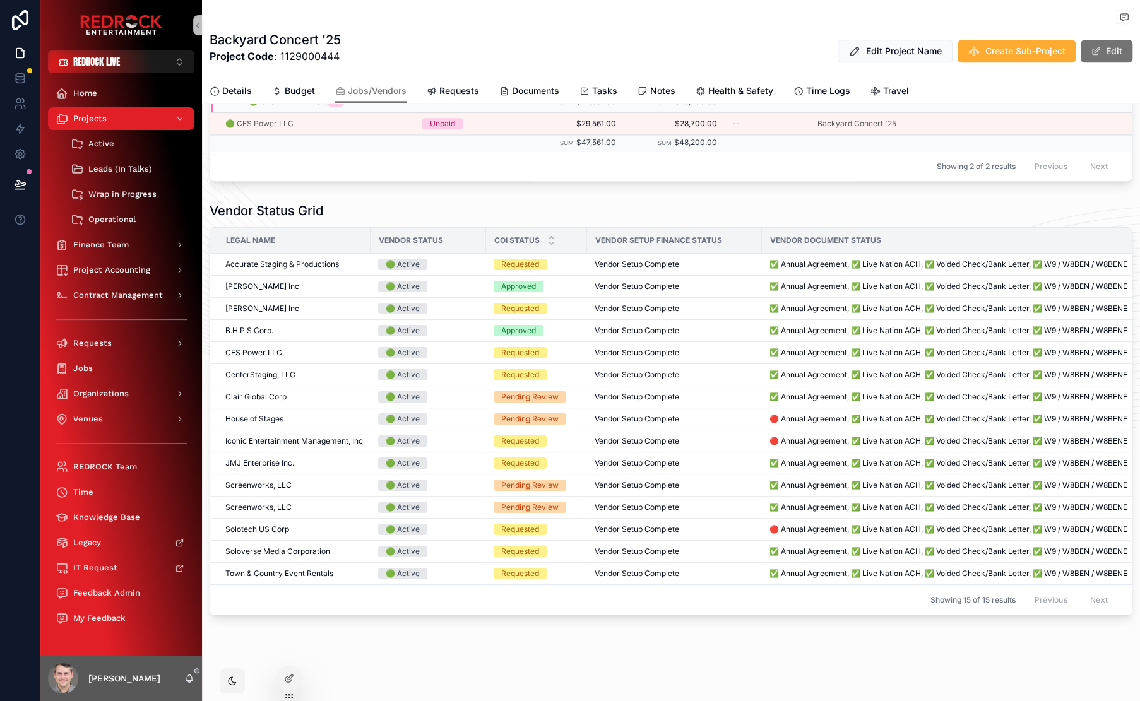
click at [261, 459] on span "JMJ Enterprise Inc." at bounding box center [259, 463] width 69 height 10
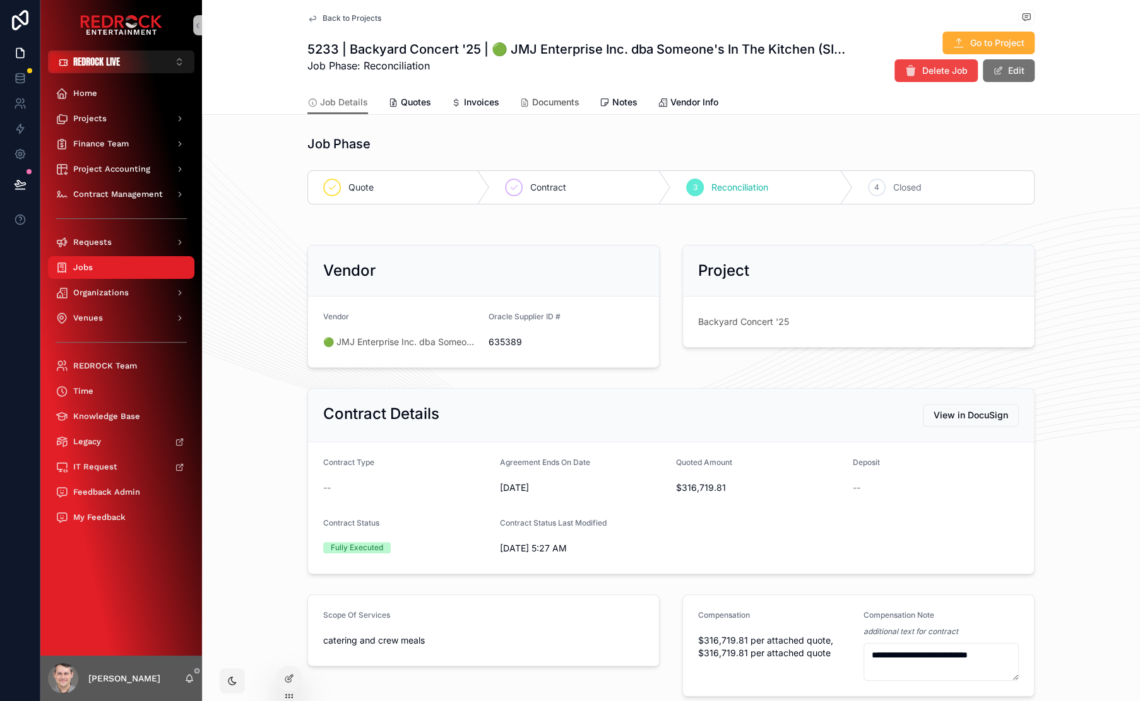
click at [542, 106] on span "Documents" at bounding box center [555, 102] width 47 height 13
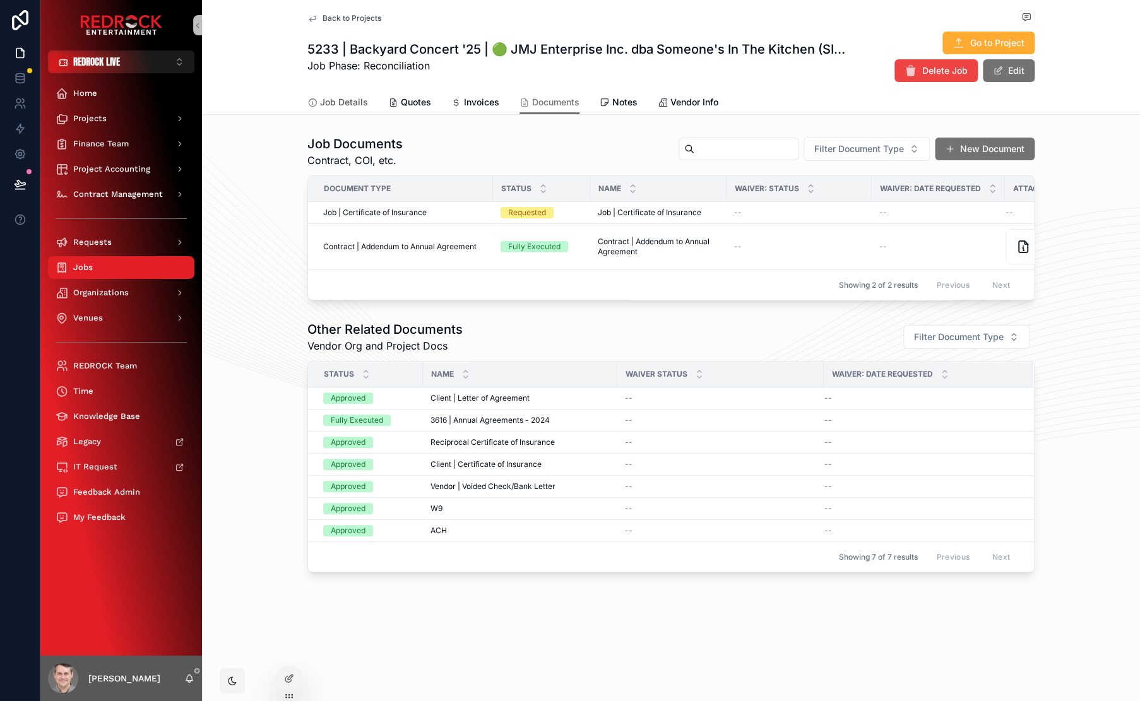
click at [345, 107] on span "Job Details" at bounding box center [344, 102] width 48 height 13
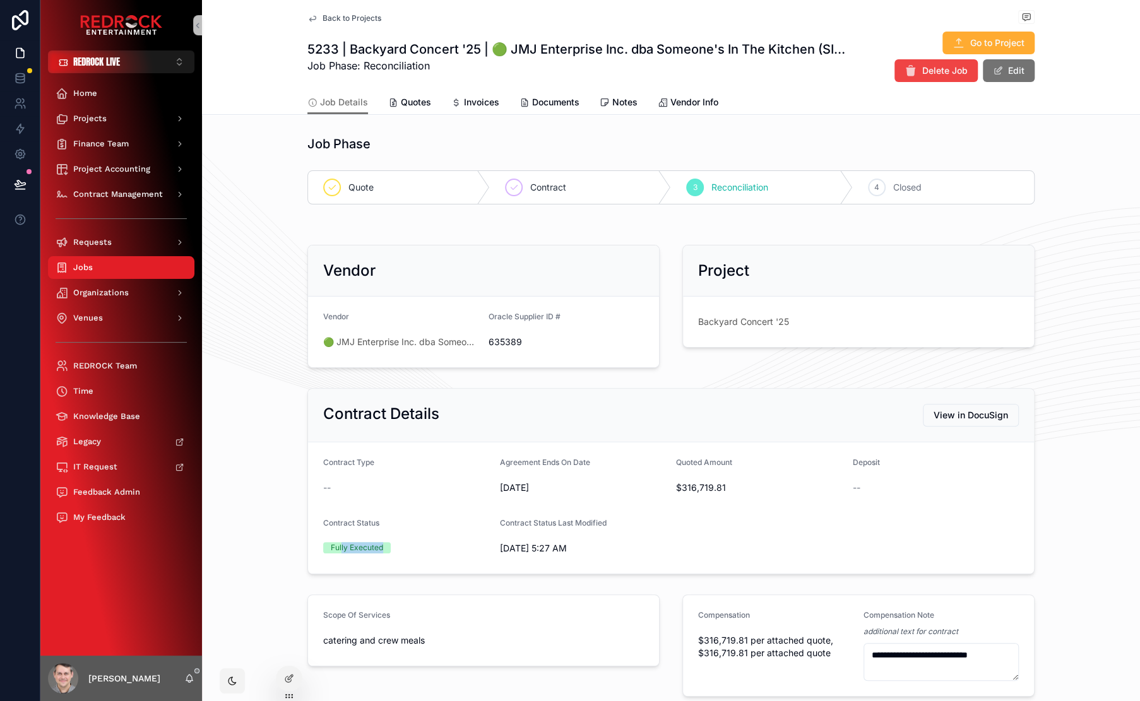
drag, startPoint x: 385, startPoint y: 545, endPoint x: 337, endPoint y: 542, distance: 48.1
click at [337, 542] on div "Fully Executed" at bounding box center [406, 547] width 167 height 11
drag, startPoint x: 329, startPoint y: 545, endPoint x: 316, endPoint y: 544, distance: 13.3
click at [331, 545] on div "Fully Executed" at bounding box center [357, 547] width 52 height 11
drag, startPoint x: 326, startPoint y: 544, endPoint x: 389, endPoint y: 545, distance: 62.5
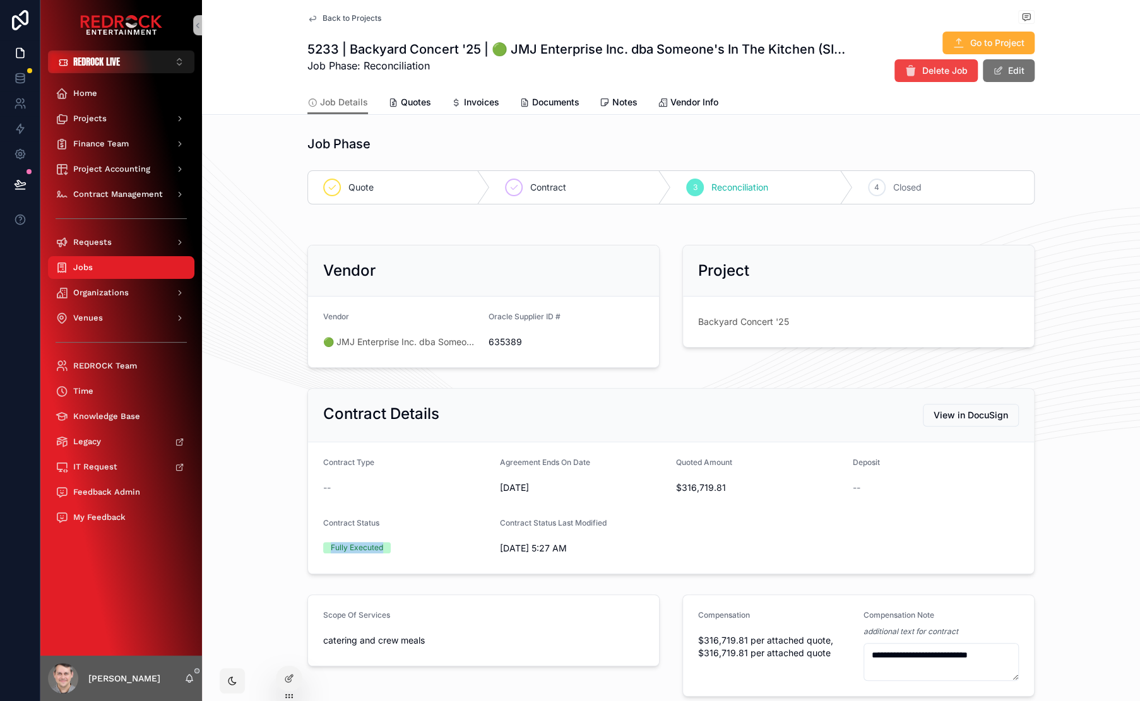
click at [389, 545] on form "Contract Type -- Agreement Ends On Date 10/8/2025 Quoted Amount $316,719.81 Dep…" at bounding box center [671, 507] width 726 height 131
click at [382, 548] on span "Fully Executed" at bounding box center [357, 547] width 68 height 11
click at [532, 107] on span "Documents" at bounding box center [555, 102] width 47 height 13
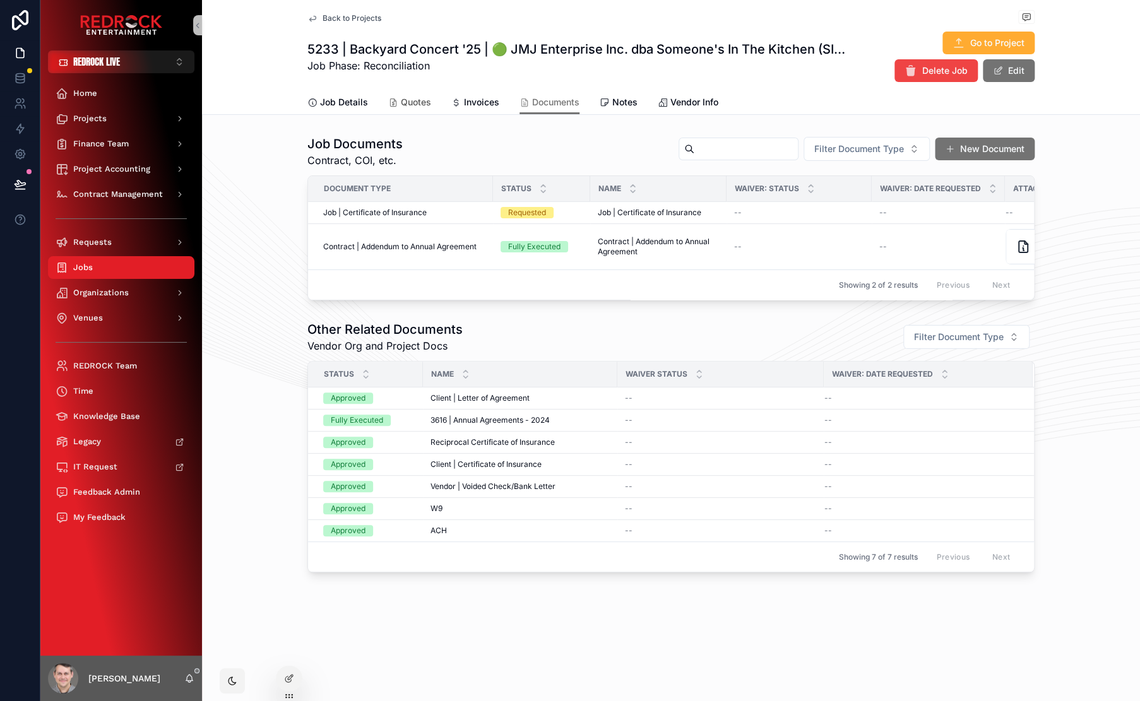
click at [416, 102] on span "Quotes" at bounding box center [416, 102] width 30 height 13
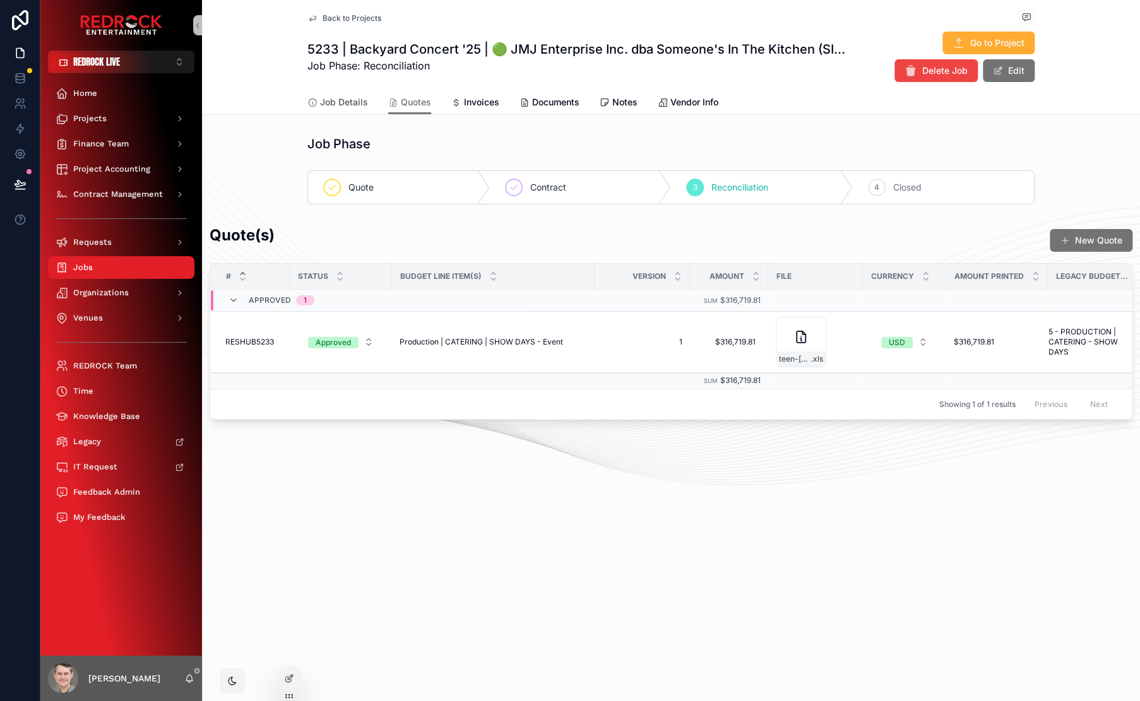
click at [343, 109] on link "Job Details" at bounding box center [337, 103] width 61 height 25
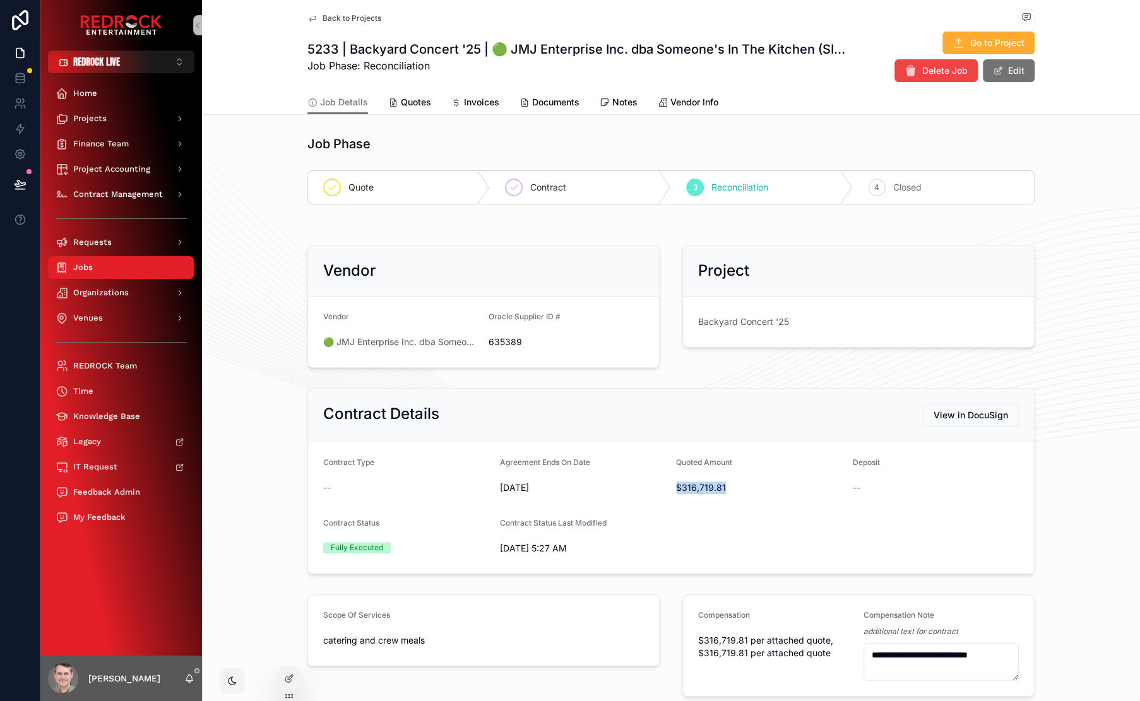
drag, startPoint x: 670, startPoint y: 484, endPoint x: 764, endPoint y: 491, distance: 94.9
click at [772, 487] on form "Contract Type -- Agreement Ends On Date 10/8/2025 Quoted Amount $316,719.81 Dep…" at bounding box center [671, 507] width 726 height 131
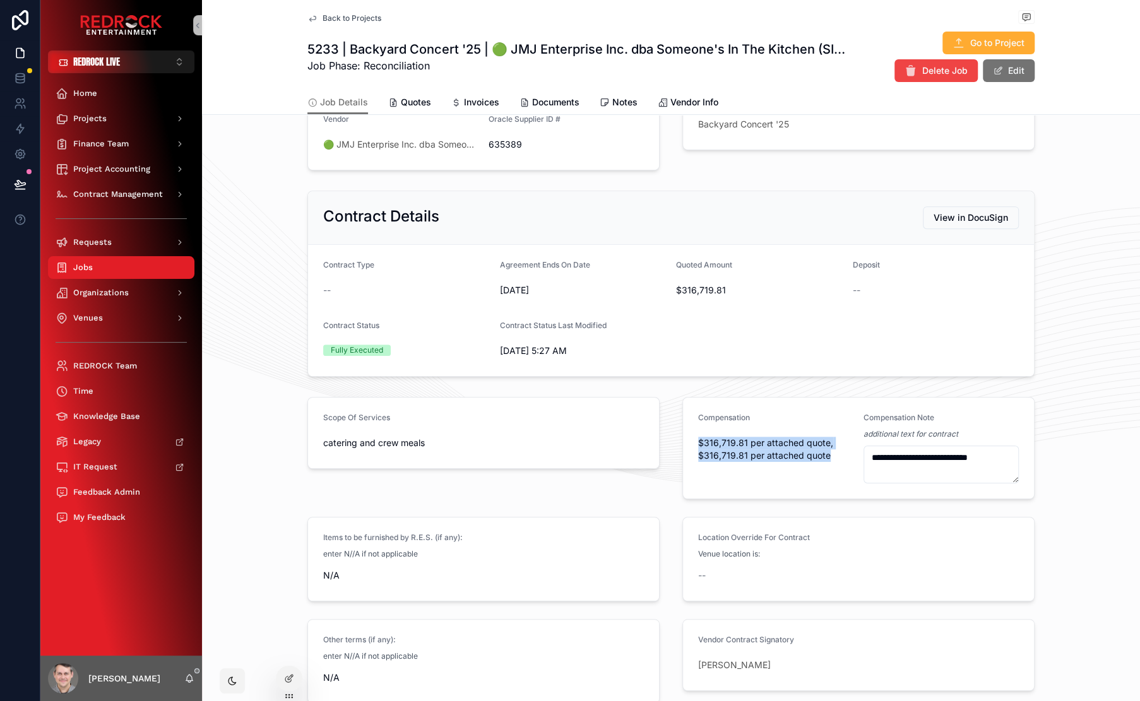
drag, startPoint x: 766, startPoint y: 449, endPoint x: 678, endPoint y: 439, distance: 88.3
click at [683, 439] on form "**********" at bounding box center [858, 448] width 351 height 101
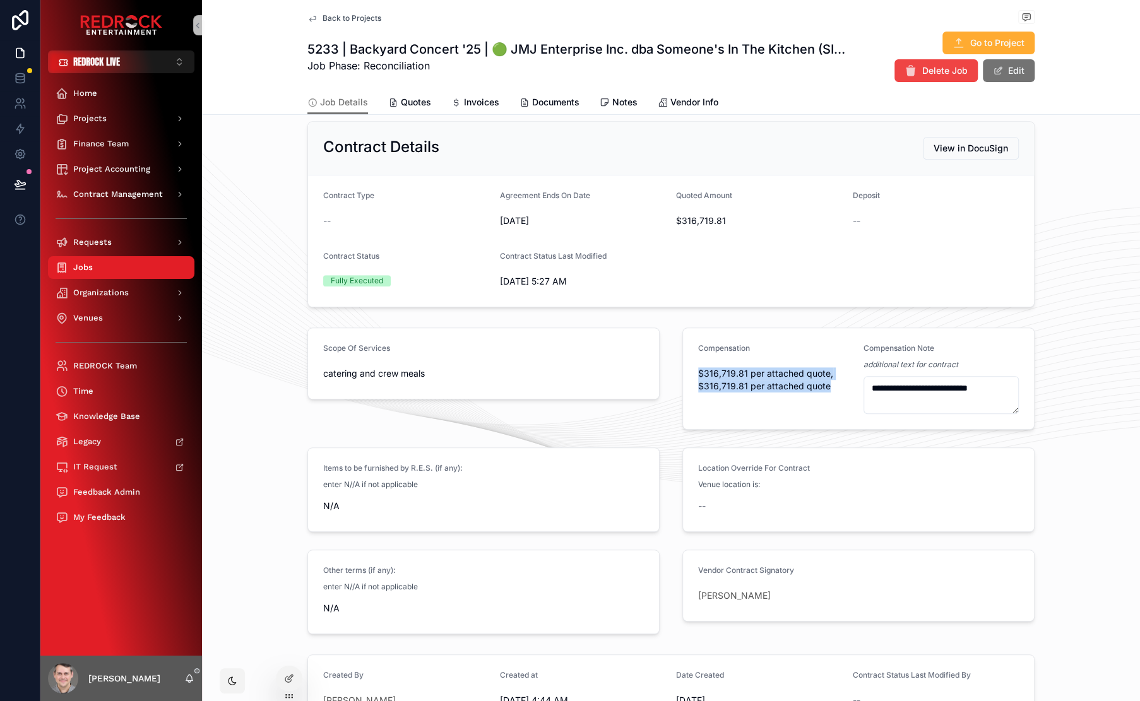
scroll to position [308, 0]
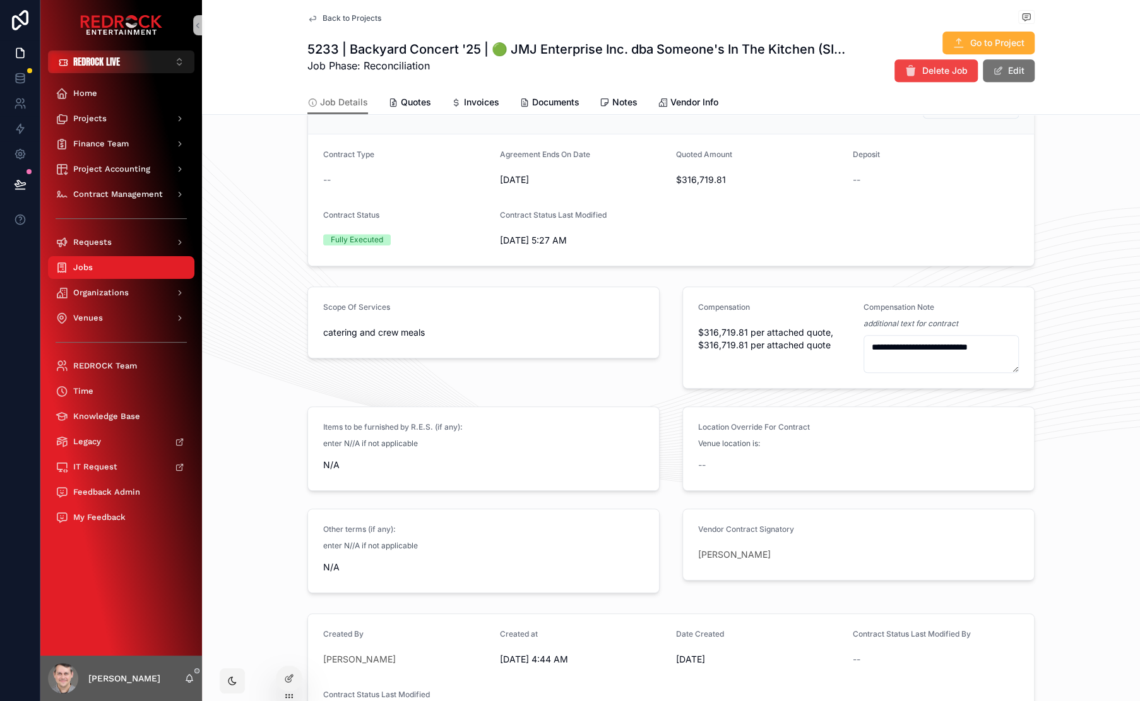
click at [747, 416] on form "Location Override For Contract Venue location is: --" at bounding box center [858, 448] width 351 height 83
click at [558, 105] on span "Documents" at bounding box center [555, 102] width 47 height 13
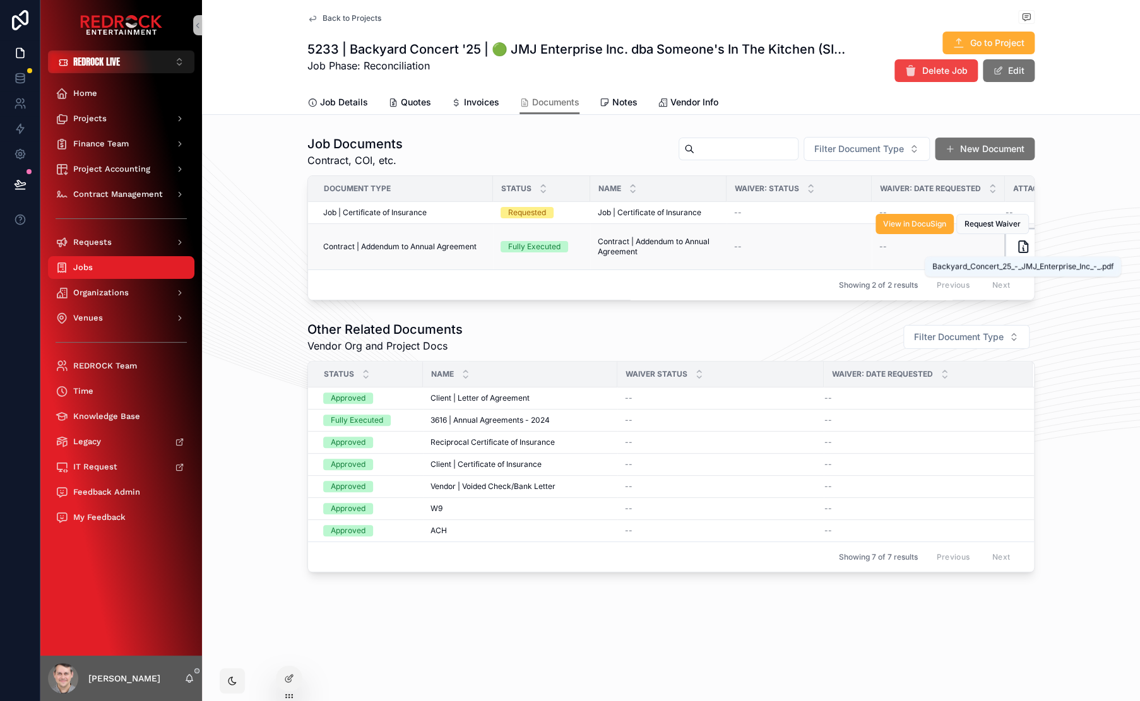
click at [1019, 252] on icon "scrollable content" at bounding box center [1023, 246] width 9 height 11
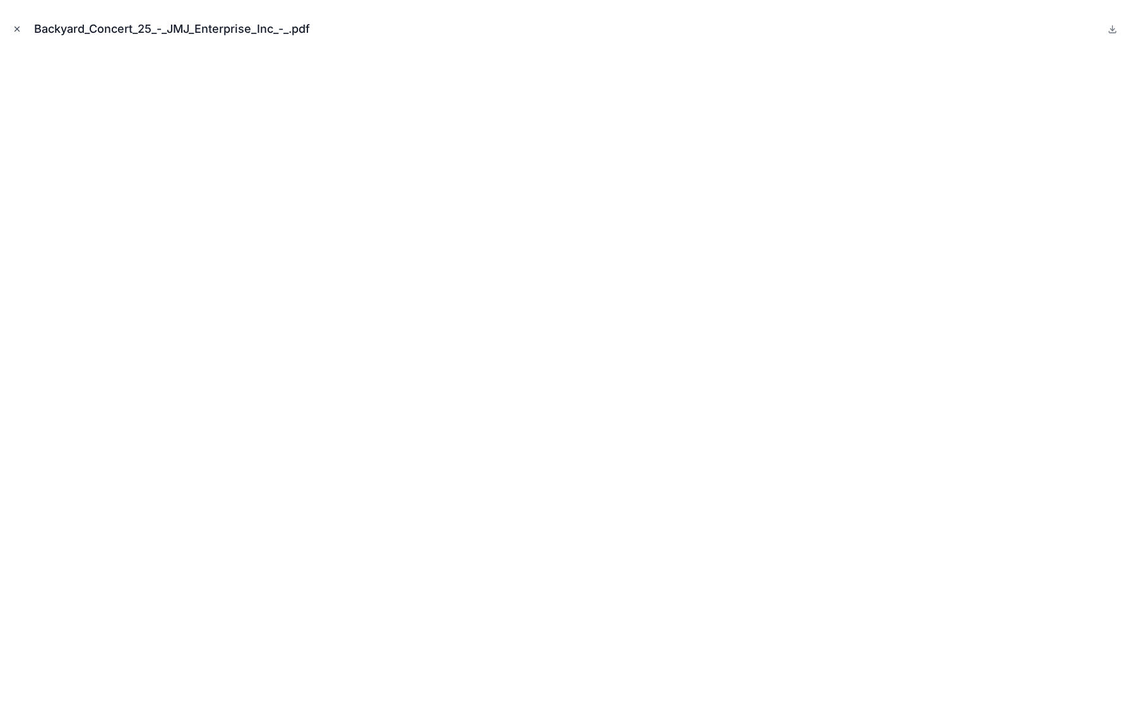
click at [18, 29] on icon "Close modal" at bounding box center [17, 29] width 4 height 4
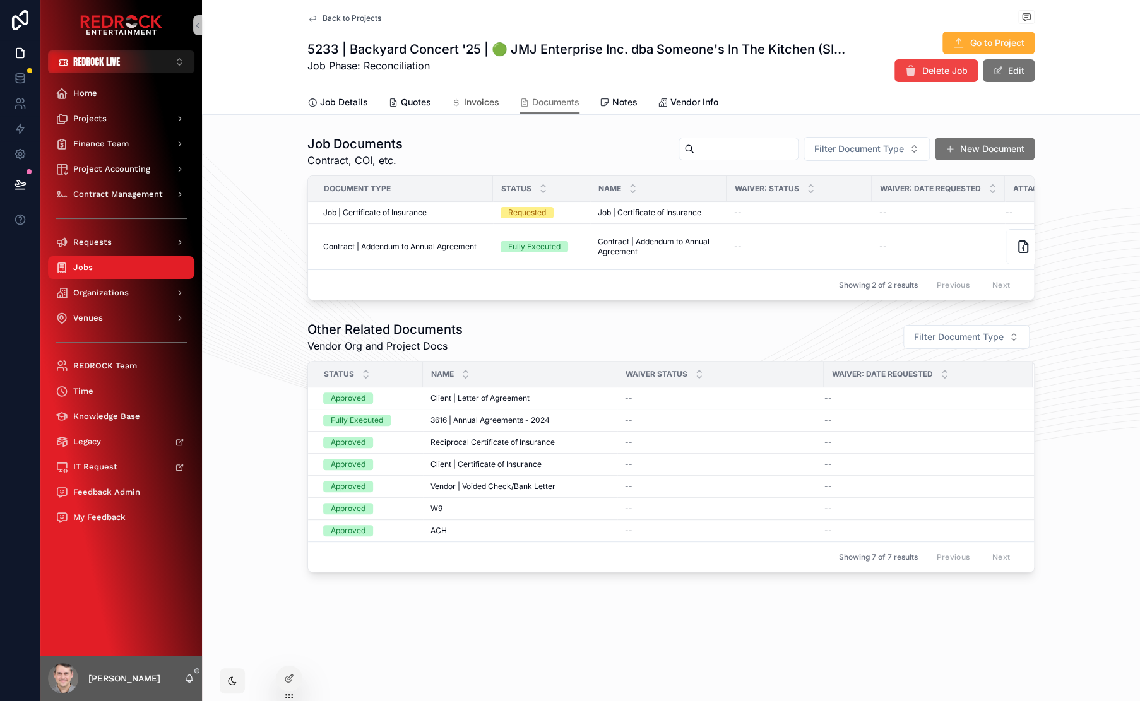
click at [490, 102] on span "Invoices" at bounding box center [481, 102] width 35 height 13
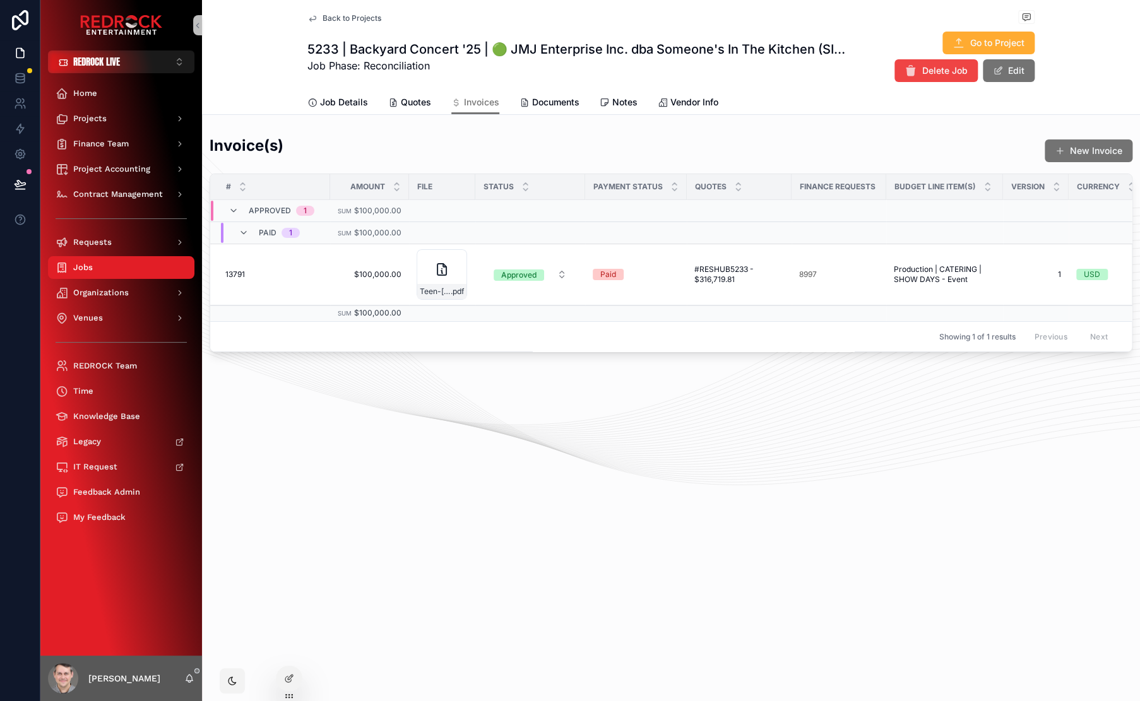
click at [313, 129] on div "Back to Projects 5233 | Backyard Concert '25 | 🟢 JMJ Enterprise Inc. dba Someon…" at bounding box center [671, 219] width 938 height 438
click at [112, 119] on div "Projects" at bounding box center [121, 119] width 131 height 20
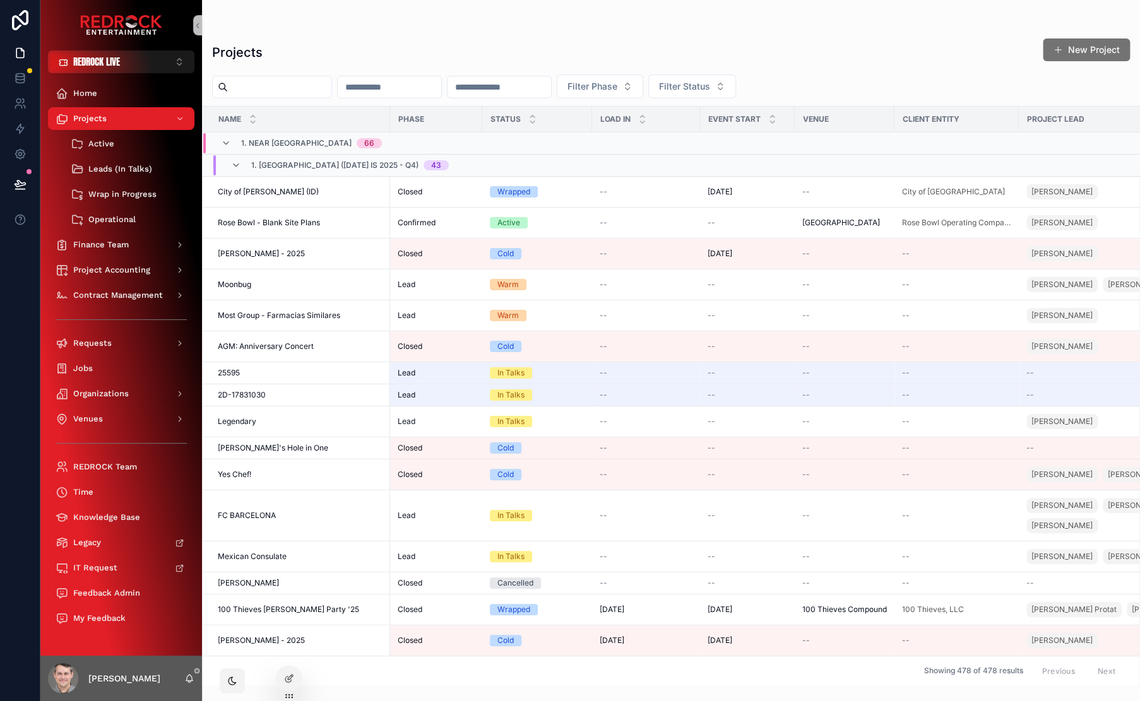
click at [283, 85] on input "scrollable content" at bounding box center [279, 87] width 103 height 18
type input "********"
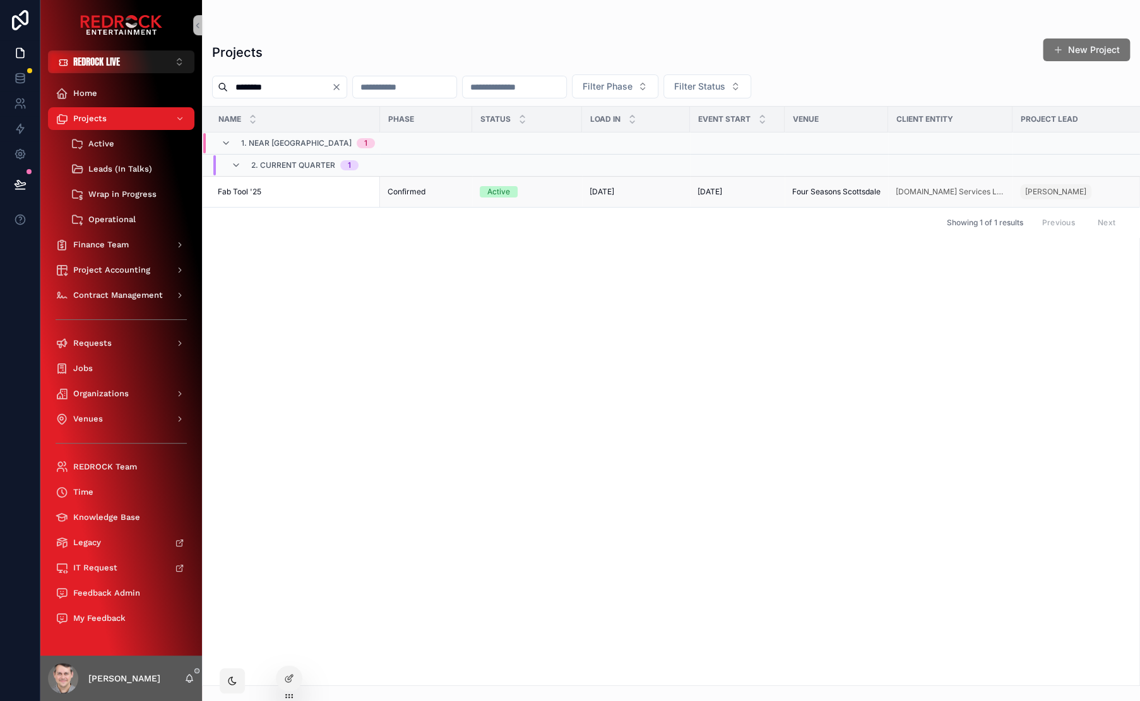
click at [251, 192] on span "Fab Tool '25" at bounding box center [240, 192] width 44 height 10
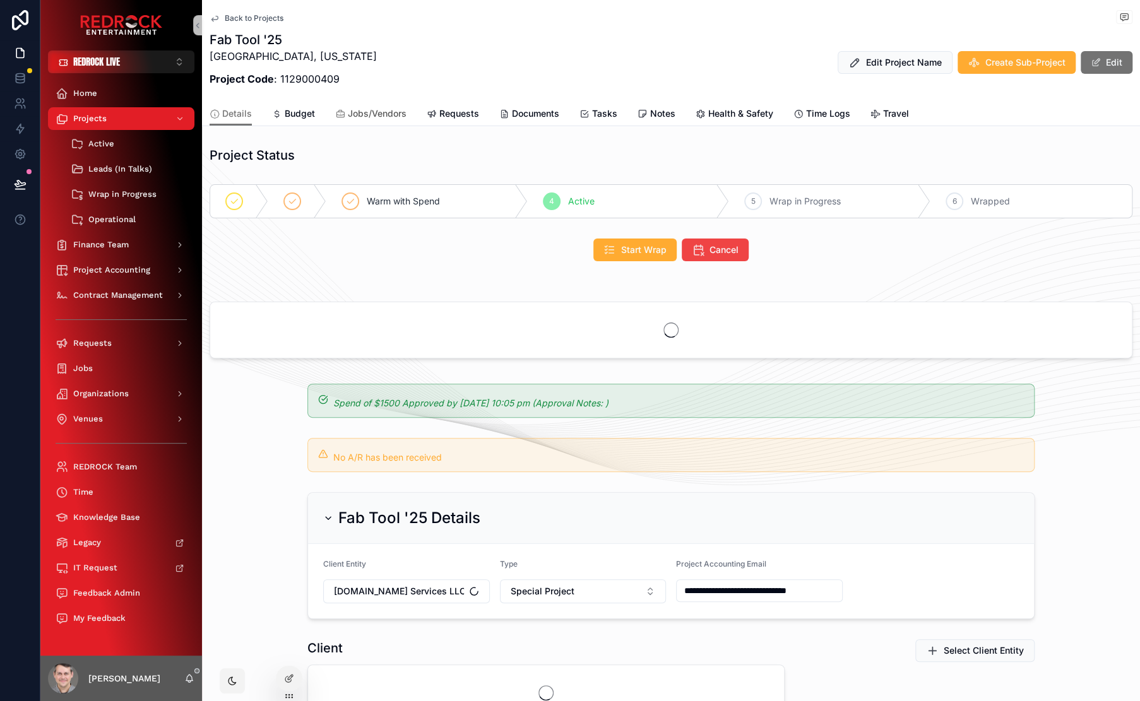
click at [371, 114] on span "Jobs/Vendors" at bounding box center [377, 113] width 59 height 13
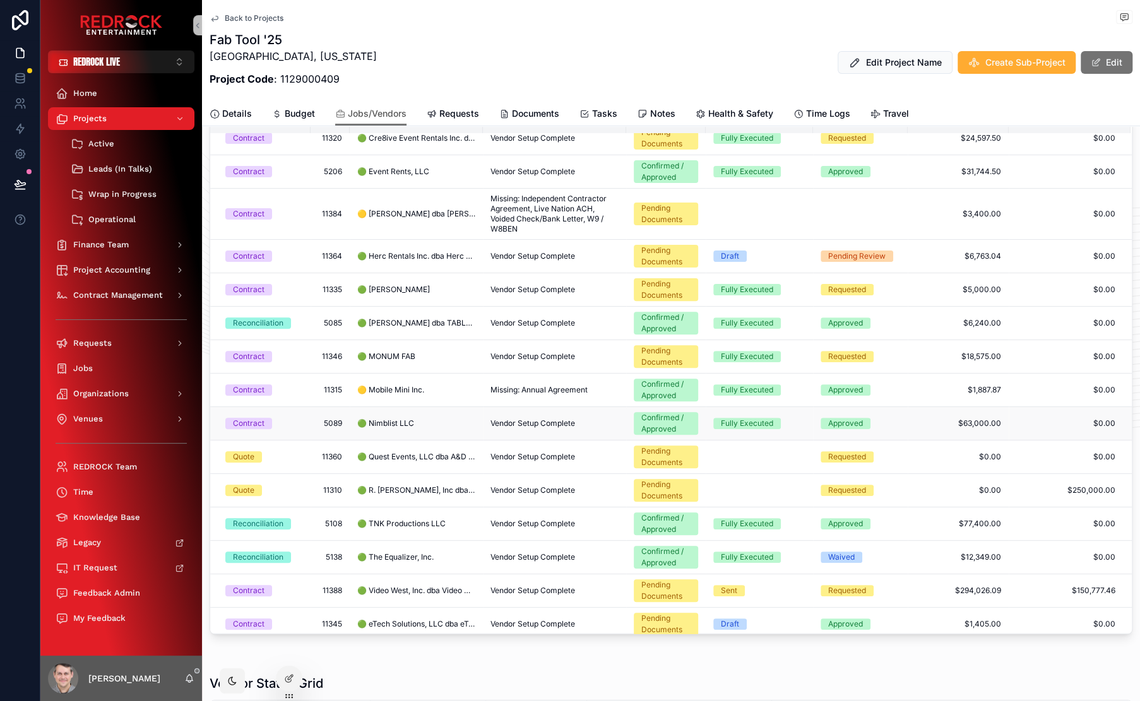
scroll to position [183, 0]
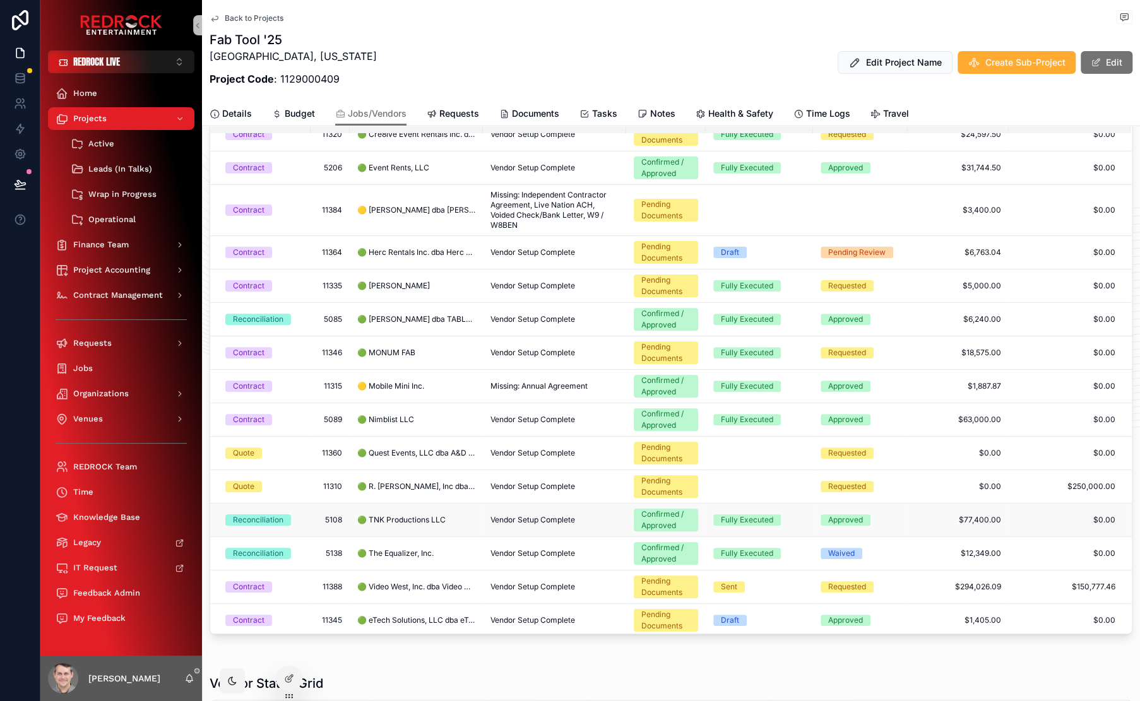
click at [433, 517] on span "🟢 TNK Productions LLC" at bounding box center [401, 520] width 88 height 10
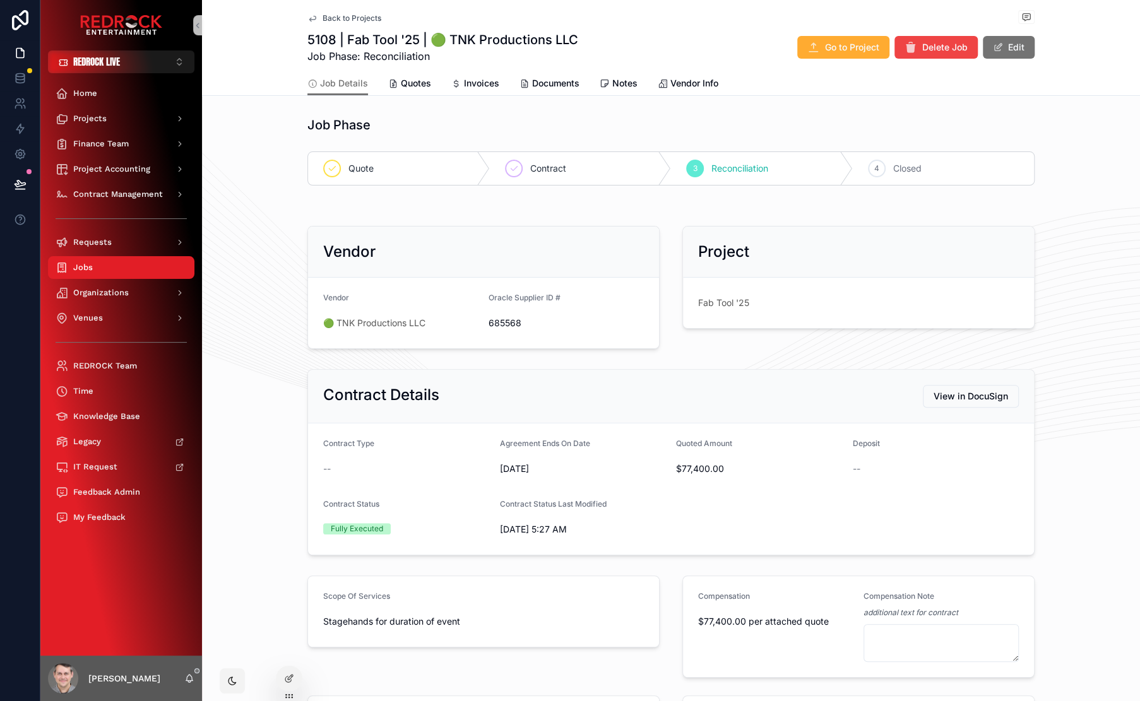
click at [616, 40] on div "5108 | Fab Tool '25 | 🟢 TNK Productions LLC Job Phase: Reconciliation Go to Pro…" at bounding box center [670, 47] width 727 height 33
drag, startPoint x: 302, startPoint y: 42, endPoint x: 355, endPoint y: 44, distance: 53.7
click at [355, 44] on div "Back to Projects 5108 | Fab Tool '25 | 🟢 TNK Productions LLC Job Phase: Reconci…" at bounding box center [671, 48] width 938 height 96
click at [579, 49] on div "5108 | Fab Tool '25 | 🟢 TNK Productions LLC Job Phase: Reconciliation Go to Pro…" at bounding box center [670, 47] width 727 height 33
drag, startPoint x: 413, startPoint y: 45, endPoint x: 271, endPoint y: 29, distance: 143.6
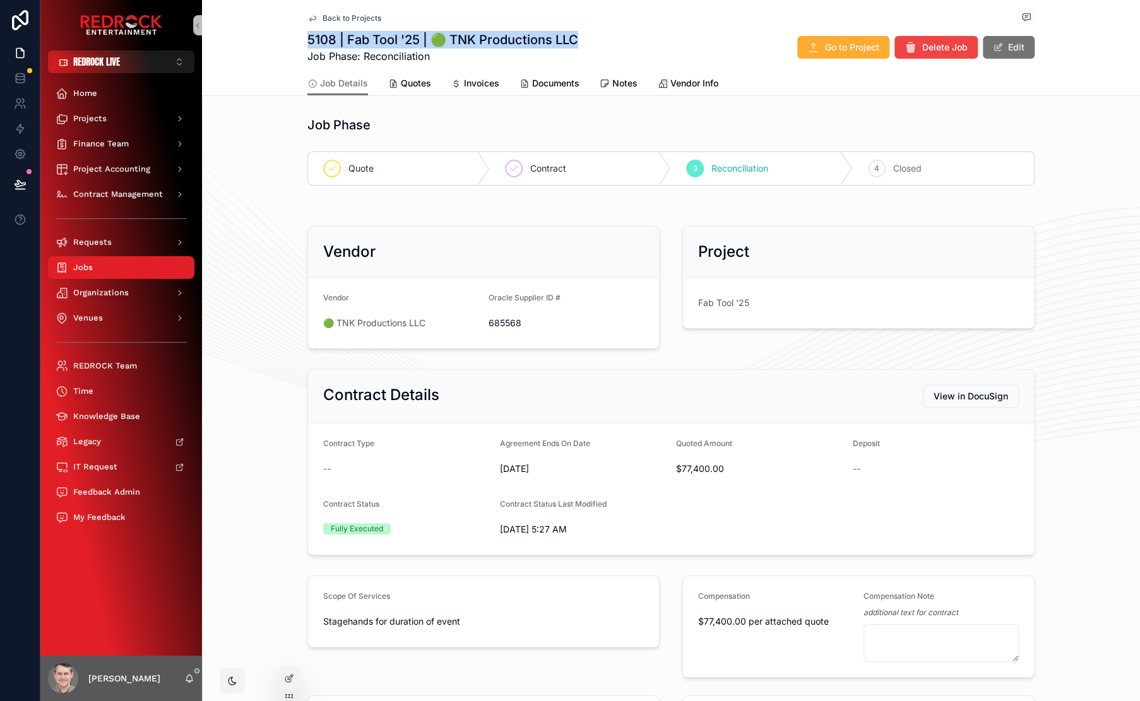
click at [271, 29] on div "Back to Projects 5108 | Fab Tool '25 | 🟢 TNK Productions LLC Job Phase: Reconci…" at bounding box center [671, 48] width 938 height 96
click at [271, 46] on div "Back to Projects 5108 | Fab Tool '25 | 🟢 TNK Productions LLC Job Phase: Reconci…" at bounding box center [671, 48] width 938 height 96
drag, startPoint x: 423, startPoint y: 547, endPoint x: 264, endPoint y: 533, distance: 159.0
click at [264, 533] on div "Contract Details View in DocuSign Contract Type -- Agreement Ends On Date 10/21…" at bounding box center [671, 462] width 938 height 196
click at [405, 82] on span "Quotes" at bounding box center [416, 83] width 30 height 13
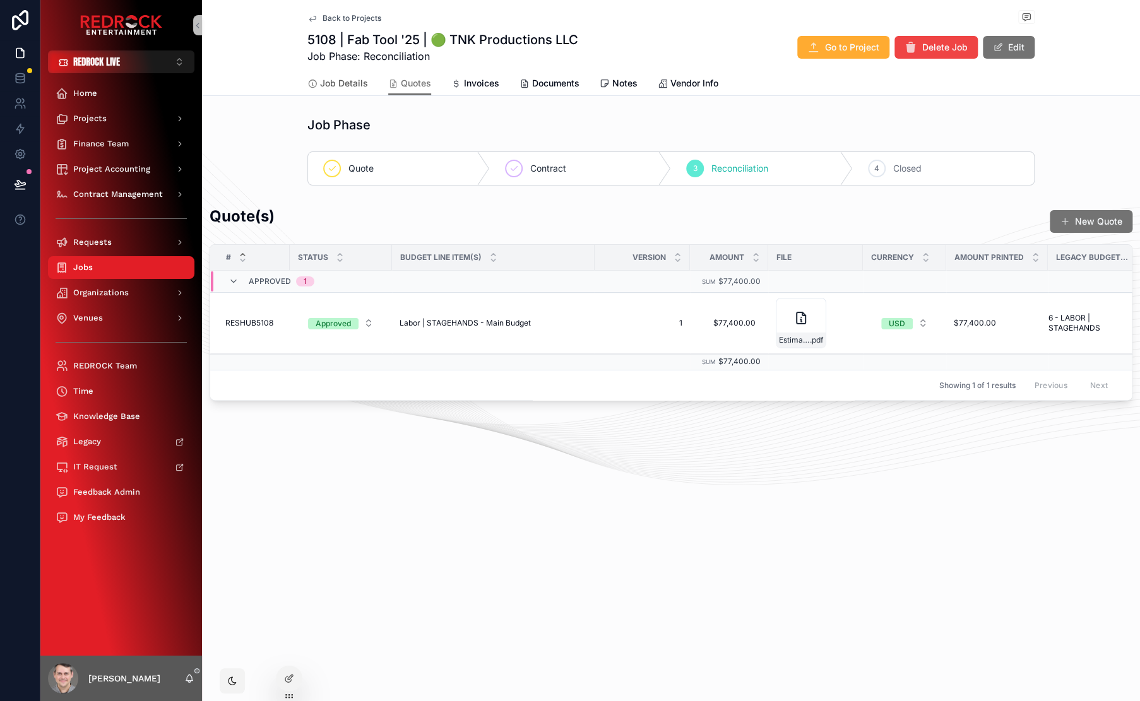
click at [357, 82] on span "Job Details" at bounding box center [344, 83] width 48 height 13
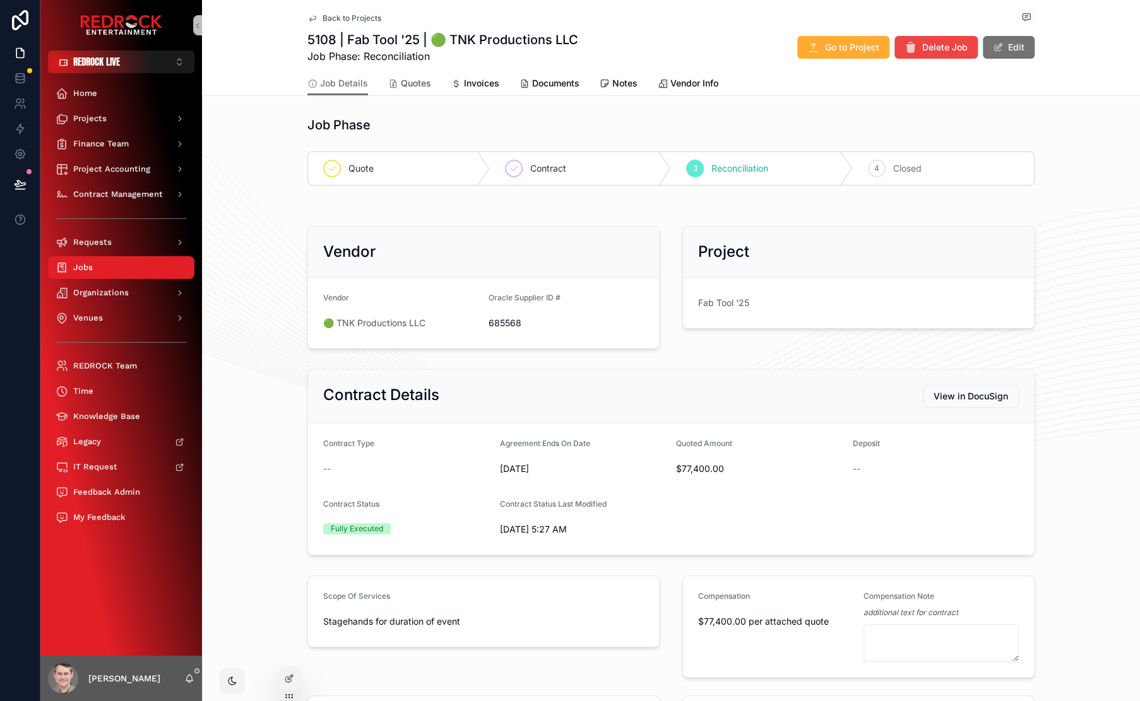
click at [411, 83] on span "Quotes" at bounding box center [416, 83] width 30 height 13
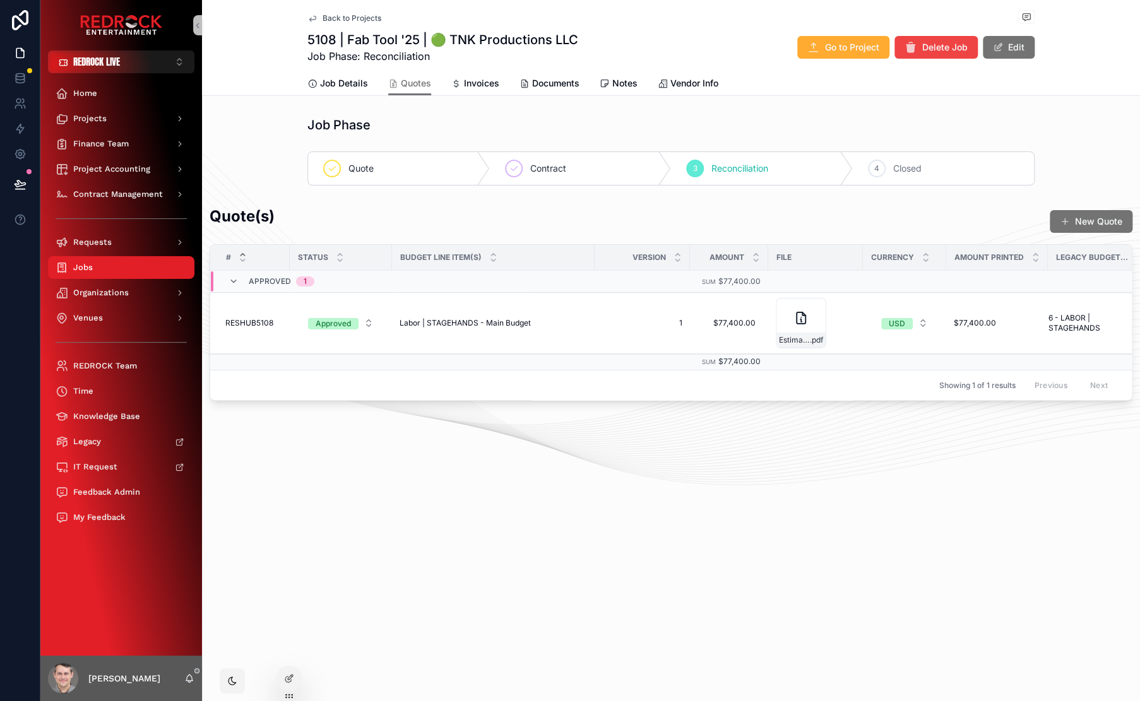
click at [307, 228] on div "Quote(s) New Quote" at bounding box center [671, 221] width 923 height 31
click at [244, 322] on span "RESHUB5108" at bounding box center [249, 323] width 48 height 10
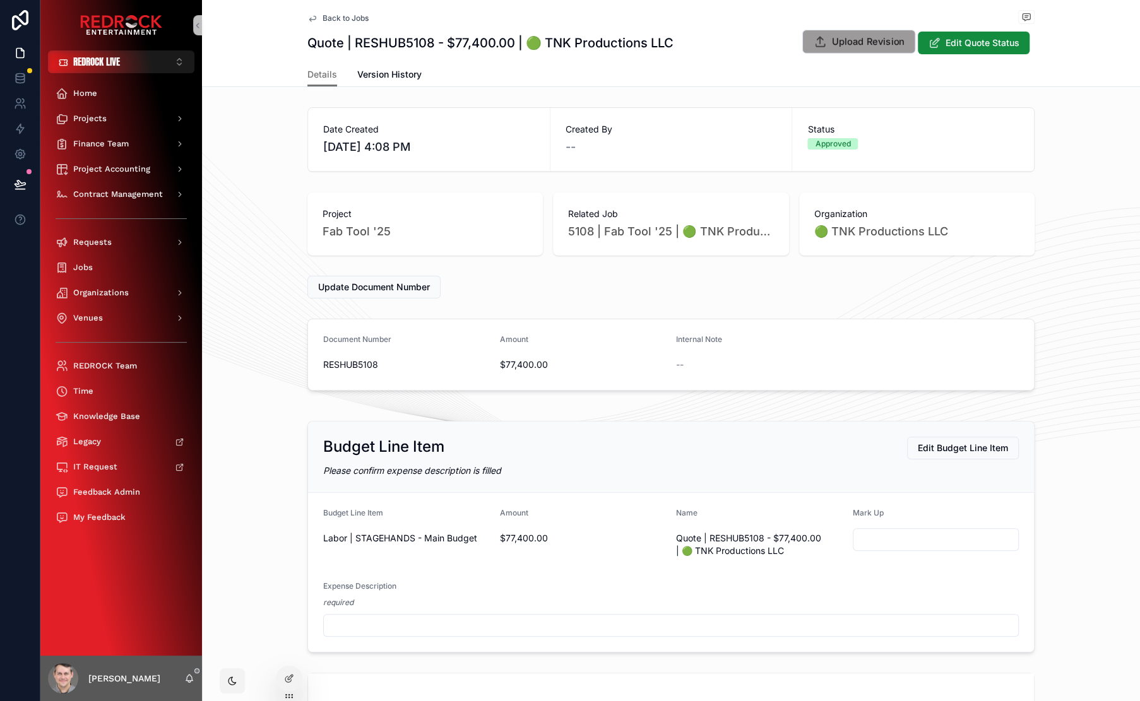
click at [838, 46] on span "Upload Revision" at bounding box center [868, 41] width 72 height 13
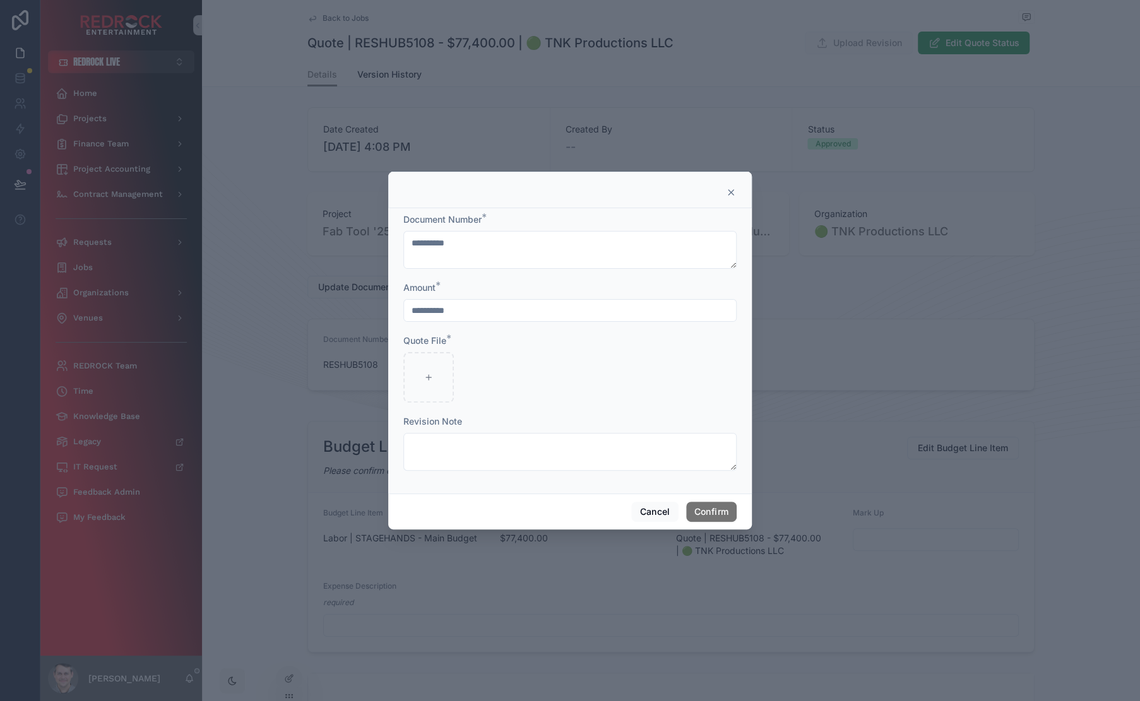
drag, startPoint x: 427, startPoint y: 314, endPoint x: 411, endPoint y: 312, distance: 15.3
click at [415, 312] on input "**********" at bounding box center [570, 311] width 332 height 18
click at [653, 511] on button "Cancel" at bounding box center [654, 512] width 47 height 20
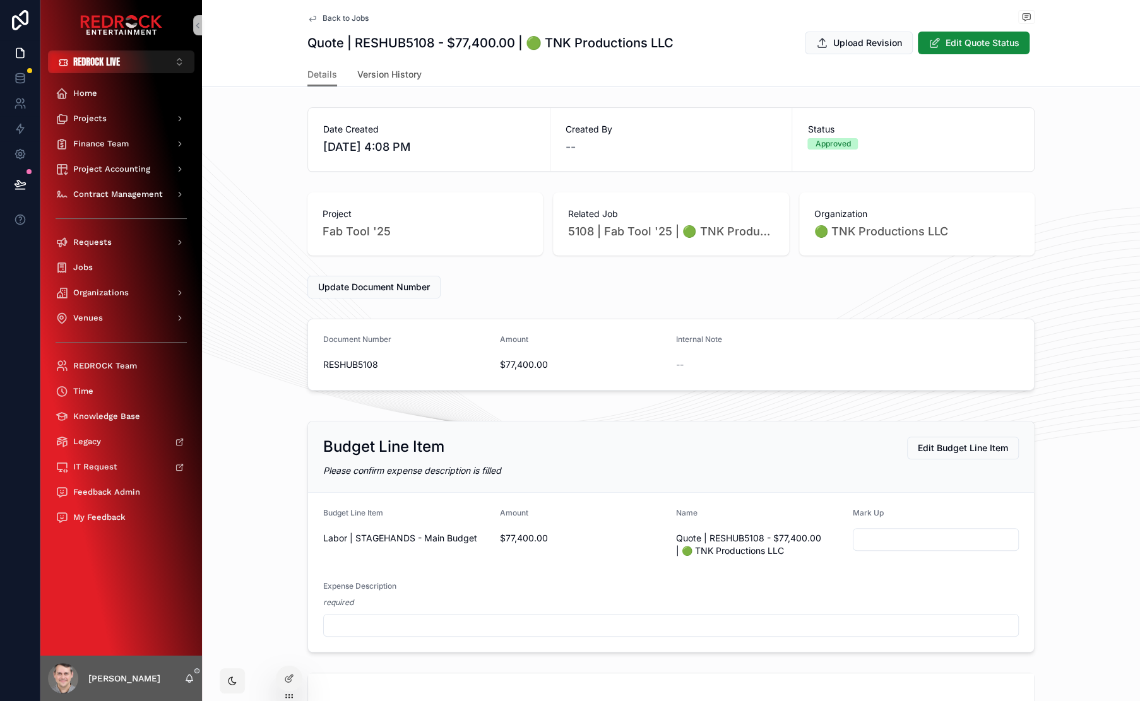
click at [391, 68] on span "Version History" at bounding box center [389, 74] width 64 height 13
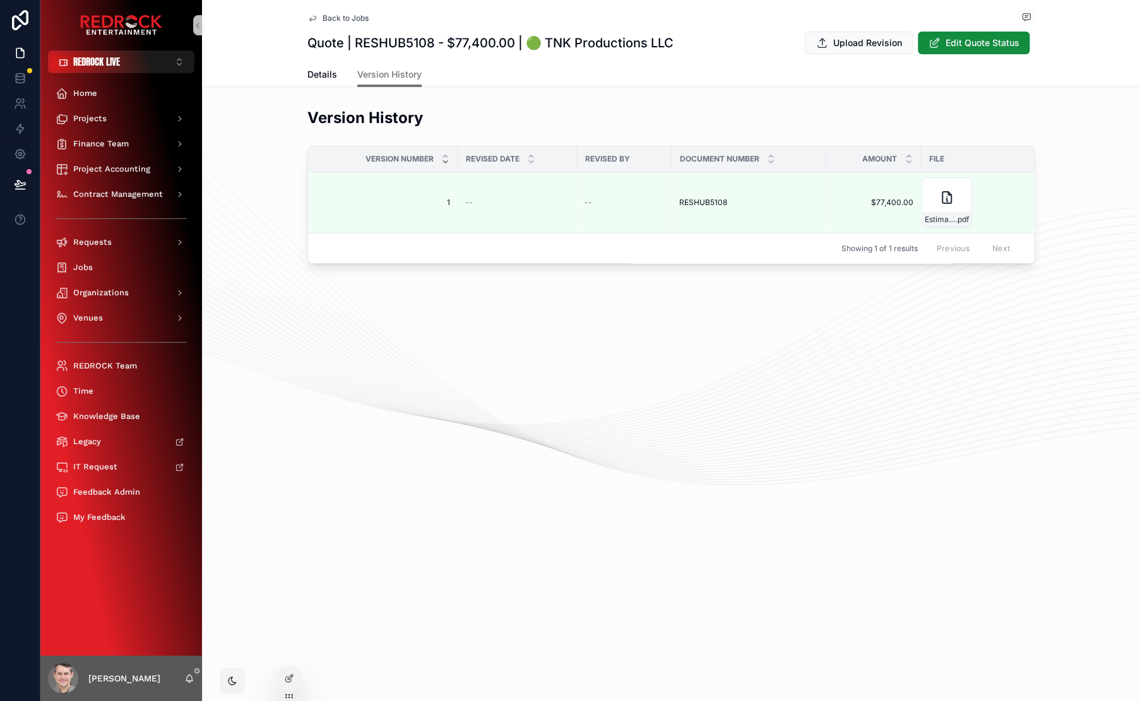
click at [347, 20] on span "Back to Jobs" at bounding box center [345, 18] width 46 height 10
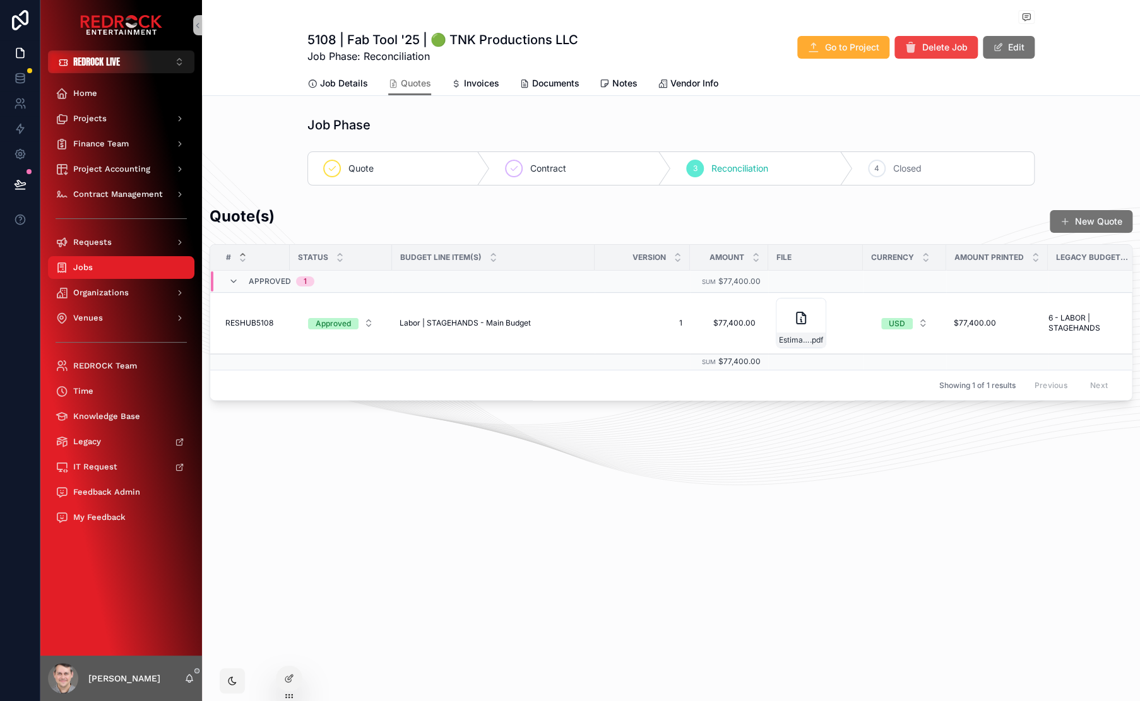
click at [712, 434] on div "5108 | Fab Tool '25 | 🟢 TNK Productions LLC Job Phase: Reconciliation Go to Pro…" at bounding box center [671, 243] width 938 height 487
click at [545, 90] on link "Documents" at bounding box center [549, 84] width 60 height 25
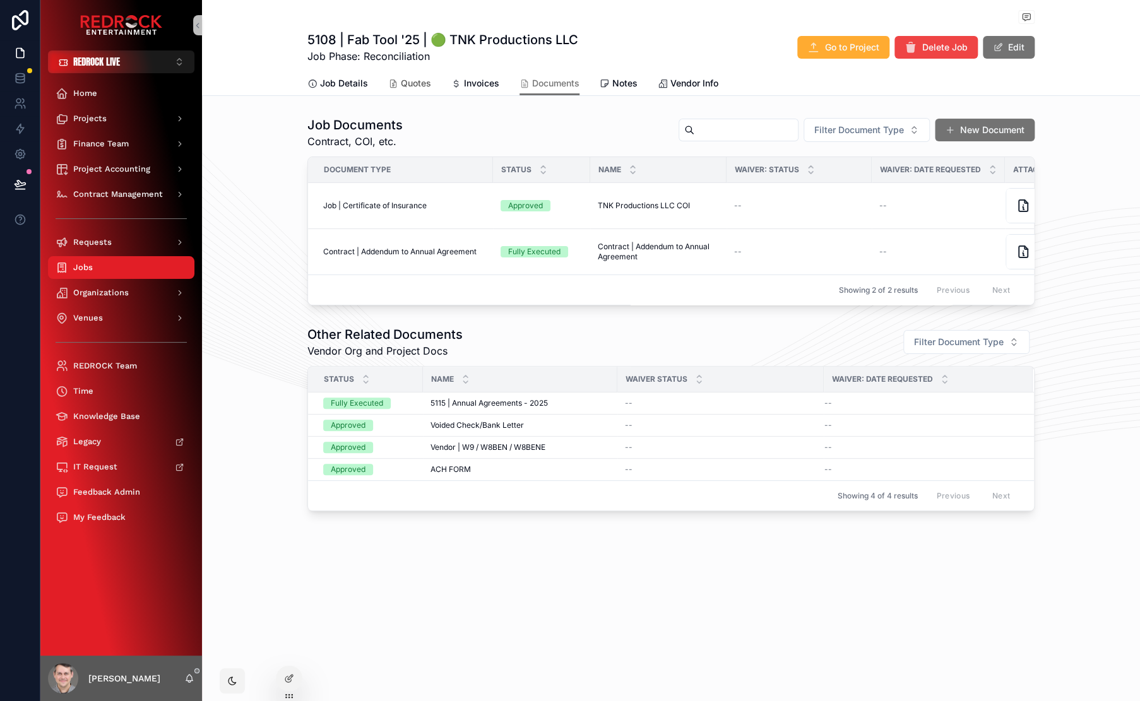
click at [407, 85] on span "Quotes" at bounding box center [416, 83] width 30 height 13
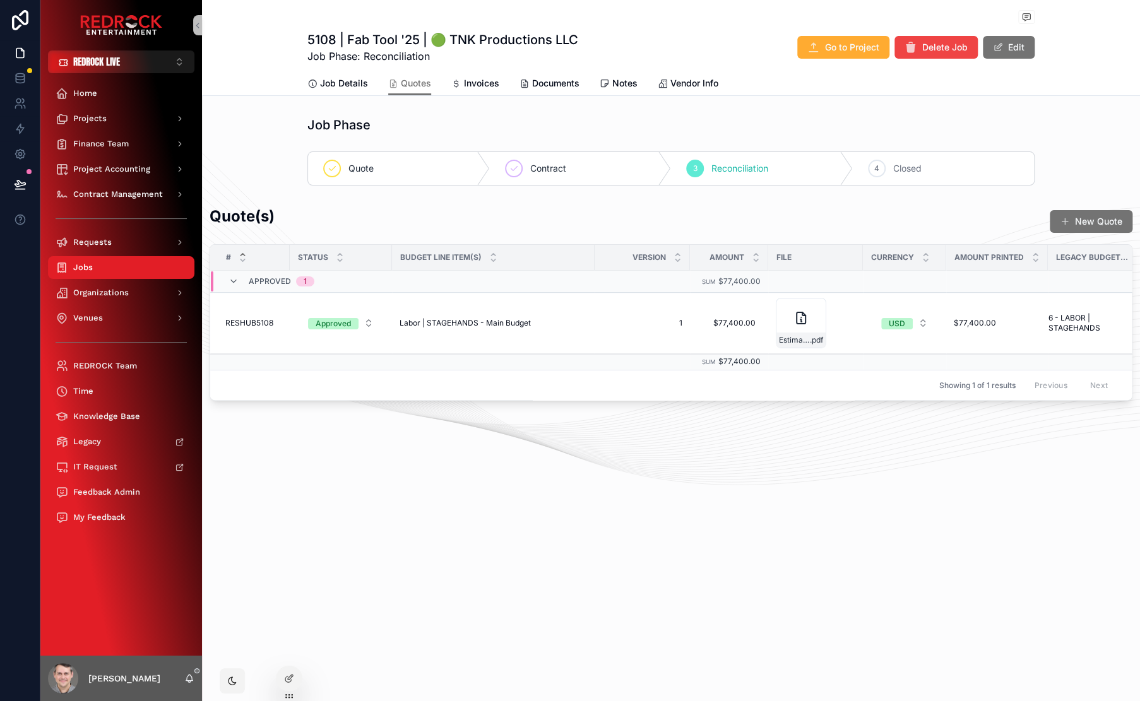
click at [287, 223] on div "Quote(s) New Quote" at bounding box center [671, 221] width 923 height 31
click at [257, 319] on span "RESHUB5108" at bounding box center [249, 323] width 48 height 10
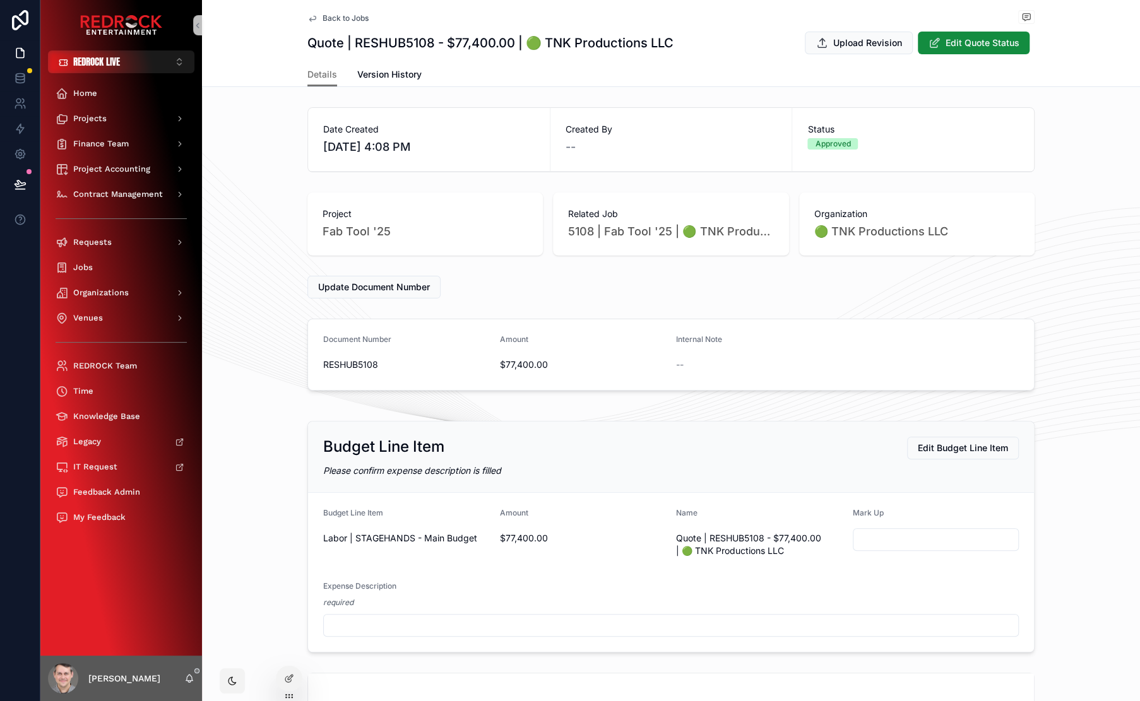
click at [329, 19] on span "Back to Jobs" at bounding box center [345, 18] width 46 height 10
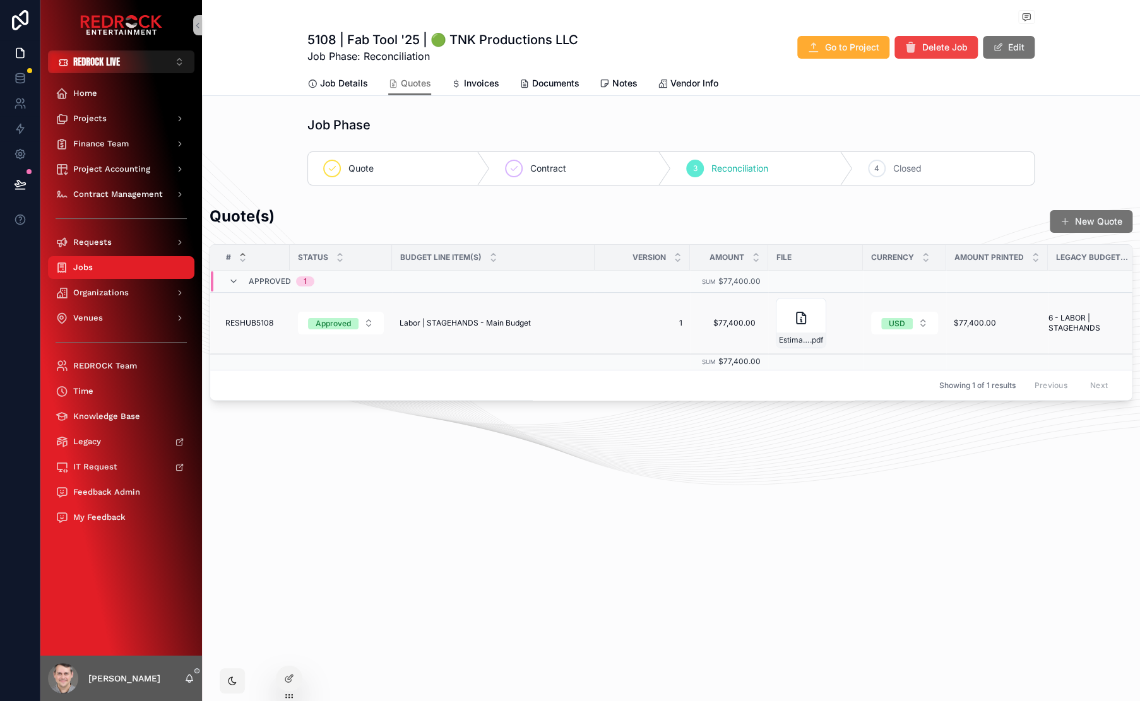
click at [236, 322] on span "RESHUB5108" at bounding box center [249, 323] width 48 height 10
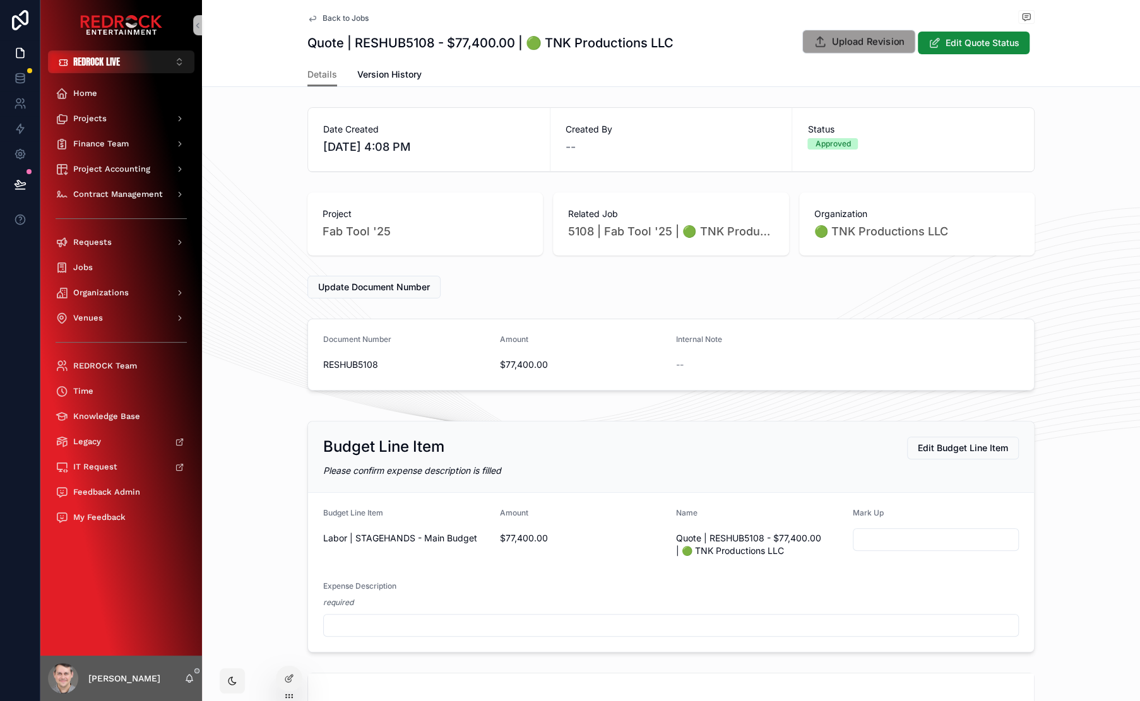
click at [880, 45] on span "Upload Revision" at bounding box center [868, 41] width 72 height 13
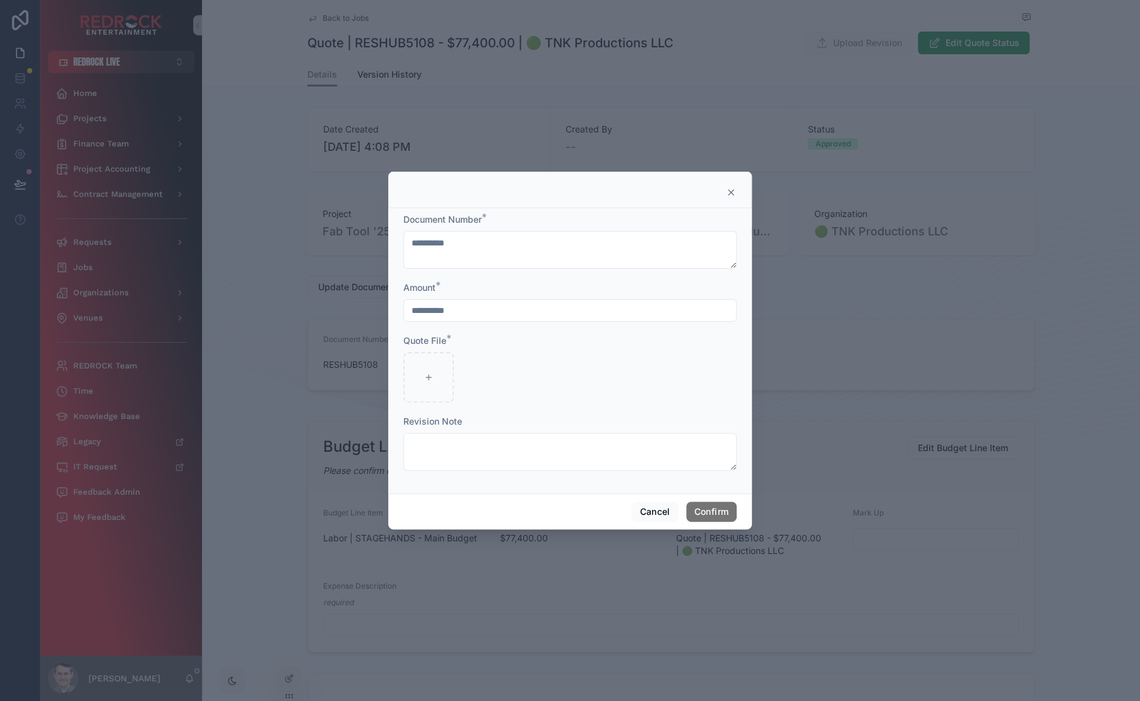
click at [478, 473] on form "**********" at bounding box center [569, 348] width 333 height 270
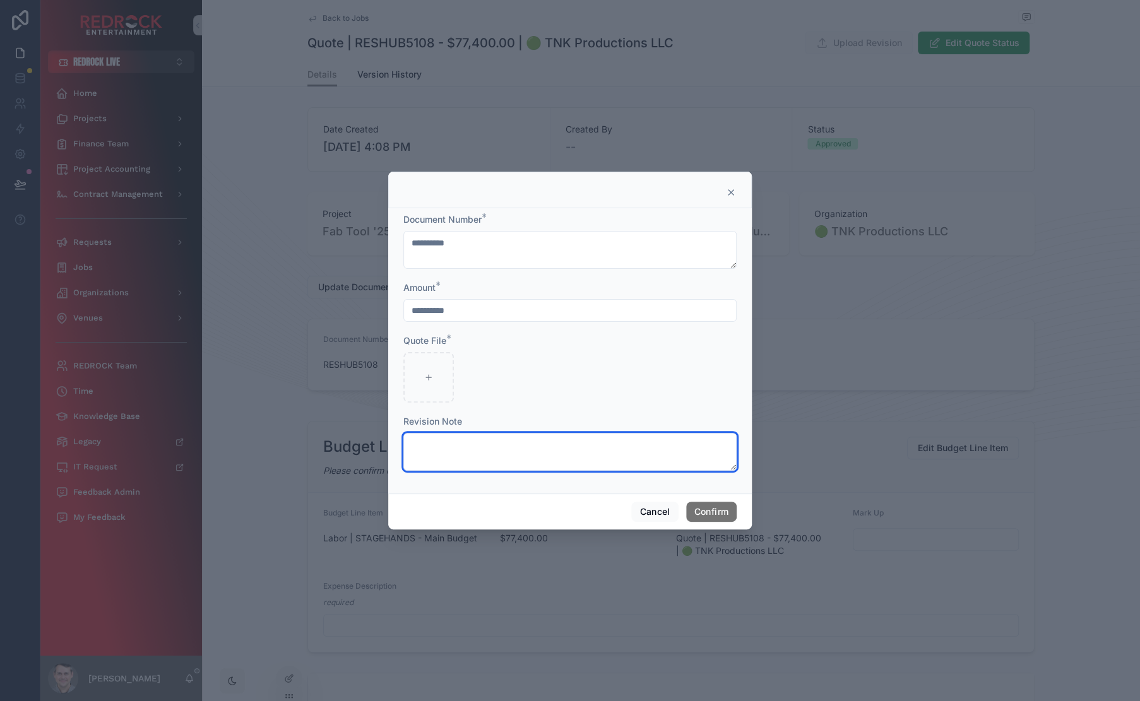
drag, startPoint x: 467, startPoint y: 447, endPoint x: 459, endPoint y: 452, distance: 9.3
click at [464, 451] on textarea at bounding box center [569, 452] width 333 height 38
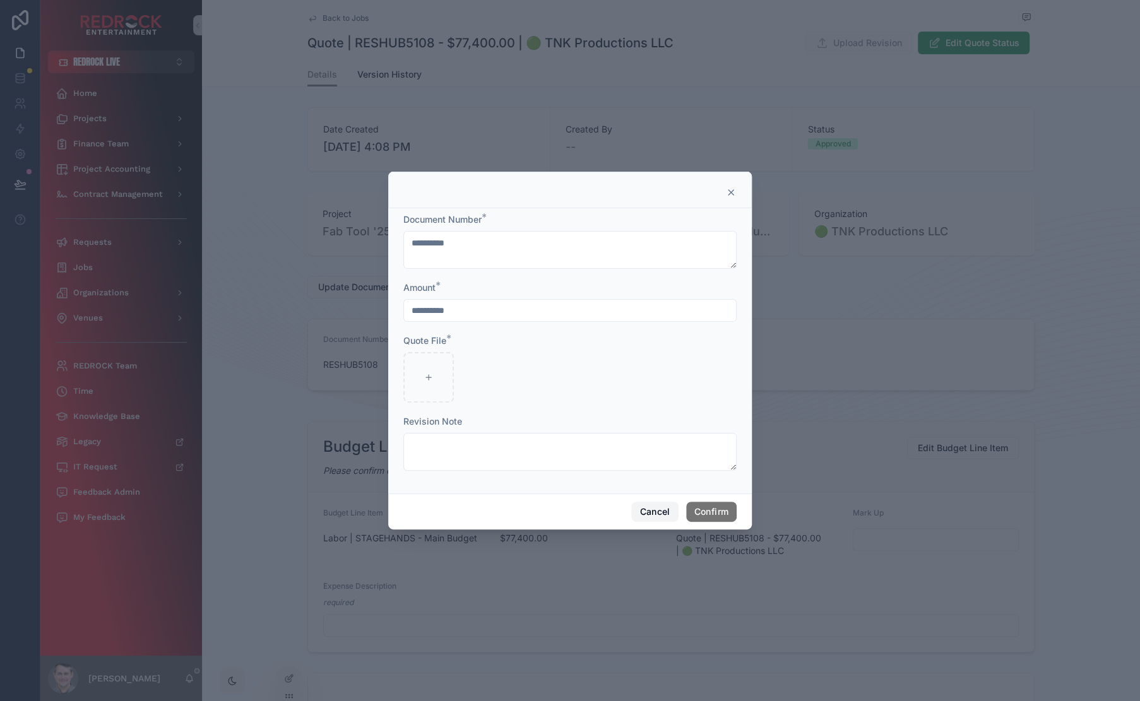
click at [667, 512] on button "Cancel" at bounding box center [654, 512] width 47 height 20
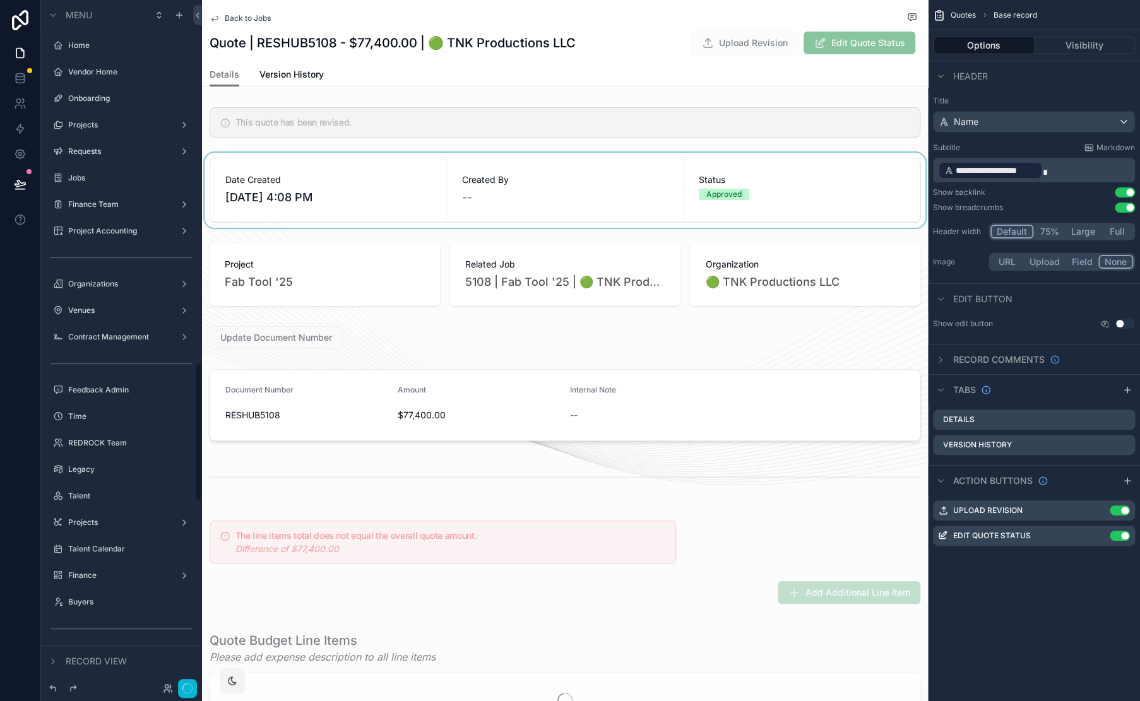
scroll to position [1788, 0]
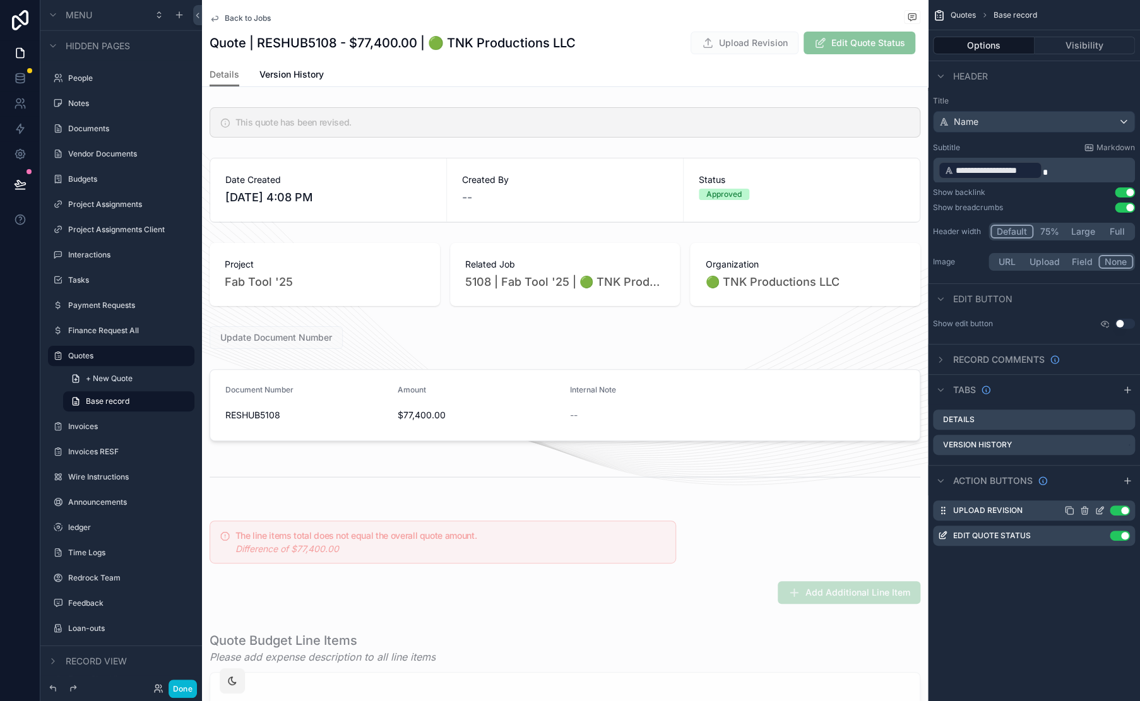
click at [1102, 514] on icon "scrollable content" at bounding box center [1099, 510] width 10 height 10
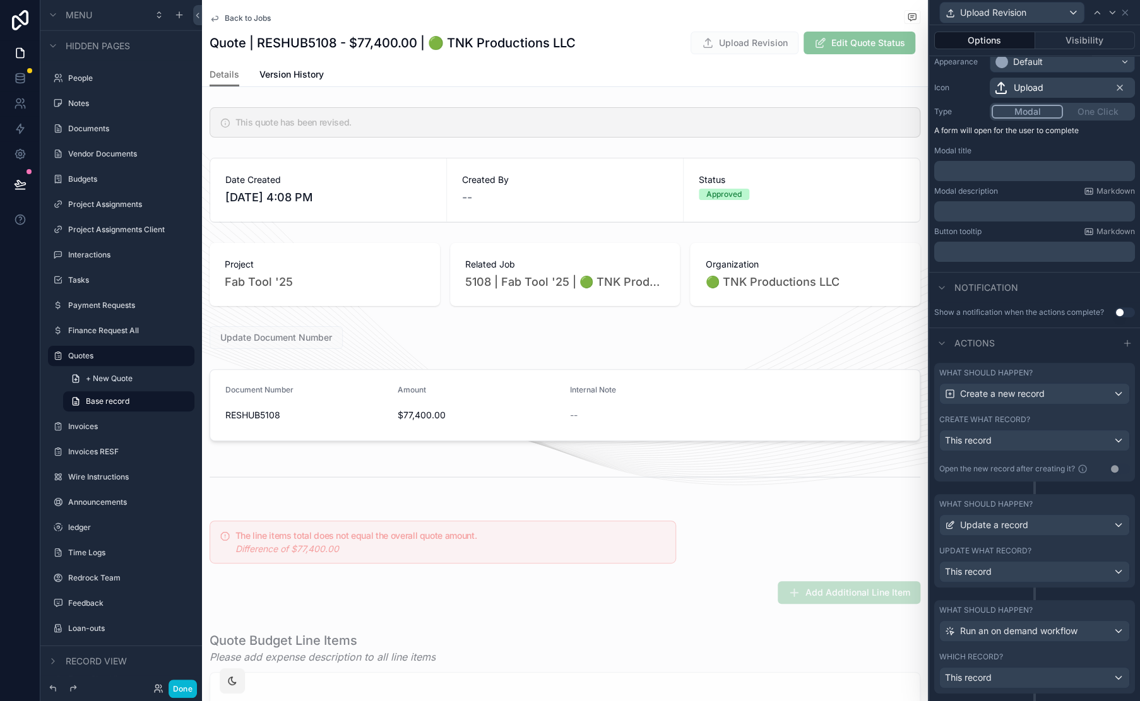
scroll to position [139, 0]
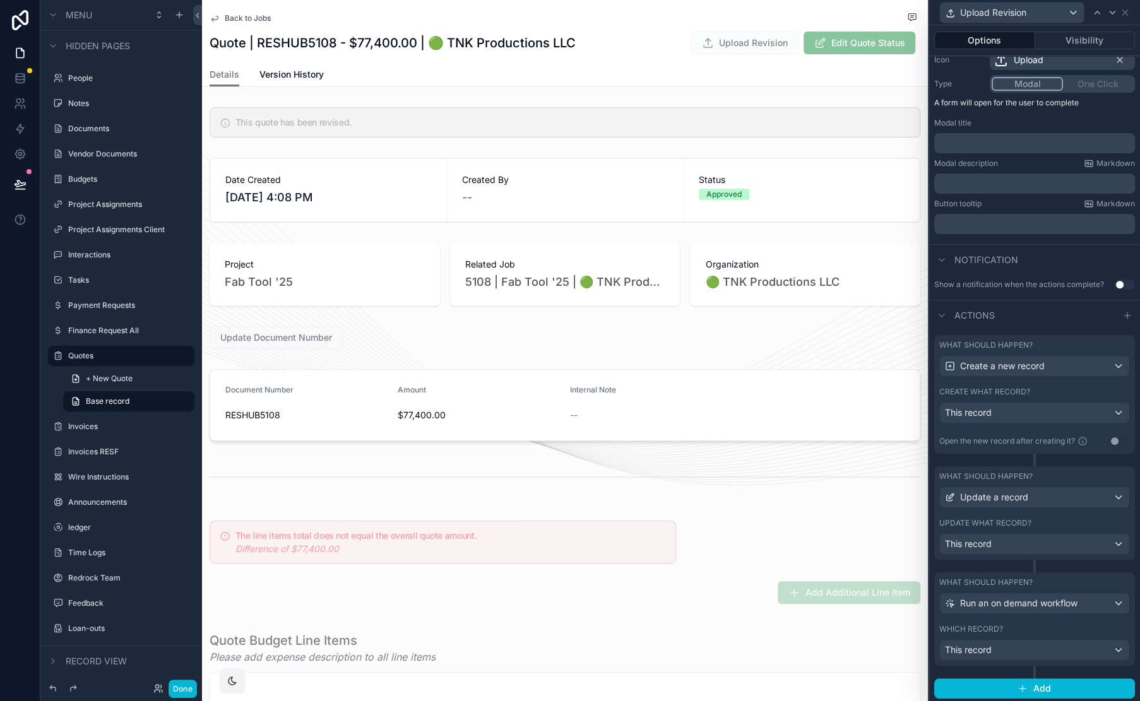
click at [1010, 339] on div "What should happen? Create a new record Create what record? This record Open th…" at bounding box center [1034, 394] width 201 height 119
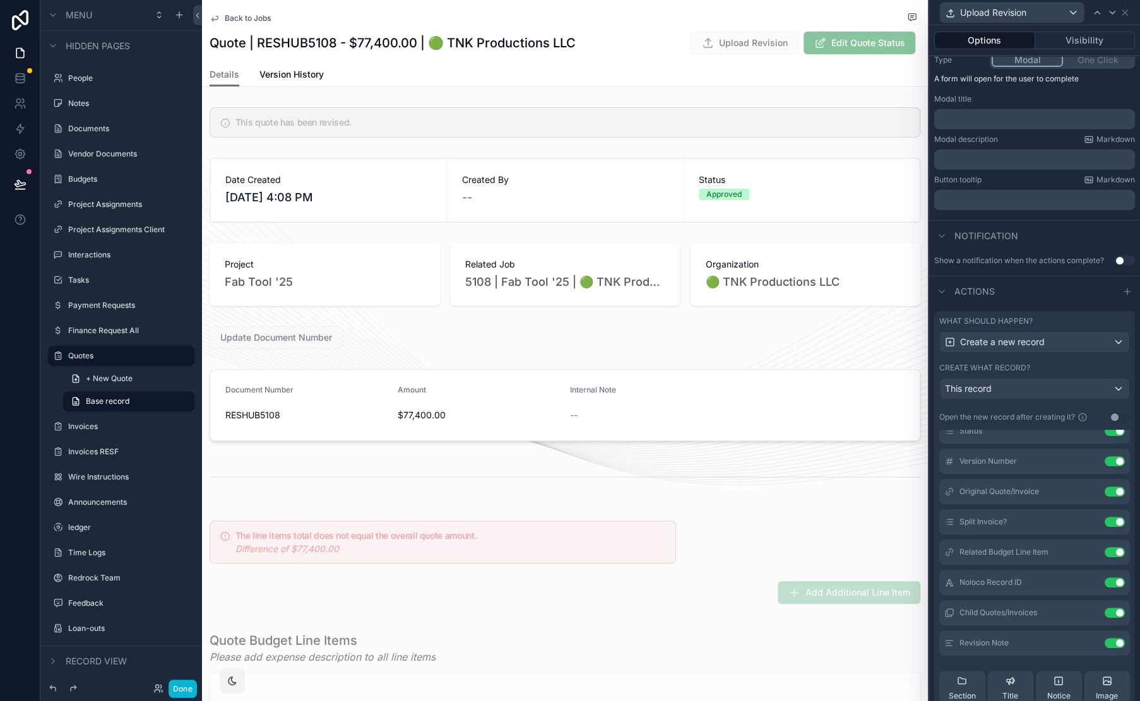
scroll to position [454, 0]
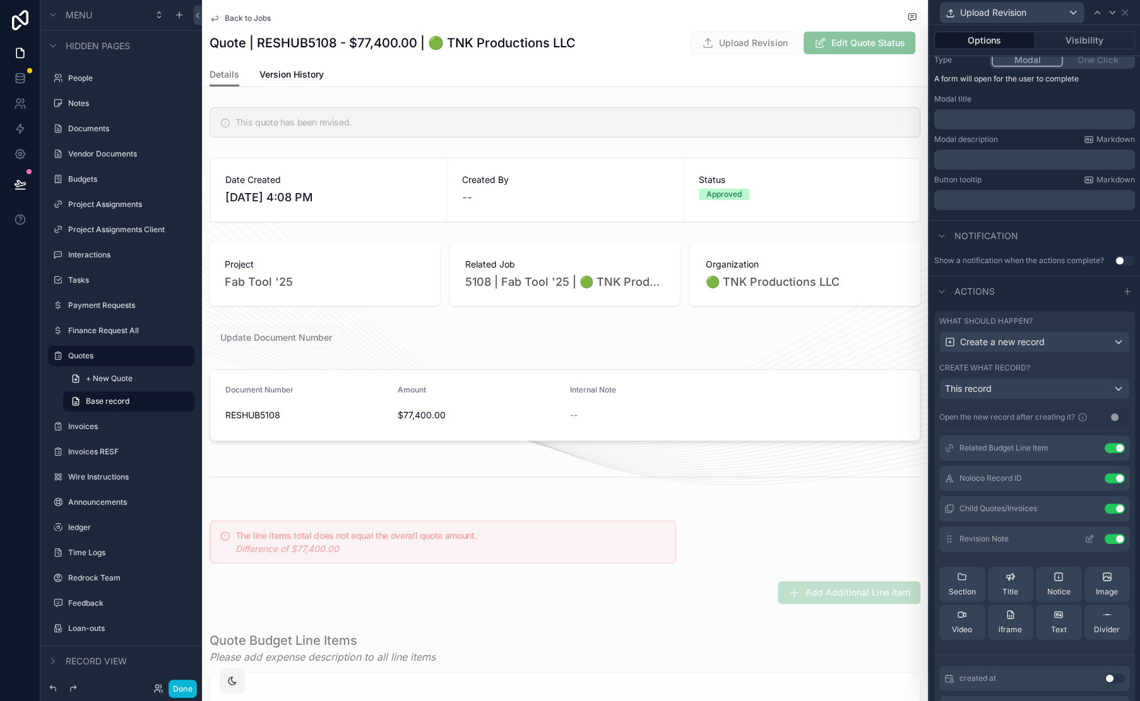
click at [1084, 539] on icon at bounding box center [1089, 539] width 10 height 10
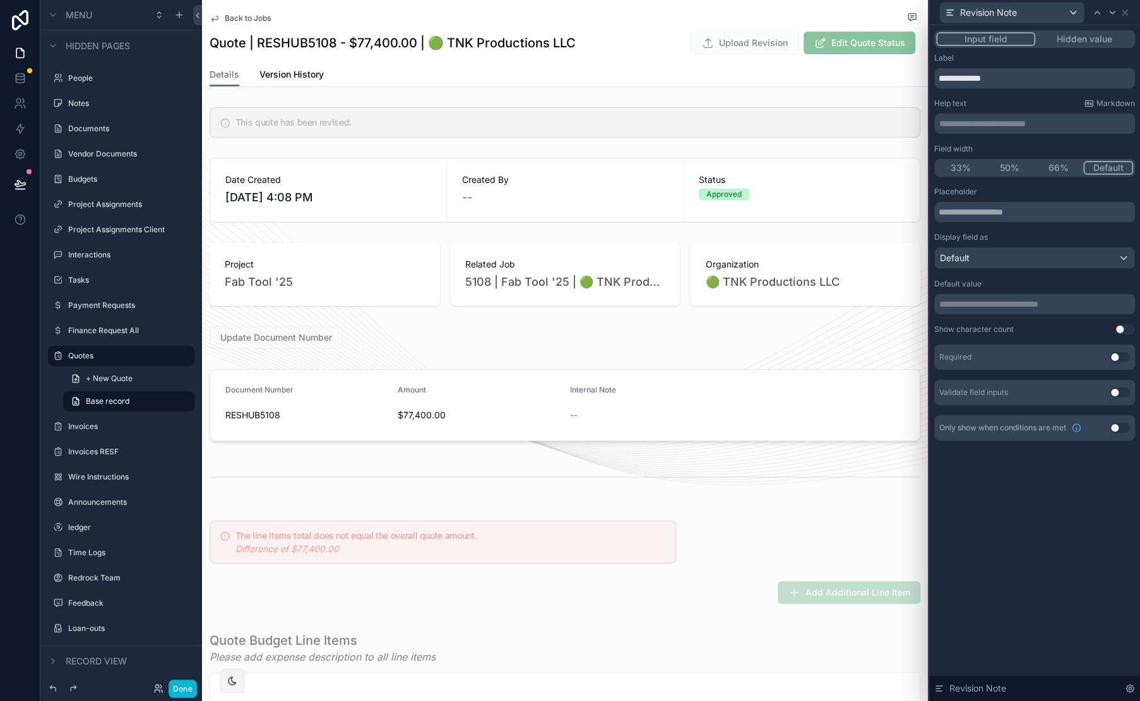
click at [1119, 355] on button "Use setting" at bounding box center [1119, 357] width 20 height 10
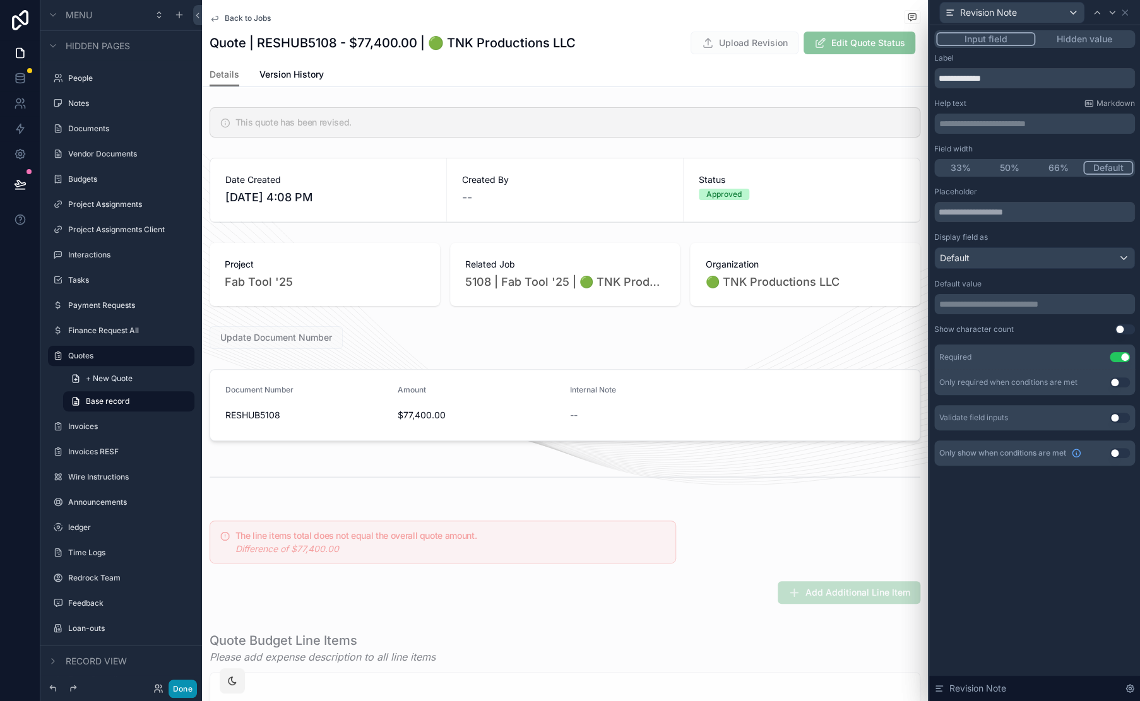
click at [191, 688] on button "Done" at bounding box center [182, 689] width 28 height 18
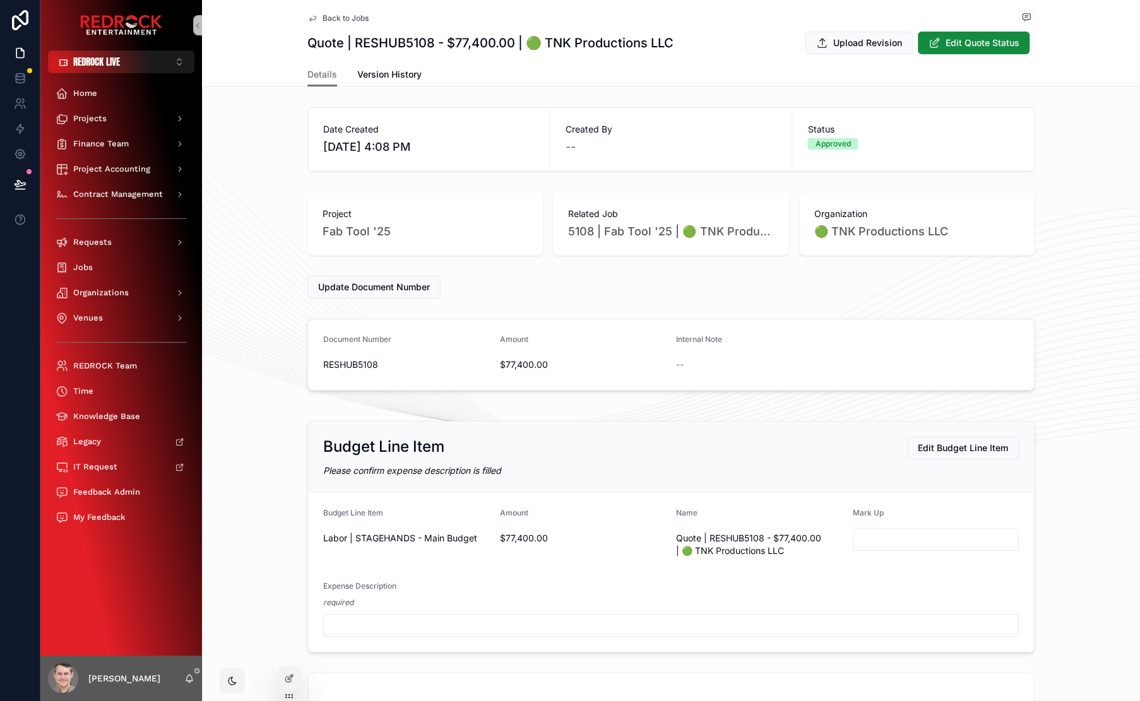
click at [329, 17] on span "Back to Jobs" at bounding box center [345, 18] width 46 height 10
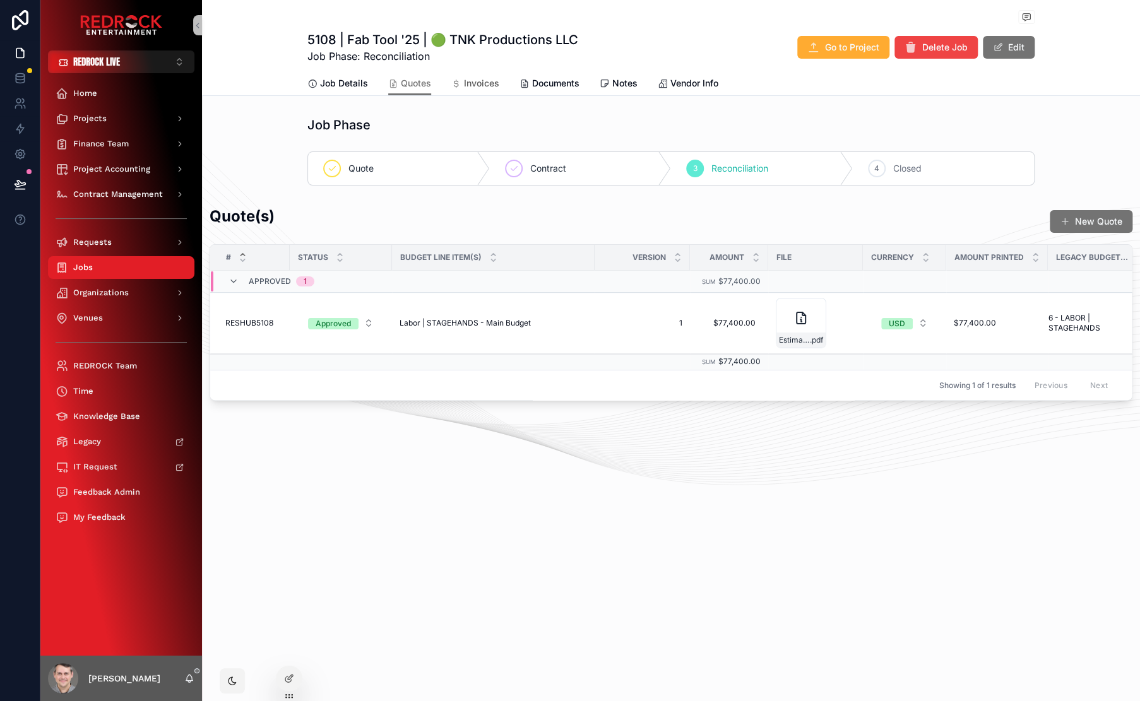
click at [466, 78] on span "Invoices" at bounding box center [481, 83] width 35 height 13
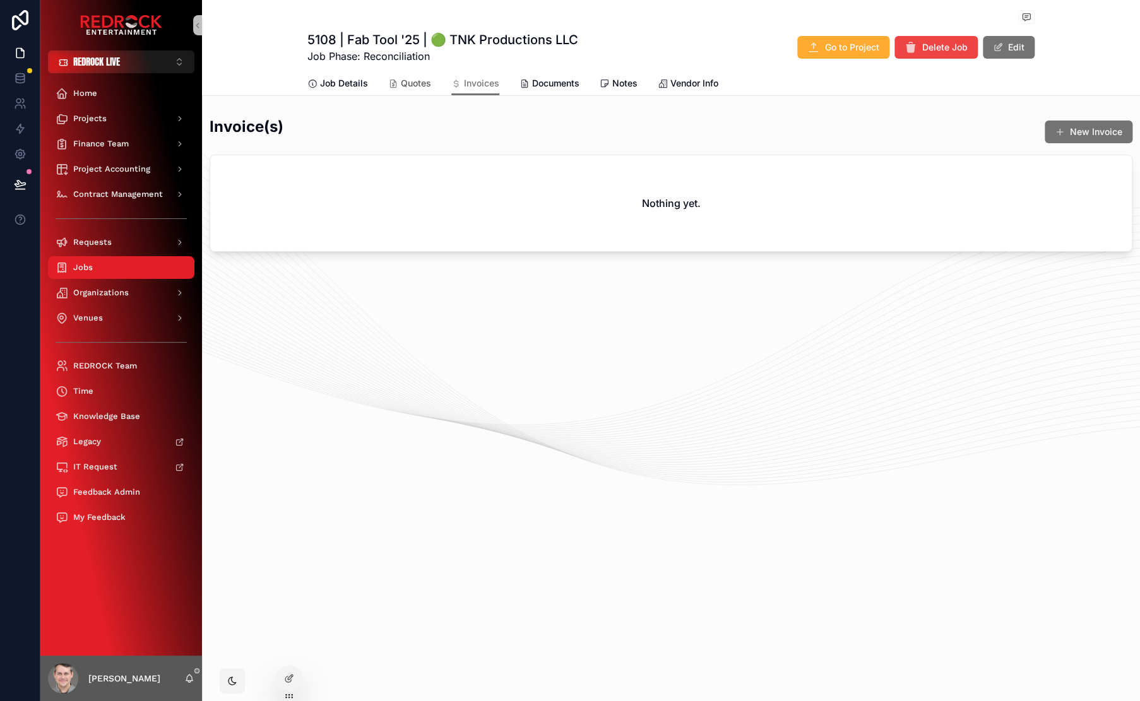
click at [418, 83] on span "Quotes" at bounding box center [416, 83] width 30 height 13
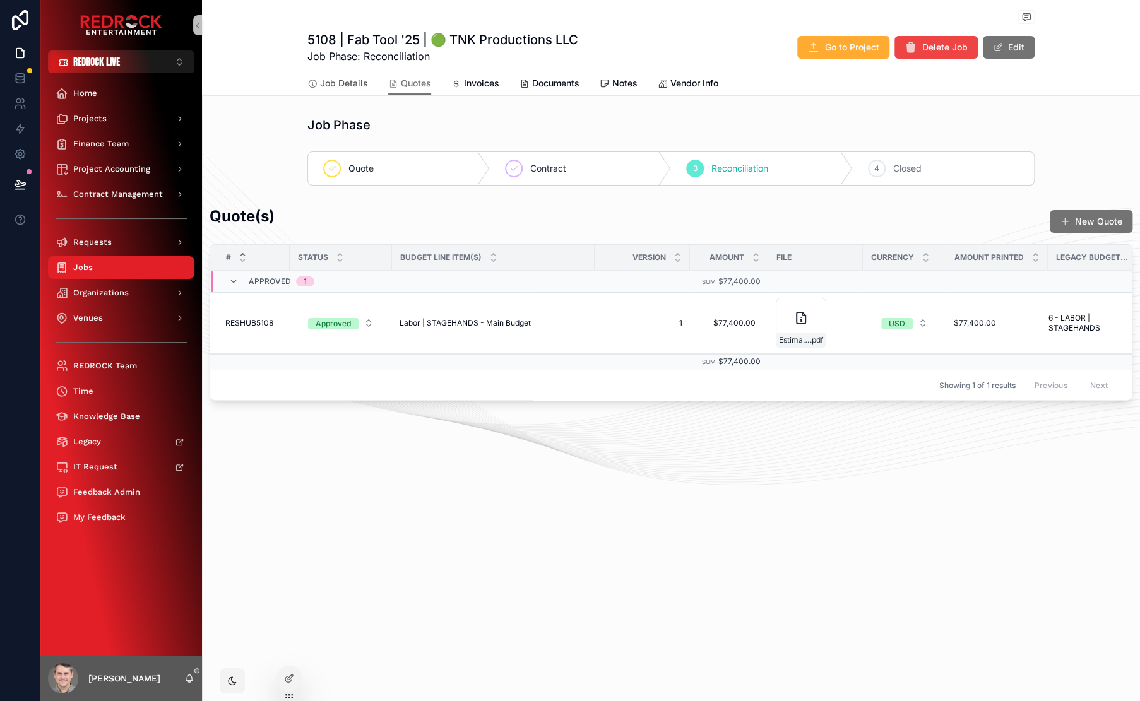
click at [338, 85] on span "Job Details" at bounding box center [344, 83] width 48 height 13
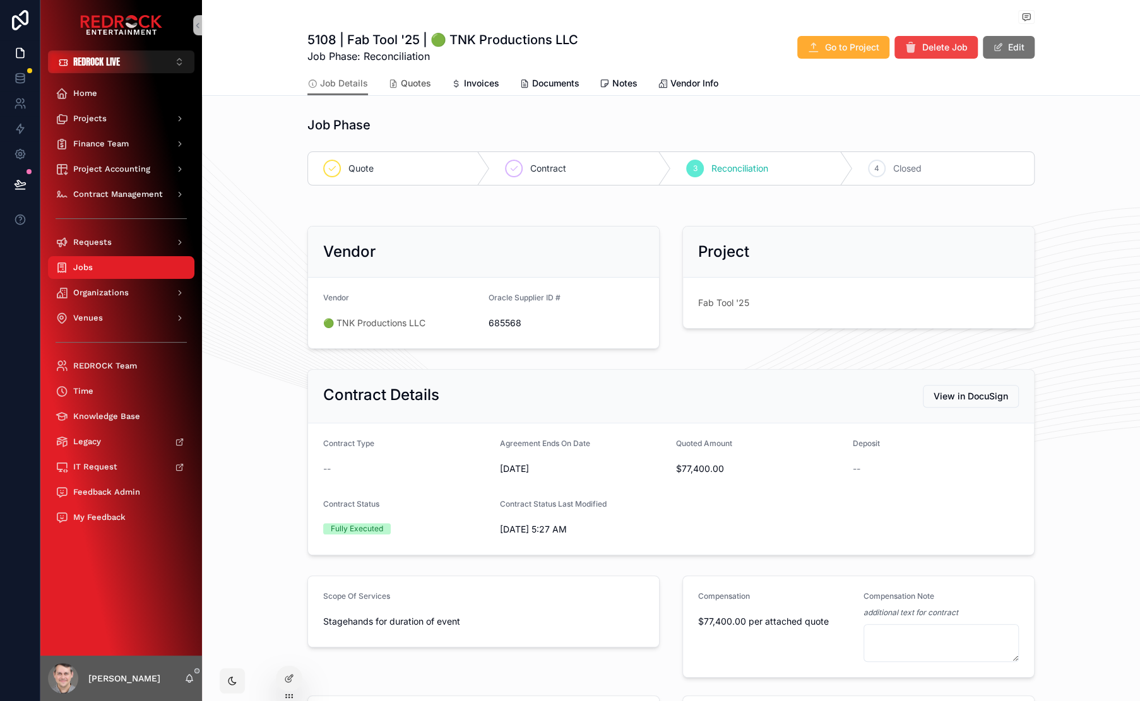
click at [402, 83] on span "Quotes" at bounding box center [416, 83] width 30 height 13
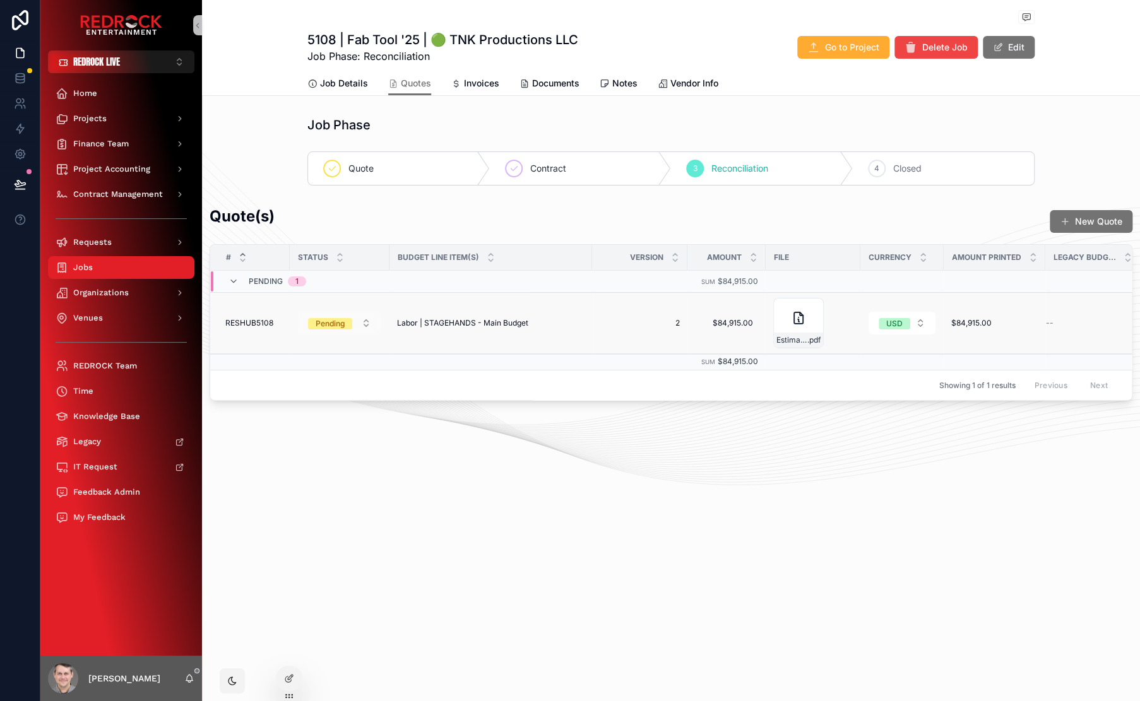
click at [368, 322] on button "Pending" at bounding box center [339, 323] width 83 height 23
click at [516, 428] on div "5108 | Fab Tool '25 | 🟢 TNK Productions LLC Job Phase: Reconciliation Go to Pro…" at bounding box center [671, 243] width 938 height 487
click at [348, 85] on span "Job Details" at bounding box center [344, 83] width 48 height 13
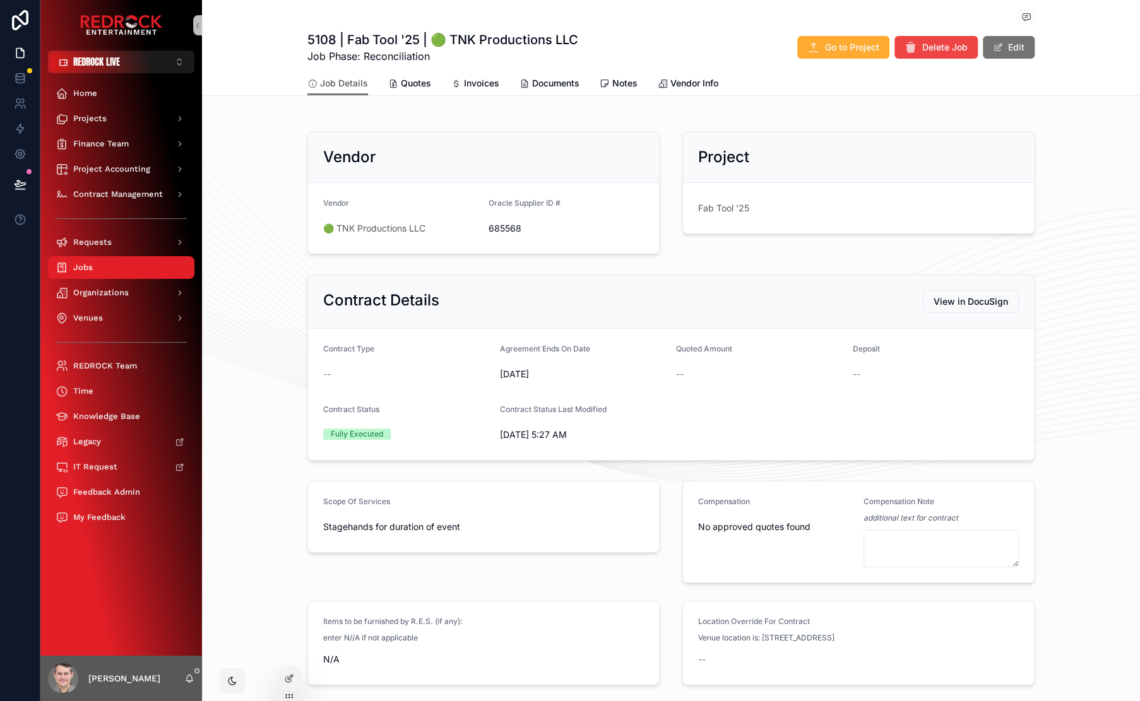
scroll to position [146, 0]
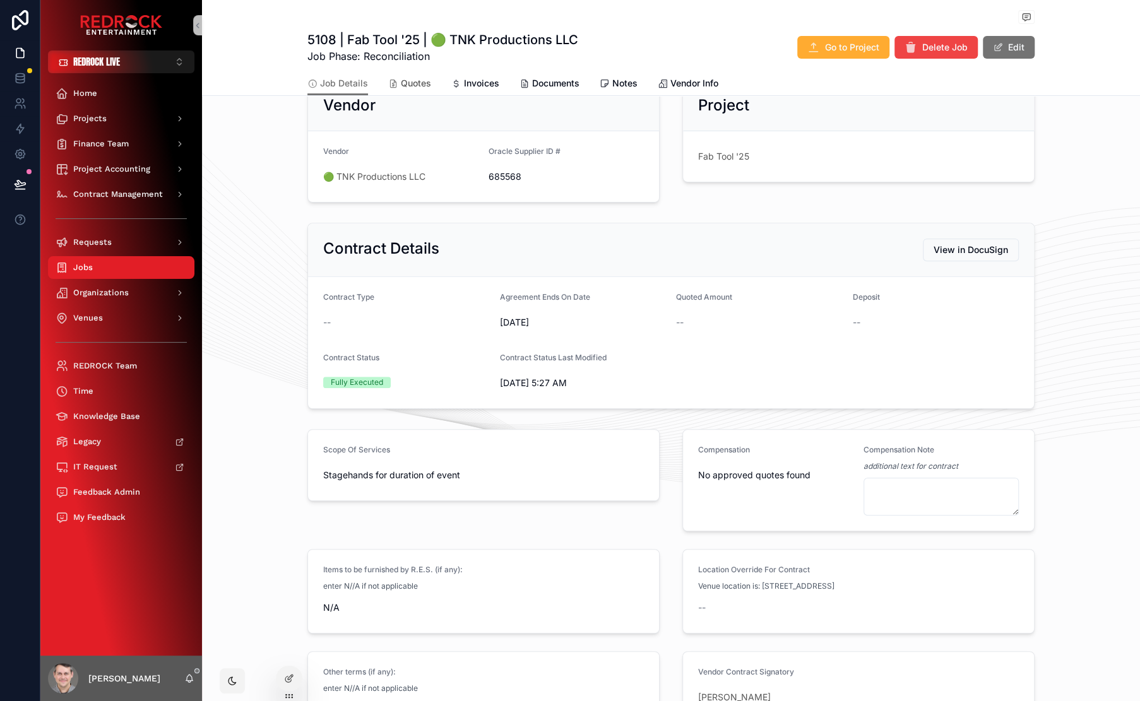
click at [410, 81] on span "Quotes" at bounding box center [416, 83] width 30 height 13
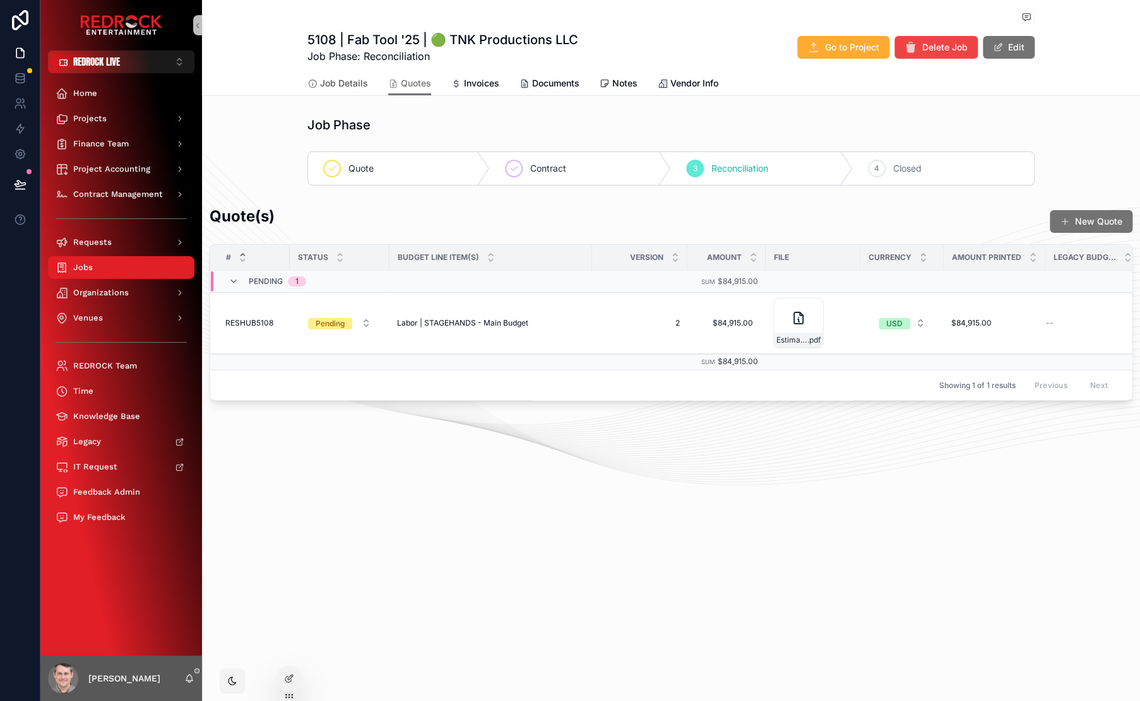
click at [350, 92] on link "Job Details" at bounding box center [337, 84] width 61 height 25
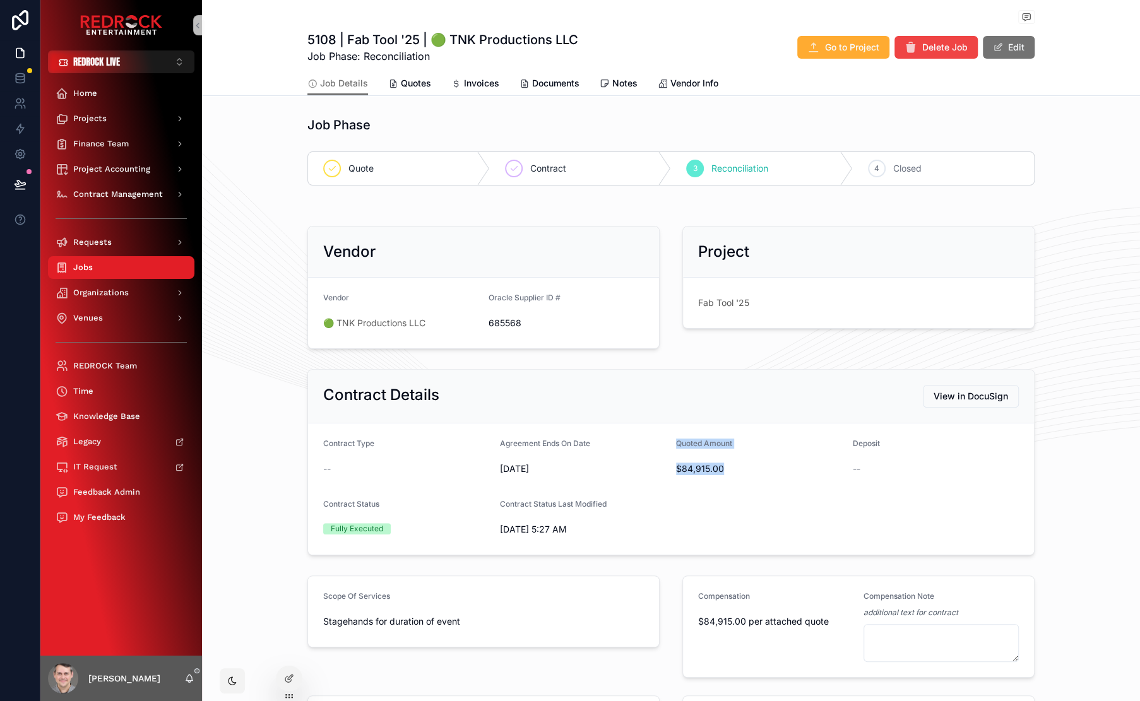
drag, startPoint x: 693, startPoint y: 460, endPoint x: 716, endPoint y: 471, distance: 25.4
click at [716, 471] on form "Contract Type -- Agreement Ends On Date [DATE] Quoted Amount $84,915.00 Deposit…" at bounding box center [671, 488] width 726 height 131
click at [731, 478] on div "$84,915.00" at bounding box center [759, 469] width 167 height 20
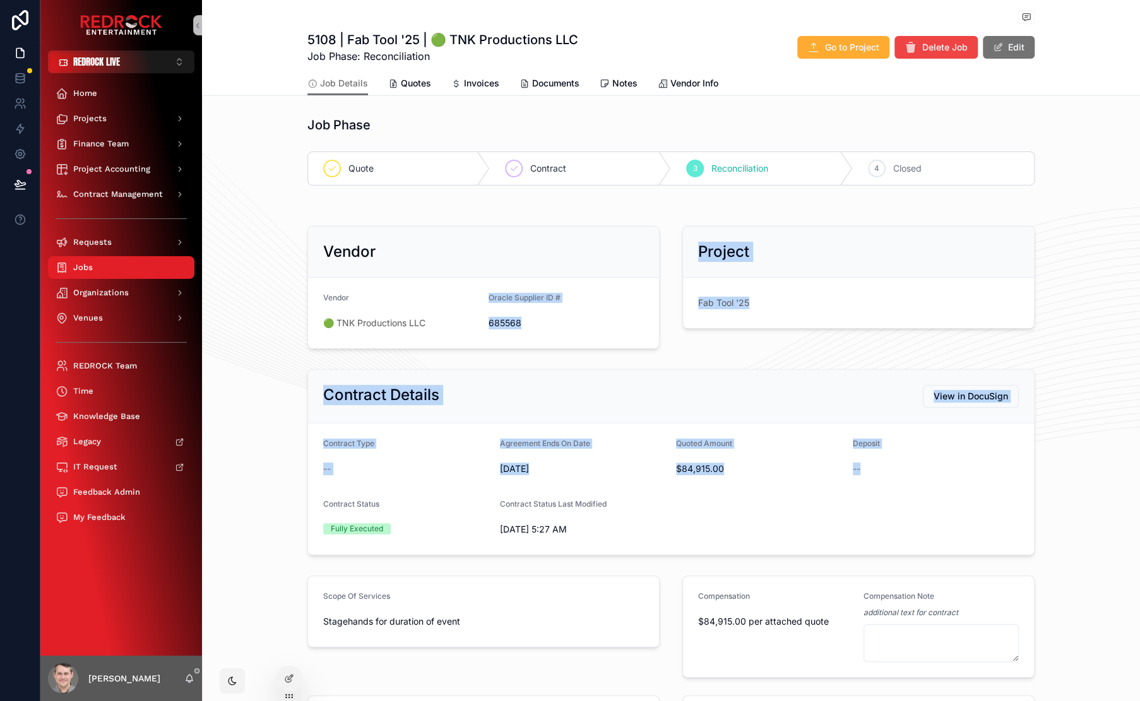
drag, startPoint x: 936, startPoint y: 511, endPoint x: 345, endPoint y: 337, distance: 617.0
click at [347, 336] on div "Job Phase Quote [DEMOGRAPHIC_DATA] 3 Reconciliation 4 Closed Vendor Vendor 🟢 TN…" at bounding box center [671, 575] width 938 height 929
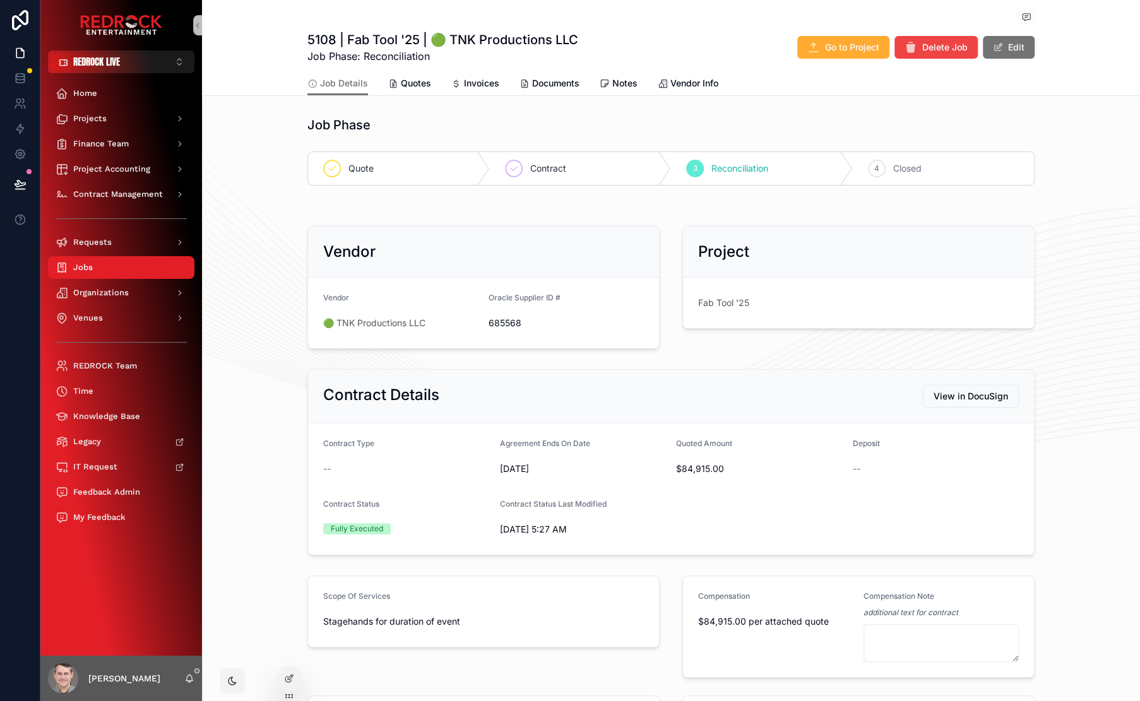
drag, startPoint x: 545, startPoint y: 444, endPoint x: 599, endPoint y: 467, distance: 58.5
click at [546, 444] on span "Agreement Ends On Date" at bounding box center [545, 443] width 90 height 9
drag, startPoint x: 984, startPoint y: 526, endPoint x: 318, endPoint y: 420, distance: 674.9
click at [318, 420] on div "Contract Details View in DocuSign Contract Type -- Agreement Ends On Date [DATE…" at bounding box center [670, 462] width 727 height 186
click at [649, 473] on span "[DATE]" at bounding box center [583, 469] width 167 height 13
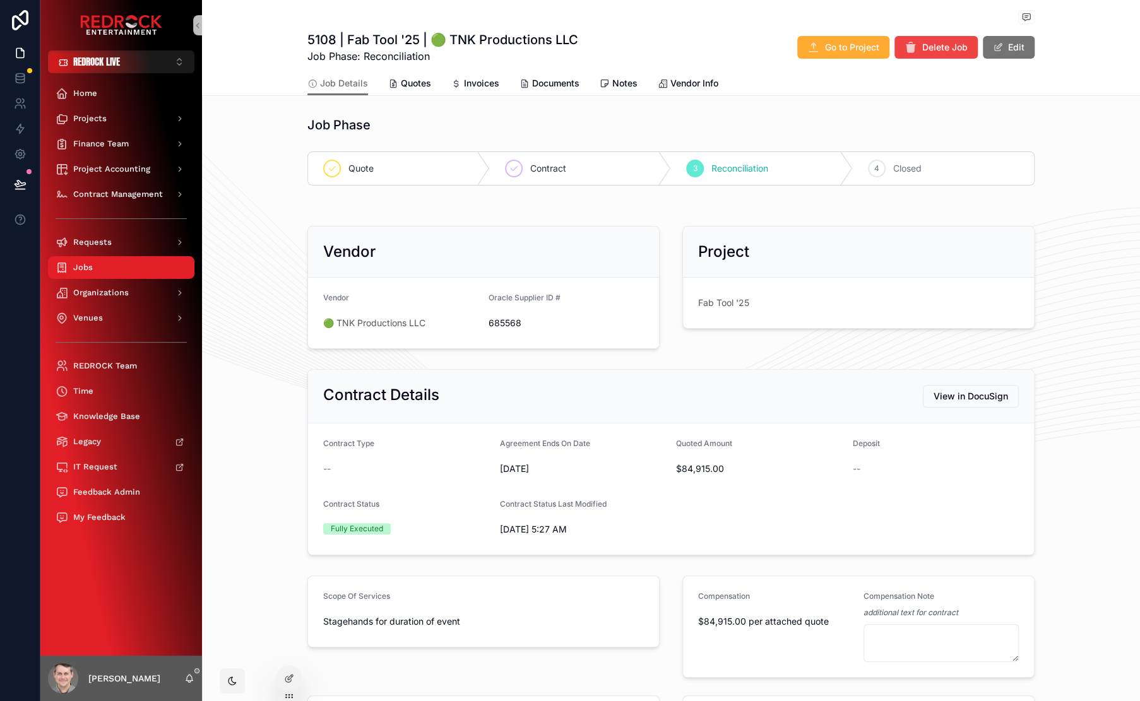
click at [676, 482] on form "Contract Type -- Agreement Ends On Date [DATE] Quoted Amount $84,915.00 Deposit…" at bounding box center [671, 488] width 726 height 131
drag, startPoint x: 663, startPoint y: 473, endPoint x: 719, endPoint y: 473, distance: 56.8
click at [719, 473] on form "Contract Type -- Agreement Ends On Date [DATE] Quoted Amount $84,915.00 Deposit…" at bounding box center [671, 488] width 726 height 131
drag, startPoint x: 731, startPoint y: 470, endPoint x: 720, endPoint y: 470, distance: 11.4
click at [731, 470] on span "$84,915.00" at bounding box center [759, 469] width 167 height 13
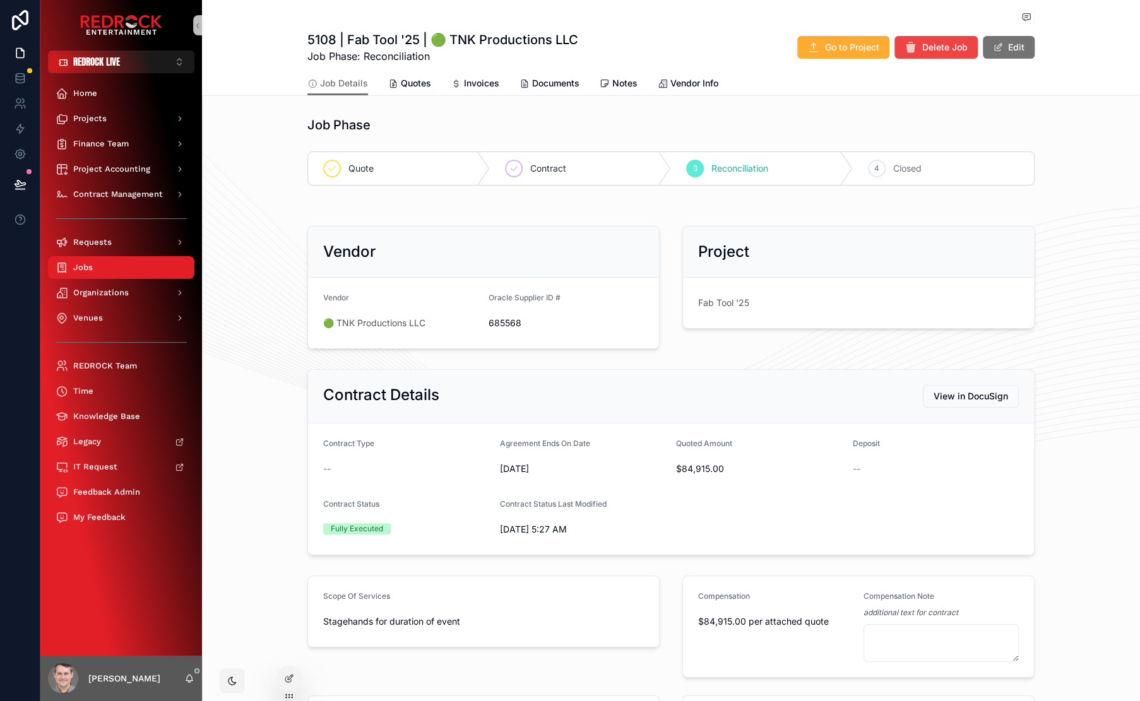
click at [488, 116] on div "Job Phase" at bounding box center [483, 125] width 352 height 18
click at [476, 83] on span "Invoices" at bounding box center [481, 83] width 35 height 13
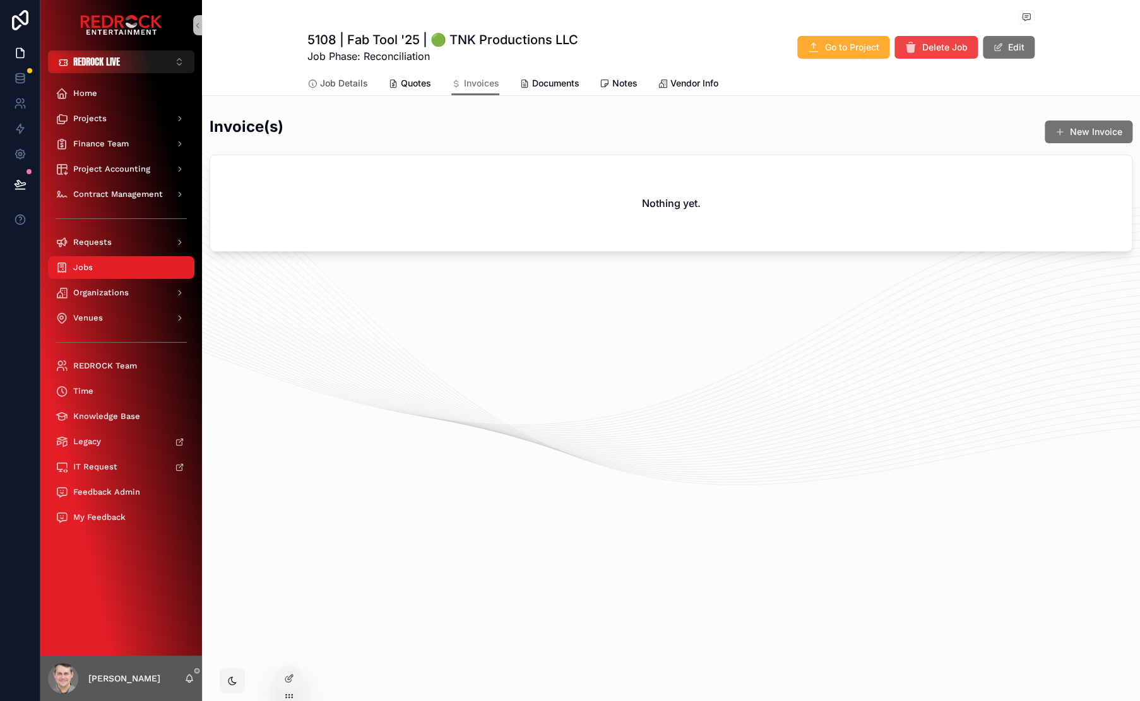
click at [338, 81] on span "Job Details" at bounding box center [344, 83] width 48 height 13
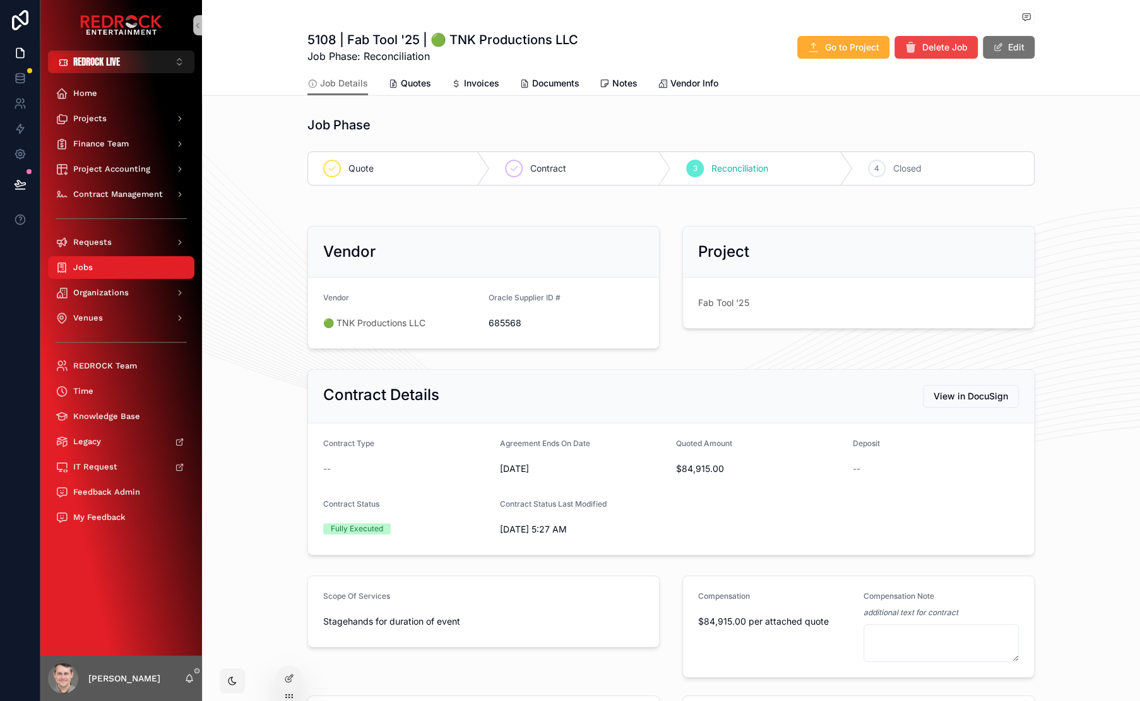
click at [688, 149] on div "Quote Contract 3 Reconciliation 4 Closed" at bounding box center [671, 168] width 742 height 44
click at [695, 137] on div "Job Phase Quote [DEMOGRAPHIC_DATA] 3 Reconciliation 4 Closed" at bounding box center [671, 151] width 742 height 80
click at [515, 125] on div "Job Phase" at bounding box center [483, 125] width 352 height 18
click at [401, 89] on span "Quotes" at bounding box center [416, 83] width 30 height 13
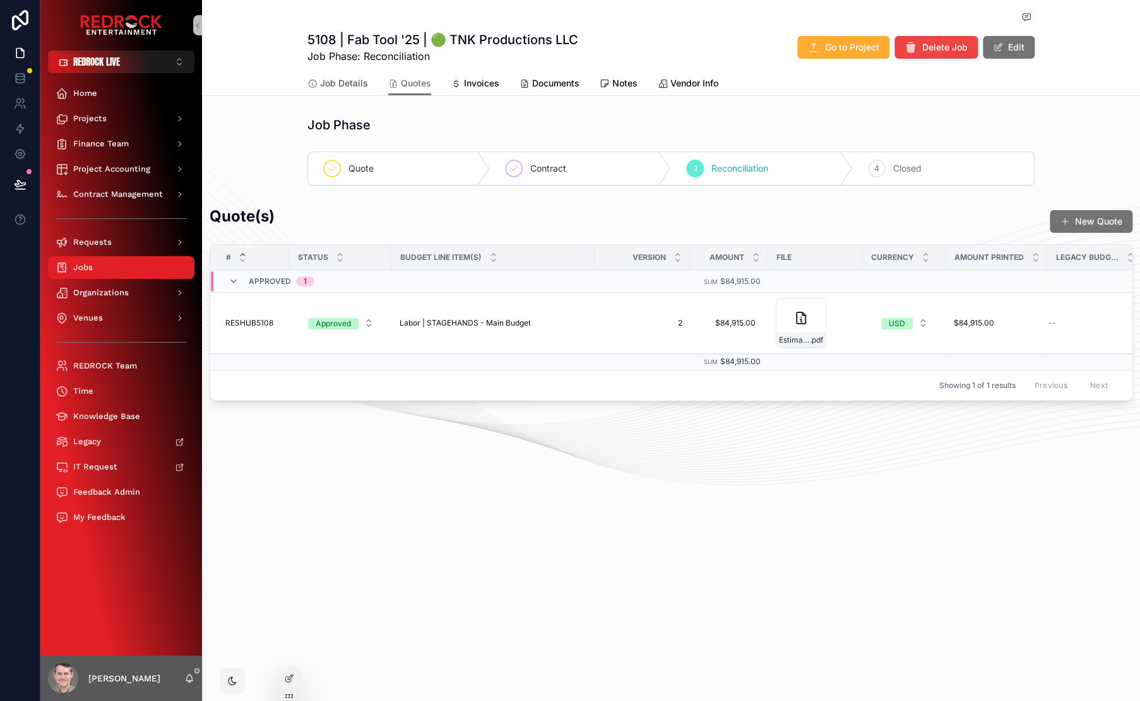
click at [329, 83] on span "Job Details" at bounding box center [344, 83] width 48 height 13
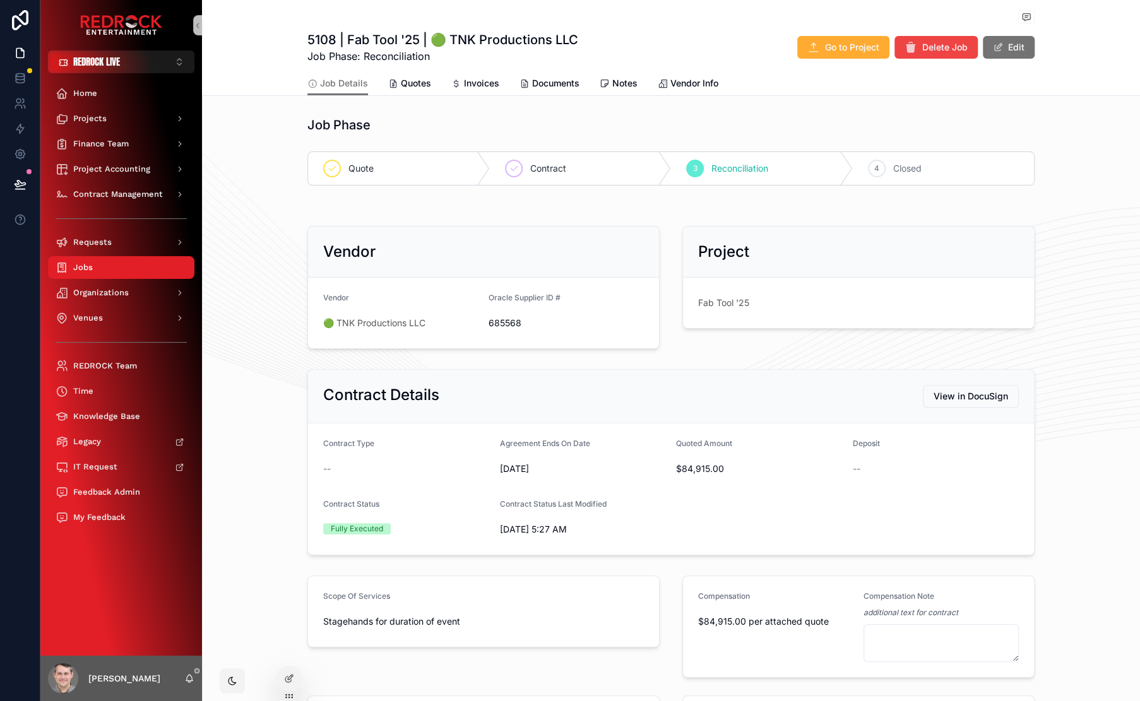
click at [1028, 16] on span "scrollable content" at bounding box center [1026, 17] width 16 height 14
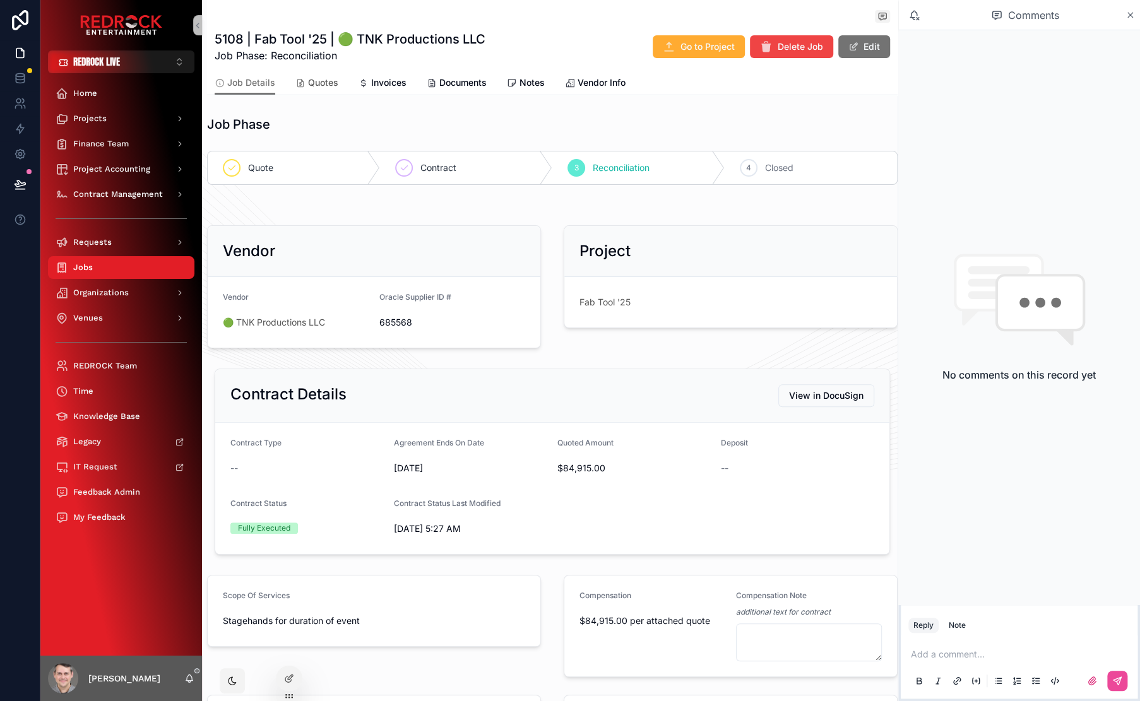
click at [308, 85] on span "Quotes" at bounding box center [323, 82] width 30 height 13
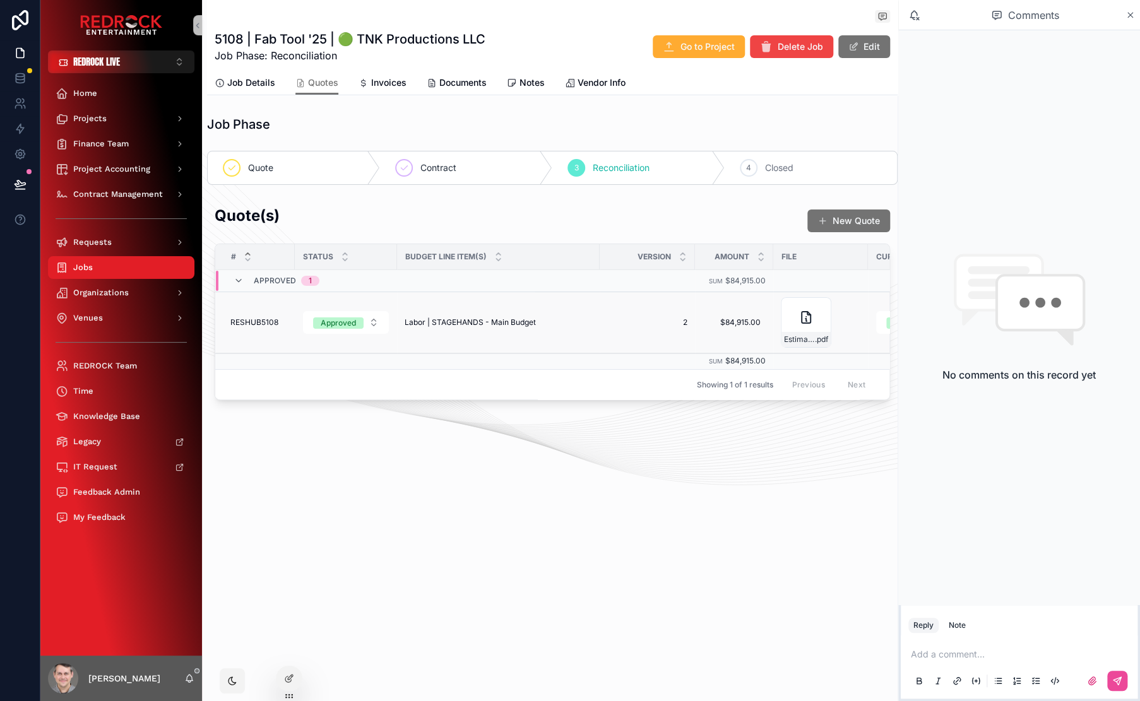
click at [266, 321] on span "RESHUB5108" at bounding box center [254, 322] width 48 height 10
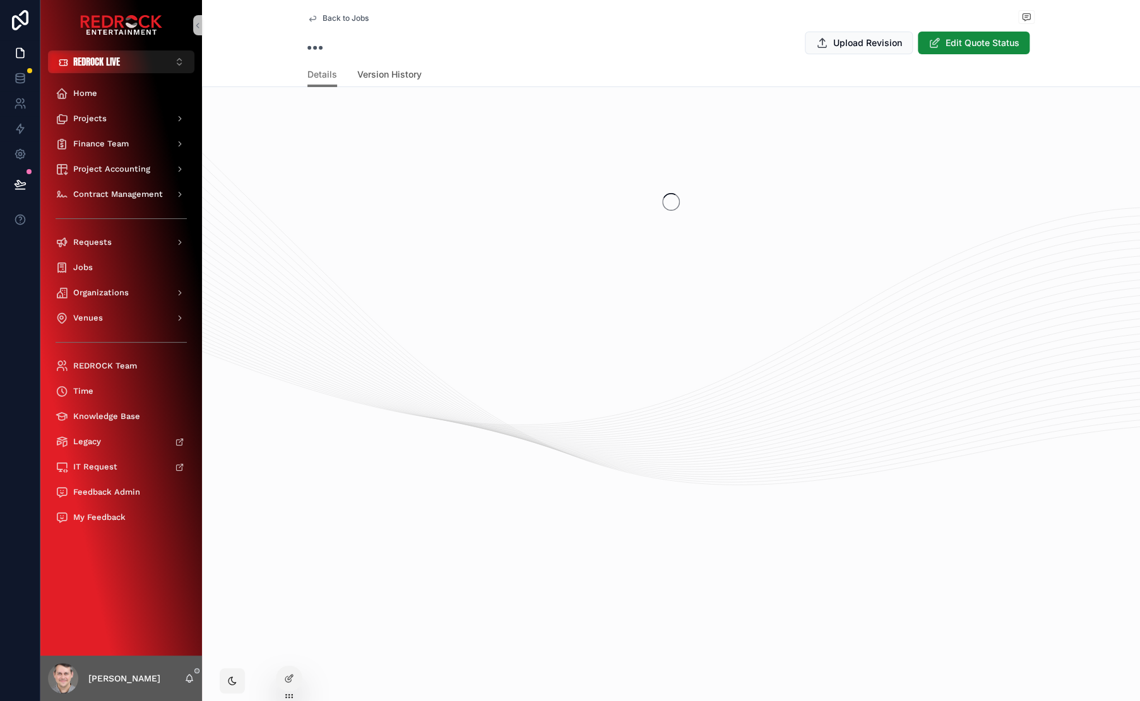
click at [393, 80] on span "Version History" at bounding box center [389, 74] width 64 height 13
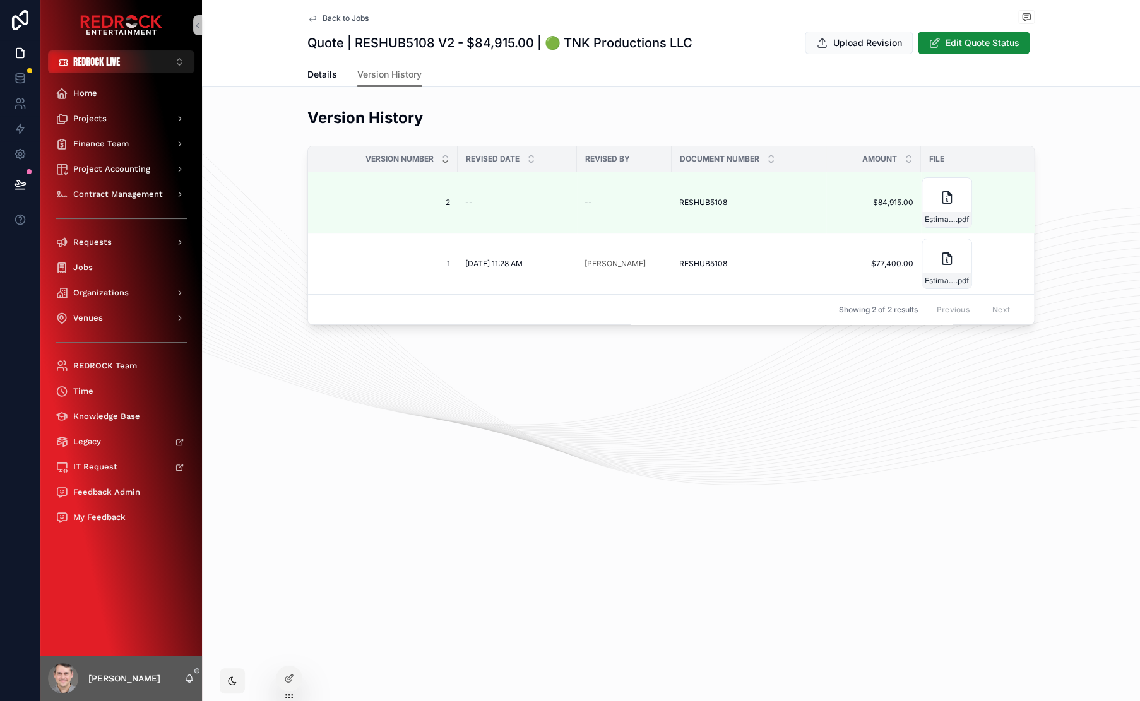
click at [554, 131] on div "Version History" at bounding box center [670, 122] width 727 height 31
click at [838, 44] on span "Upload Revision" at bounding box center [868, 41] width 72 height 13
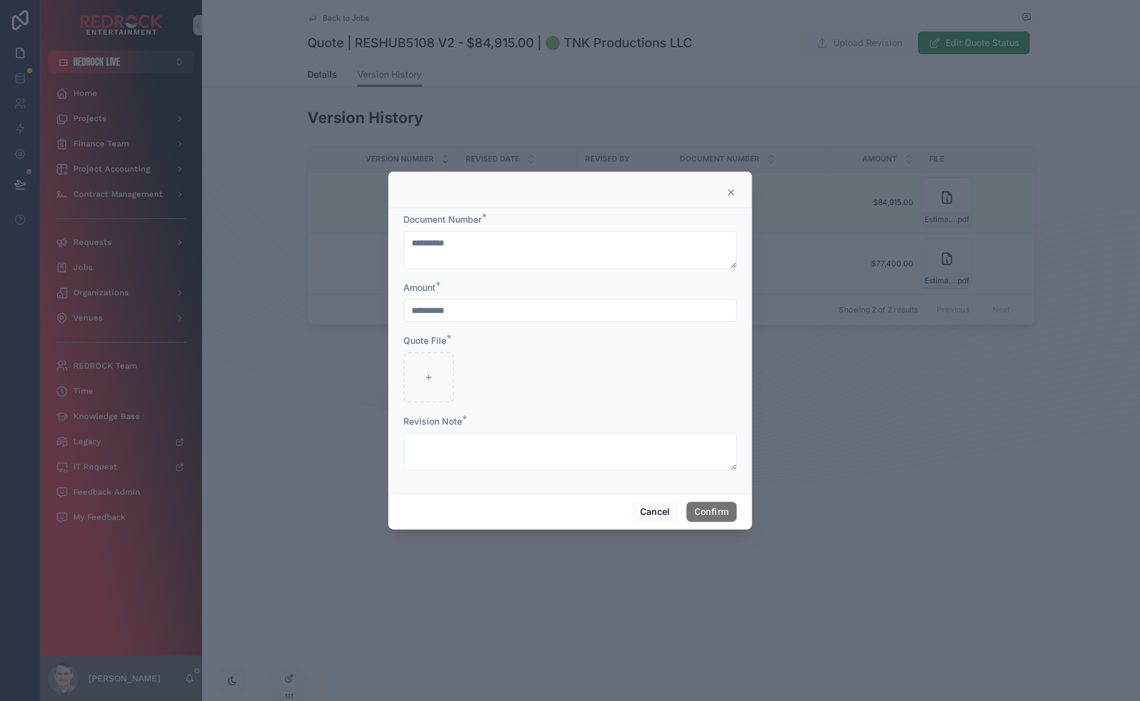
click at [728, 192] on icon at bounding box center [731, 192] width 10 height 10
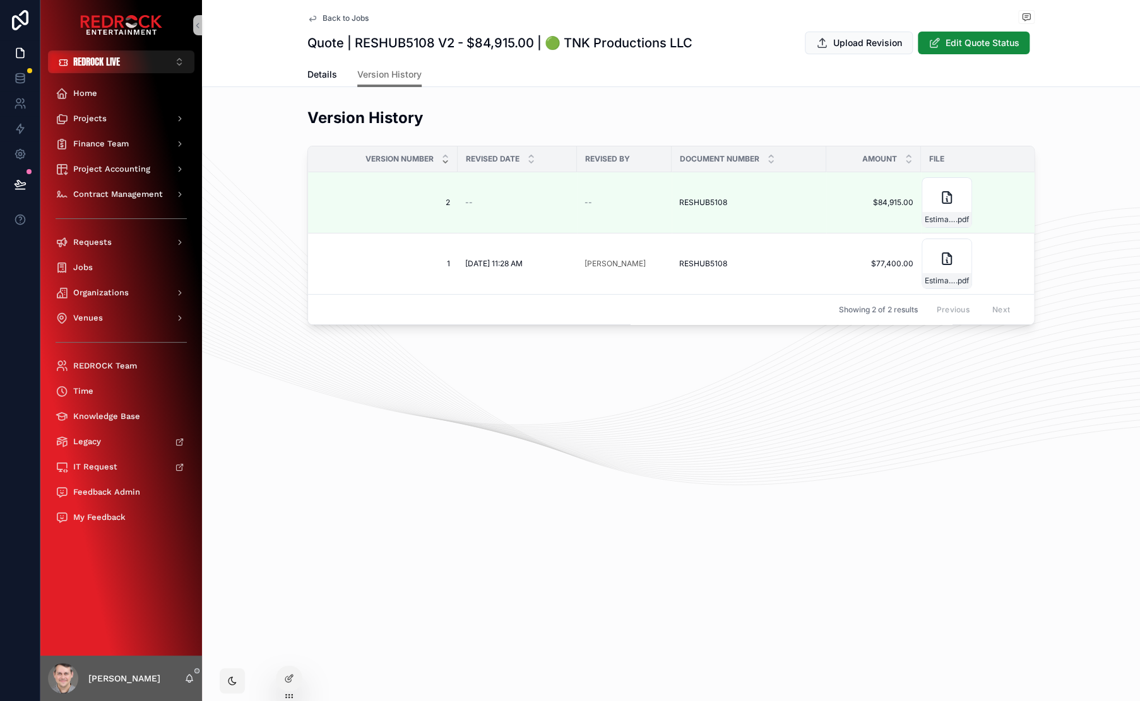
click at [348, 15] on span "Back to Jobs" at bounding box center [345, 18] width 46 height 10
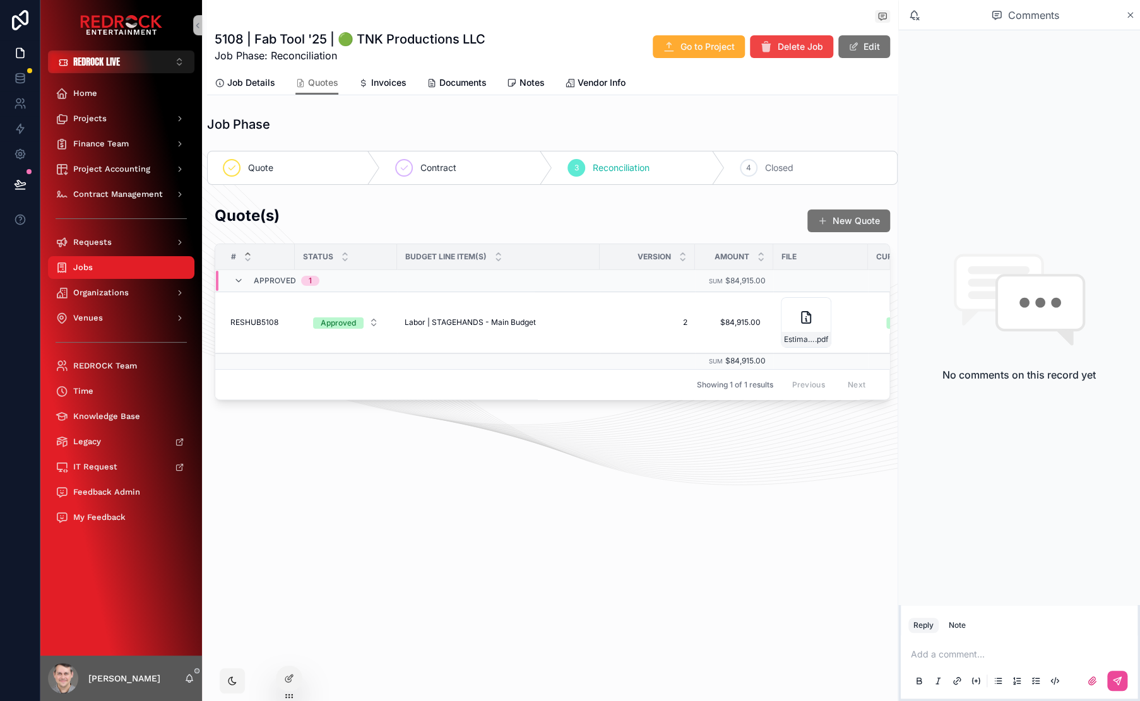
click at [370, 473] on div "5108 | Fab Tool '25 | 🟢 TNK Productions LLC Job Phase: Reconciliation Go to Pro…" at bounding box center [552, 243] width 690 height 486
click at [430, 331] on td "Labor | STAGEHANDS - Main Budget Labor | STAGEHANDS - Main Budget" at bounding box center [498, 322] width 203 height 61
click at [442, 317] on span "Labor | STAGEHANDS - Main Budget" at bounding box center [470, 322] width 131 height 10
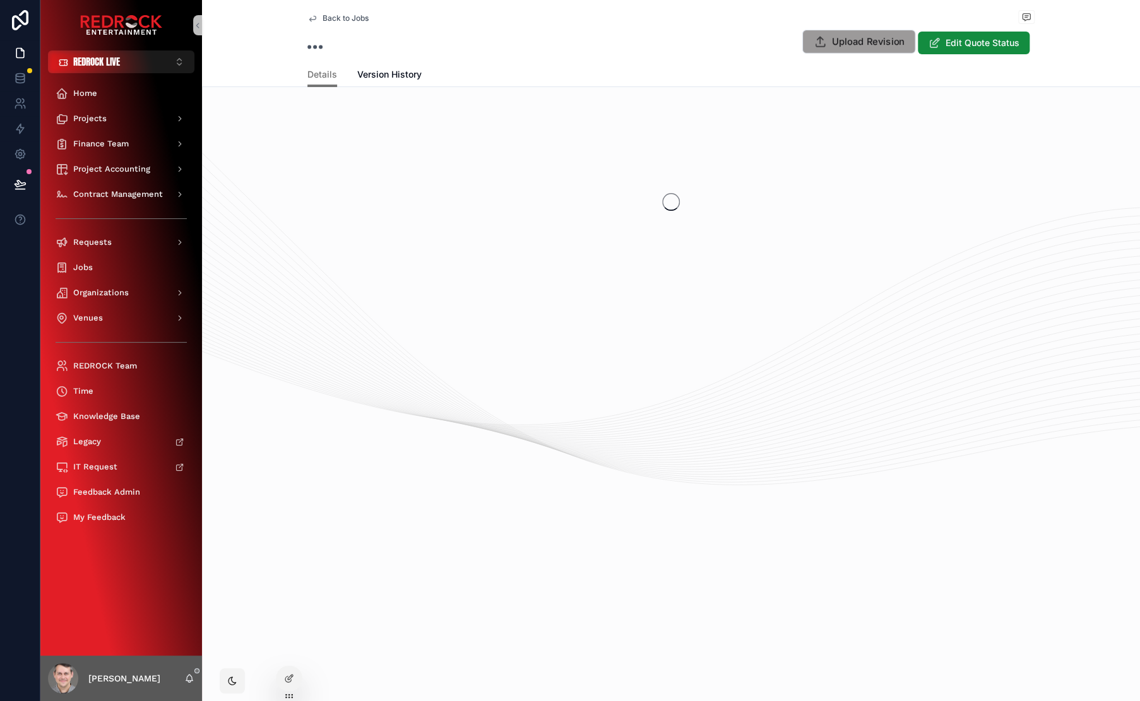
click at [873, 49] on div "Back to Jobs Quotes Upload Revision Edit Quote Status Details Details Version H…" at bounding box center [671, 191] width 938 height 382
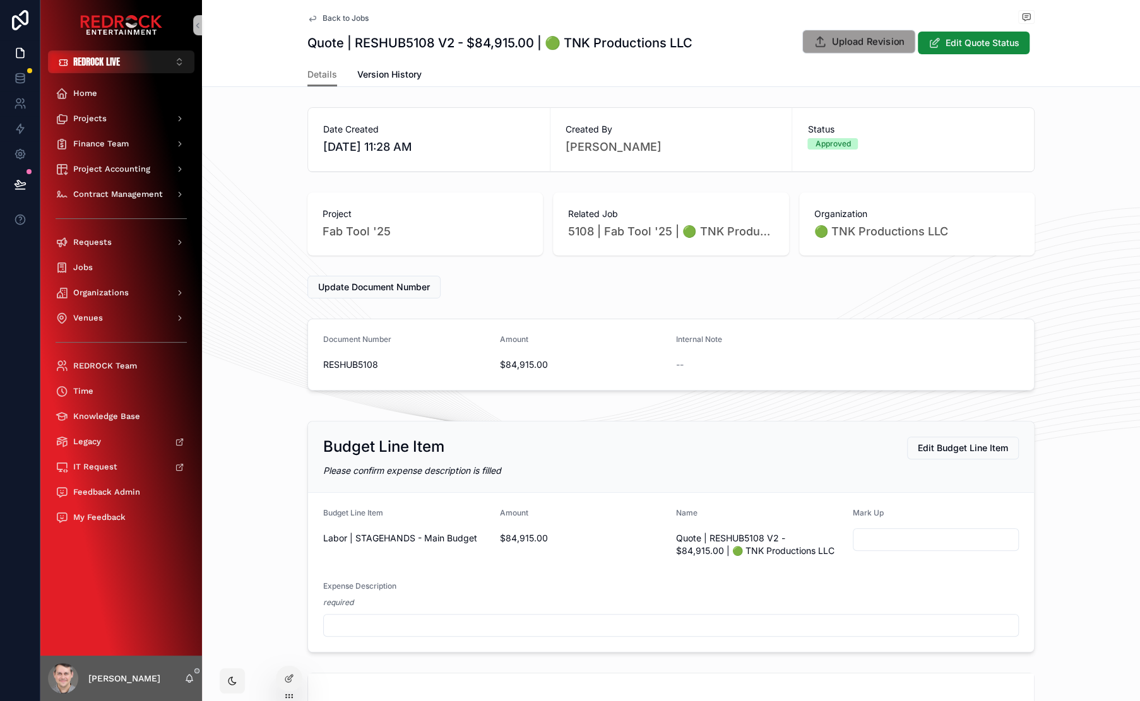
click at [851, 45] on span "Upload Revision" at bounding box center [868, 41] width 72 height 13
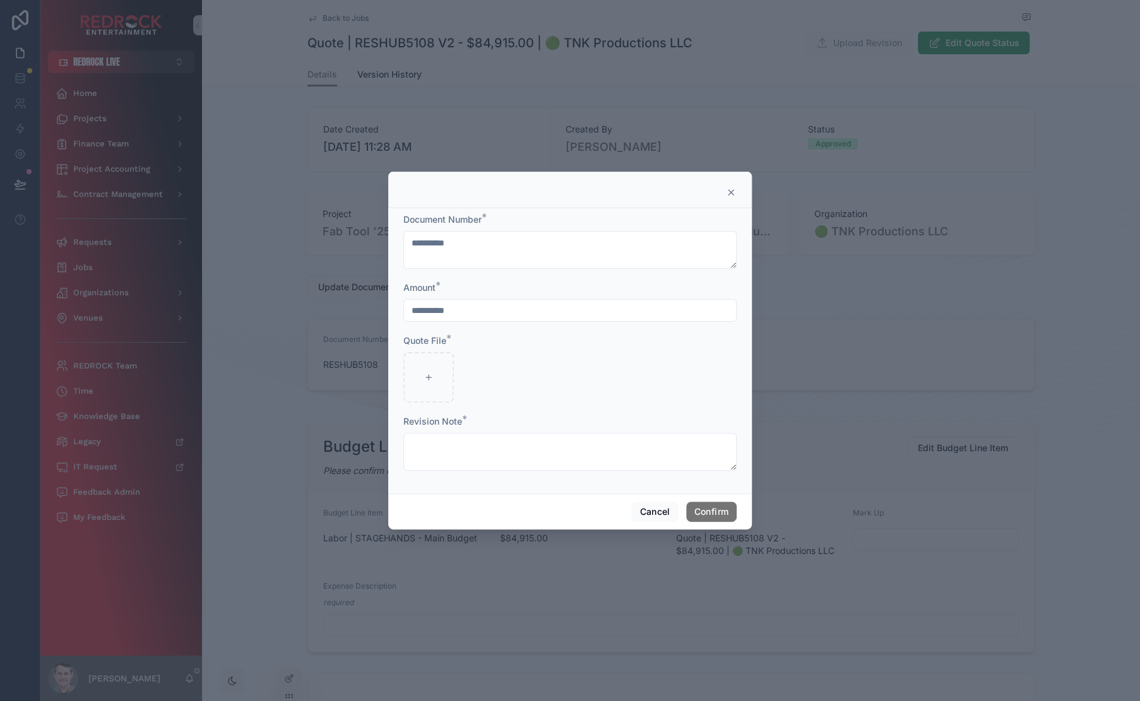
click at [735, 192] on icon at bounding box center [731, 192] width 10 height 10
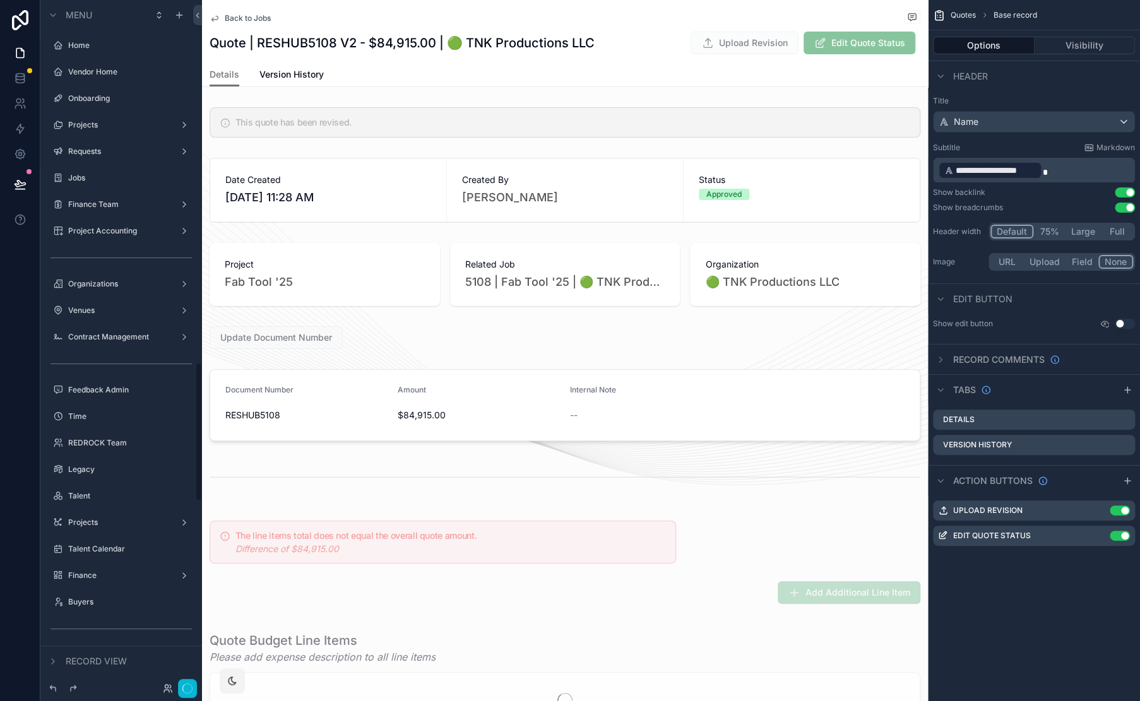
scroll to position [1788, 0]
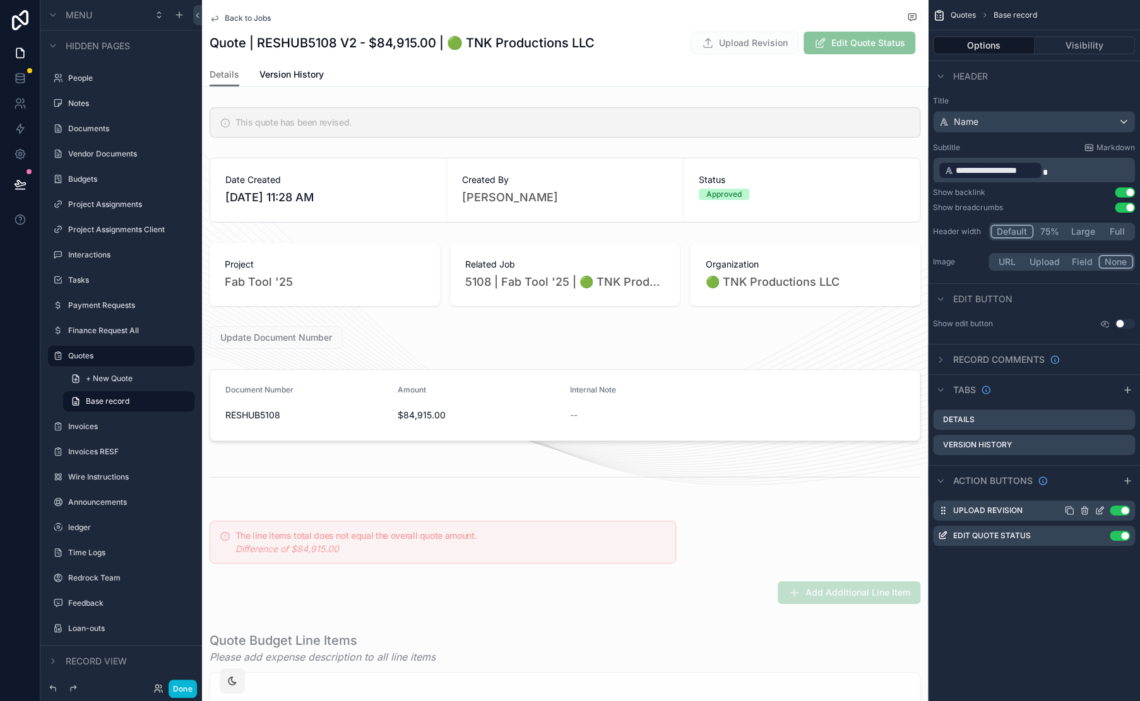
click at [1097, 509] on icon "scrollable content" at bounding box center [1099, 510] width 10 height 10
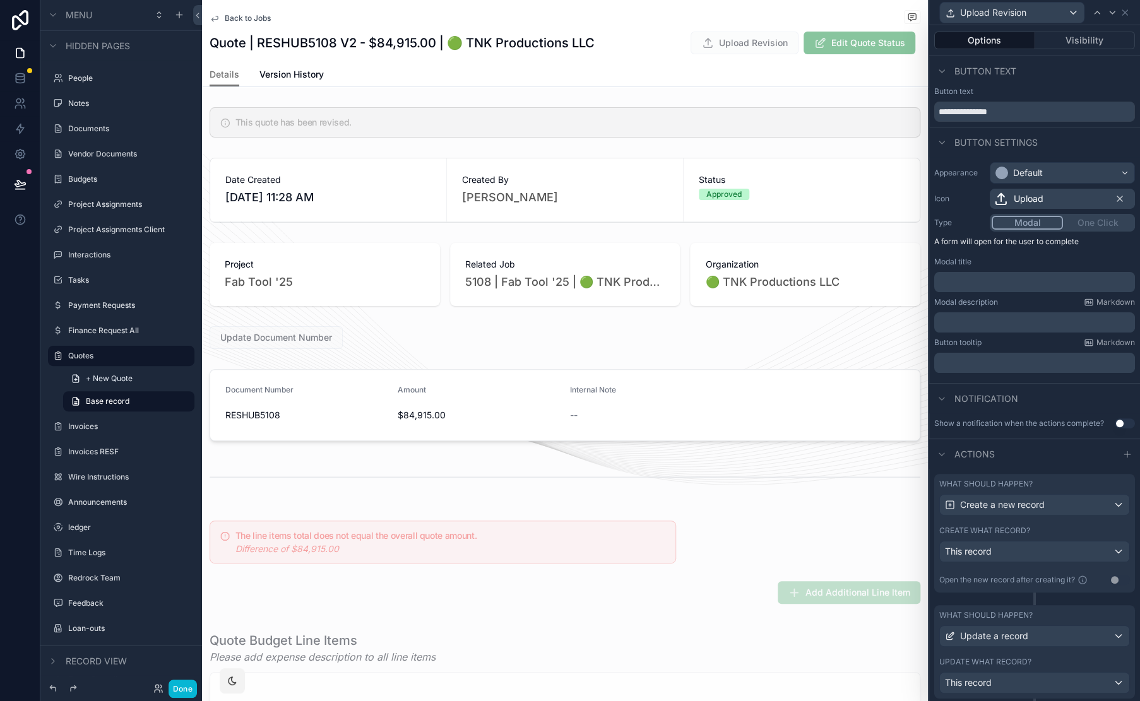
click at [998, 484] on label "What should happen?" at bounding box center [985, 484] width 93 height 10
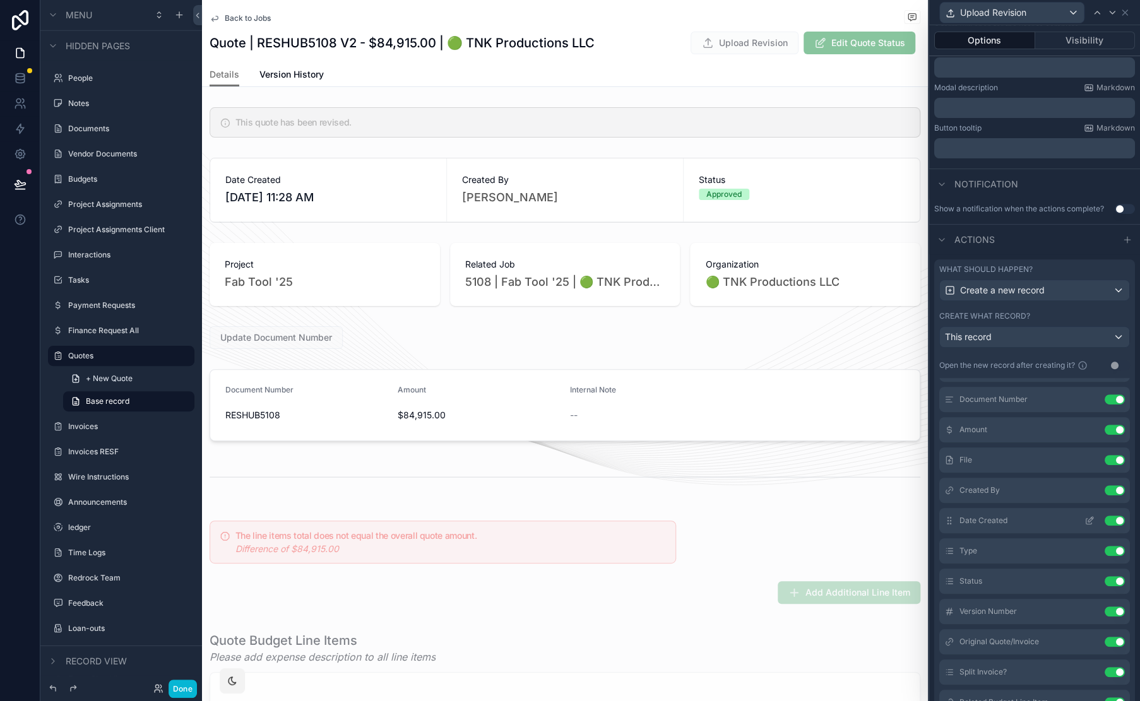
scroll to position [155, 0]
click at [1084, 575] on icon at bounding box center [1089, 575] width 10 height 10
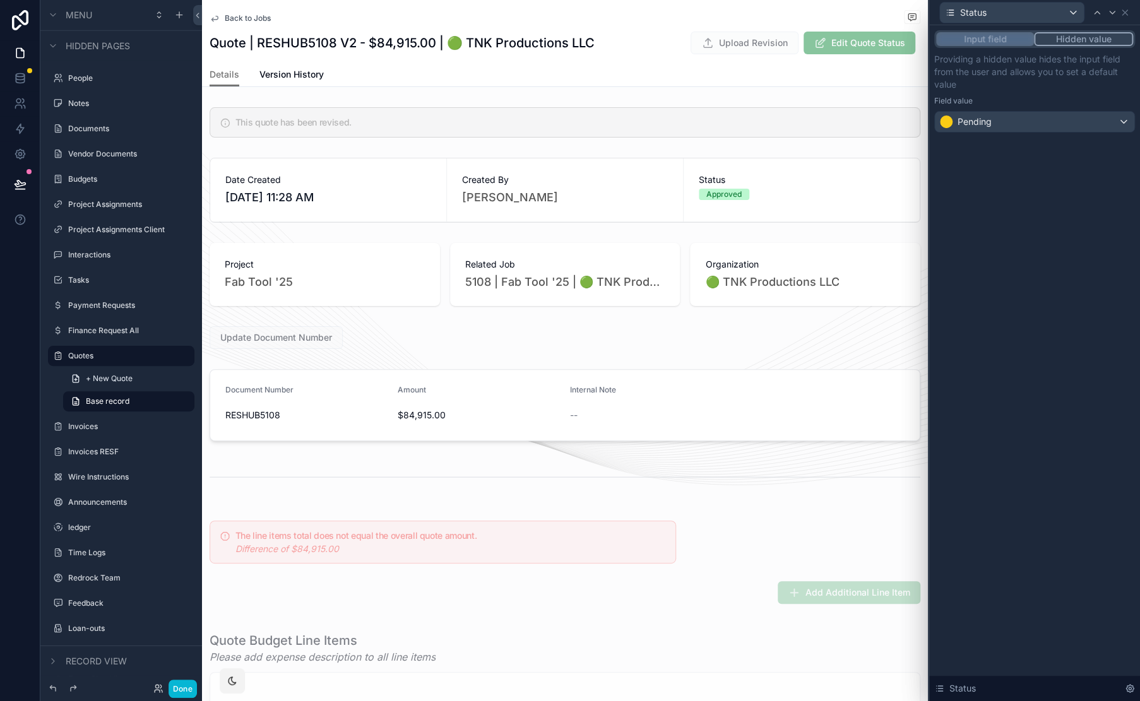
click at [973, 40] on button "Input field" at bounding box center [985, 39] width 98 height 14
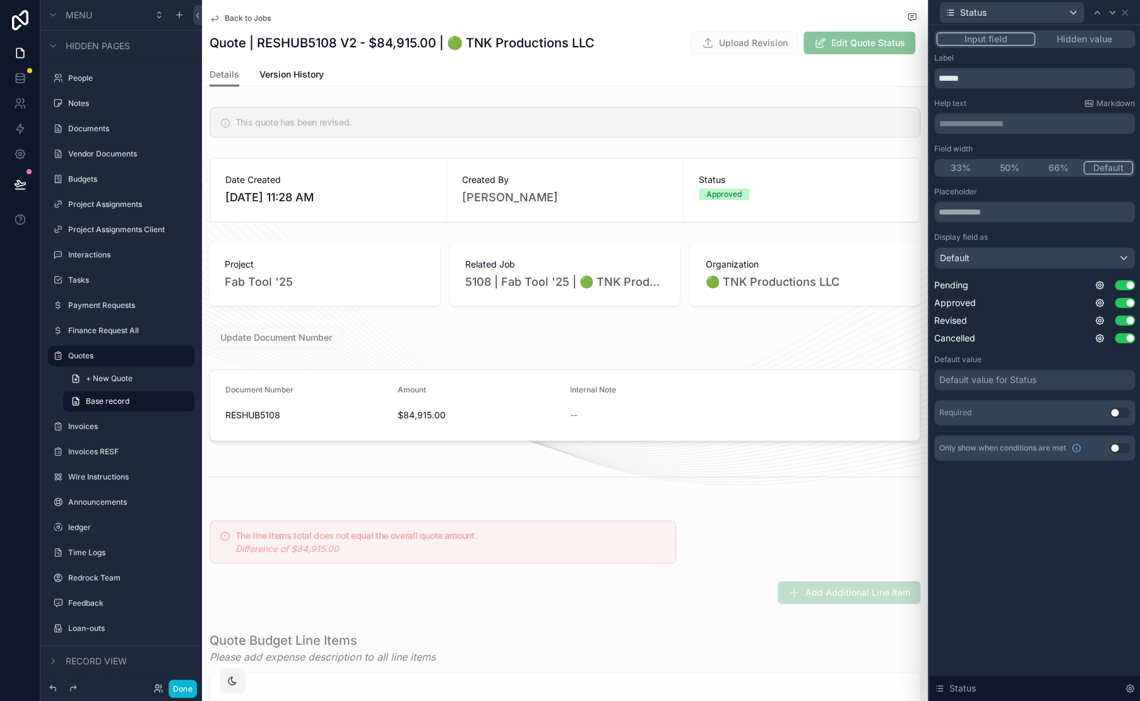
click at [1022, 385] on div "Default value for Status" at bounding box center [987, 380] width 97 height 13
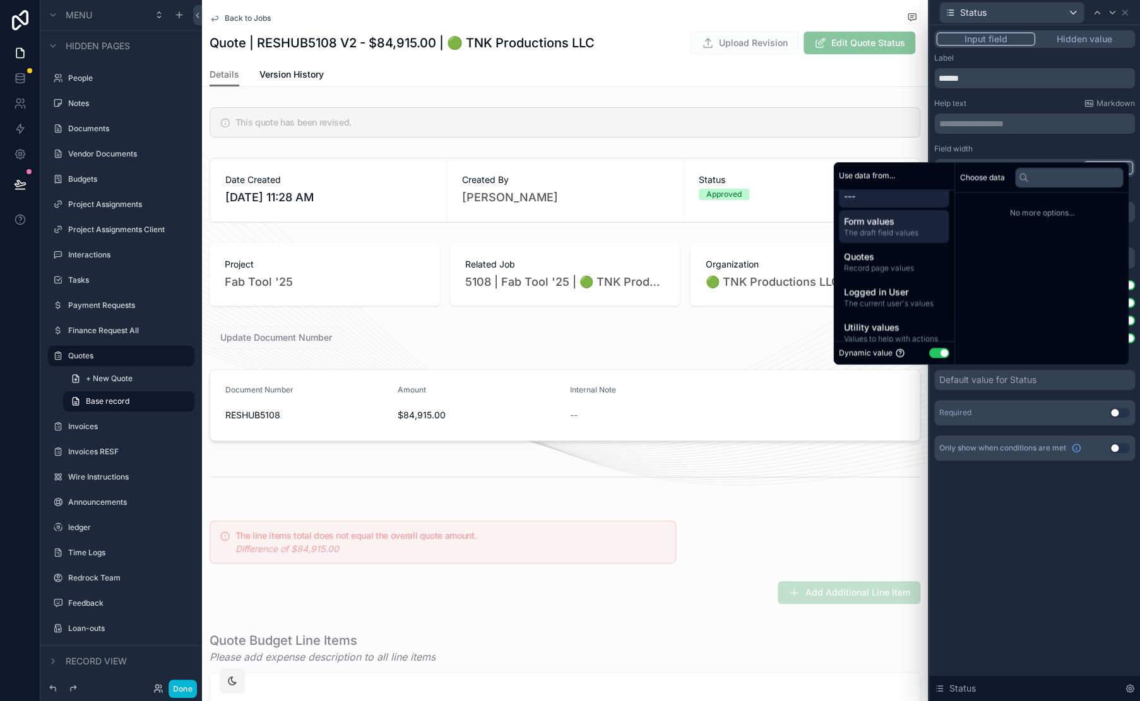
scroll to position [1, 0]
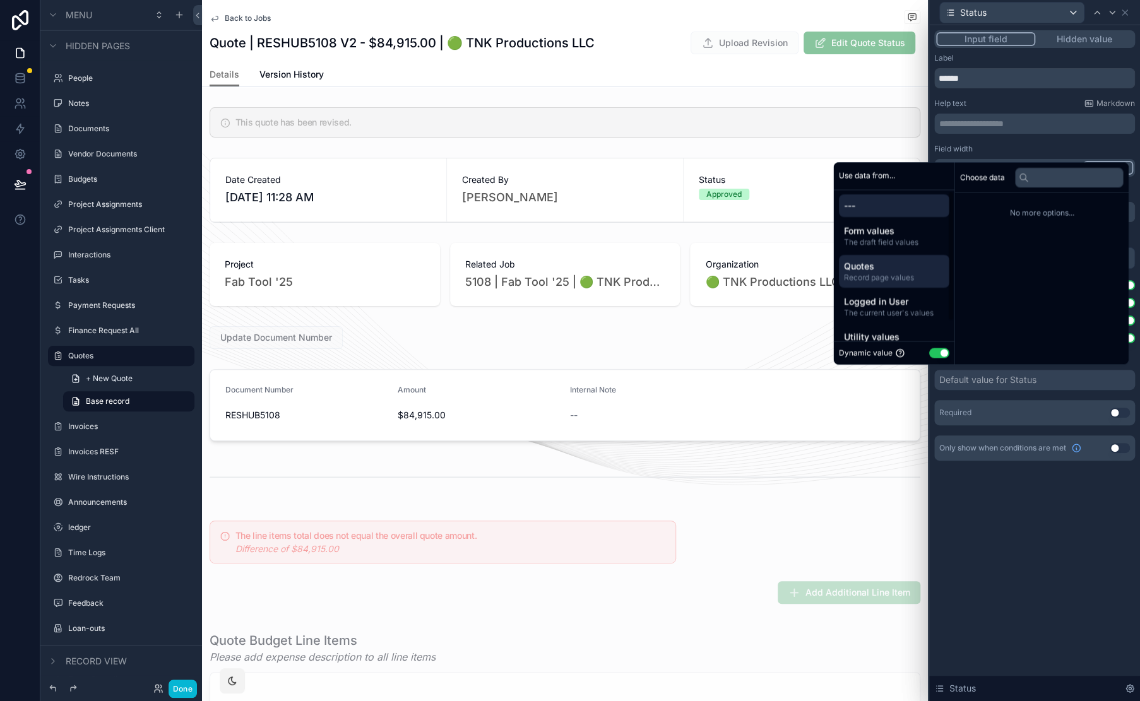
click at [879, 276] on span "Record page values" at bounding box center [894, 278] width 100 height 10
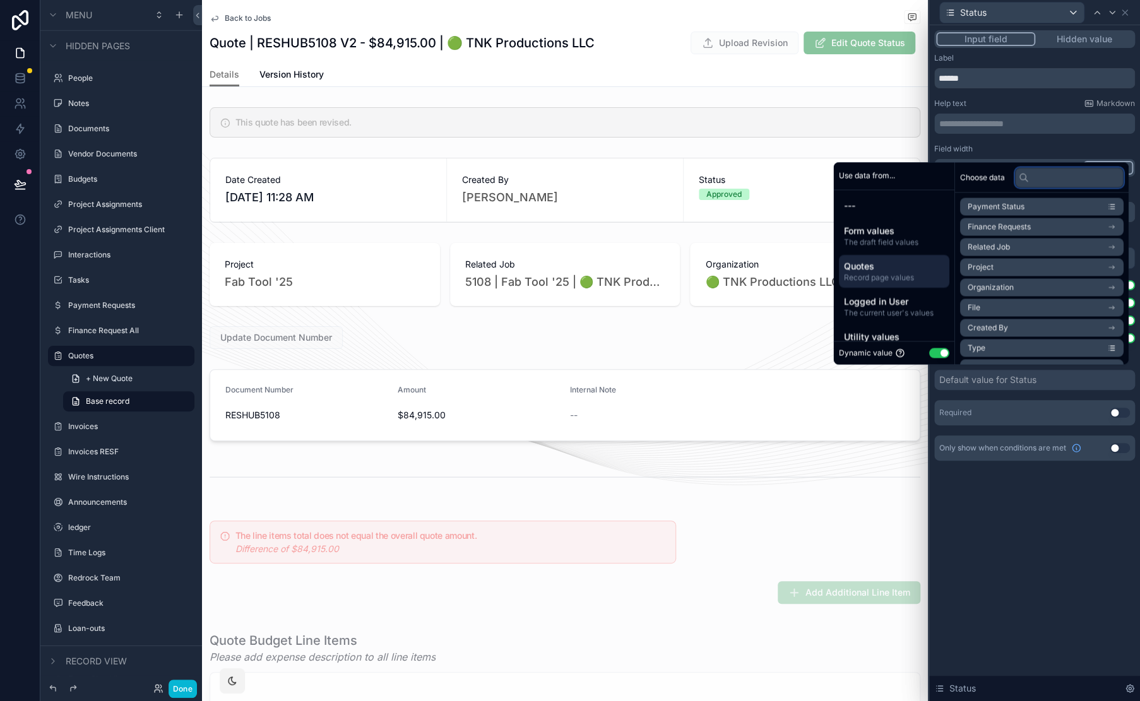
click at [1041, 176] on input "text" at bounding box center [1069, 177] width 109 height 20
type input "****"
click at [1001, 328] on li "Status" at bounding box center [1041, 328] width 163 height 18
click at [994, 548] on div "Input field Hidden value Label ****** Help text Markdown ﻿ Field width 33% 50% …" at bounding box center [1034, 363] width 211 height 676
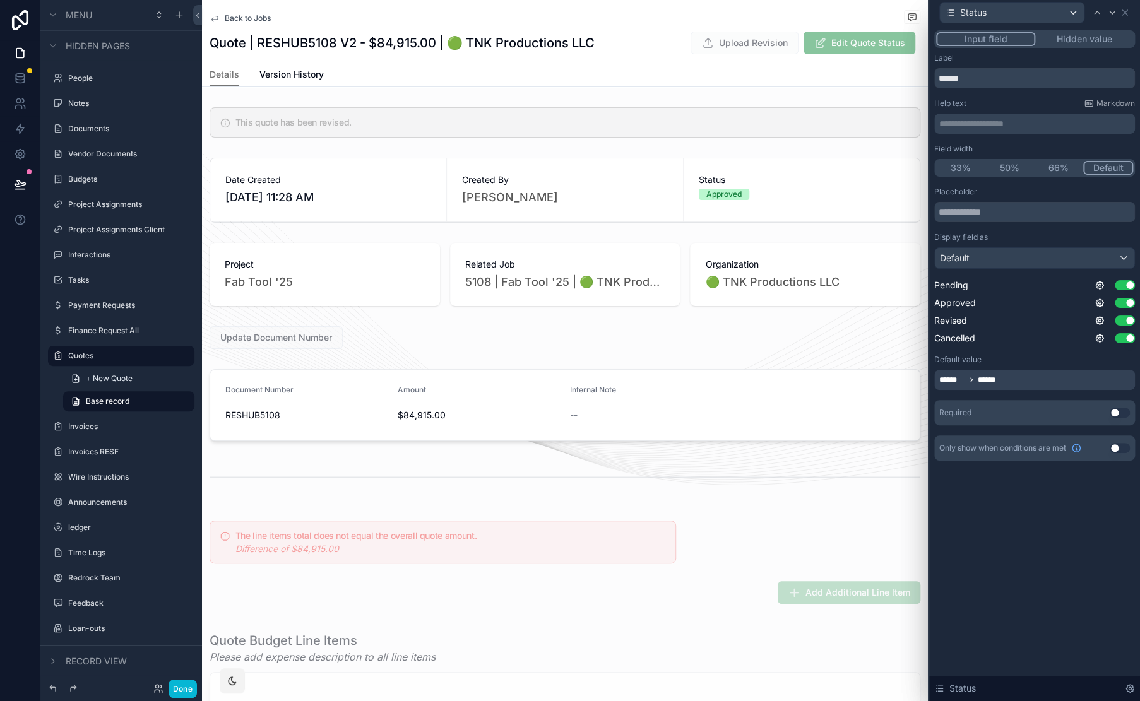
click at [1117, 416] on button "Use setting" at bounding box center [1119, 413] width 20 height 10
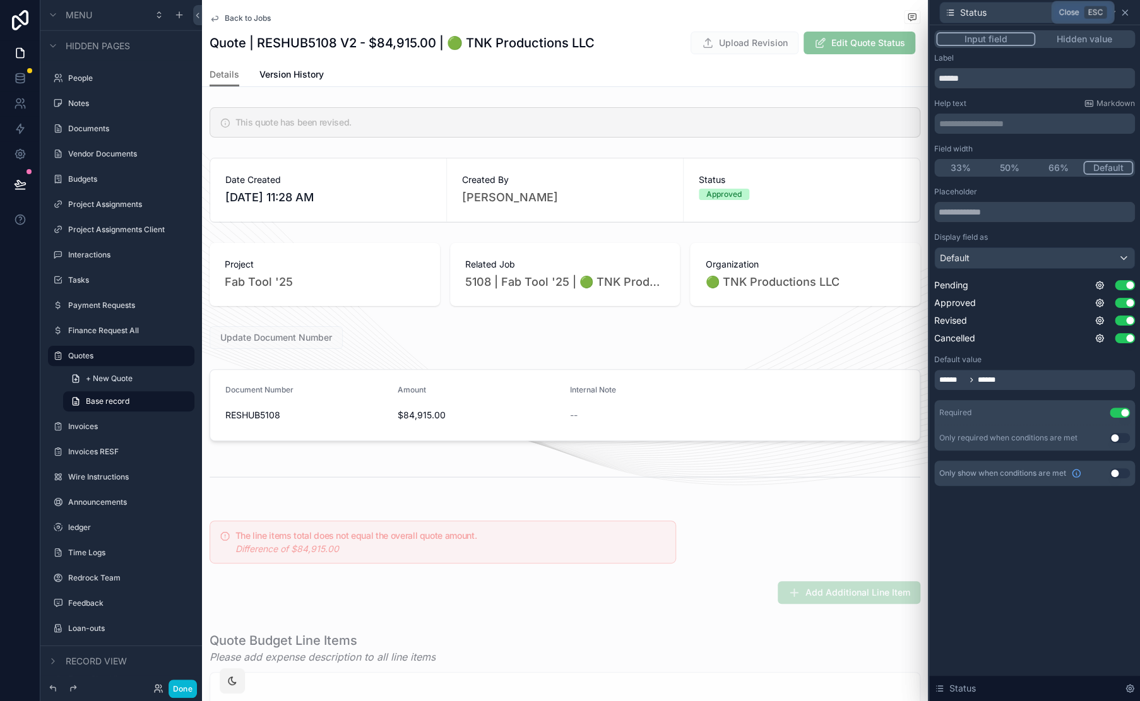
click at [1124, 9] on icon at bounding box center [1124, 13] width 10 height 10
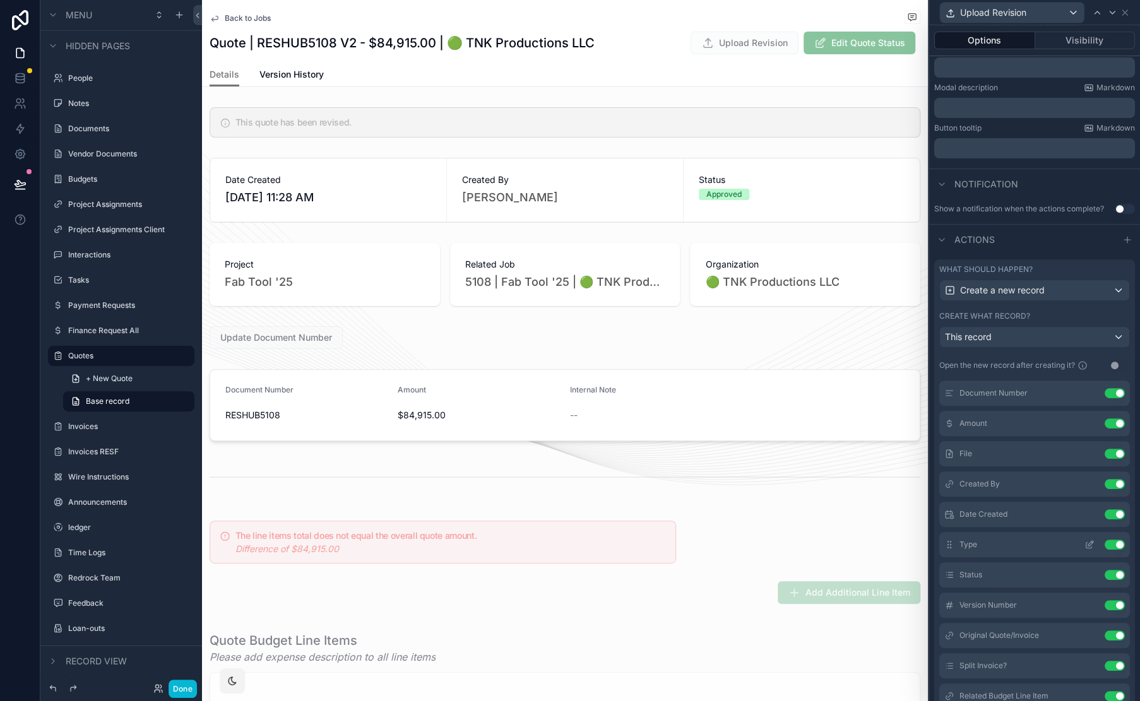
click at [1084, 541] on icon at bounding box center [1089, 545] width 10 height 10
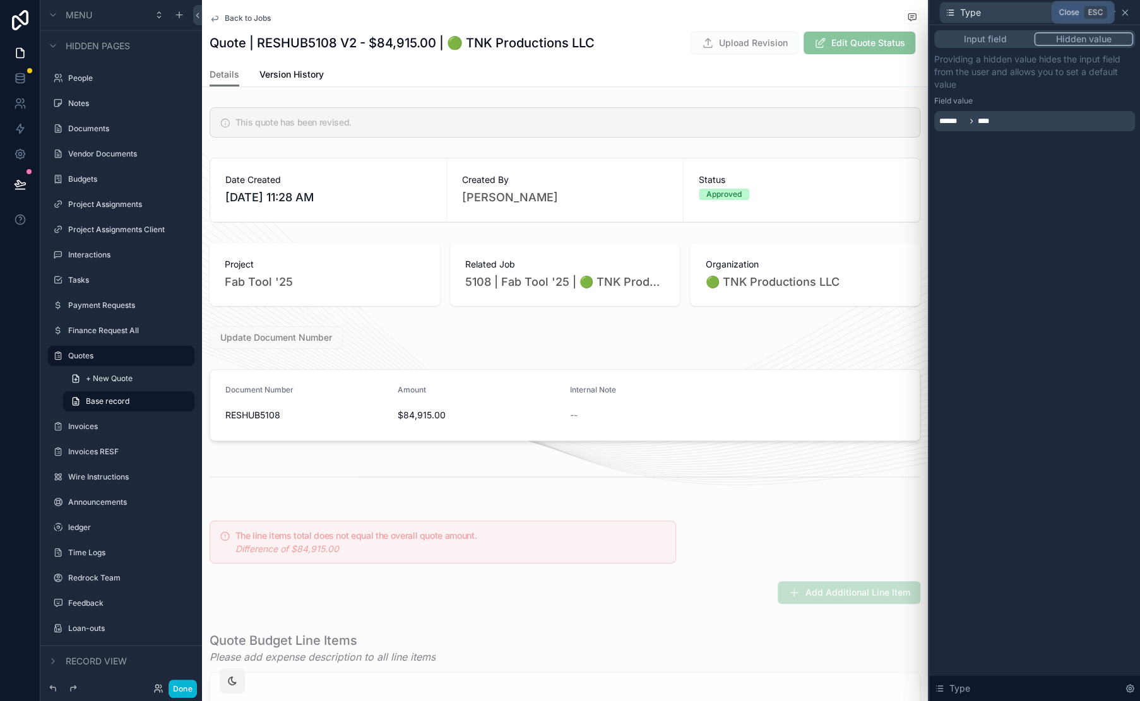
click at [1128, 9] on icon at bounding box center [1124, 13] width 10 height 10
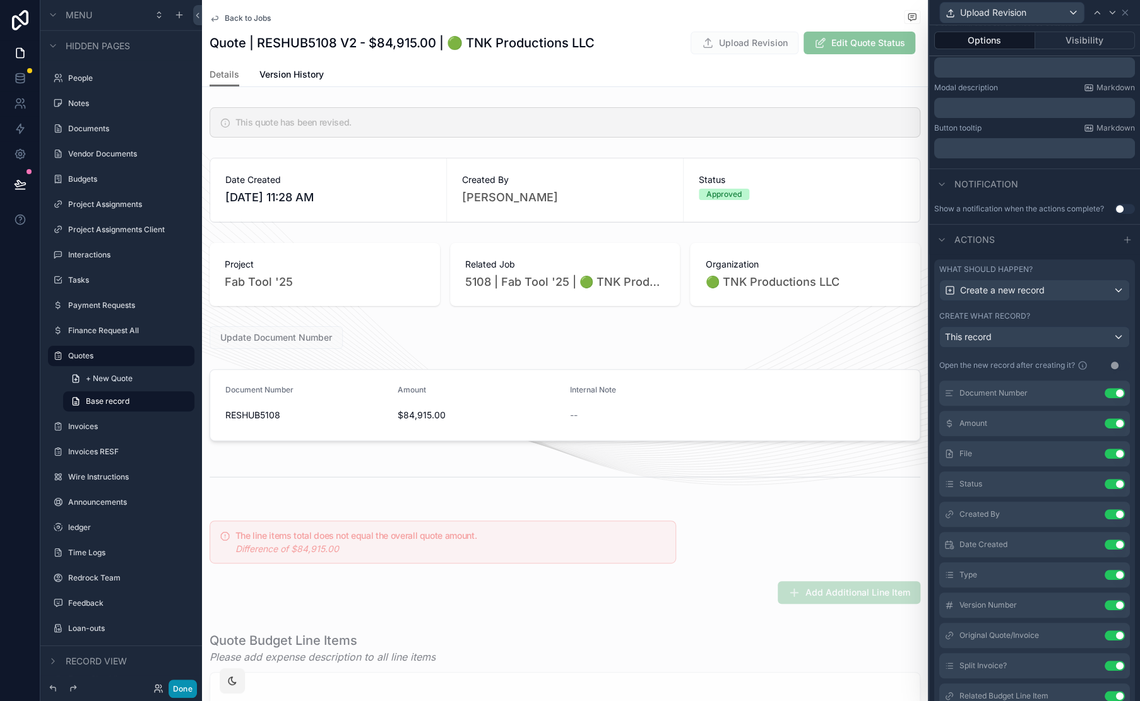
click at [172, 688] on button "Done" at bounding box center [182, 689] width 28 height 18
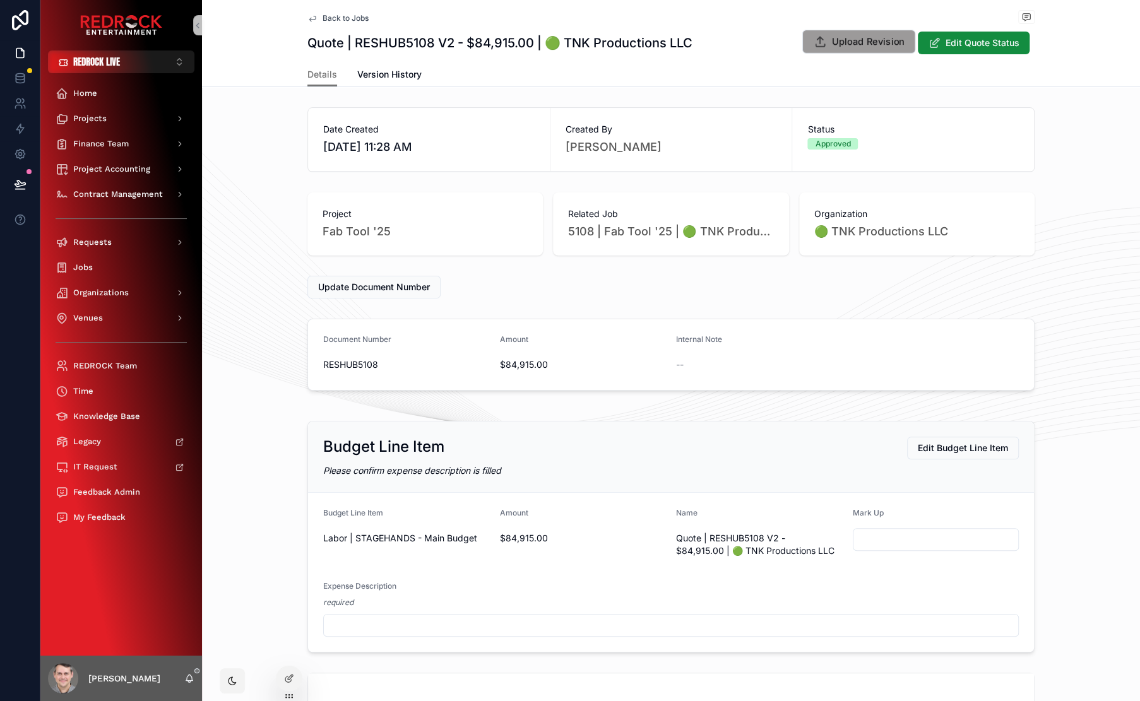
click at [819, 46] on icon "scrollable content" at bounding box center [819, 41] width 13 height 13
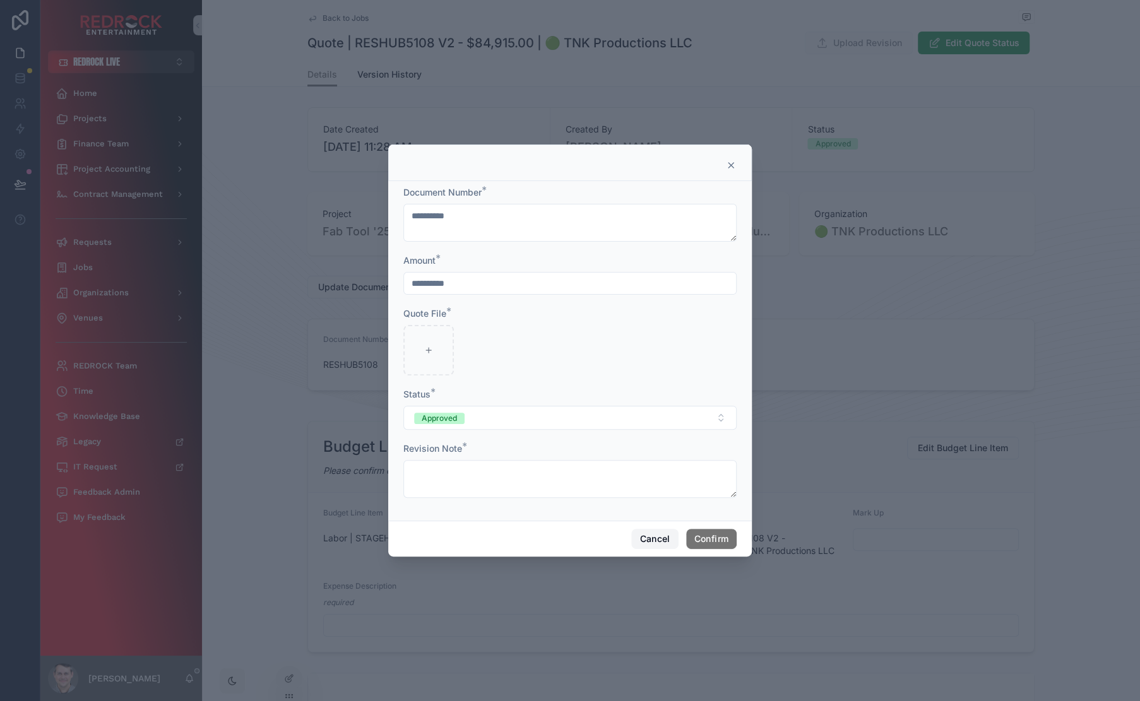
click at [659, 543] on button "Cancel" at bounding box center [654, 539] width 47 height 20
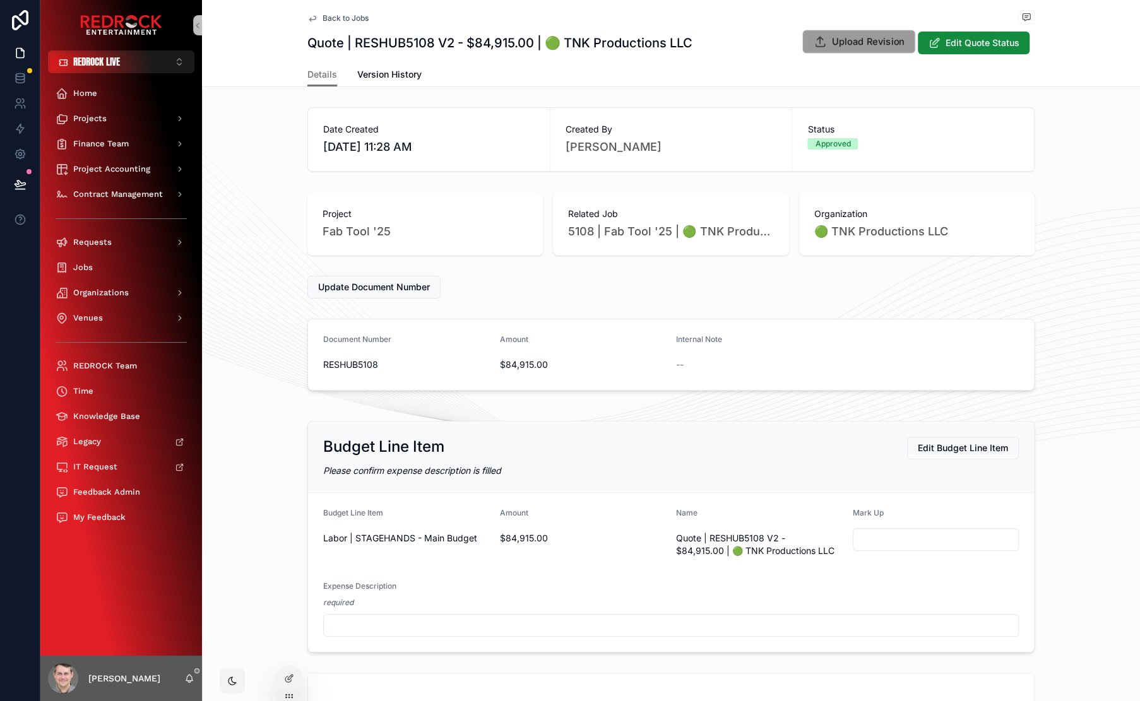
click at [866, 45] on span "Upload Revision" at bounding box center [868, 41] width 72 height 13
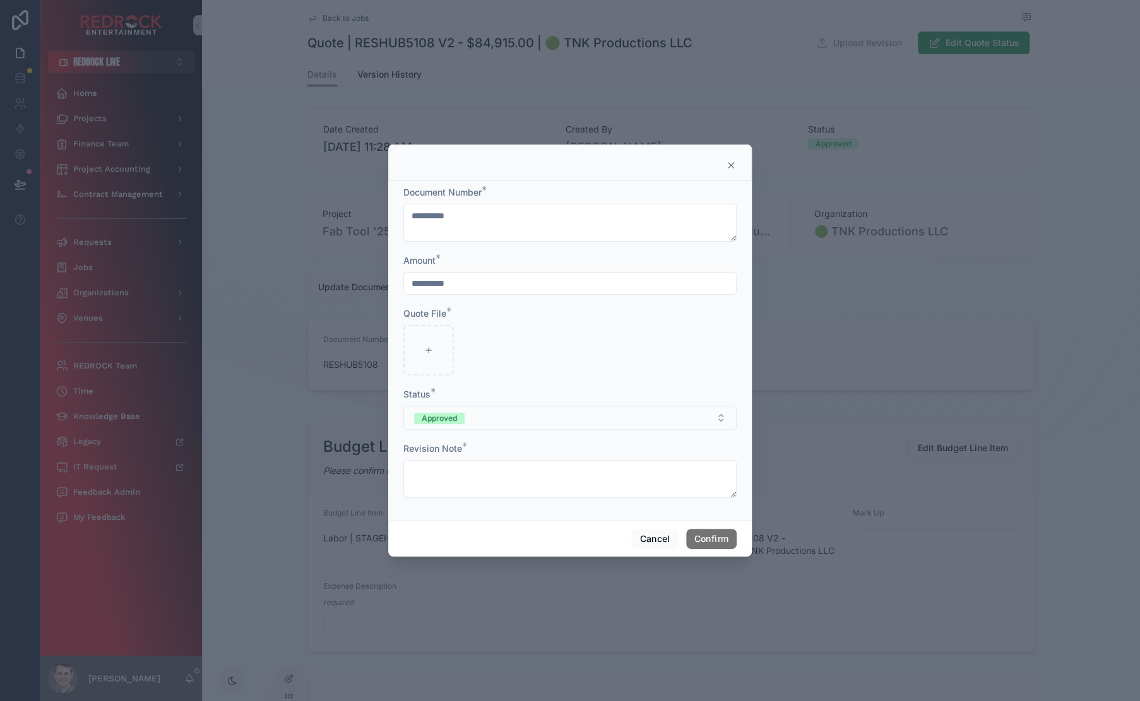
click at [488, 418] on button "Approved" at bounding box center [569, 418] width 333 height 24
click at [521, 371] on div at bounding box center [569, 350] width 333 height 50
click at [660, 545] on button "Cancel" at bounding box center [654, 539] width 47 height 20
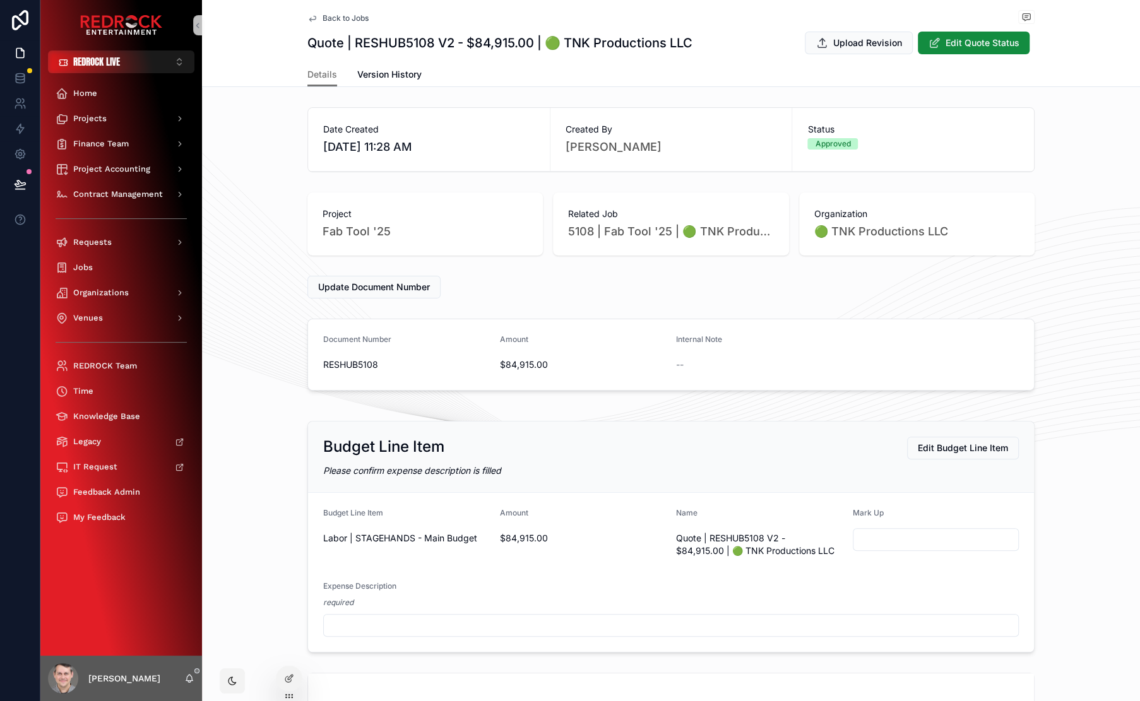
click at [335, 20] on span "Back to Jobs" at bounding box center [345, 18] width 46 height 10
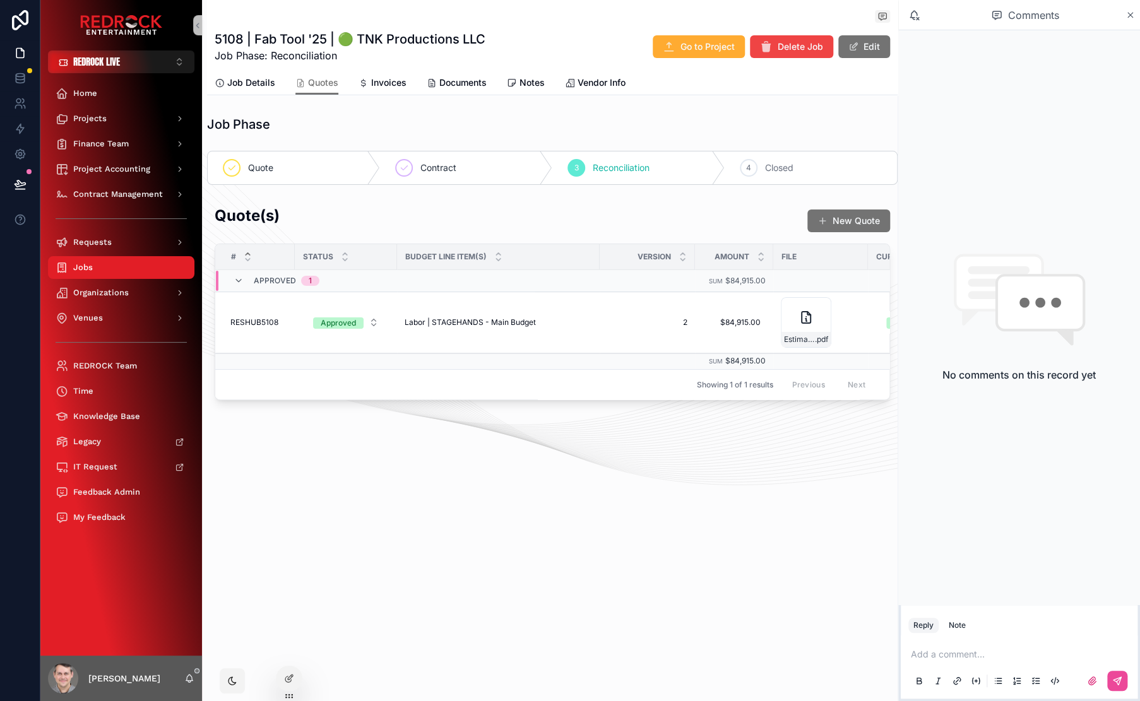
click at [334, 218] on div "Quote(s) New Quote" at bounding box center [552, 220] width 675 height 31
click at [250, 85] on span "Job Details" at bounding box center [251, 82] width 48 height 13
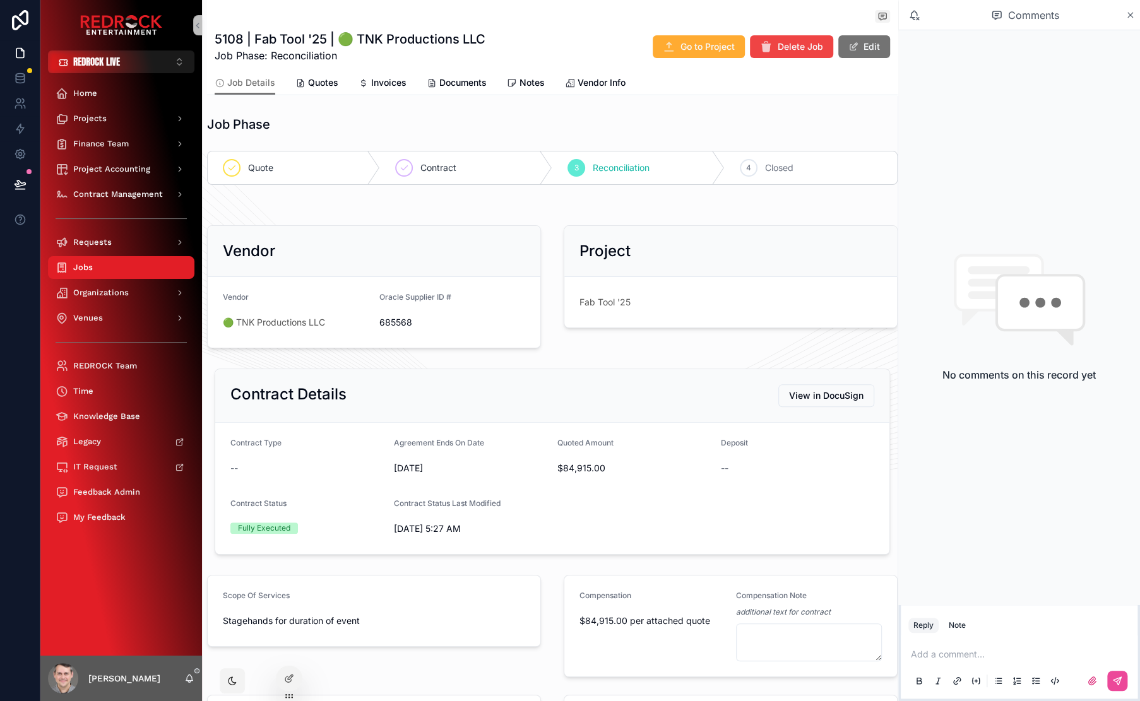
click at [803, 131] on div "Job Phase Quote [DEMOGRAPHIC_DATA] 3 Reconciliation 4 Closed" at bounding box center [552, 150] width 706 height 80
click at [1133, 14] on icon "scrollable content" at bounding box center [1129, 15] width 9 height 10
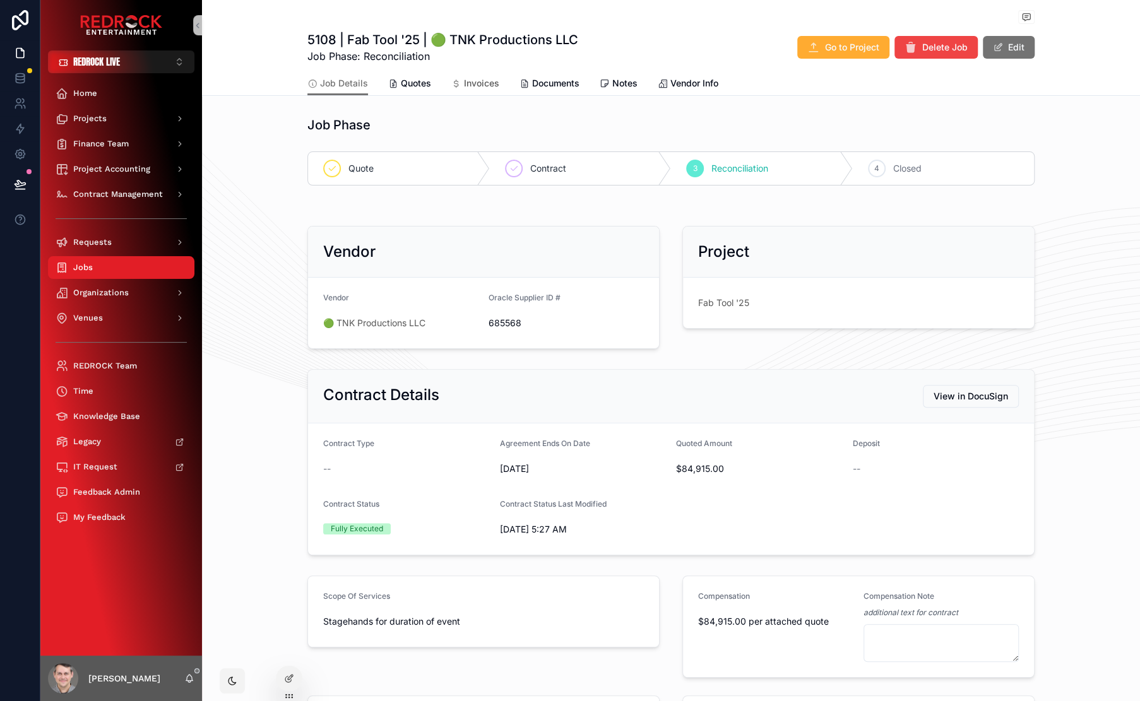
click at [464, 88] on span "Invoices" at bounding box center [481, 83] width 35 height 13
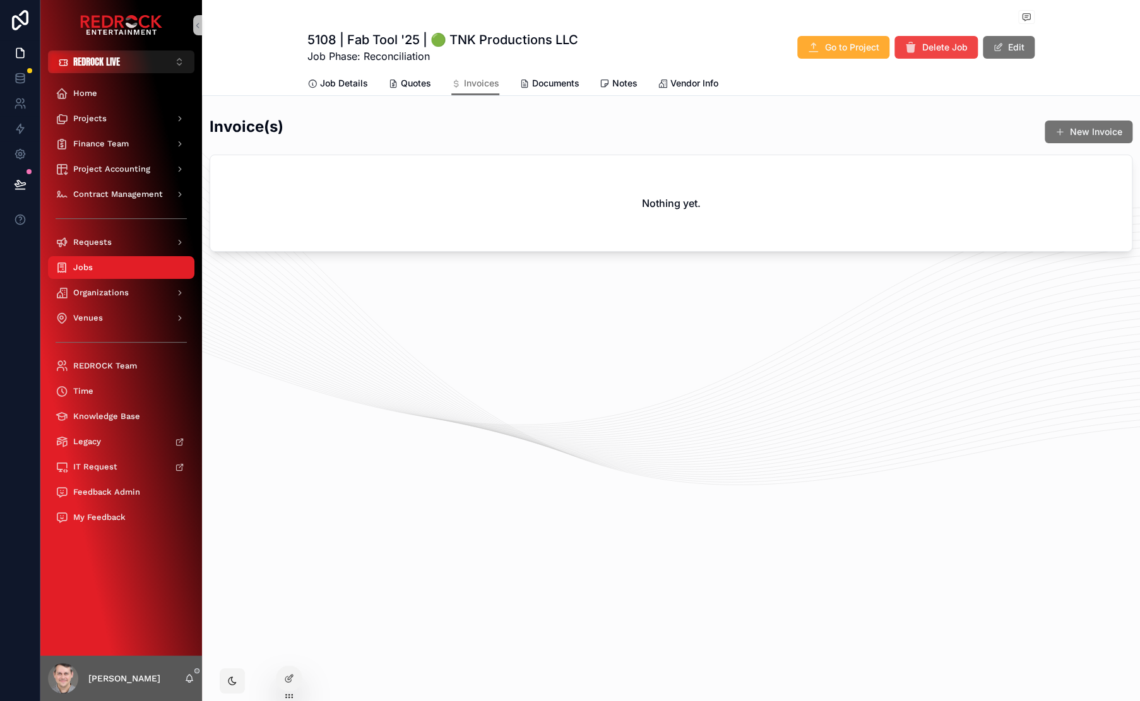
click at [446, 119] on div "Invoice(s) New Invoice" at bounding box center [671, 131] width 923 height 31
click at [412, 77] on span "Quotes" at bounding box center [416, 83] width 30 height 13
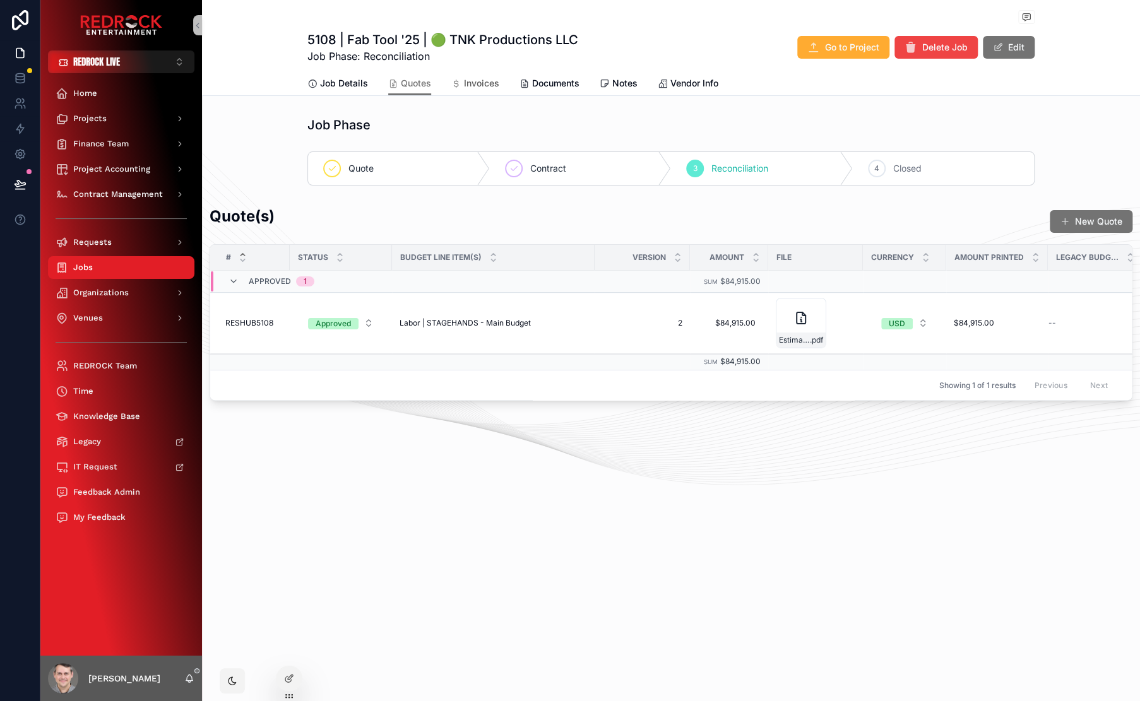
click at [485, 74] on link "Invoices" at bounding box center [475, 84] width 48 height 25
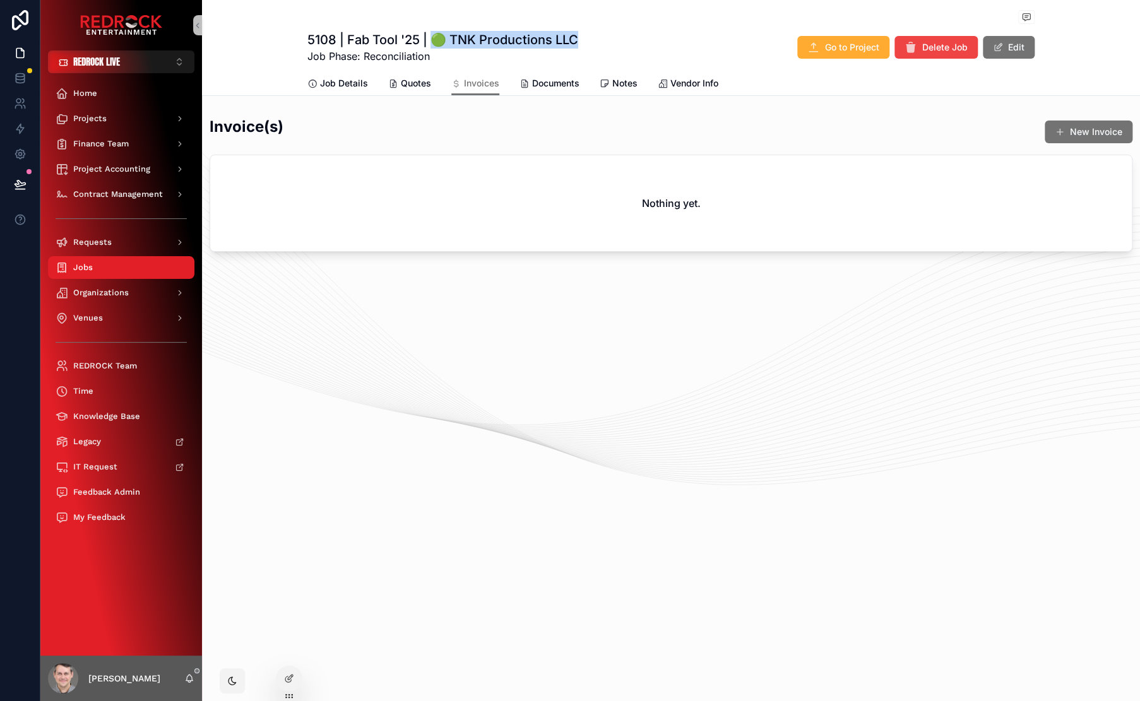
drag, startPoint x: 433, startPoint y: 41, endPoint x: 670, endPoint y: 46, distance: 237.3
click at [670, 46] on div "5108 | Fab Tool '25 | 🟢 TNK Productions LLC Job Phase: Reconciliation Go to Pro…" at bounding box center [670, 47] width 727 height 33
click at [661, 45] on div "5108 | Fab Tool '25 | 🟢 TNK Productions LLC Job Phase: Reconciliation Go to Pro…" at bounding box center [670, 47] width 727 height 33
click at [411, 85] on span "Quotes" at bounding box center [416, 83] width 30 height 13
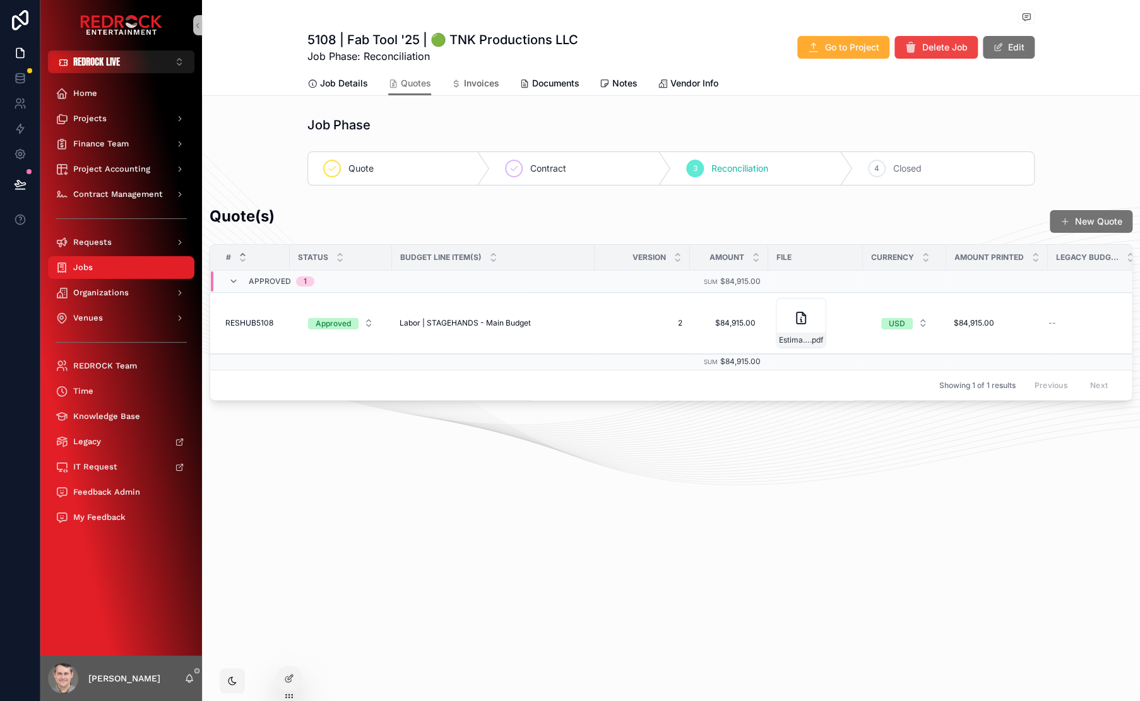
click at [485, 87] on span "Invoices" at bounding box center [481, 83] width 35 height 13
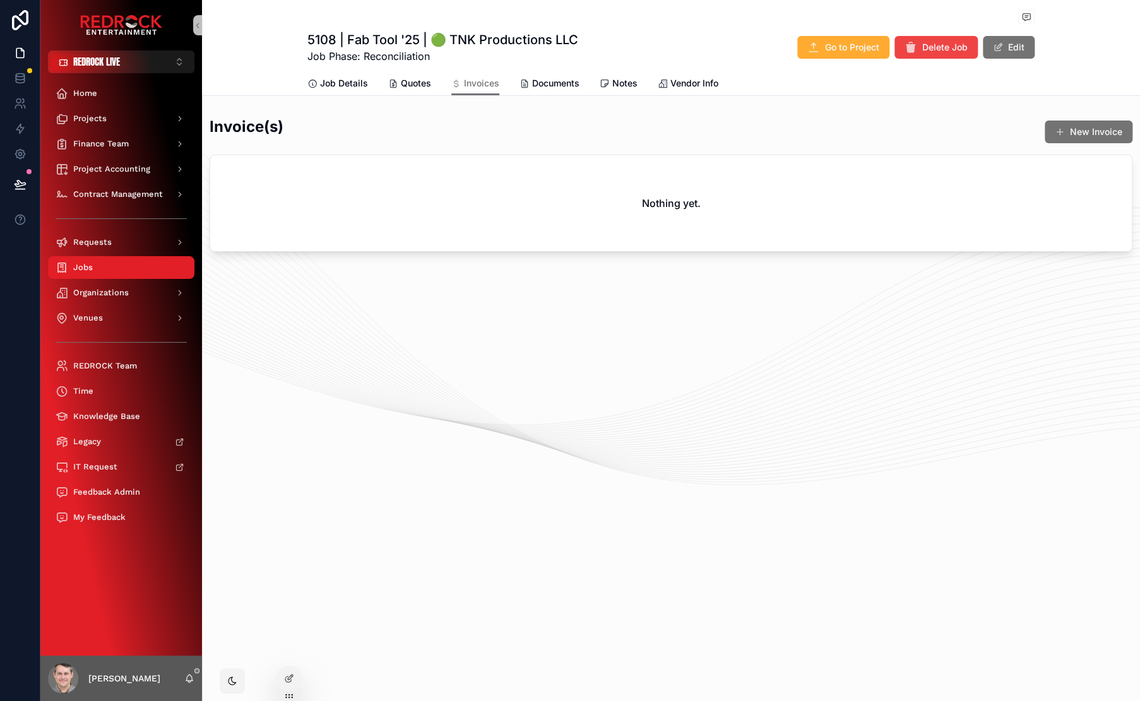
click at [662, 54] on div "5108 | Fab Tool '25 | 🟢 TNK Productions LLC Job Phase: Reconciliation Go to Pro…" at bounding box center [670, 47] width 727 height 33
click at [410, 83] on span "Quotes" at bounding box center [416, 83] width 30 height 13
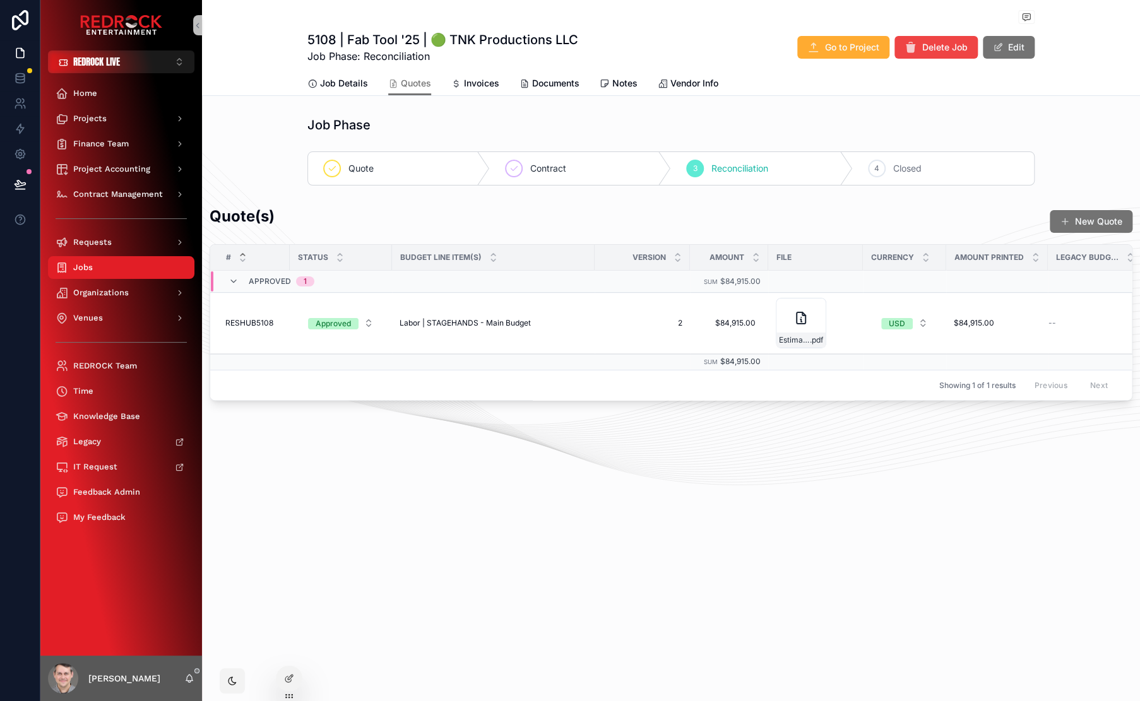
click at [582, 40] on div "5108 | Fab Tool '25 | 🟢 TNK Productions LLC Job Phase: Reconciliation Go to Pro…" at bounding box center [670, 47] width 727 height 33
drag, startPoint x: 582, startPoint y: 40, endPoint x: 413, endPoint y: 44, distance: 169.2
click at [413, 44] on div "5108 | Fab Tool '25 | 🟢 TNK Productions LLC Job Phase: Reconciliation Go to Pro…" at bounding box center [670, 47] width 727 height 33
click at [681, 34] on div "5108 | Fab Tool '25 | 🟢 TNK Productions LLC Job Phase: Reconciliation Go to Pro…" at bounding box center [670, 47] width 727 height 33
click at [480, 83] on span "Invoices" at bounding box center [481, 83] width 35 height 13
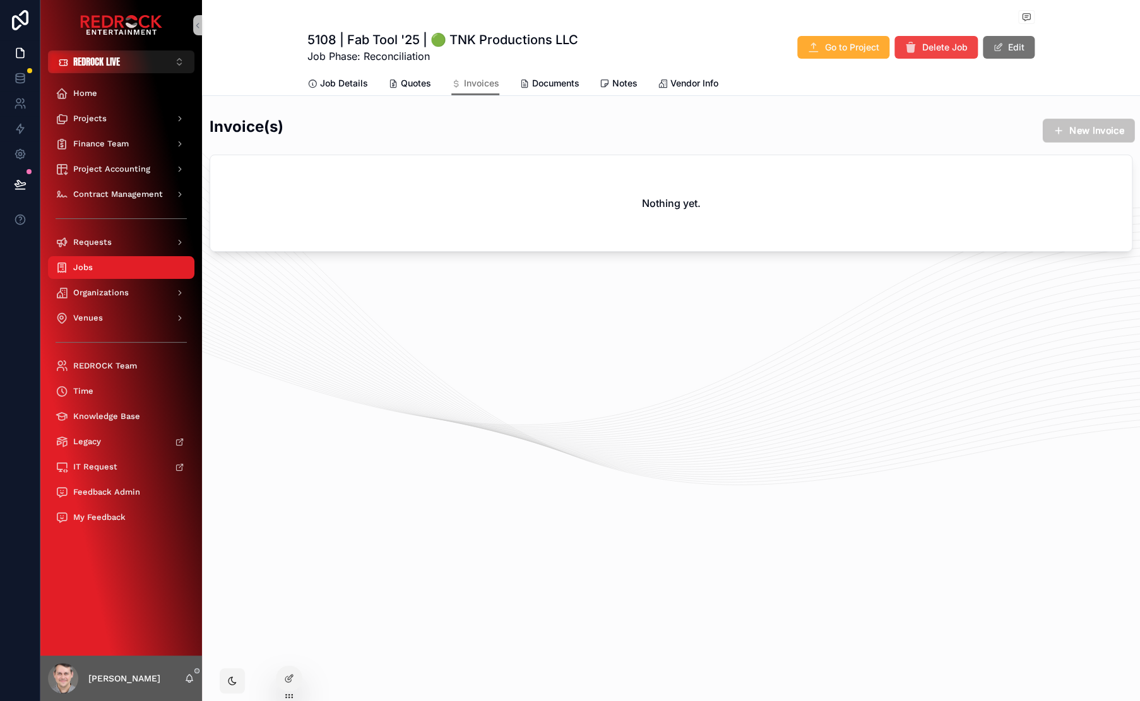
click at [1066, 135] on button "New Invoice" at bounding box center [1088, 131] width 92 height 24
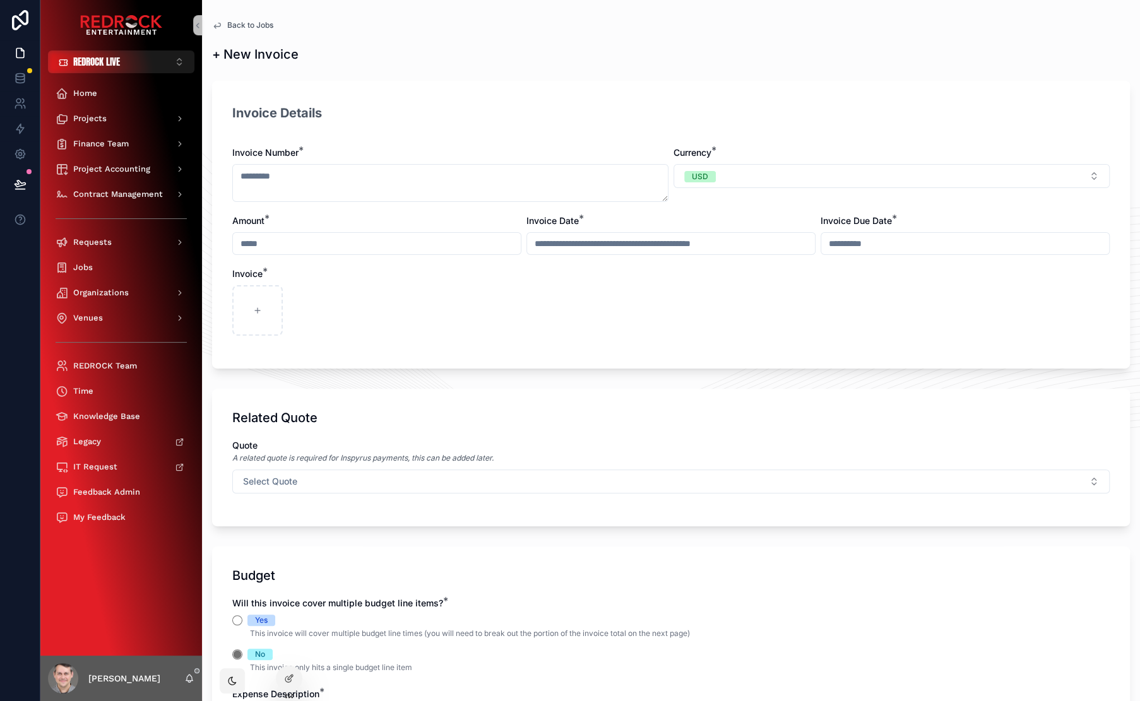
click at [244, 28] on span "Back to Jobs" at bounding box center [250, 25] width 46 height 10
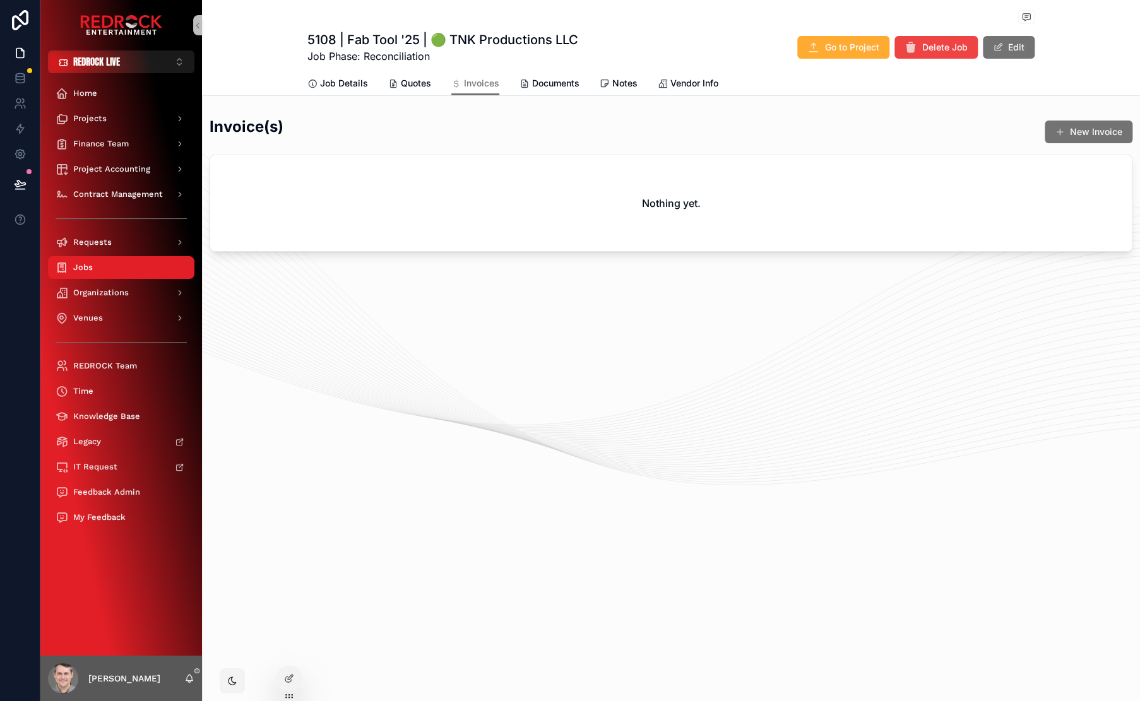
click at [340, 119] on div "Invoice(s) New Invoice" at bounding box center [671, 131] width 923 height 31
click at [336, 84] on span "Job Details" at bounding box center [344, 83] width 48 height 13
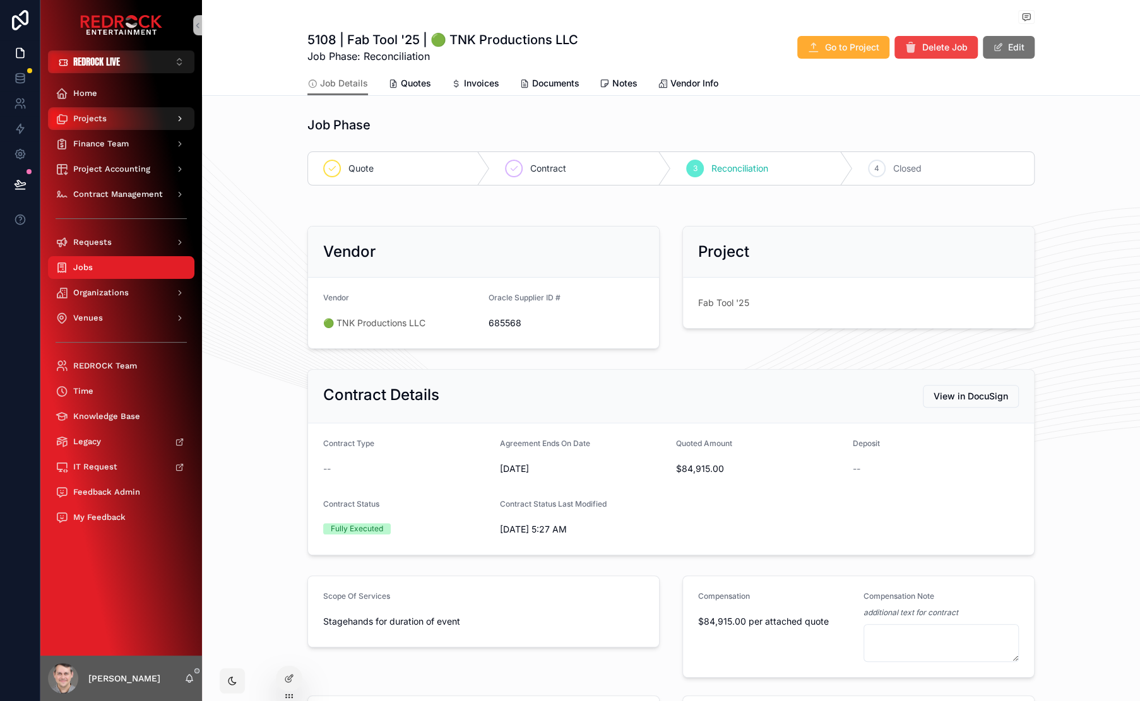
click at [90, 118] on span "Projects" at bounding box center [89, 119] width 33 height 10
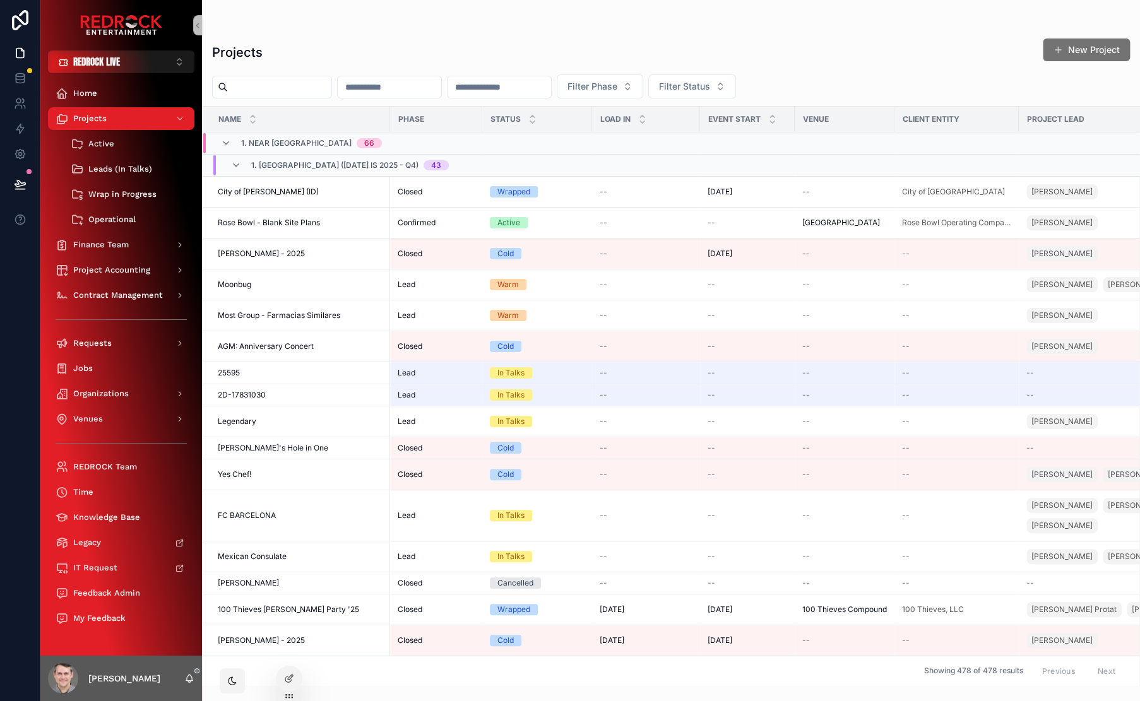
click at [301, 86] on input "scrollable content" at bounding box center [279, 87] width 103 height 18
type input "****"
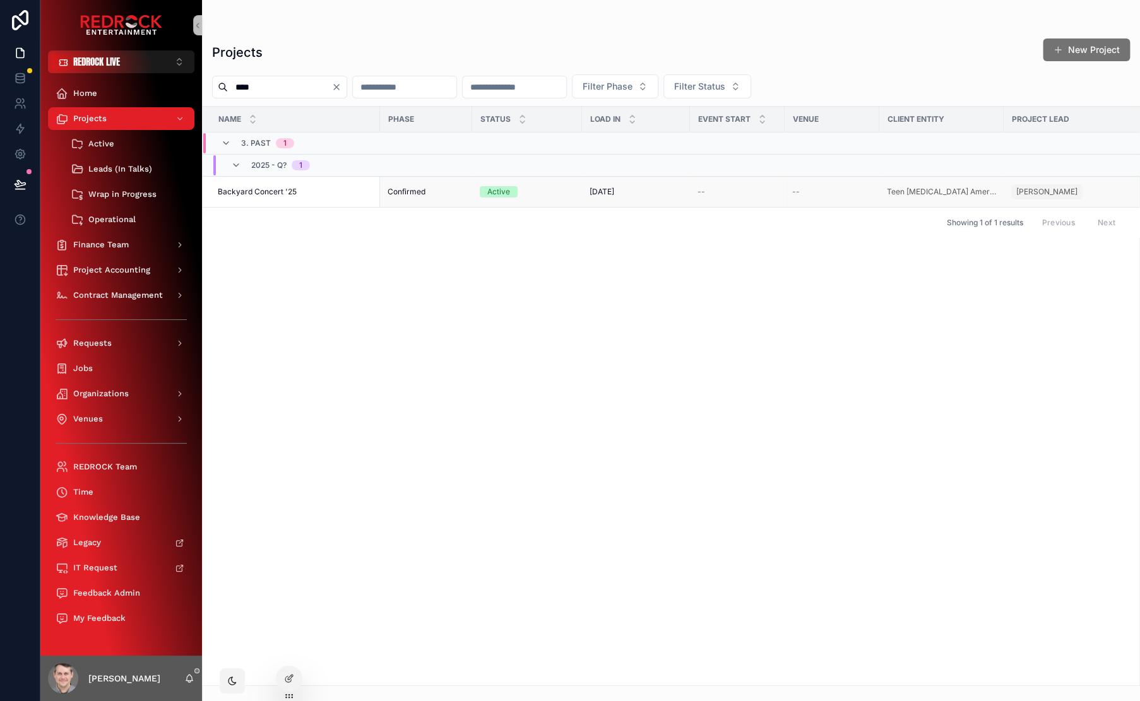
click at [266, 191] on span "Backyard Concert '25" at bounding box center [257, 192] width 79 height 10
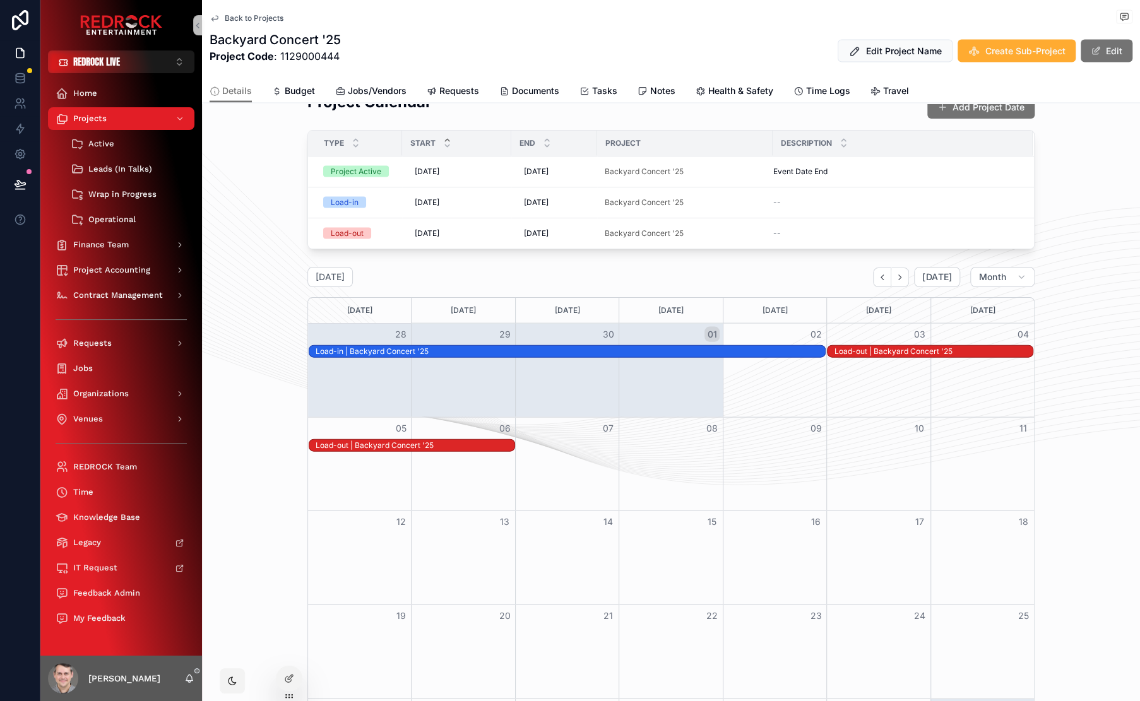
scroll to position [1494, 0]
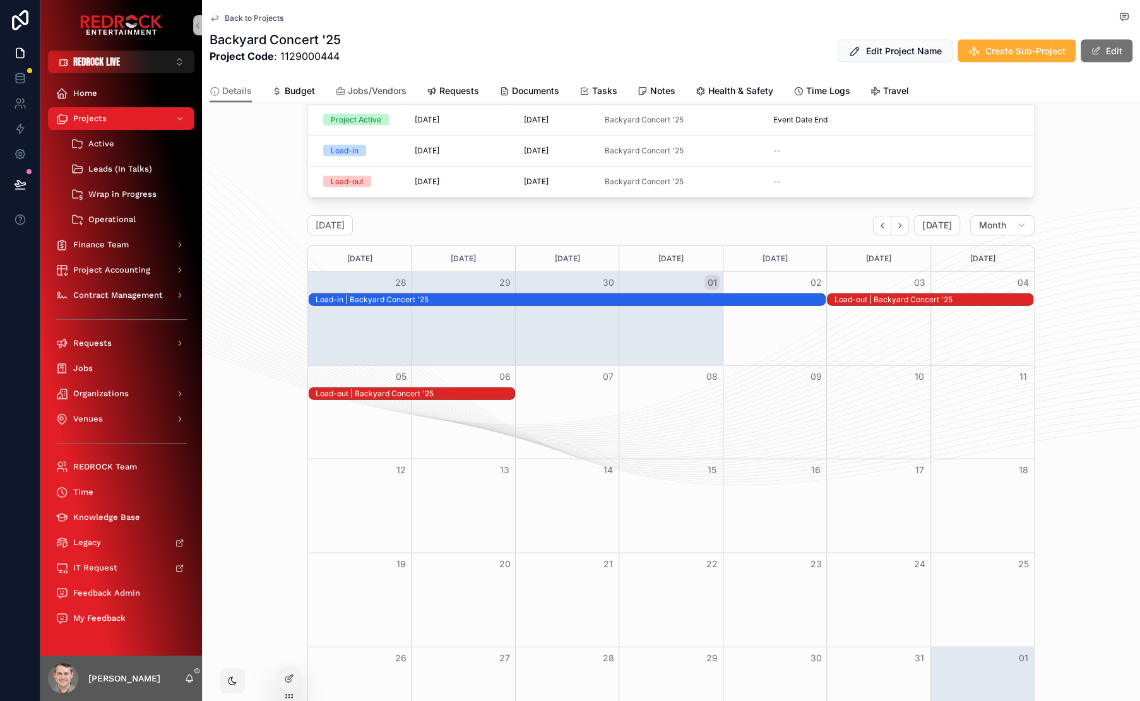
click at [384, 90] on span "Jobs/Vendors" at bounding box center [377, 91] width 59 height 13
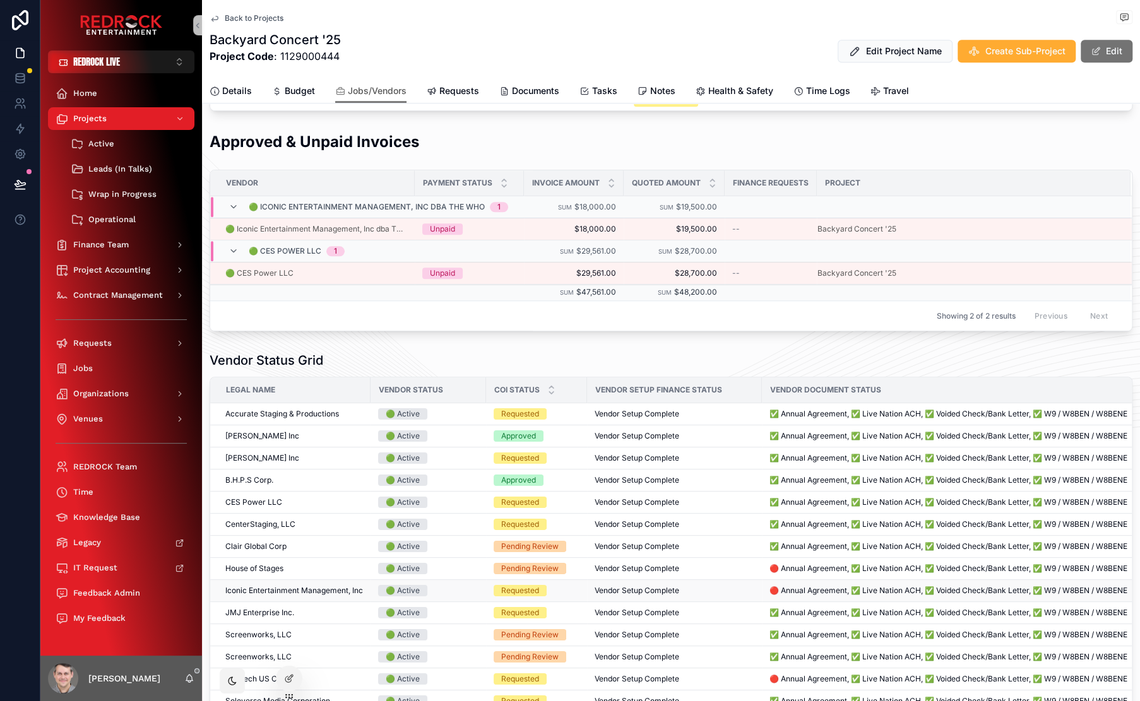
scroll to position [738, 0]
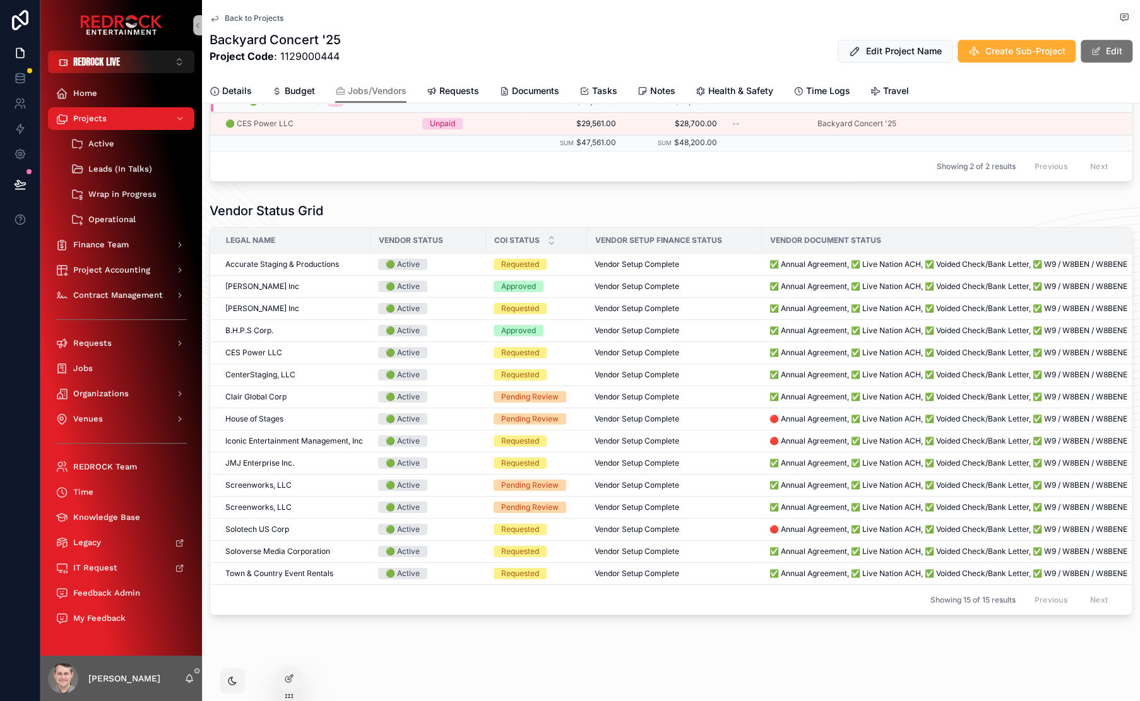
click at [363, 202] on div "Vendor Status Grid" at bounding box center [671, 211] width 923 height 18
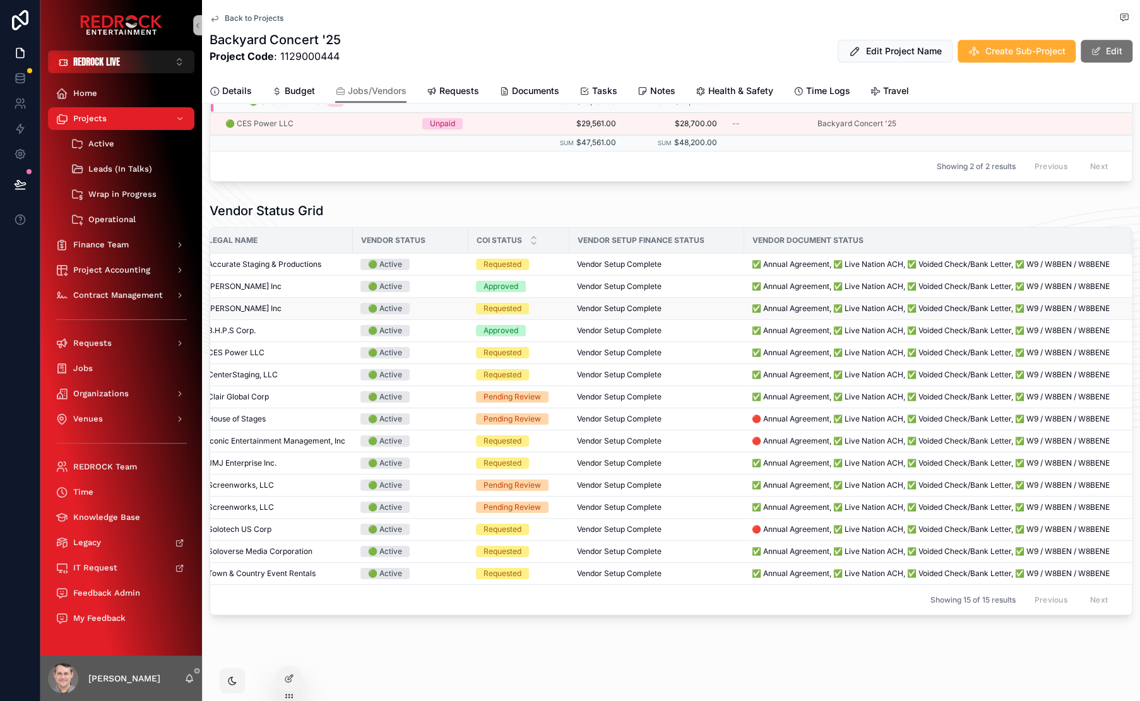
scroll to position [0, 0]
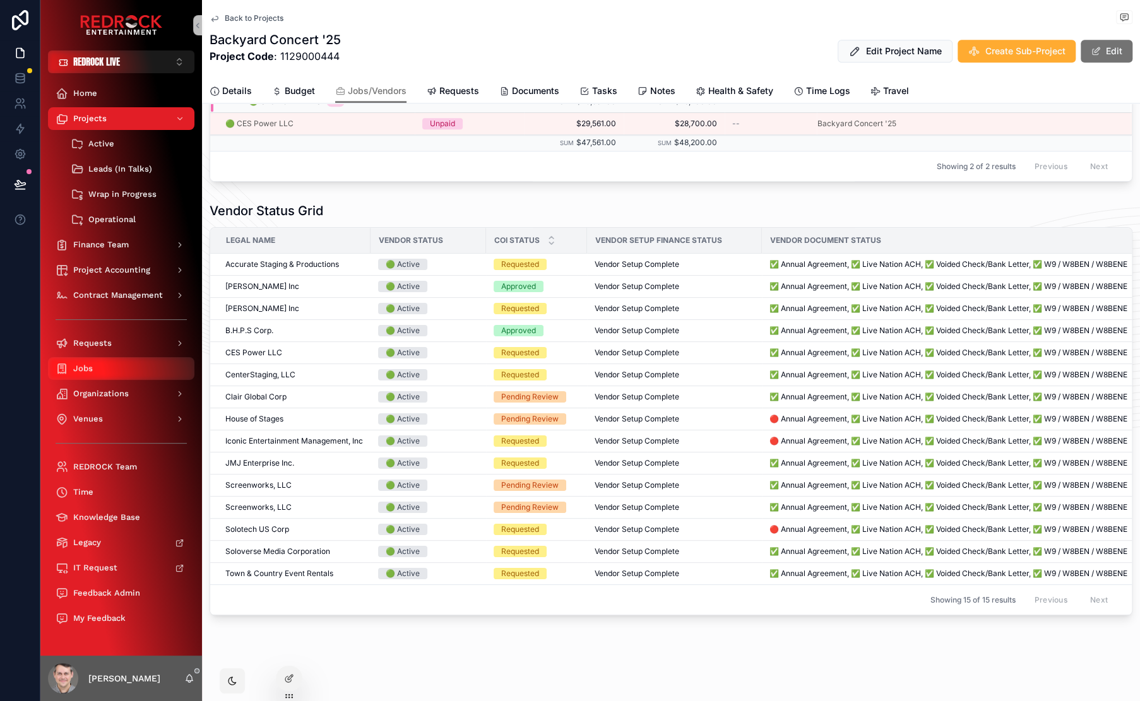
click at [98, 369] on div "Jobs" at bounding box center [121, 368] width 131 height 20
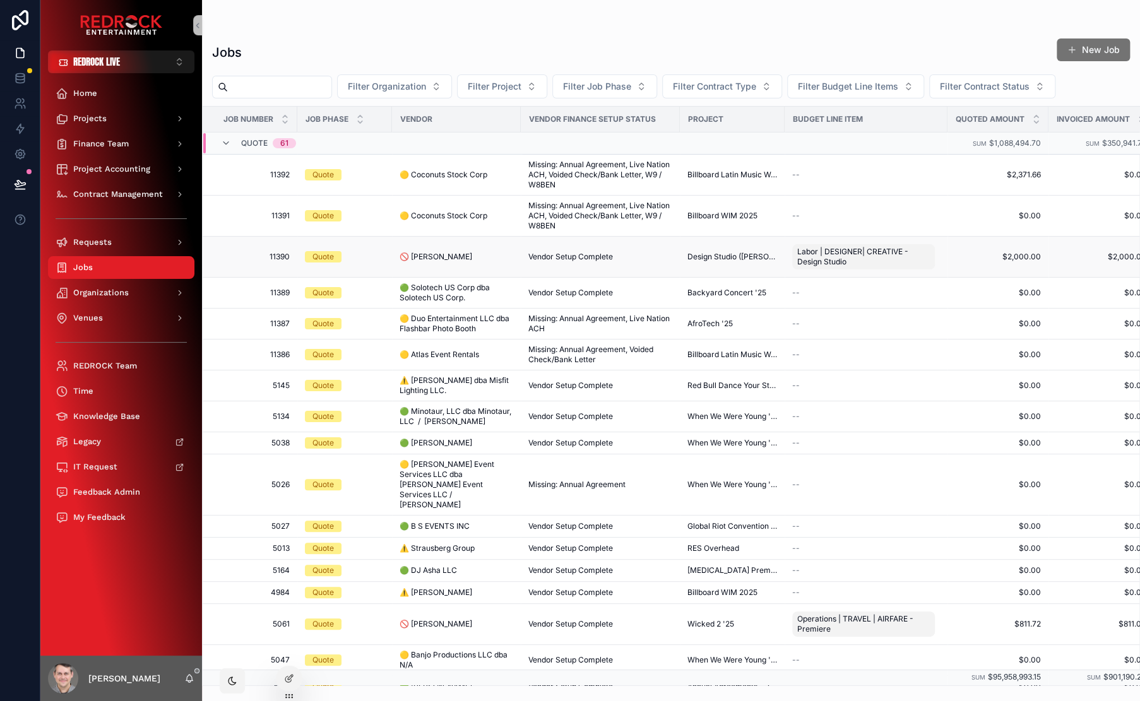
click at [565, 257] on span "Vendor Setup Complete" at bounding box center [570, 257] width 85 height 10
click at [586, 619] on span "Vendor Setup Complete" at bounding box center [570, 624] width 85 height 10
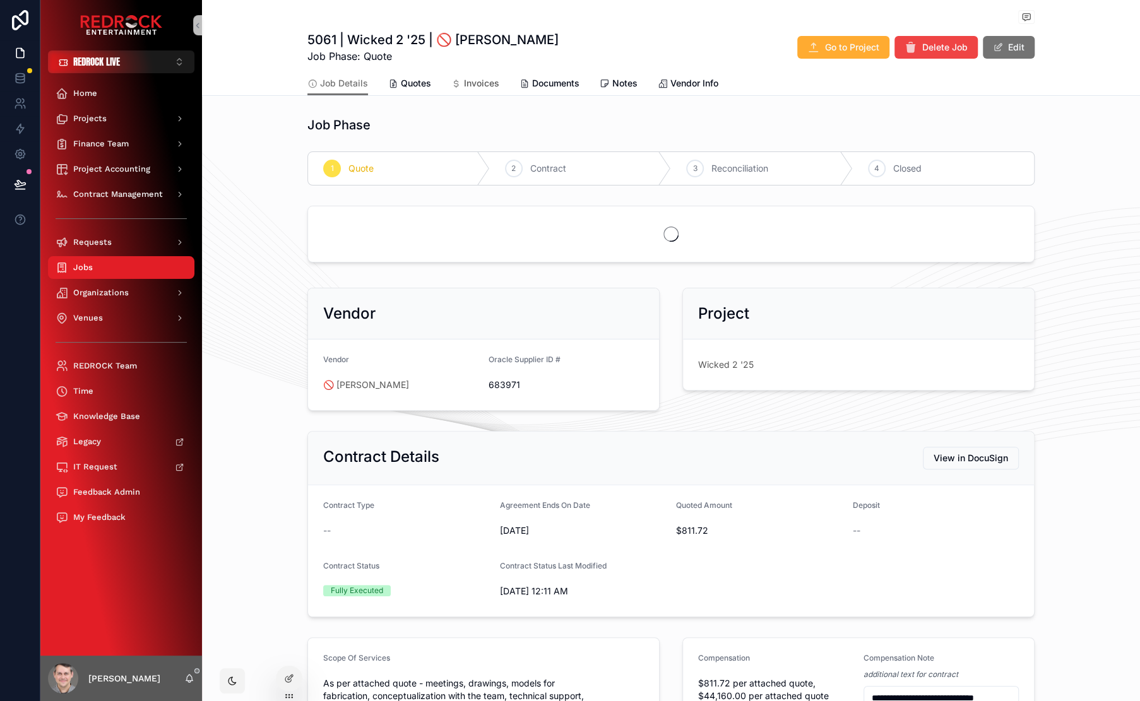
click at [481, 90] on link "Invoices" at bounding box center [475, 84] width 48 height 25
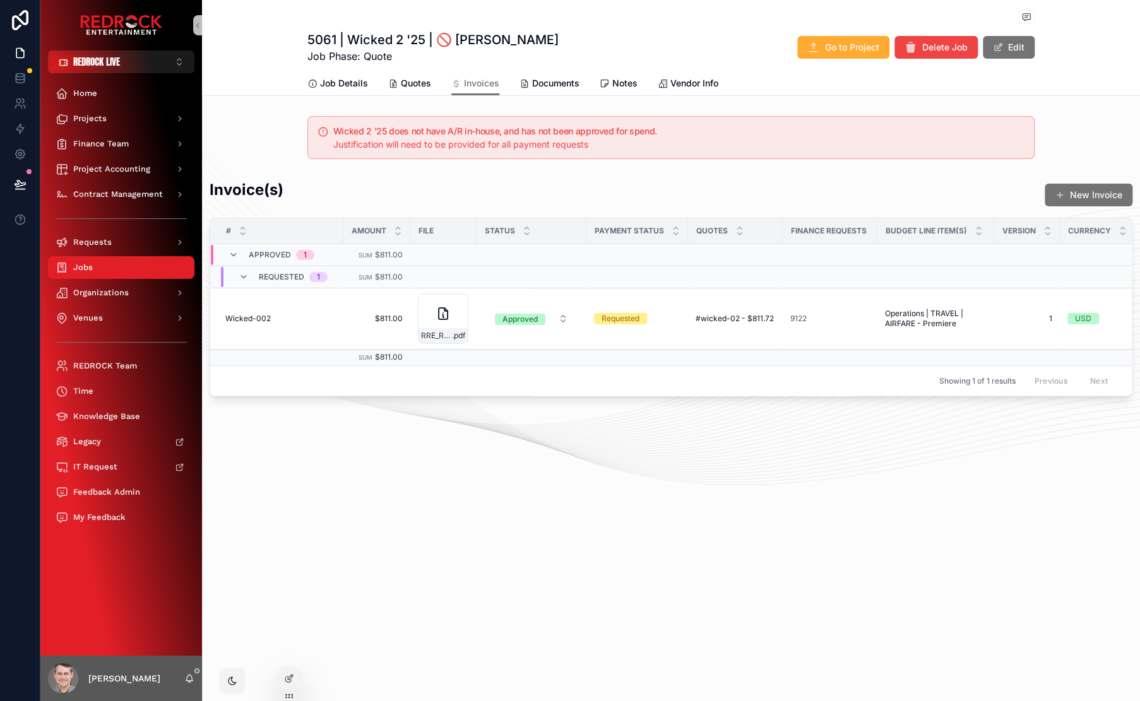
click at [598, 52] on div "5061 | Wicked 2 '25 | 🚫 [PERSON_NAME] Job Phase: Quote Go to Project Delete Job…" at bounding box center [670, 47] width 727 height 33
click at [115, 118] on div "Projects" at bounding box center [121, 119] width 131 height 20
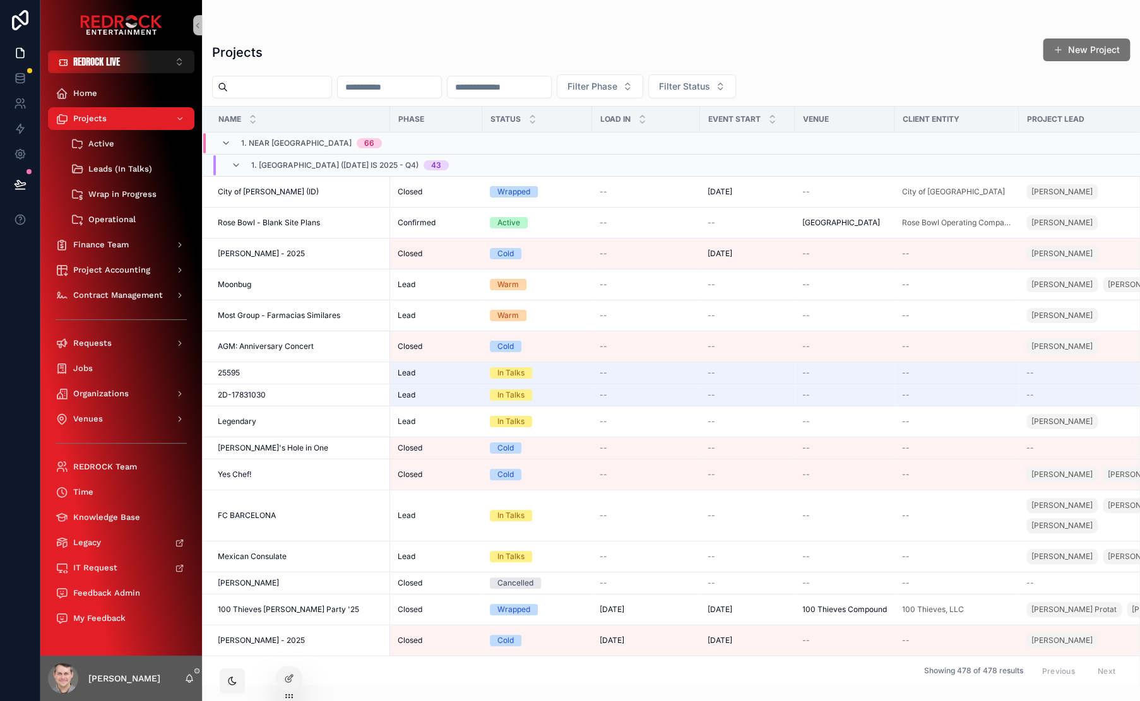
click at [264, 76] on div "scrollable content" at bounding box center [272, 87] width 120 height 23
click at [261, 92] on input "scrollable content" at bounding box center [279, 87] width 103 height 18
type input "****"
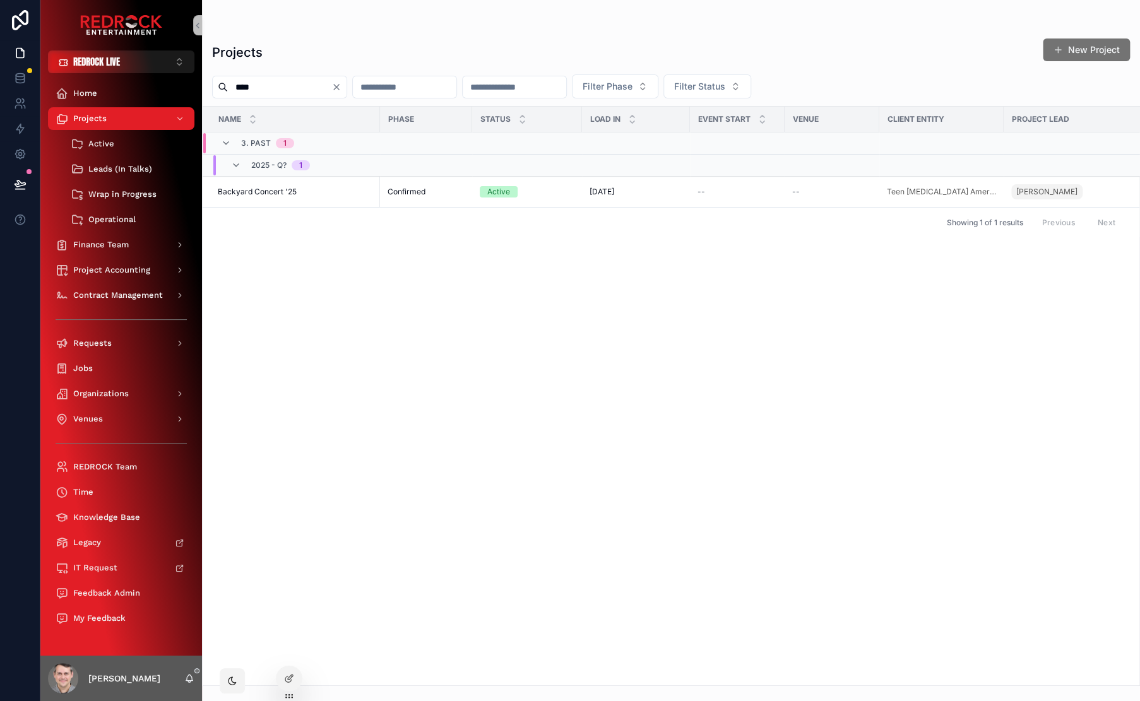
click at [278, 193] on span "Backyard Concert '25" at bounding box center [257, 192] width 79 height 10
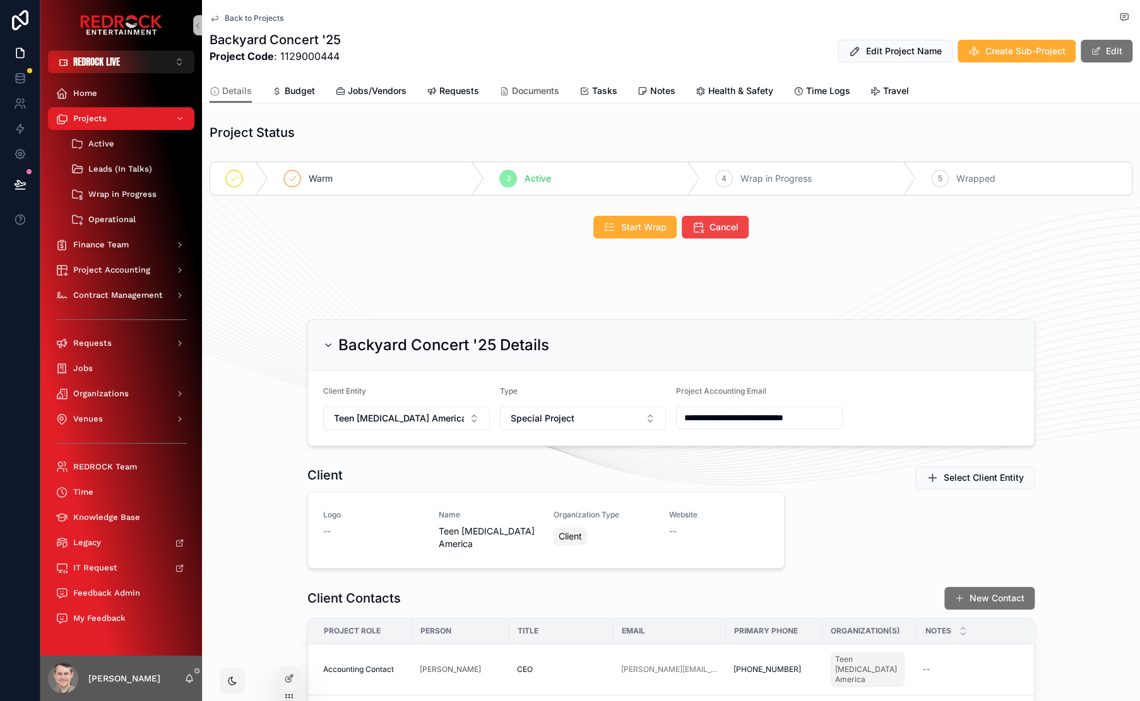
click at [516, 98] on link "Documents" at bounding box center [529, 92] width 60 height 25
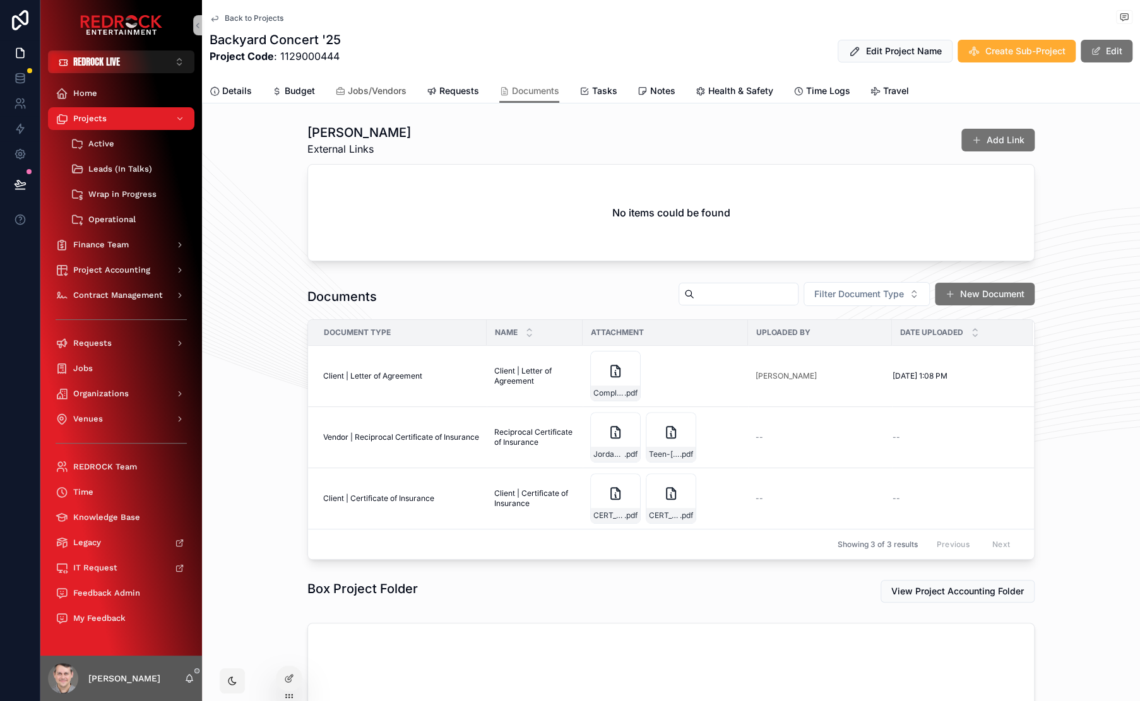
click at [372, 96] on span "Jobs/Vendors" at bounding box center [377, 91] width 59 height 13
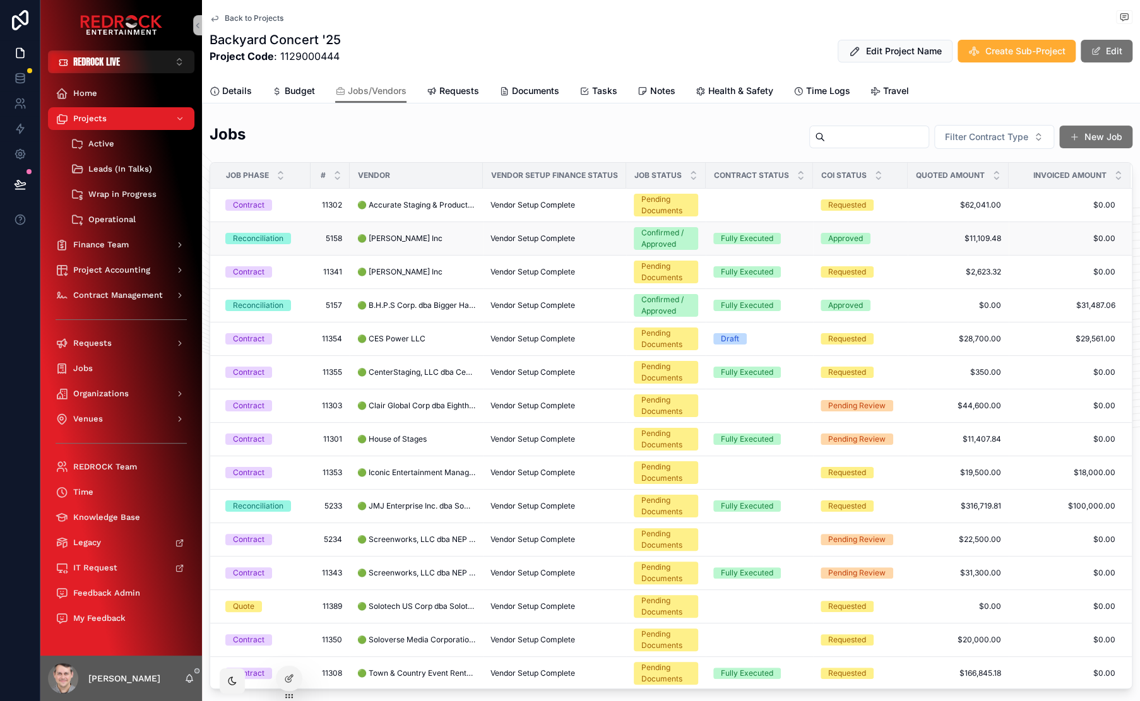
click at [534, 240] on span "Vendor Setup Complete" at bounding box center [532, 238] width 85 height 10
click at [419, 273] on span "🟢 [PERSON_NAME] Inc" at bounding box center [399, 272] width 85 height 10
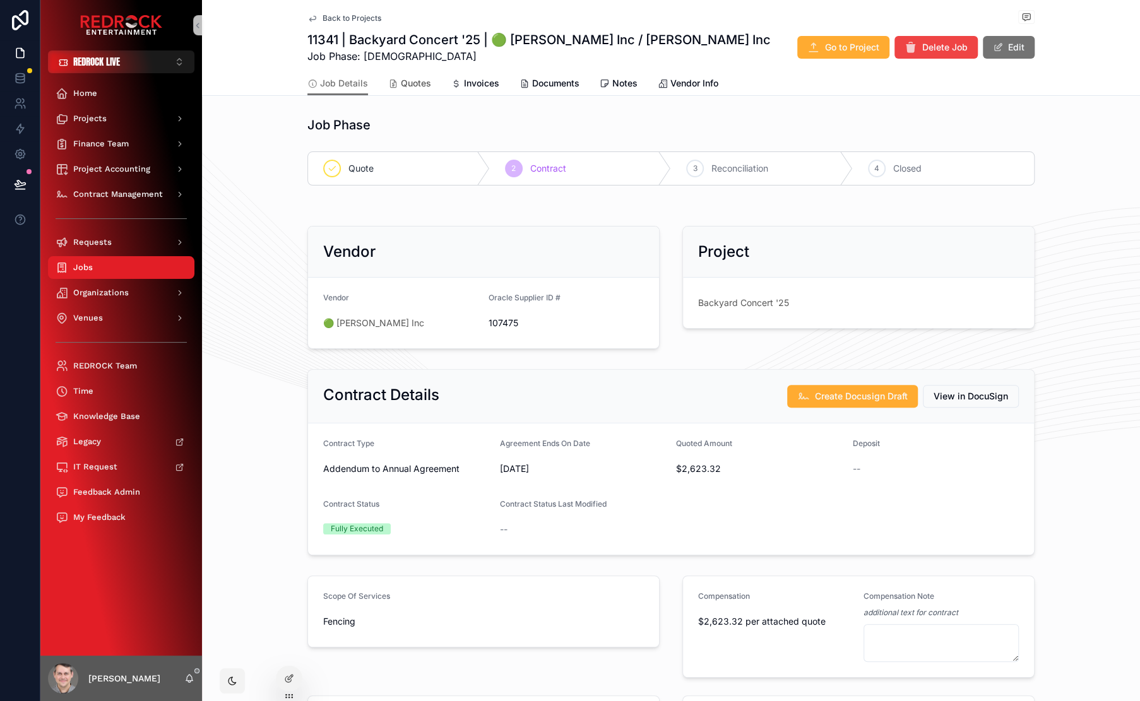
click at [410, 87] on span "Quotes" at bounding box center [416, 83] width 30 height 13
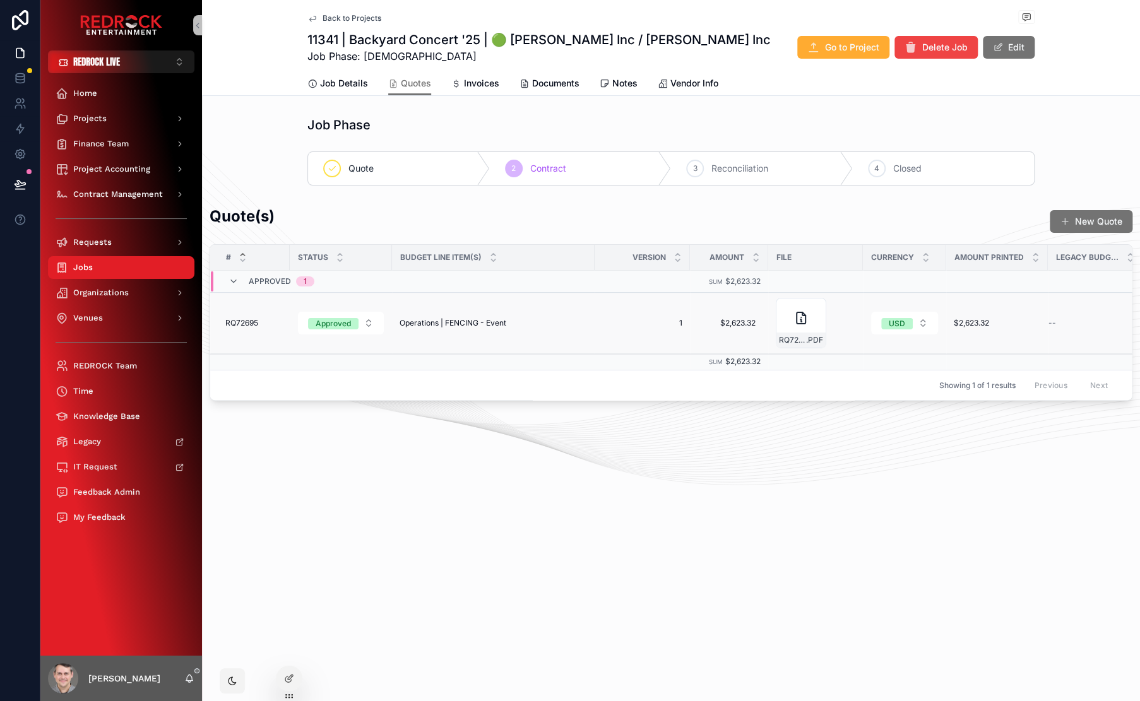
click at [246, 322] on span "RQ72695" at bounding box center [241, 323] width 33 height 10
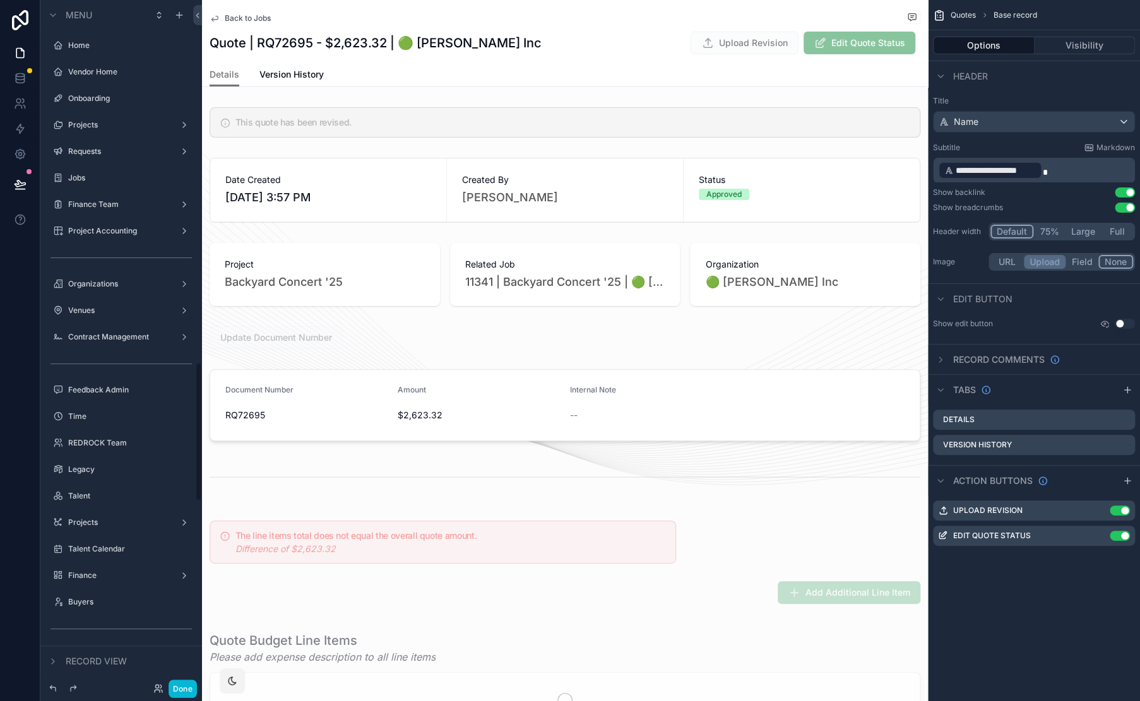
scroll to position [1788, 0]
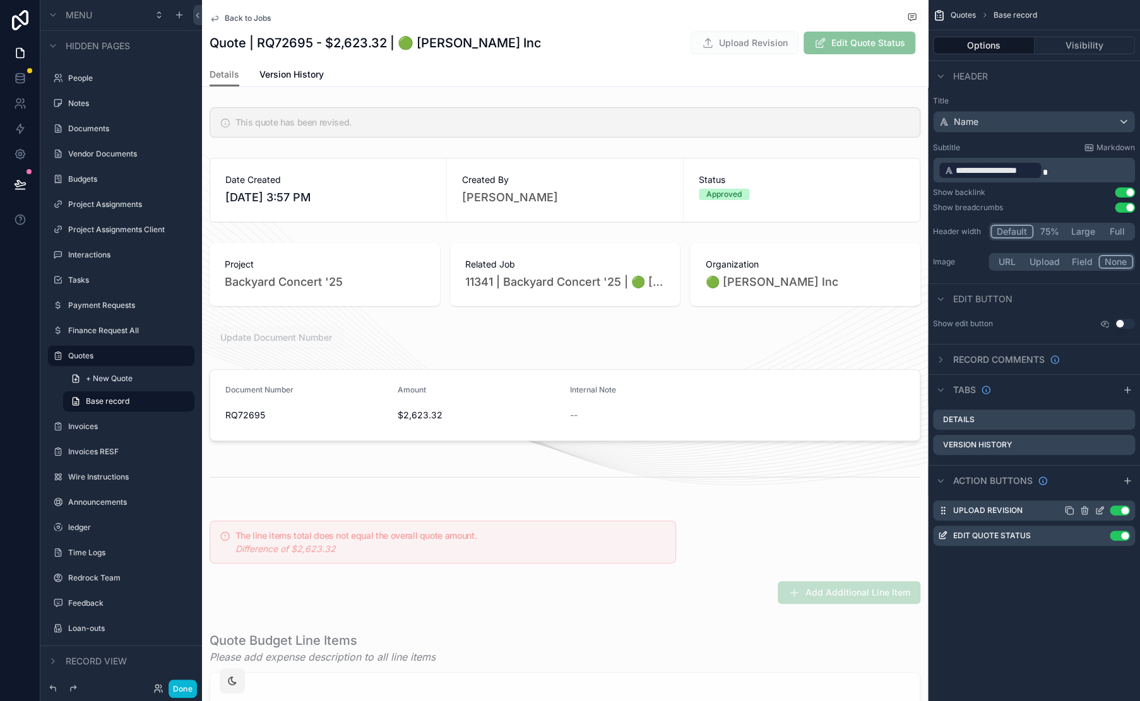
click at [1099, 509] on icon "scrollable content" at bounding box center [1099, 510] width 10 height 10
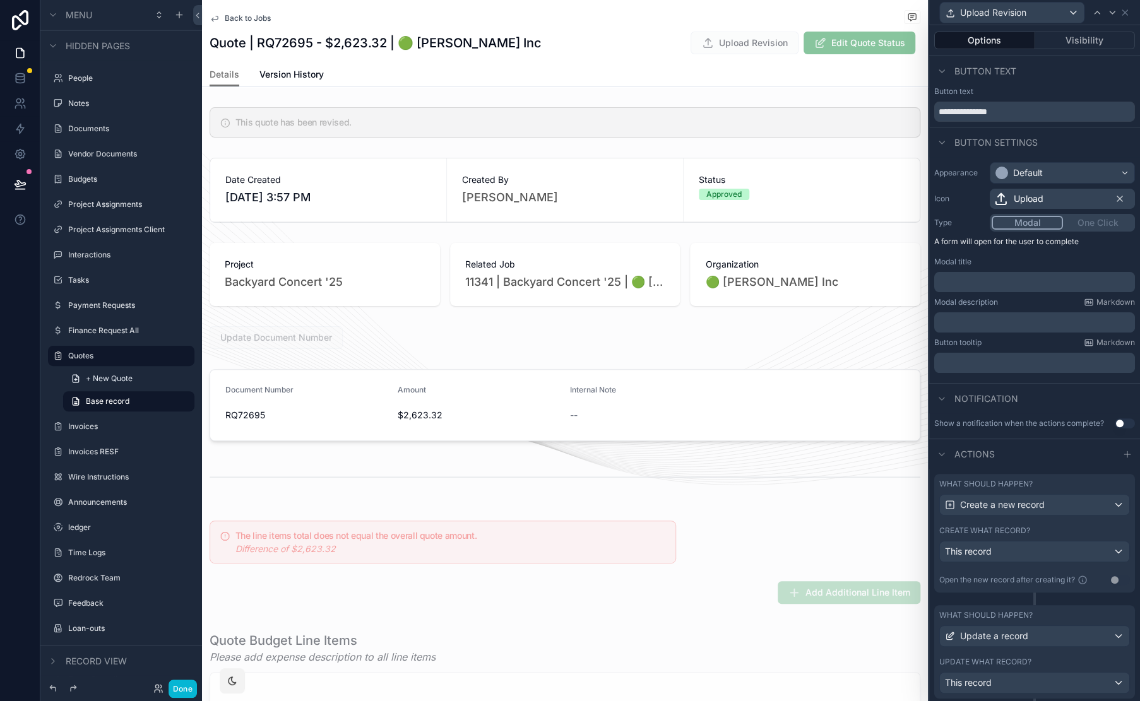
scroll to position [124, 0]
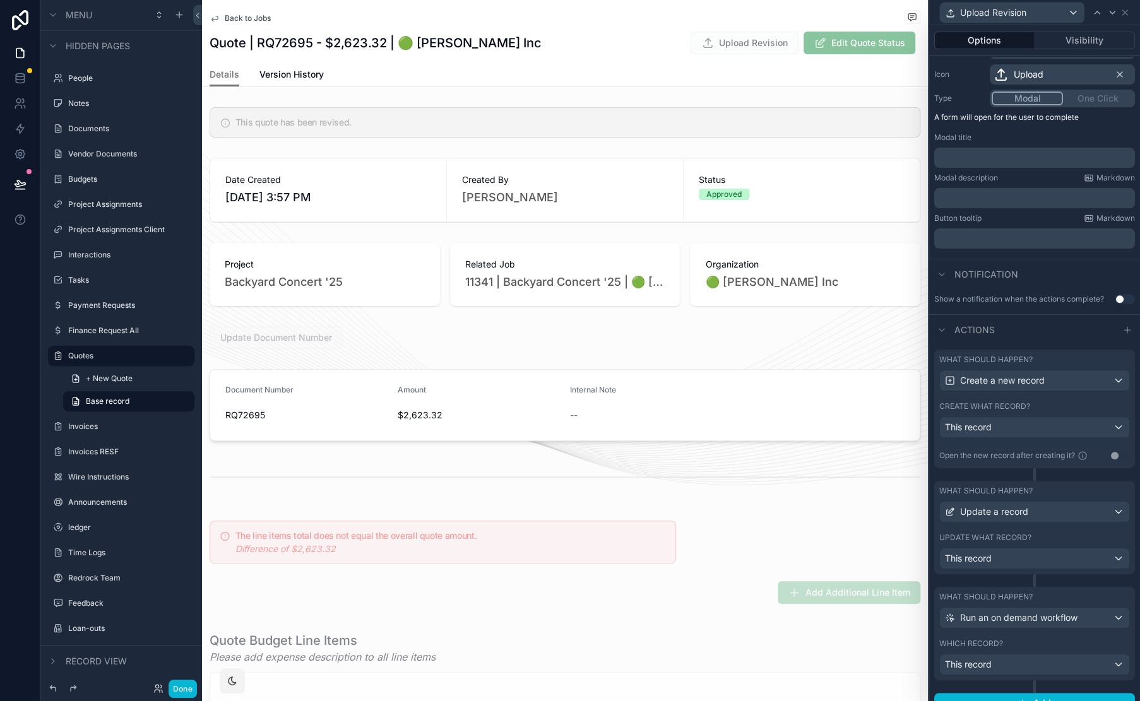
click at [1054, 362] on div "What should happen?" at bounding box center [1034, 360] width 191 height 10
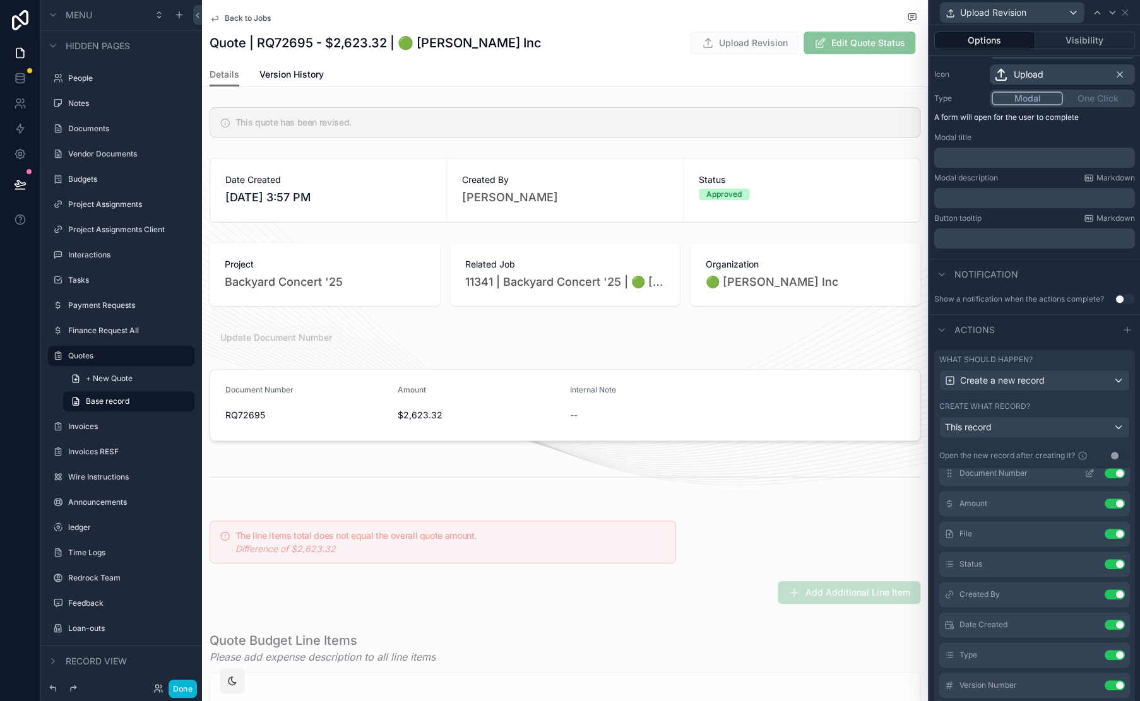
scroll to position [172, 0]
click at [185, 688] on button "Done" at bounding box center [182, 689] width 28 height 18
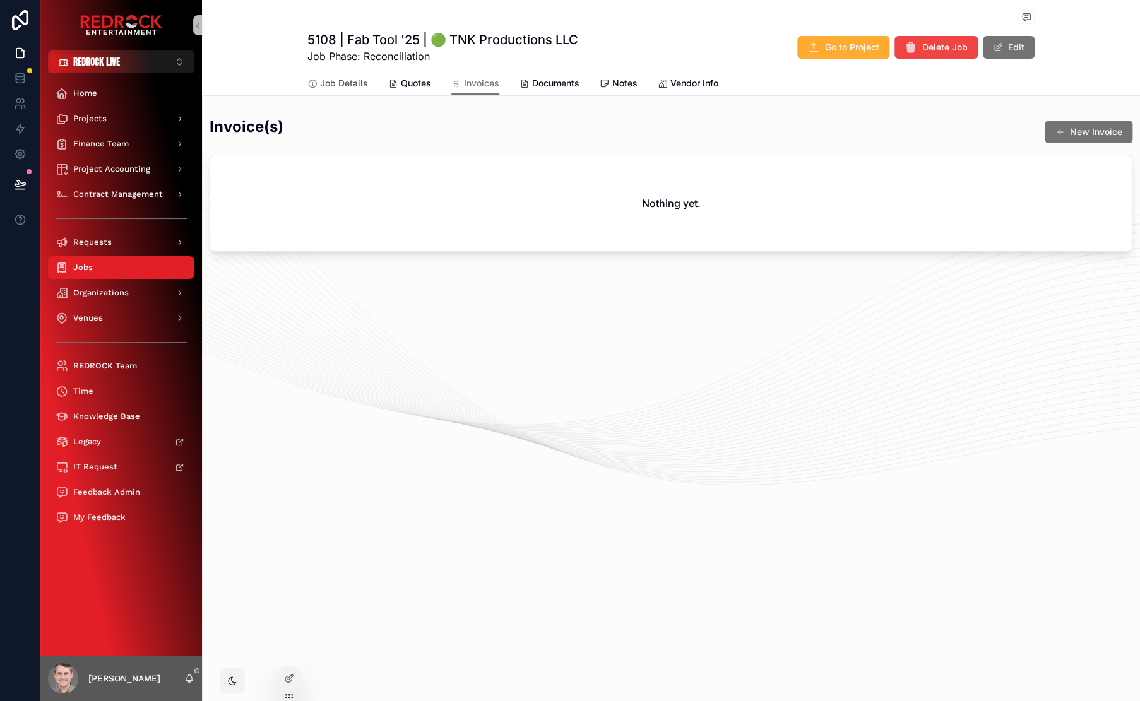
click at [317, 86] on icon "scrollable content" at bounding box center [312, 84] width 10 height 10
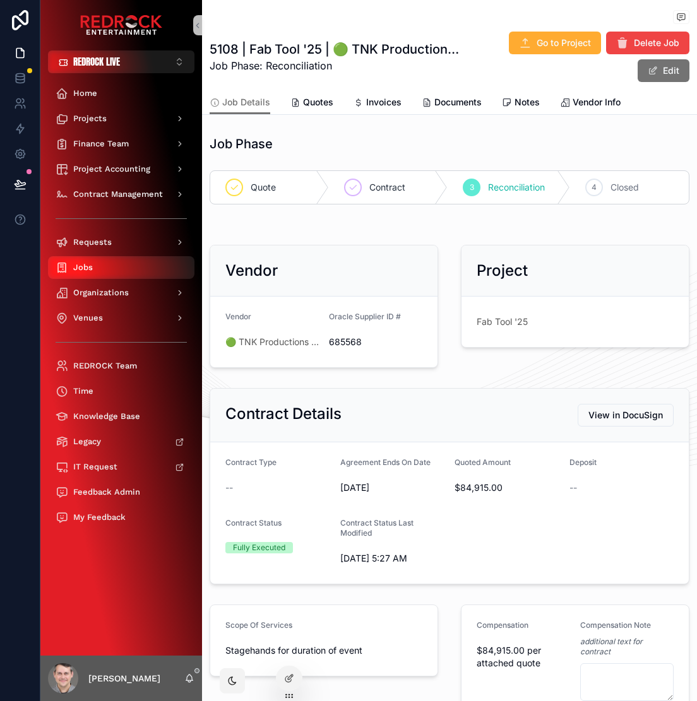
click at [107, 263] on div "Jobs" at bounding box center [121, 267] width 131 height 20
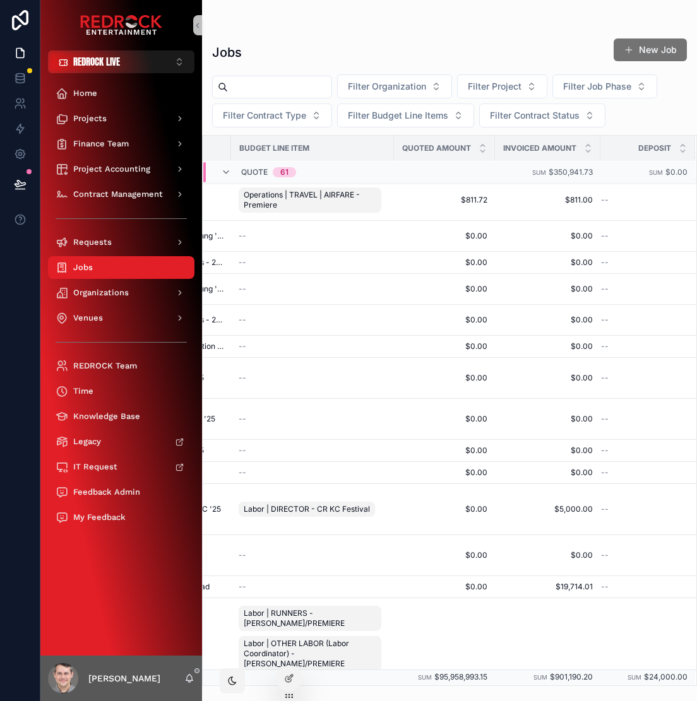
scroll to position [310, 561]
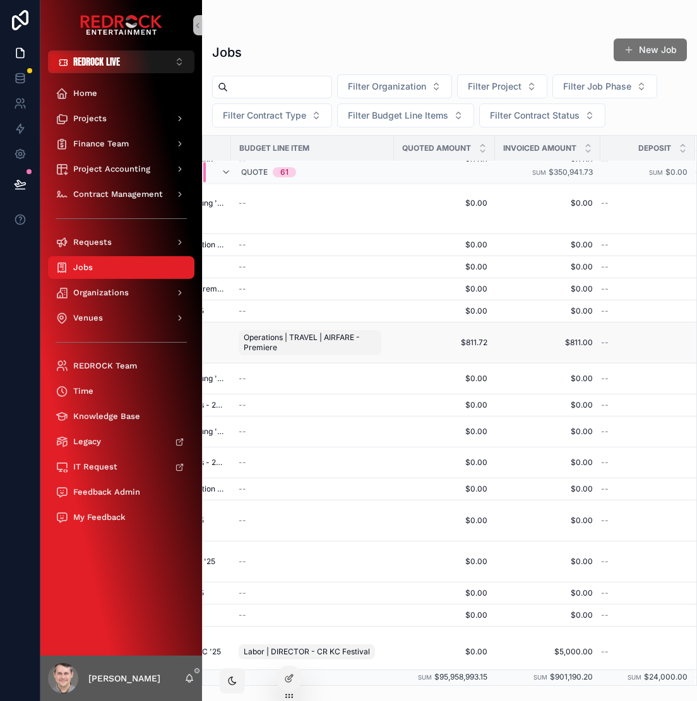
click at [473, 338] on span "$811.72" at bounding box center [444, 343] width 86 height 10
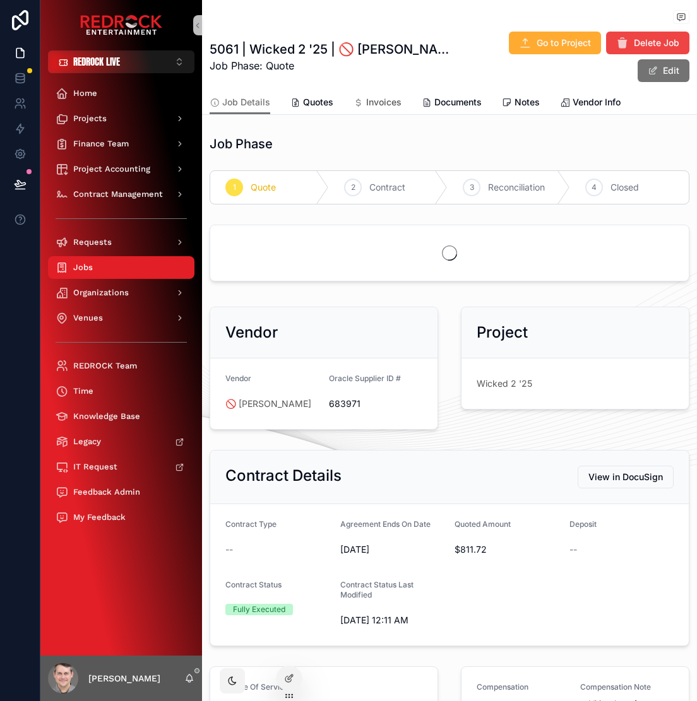
click at [384, 96] on span "Invoices" at bounding box center [383, 102] width 35 height 13
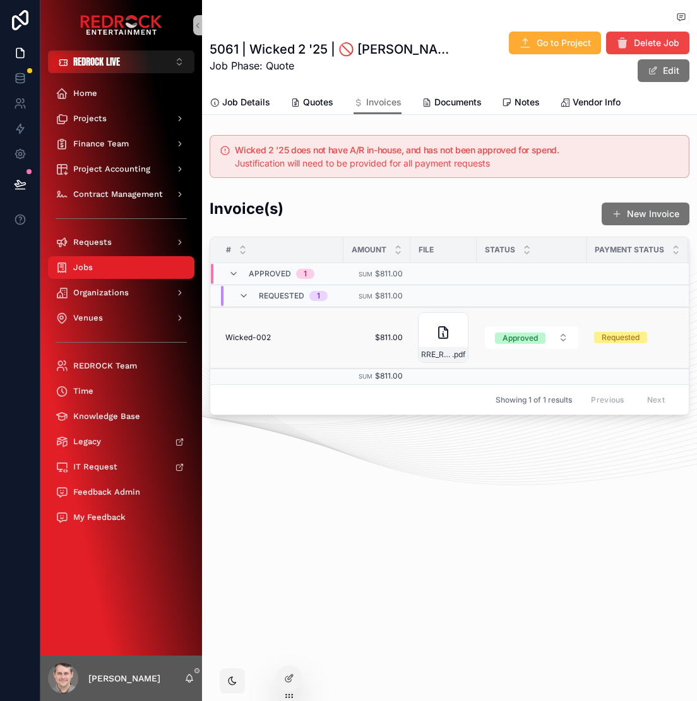
click at [252, 333] on span "Wicked-002" at bounding box center [247, 338] width 45 height 10
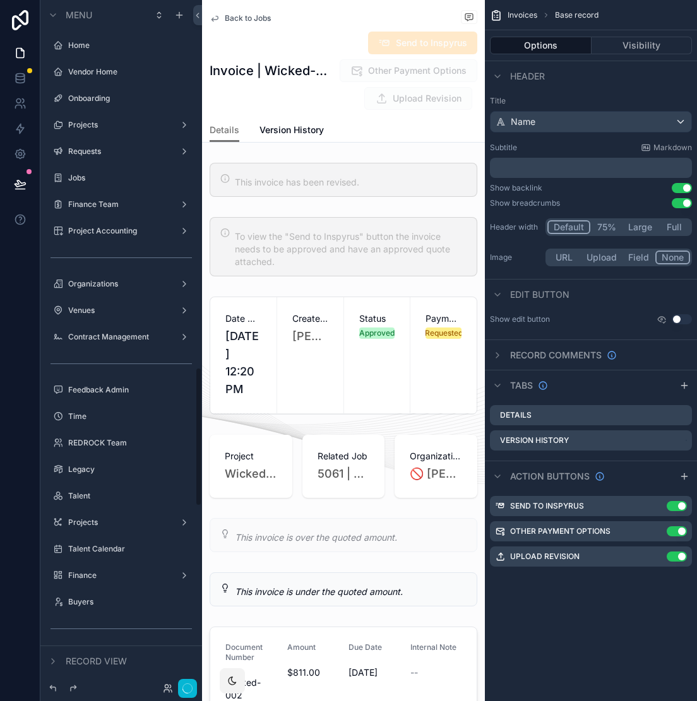
scroll to position [1814, 0]
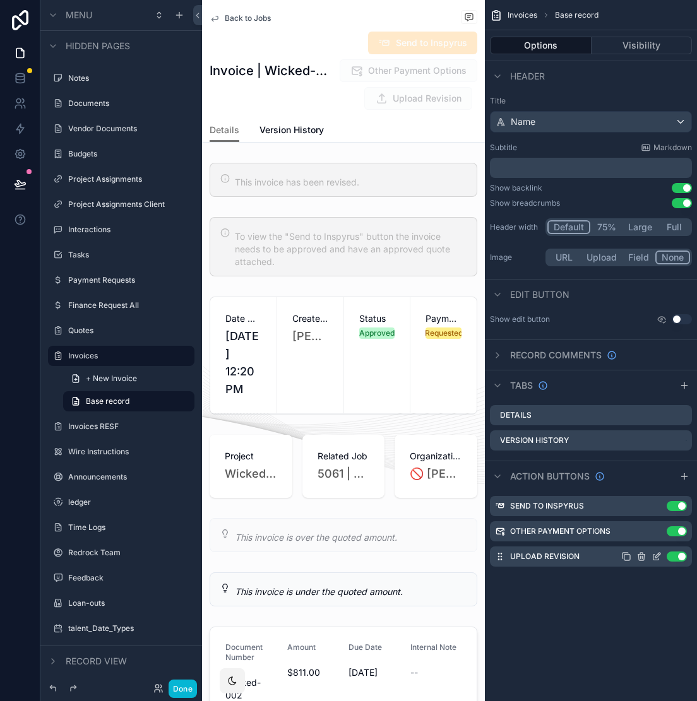
click at [657, 556] on icon "scrollable content" at bounding box center [657, 555] width 5 height 5
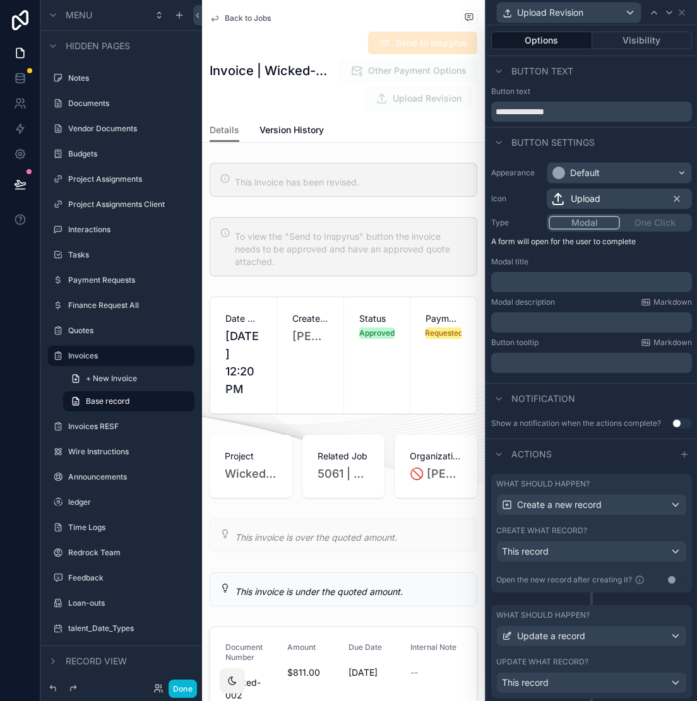
click at [593, 490] on div "What should happen? Create a new record" at bounding box center [591, 497] width 191 height 37
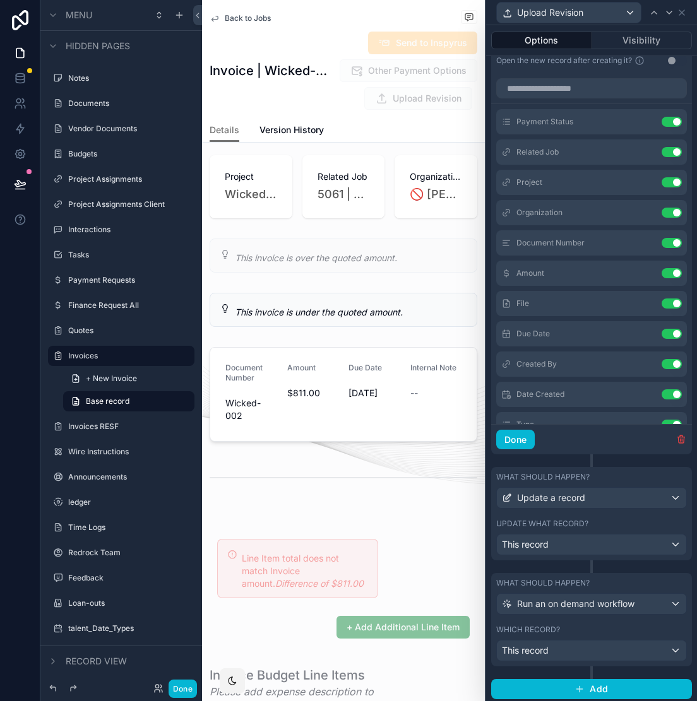
scroll to position [321, 0]
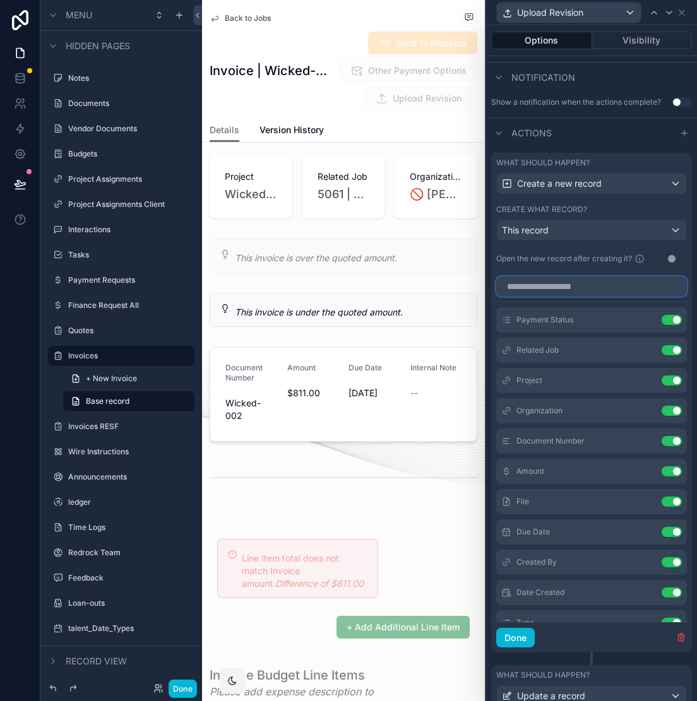
click at [555, 290] on input "text" at bounding box center [591, 286] width 191 height 20
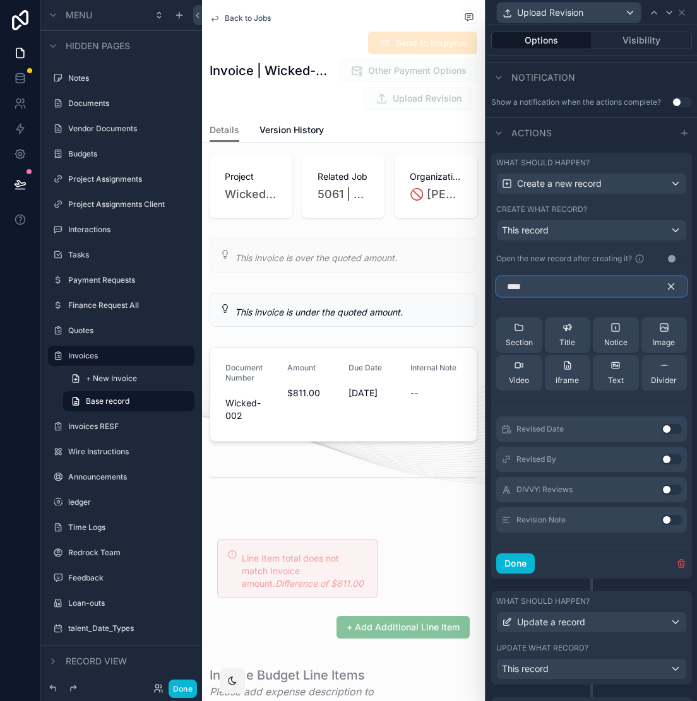
type input "****"
click at [661, 521] on button "Use setting" at bounding box center [671, 520] width 20 height 10
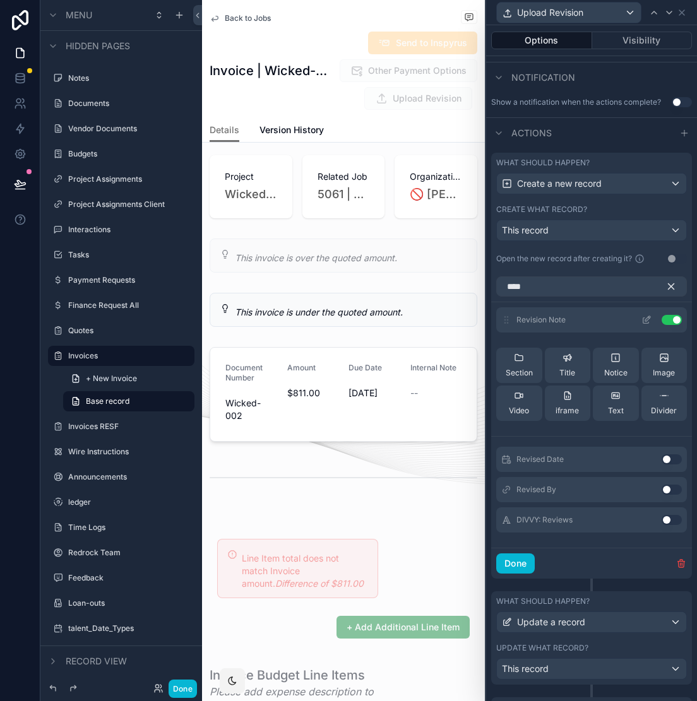
click at [641, 317] on icon at bounding box center [646, 320] width 10 height 10
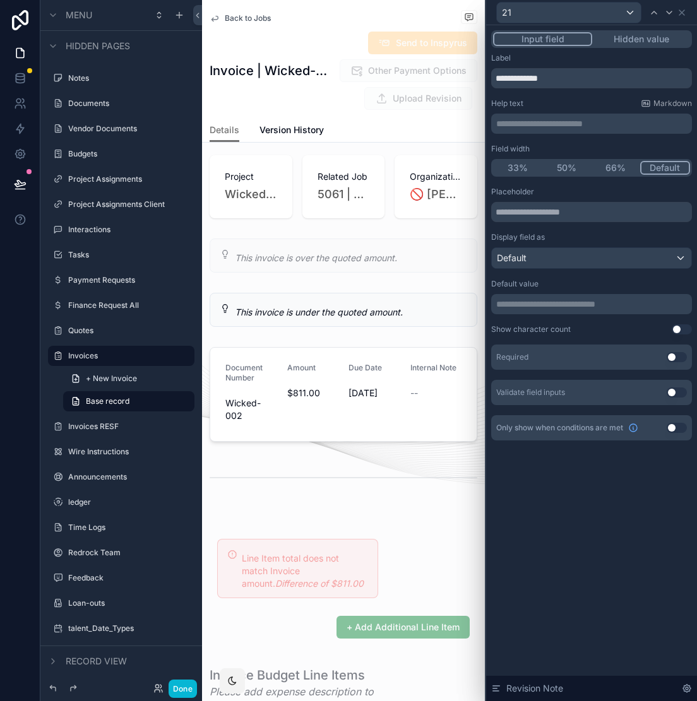
click at [672, 358] on button "Use setting" at bounding box center [676, 357] width 20 height 10
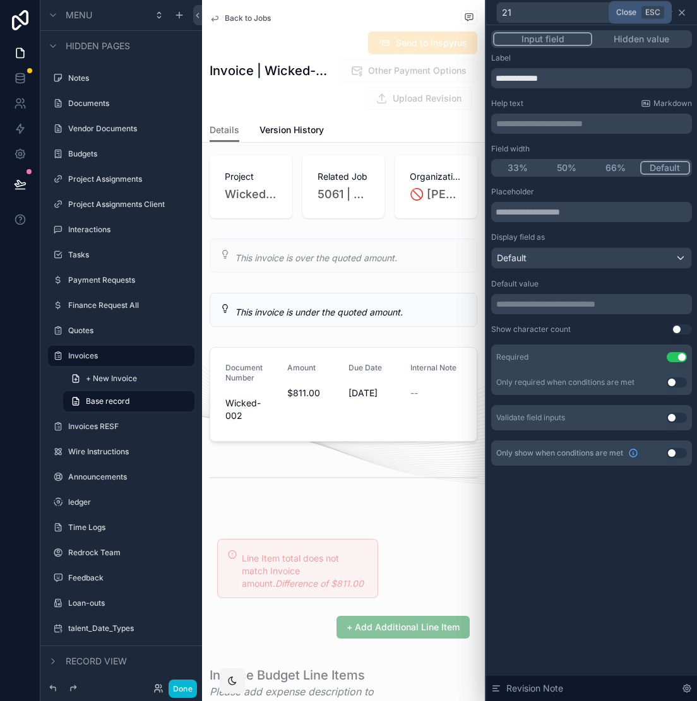
click at [681, 13] on icon at bounding box center [681, 12] width 5 height 5
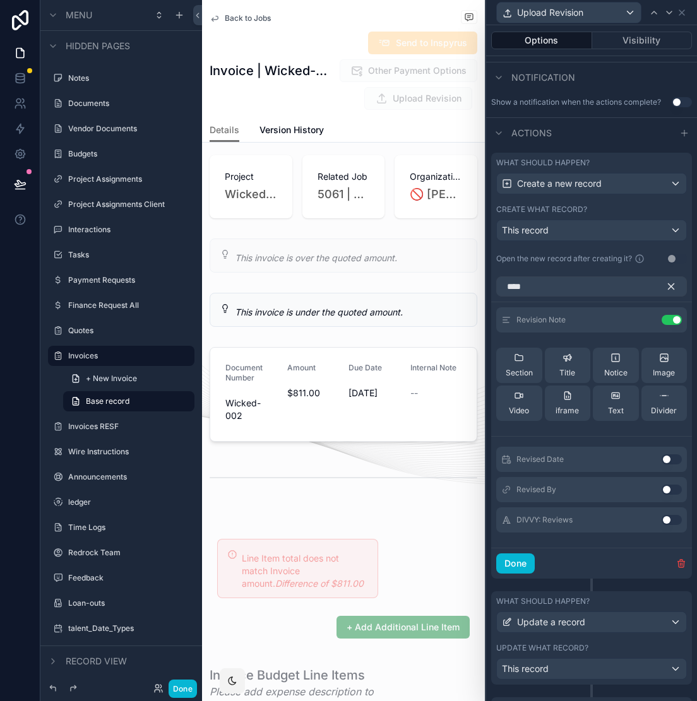
click at [665, 281] on icon "button" at bounding box center [670, 286] width 11 height 11
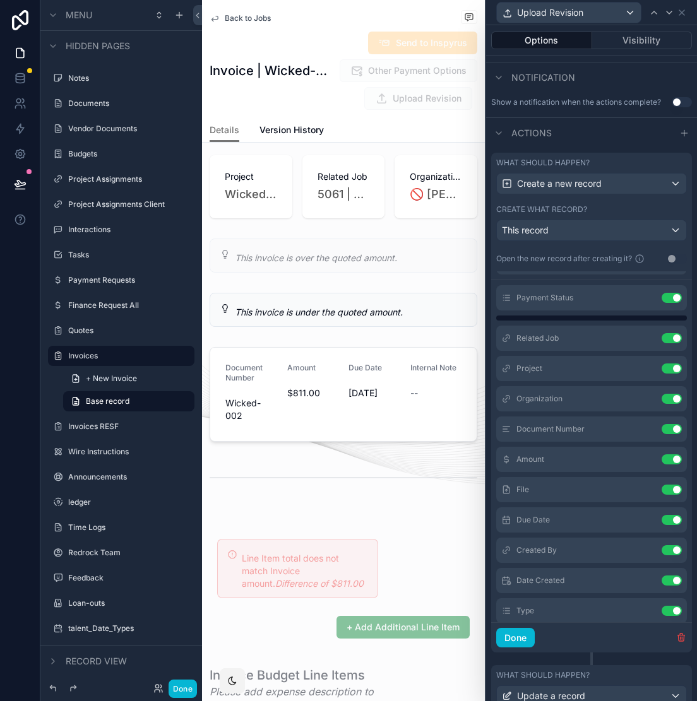
scroll to position [0, 0]
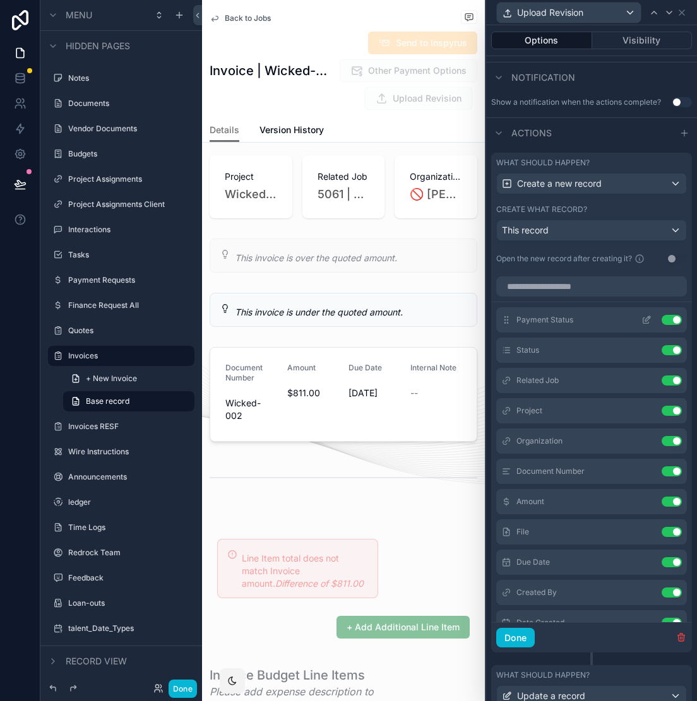
click at [641, 320] on icon at bounding box center [646, 320] width 10 height 10
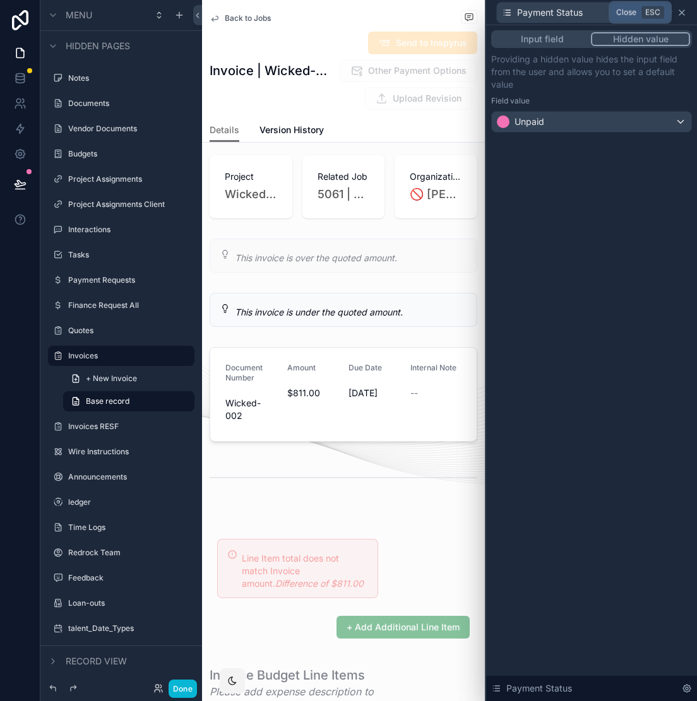
click at [681, 14] on icon at bounding box center [681, 13] width 10 height 10
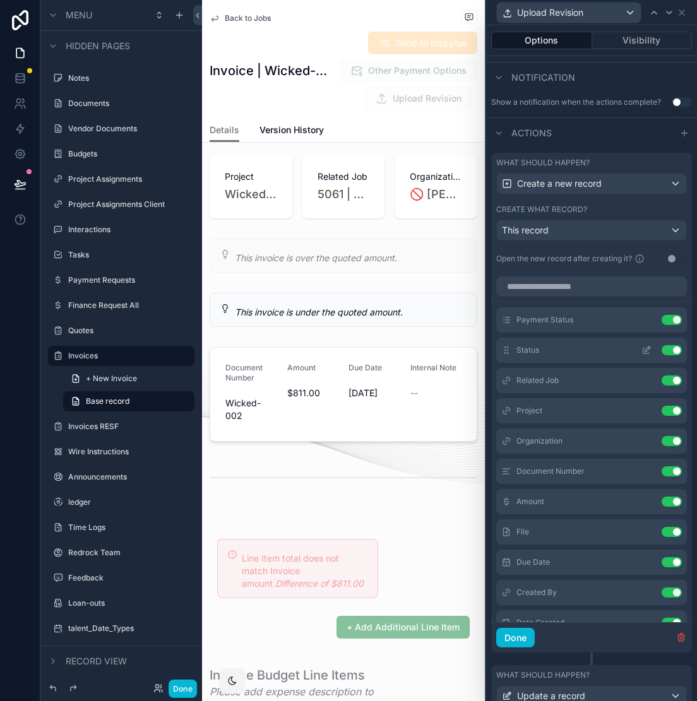
click at [641, 349] on icon at bounding box center [646, 350] width 10 height 10
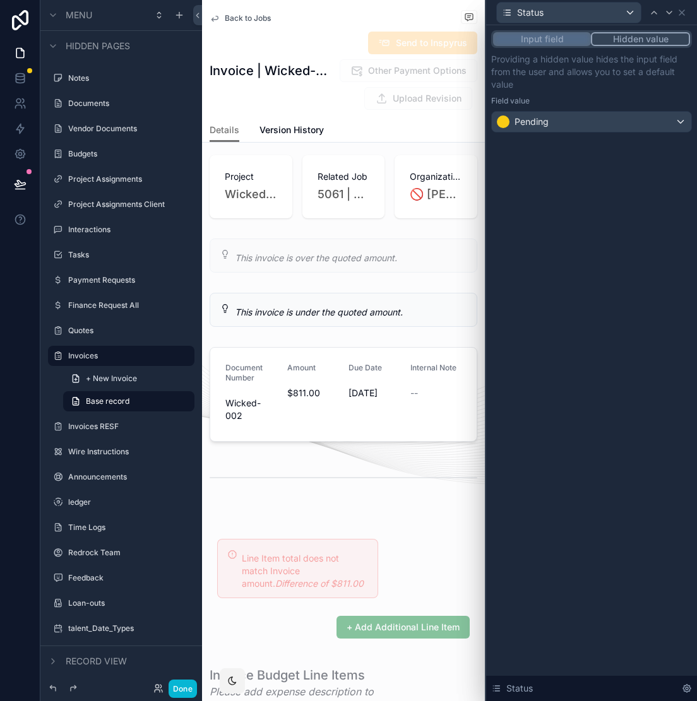
click at [574, 43] on button "Input field" at bounding box center [542, 39] width 98 height 14
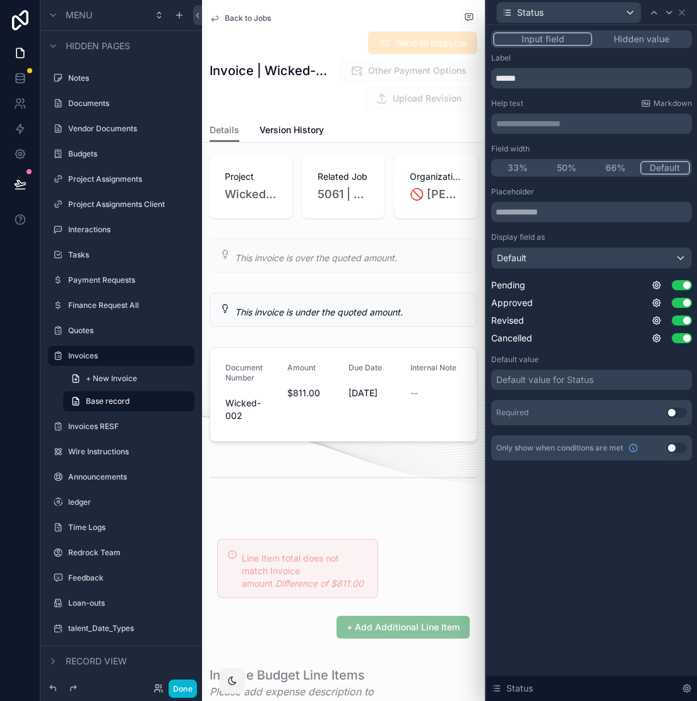
click at [558, 383] on div "Default value for Status" at bounding box center [544, 380] width 97 height 13
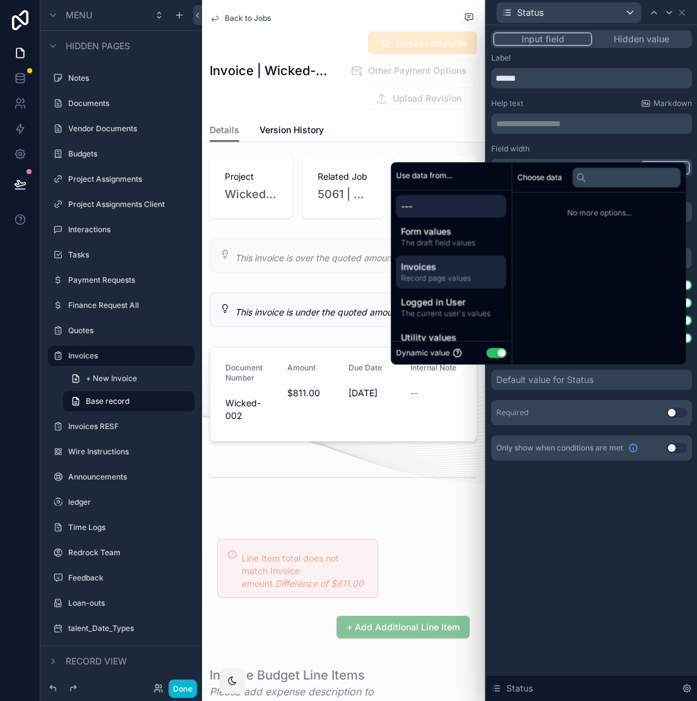
click at [442, 277] on span "Record page values" at bounding box center [451, 278] width 100 height 10
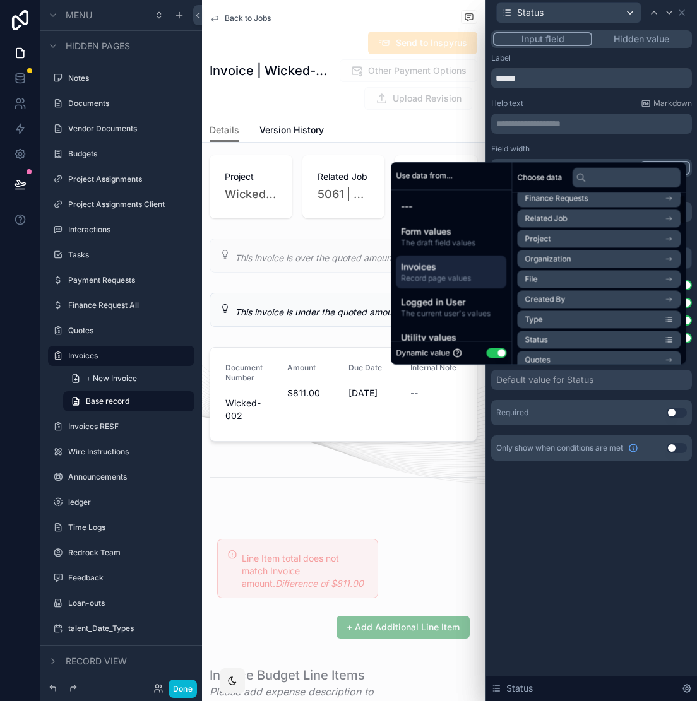
scroll to position [95, 0]
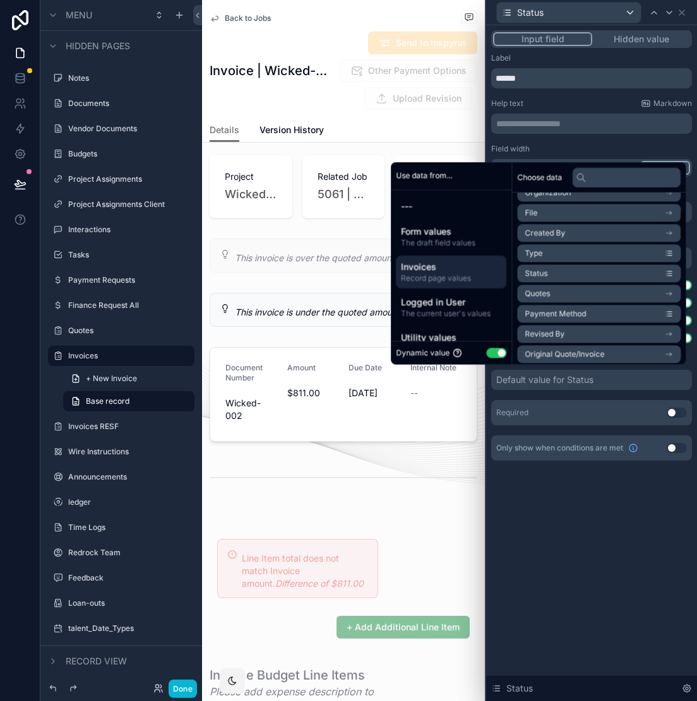
click at [565, 277] on li "Status" at bounding box center [598, 273] width 163 height 18
click at [550, 514] on div "Input field Hidden value Label ****** Help text Markdown ﻿ Field width 33% 50% …" at bounding box center [591, 363] width 211 height 676
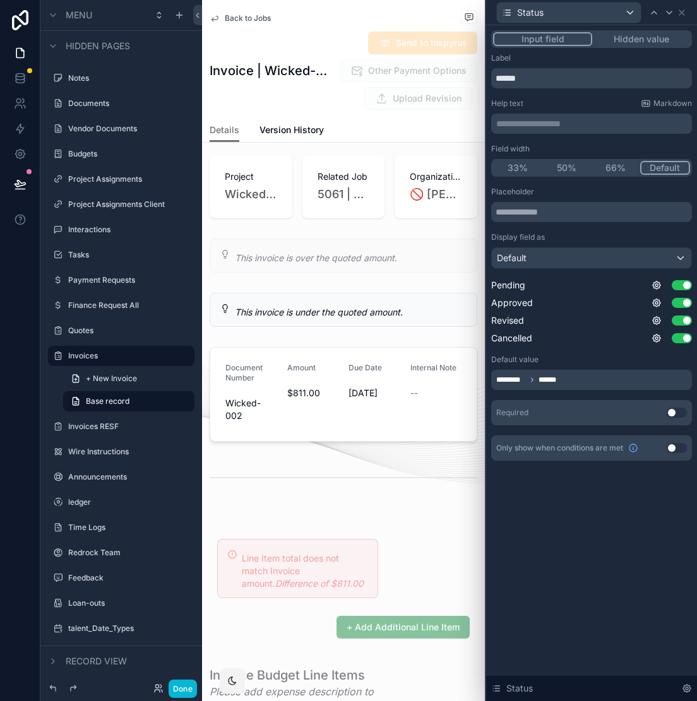
drag, startPoint x: 502, startPoint y: 533, endPoint x: 502, endPoint y: 496, distance: 37.2
click at [674, 414] on button "Use setting" at bounding box center [676, 413] width 20 height 10
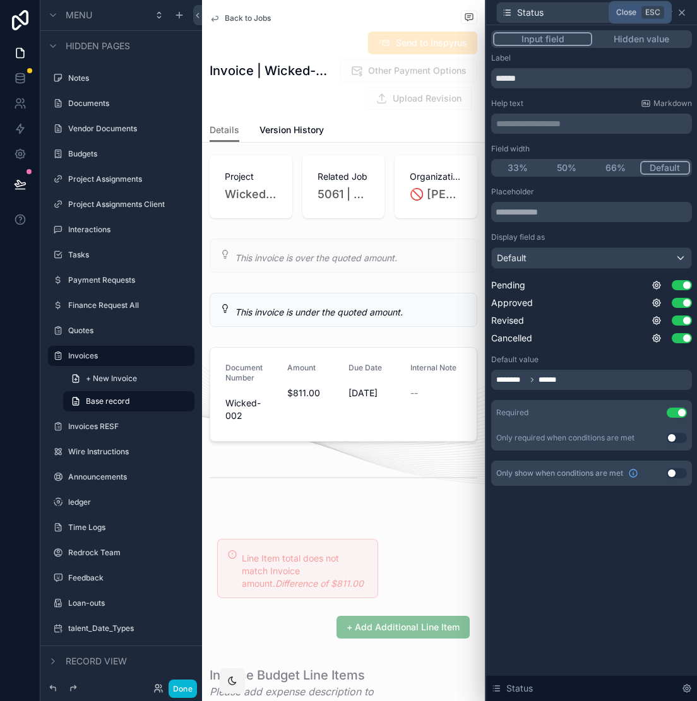
click at [683, 16] on icon at bounding box center [681, 13] width 10 height 10
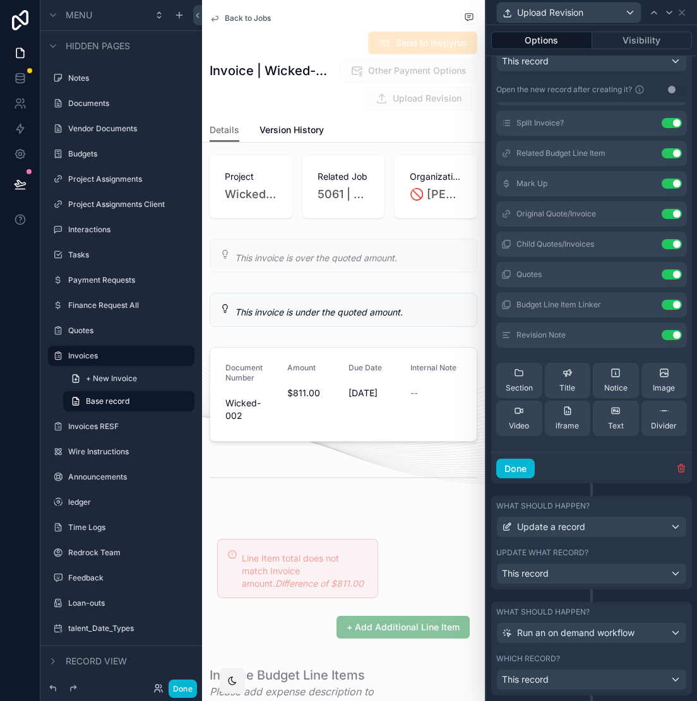
scroll to position [519, 0]
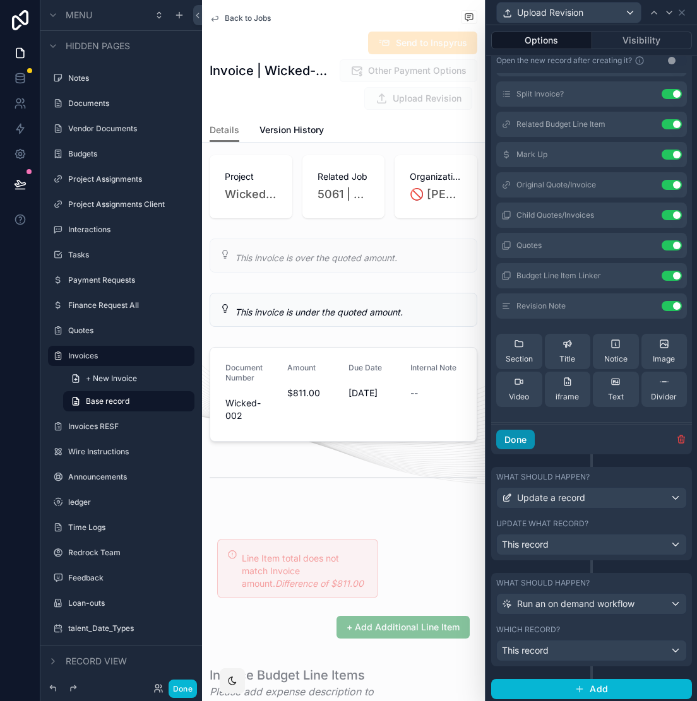
click at [517, 442] on button "Done" at bounding box center [515, 440] width 38 height 20
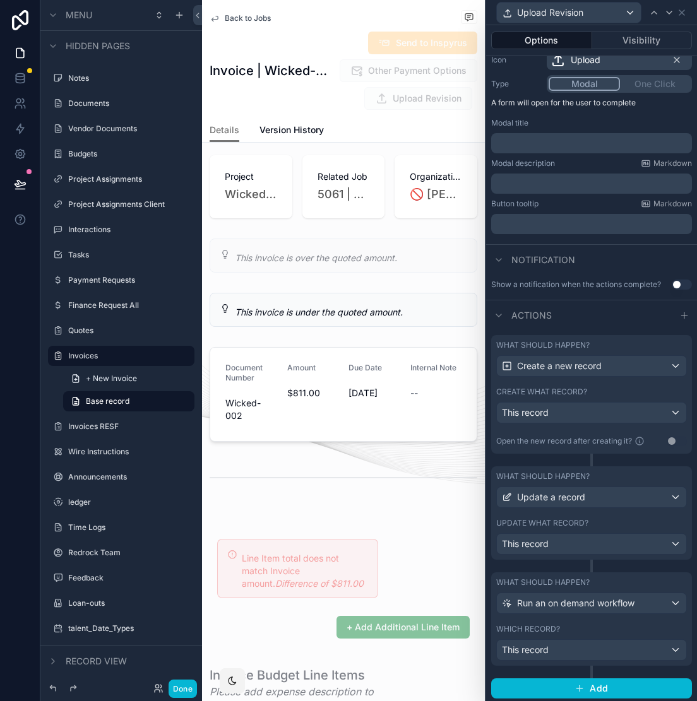
click at [191, 685] on button "Done" at bounding box center [182, 689] width 28 height 18
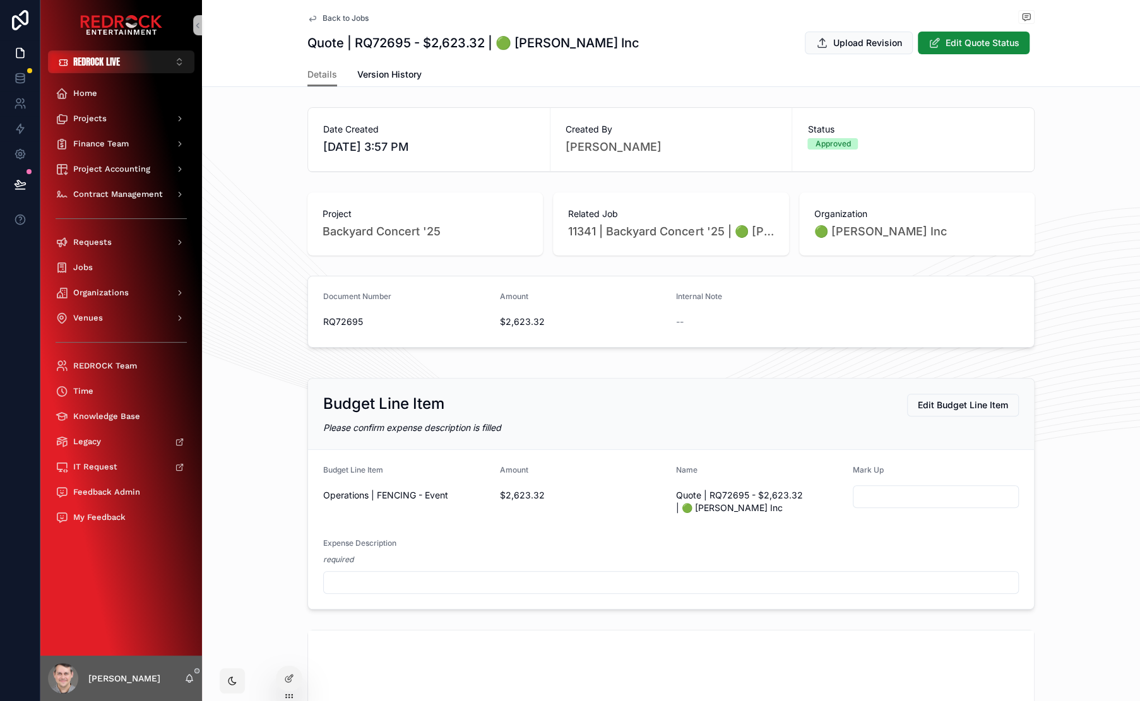
drag, startPoint x: 259, startPoint y: 232, endPoint x: 245, endPoint y: 221, distance: 17.5
drag, startPoint x: 248, startPoint y: 256, endPoint x: 238, endPoint y: 207, distance: 50.2
click at [134, 121] on div "Projects" at bounding box center [121, 119] width 131 height 20
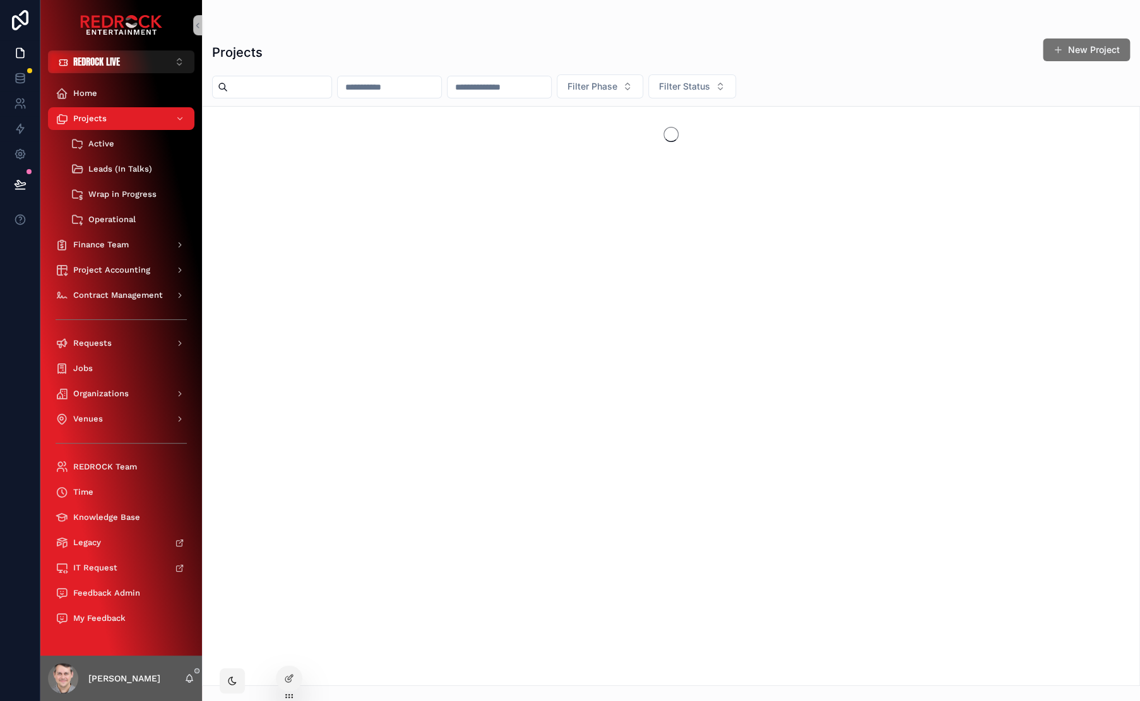
click at [274, 86] on input "scrollable content" at bounding box center [279, 87] width 103 height 18
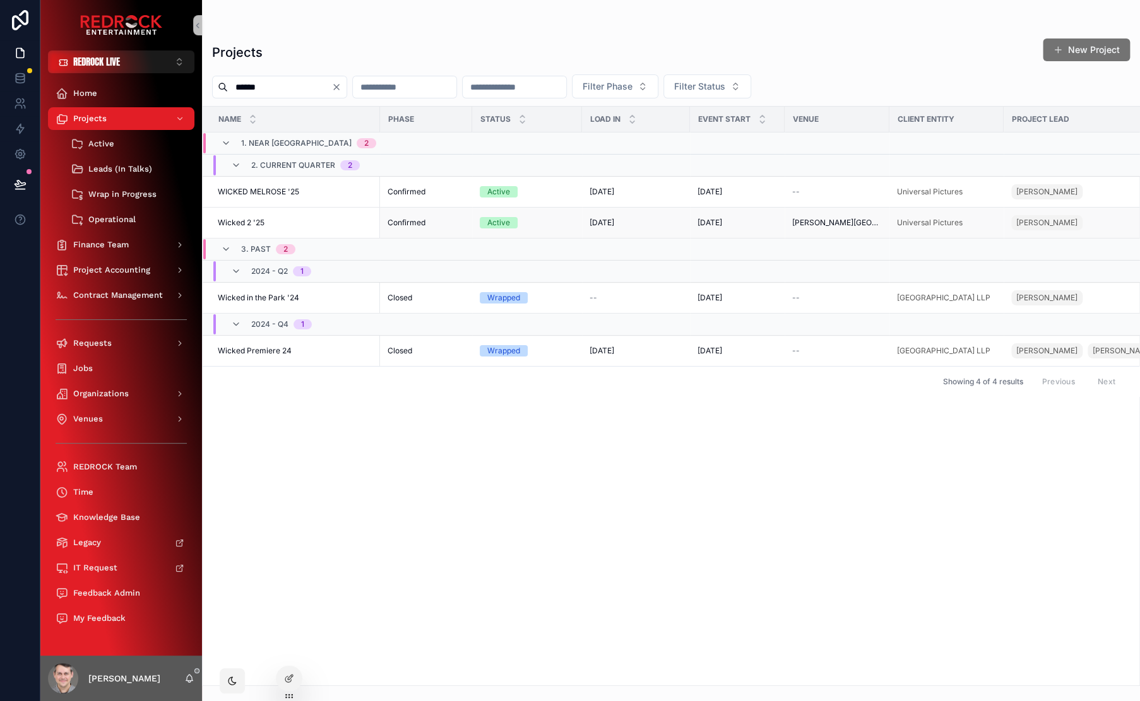
type input "******"
click at [239, 221] on span "Wicked 2 '25" at bounding box center [241, 223] width 47 height 10
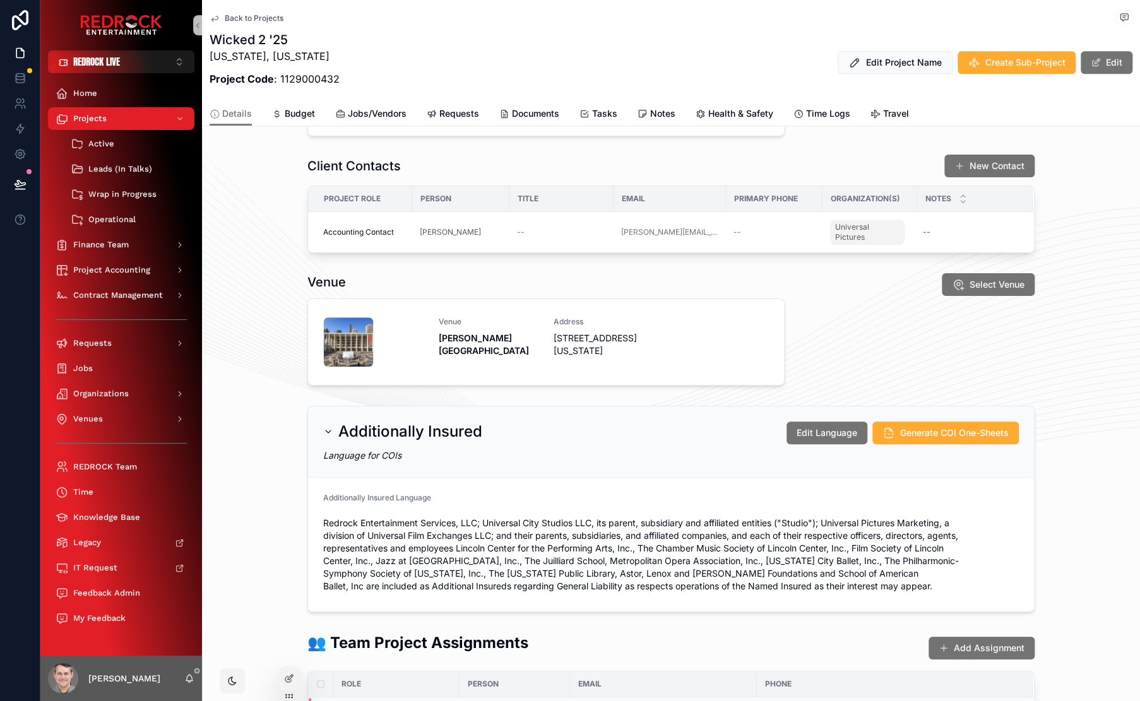
scroll to position [629, 0]
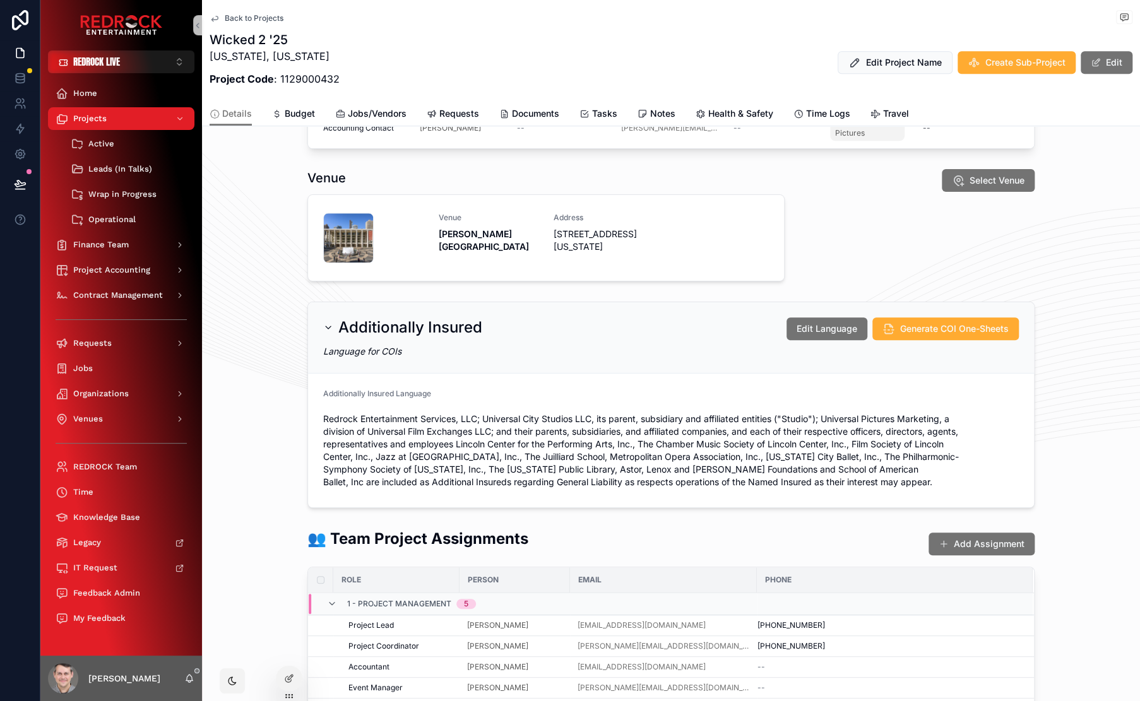
click at [404, 427] on span "Redrock Entertainment Services, LLC; Universal City Studios LLC, its parent, su…" at bounding box center [670, 451] width 695 height 76
click at [377, 380] on form "Additionally Insured Language Redrock Entertainment Services, LLC; Universal Ci…" at bounding box center [671, 441] width 726 height 134
drag, startPoint x: 357, startPoint y: 388, endPoint x: 357, endPoint y: 381, distance: 7.6
click at [357, 389] on span "Additionally Insured Language" at bounding box center [377, 393] width 108 height 9
click at [373, 326] on h2 "Additionally Insured" at bounding box center [410, 327] width 144 height 20
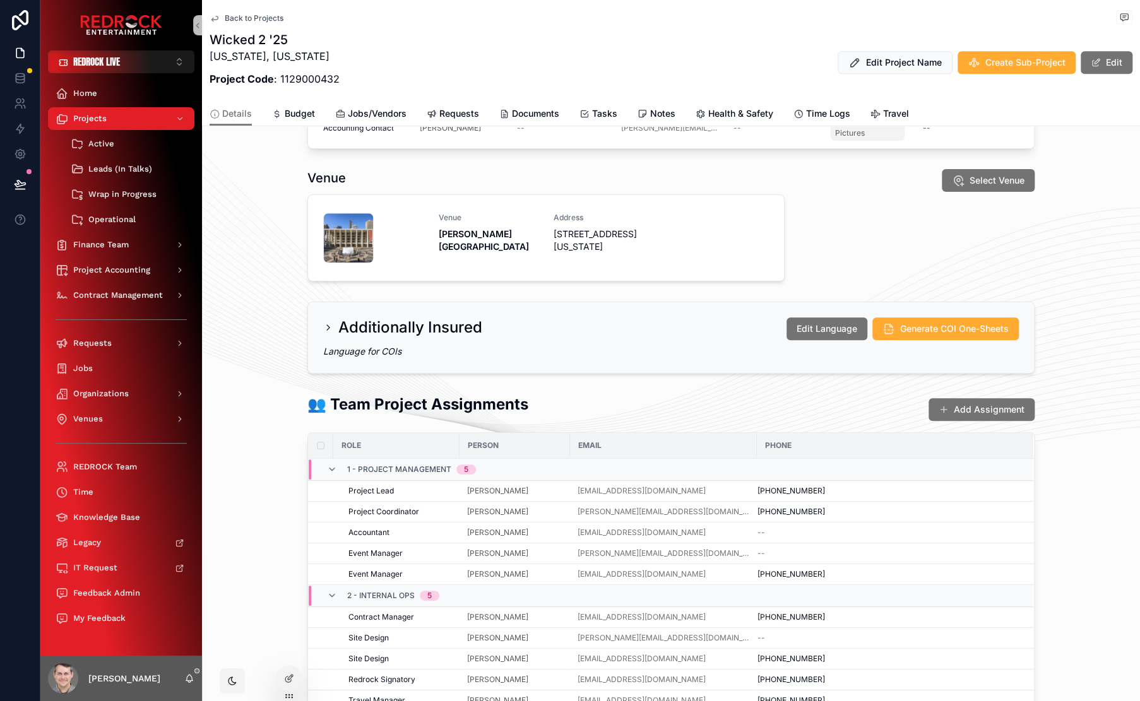
click at [366, 327] on h2 "Additionally Insured" at bounding box center [410, 327] width 144 height 20
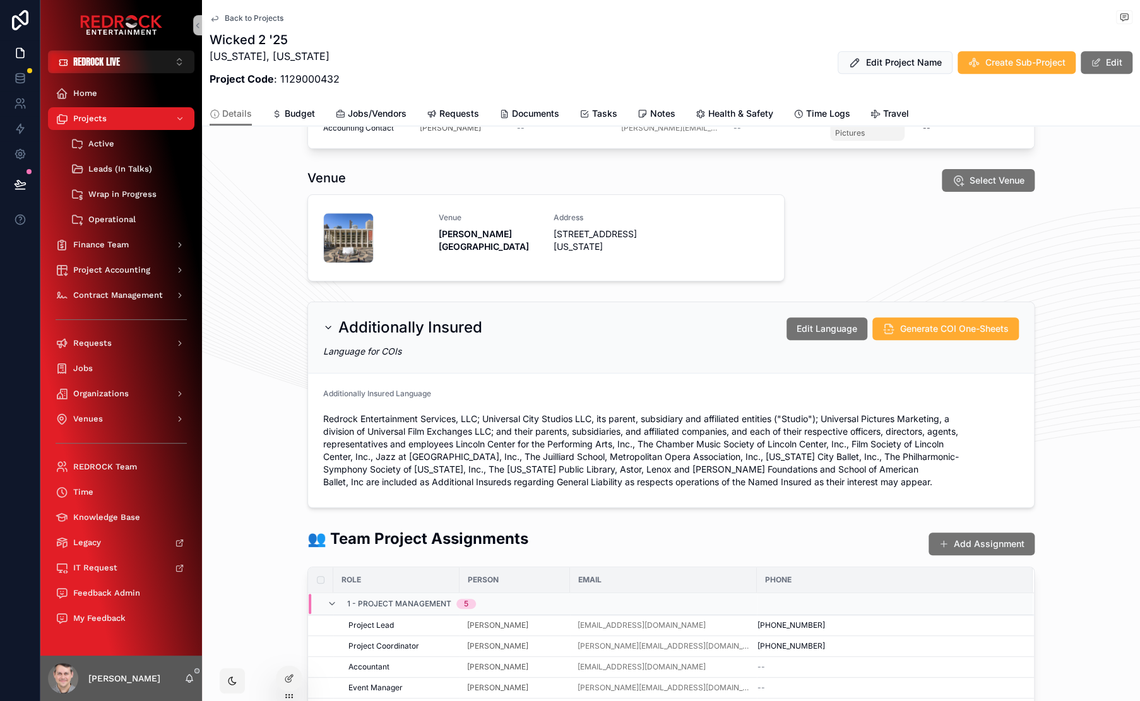
drag, startPoint x: 264, startPoint y: 300, endPoint x: 261, endPoint y: 287, distance: 13.5
click at [594, 112] on span "Tasks" at bounding box center [604, 113] width 25 height 13
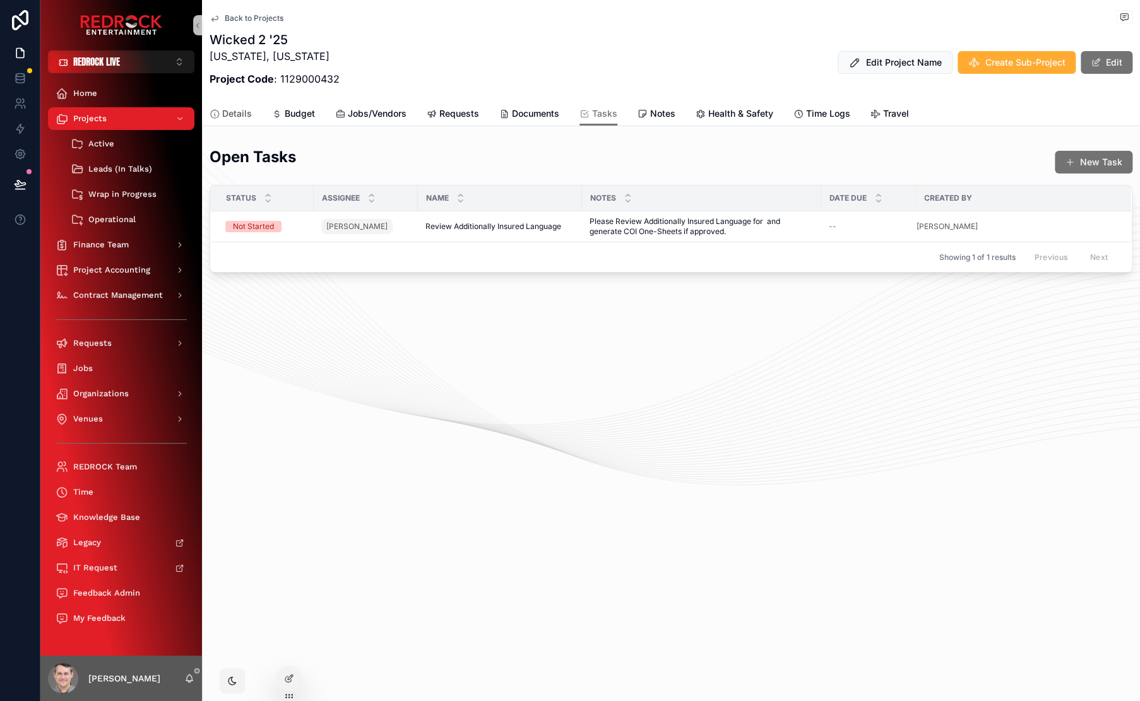
click at [239, 111] on span "Details" at bounding box center [237, 113] width 30 height 13
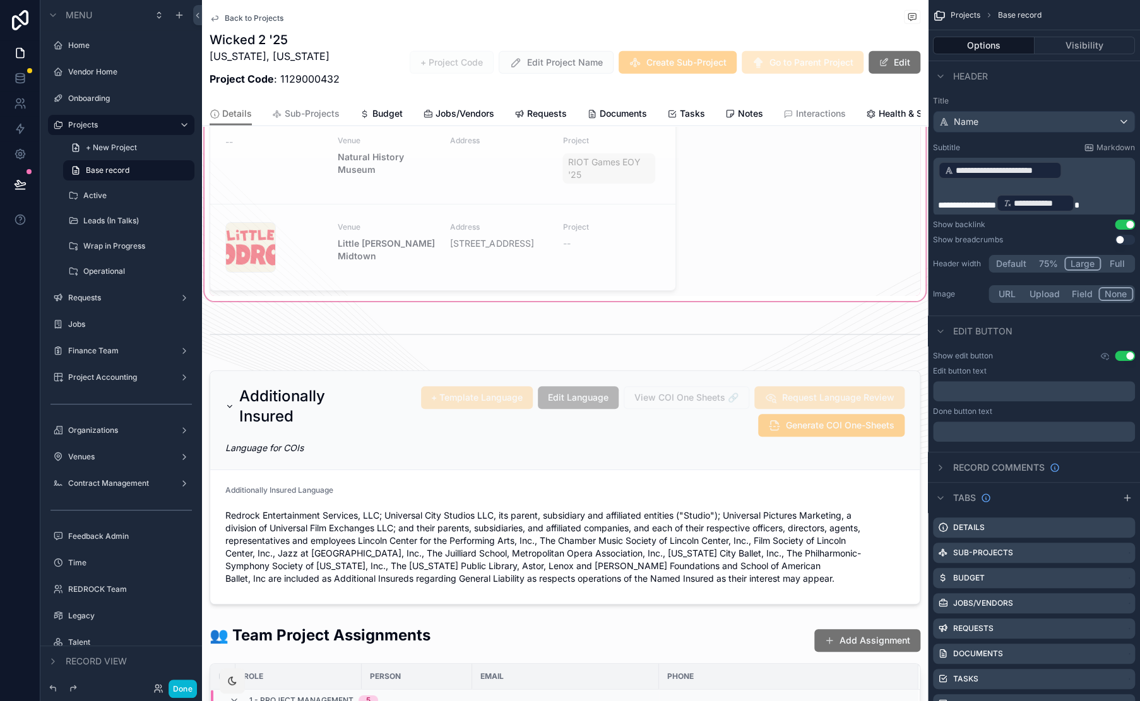
scroll to position [1851, 0]
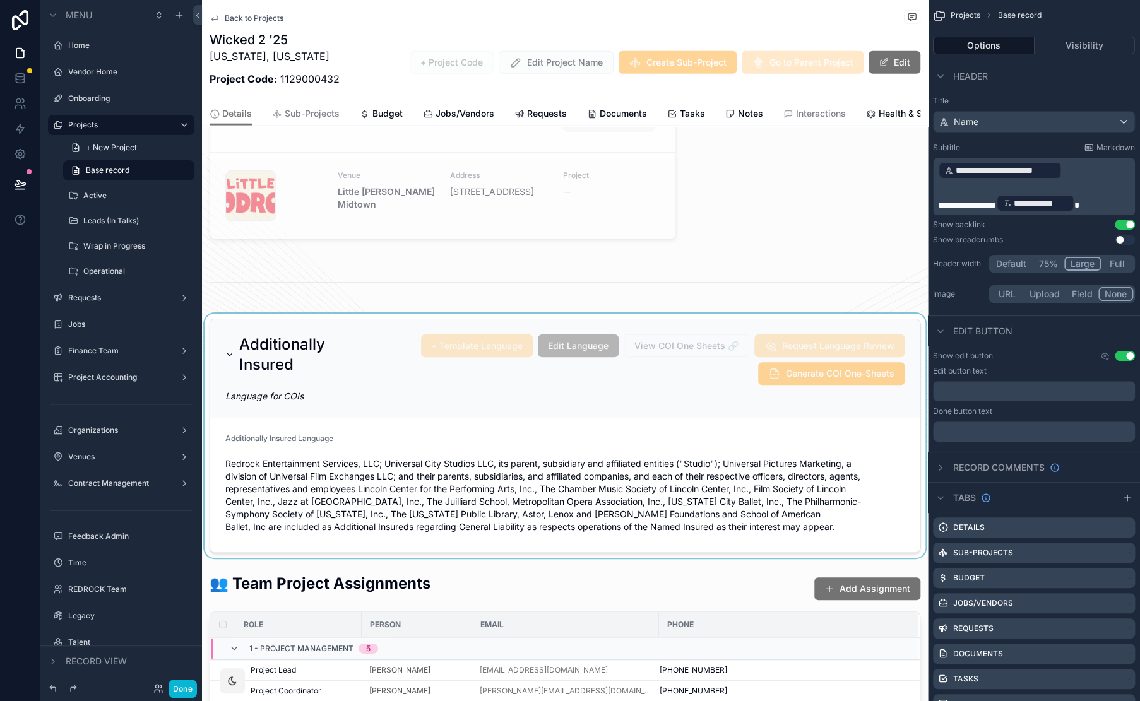
click at [568, 432] on div "scrollable content" at bounding box center [565, 436] width 726 height 244
